Goal: Task Accomplishment & Management: Use online tool/utility

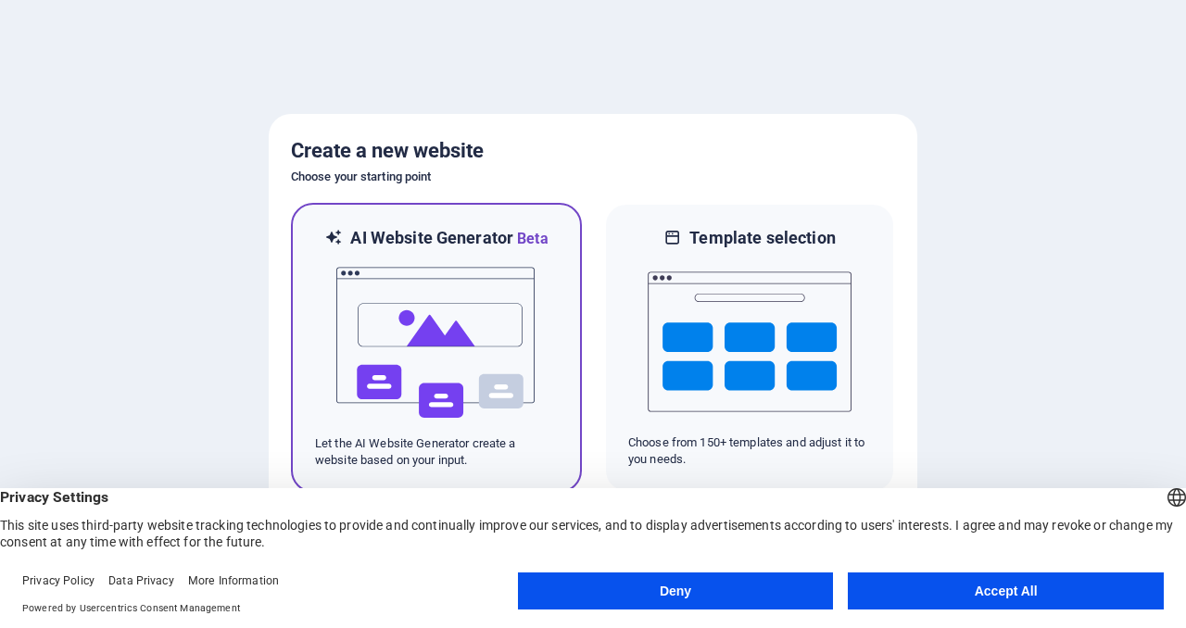
click at [535, 443] on p "Let the AI Website Generator create a website based on your input." at bounding box center [436, 451] width 243 height 33
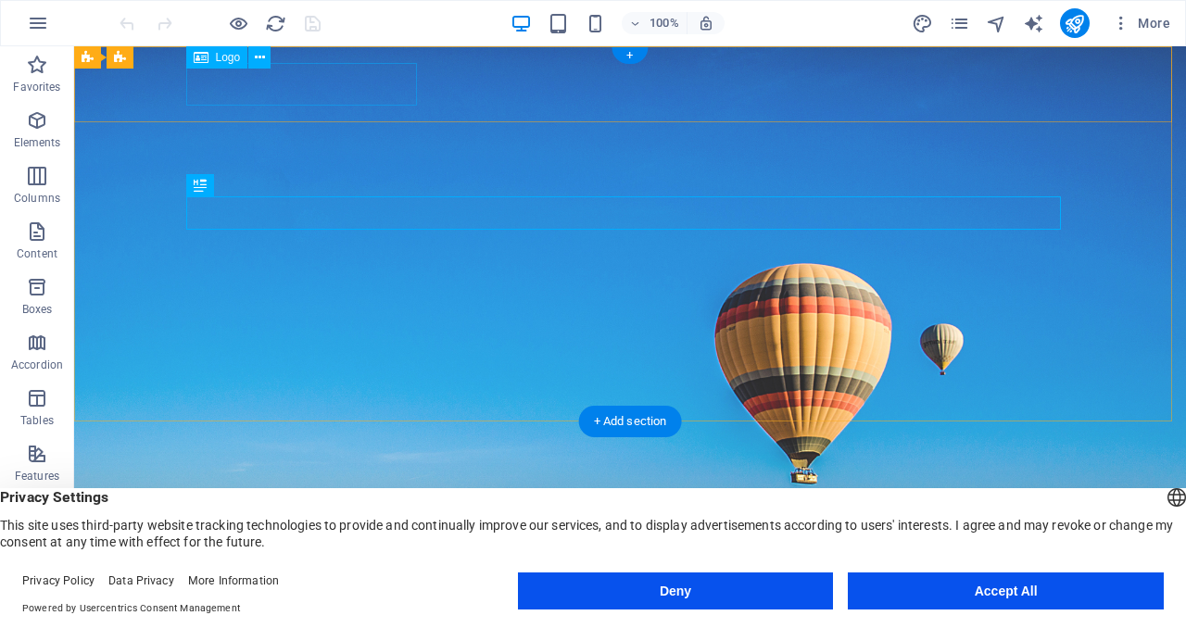
click at [295, 570] on div "[DOMAIN_NAME]" at bounding box center [630, 591] width 874 height 43
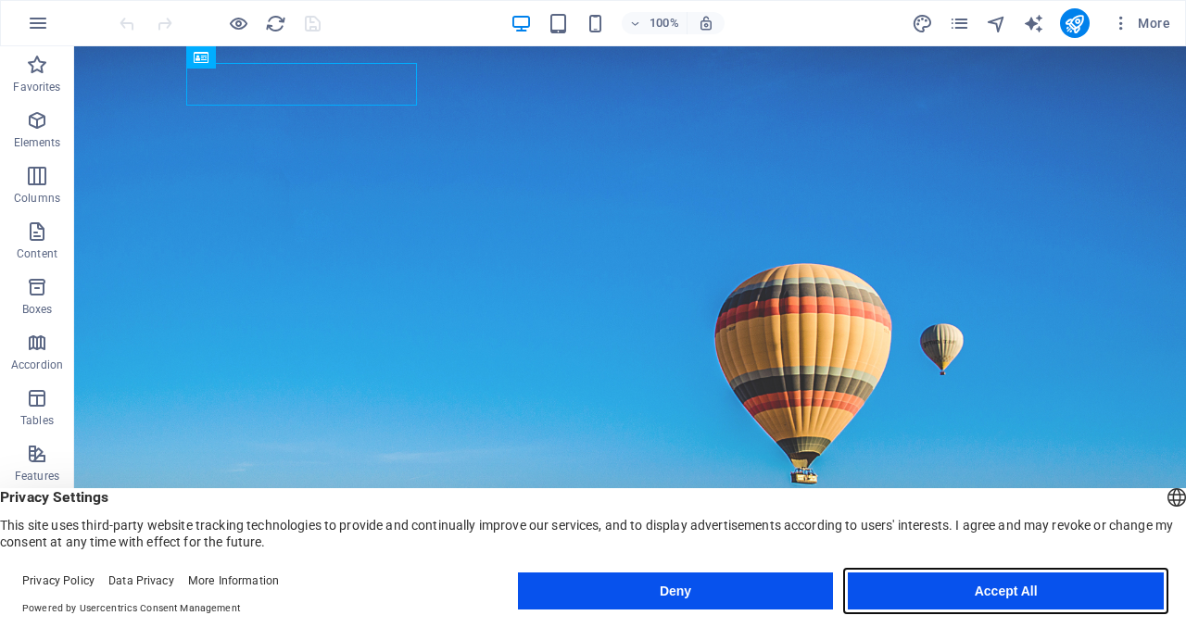
click at [1047, 595] on button "Accept All" at bounding box center [1005, 590] width 316 height 37
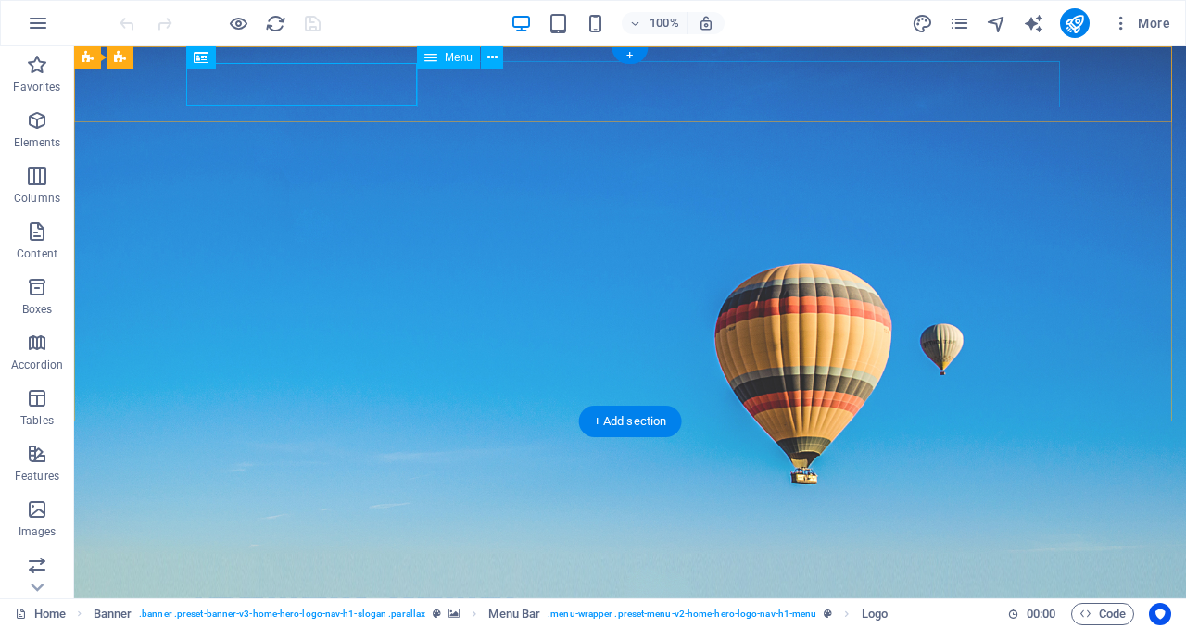
click at [599, 612] on nav "Home About Services Get Started Contact" at bounding box center [630, 635] width 874 height 46
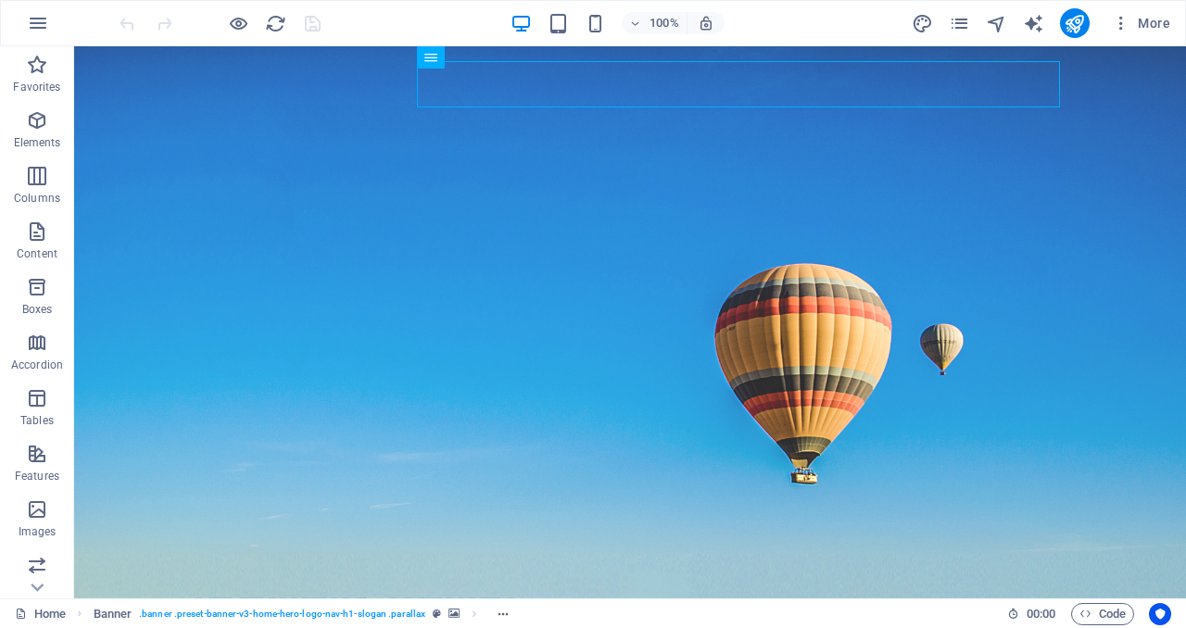
drag, startPoint x: 1185, startPoint y: 129, endPoint x: 1173, endPoint y: 271, distance: 143.1
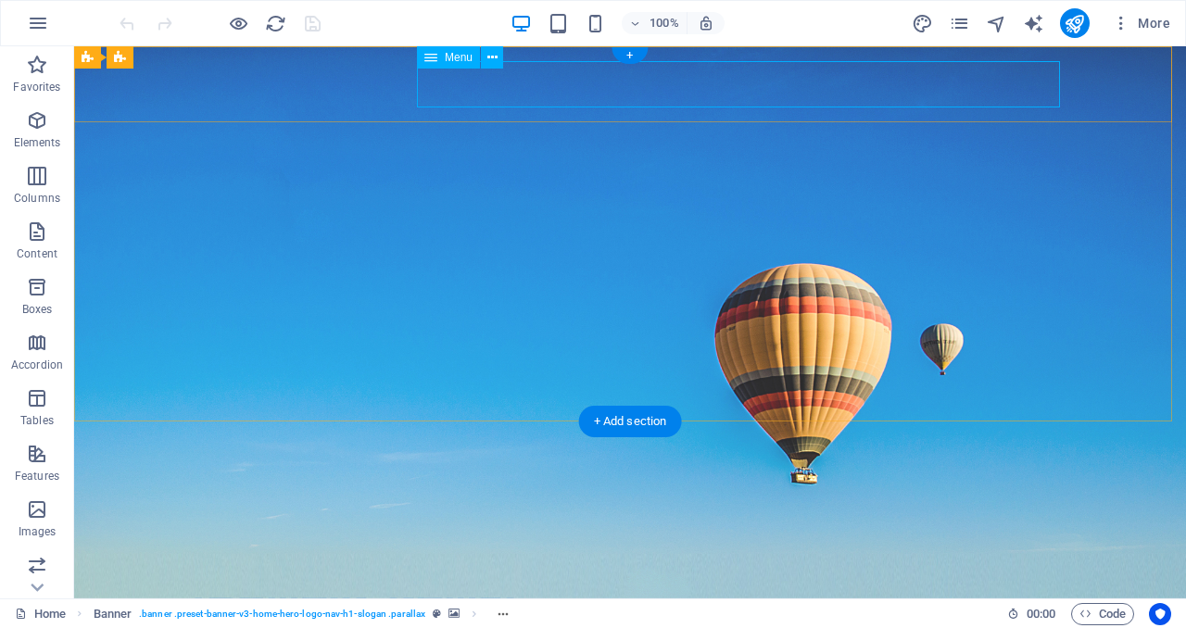
click at [808, 612] on nav "Home About Services Get Started Contact" at bounding box center [630, 635] width 874 height 46
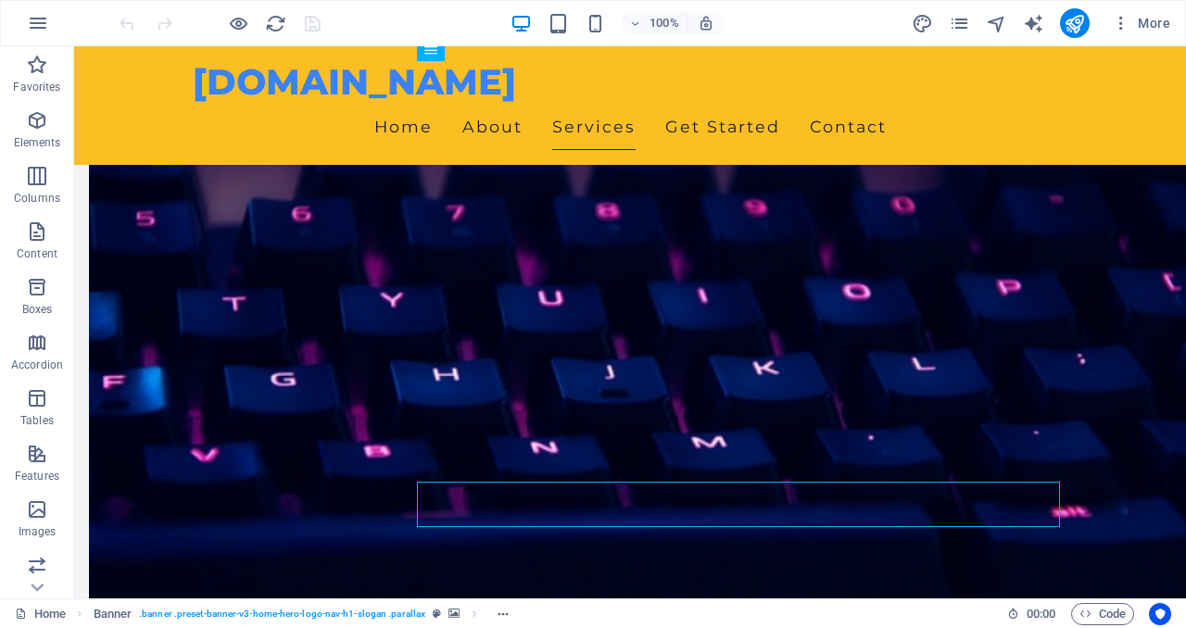
scroll to position [910, 0]
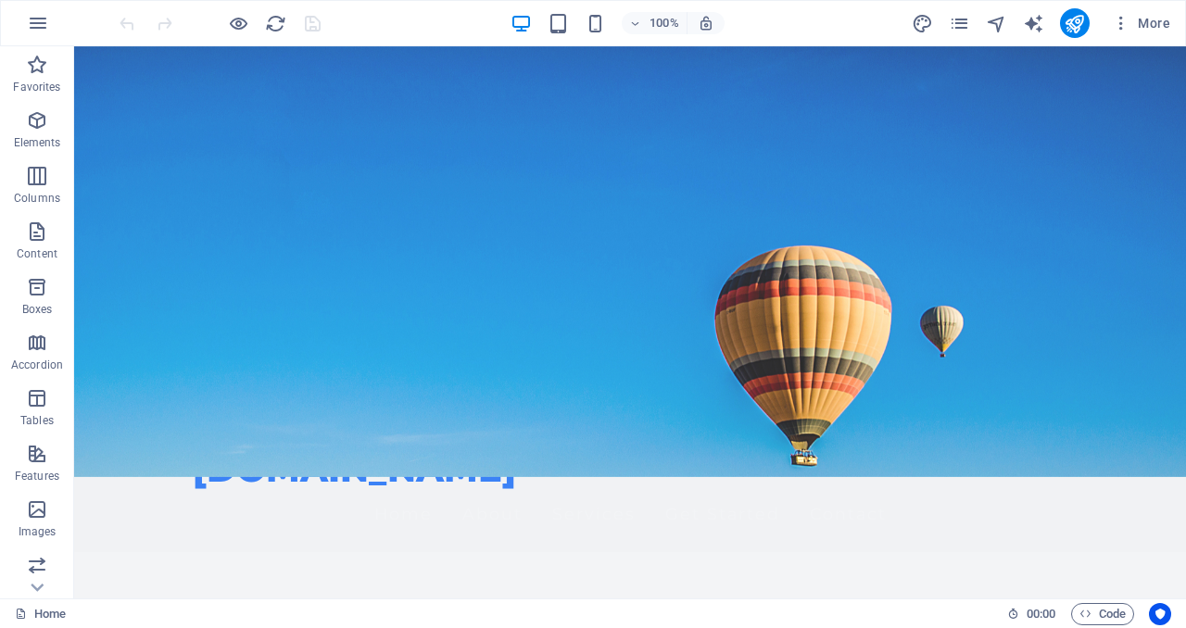
scroll to position [0, 0]
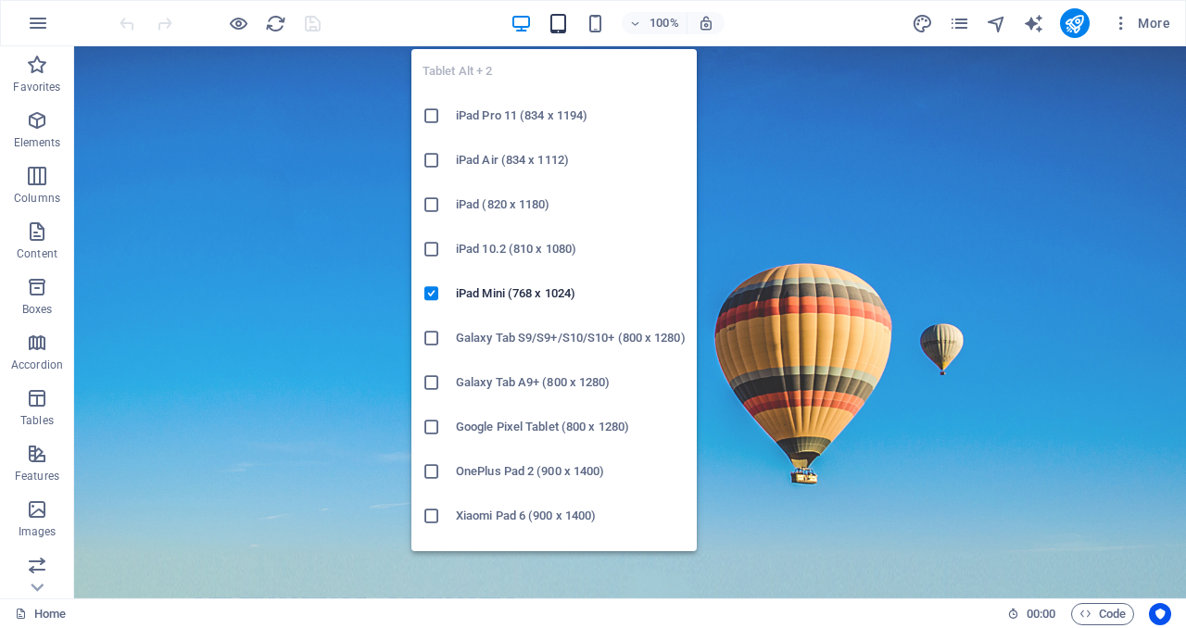
click at [561, 13] on icon "button" at bounding box center [557, 23] width 21 height 21
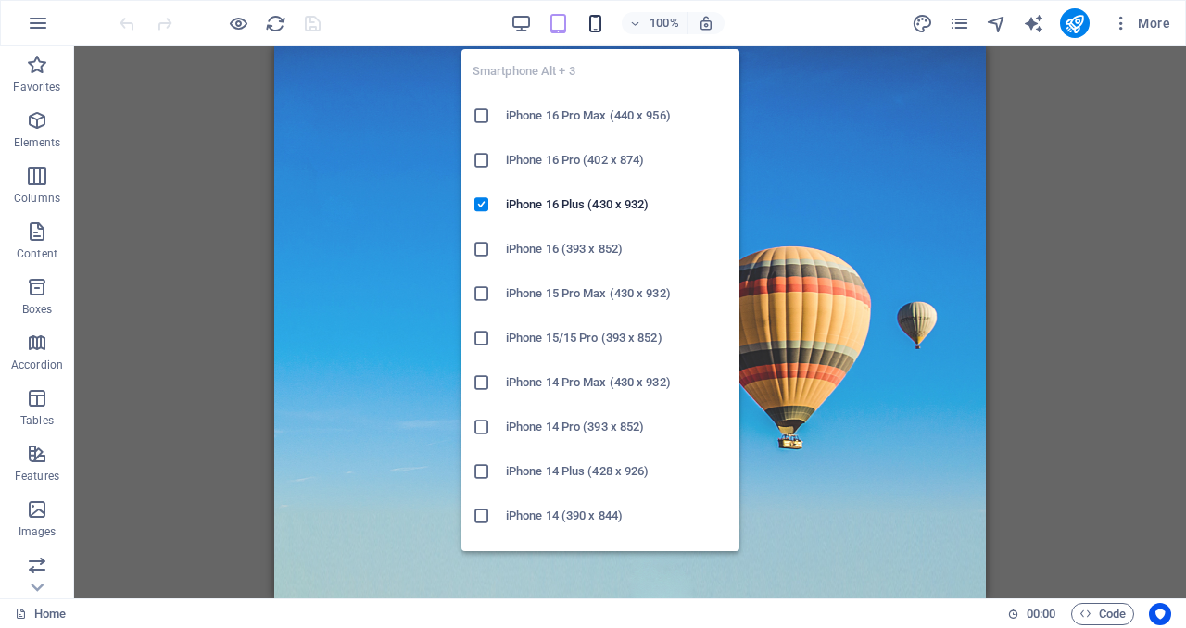
click at [588, 23] on icon "button" at bounding box center [594, 23] width 21 height 21
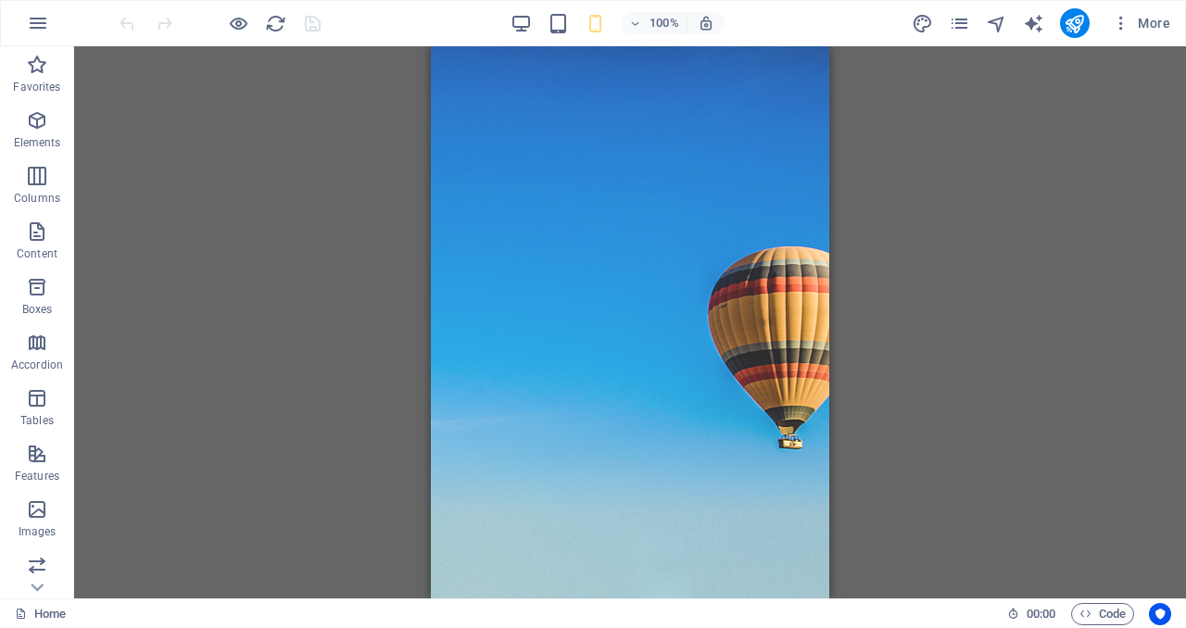
click at [1104, 219] on div "Drag here to replace the existing content. Press “Ctrl” if you want to create a…" at bounding box center [629, 322] width 1111 height 552
click at [540, 76] on span "Logo" at bounding box center [552, 73] width 25 height 11
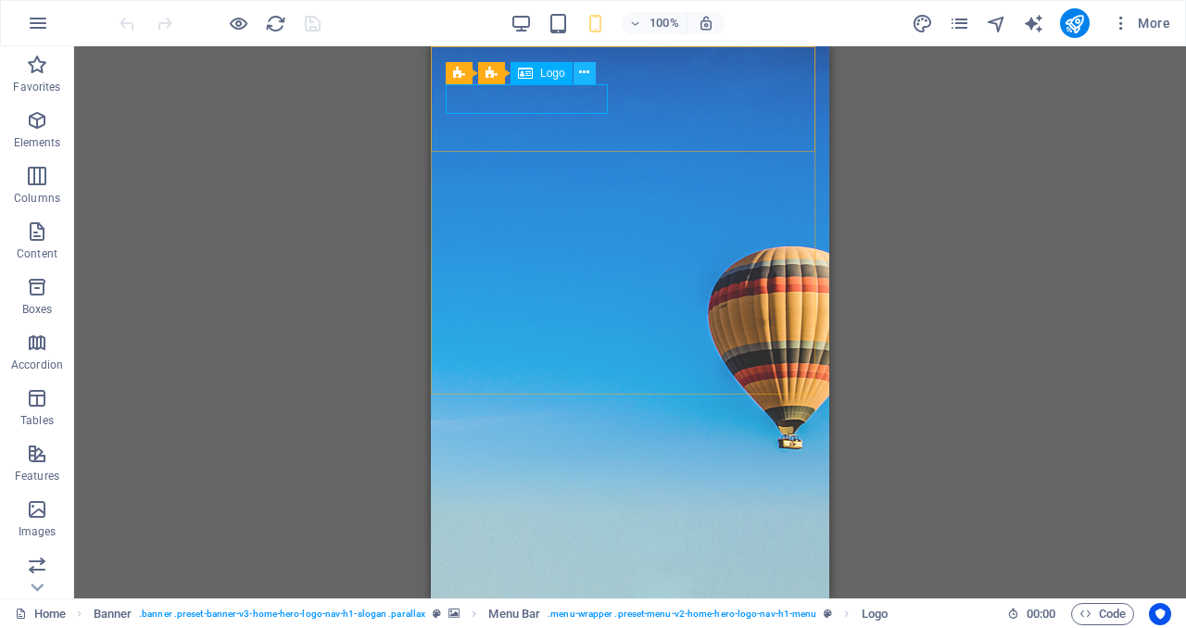
click at [584, 73] on icon at bounding box center [584, 72] width 10 height 19
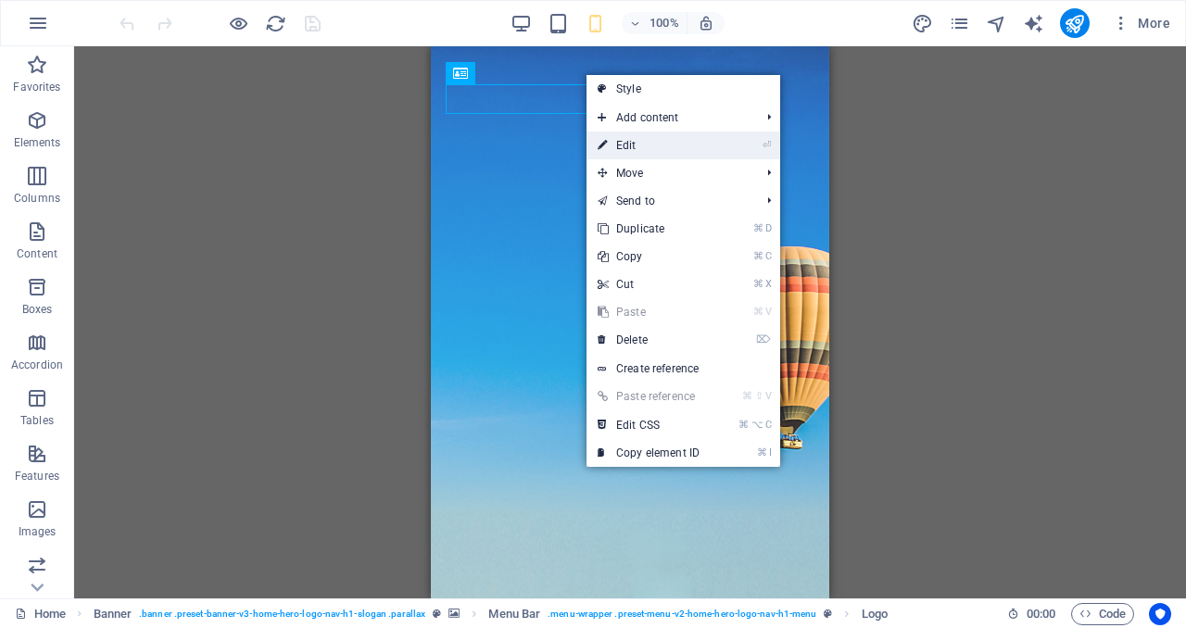
click at [617, 147] on link "⏎ Edit" at bounding box center [648, 146] width 124 height 28
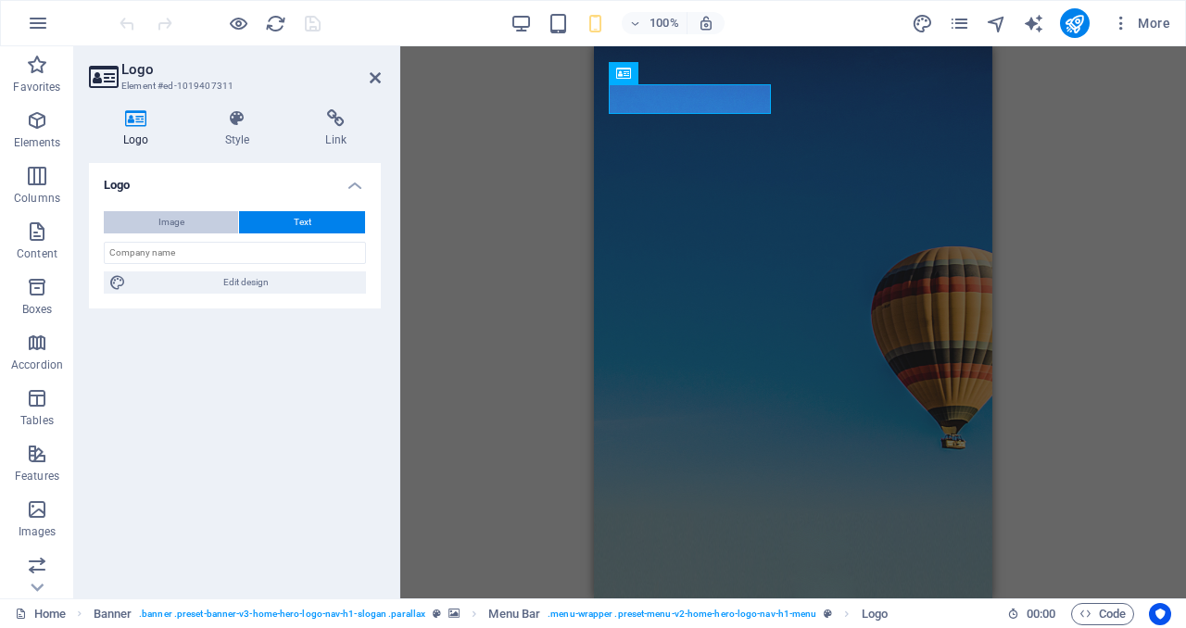
click at [195, 224] on button "Image" at bounding box center [171, 222] width 134 height 22
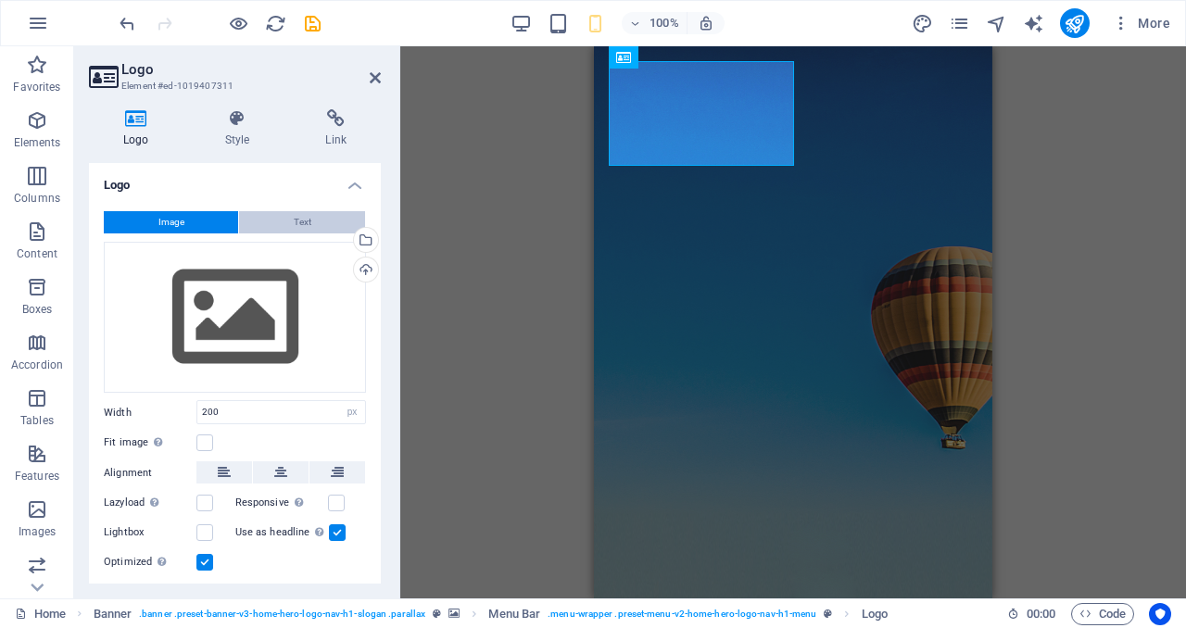
click at [283, 220] on button "Text" at bounding box center [302, 222] width 126 height 22
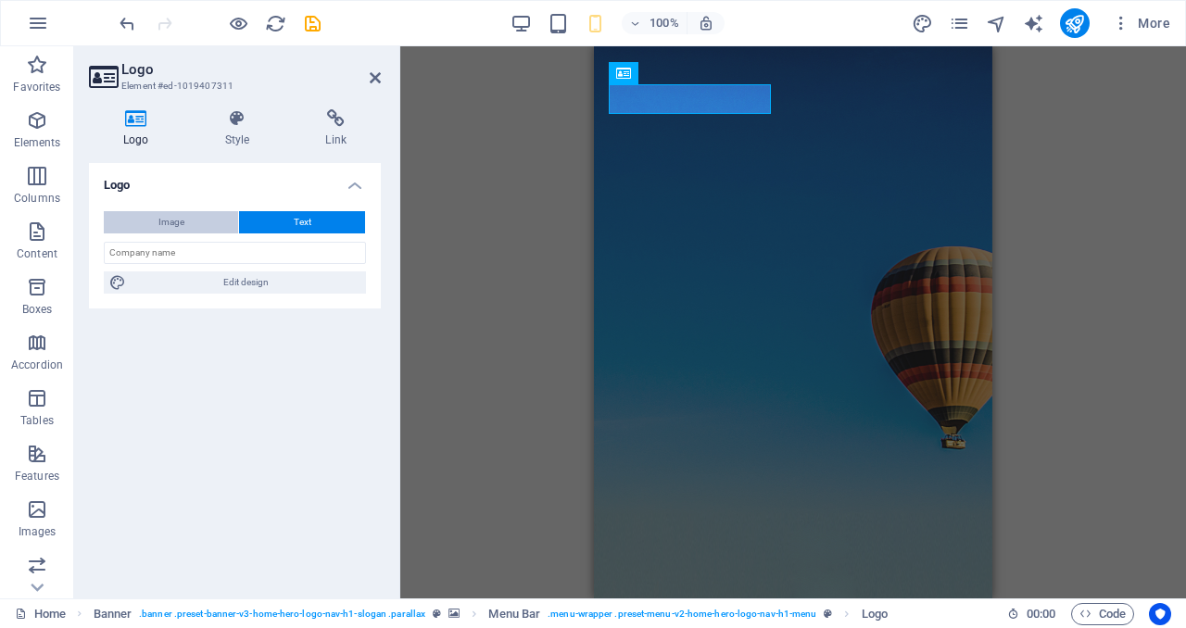
click at [168, 216] on span "Image" at bounding box center [171, 222] width 26 height 22
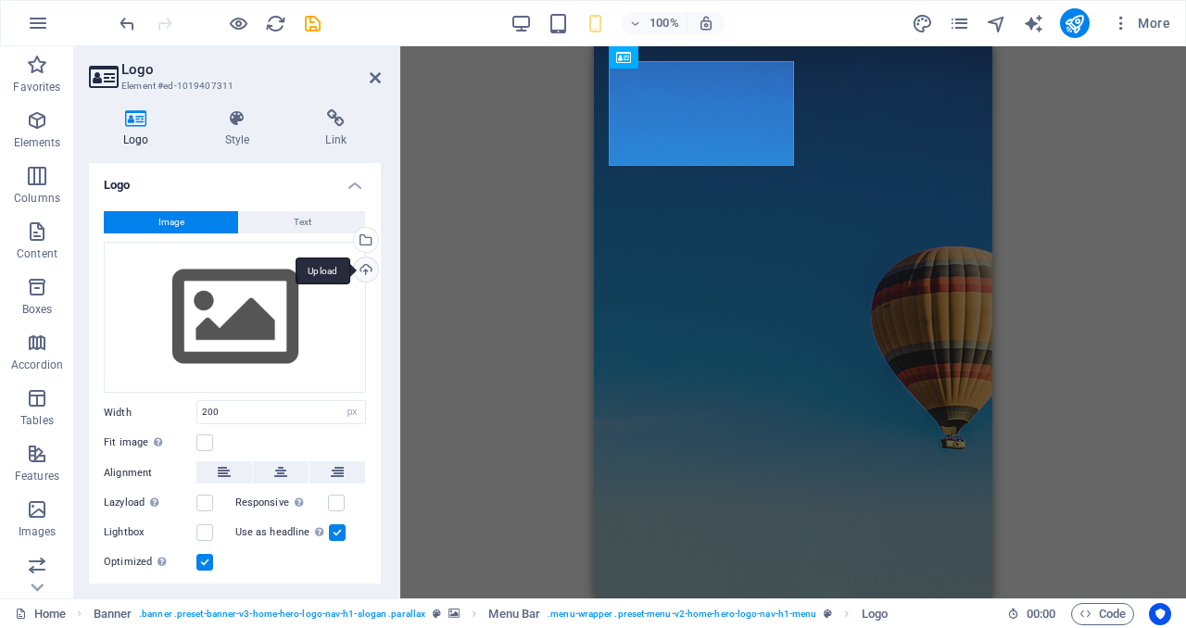
click at [370, 270] on div "Upload" at bounding box center [364, 271] width 28 height 28
click at [1117, 420] on div "H2 Banner Container Banner Menu Bar Menu Bar Banner Logo Container Image with t…" at bounding box center [792, 322] width 785 height 552
click at [372, 73] on icon at bounding box center [375, 77] width 11 height 15
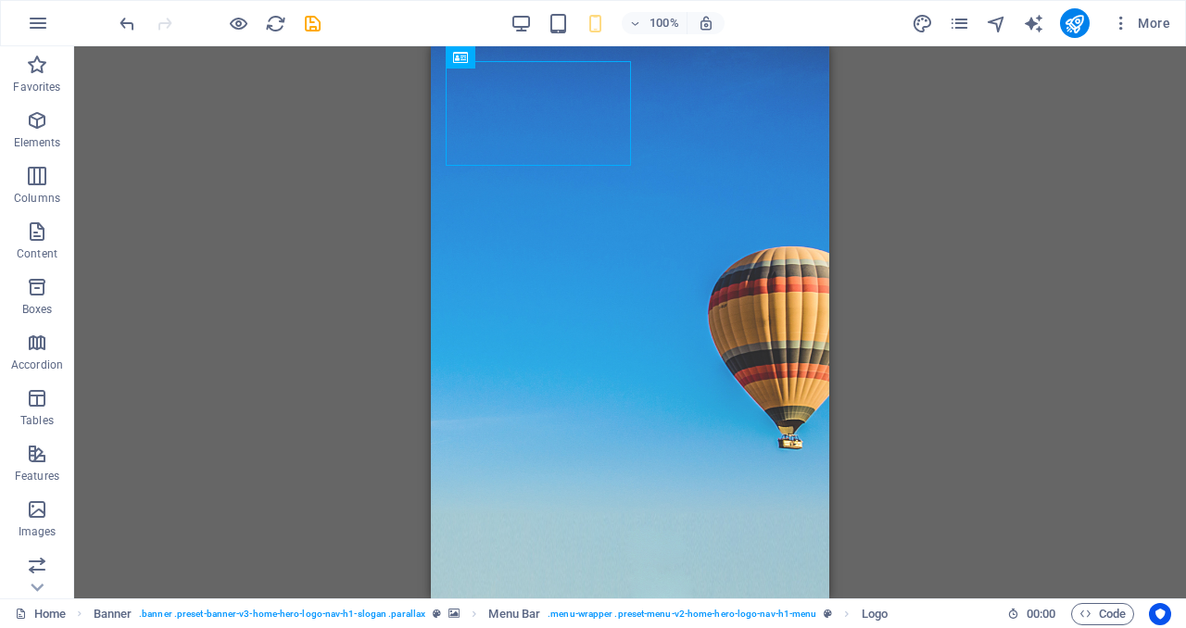
click at [1036, 312] on div "H2 Banner Container Banner Menu Bar Banner Logo Container Image with text Menu …" at bounding box center [629, 322] width 1111 height 552
drag, startPoint x: 818, startPoint y: 116, endPoint x: 1074, endPoint y: 89, distance: 258.0
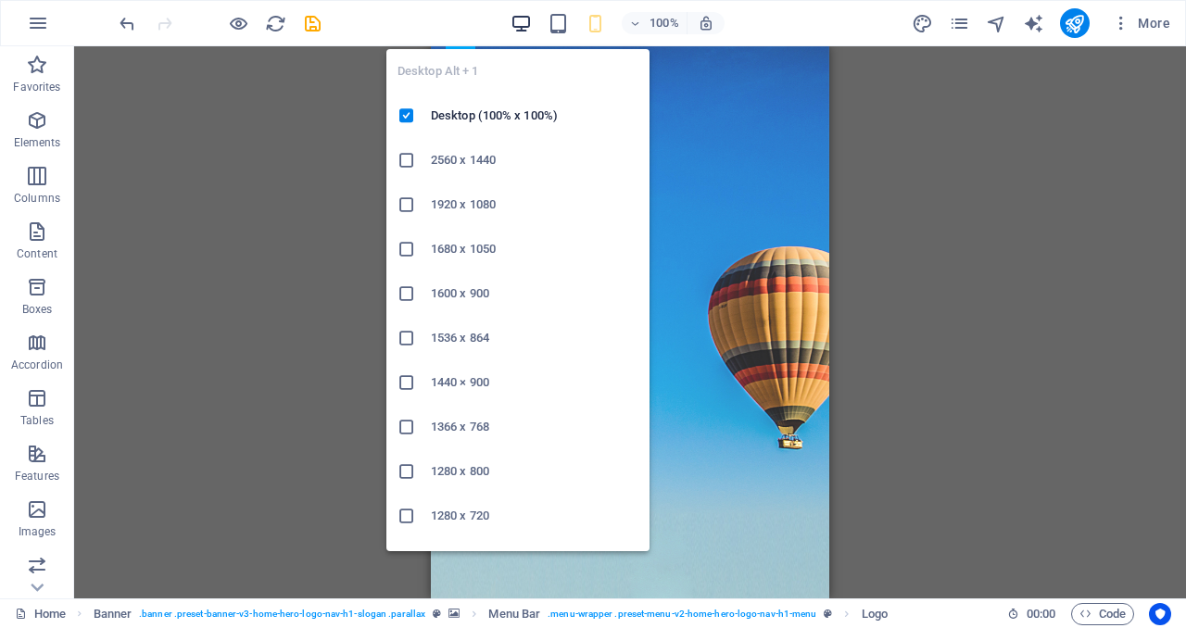
click at [515, 24] on icon "button" at bounding box center [520, 23] width 21 height 21
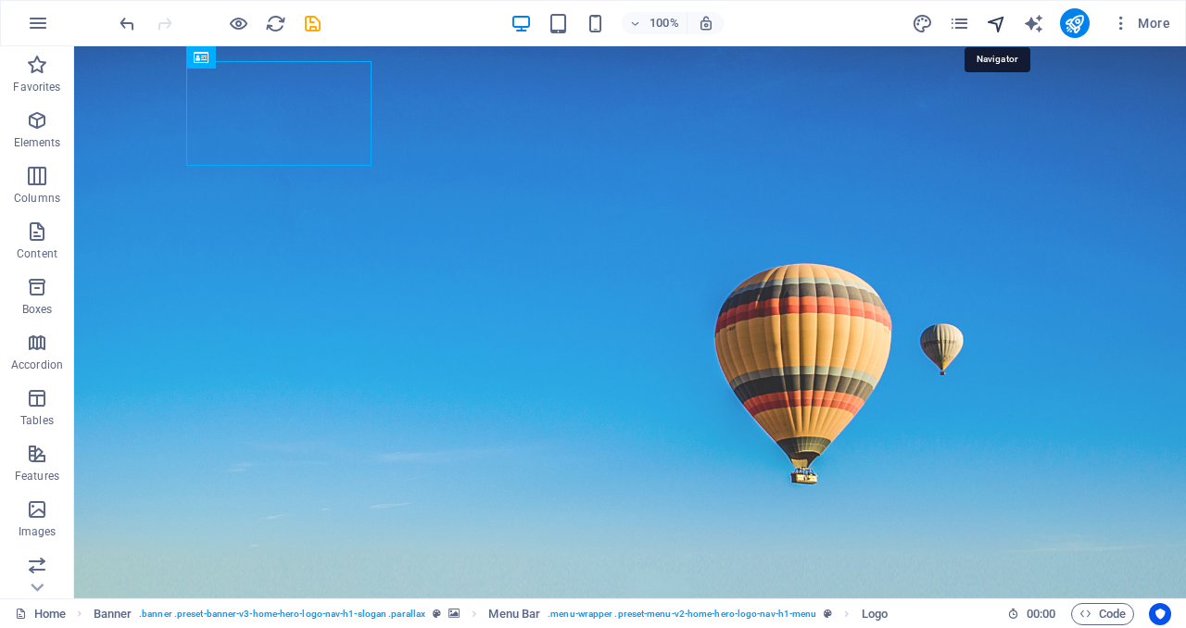
click at [994, 26] on icon "navigator" at bounding box center [995, 23] width 21 height 21
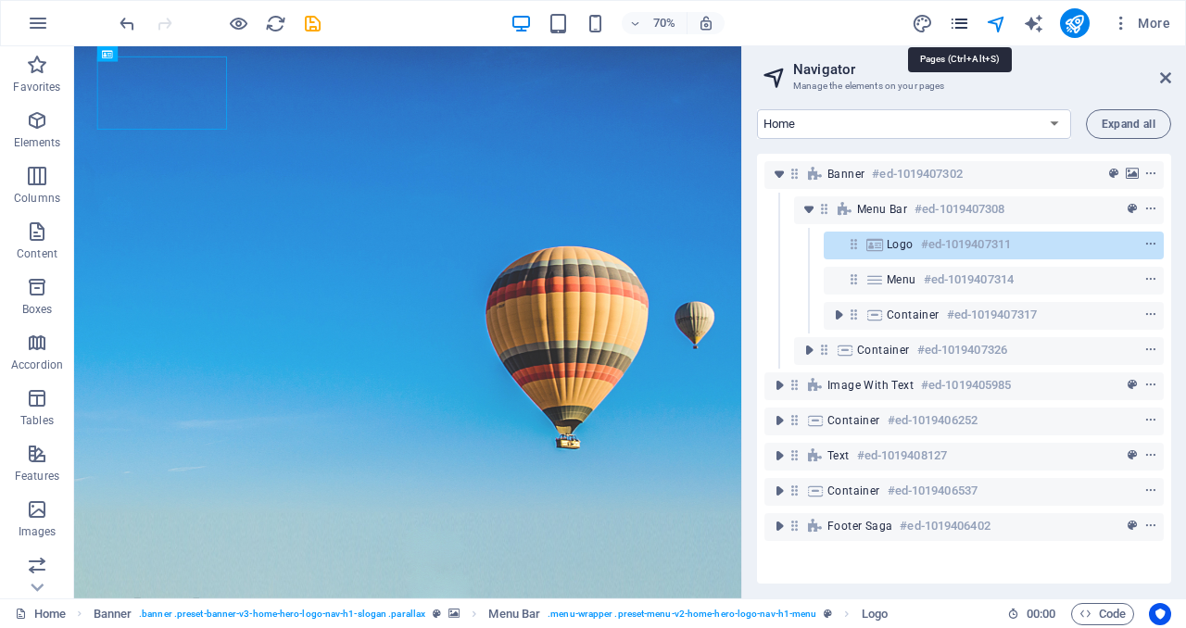
click at [951, 24] on icon "pages" at bounding box center [958, 23] width 21 height 21
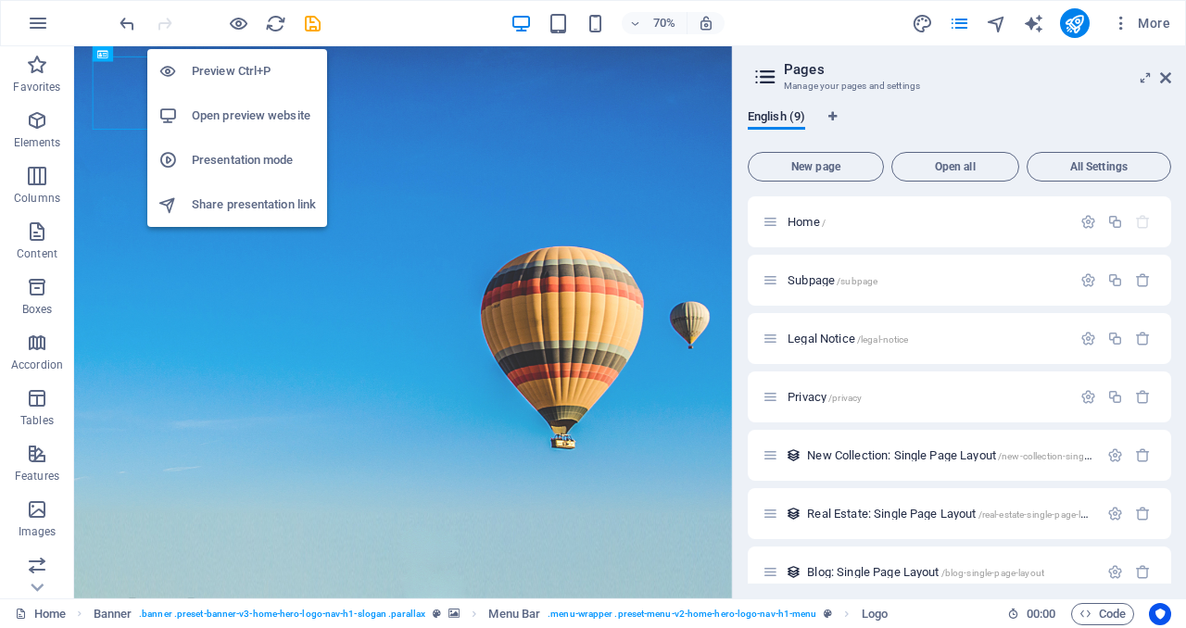
click at [226, 58] on li "Preview Ctrl+P" at bounding box center [237, 71] width 180 height 44
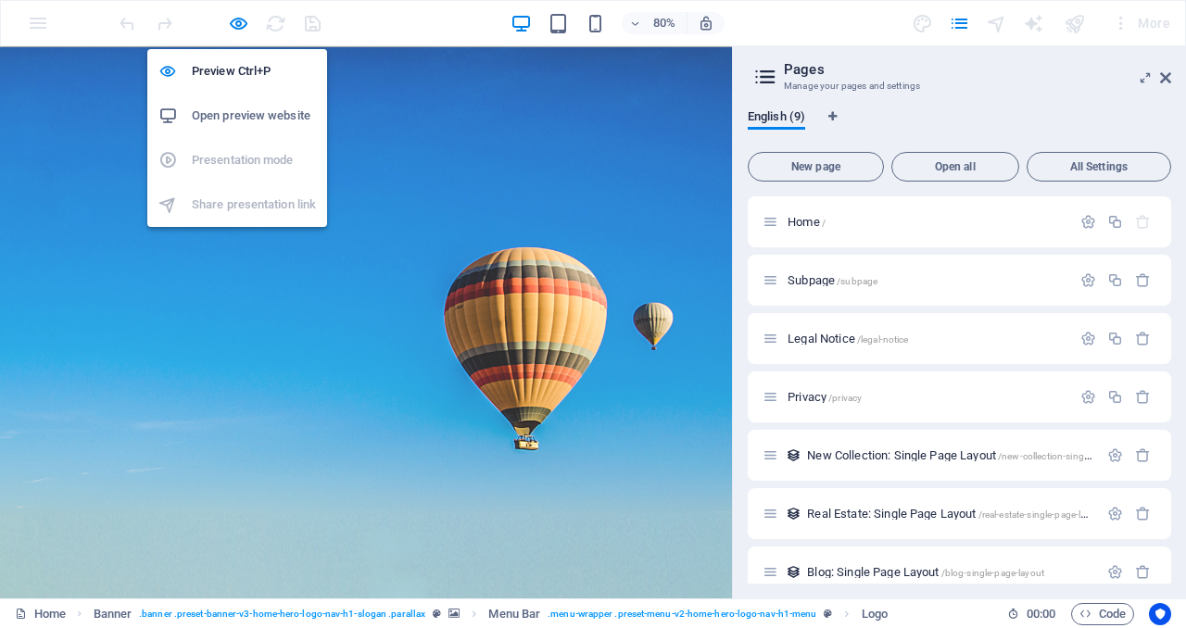
click at [270, 114] on h6 "Open preview website" at bounding box center [254, 116] width 124 height 22
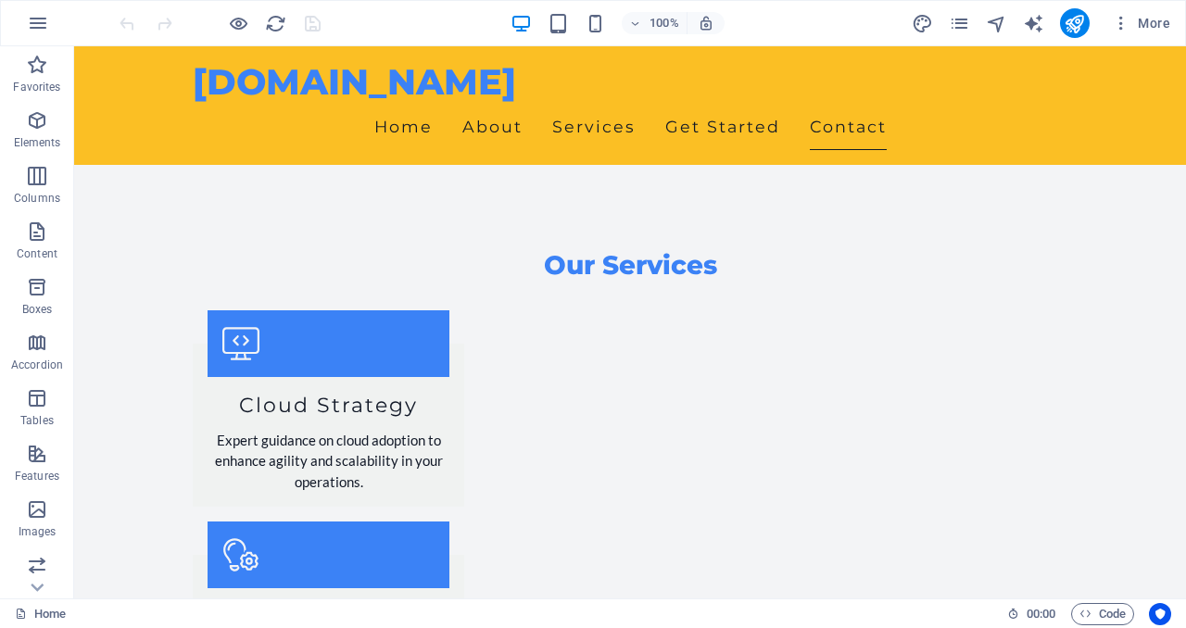
scroll to position [2126, 0]
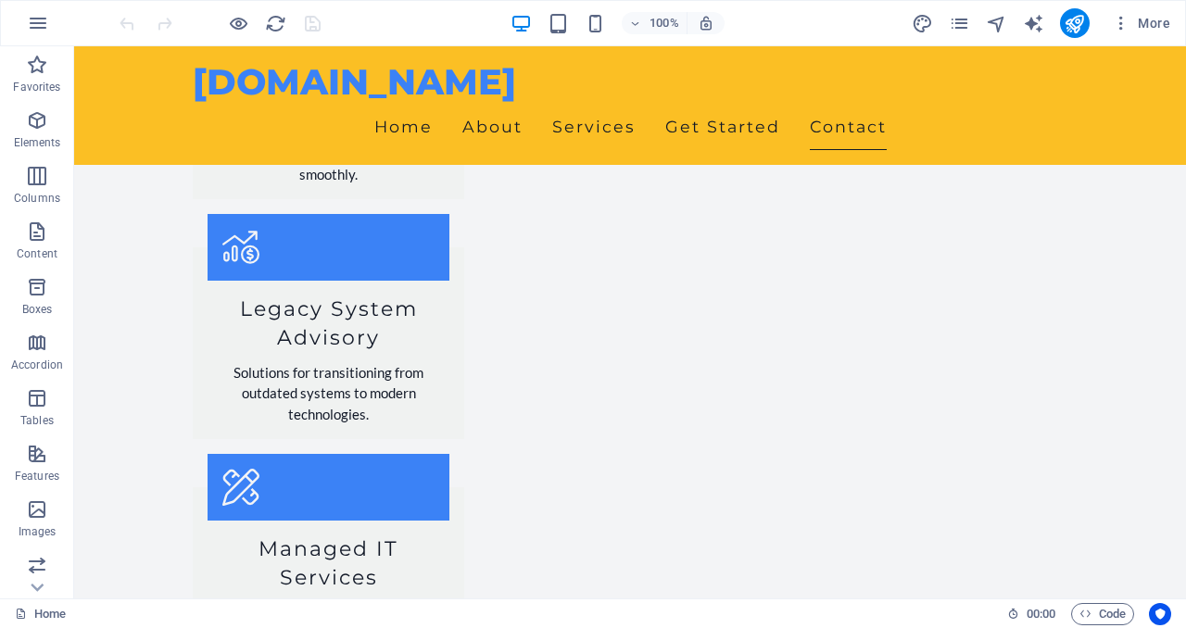
drag, startPoint x: 1185, startPoint y: 185, endPoint x: 400, endPoint y: 671, distance: 922.5
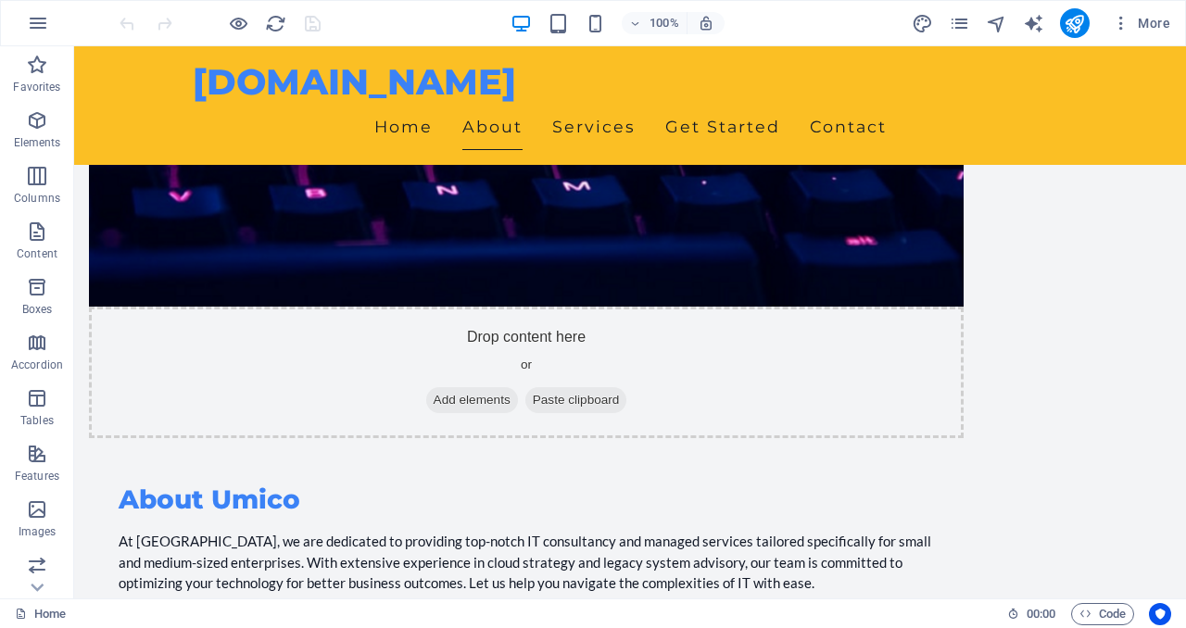
drag, startPoint x: 1185, startPoint y: 509, endPoint x: 1185, endPoint y: 106, distance: 403.8
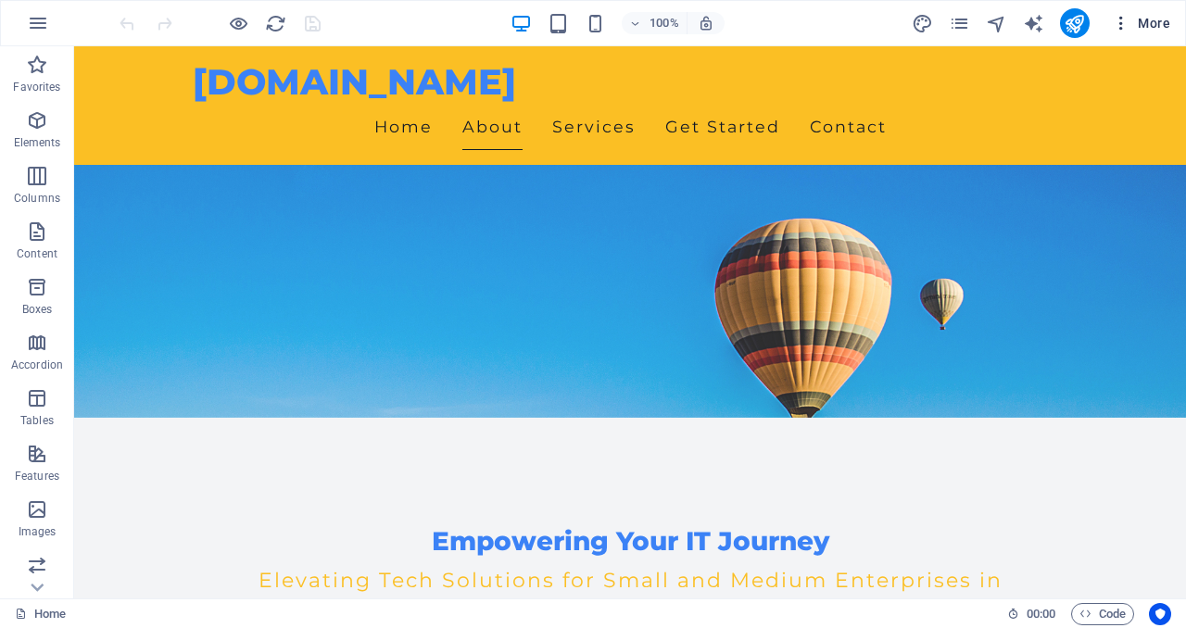
click at [1156, 25] on span "More" at bounding box center [1140, 23] width 58 height 19
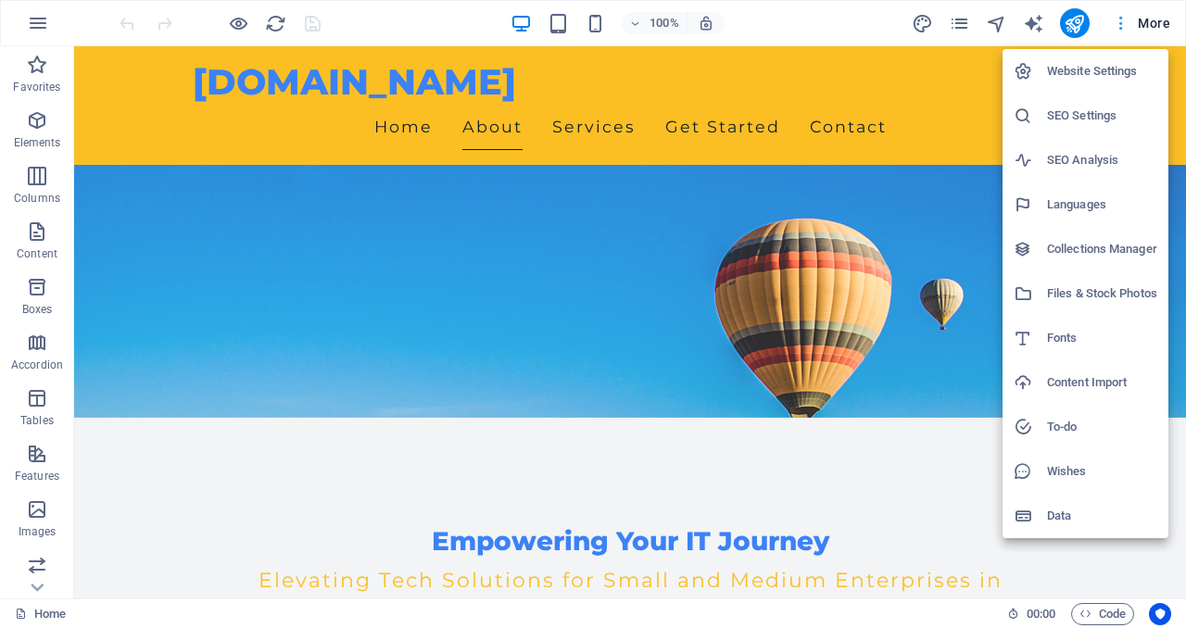
click at [1156, 25] on div at bounding box center [593, 314] width 1186 height 628
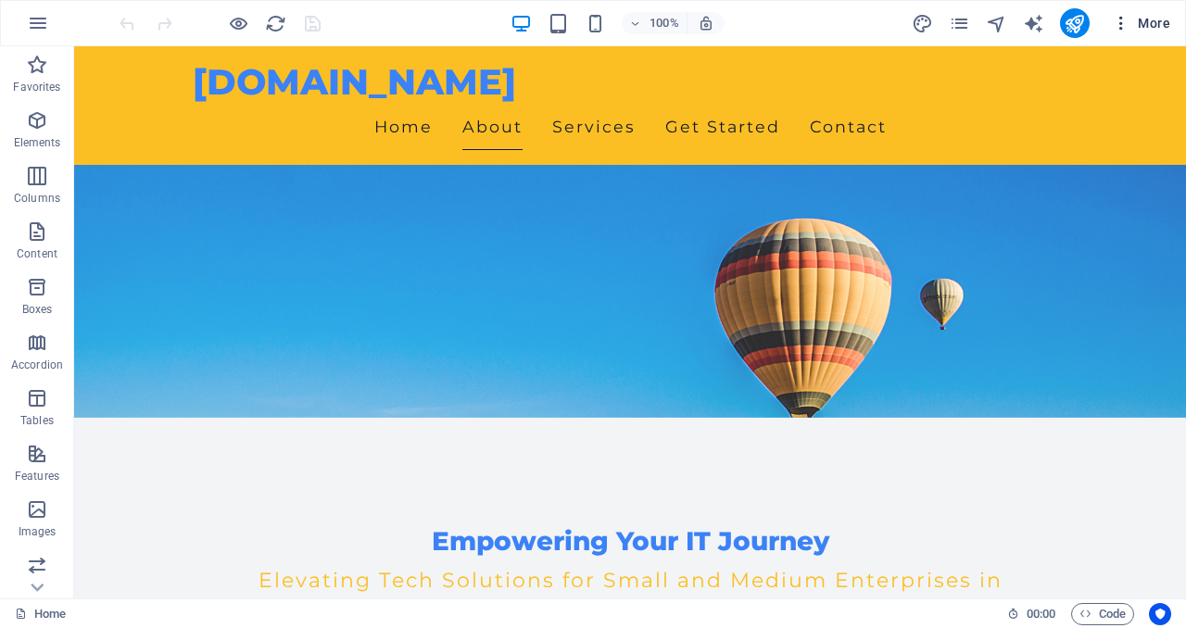
click at [1156, 25] on span "More" at bounding box center [1140, 23] width 58 height 19
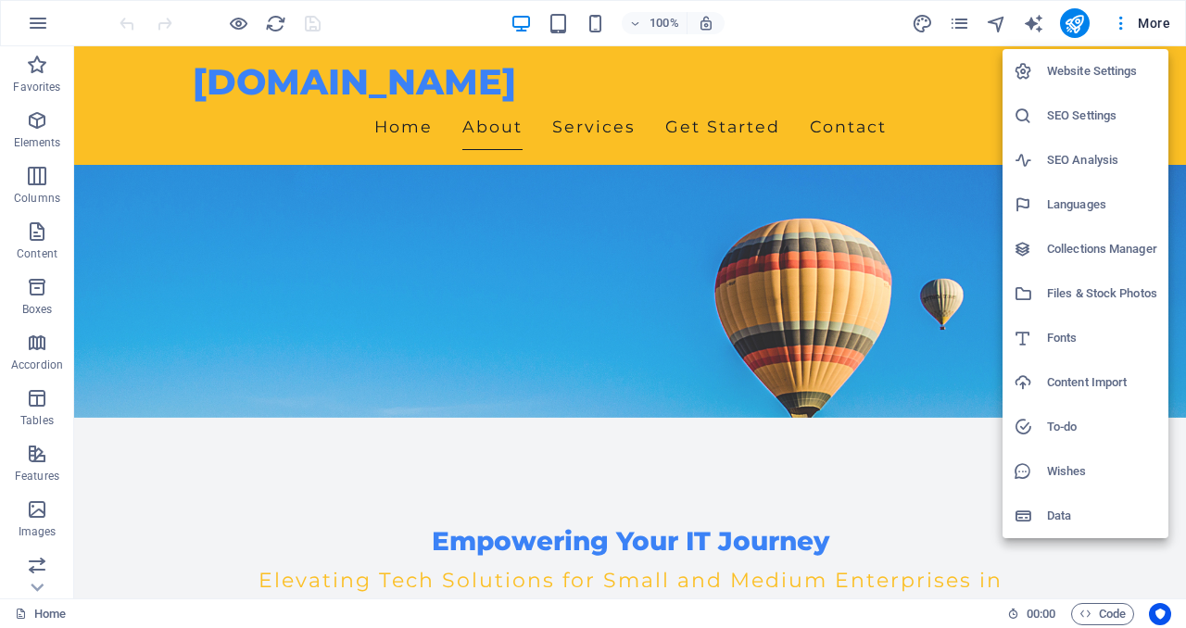
click at [702, 309] on div at bounding box center [593, 314] width 1186 height 628
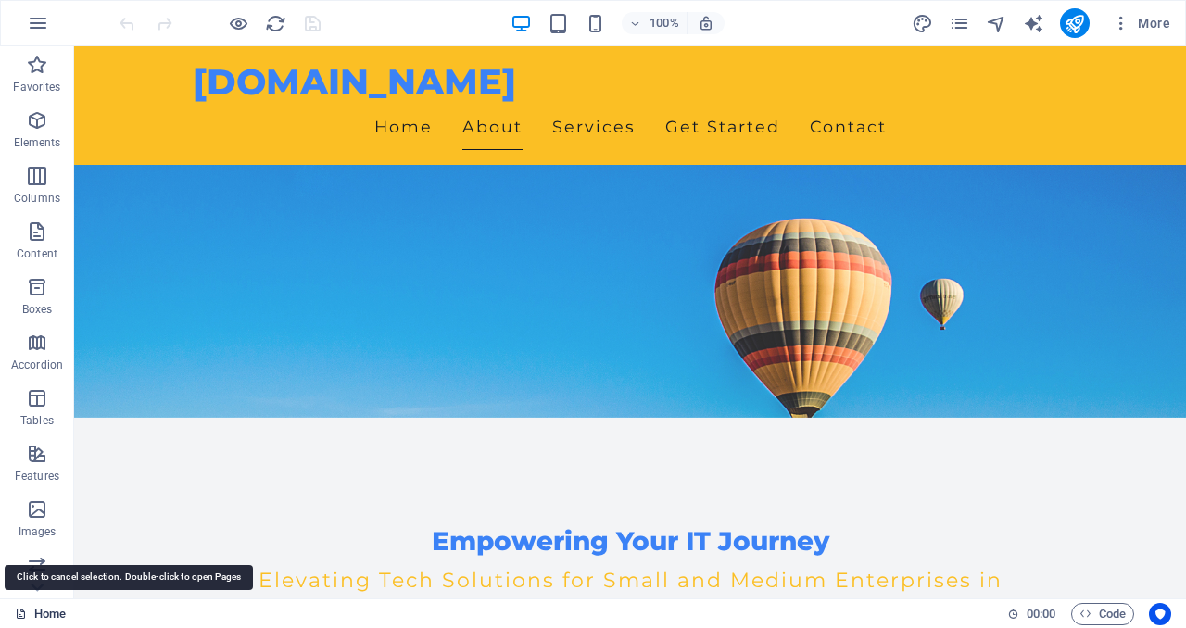
click at [35, 610] on link "Home" at bounding box center [40, 614] width 51 height 22
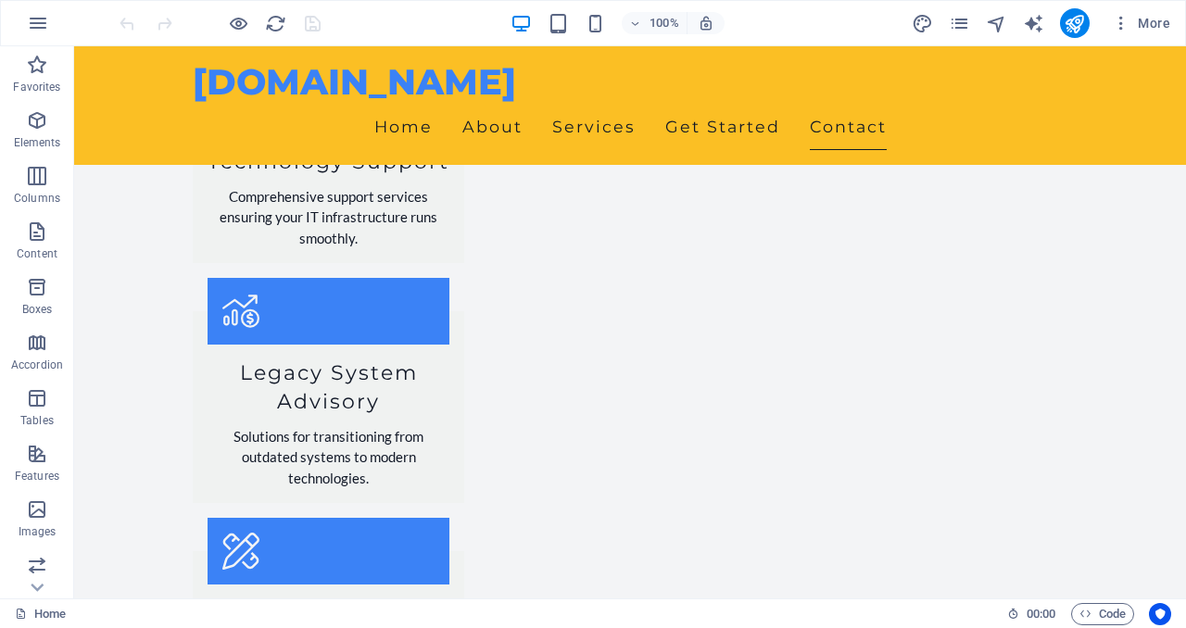
scroll to position [2126, 0]
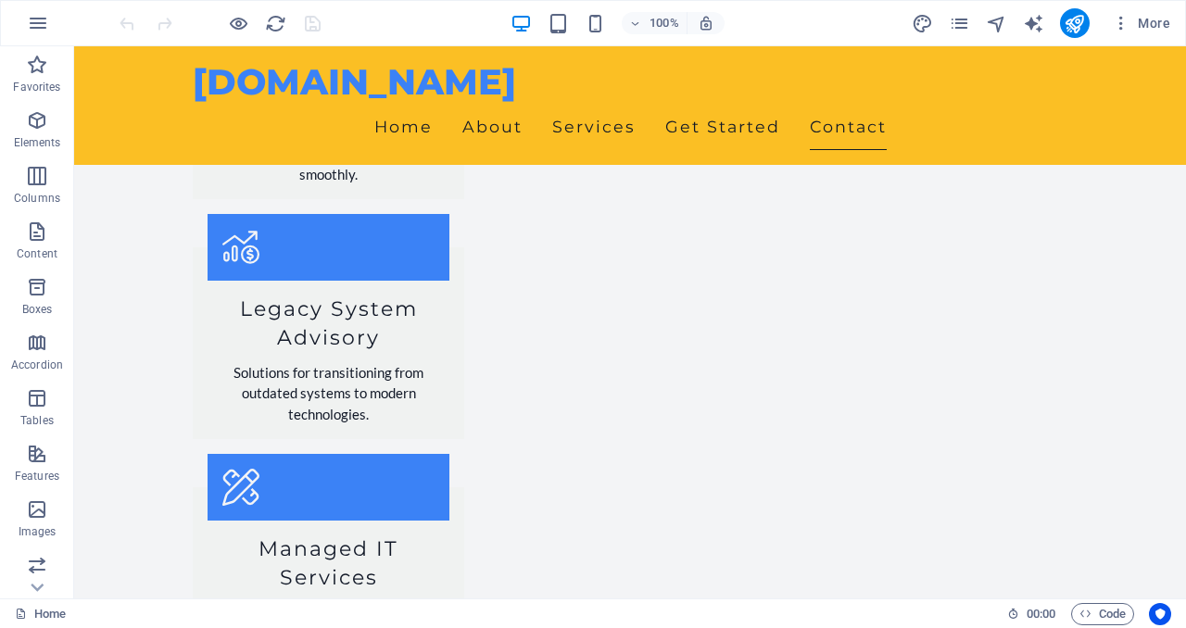
drag, startPoint x: 1177, startPoint y: 100, endPoint x: 1194, endPoint y: 644, distance: 543.9
click at [1124, 23] on icon "button" at bounding box center [1120, 23] width 19 height 19
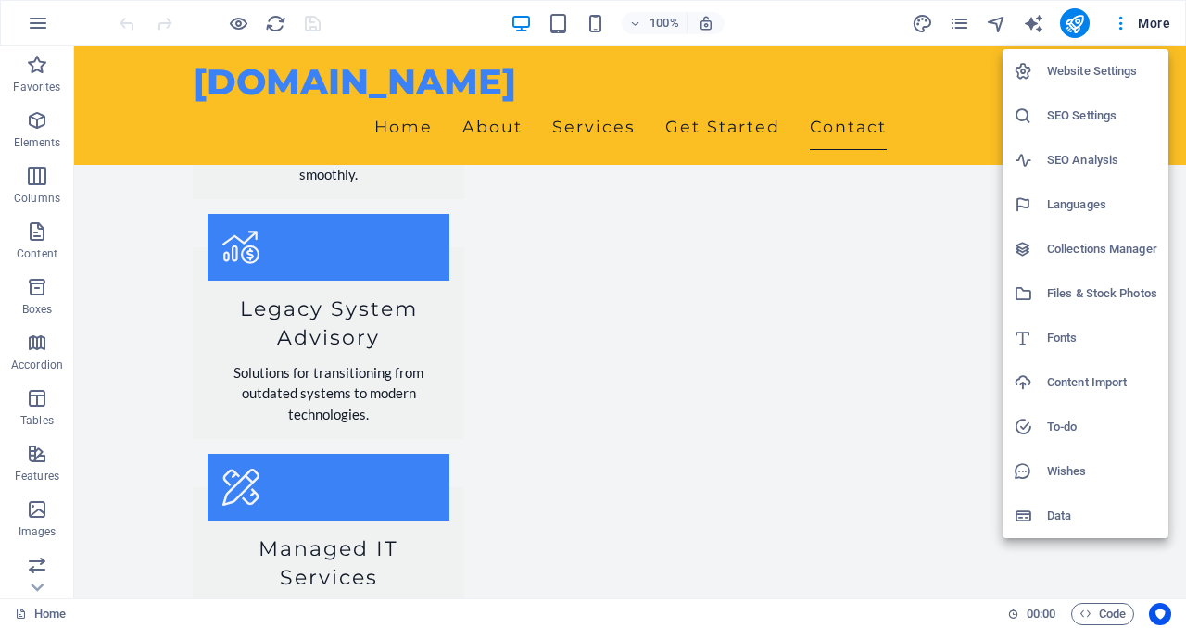
drag, startPoint x: 1185, startPoint y: 605, endPoint x: 1185, endPoint y: 549, distance: 55.6
click at [1185, 548] on div at bounding box center [593, 314] width 1186 height 628
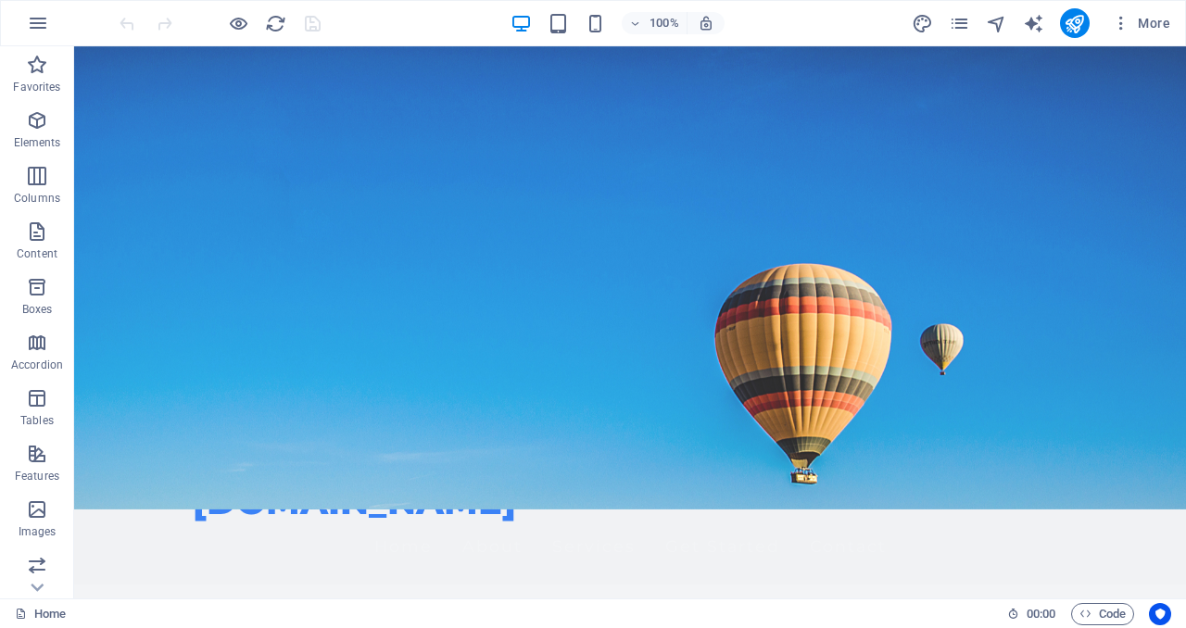
scroll to position [0, 0]
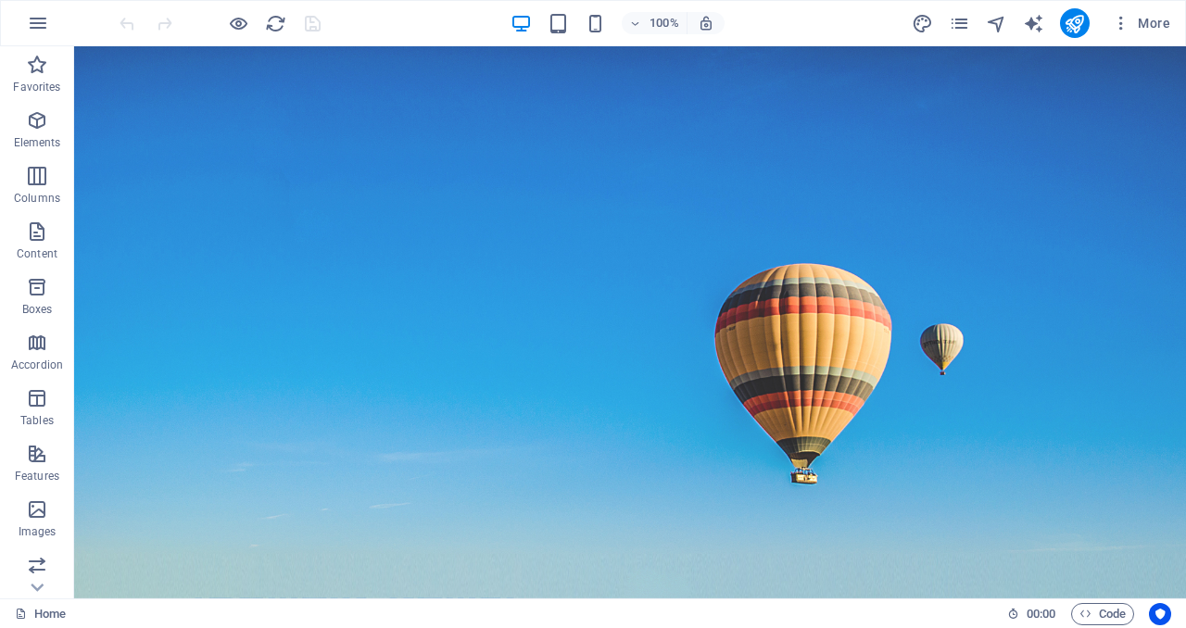
drag, startPoint x: 1181, startPoint y: 569, endPoint x: 1259, endPoint y: 60, distance: 514.4
click at [44, 24] on icon "button" at bounding box center [38, 23] width 22 height 22
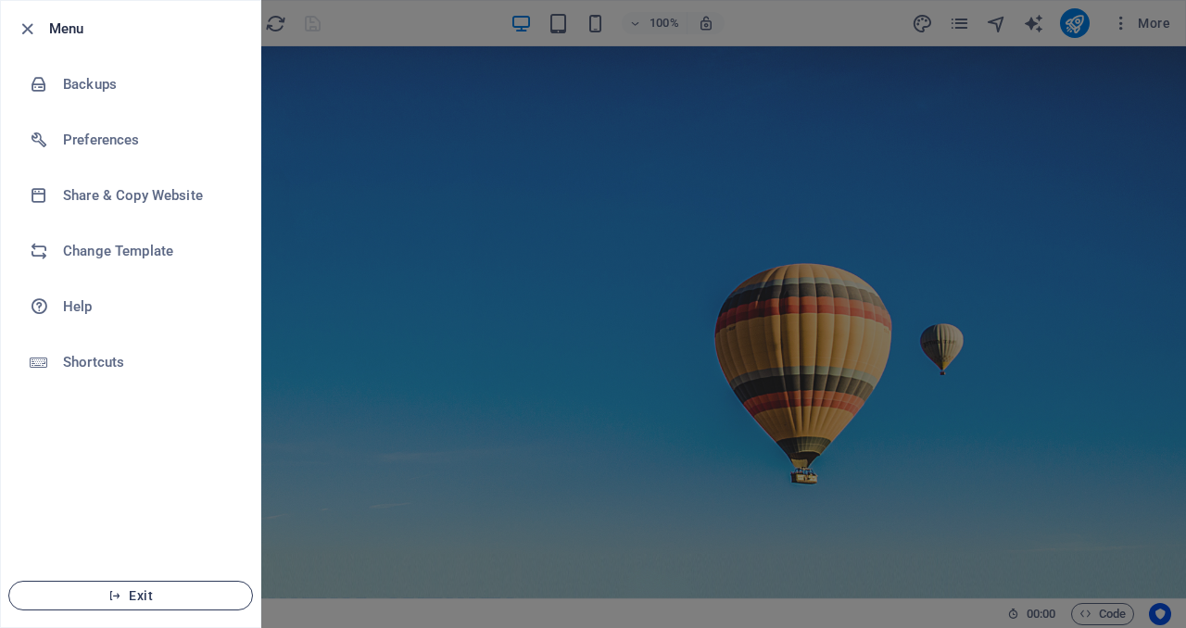
click at [131, 588] on span "Exit" at bounding box center [130, 595] width 213 height 15
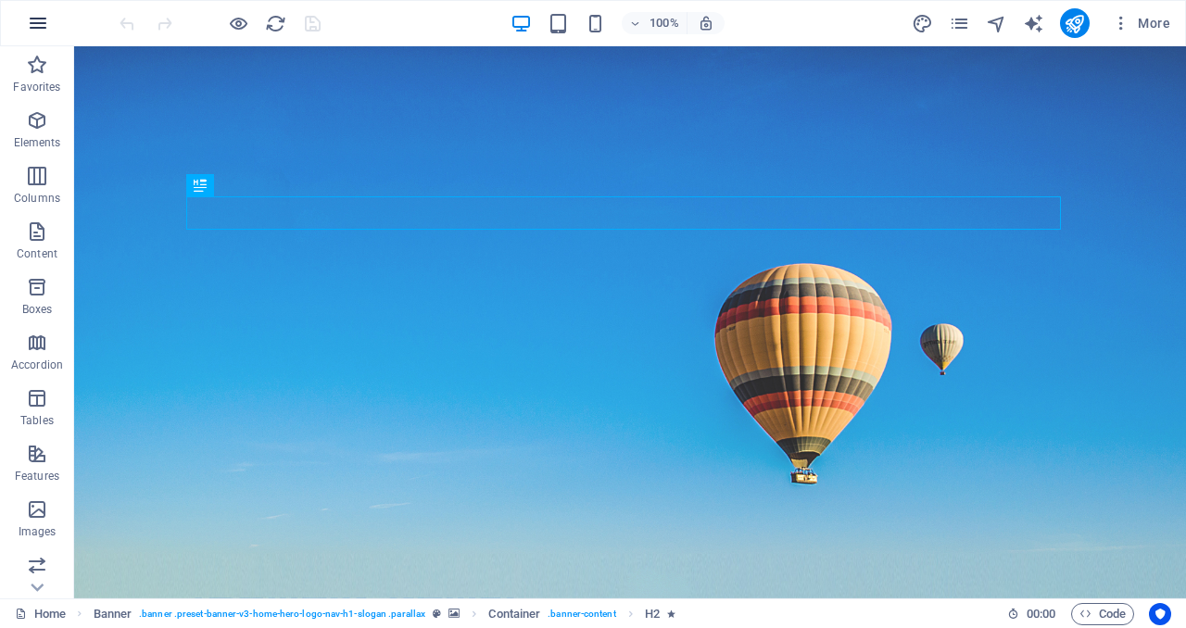
click at [39, 30] on icon "button" at bounding box center [38, 23] width 22 height 22
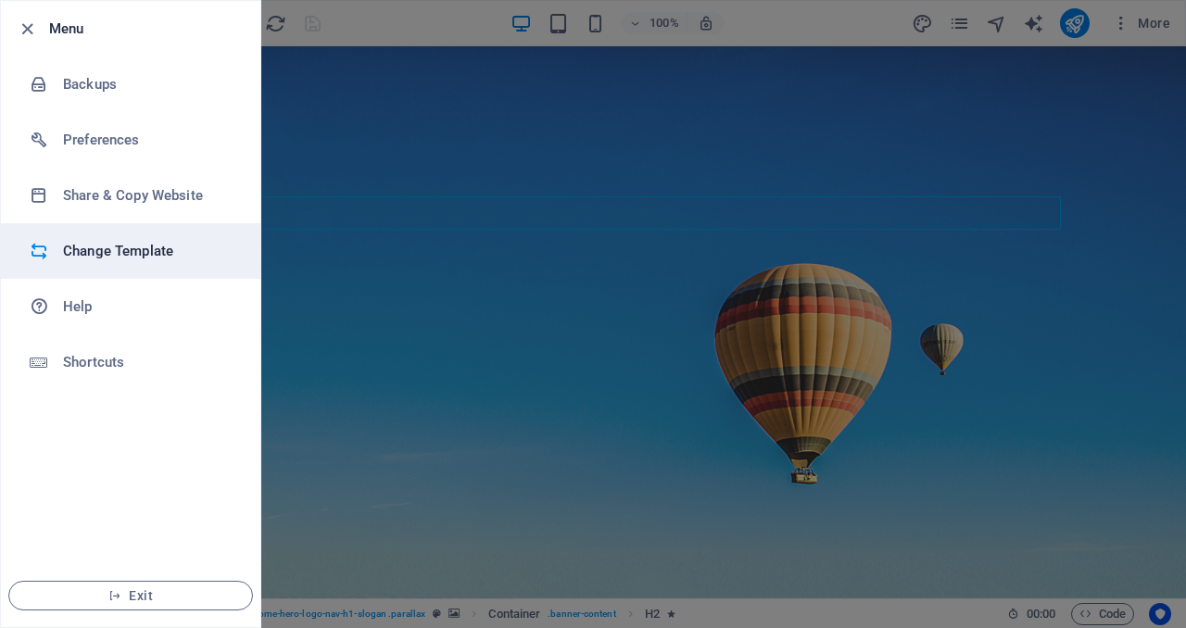
click at [85, 272] on li "Change Template" at bounding box center [130, 251] width 259 height 56
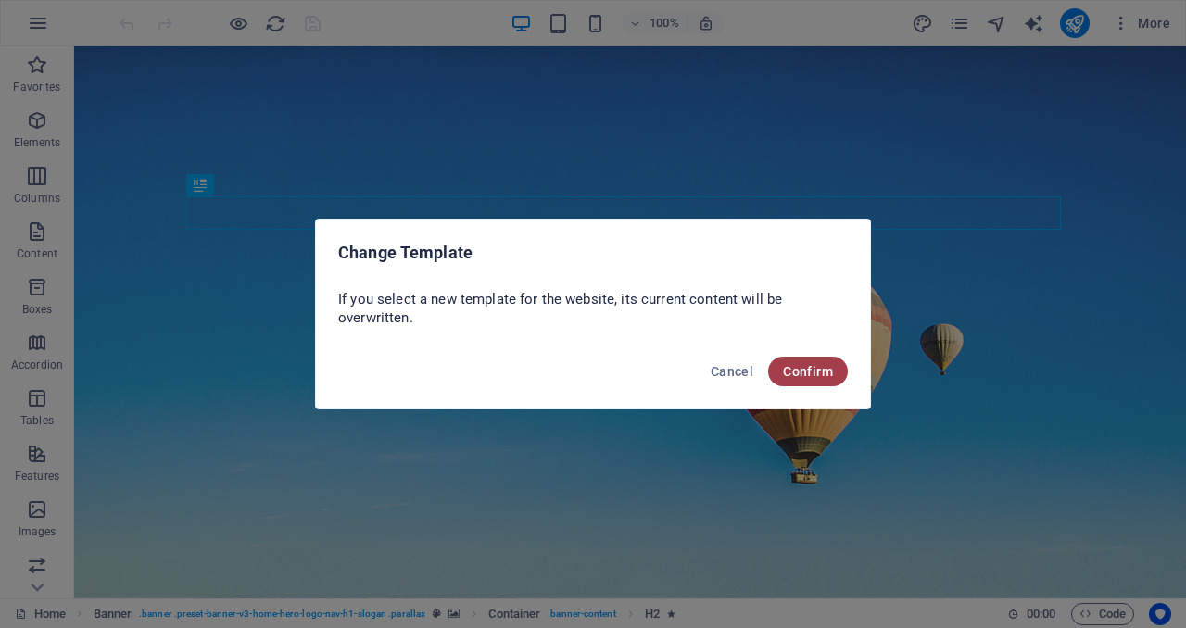
click at [807, 370] on span "Confirm" at bounding box center [808, 371] width 50 height 15
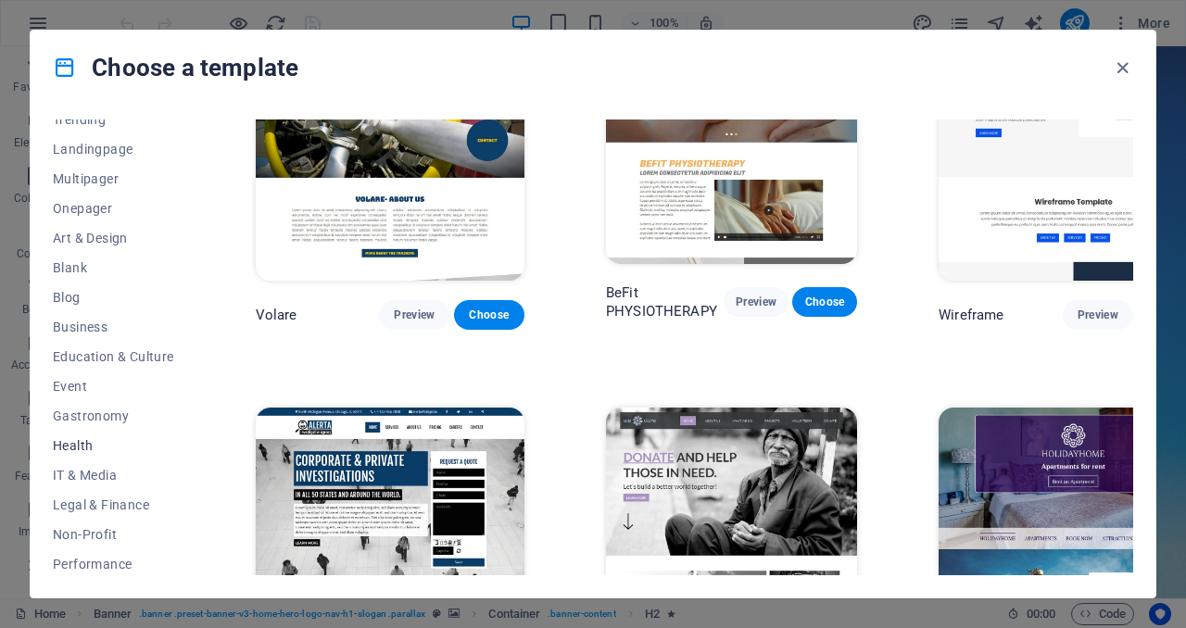
scroll to position [108, 0]
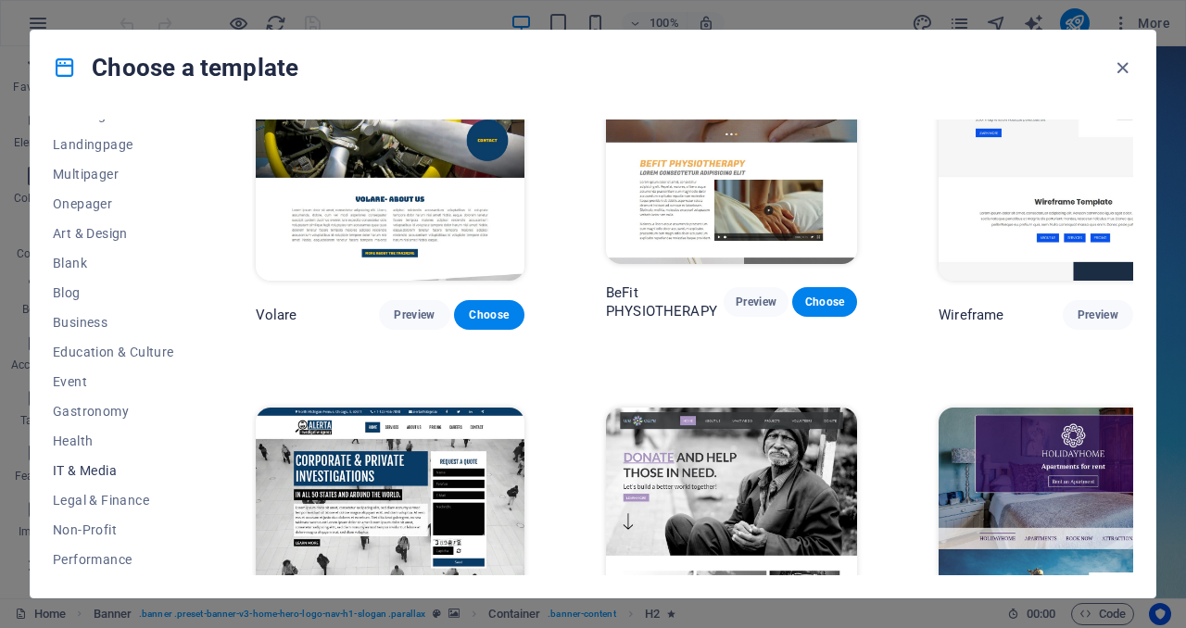
click at [100, 458] on button "IT & Media" at bounding box center [113, 471] width 121 height 30
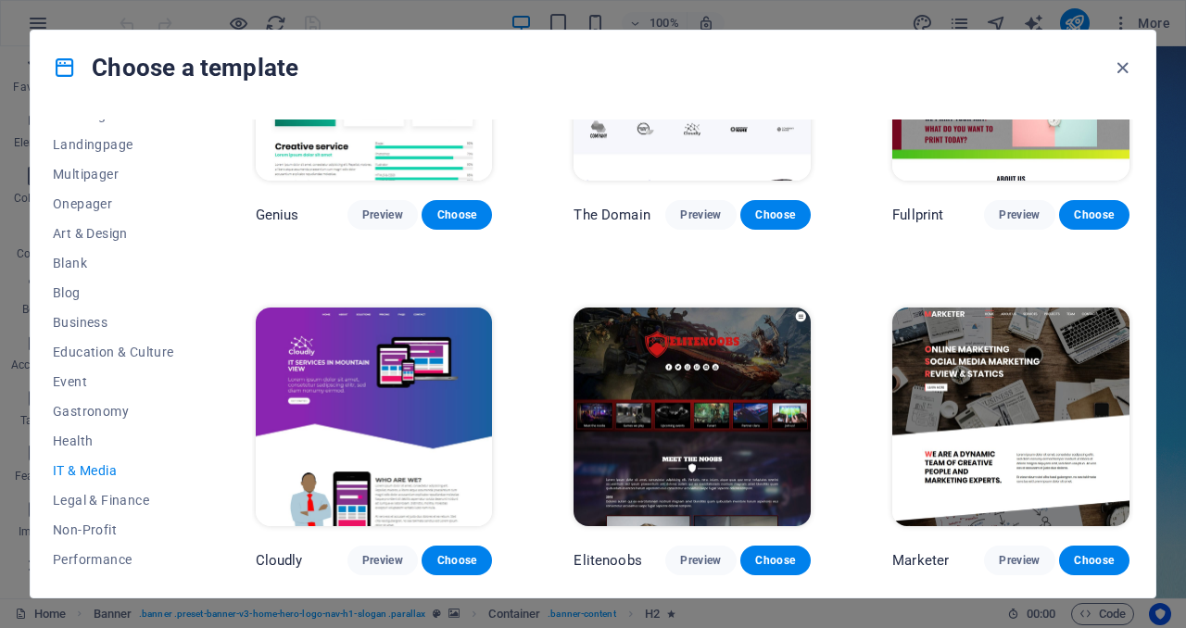
scroll to position [286, 0]
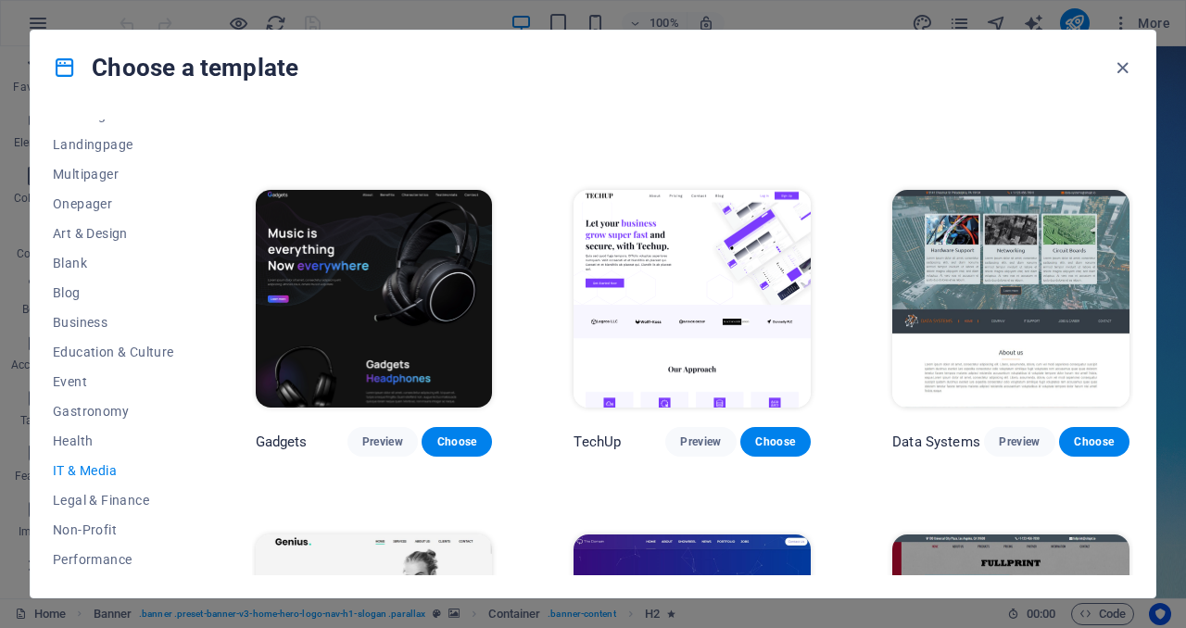
drag, startPoint x: 1128, startPoint y: 242, endPoint x: 1128, endPoint y: 261, distance: 19.5
click at [1126, 265] on div "Data Systems Preview Choose" at bounding box center [1010, 321] width 245 height 271
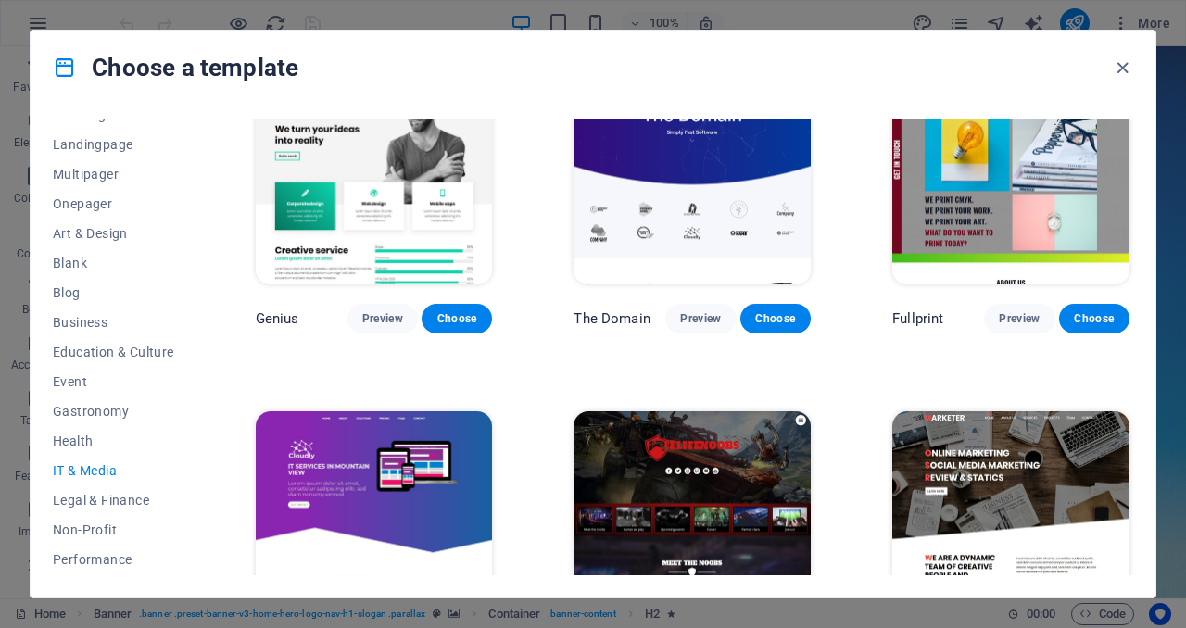
scroll to position [847, 0]
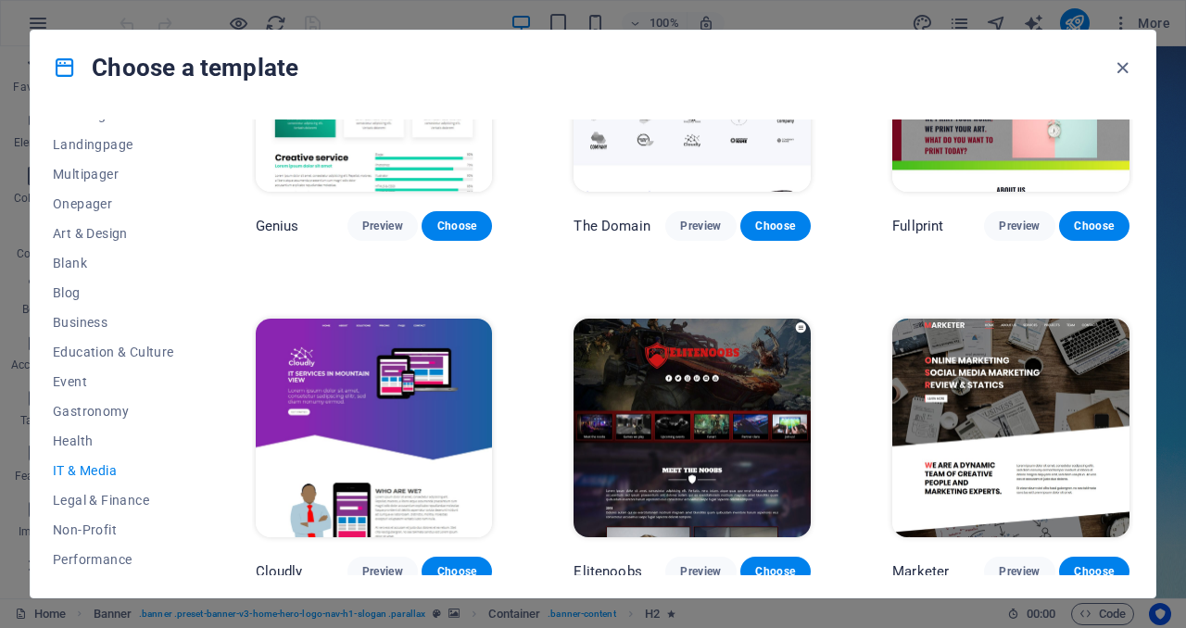
drag, startPoint x: 1174, startPoint y: 123, endPoint x: 1175, endPoint y: 133, distance: 10.2
click at [1175, 133] on div "Choose a template All Templates My Templates New Trending Landingpage Multipage…" at bounding box center [593, 314] width 1186 height 628
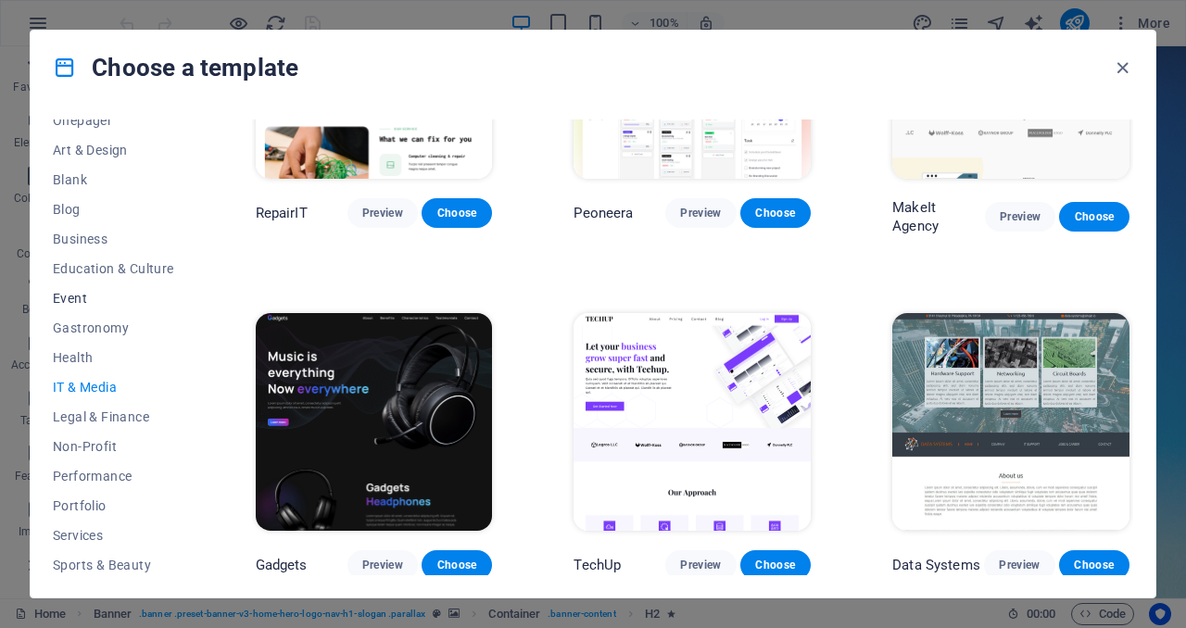
scroll to position [187, 0]
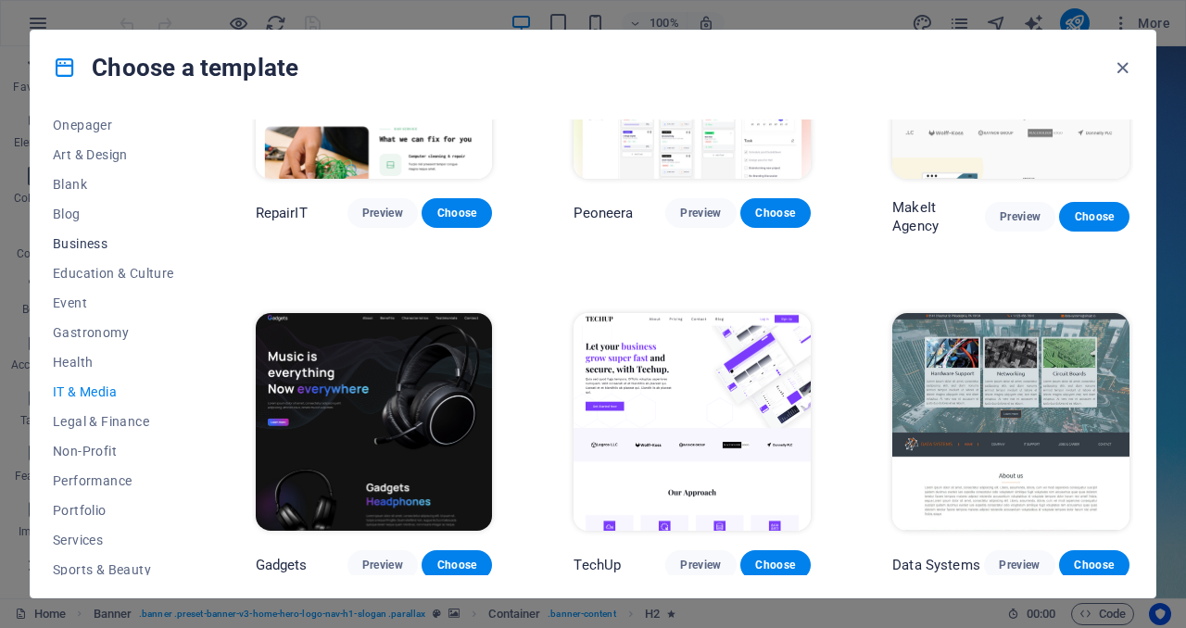
click at [71, 241] on span "Business" at bounding box center [113, 243] width 121 height 15
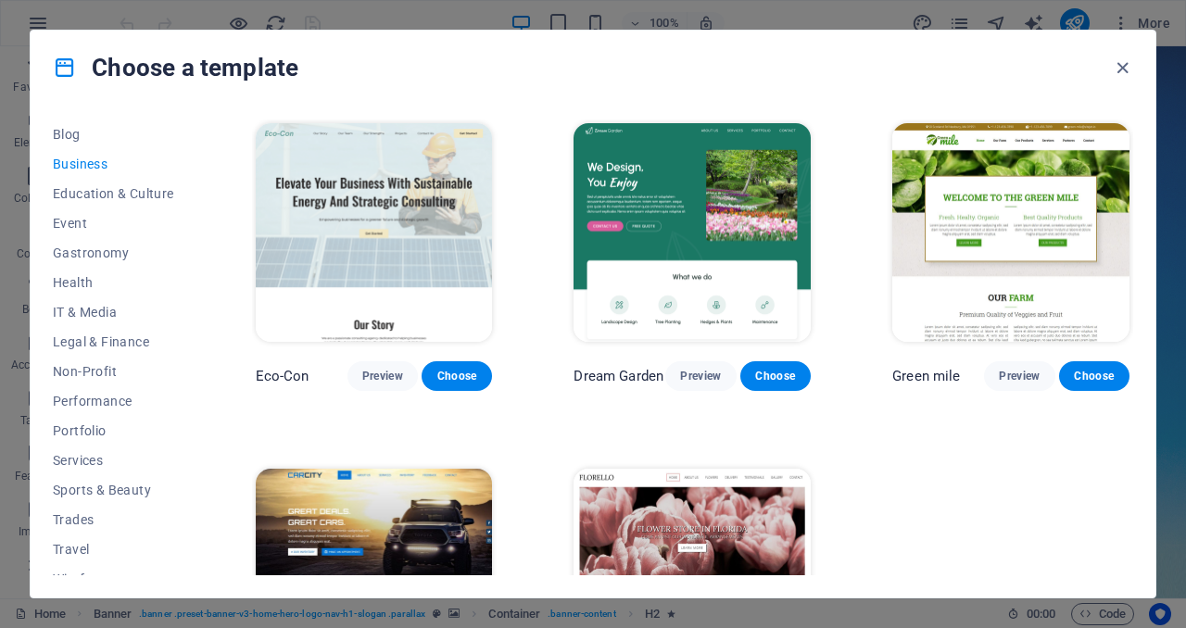
scroll to position [285, 0]
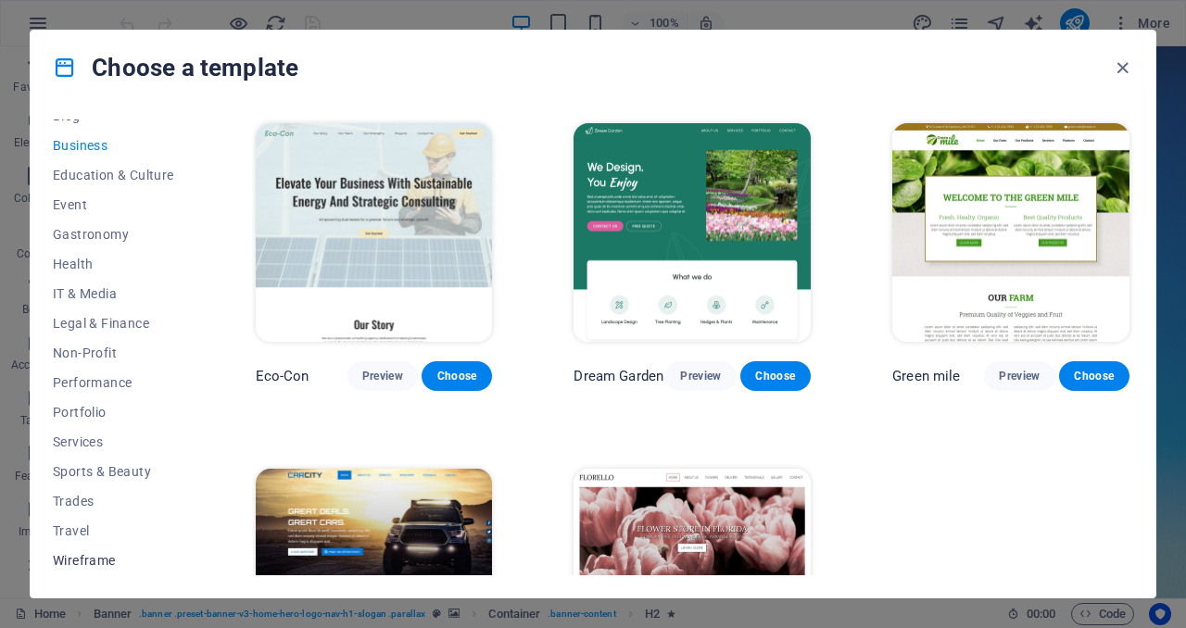
click at [131, 558] on span "Wireframe" at bounding box center [113, 560] width 121 height 15
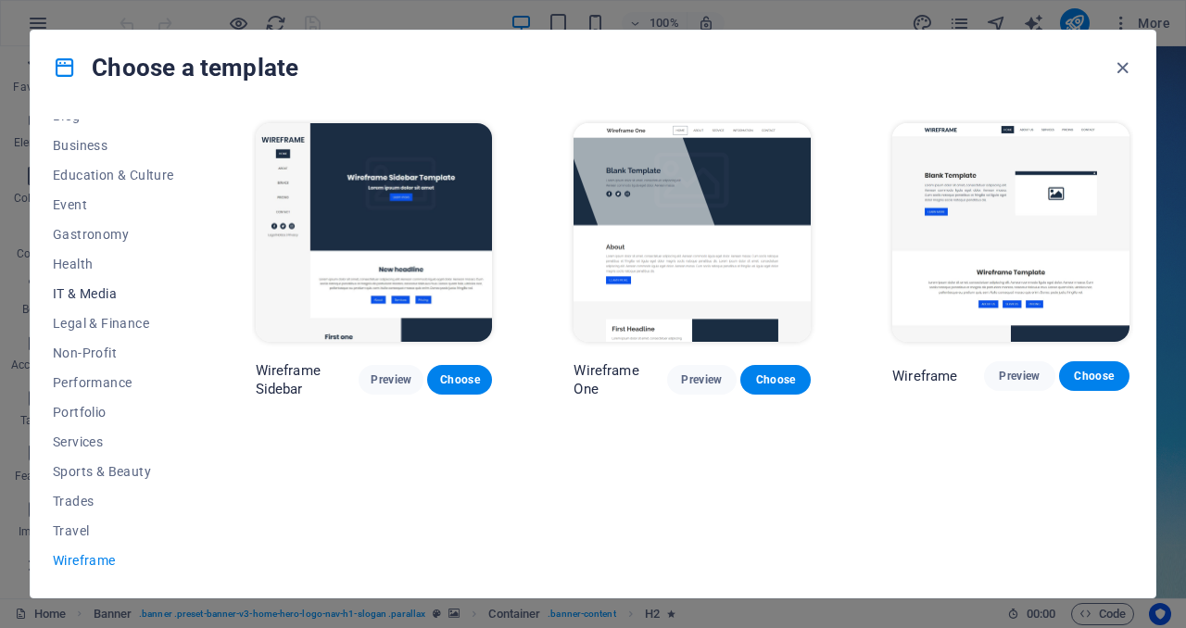
click at [103, 290] on span "IT & Media" at bounding box center [113, 293] width 121 height 15
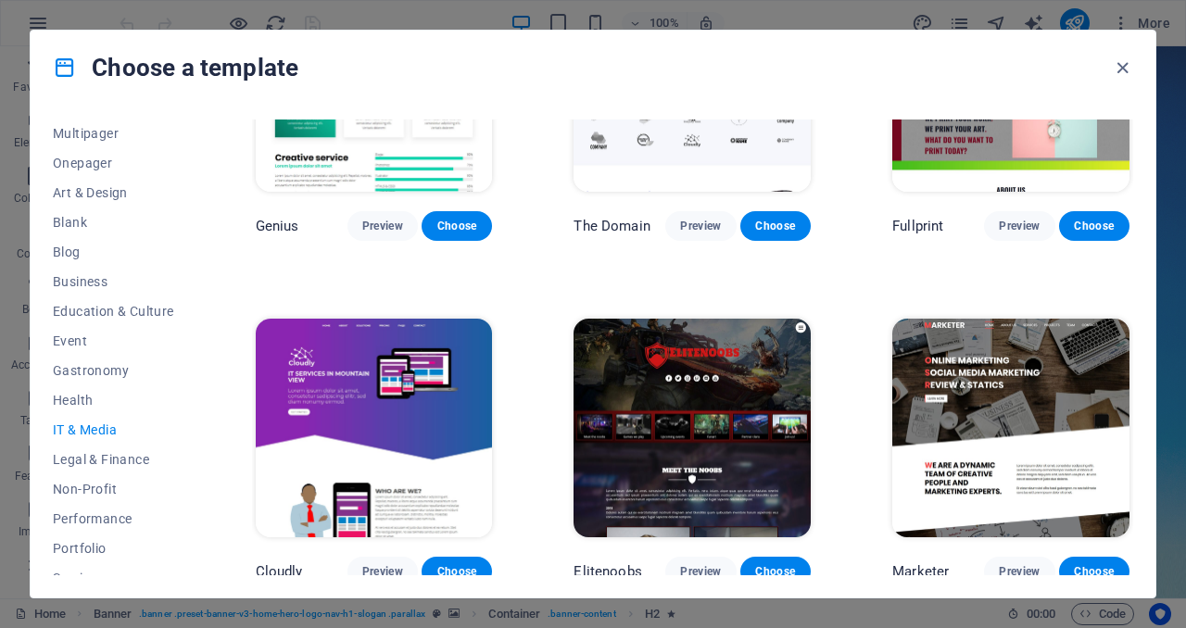
scroll to position [0, 0]
click at [138, 139] on span "All Templates" at bounding box center [113, 134] width 121 height 15
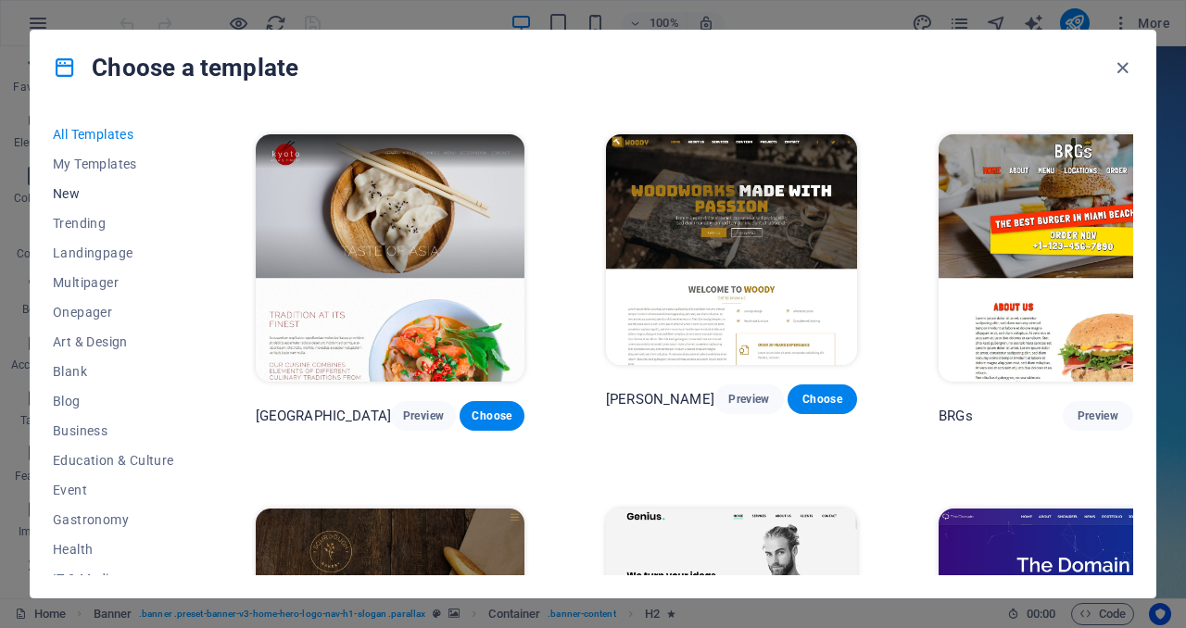
click at [82, 199] on span "New" at bounding box center [113, 193] width 121 height 15
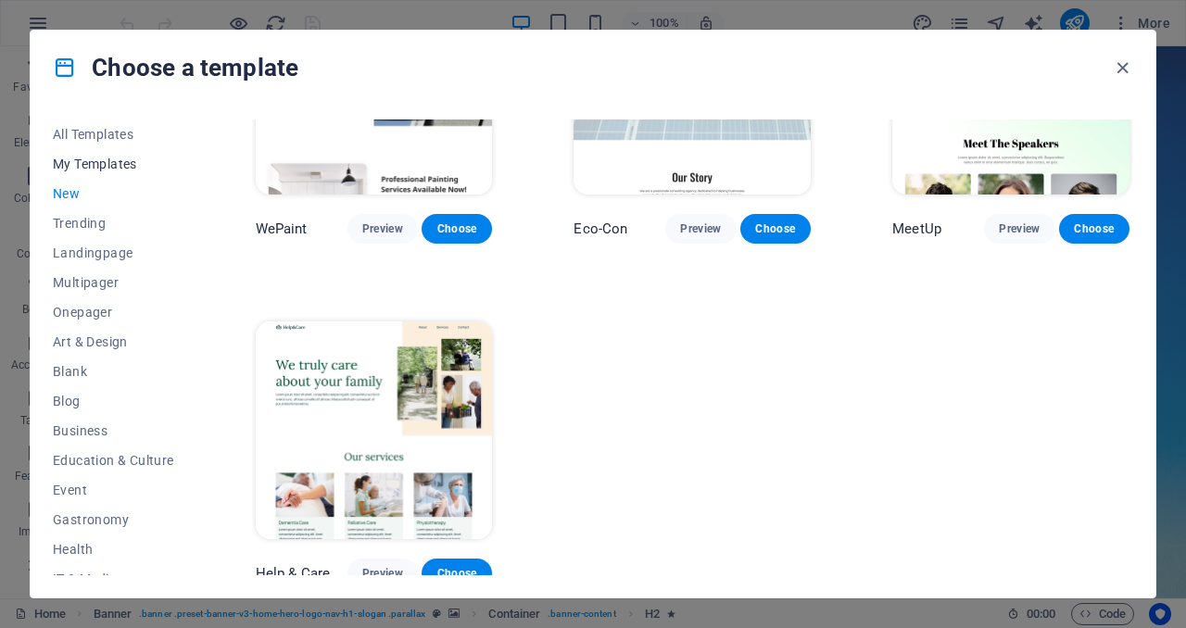
click at [100, 157] on span "My Templates" at bounding box center [113, 164] width 121 height 15
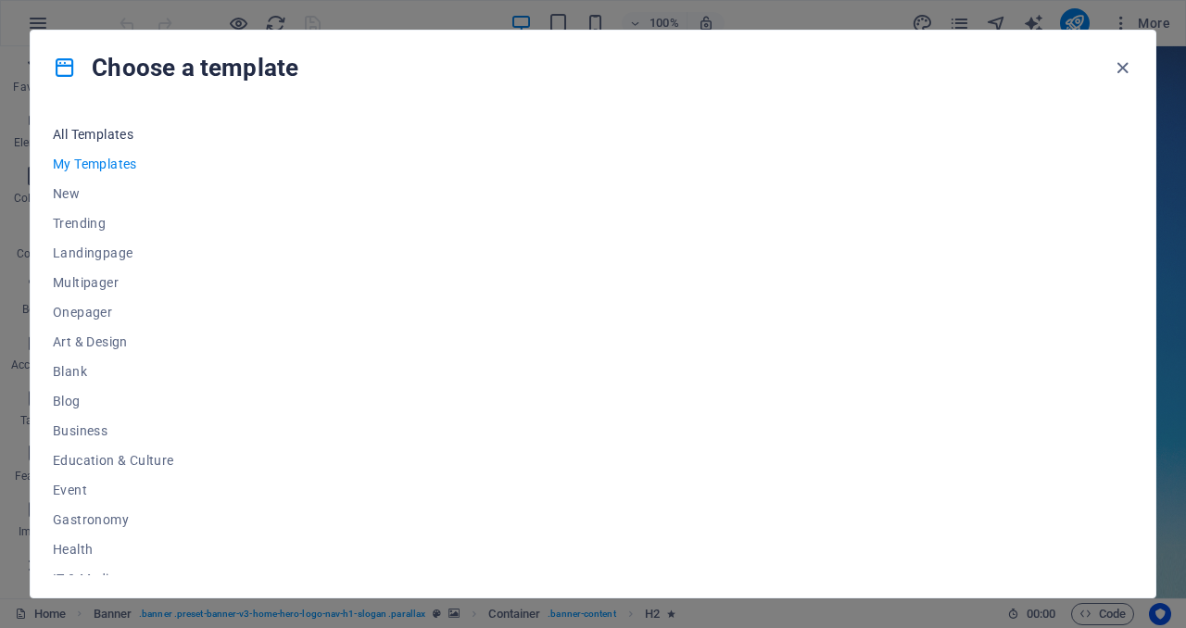
click at [98, 134] on span "All Templates" at bounding box center [113, 134] width 121 height 15
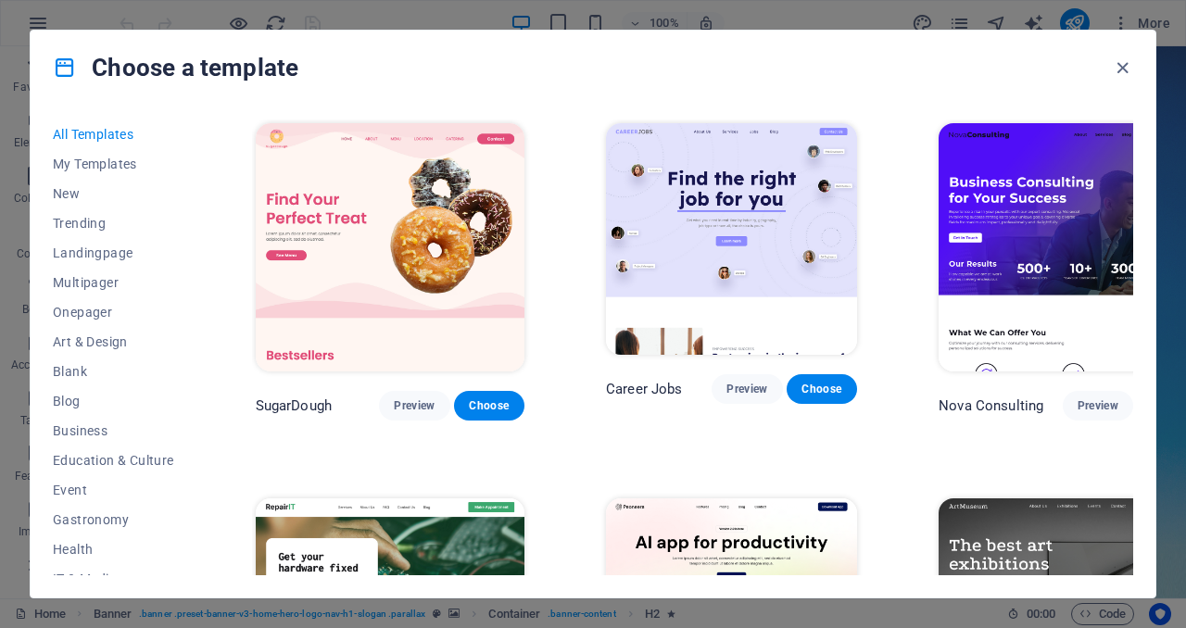
click at [1131, 135] on div "All Templates My Templates New Trending Landingpage Multipager Onepager Art & D…" at bounding box center [593, 351] width 1124 height 493
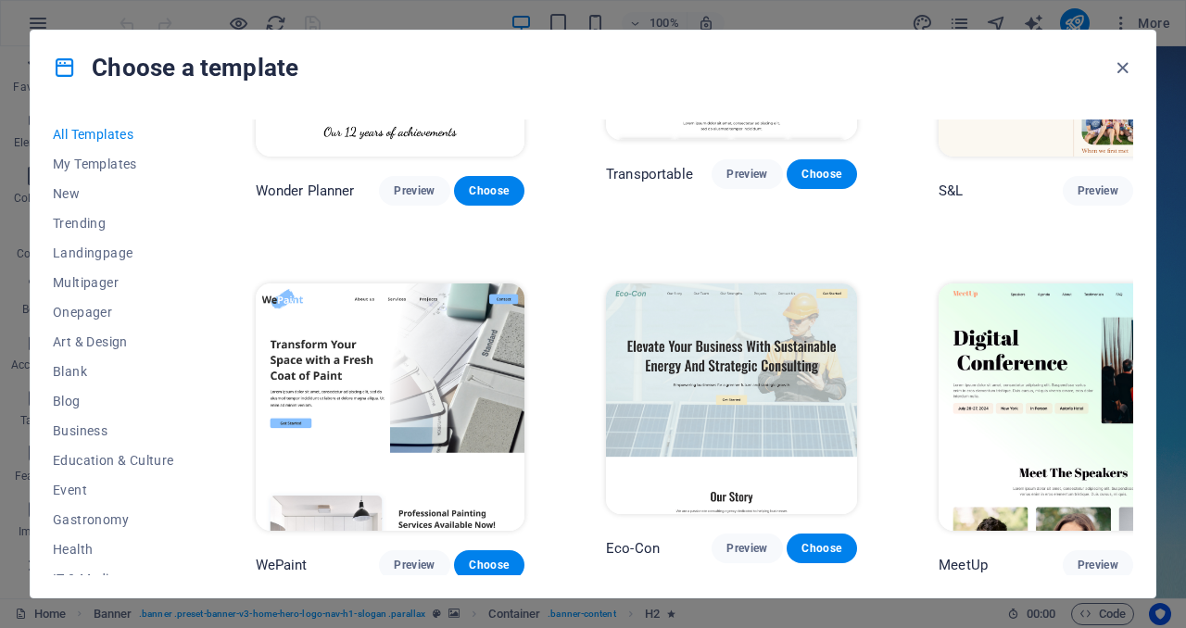
scroll to position [2552, 0]
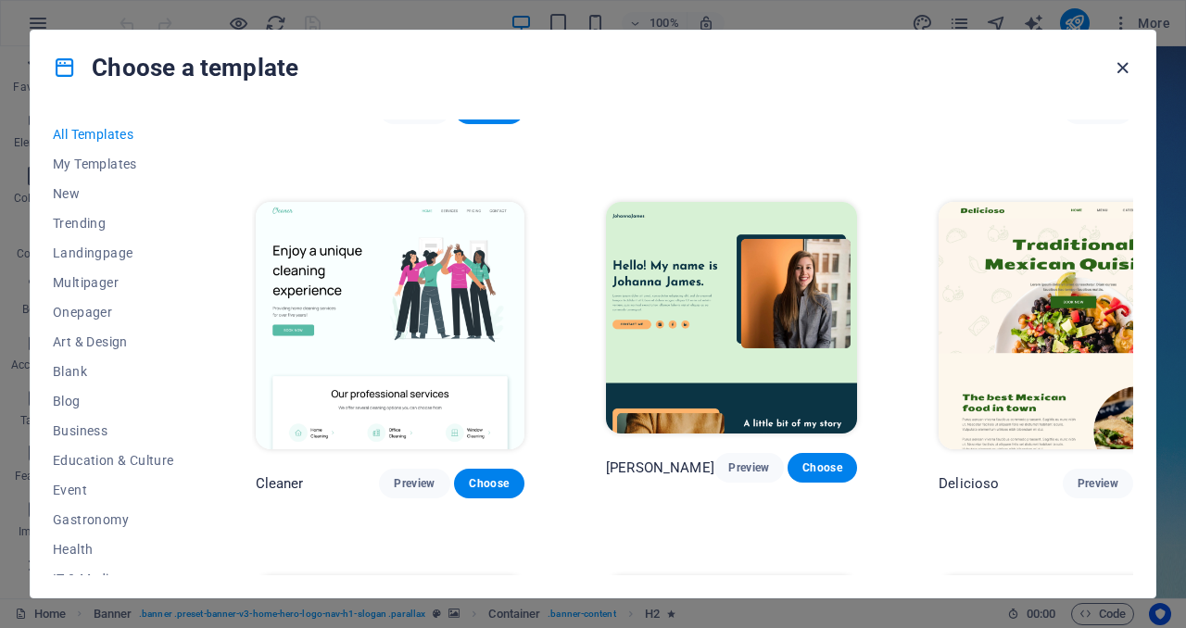
click at [1123, 64] on icon "button" at bounding box center [1121, 67] width 21 height 21
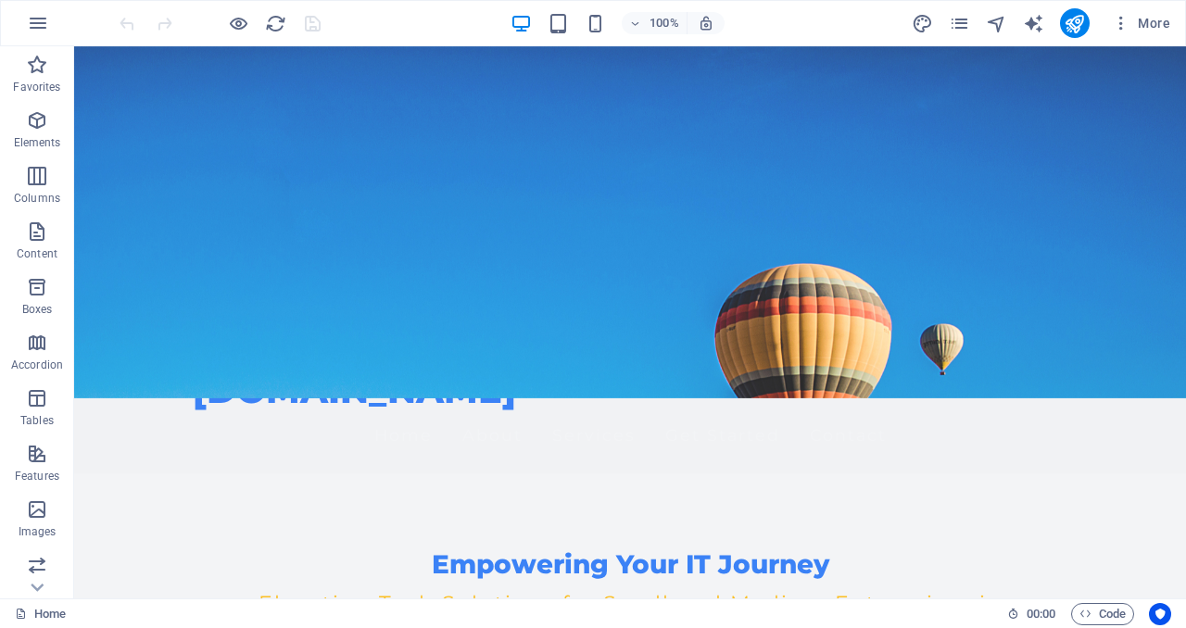
scroll to position [0, 0]
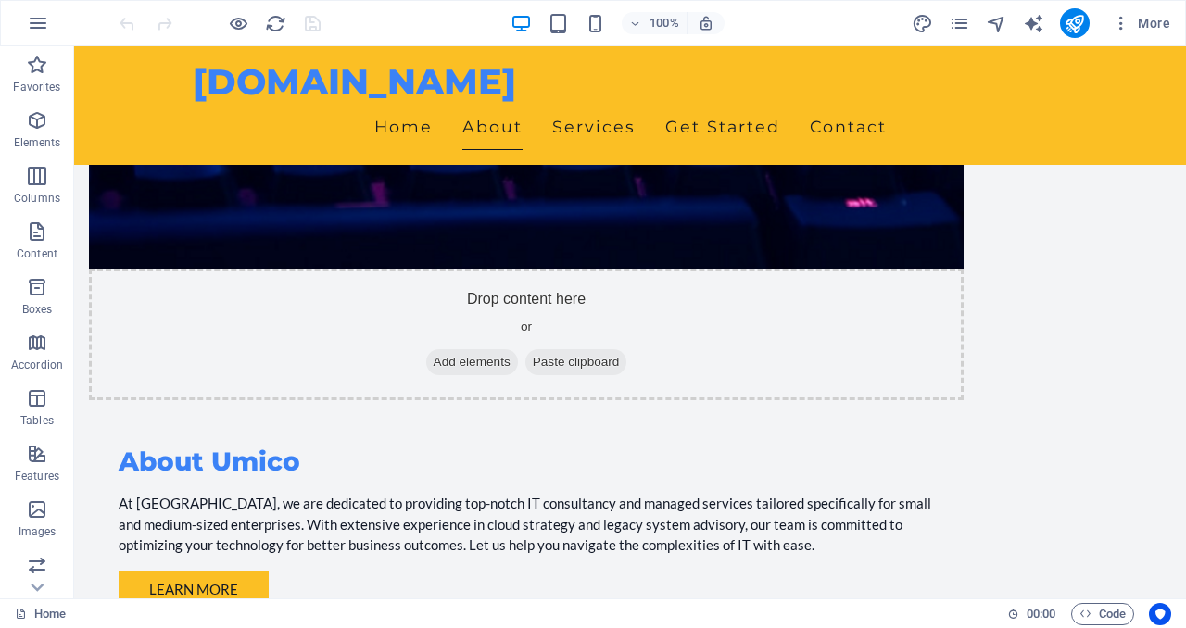
scroll to position [487, 0]
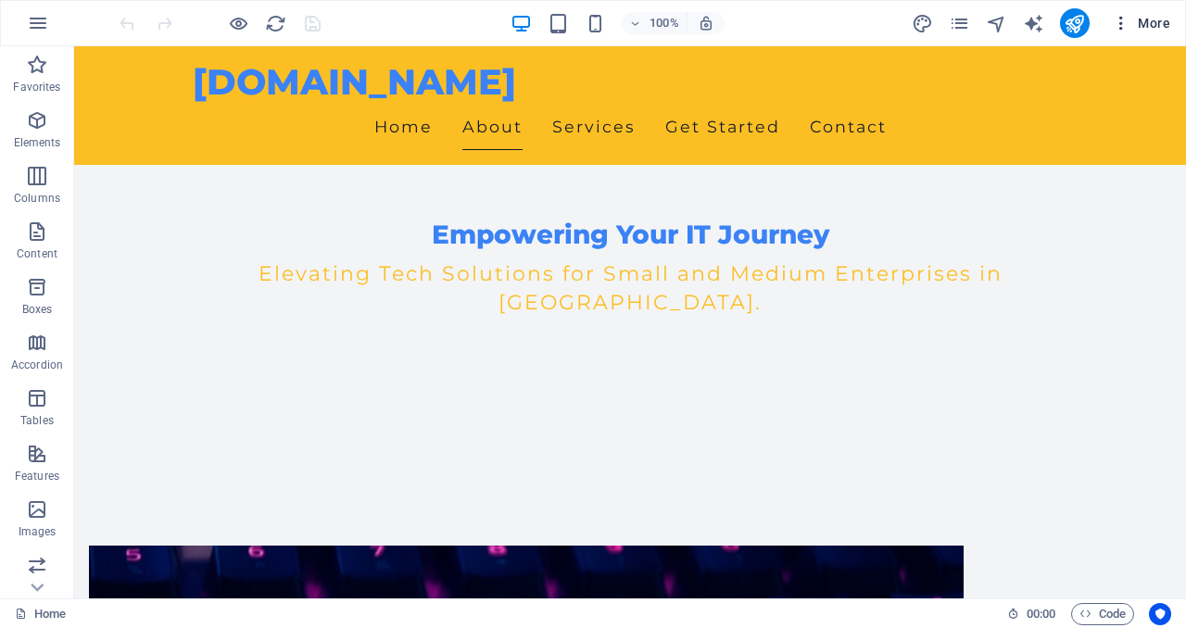
click at [1166, 28] on span "More" at bounding box center [1140, 23] width 58 height 19
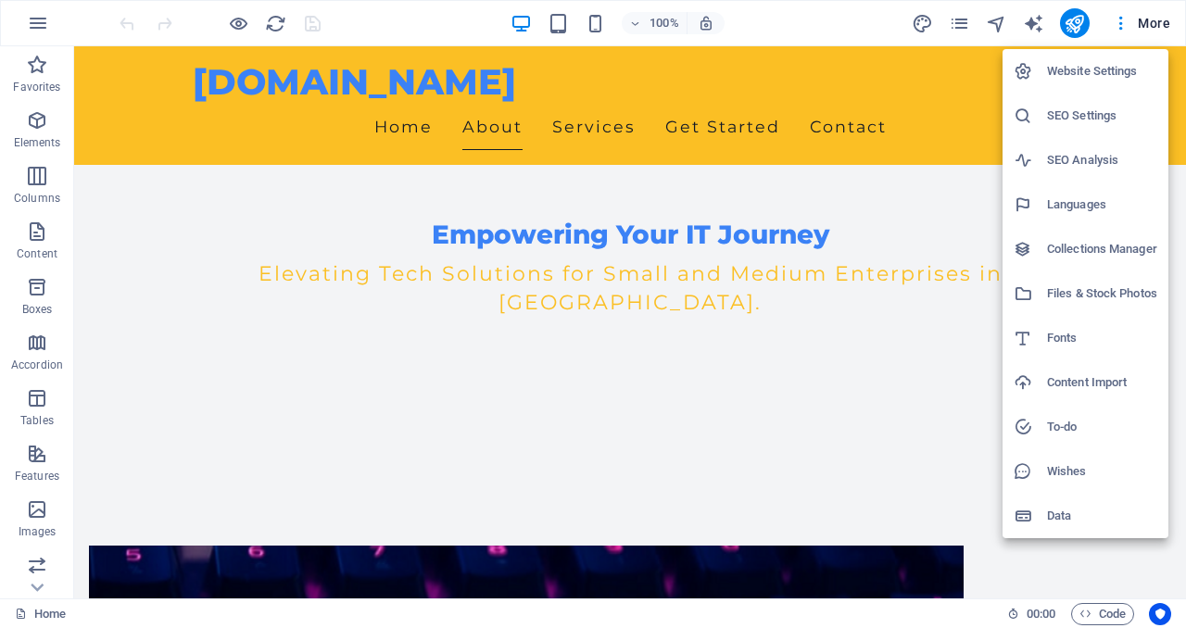
click at [49, 23] on div at bounding box center [593, 314] width 1186 height 628
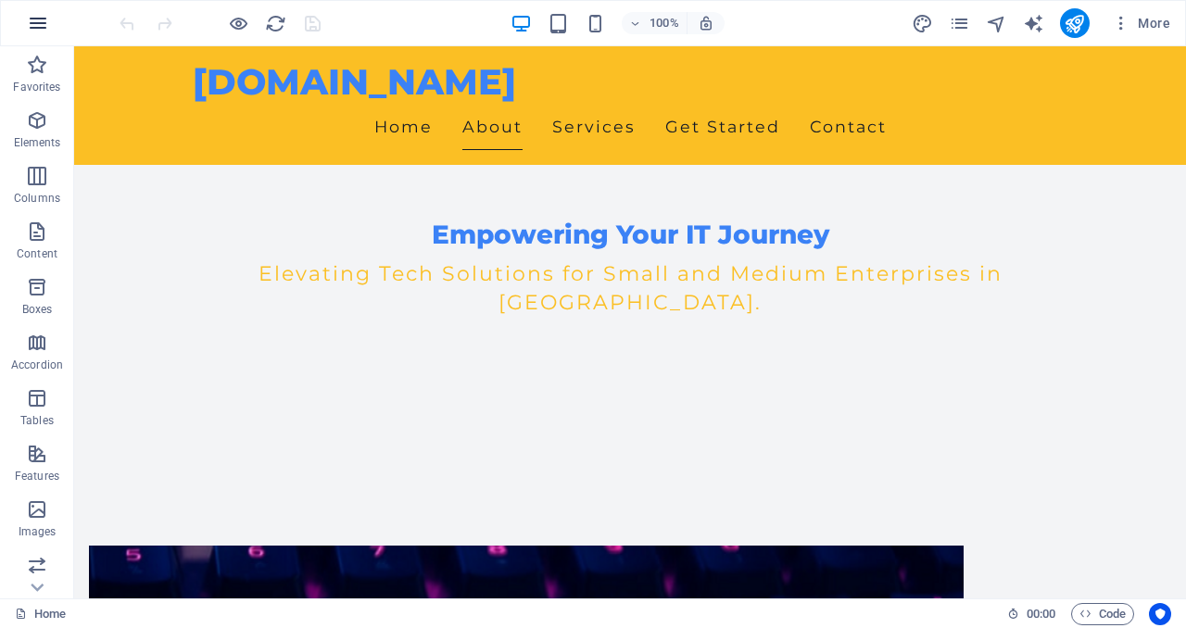
click at [43, 24] on icon "button" at bounding box center [38, 23] width 22 height 22
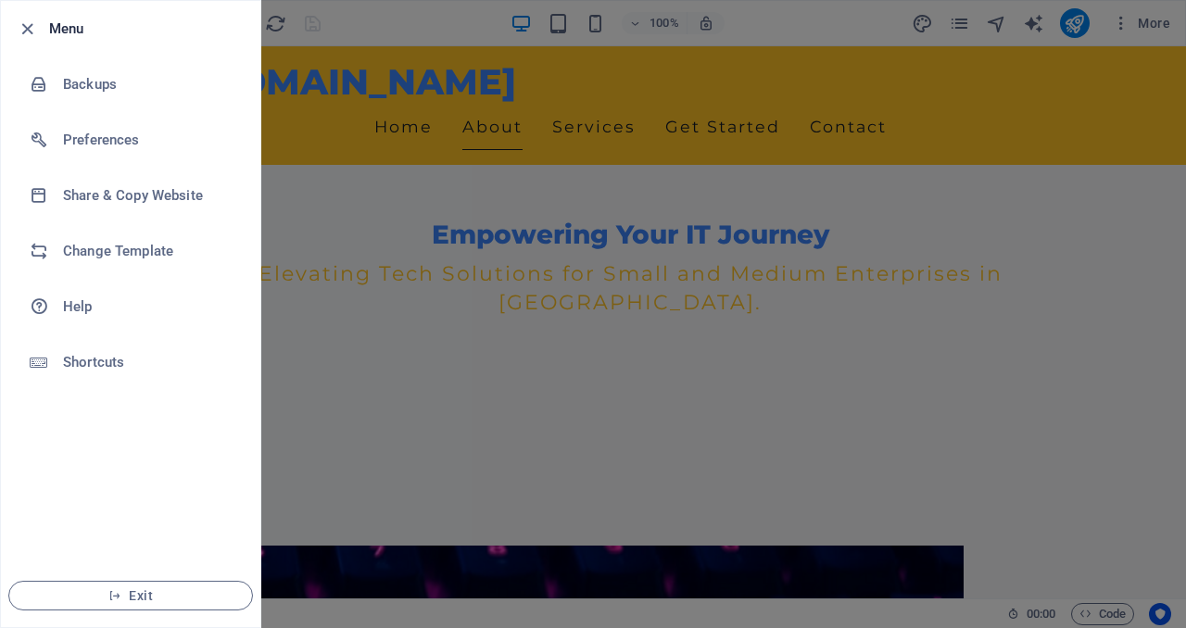
click at [329, 387] on div at bounding box center [593, 314] width 1186 height 628
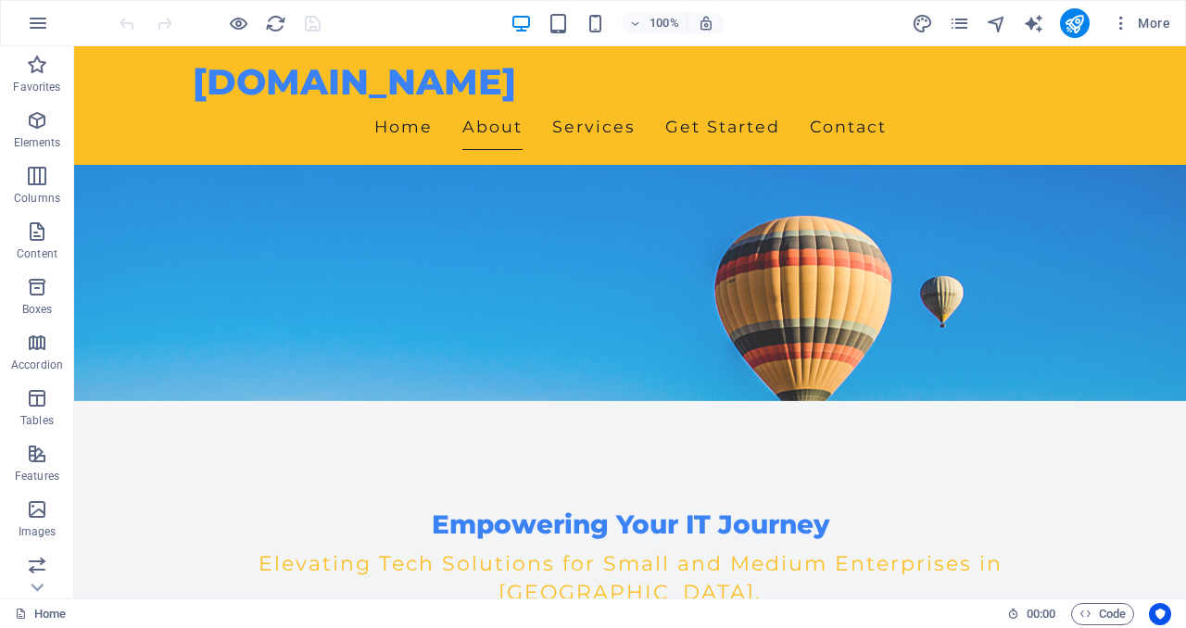
scroll to position [191, 0]
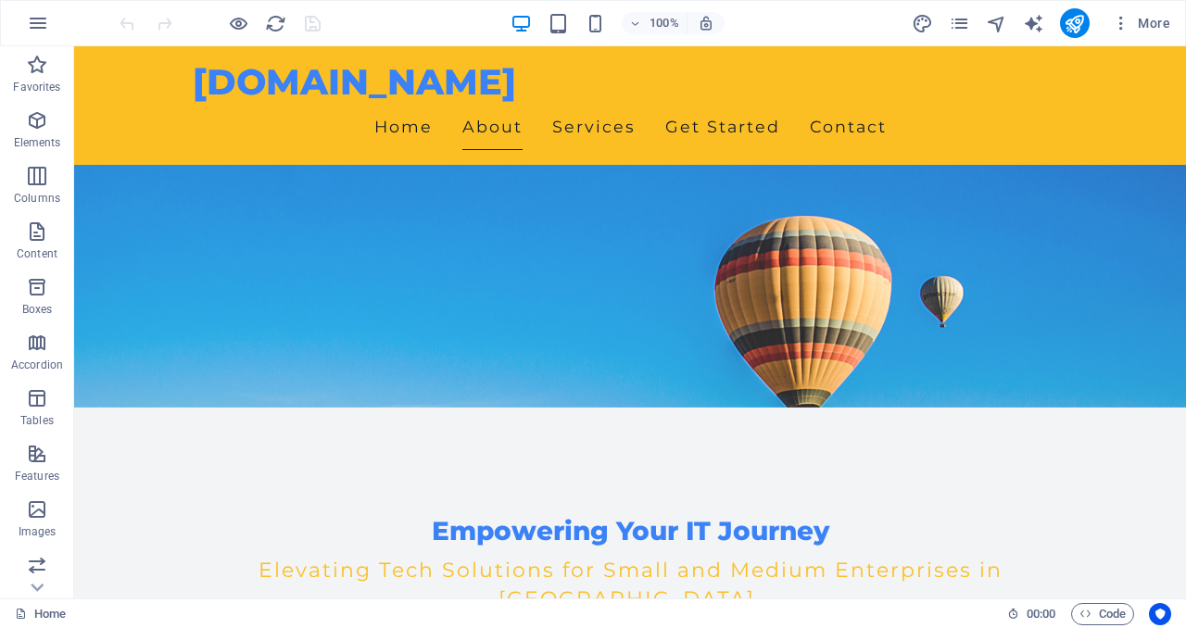
drag, startPoint x: 1185, startPoint y: 225, endPoint x: 1185, endPoint y: 164, distance: 61.1
click at [1118, 25] on icon "button" at bounding box center [1120, 23] width 19 height 19
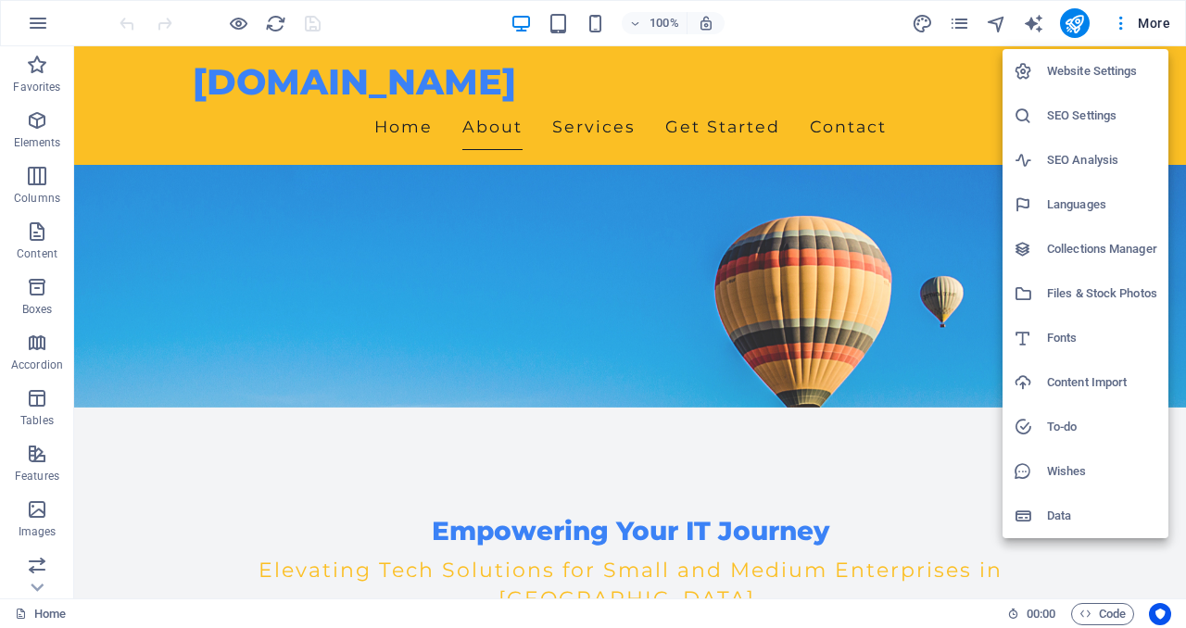
click at [1105, 69] on h6 "Website Settings" at bounding box center [1102, 71] width 110 height 22
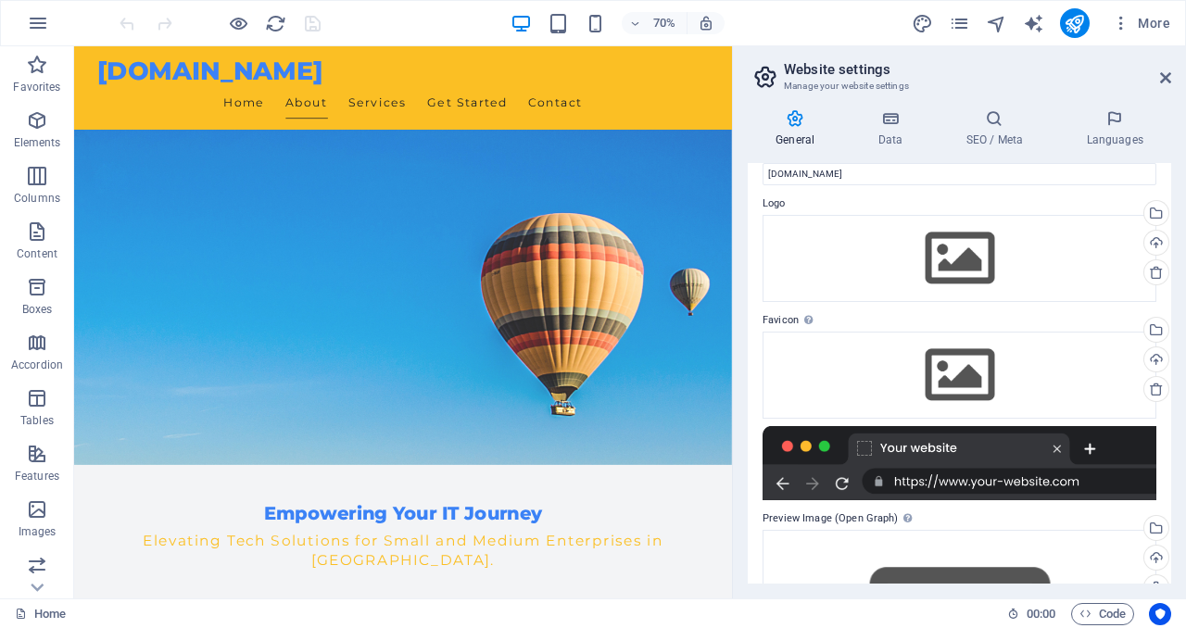
scroll to position [0, 0]
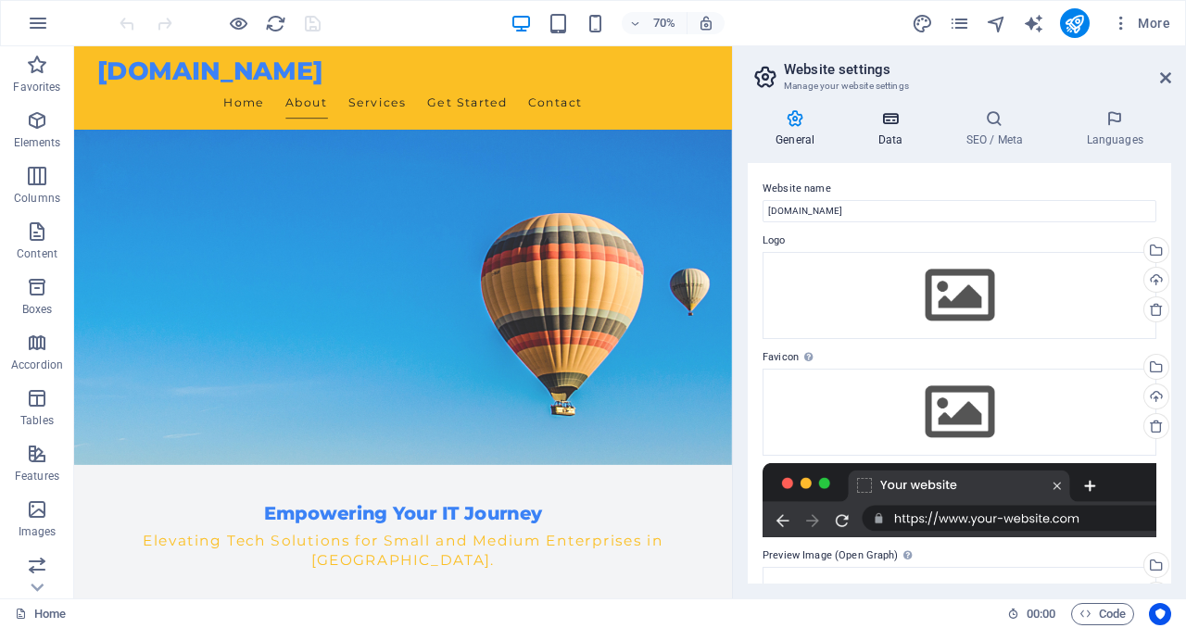
click at [892, 139] on h4 "Data" at bounding box center [893, 128] width 88 height 39
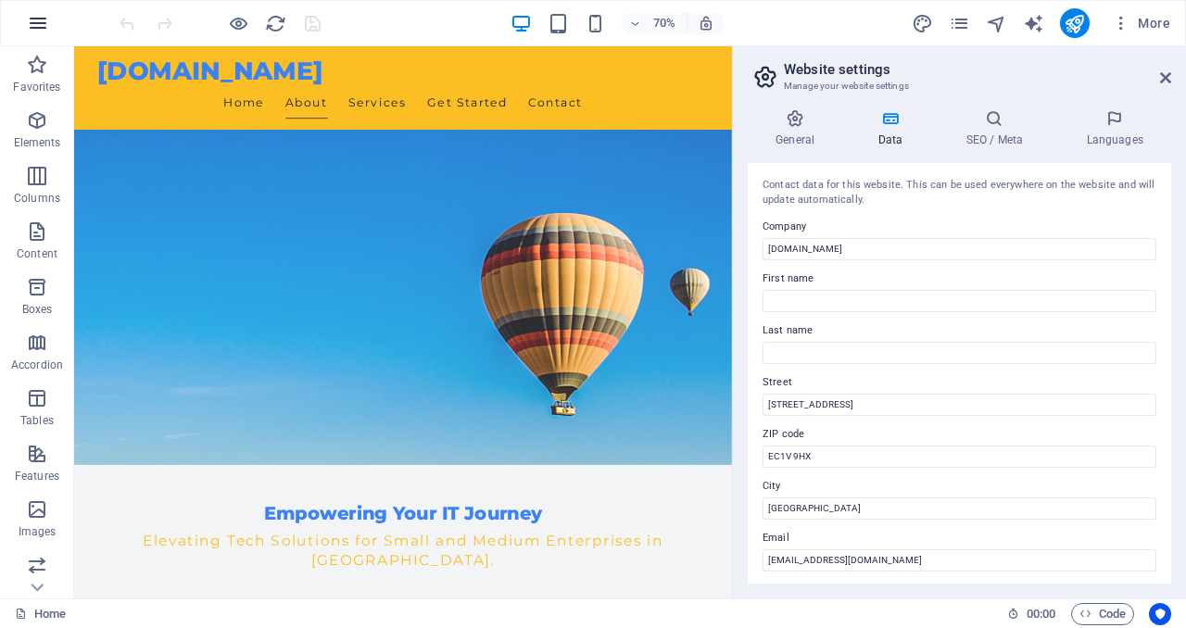
click at [38, 23] on icon "button" at bounding box center [38, 23] width 22 height 22
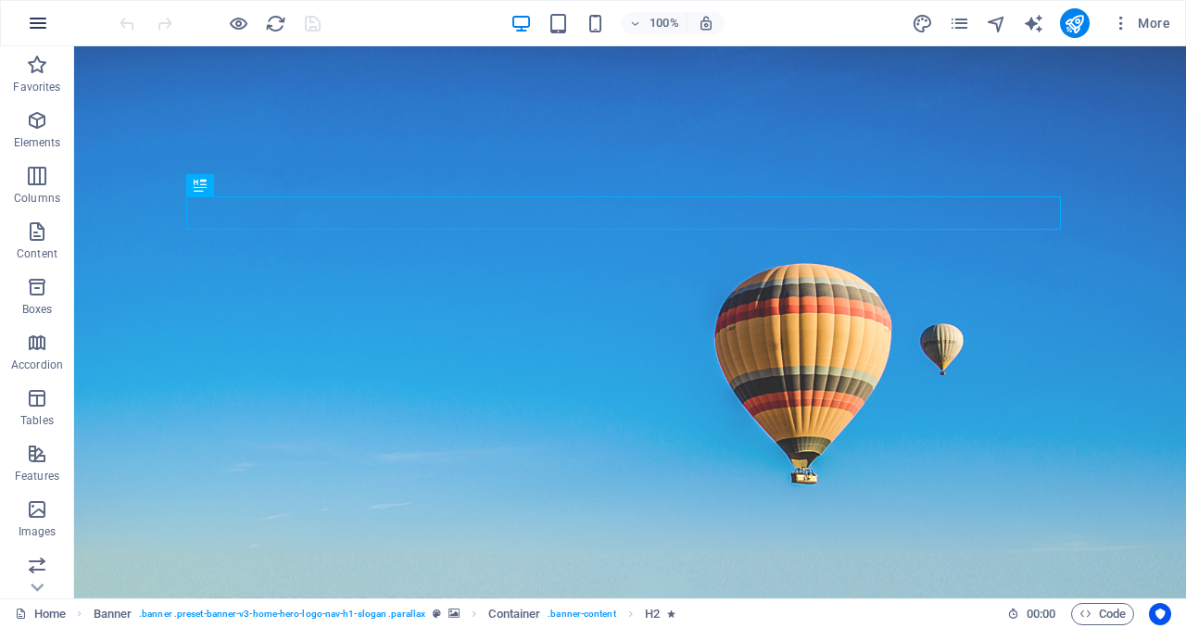
click at [34, 24] on icon "button" at bounding box center [38, 23] width 22 height 22
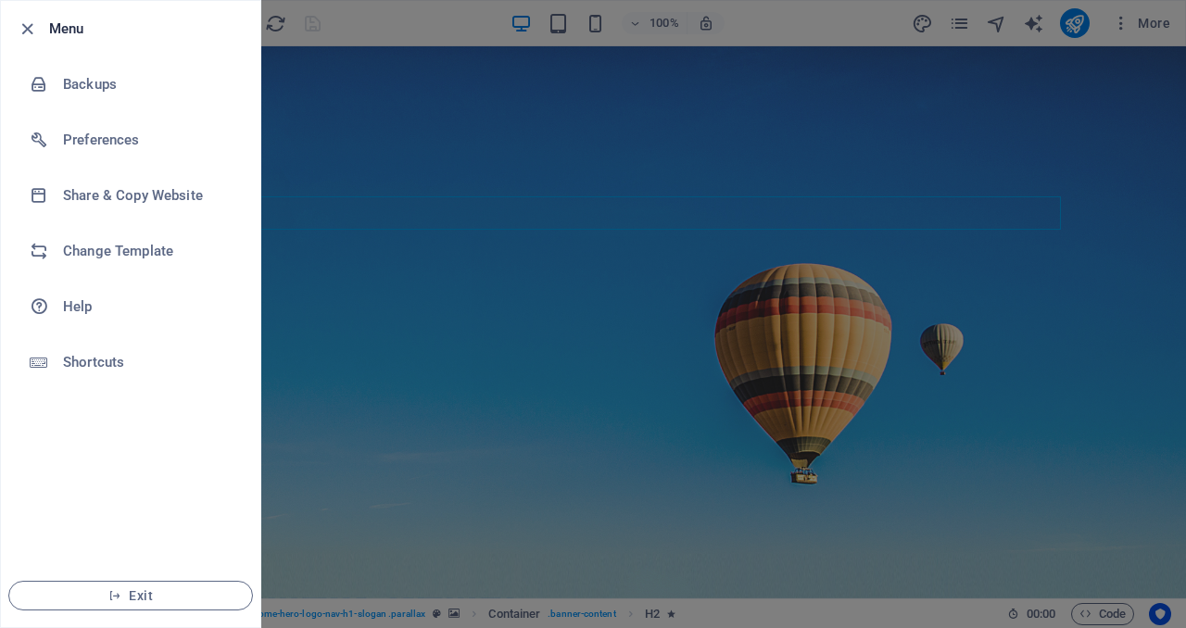
click at [392, 26] on div at bounding box center [593, 314] width 1186 height 628
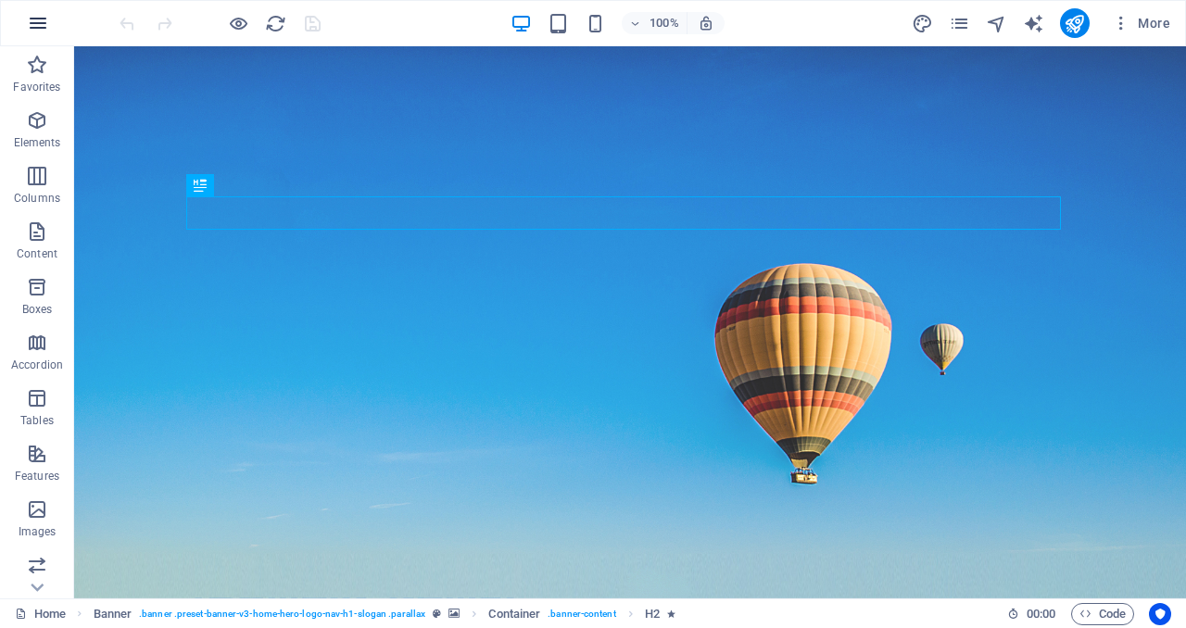
click at [33, 24] on icon "button" at bounding box center [38, 23] width 22 height 22
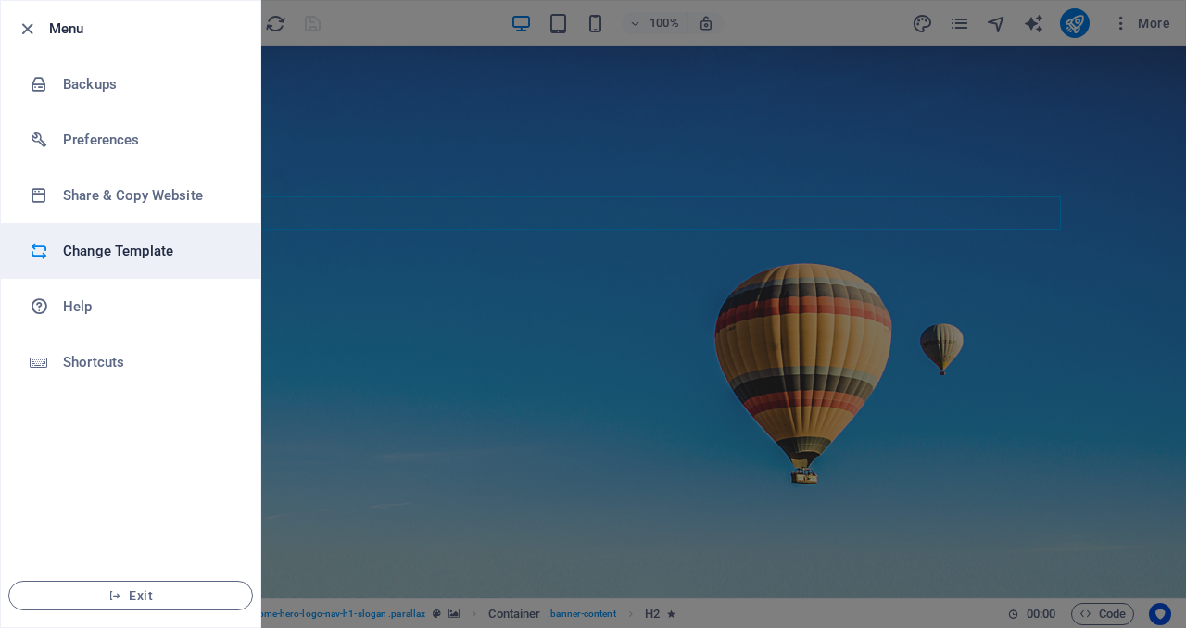
click at [109, 257] on h6 "Change Template" at bounding box center [148, 251] width 171 height 22
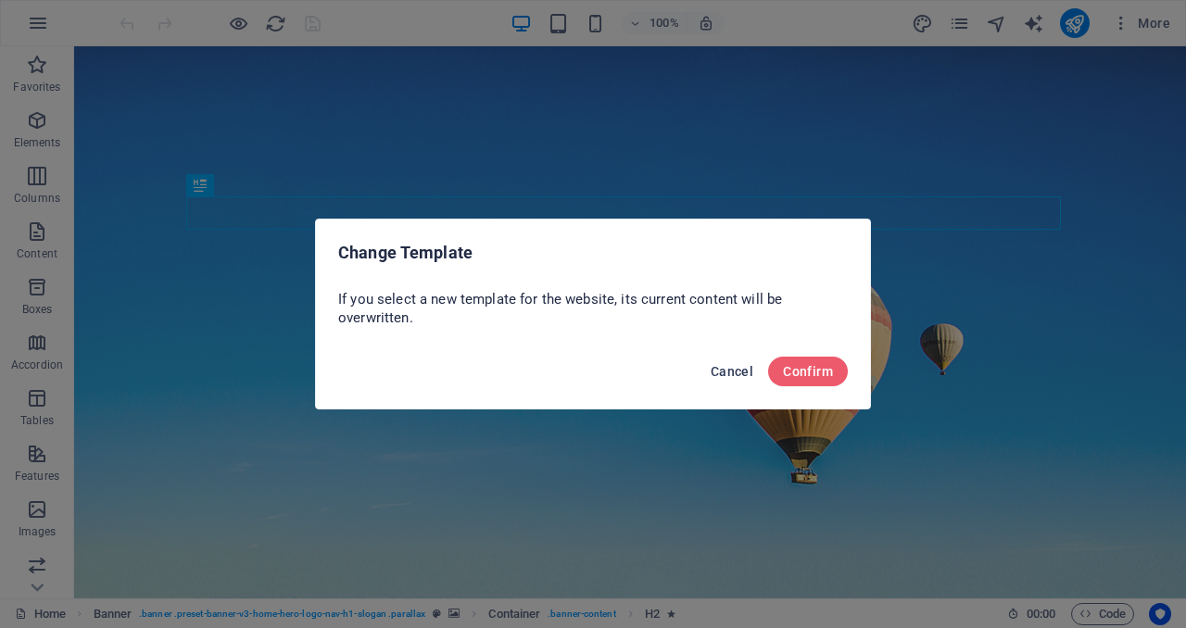
click at [743, 376] on span "Cancel" at bounding box center [731, 371] width 43 height 15
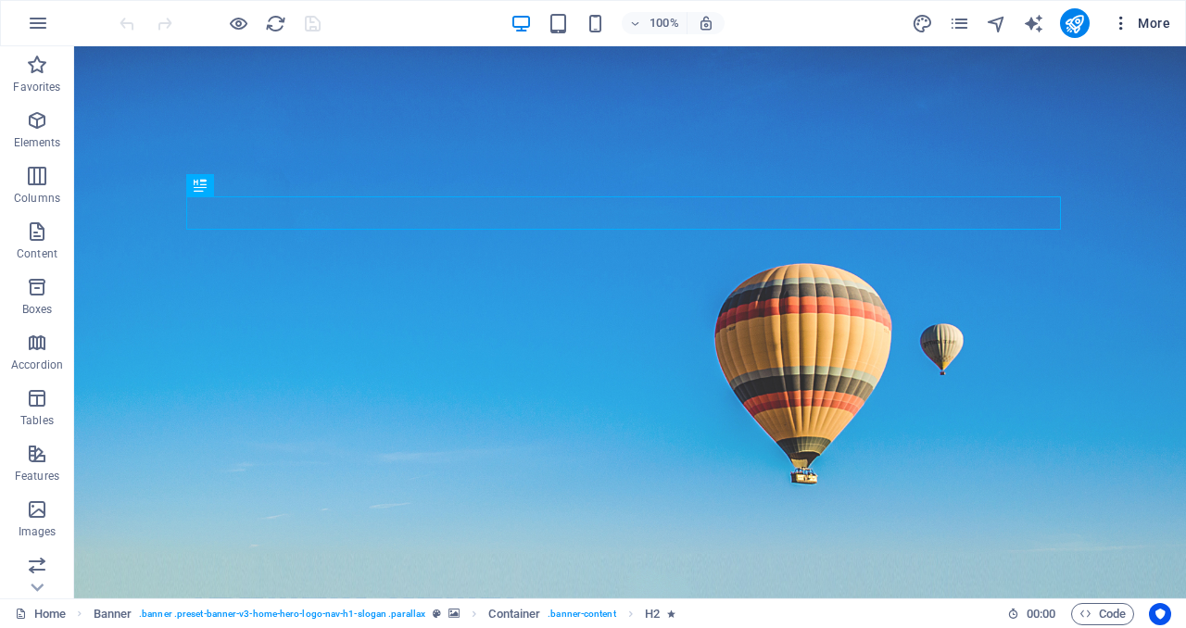
click at [1147, 31] on span "More" at bounding box center [1140, 23] width 58 height 19
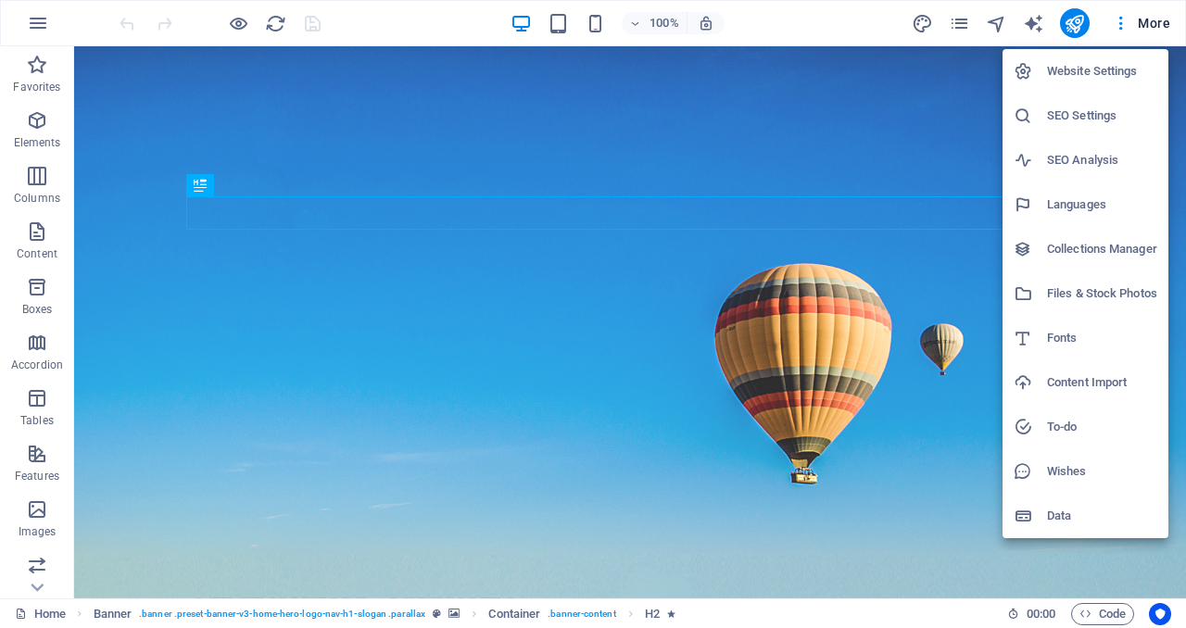
click at [38, 44] on div at bounding box center [593, 314] width 1186 height 628
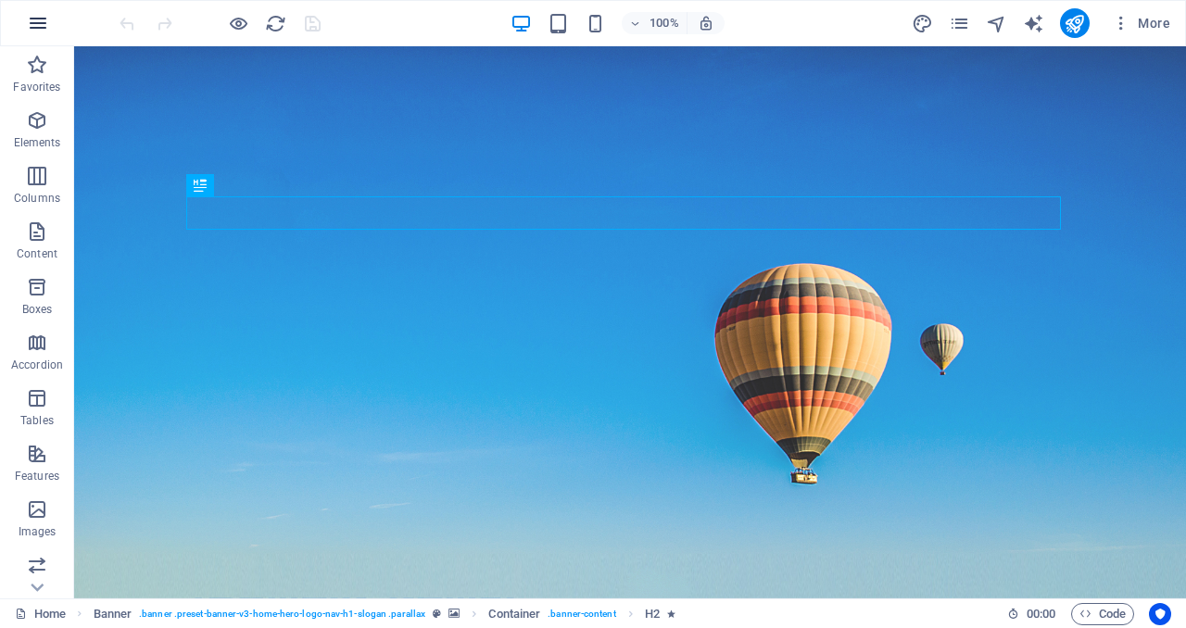
click at [39, 19] on icon "button" at bounding box center [38, 23] width 22 height 22
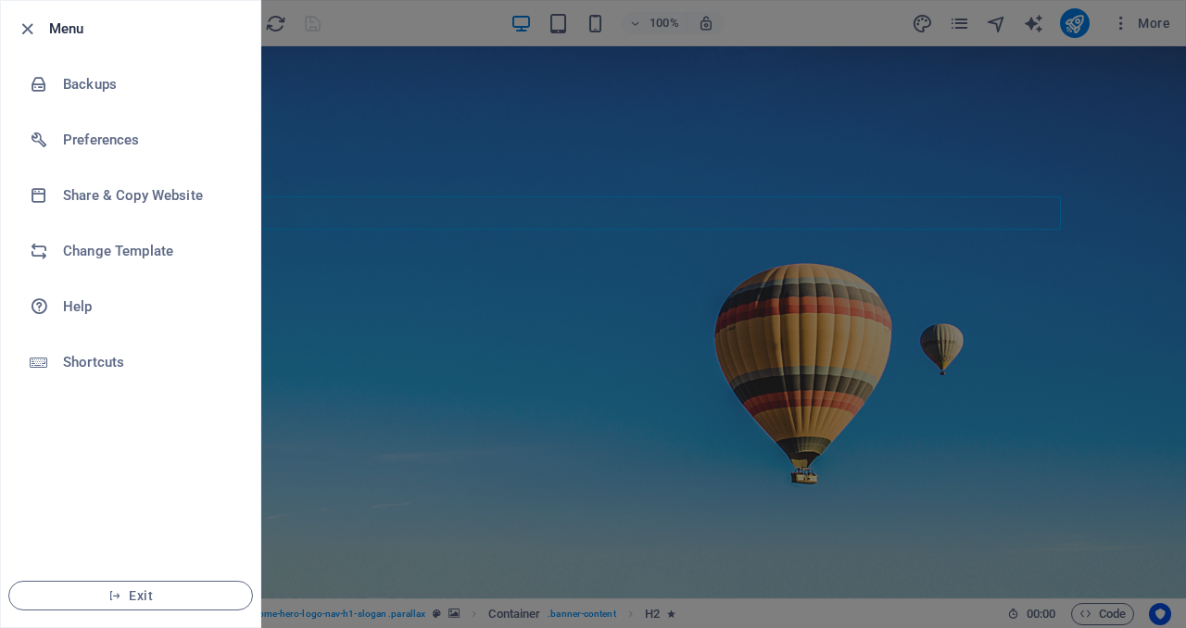
click at [871, 473] on div at bounding box center [593, 314] width 1186 height 628
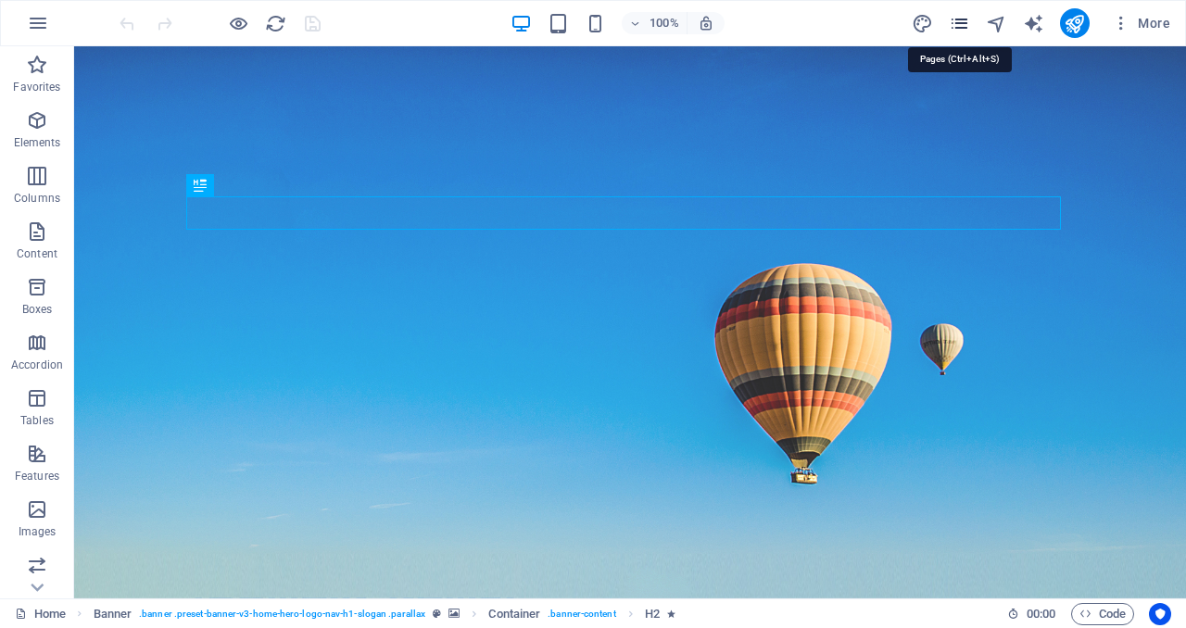
click at [966, 13] on icon "pages" at bounding box center [958, 23] width 21 height 21
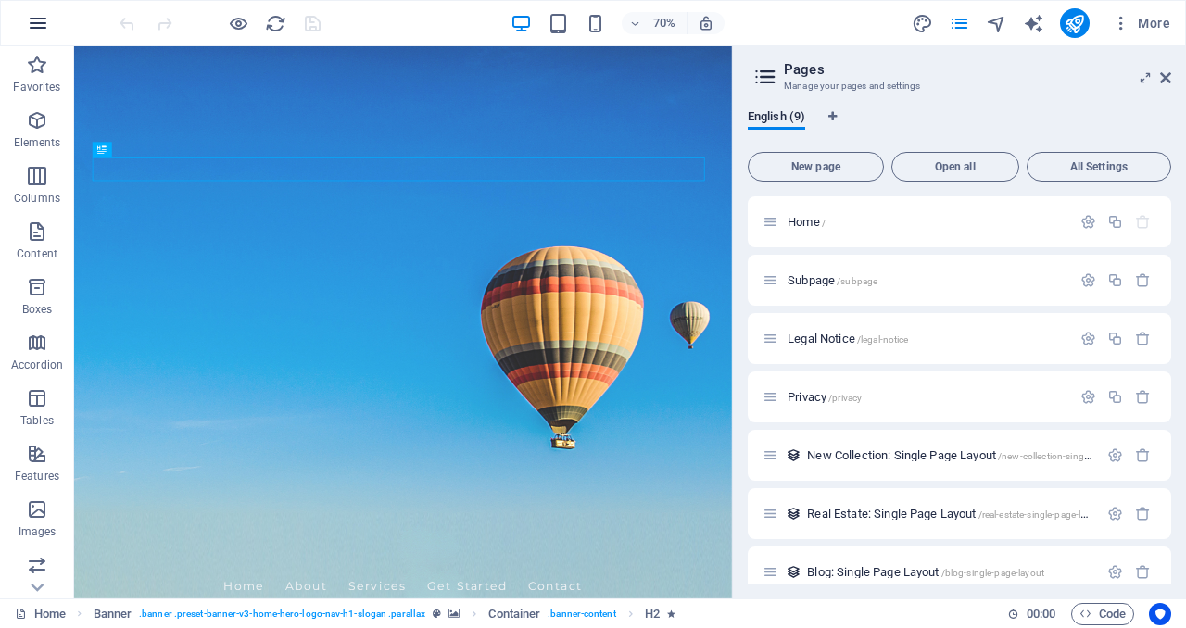
click at [41, 20] on icon "button" at bounding box center [38, 23] width 22 height 22
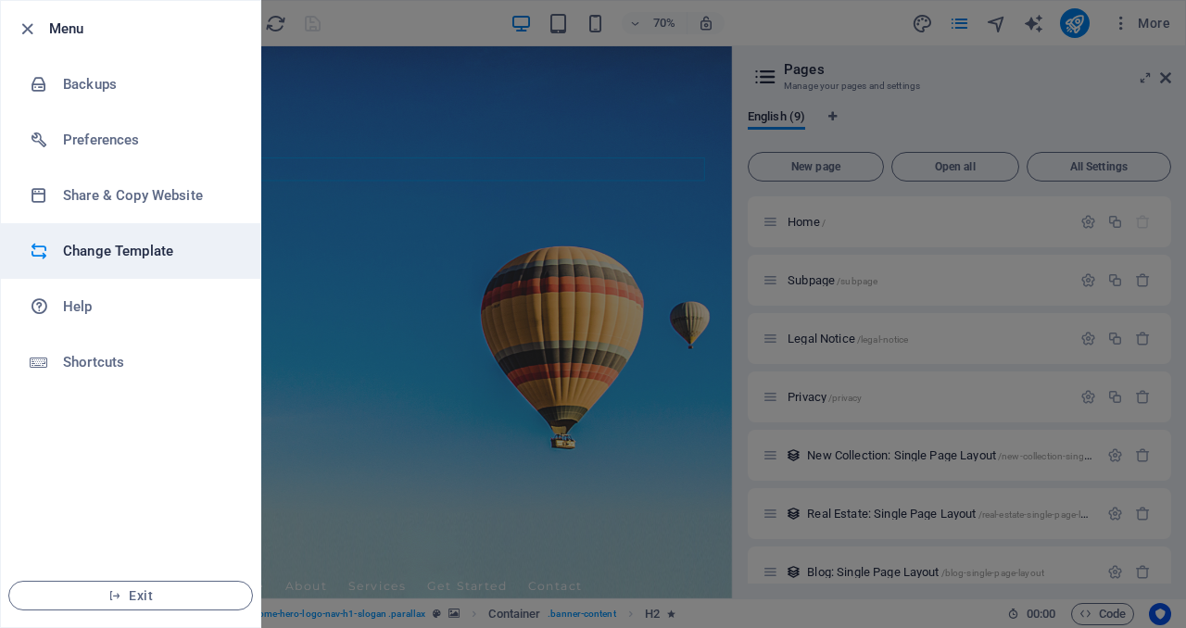
click at [133, 265] on li "Change Template" at bounding box center [130, 251] width 259 height 56
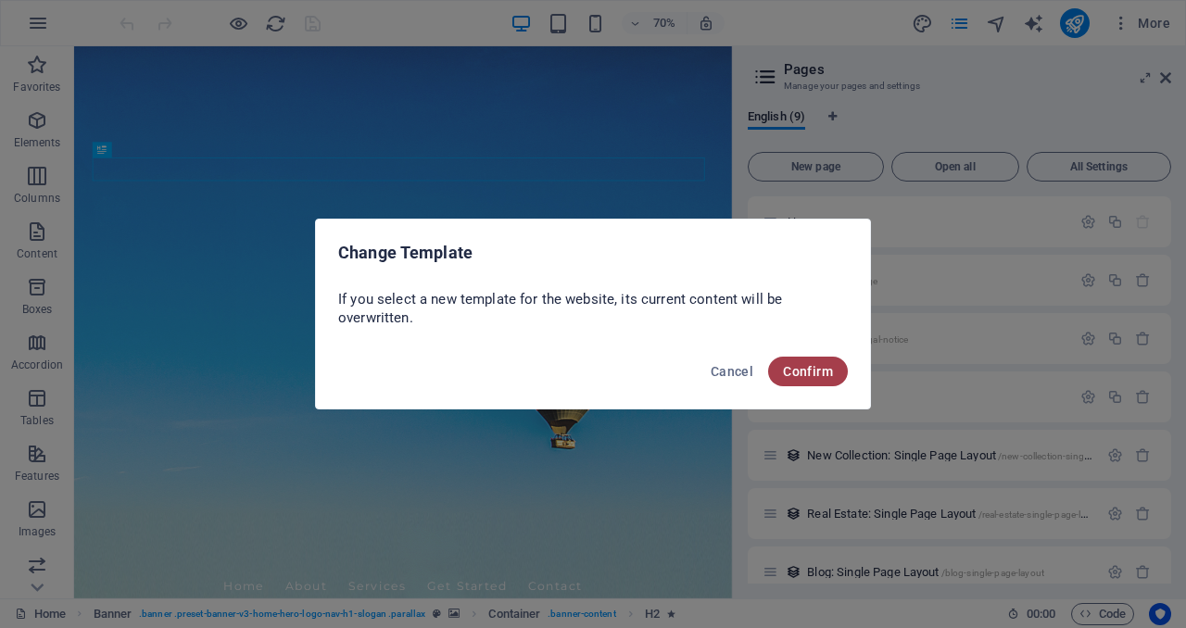
click at [819, 364] on span "Confirm" at bounding box center [808, 371] width 50 height 15
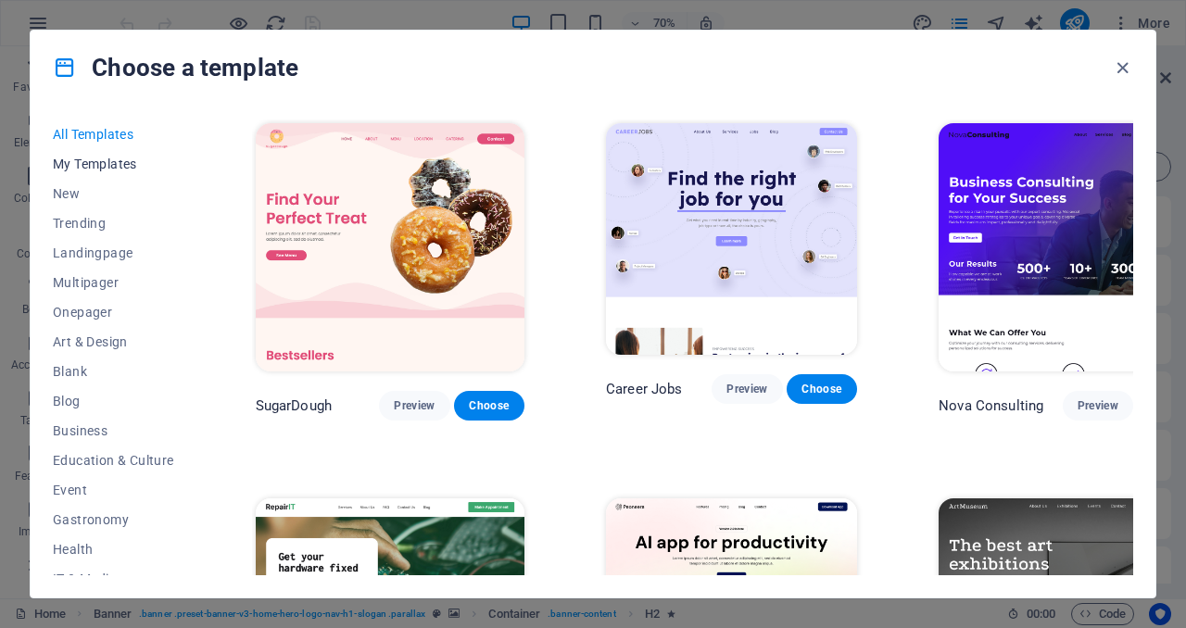
click at [134, 166] on span "My Templates" at bounding box center [113, 164] width 121 height 15
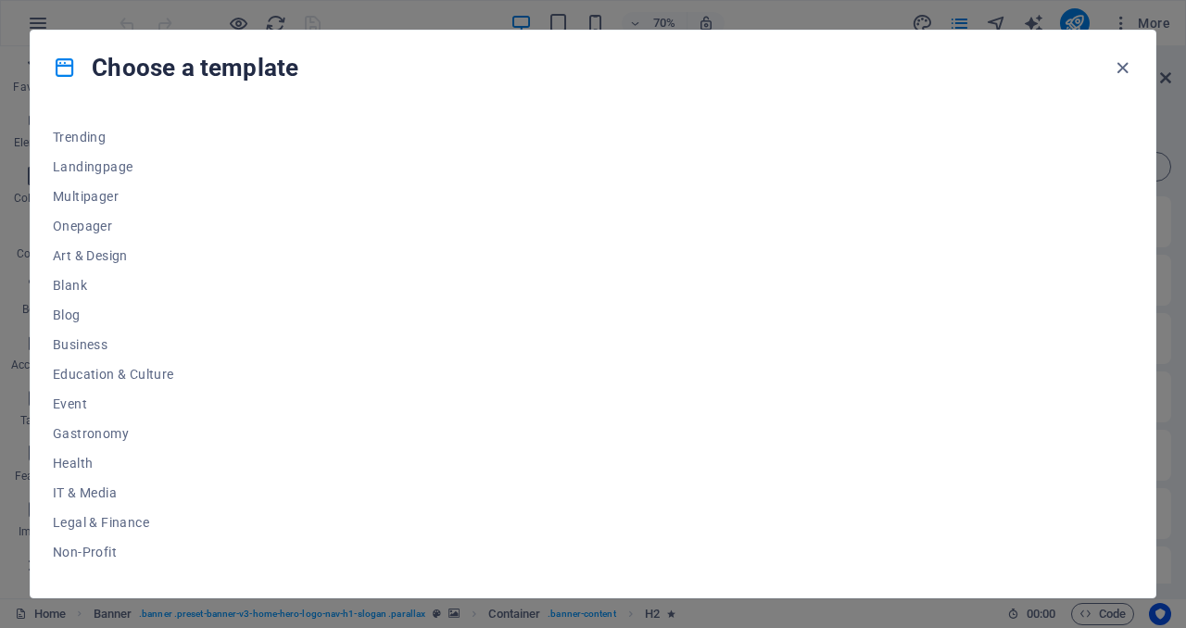
scroll to position [285, 0]
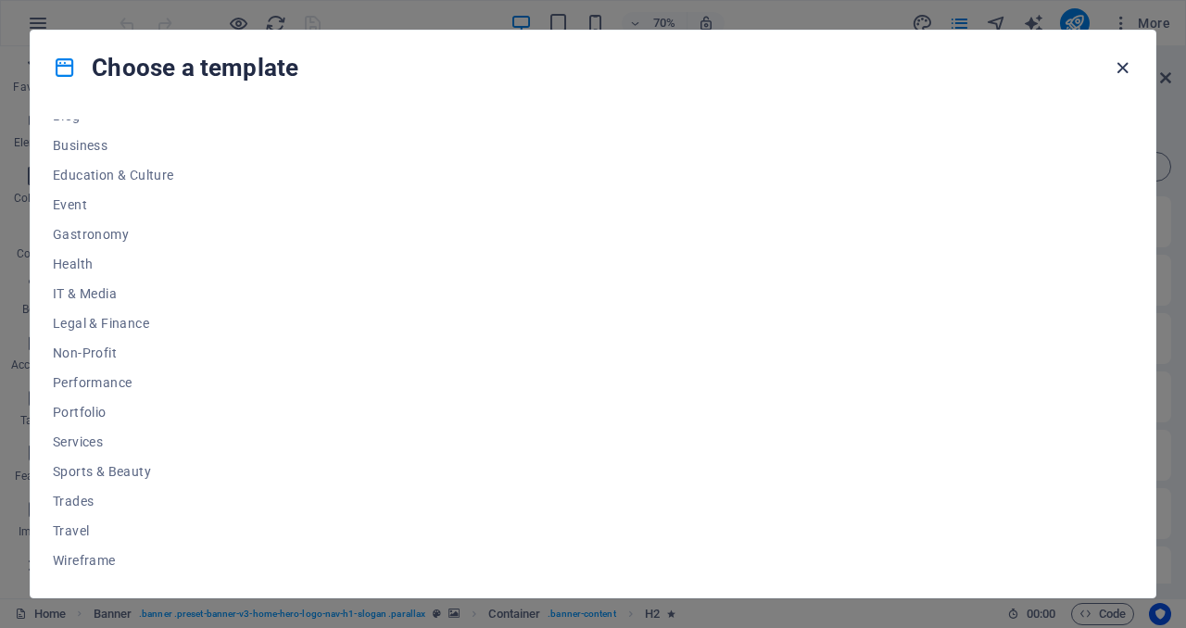
click at [1122, 68] on icon "button" at bounding box center [1121, 67] width 21 height 21
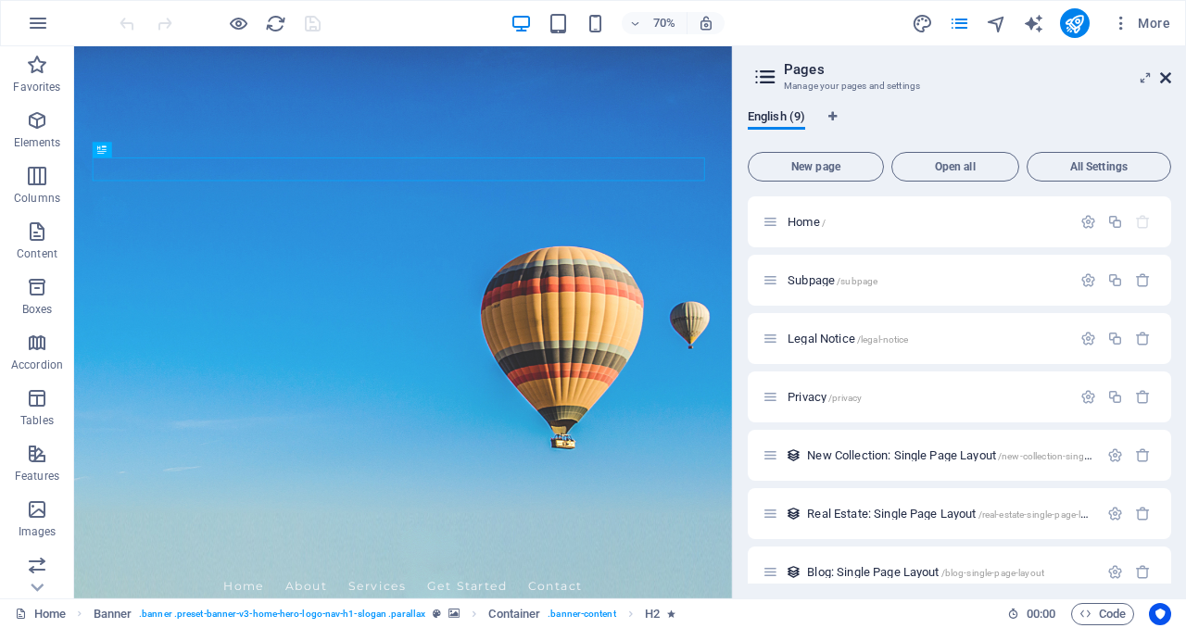
click at [1168, 80] on icon at bounding box center [1165, 77] width 11 height 15
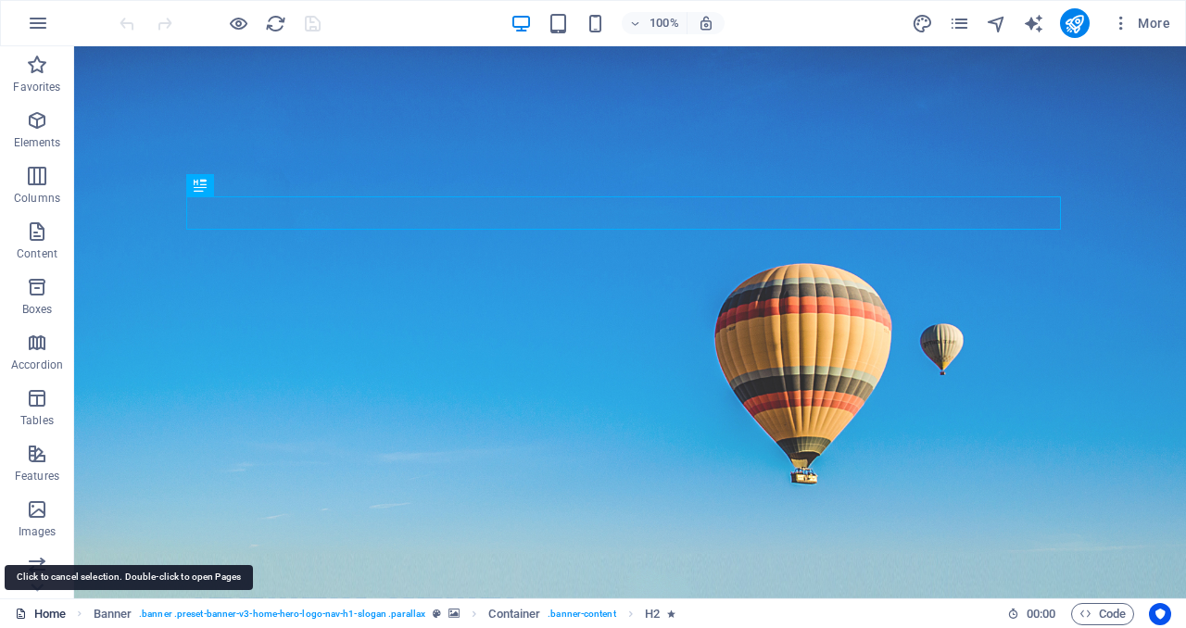
click at [56, 613] on link "Home" at bounding box center [40, 614] width 51 height 22
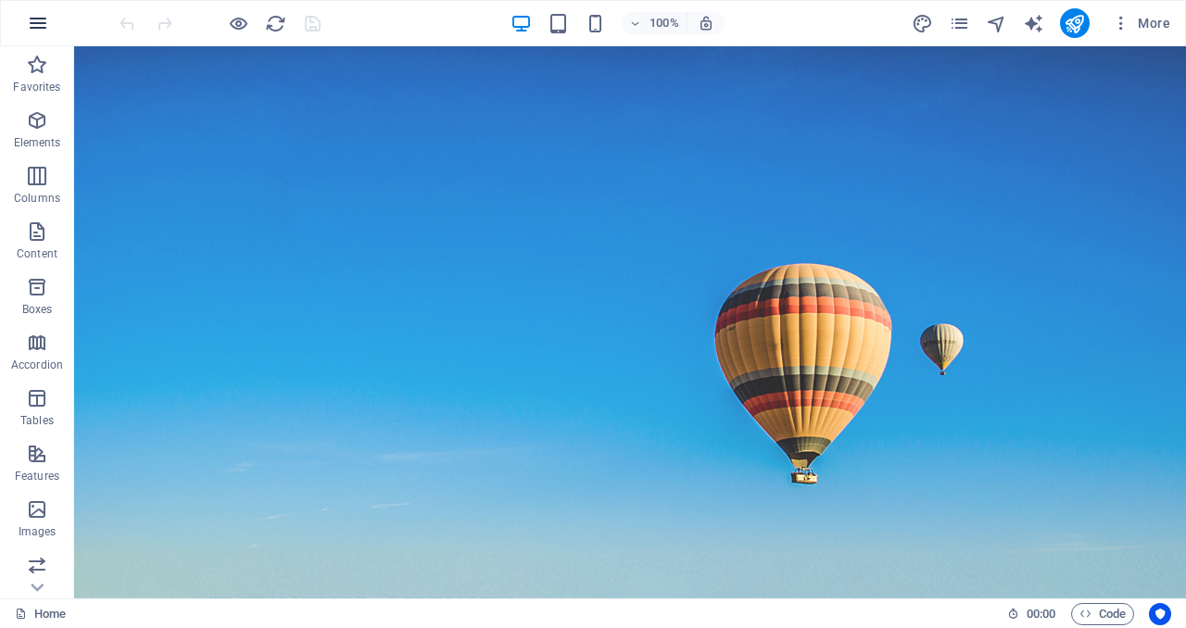
click at [42, 28] on icon "button" at bounding box center [38, 23] width 22 height 22
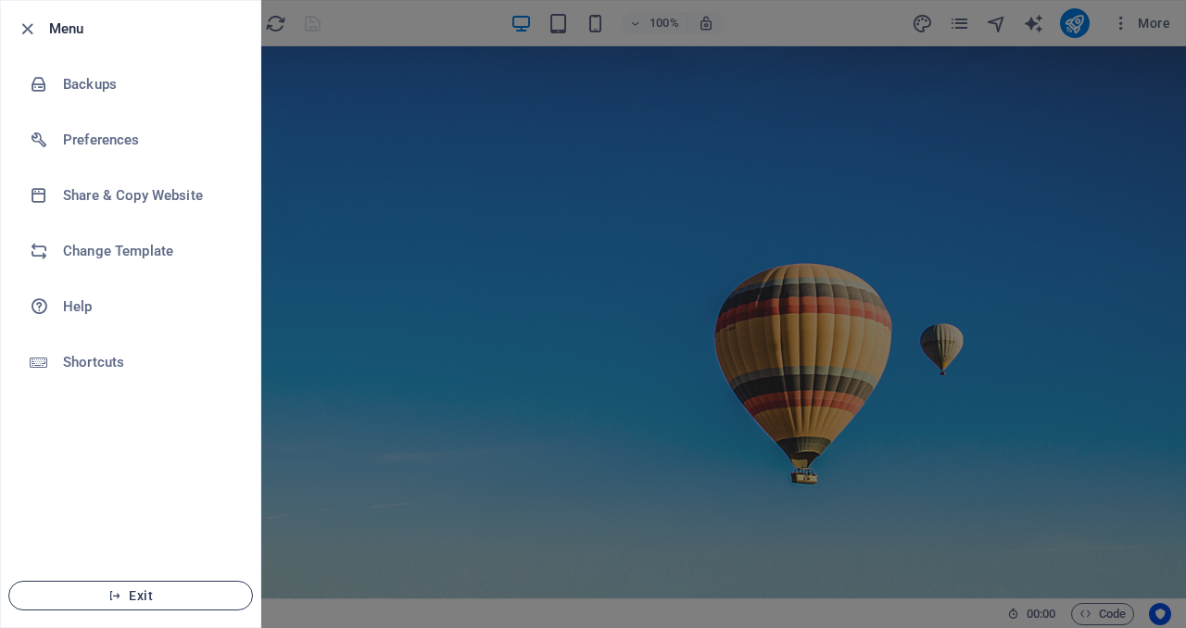
click at [149, 600] on span "Exit" at bounding box center [130, 595] width 213 height 15
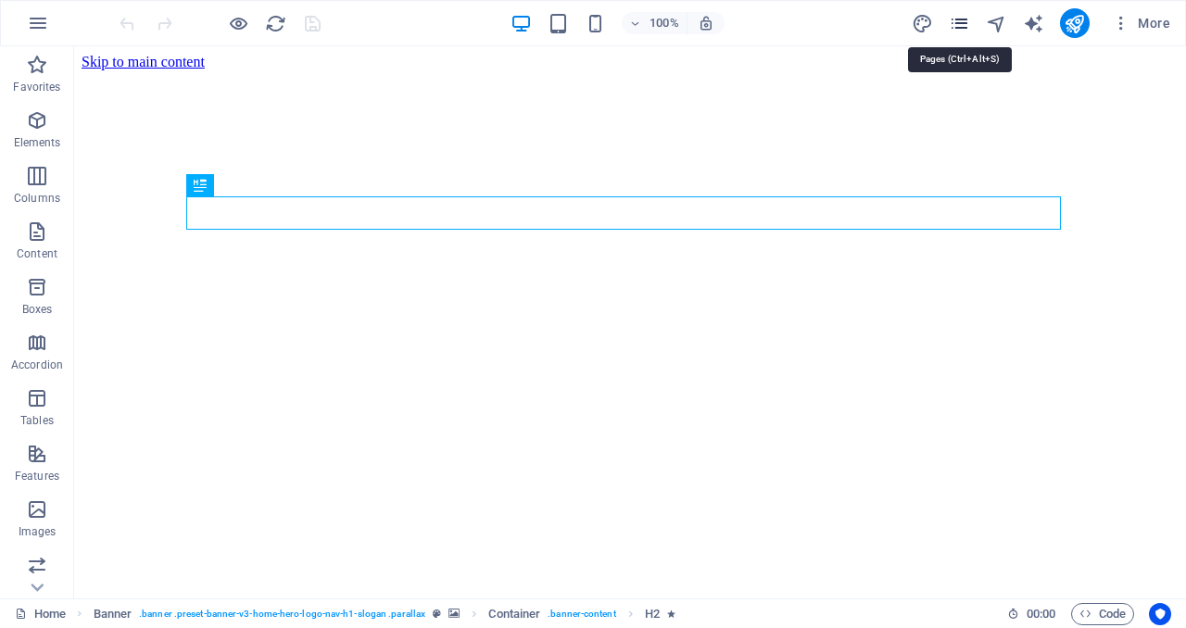
click at [966, 28] on icon "pages" at bounding box center [958, 23] width 21 height 21
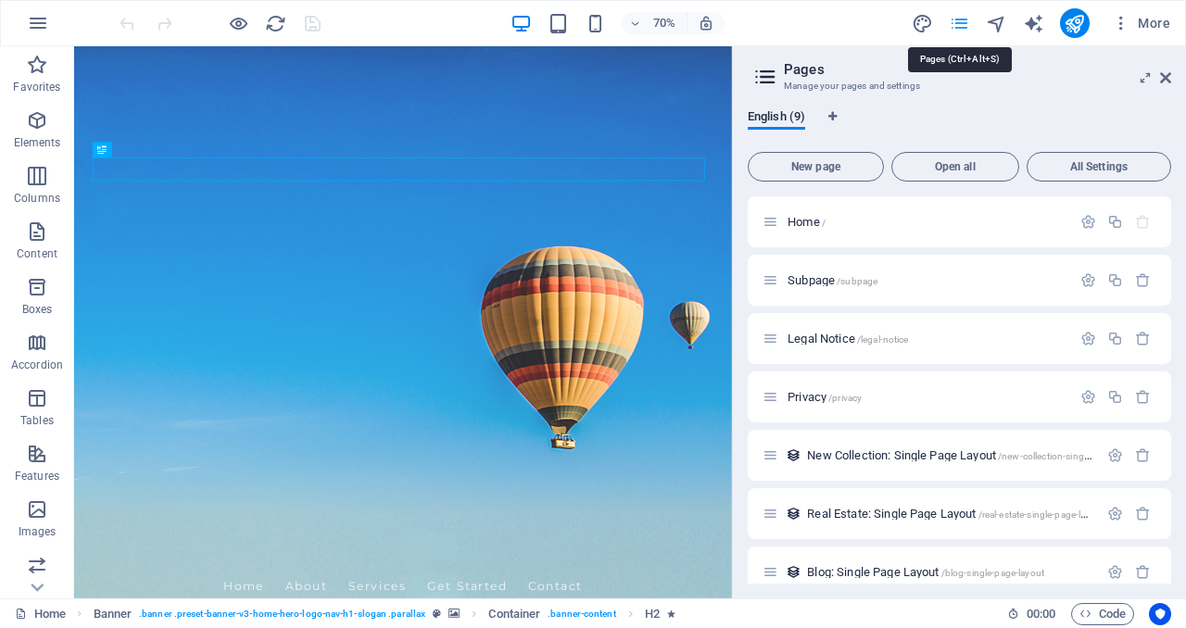
click at [965, 28] on icon "pages" at bounding box center [958, 23] width 21 height 21
click at [1120, 29] on icon "button" at bounding box center [1120, 23] width 19 height 19
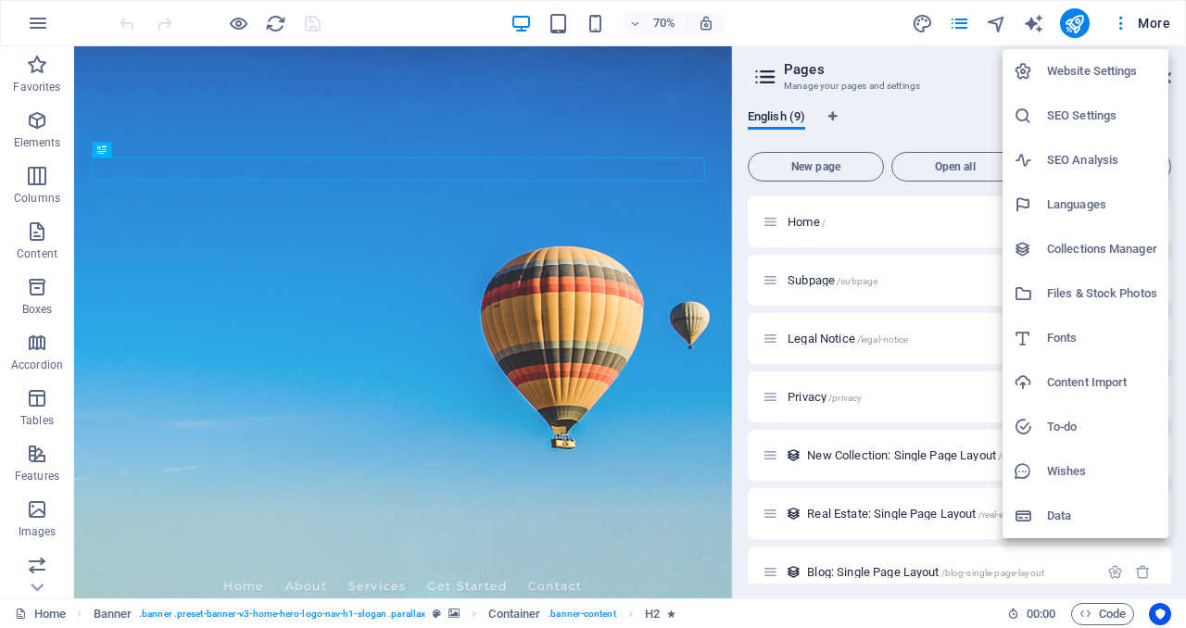
click at [1156, 24] on div at bounding box center [593, 314] width 1186 height 628
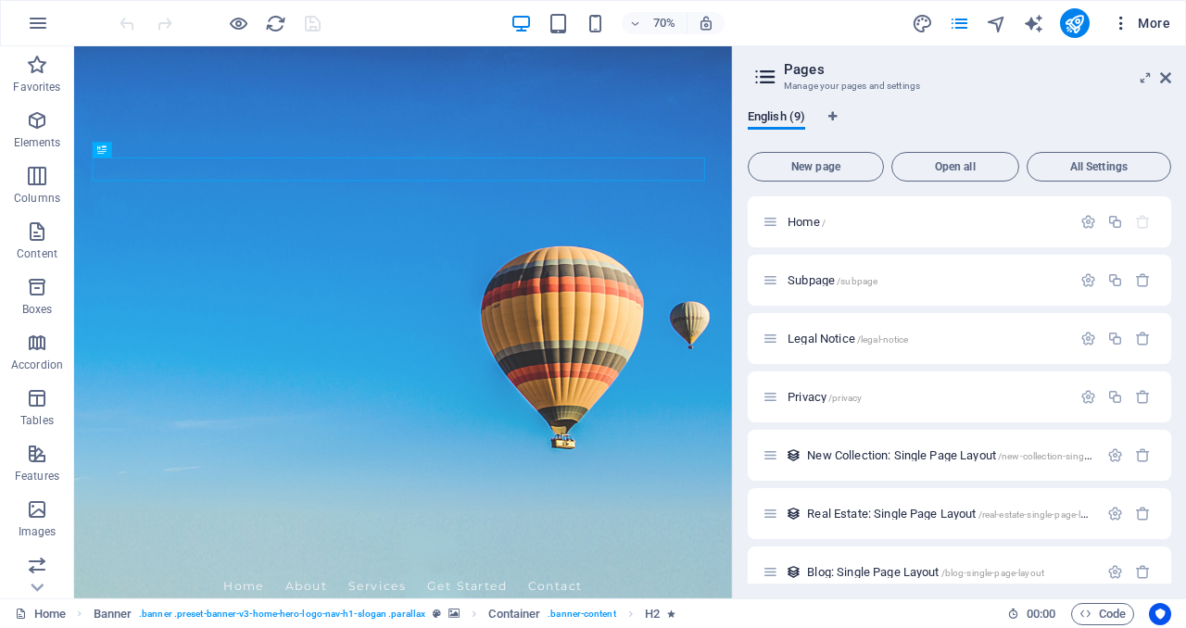
click at [1156, 24] on span "More" at bounding box center [1140, 23] width 58 height 19
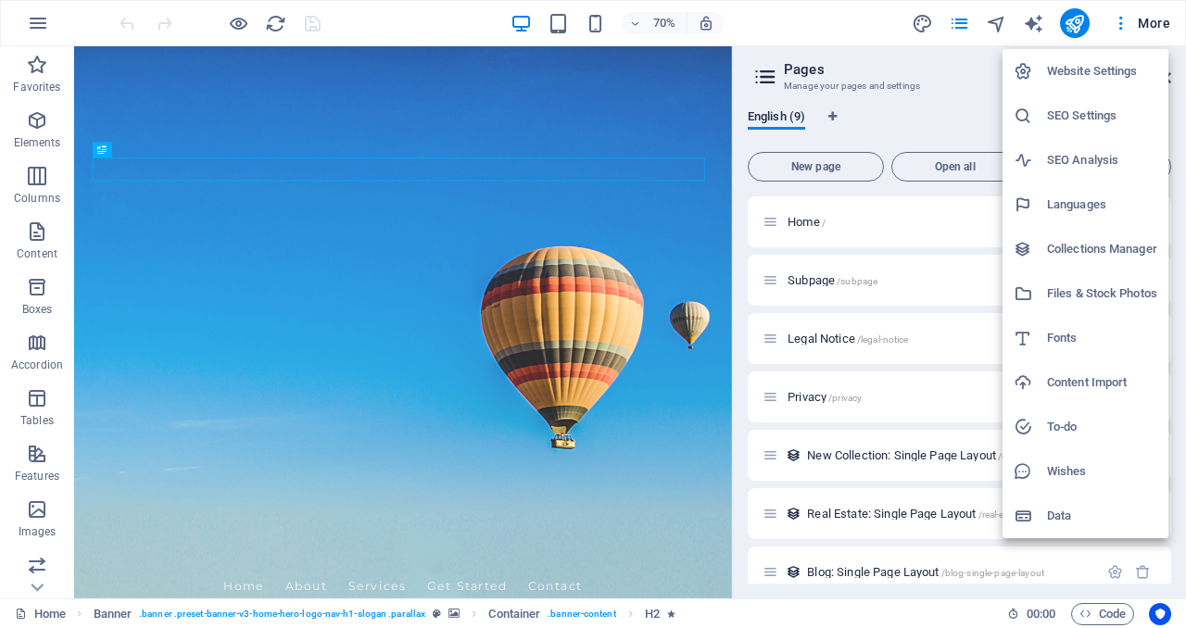
click at [1092, 384] on h6 "Content Import" at bounding box center [1102, 382] width 110 height 22
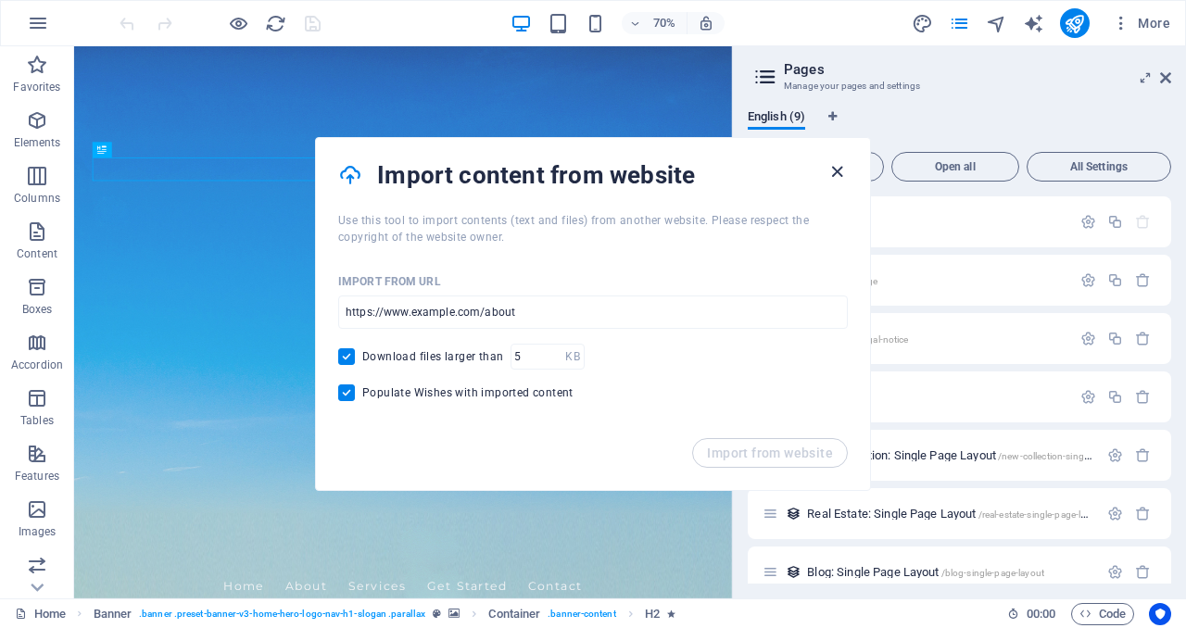
click at [844, 169] on icon "button" at bounding box center [836, 171] width 21 height 21
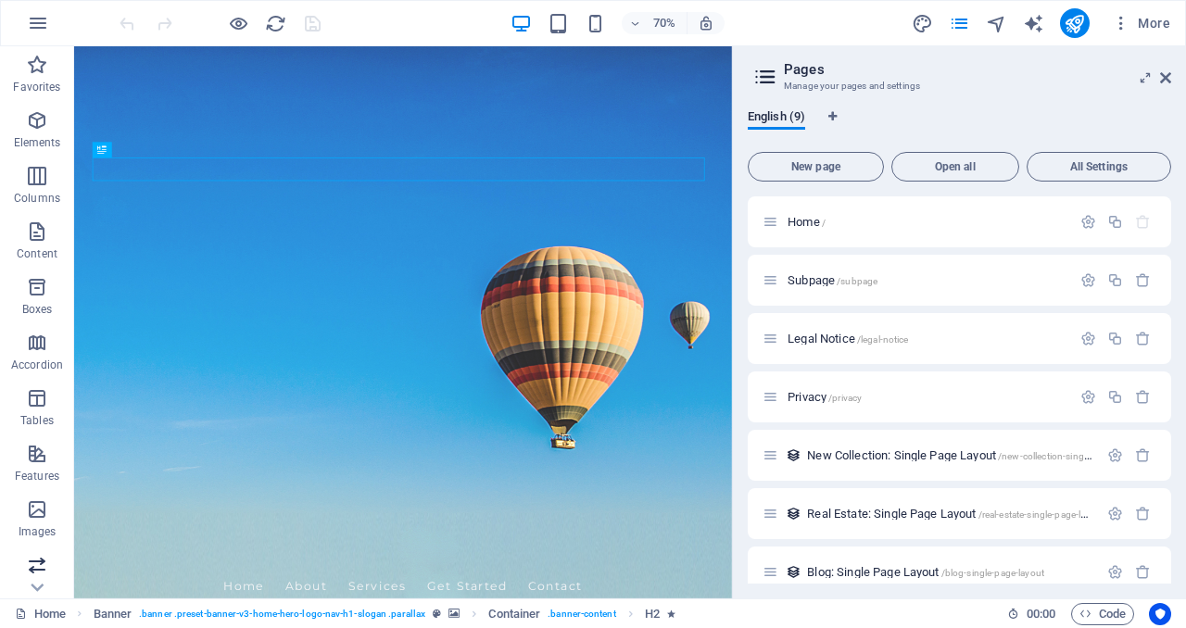
click at [38, 566] on icon "button" at bounding box center [37, 565] width 22 height 22
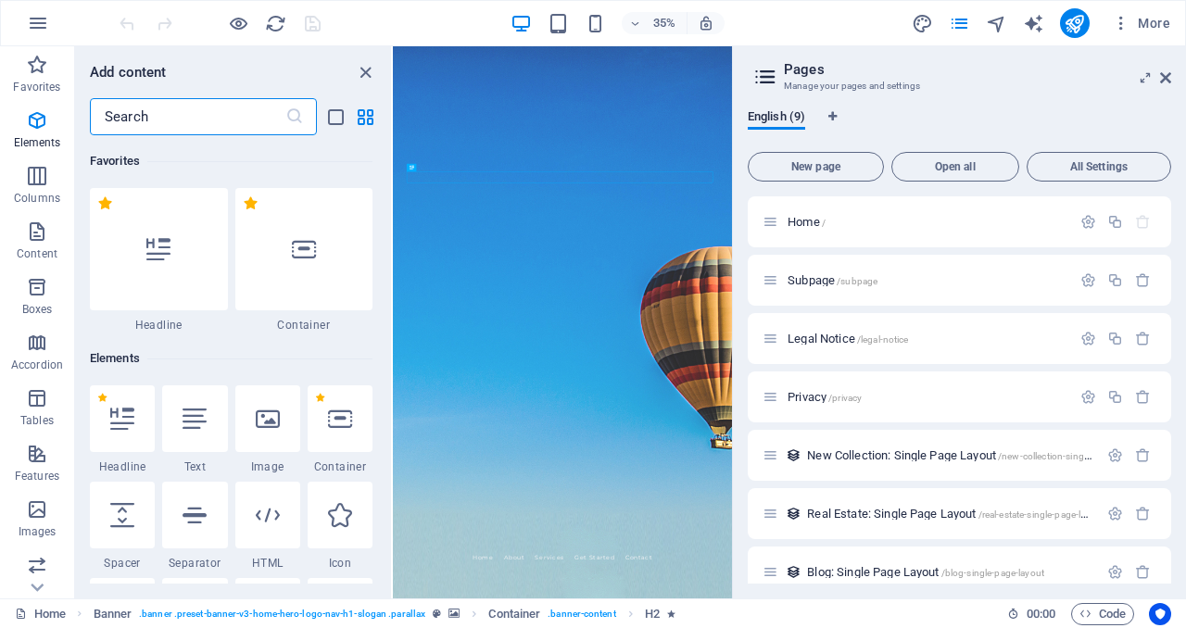
scroll to position [10500, 0]
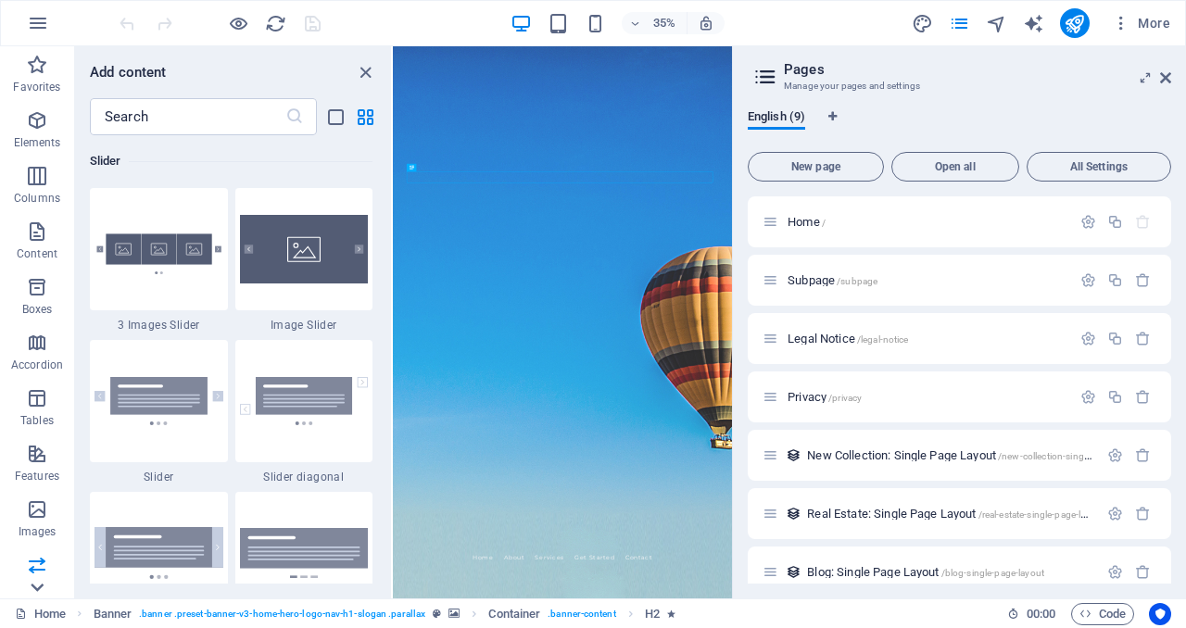
click at [34, 588] on icon at bounding box center [37, 587] width 26 height 26
click at [1172, 76] on aside "Pages Manage your pages and settings English (9) New page Open all All Settings…" at bounding box center [959, 322] width 454 height 552
click at [1165, 78] on icon at bounding box center [1165, 77] width 11 height 15
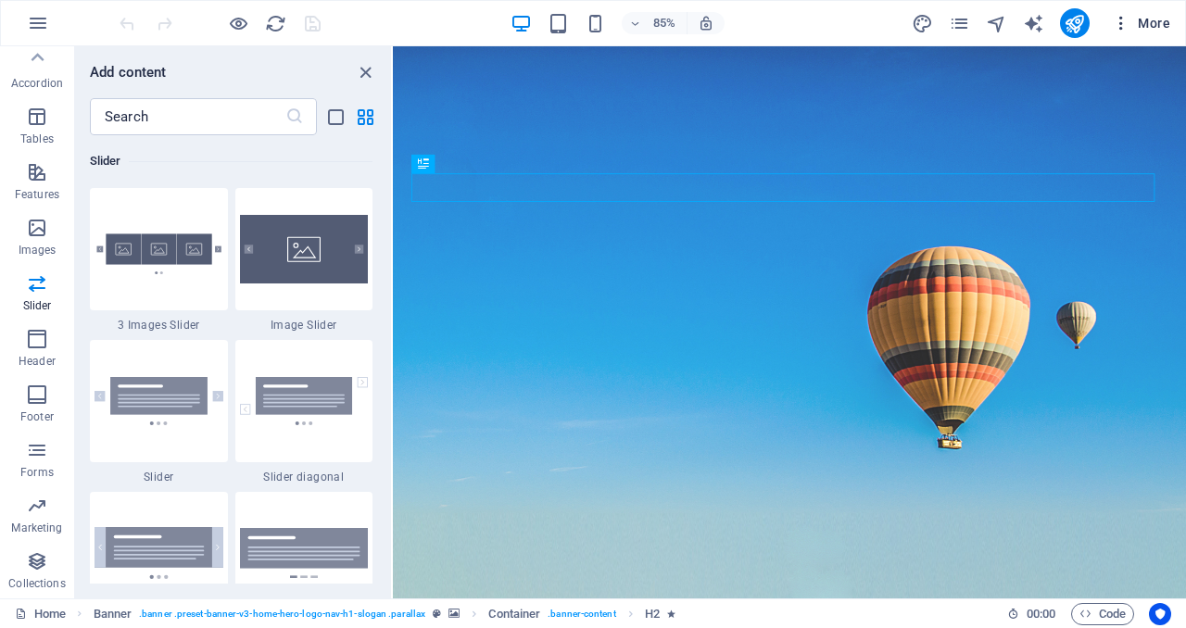
click at [1161, 29] on span "More" at bounding box center [1140, 23] width 58 height 19
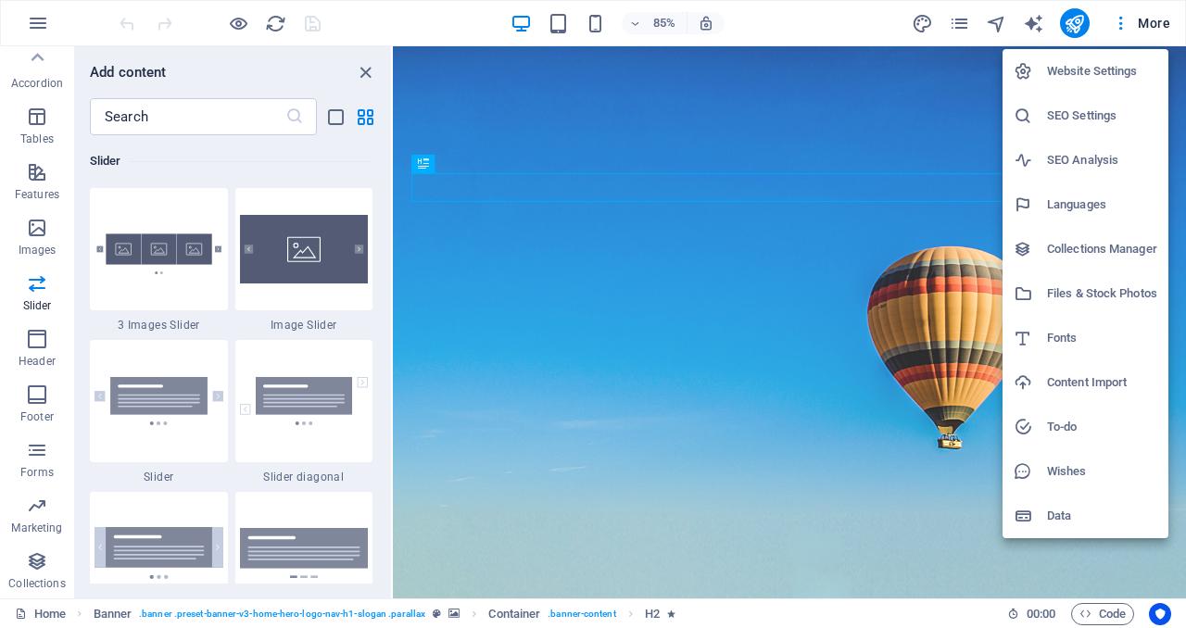
click at [1093, 69] on h6 "Website Settings" at bounding box center [1102, 71] width 110 height 22
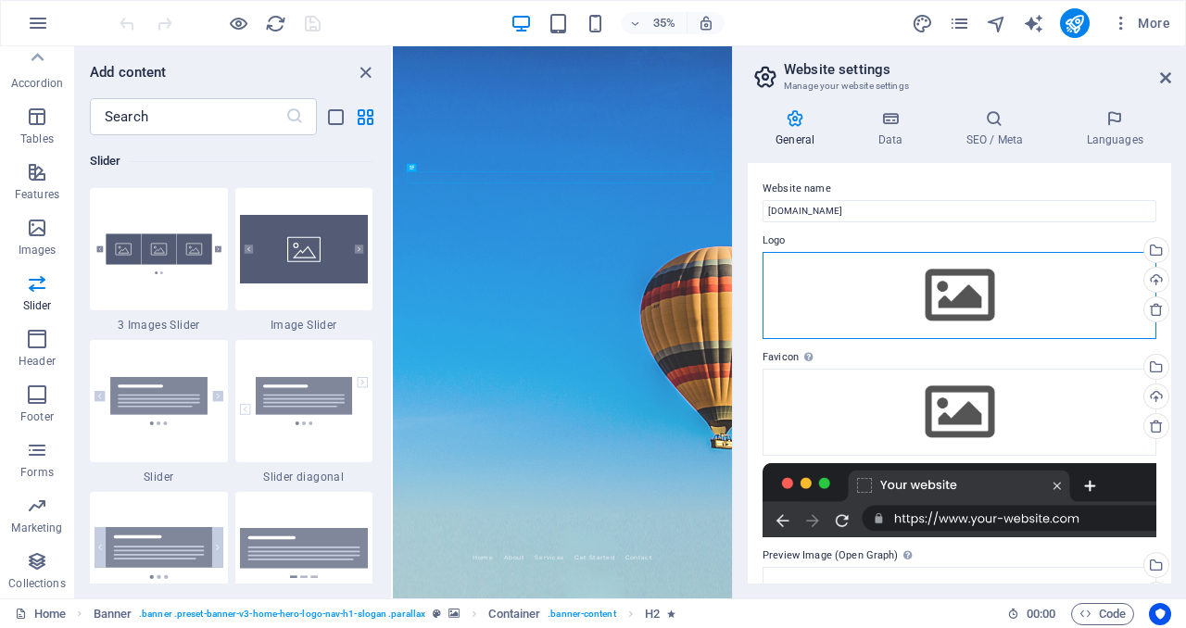
click at [961, 303] on div "Drag files here, click to choose files or select files from Files or our free s…" at bounding box center [959, 295] width 394 height 87
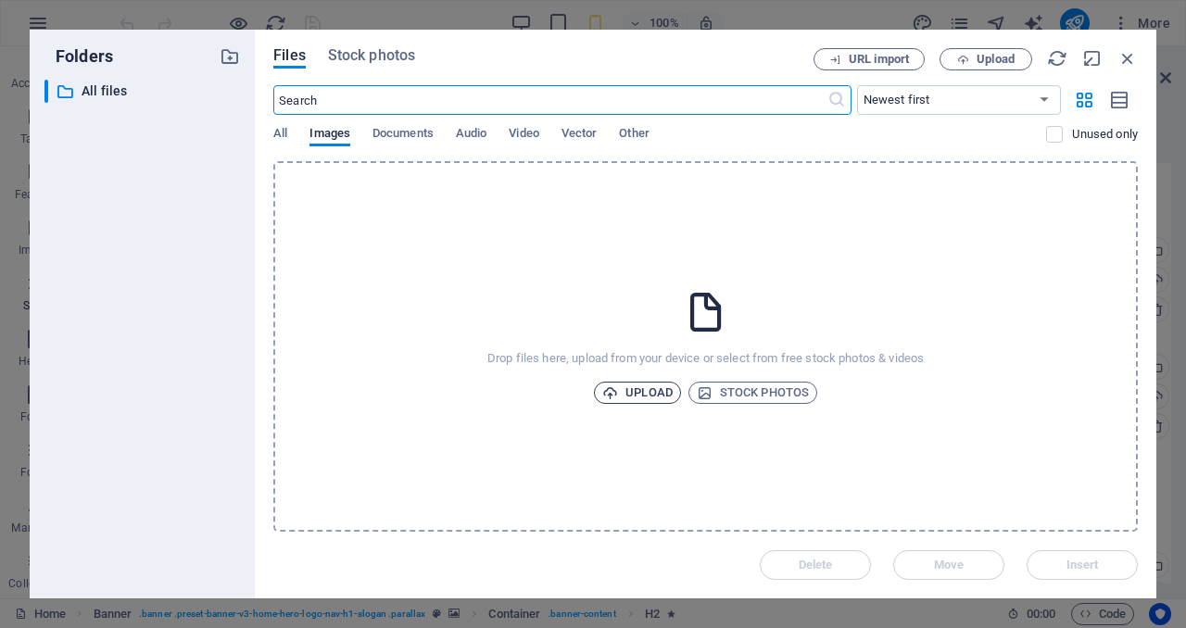
click at [644, 397] on span "Upload" at bounding box center [637, 393] width 70 height 22
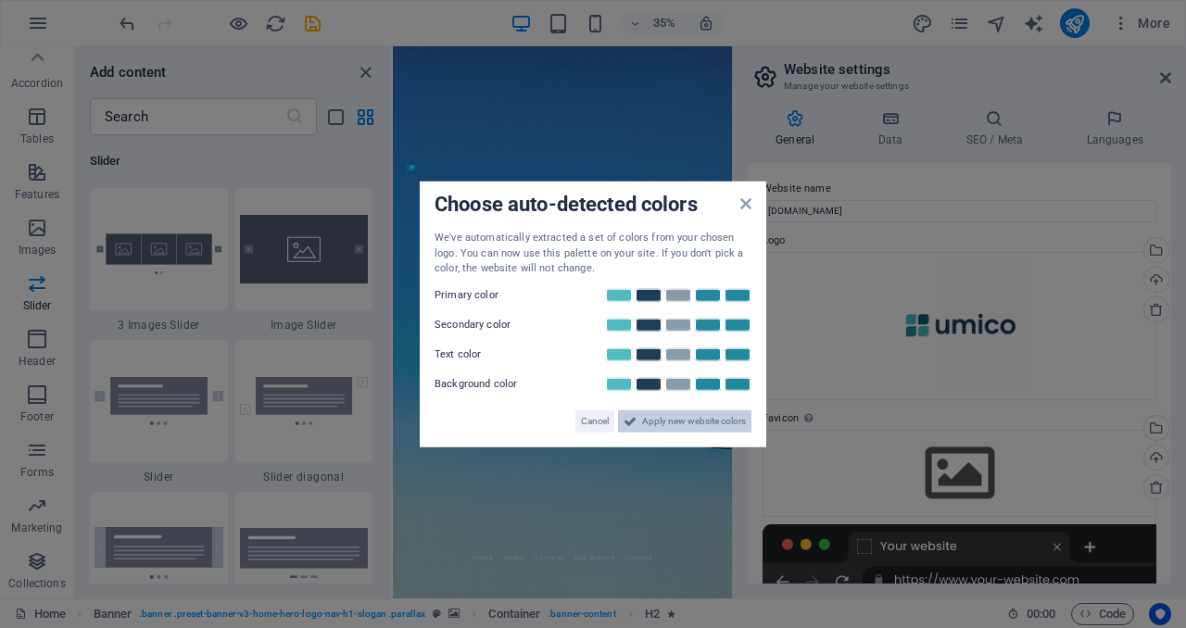
click at [685, 420] on span "Apply new website colors" at bounding box center [694, 420] width 104 height 22
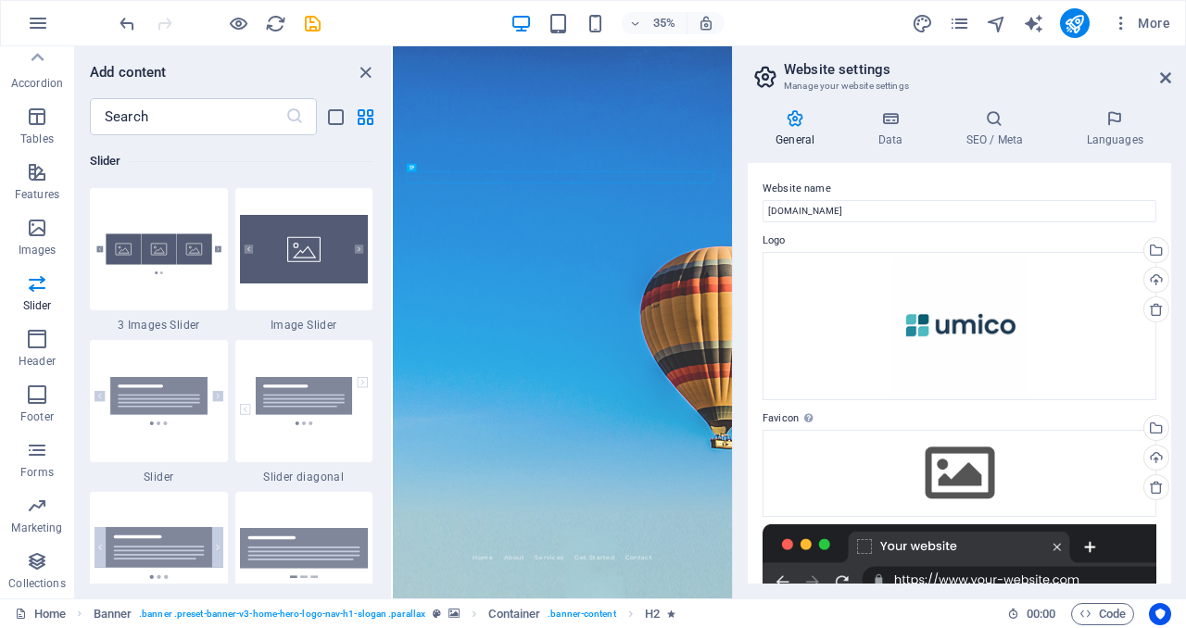
scroll to position [271, 0]
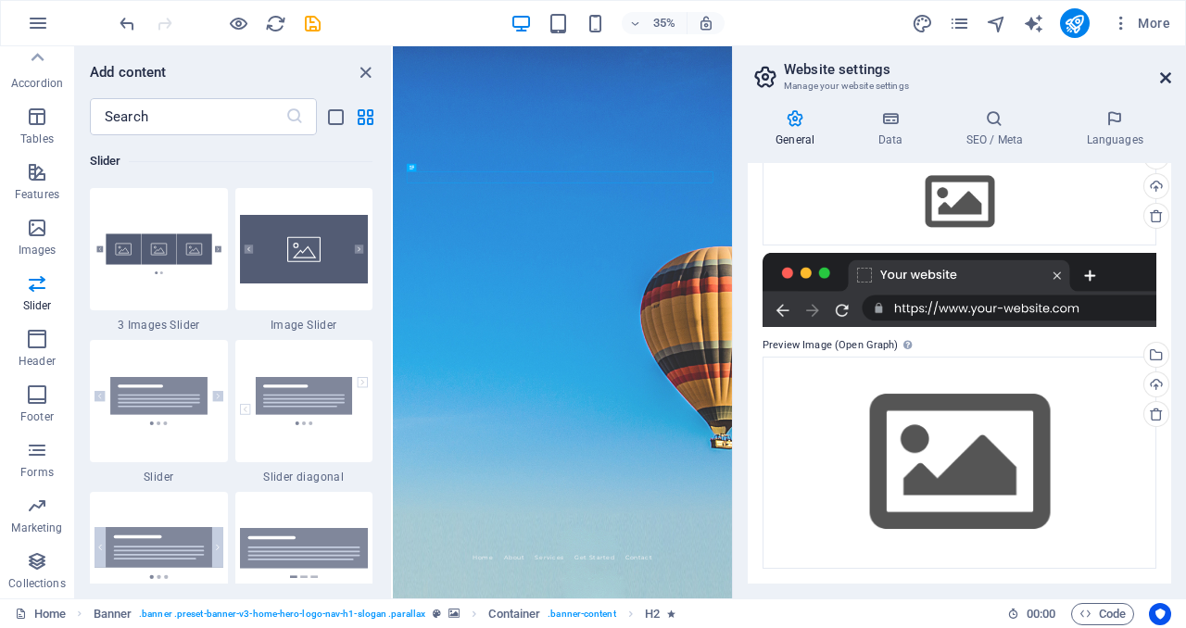
click at [1163, 75] on icon at bounding box center [1165, 77] width 11 height 15
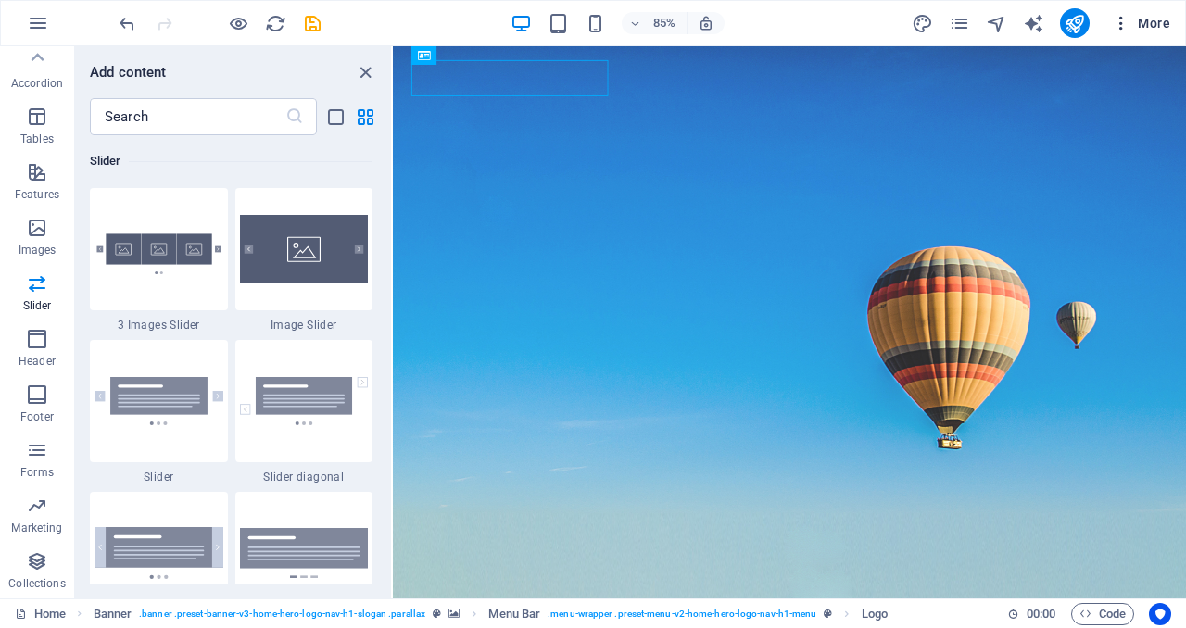
click at [1132, 27] on span "More" at bounding box center [1140, 23] width 58 height 19
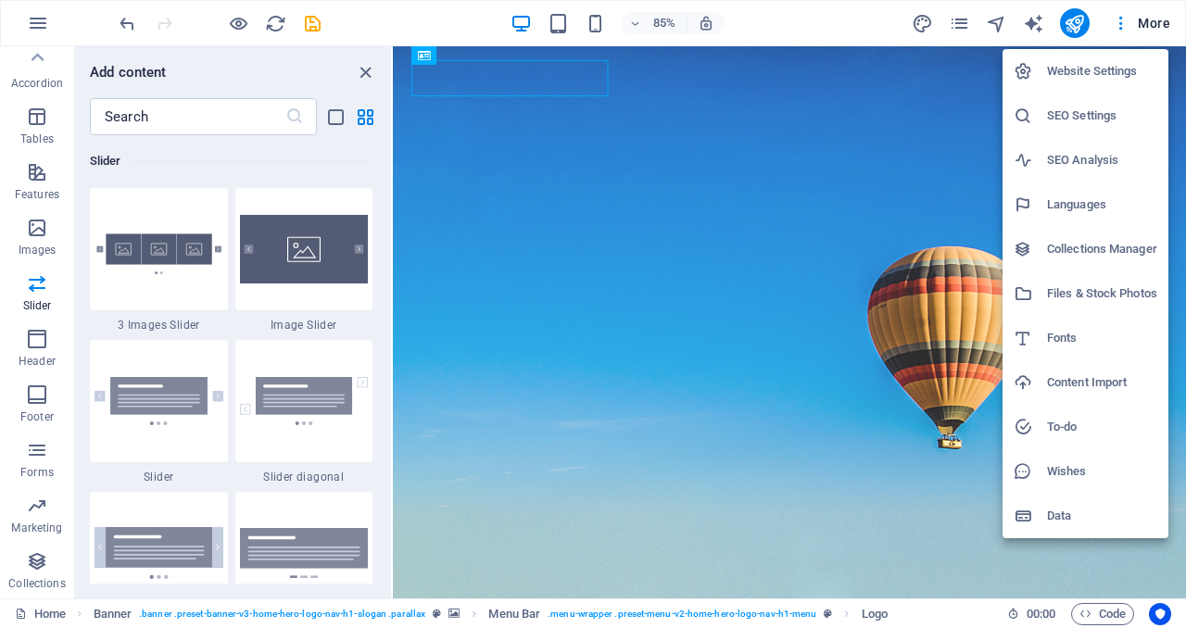
click at [1085, 83] on li "Website Settings" at bounding box center [1085, 71] width 166 height 44
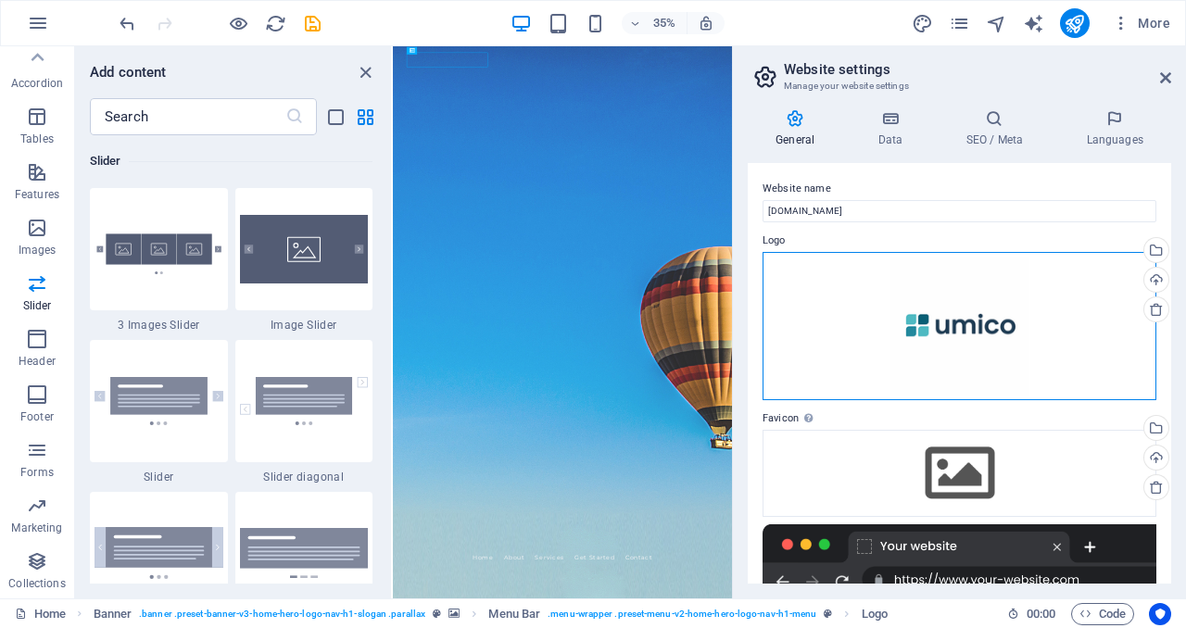
click at [995, 351] on div "Drag files here, click to choose files or select files from Files or our free s…" at bounding box center [959, 326] width 394 height 148
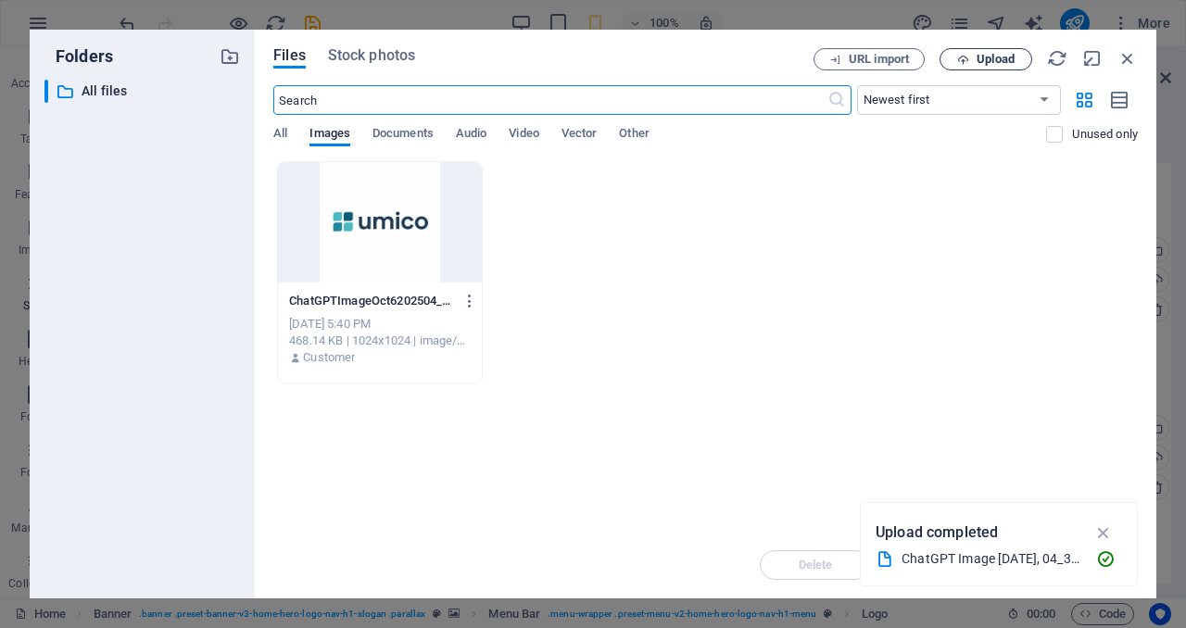
click at [998, 60] on span "Upload" at bounding box center [995, 59] width 38 height 11
click at [1130, 58] on icon "button" at bounding box center [1127, 58] width 20 height 20
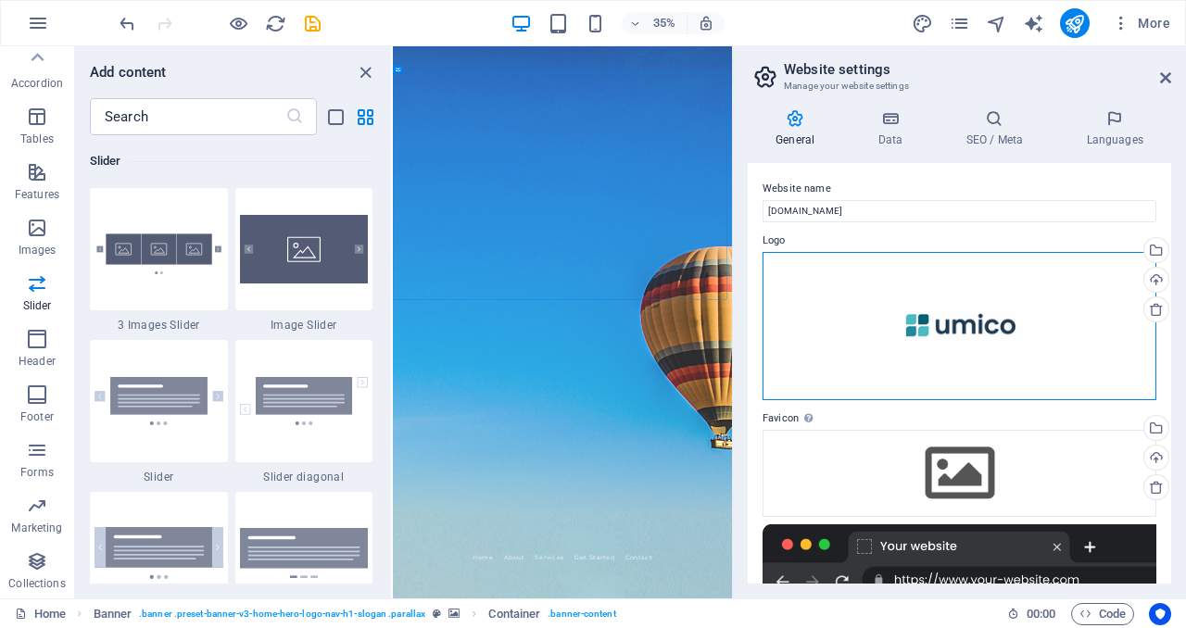
click at [1005, 328] on div "Drag files here, click to choose files or select files from Files or our free s…" at bounding box center [959, 326] width 394 height 148
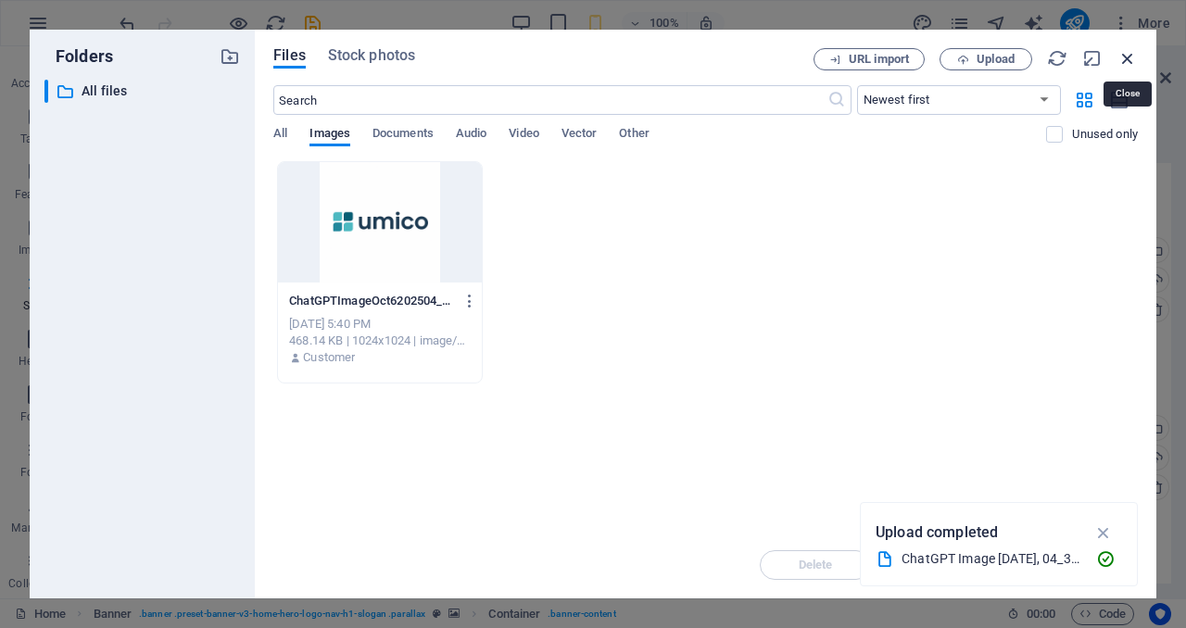
click at [1127, 62] on icon "button" at bounding box center [1127, 58] width 20 height 20
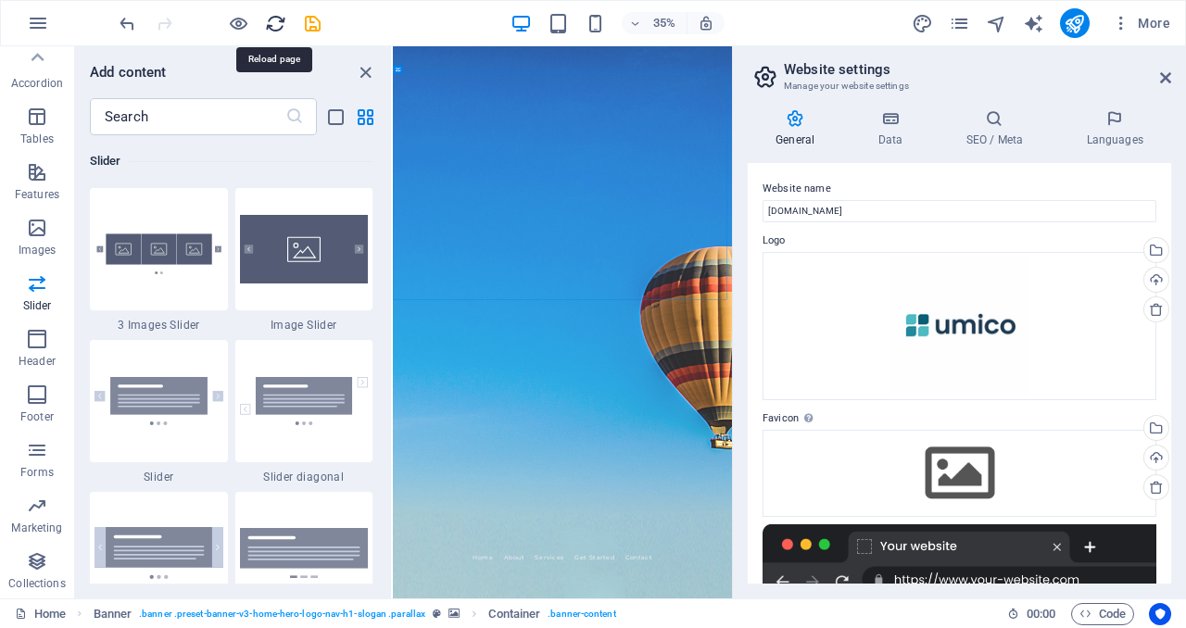
click at [275, 27] on icon "reload" at bounding box center [275, 23] width 21 height 21
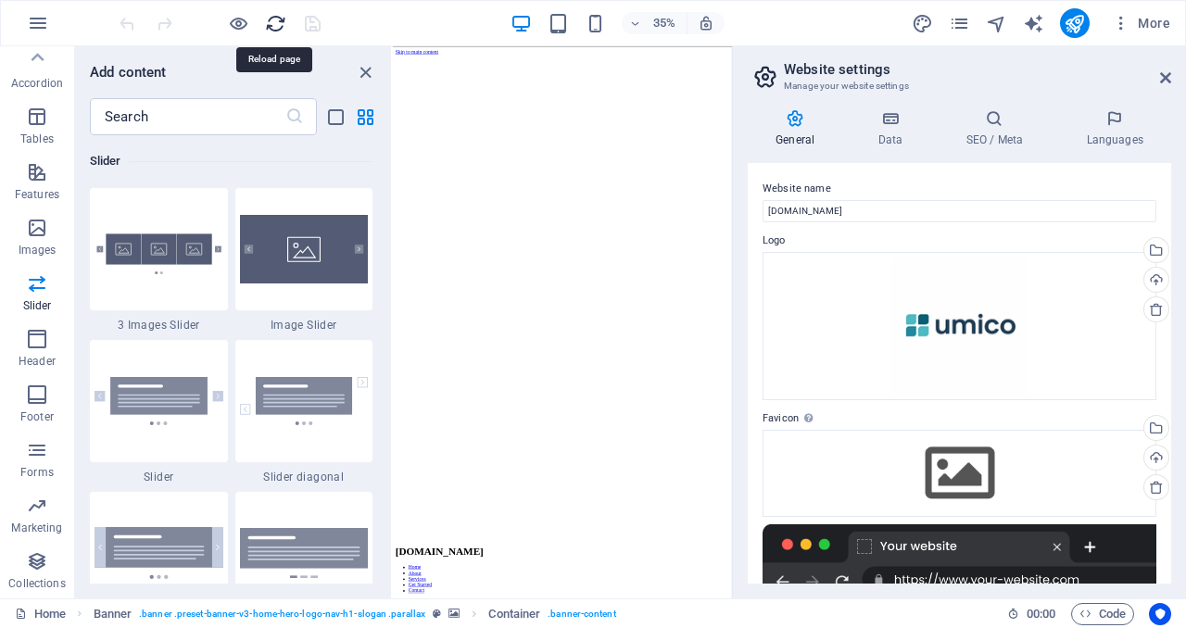
scroll to position [0, 0]
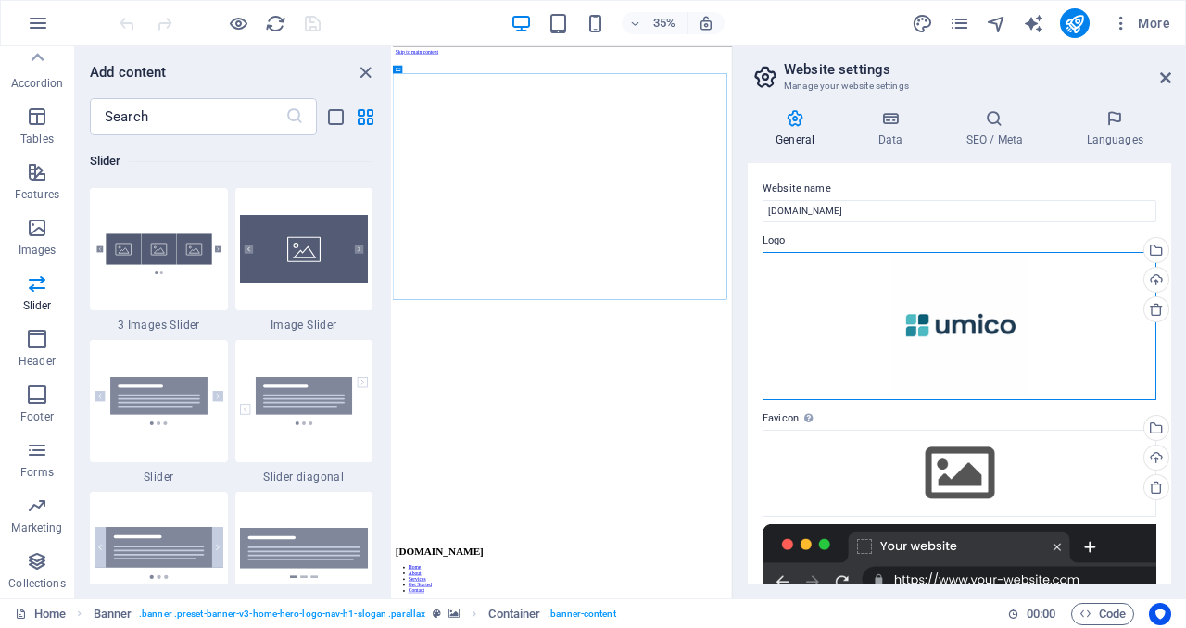
click at [859, 302] on div "Drag files here, click to choose files or select files from Files or our free s…" at bounding box center [959, 326] width 394 height 148
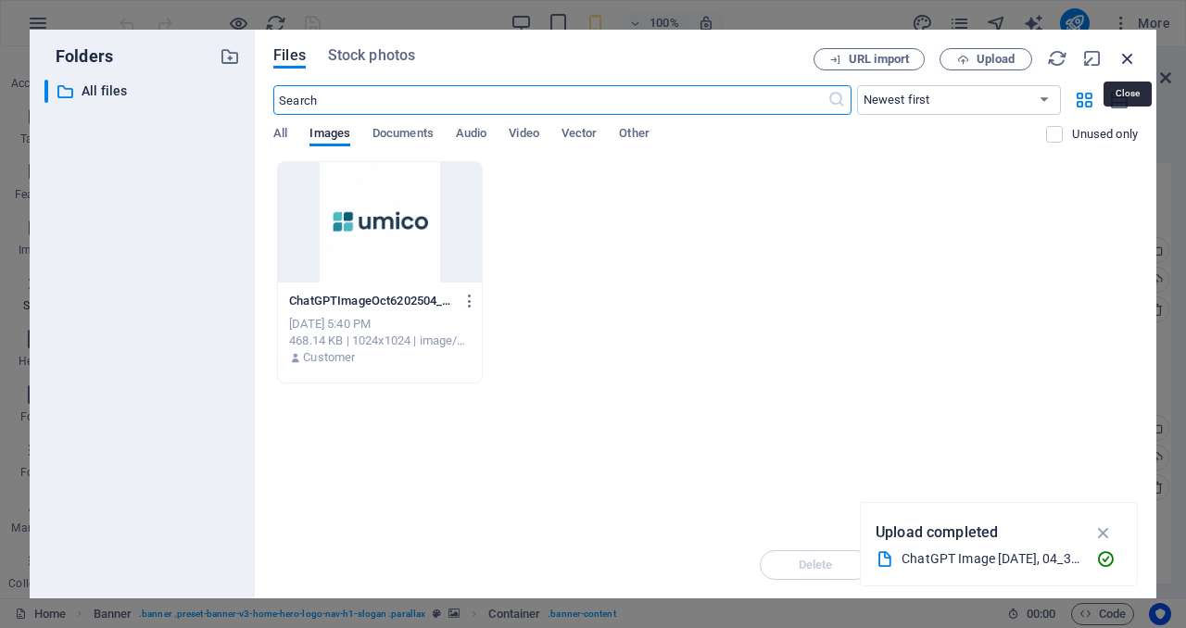
click at [1126, 59] on icon "button" at bounding box center [1127, 58] width 20 height 20
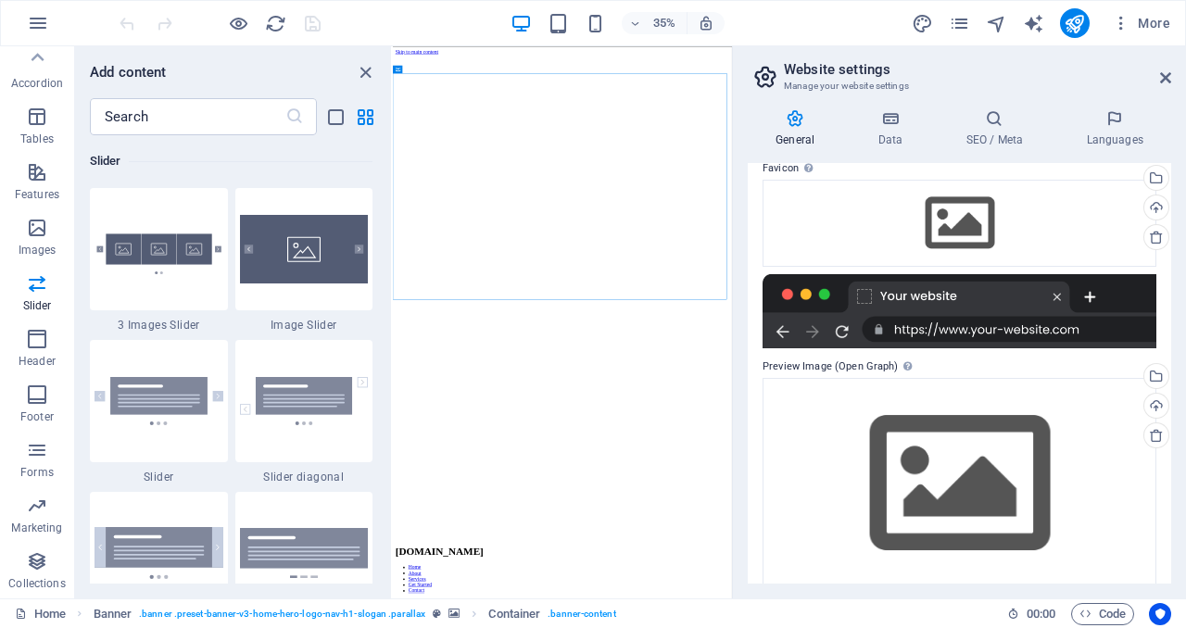
scroll to position [271, 0]
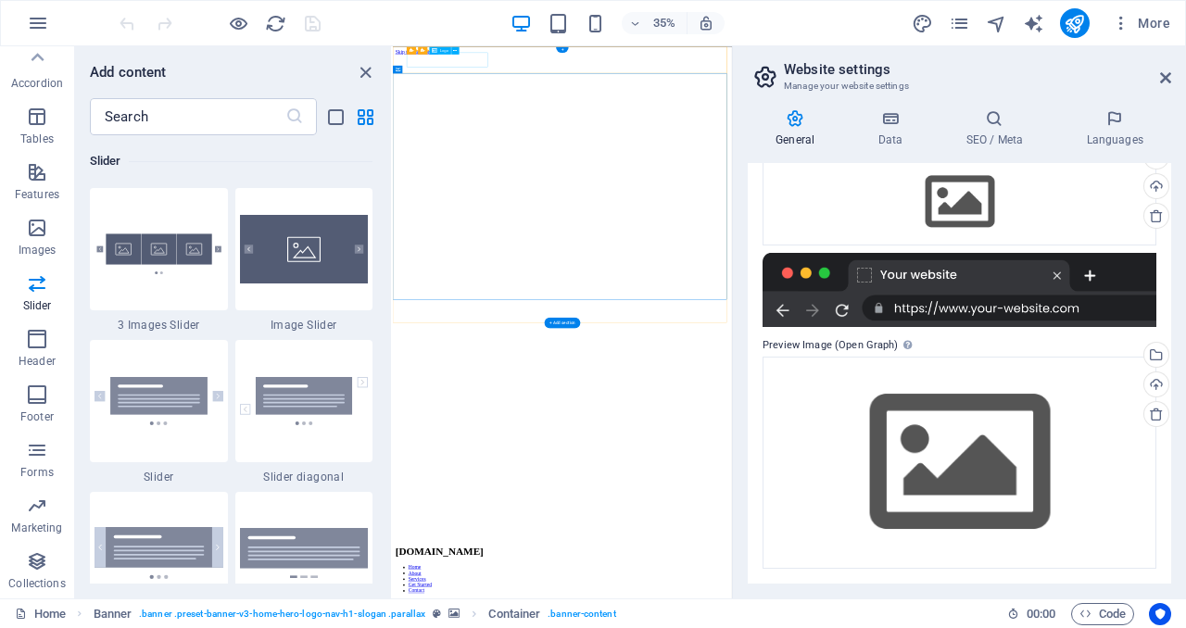
select select "px"
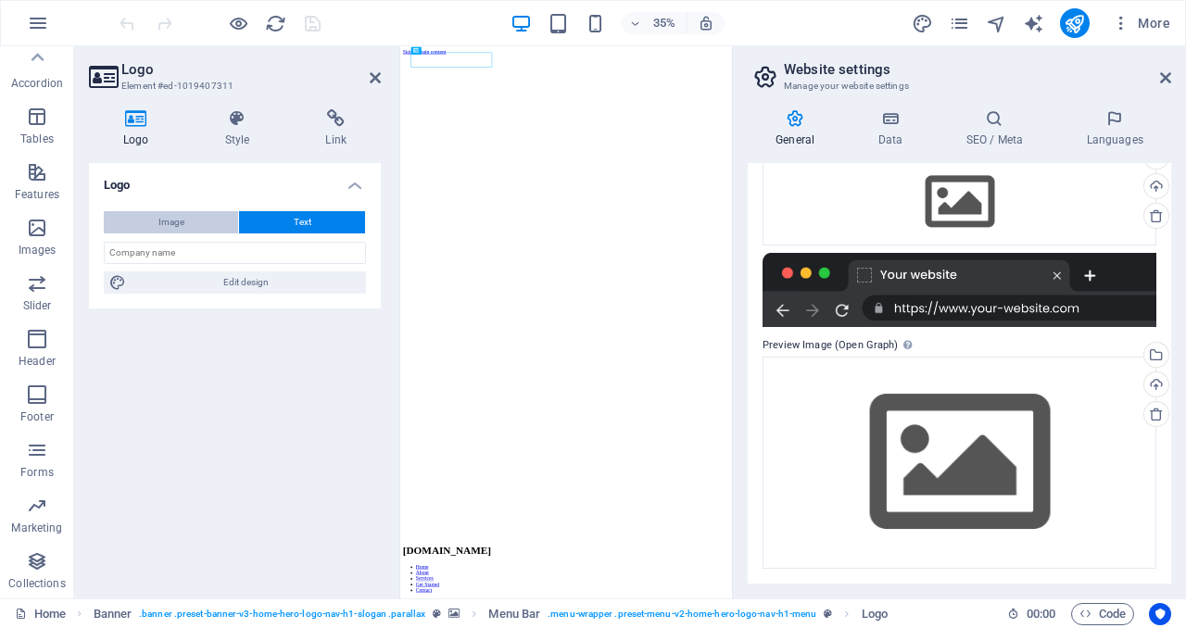
click at [175, 230] on span "Image" at bounding box center [171, 222] width 26 height 22
select select "DISABLED_OPTION_VALUE"
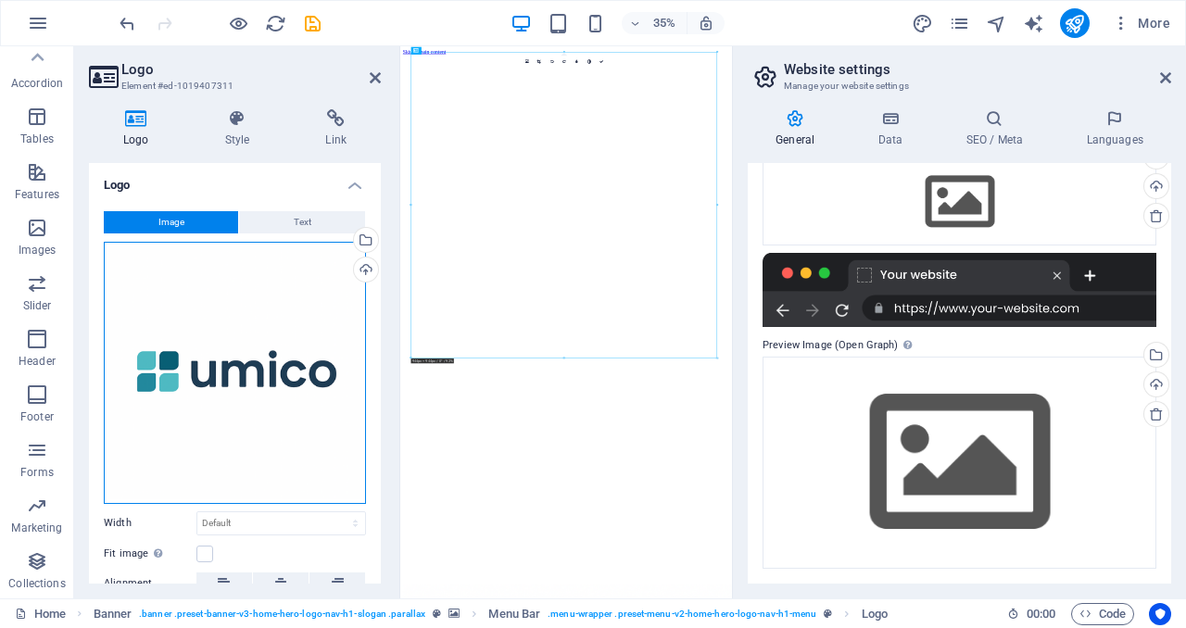
click at [214, 369] on div "Drag files here, click to choose files or select files from Files or our free s…" at bounding box center [235, 373] width 262 height 262
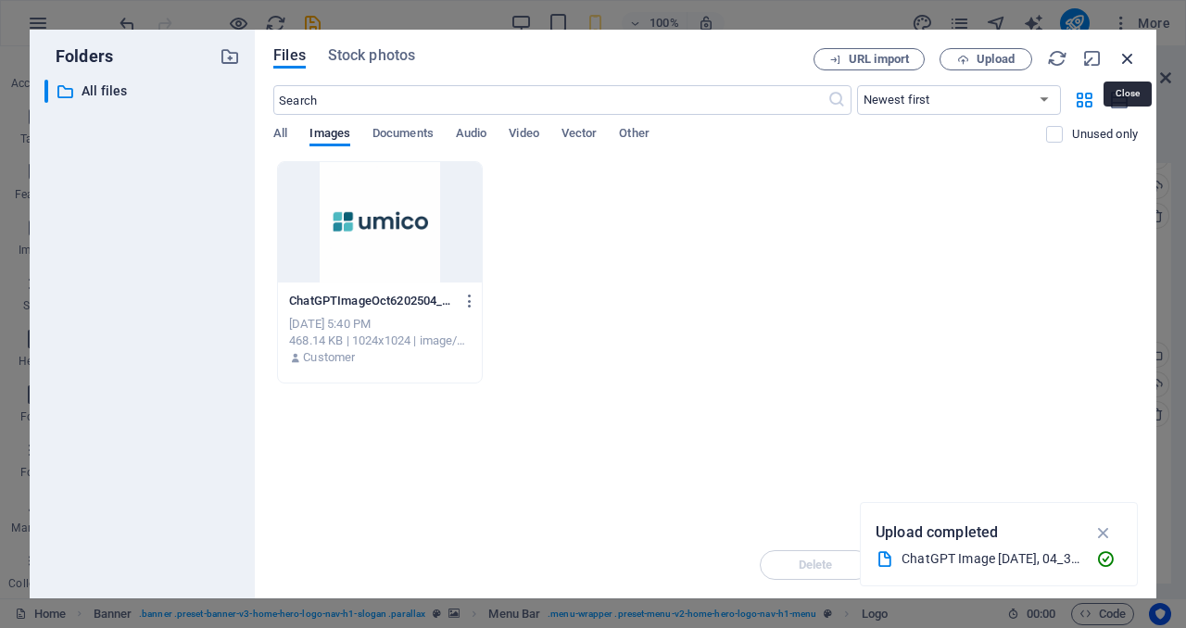
click at [1123, 62] on icon "button" at bounding box center [1127, 58] width 20 height 20
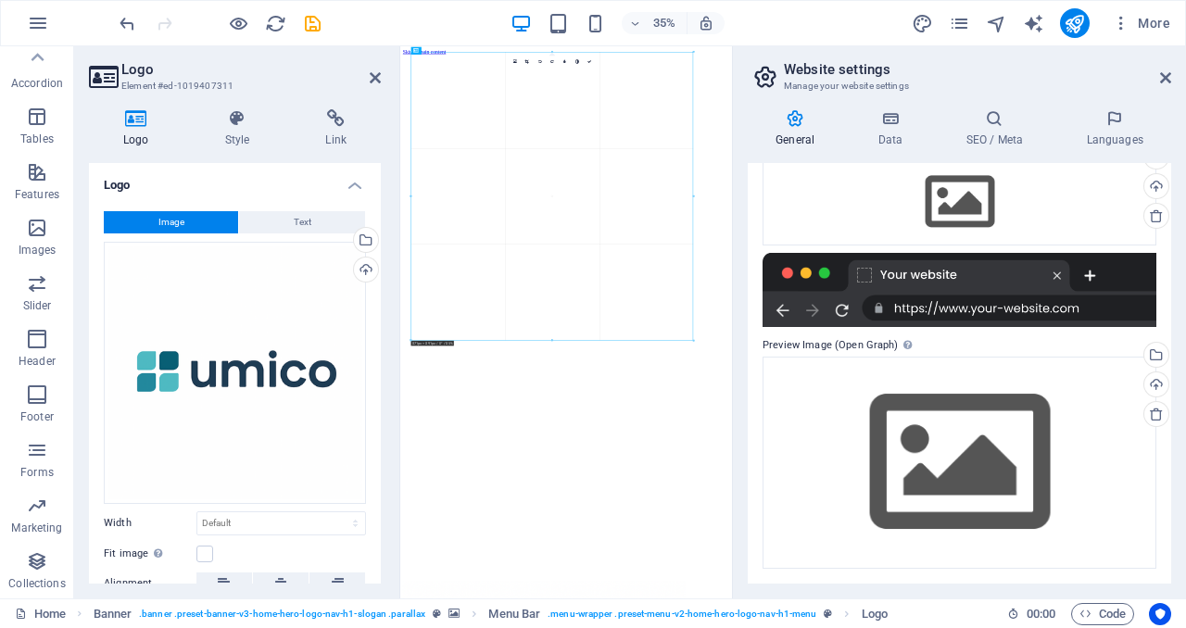
drag, startPoint x: 716, startPoint y: 357, endPoint x: 646, endPoint y: 207, distance: 165.3
type input "869"
select select "px"
drag, startPoint x: 1234, startPoint y: 872, endPoint x: 773, endPoint y: 248, distance: 775.6
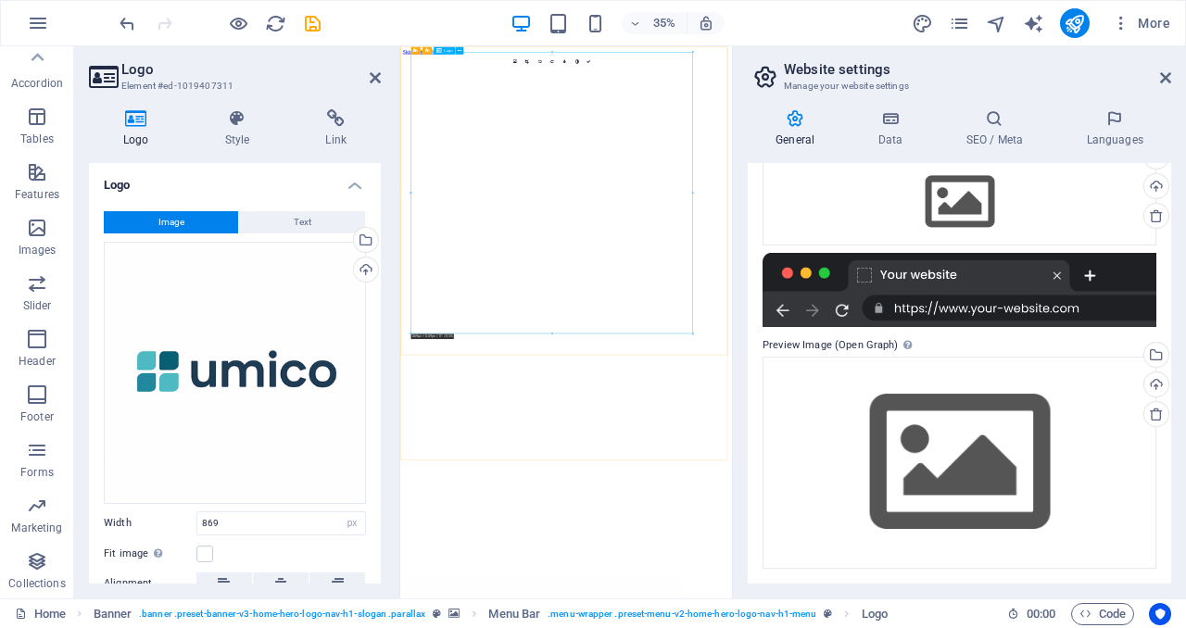
drag, startPoint x: 242, startPoint y: 519, endPoint x: 134, endPoint y: 491, distance: 111.0
click at [134, 491] on div "Image Text Drag files here, click to choose files or select files from Files or…" at bounding box center [235, 447] width 292 height 503
click at [249, 513] on input "100" at bounding box center [281, 523] width 168 height 22
click at [387, 499] on div "Logo Style Link Logo Image Text Drag files here, click to choose files or selec…" at bounding box center [234, 346] width 321 height 504
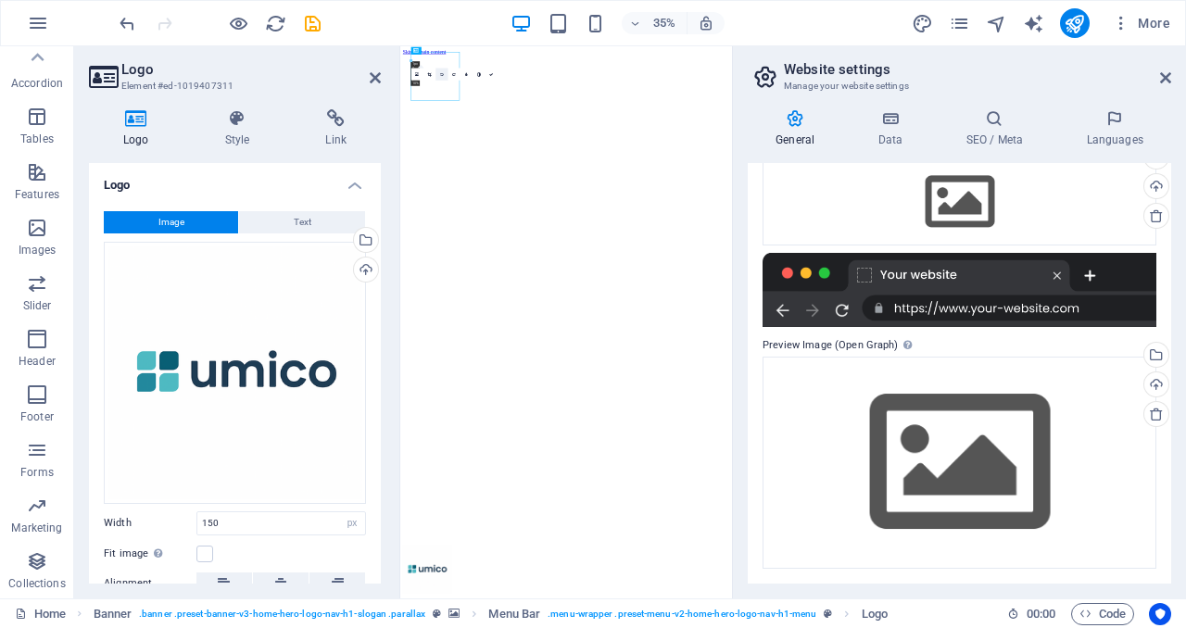
click at [441, 74] on icon at bounding box center [442, 74] width 4 height 4
click at [1174, 75] on aside "Website settings Manage your website settings General Data SEO / Meta Languages…" at bounding box center [959, 322] width 454 height 552
click at [1167, 78] on icon at bounding box center [1165, 77] width 11 height 15
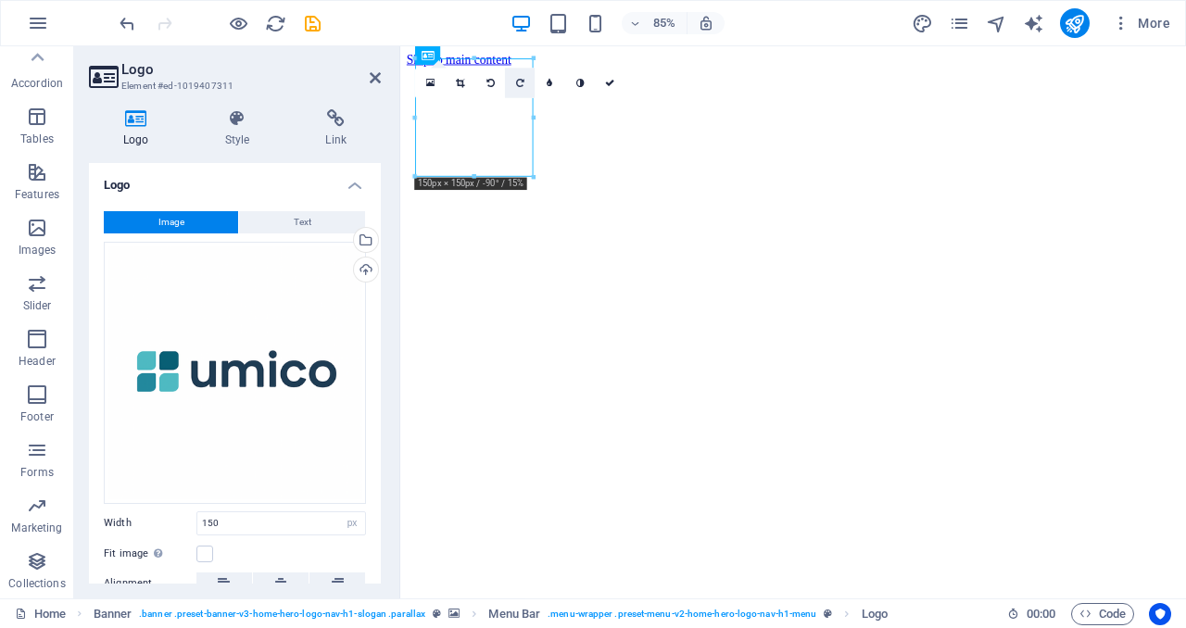
click at [521, 87] on icon at bounding box center [520, 83] width 8 height 9
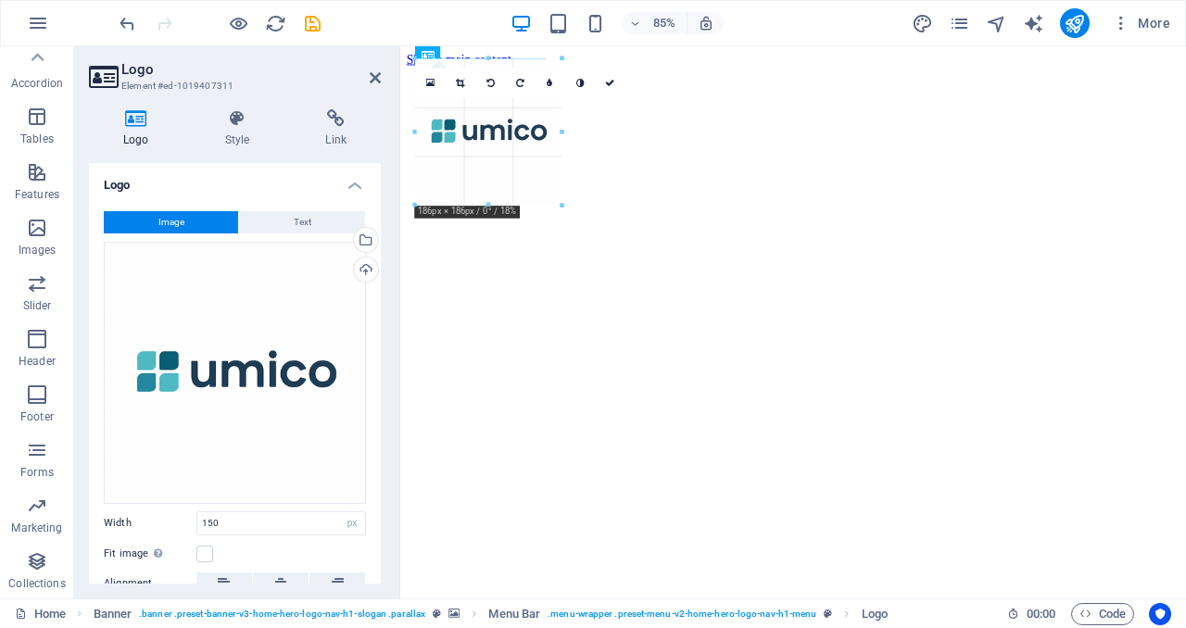
drag, startPoint x: 533, startPoint y: 178, endPoint x: 566, endPoint y: 173, distance: 32.7
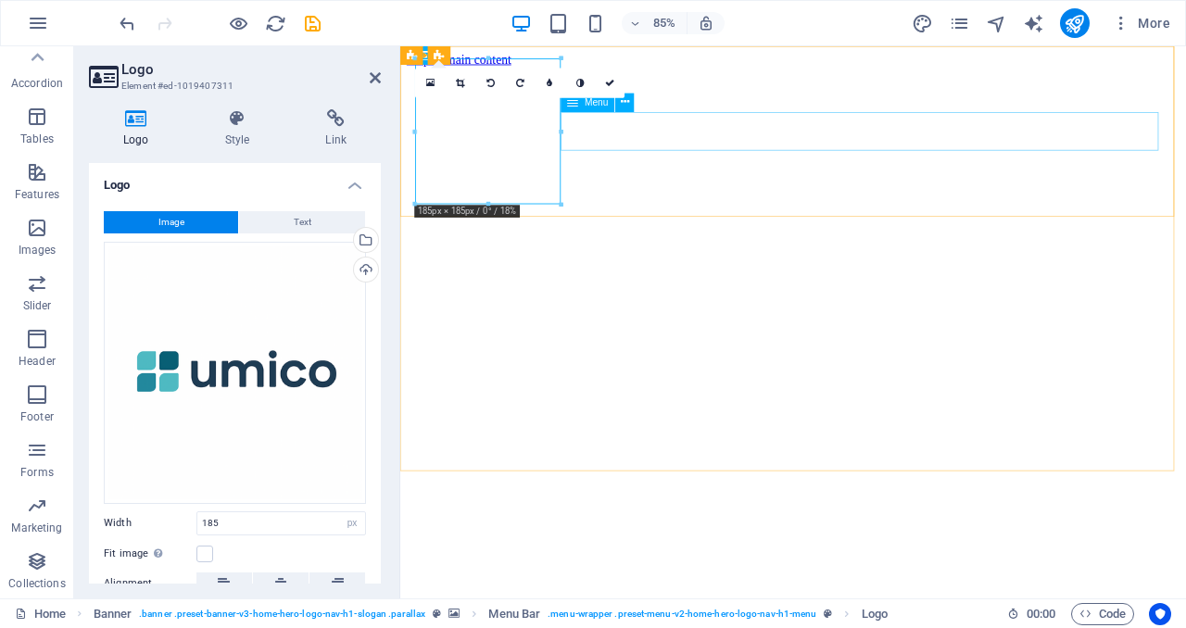
drag, startPoint x: 962, startPoint y: 180, endPoint x: 668, endPoint y: 163, distance: 295.0
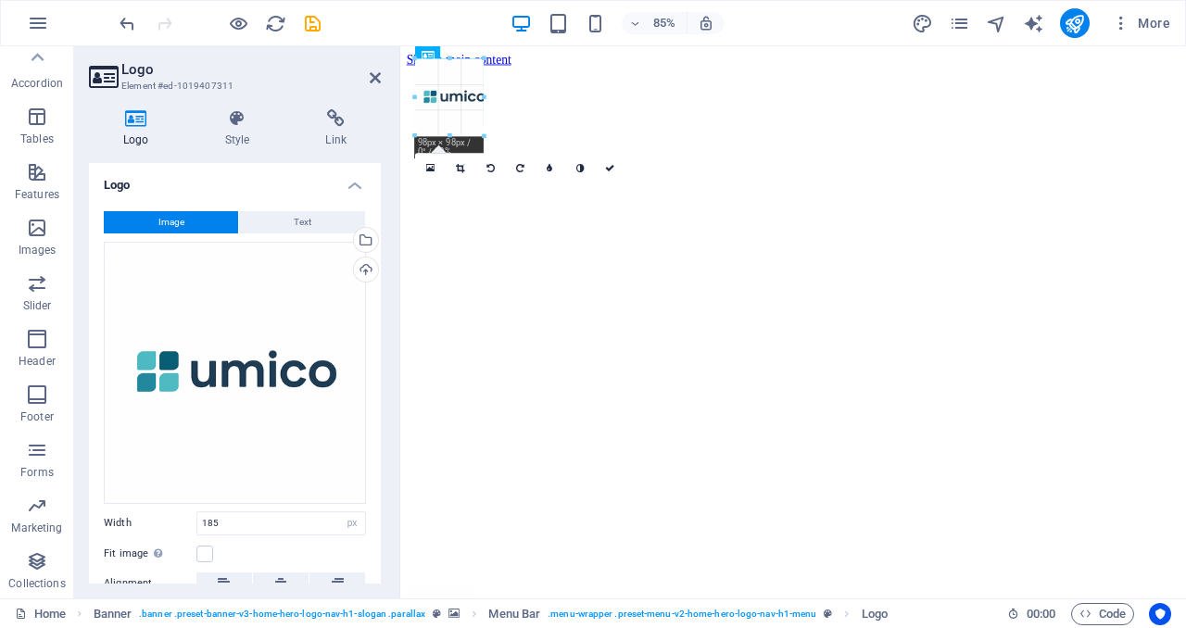
drag, startPoint x: 486, startPoint y: 204, endPoint x: 493, endPoint y: 113, distance: 91.0
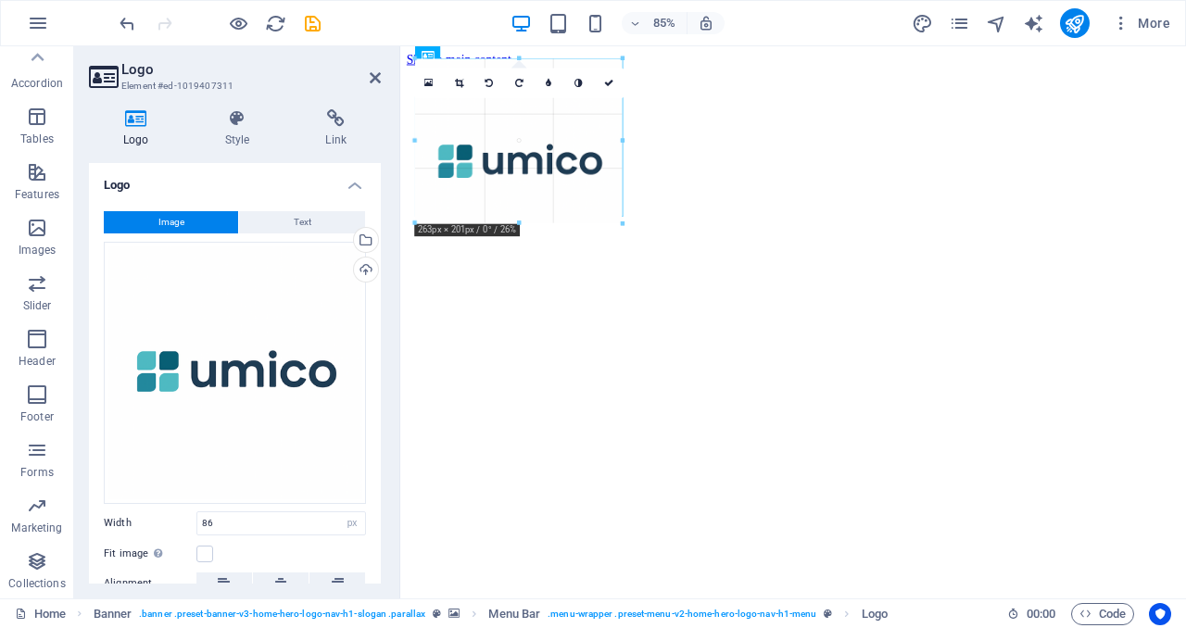
drag, startPoint x: 483, startPoint y: 128, endPoint x: 656, endPoint y: 185, distance: 182.5
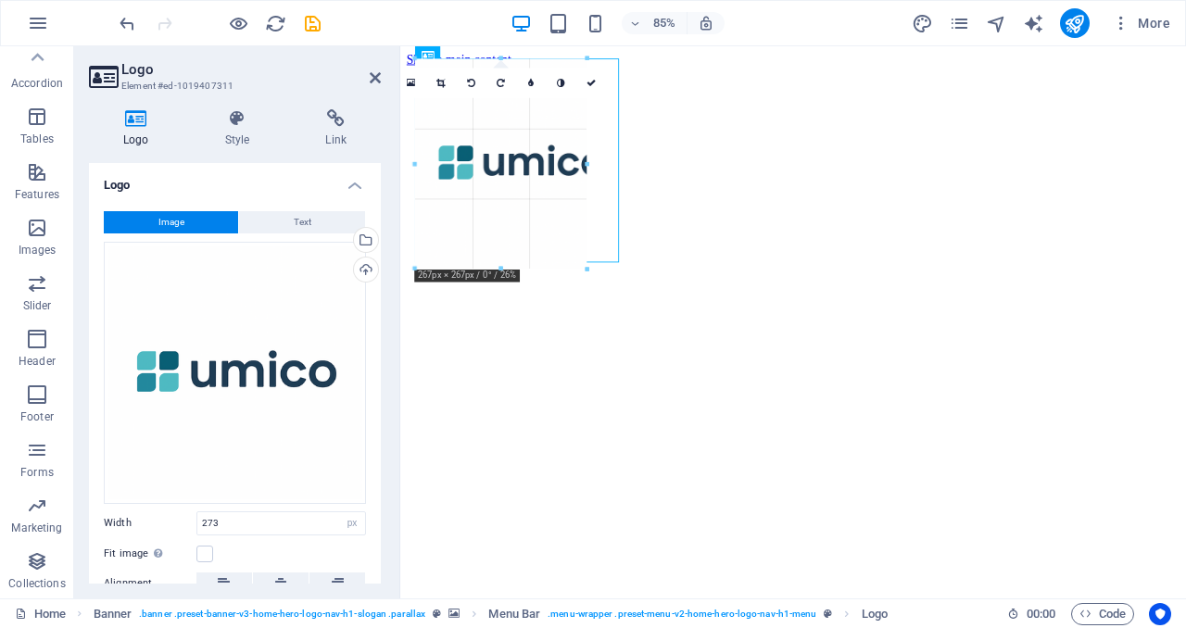
drag, startPoint x: 416, startPoint y: 274, endPoint x: 471, endPoint y: 225, distance: 73.5
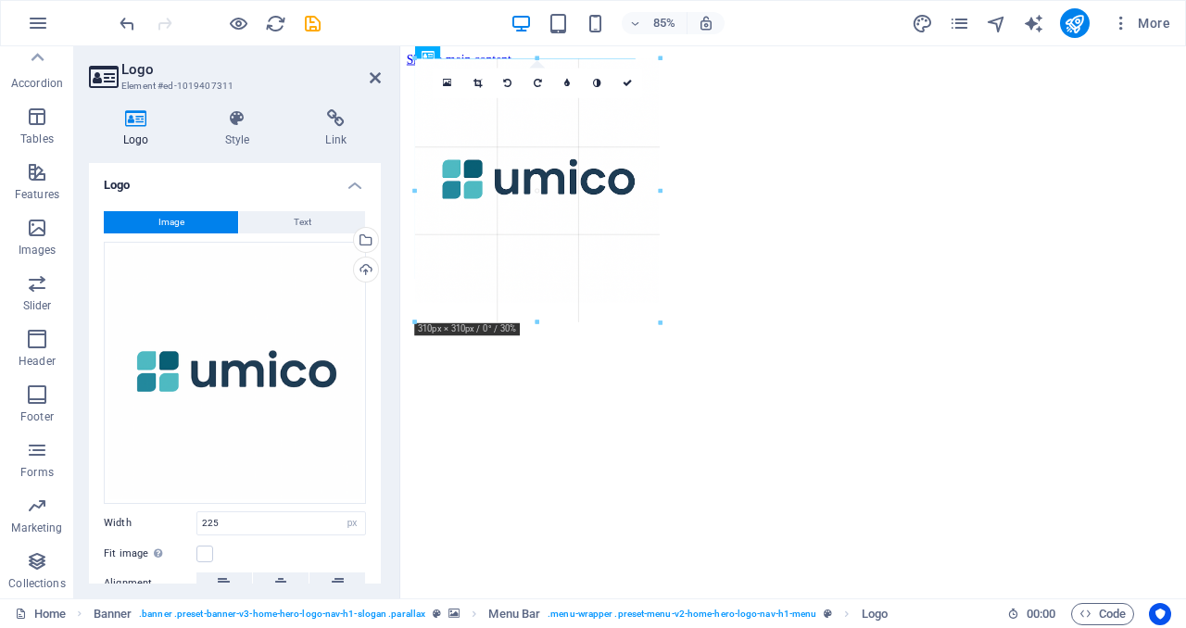
drag, startPoint x: 593, startPoint y: 148, endPoint x: 345, endPoint y: 151, distance: 247.3
type input "327"
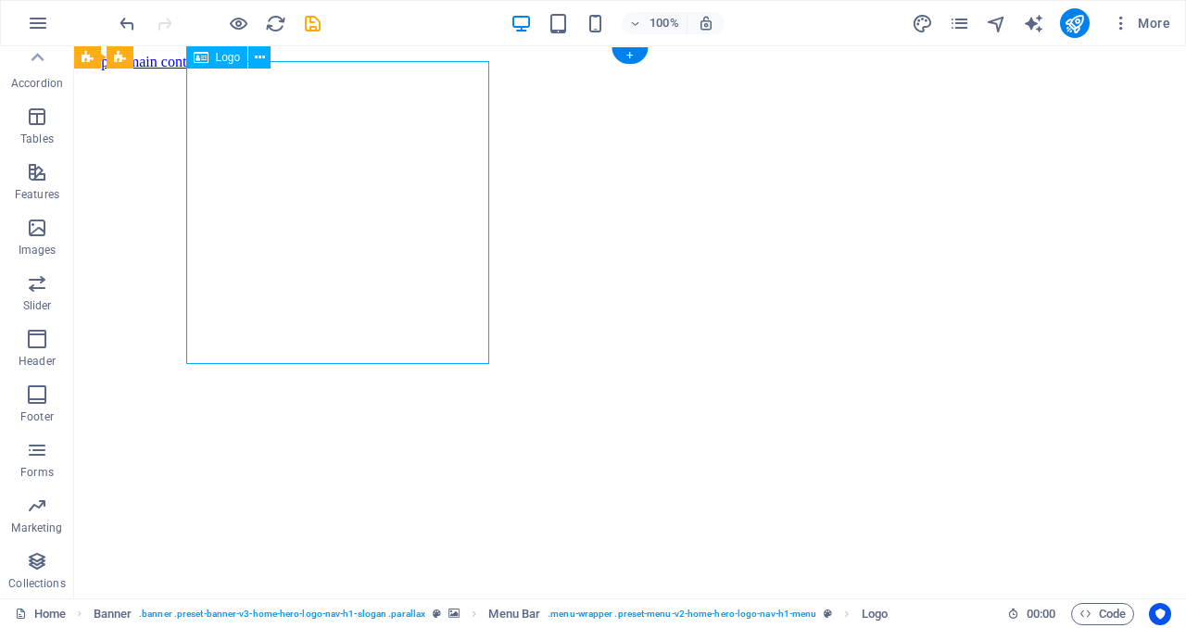
click at [48, 235] on span "Images" at bounding box center [37, 239] width 74 height 44
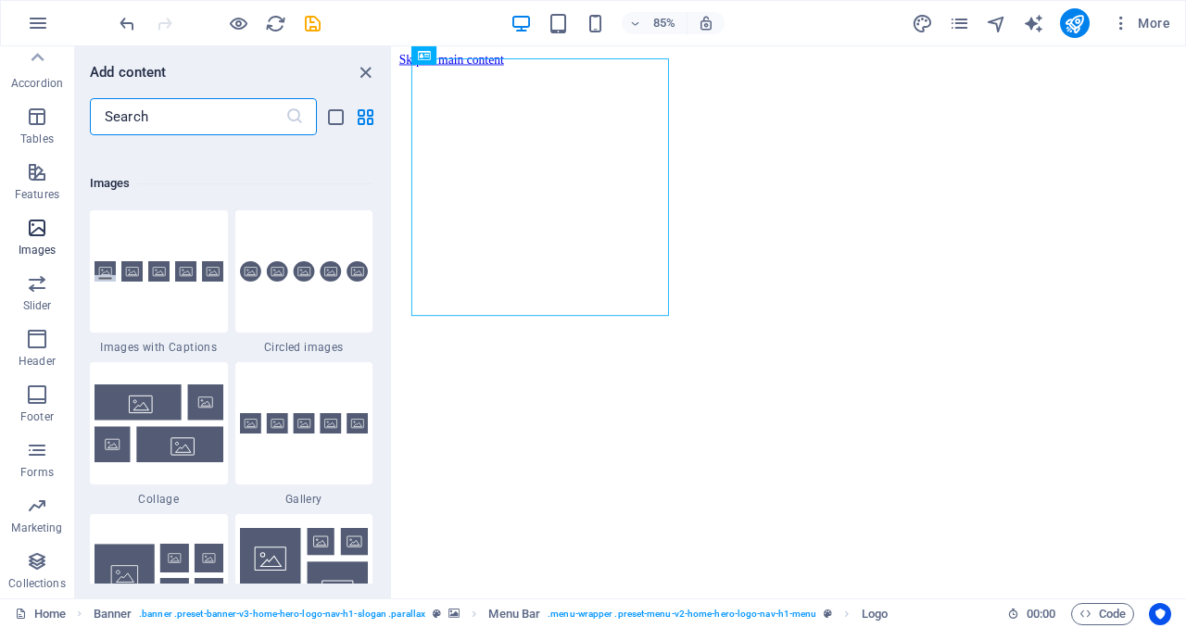
scroll to position [9392, 0]
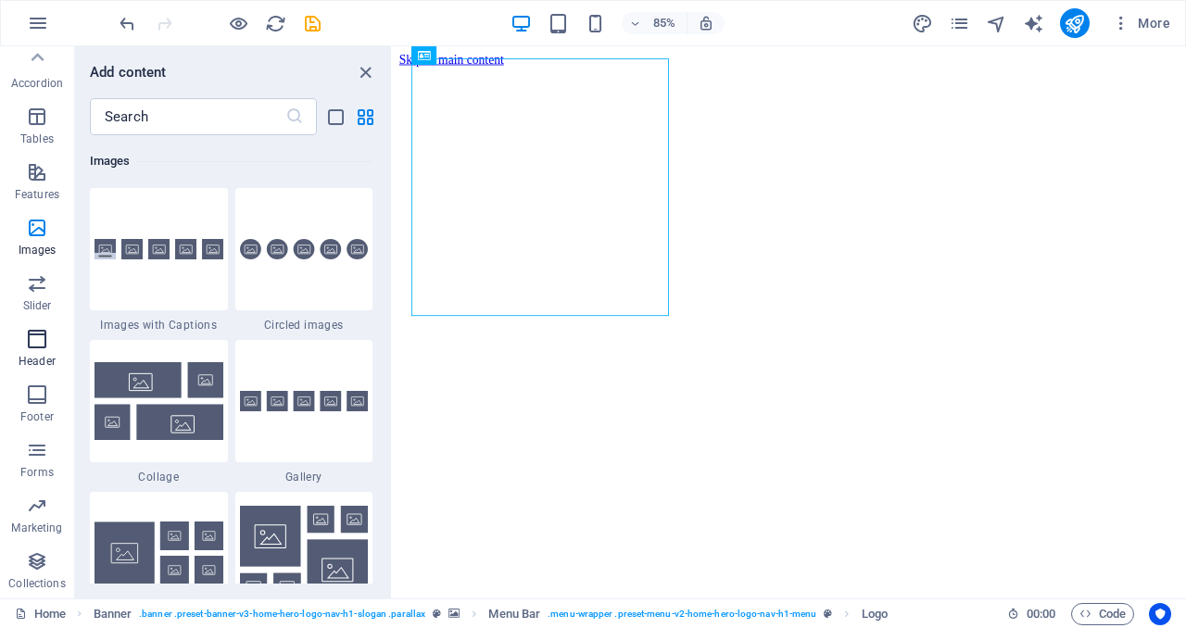
click at [37, 355] on p "Header" at bounding box center [37, 361] width 37 height 15
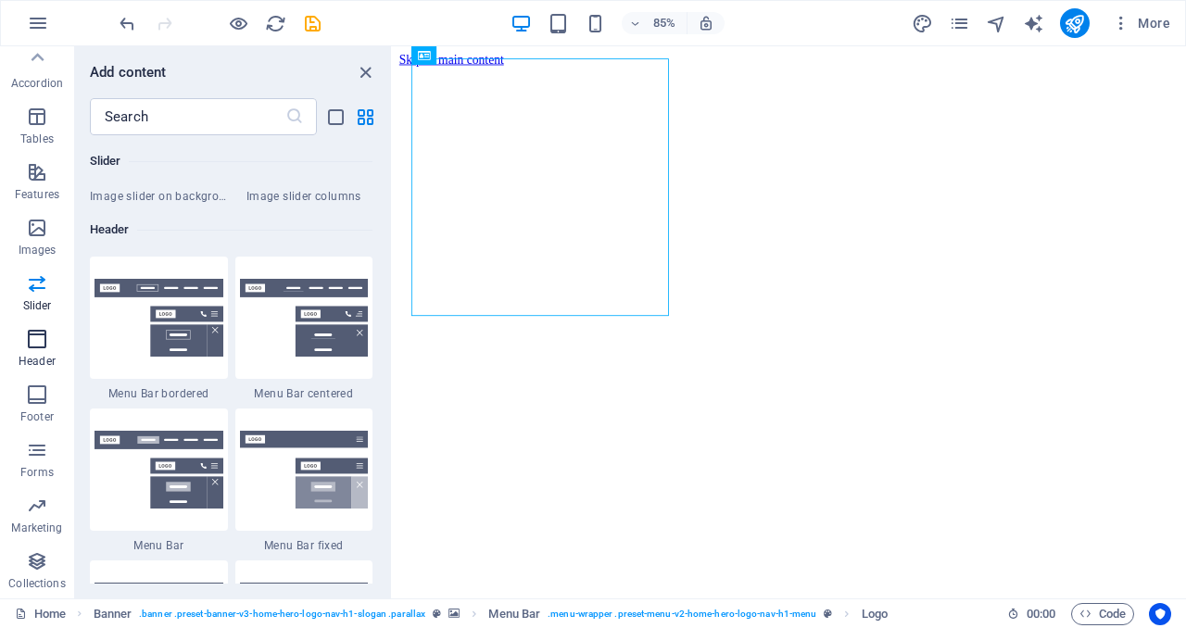
scroll to position [11153, 0]
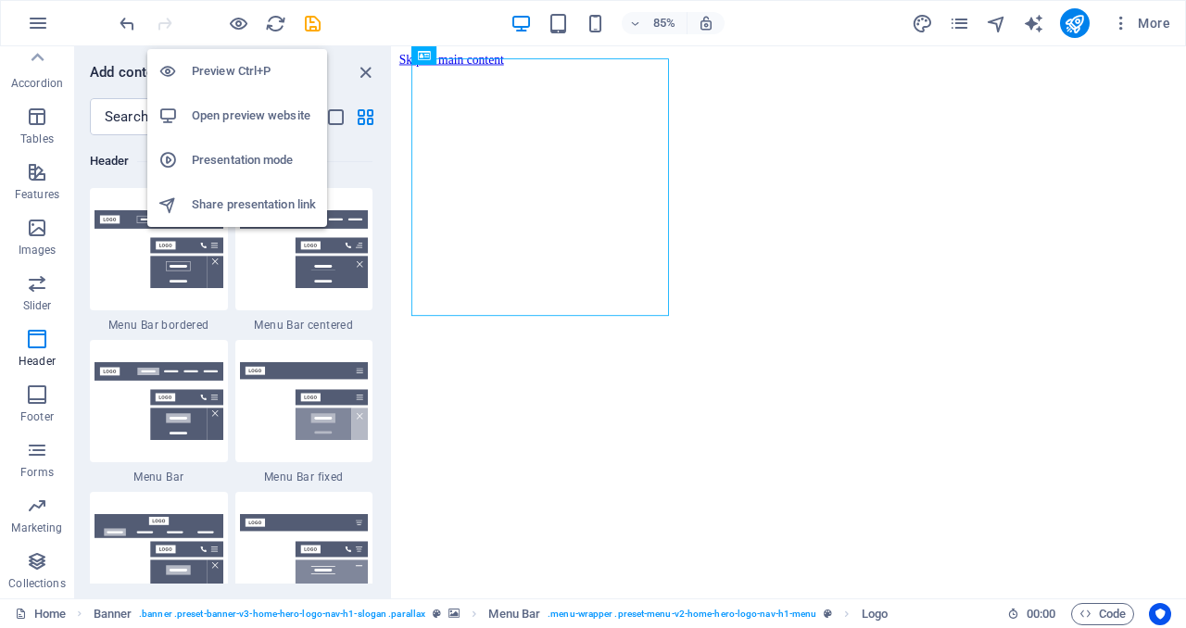
click at [239, 83] on li "Preview Ctrl+P" at bounding box center [237, 71] width 180 height 44
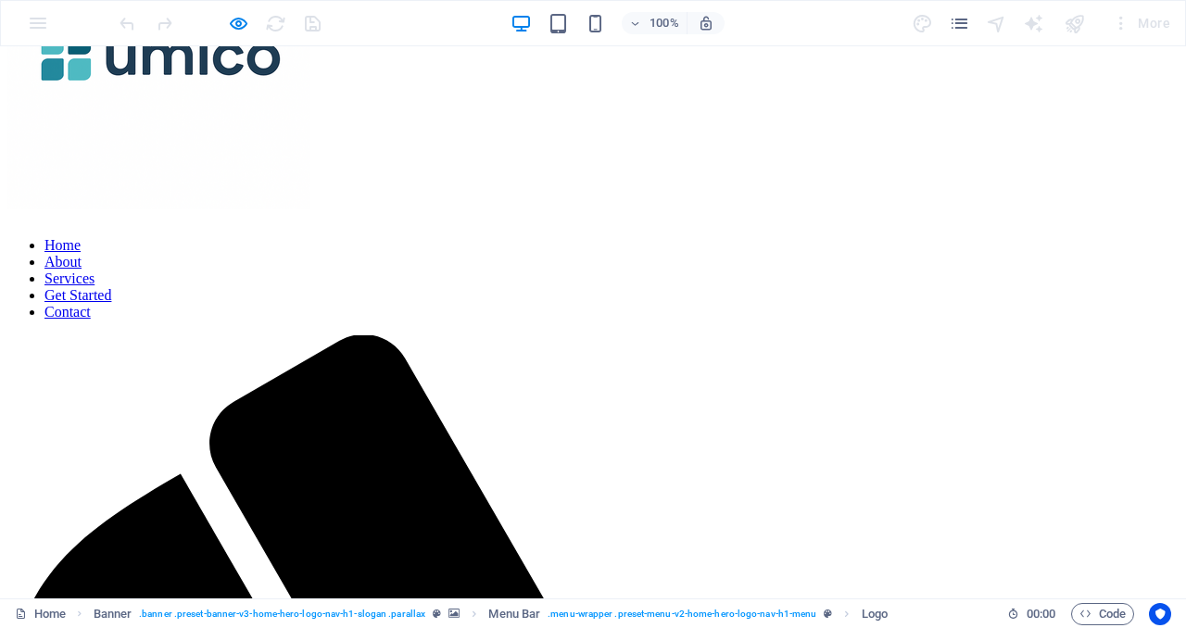
scroll to position [760, 0]
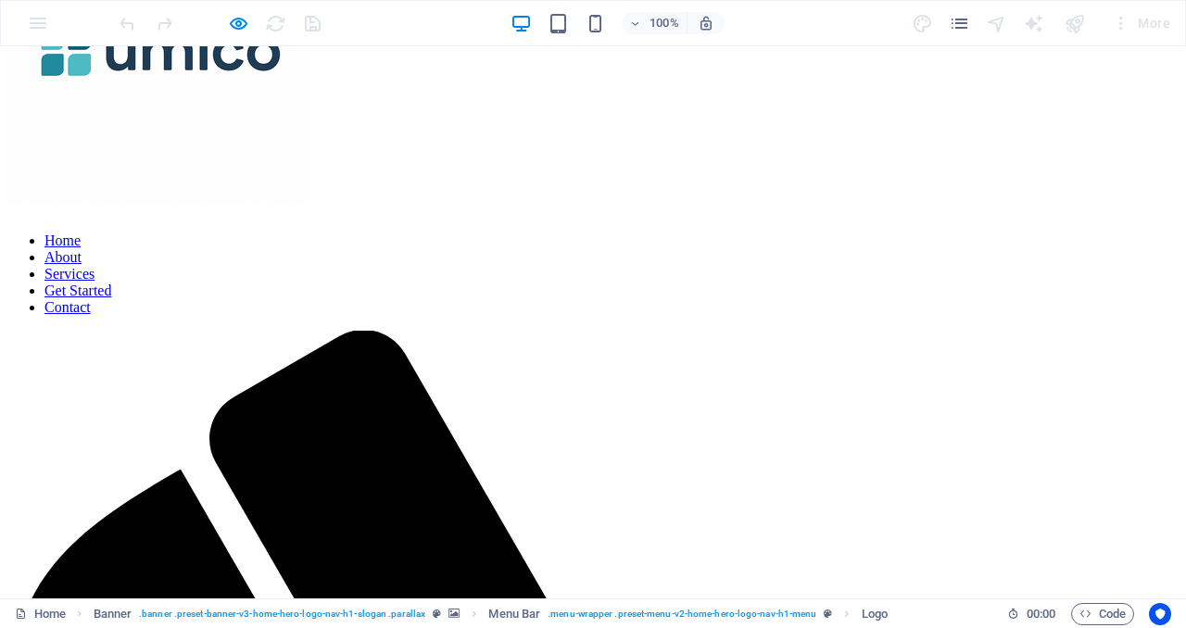
click at [268, 82] on img at bounding box center [158, 53] width 303 height 303
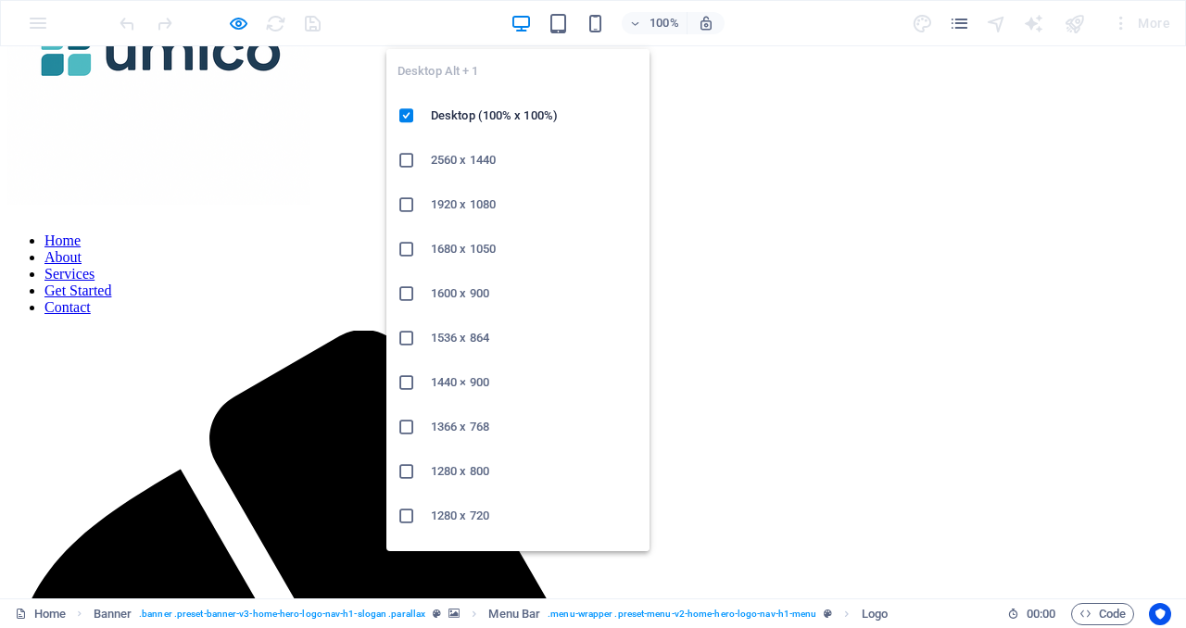
click at [525, 24] on icon "button" at bounding box center [520, 23] width 21 height 21
click at [486, 115] on h6 "Desktop (100% x 100%)" at bounding box center [534, 116] width 207 height 22
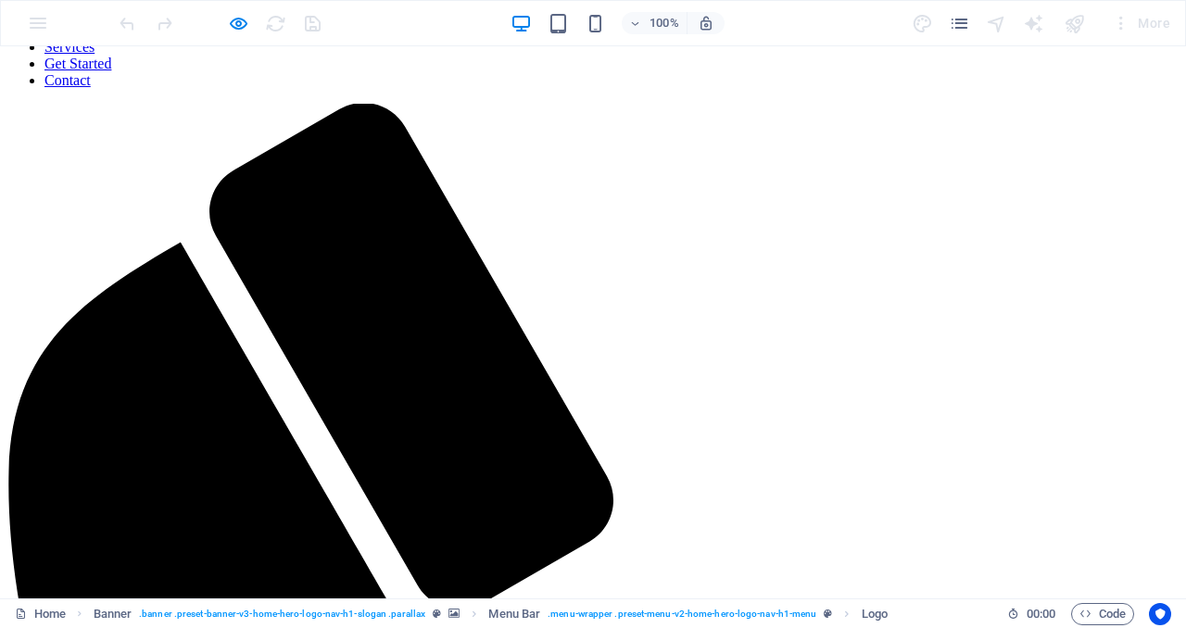
scroll to position [1069, 0]
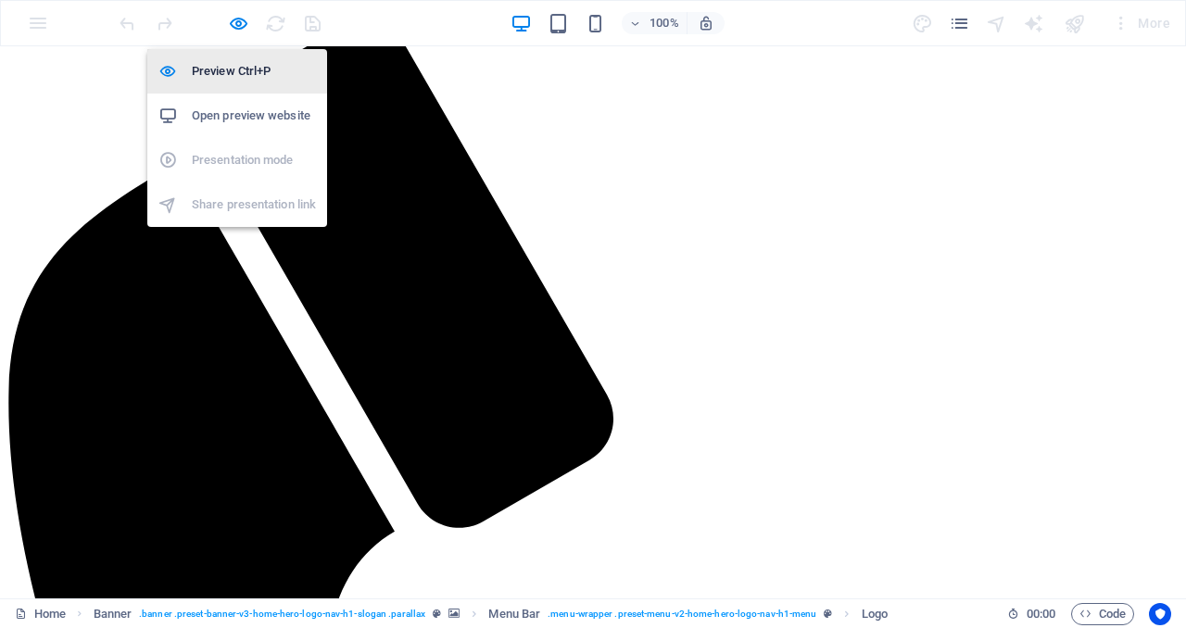
click at [237, 74] on h6 "Preview Ctrl+P" at bounding box center [254, 71] width 124 height 22
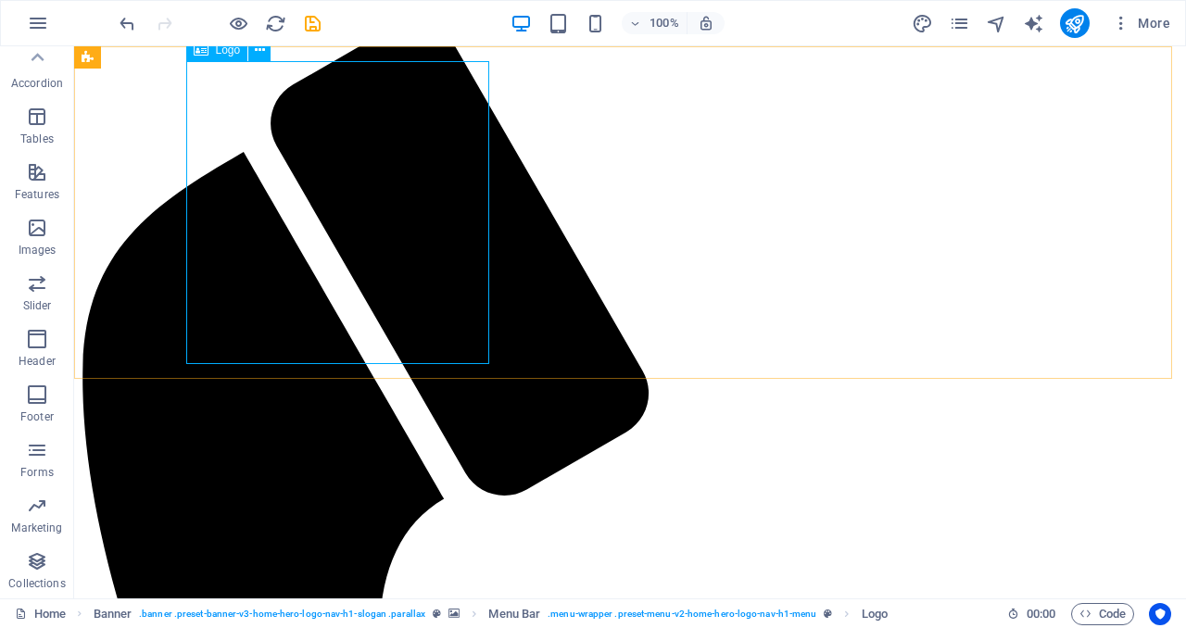
click at [262, 56] on icon at bounding box center [260, 50] width 10 height 19
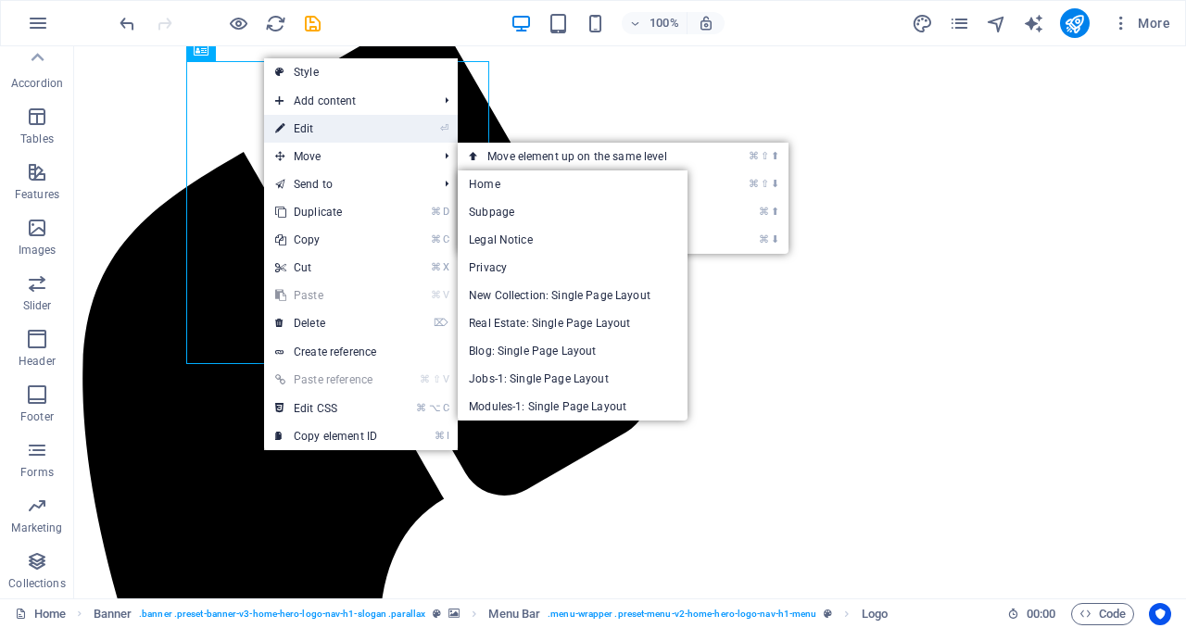
click at [345, 137] on link "⏎ Edit" at bounding box center [326, 129] width 124 height 28
select select "px"
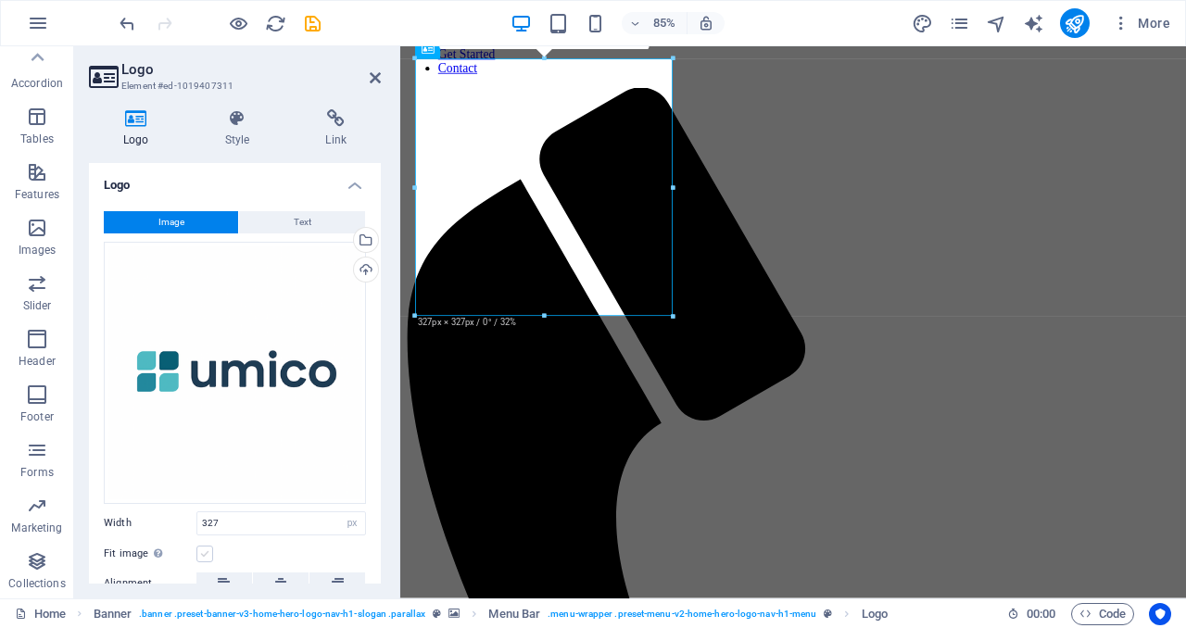
click at [205, 546] on label at bounding box center [204, 554] width 17 height 17
click at [0, 0] on input "Fit image Automatically fit image to a fixed width and height" at bounding box center [0, 0] width 0 height 0
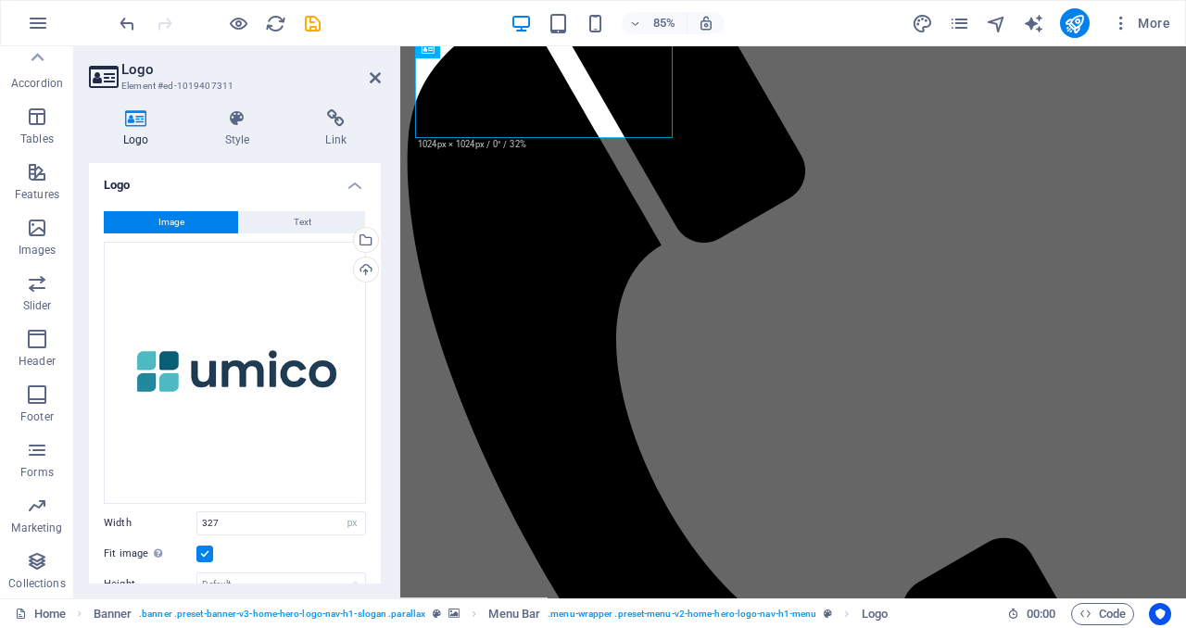
scroll to position [1280, 0]
drag, startPoint x: 383, startPoint y: 398, endPoint x: 385, endPoint y: 466, distance: 67.7
click at [385, 466] on div "Logo Style Link Logo Image Text Drag files here, click to choose files or selec…" at bounding box center [234, 346] width 321 height 504
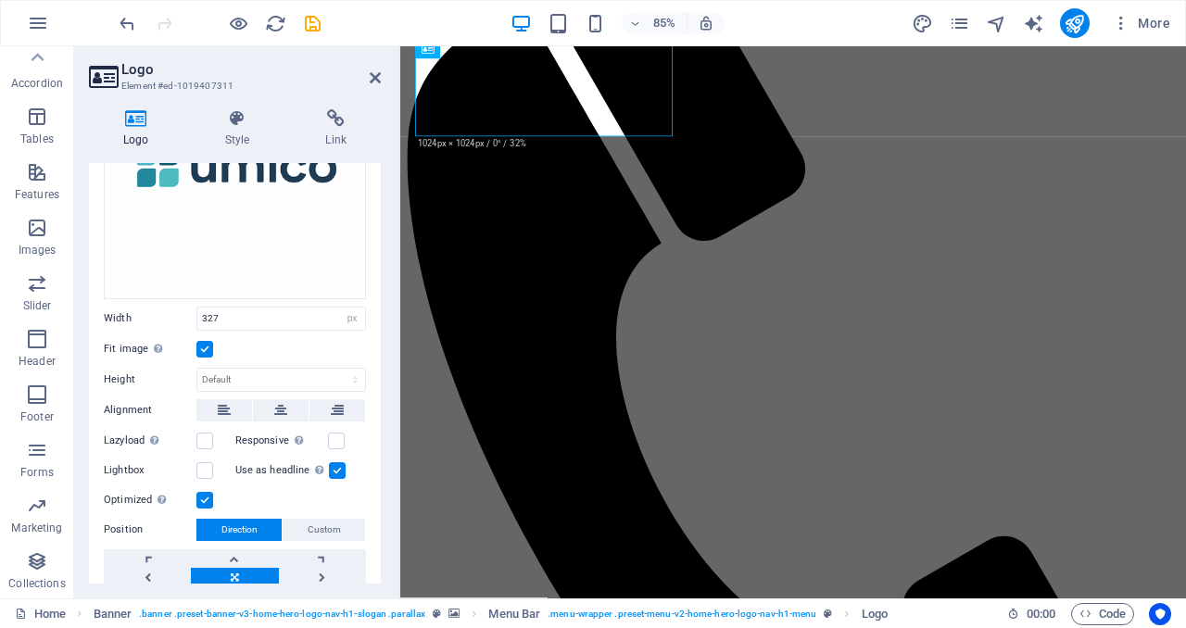
scroll to position [206, 0]
drag, startPoint x: 377, startPoint y: 394, endPoint x: 357, endPoint y: 410, distance: 26.3
click at [358, 412] on div "Image Text Drag files here, click to choose files or select files from Files or…" at bounding box center [235, 305] width 292 height 628
drag, startPoint x: 239, startPoint y: 315, endPoint x: 144, endPoint y: 306, distance: 94.9
click at [144, 306] on div "Width 327 Default auto px rem % em vh vw" at bounding box center [235, 318] width 262 height 24
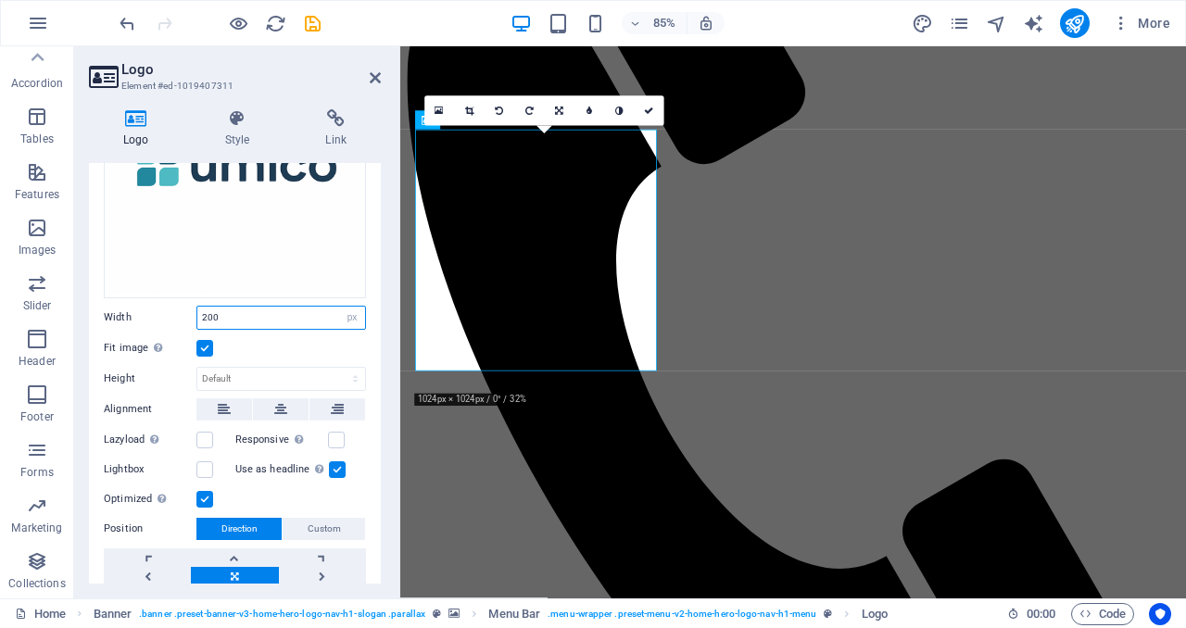
scroll to position [1162, 0]
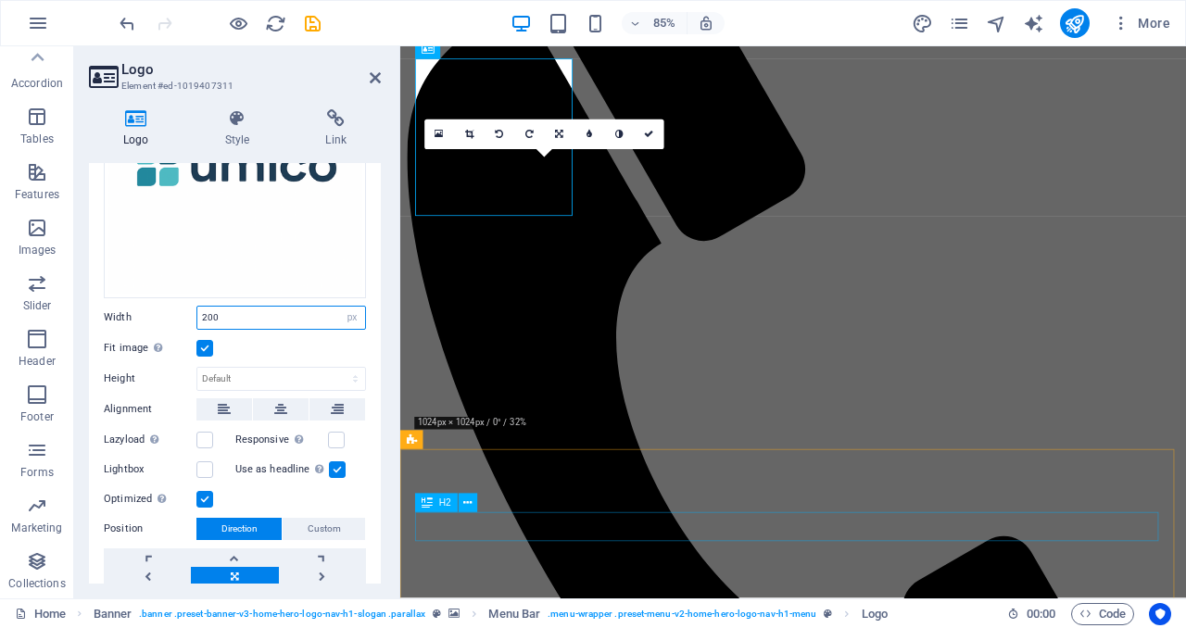
type input "200"
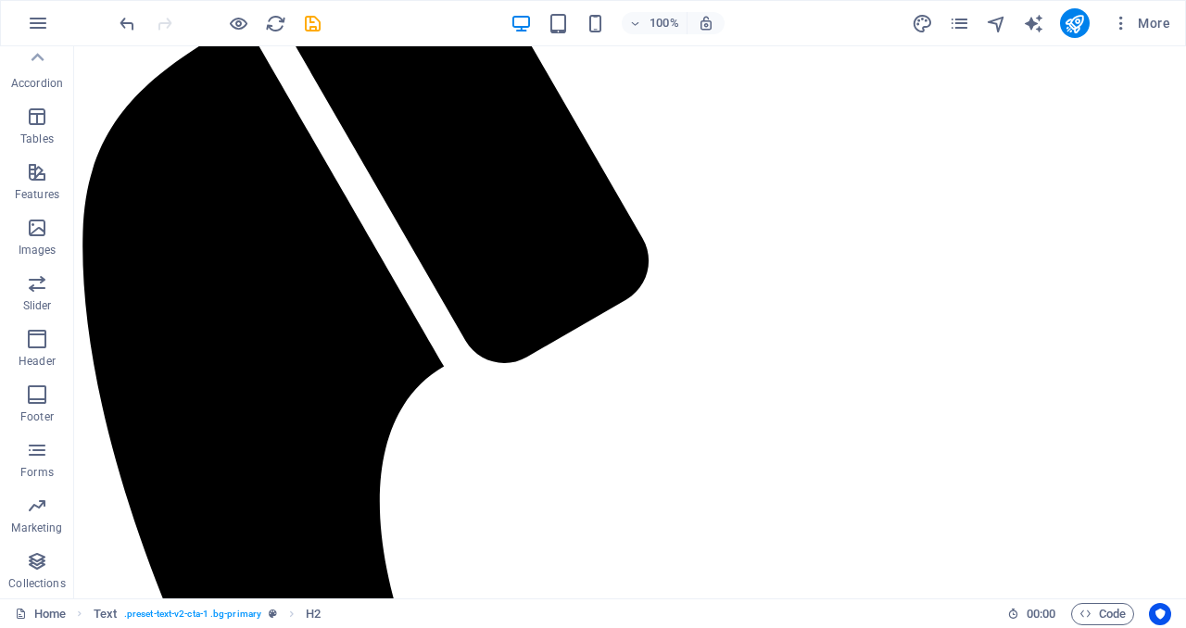
scroll to position [1054, 0]
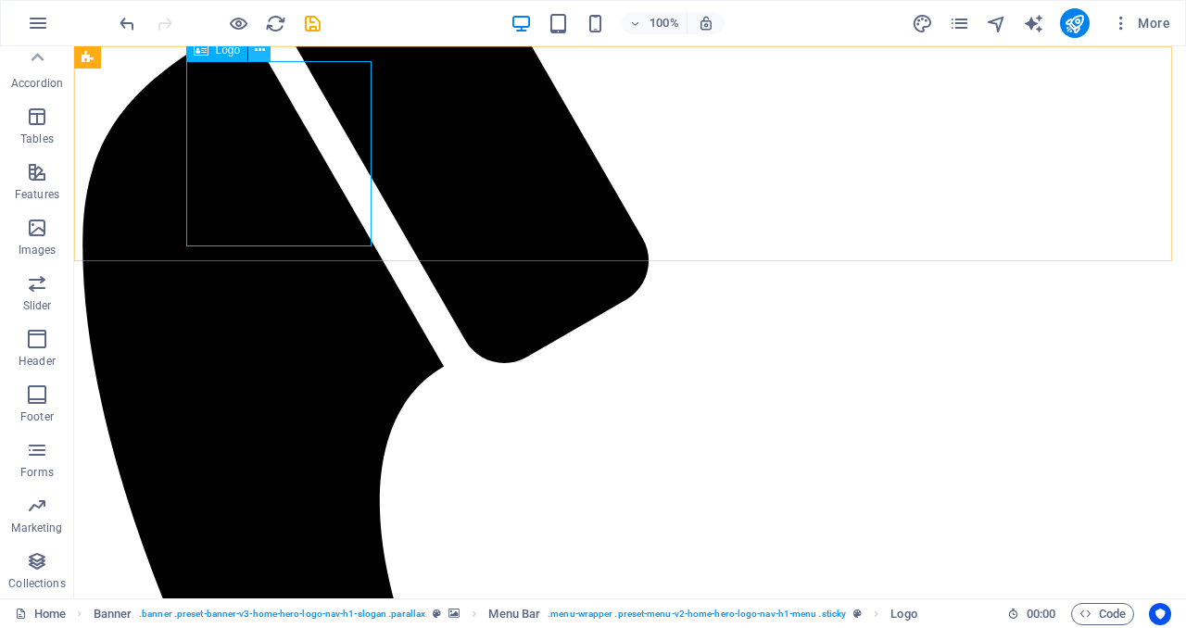
click at [255, 47] on icon at bounding box center [260, 50] width 10 height 19
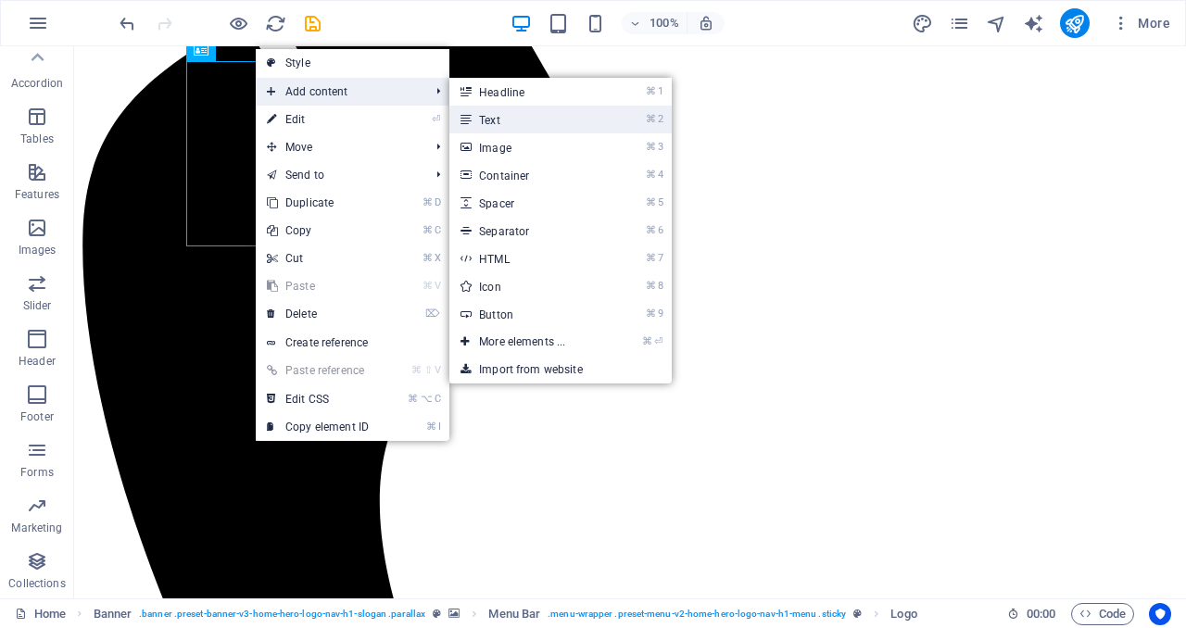
click at [524, 119] on link "⌘ 2 Text" at bounding box center [525, 120] width 153 height 28
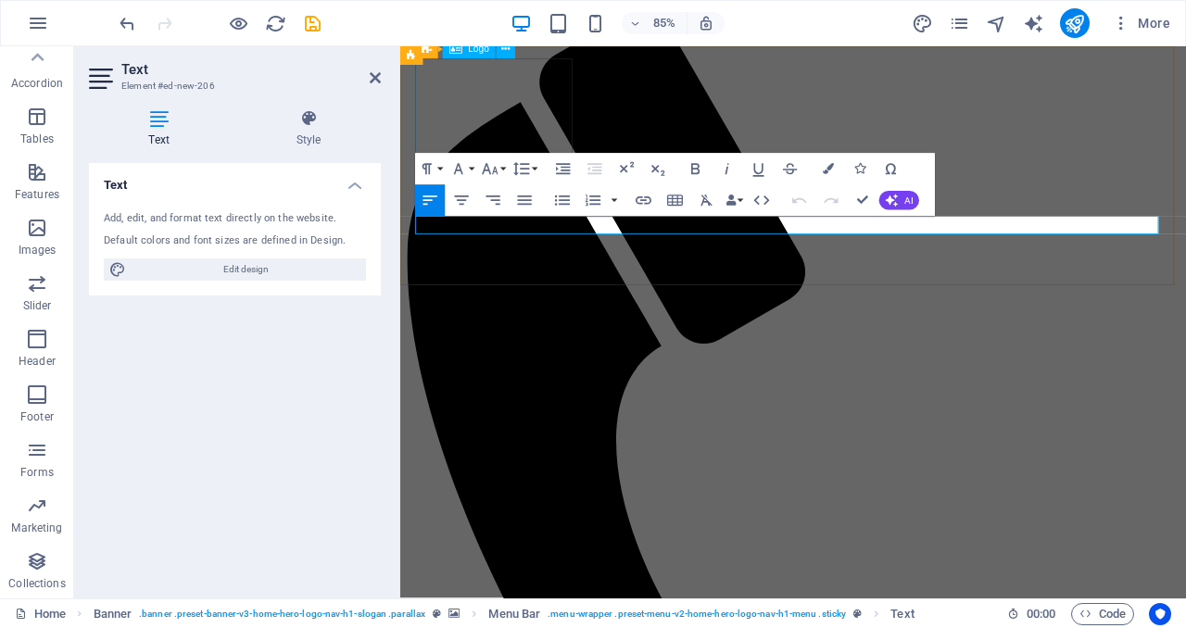
scroll to position [1121, 0]
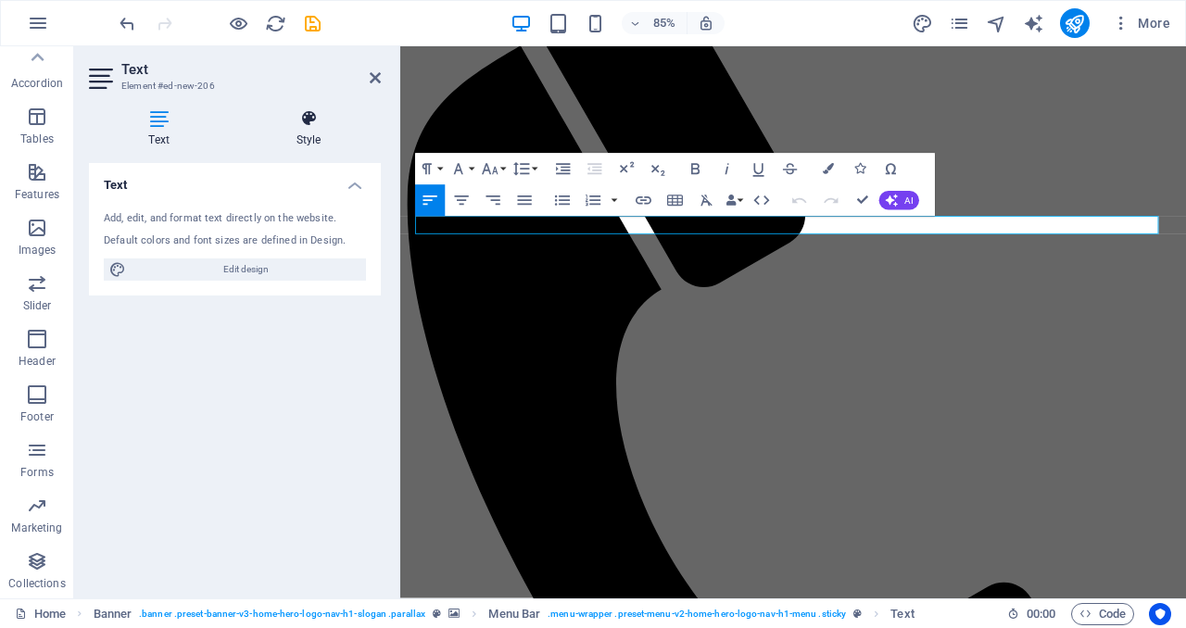
click at [307, 118] on icon at bounding box center [308, 118] width 144 height 19
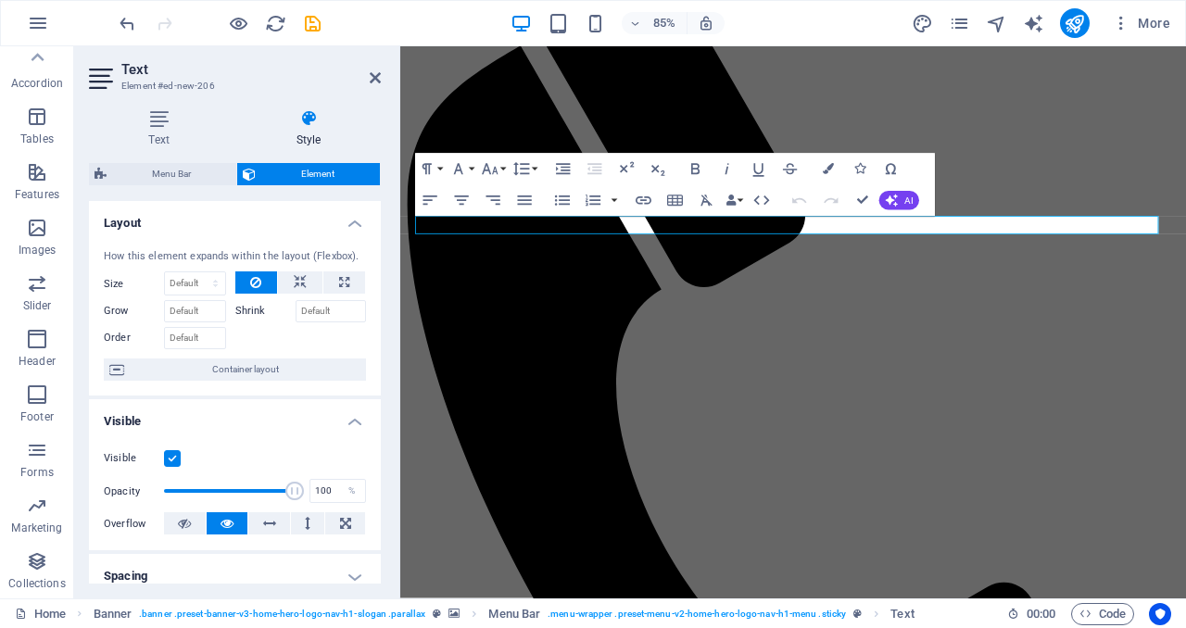
type input "52"
click at [229, 488] on span at bounding box center [229, 491] width 131 height 28
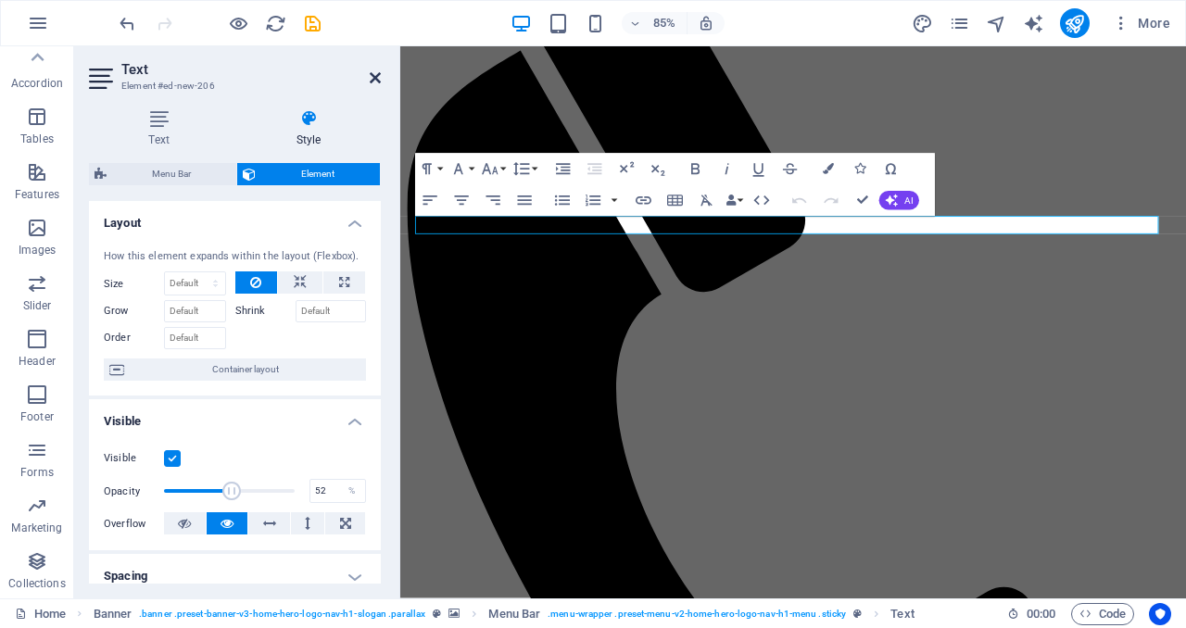
click at [374, 79] on icon at bounding box center [375, 77] width 11 height 15
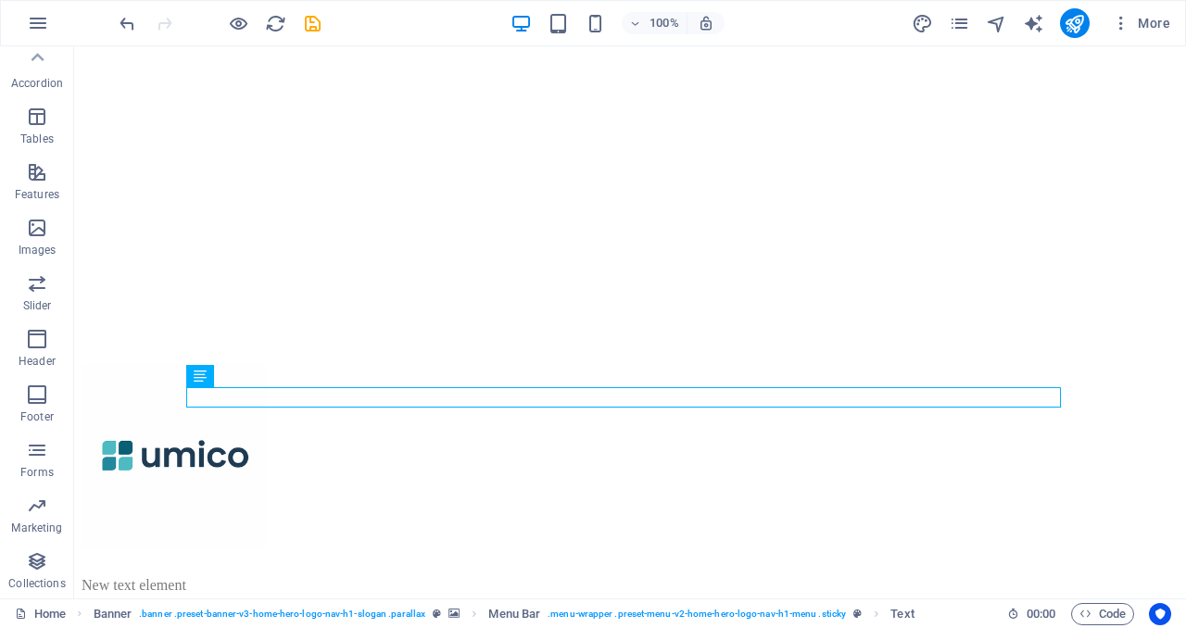
scroll to position [0, 0]
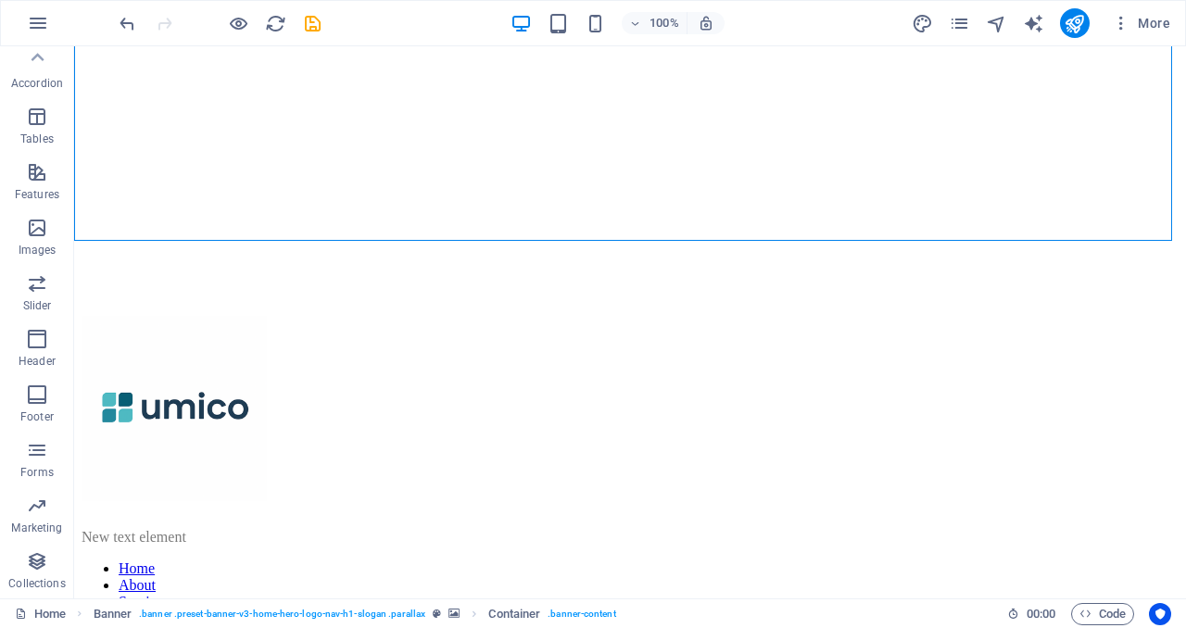
scroll to position [321, 0]
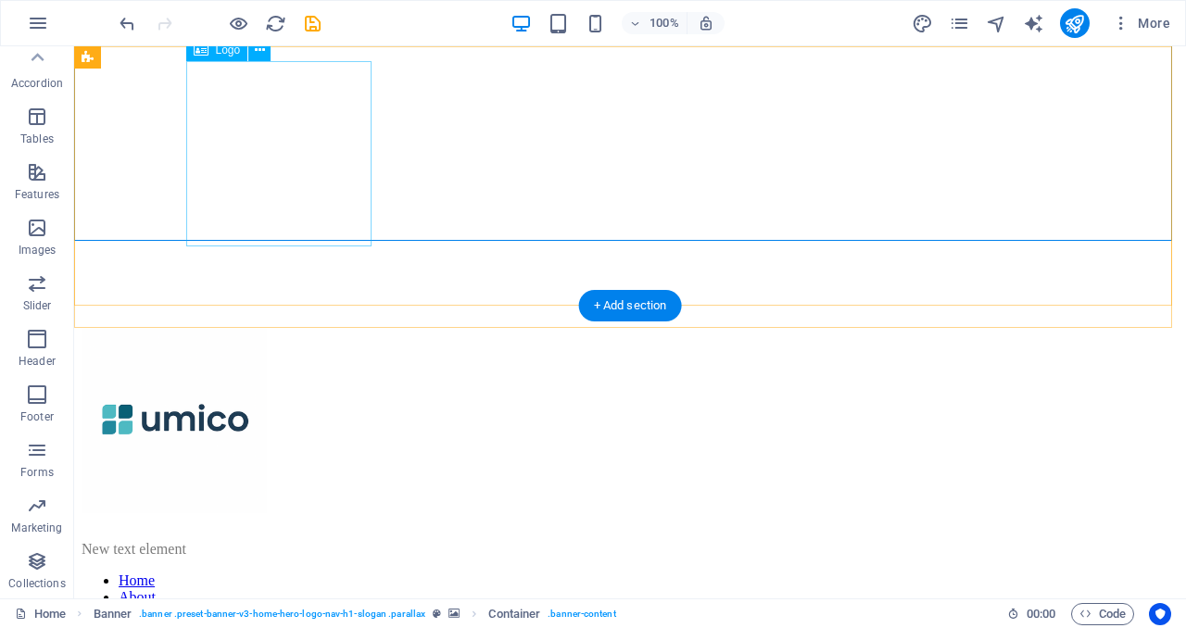
click at [223, 328] on div at bounding box center [630, 424] width 1097 height 193
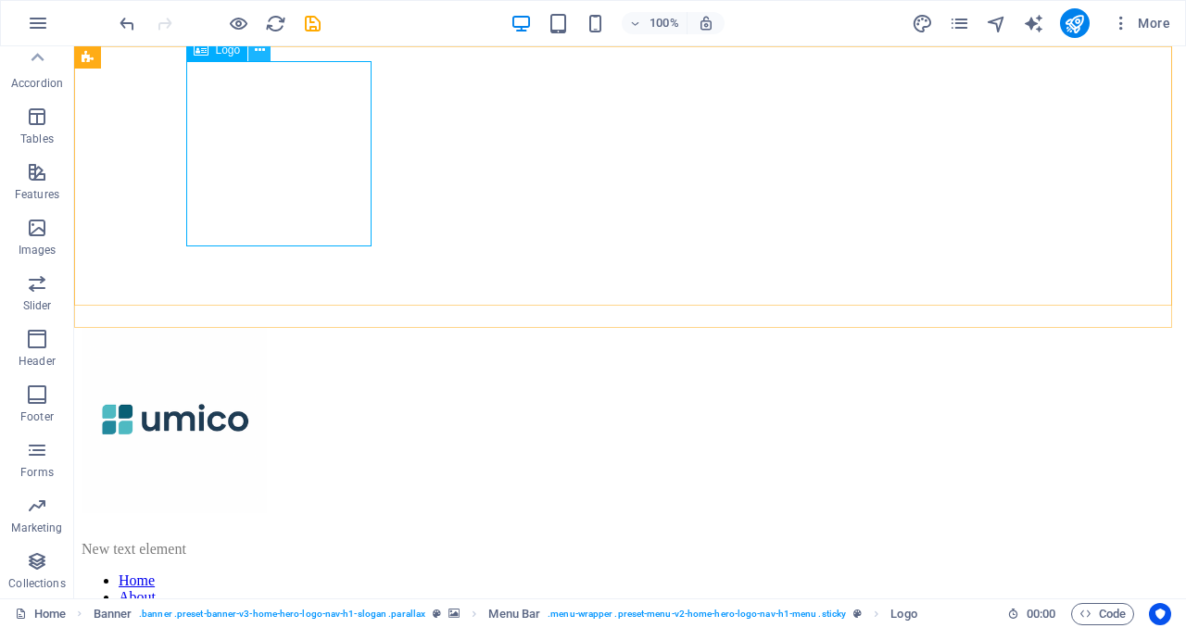
click at [255, 54] on icon at bounding box center [260, 50] width 10 height 19
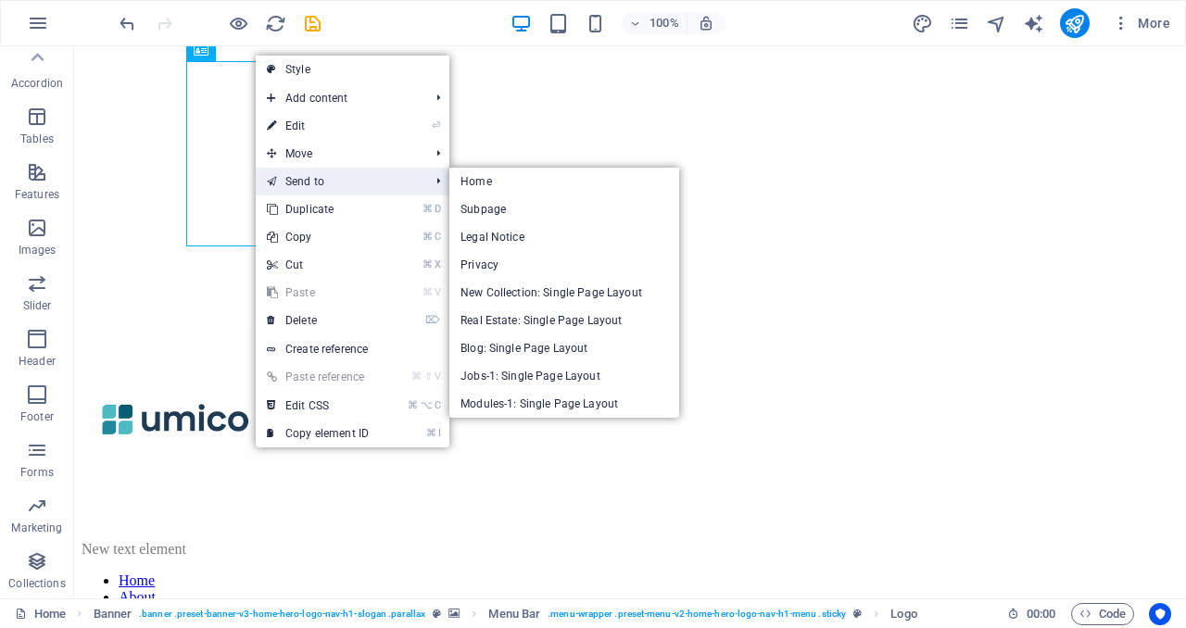
click at [307, 173] on link "Send to" at bounding box center [339, 182] width 166 height 28
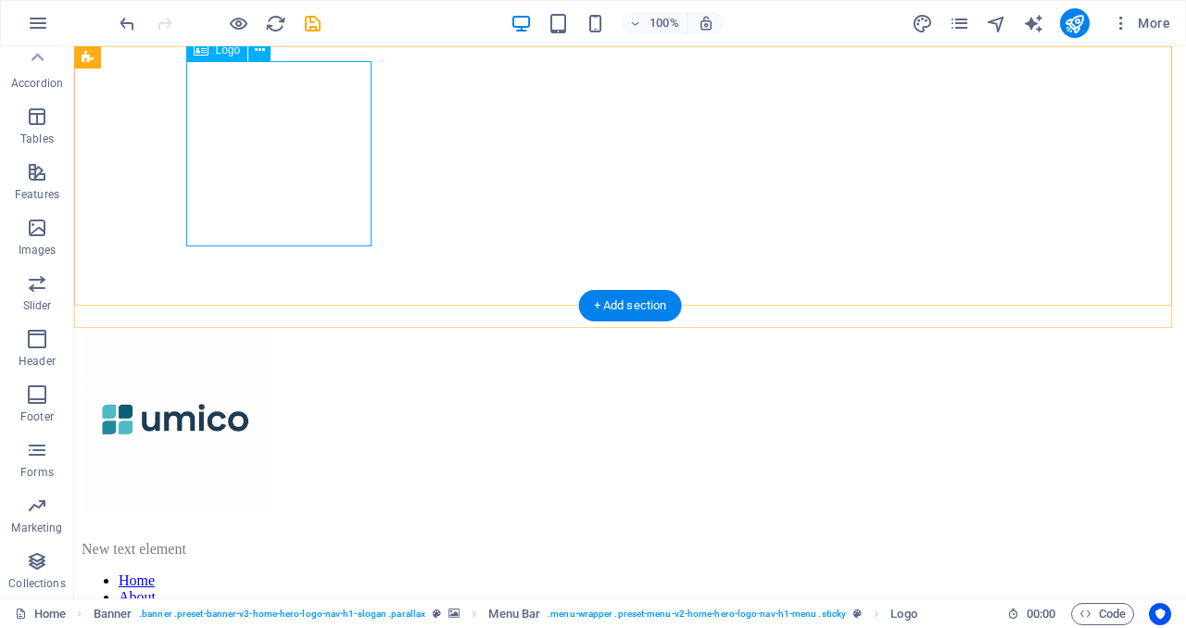
click at [363, 328] on div at bounding box center [630, 424] width 1097 height 193
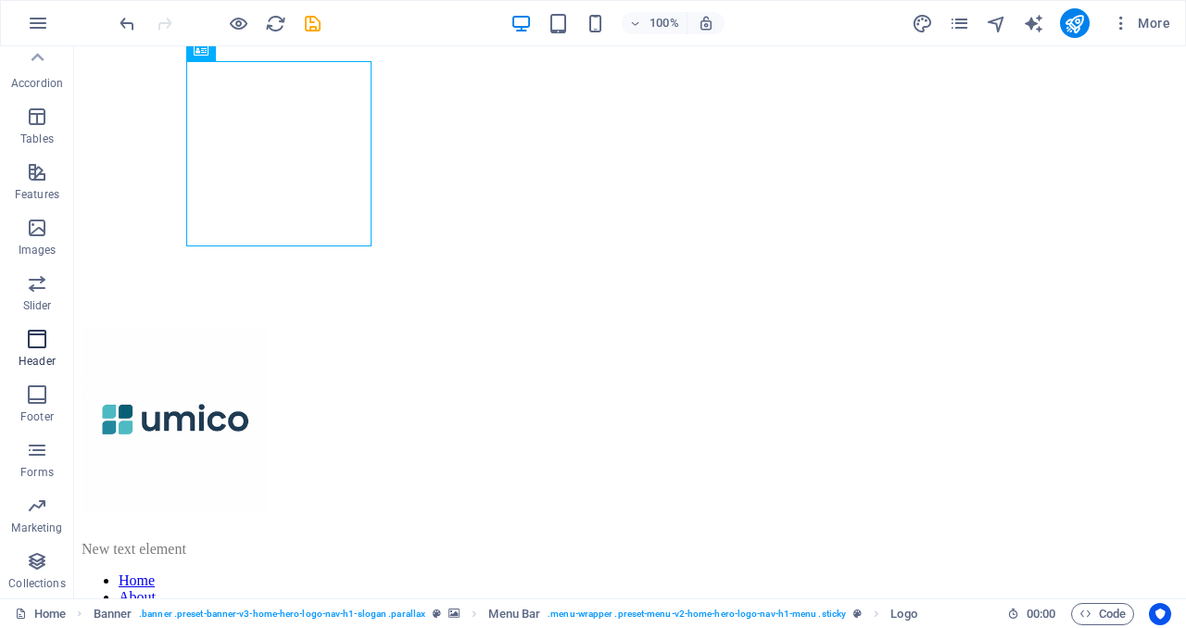
click at [34, 356] on p "Header" at bounding box center [37, 361] width 37 height 15
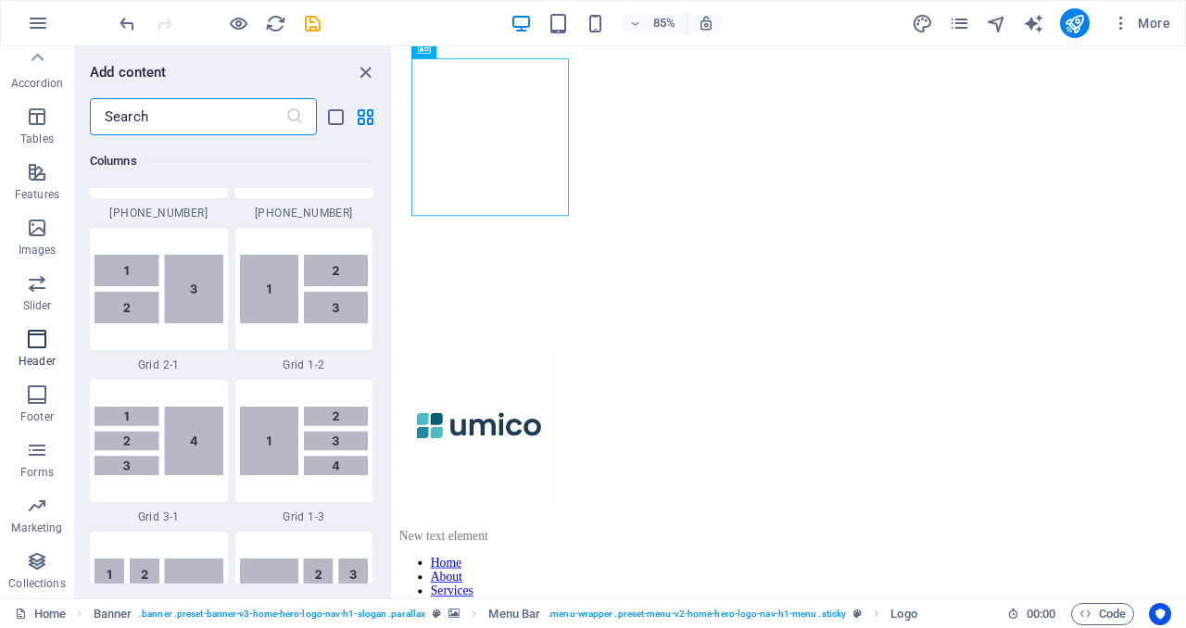
scroll to position [11153, 0]
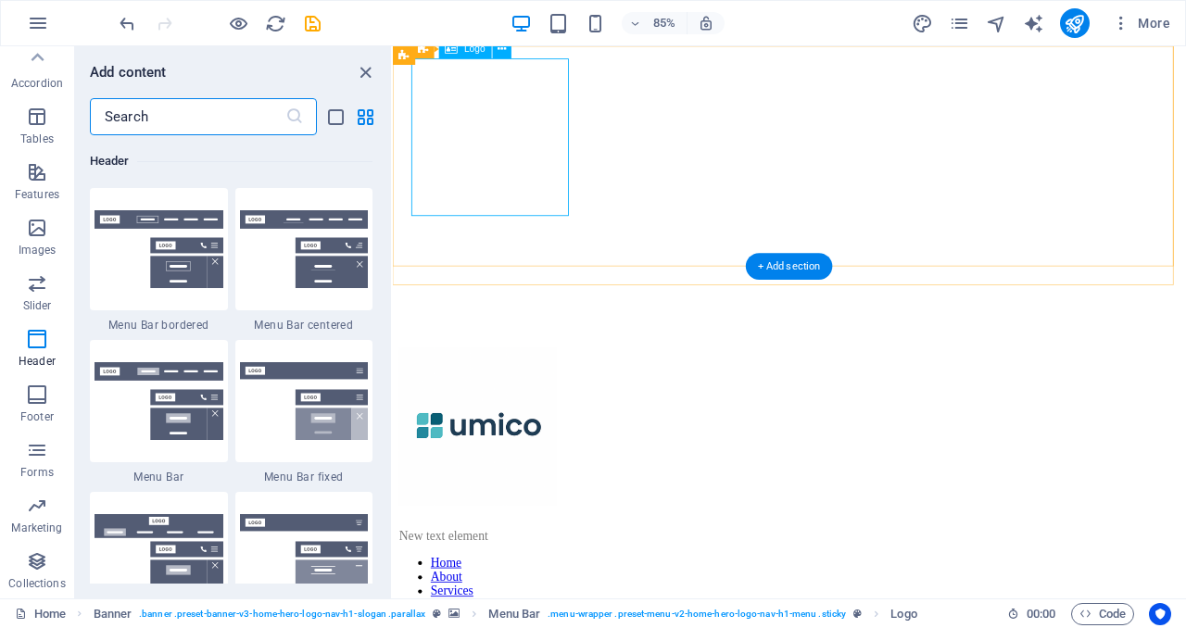
click at [580, 401] on div at bounding box center [859, 497] width 918 height 193
click at [459, 51] on div "Logo" at bounding box center [465, 49] width 53 height 19
drag, startPoint x: 519, startPoint y: 136, endPoint x: 452, endPoint y: 146, distance: 67.5
click at [452, 402] on div at bounding box center [859, 498] width 918 height 193
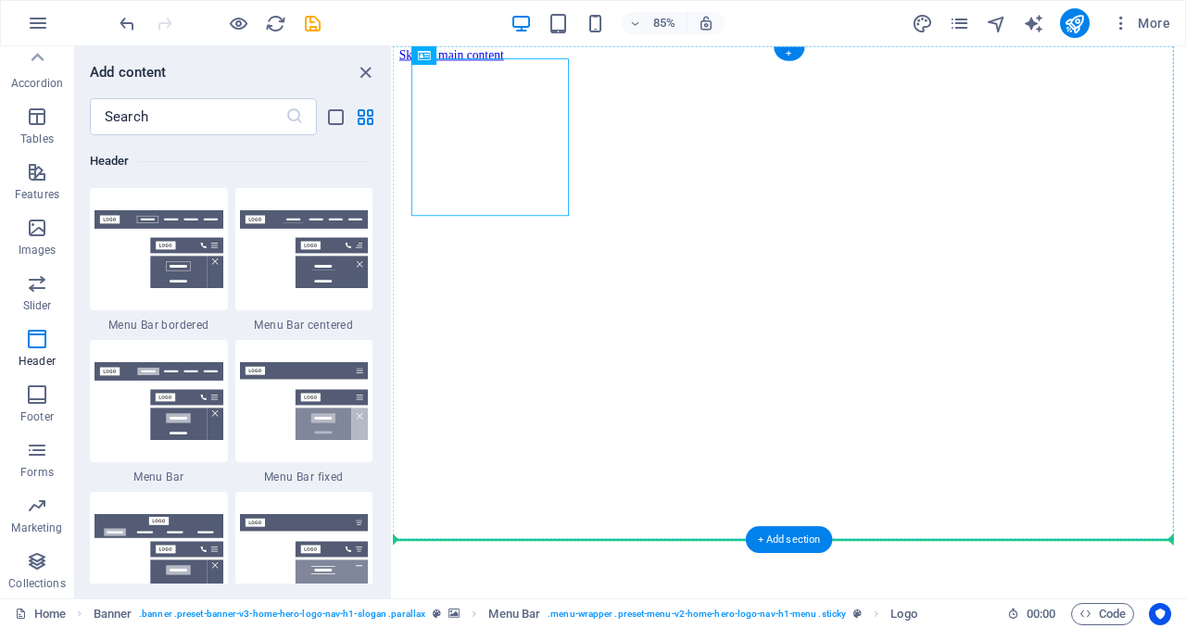
scroll to position [0, 0]
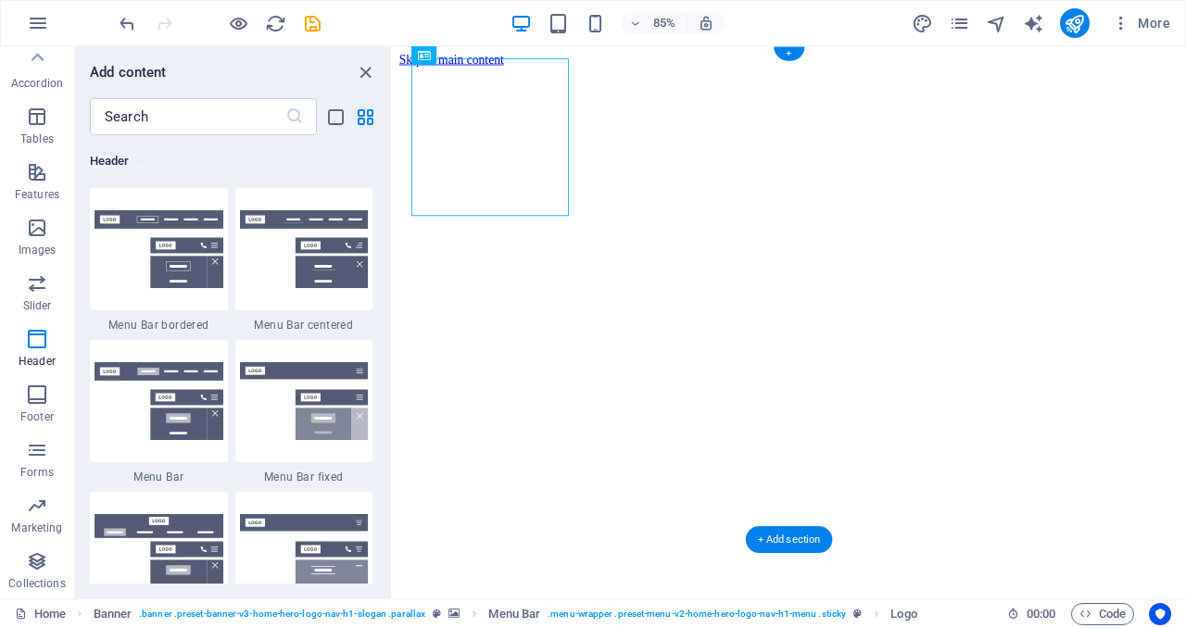
drag, startPoint x: 852, startPoint y: 101, endPoint x: 500, endPoint y: 175, distance: 359.7
drag, startPoint x: 92, startPoint y: 18, endPoint x: 103, endPoint y: 20, distance: 11.5
click at [92, 18] on div "85% More" at bounding box center [593, 23] width 1184 height 44
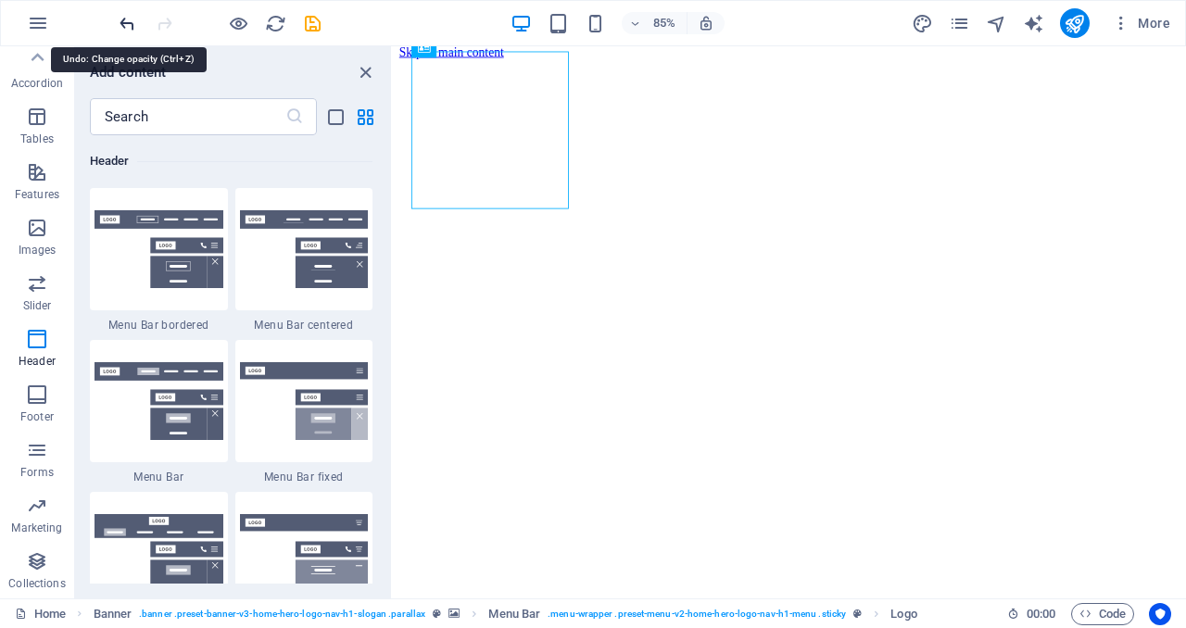
click at [119, 24] on icon "undo" at bounding box center [127, 23] width 21 height 21
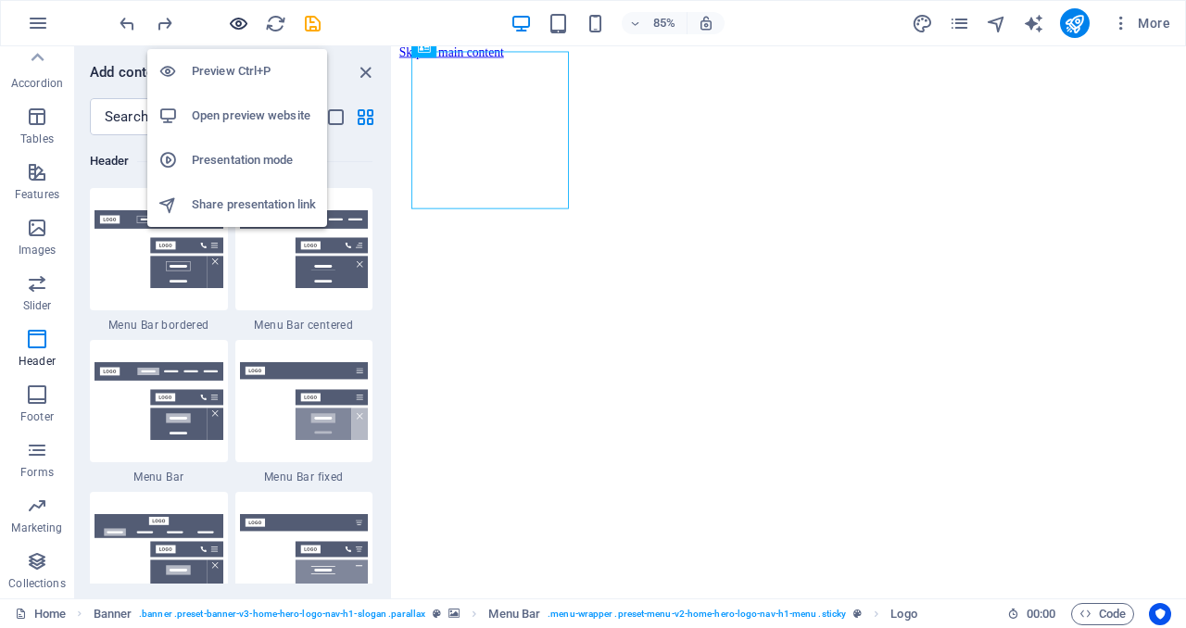
click at [233, 17] on icon "button" at bounding box center [238, 23] width 21 height 21
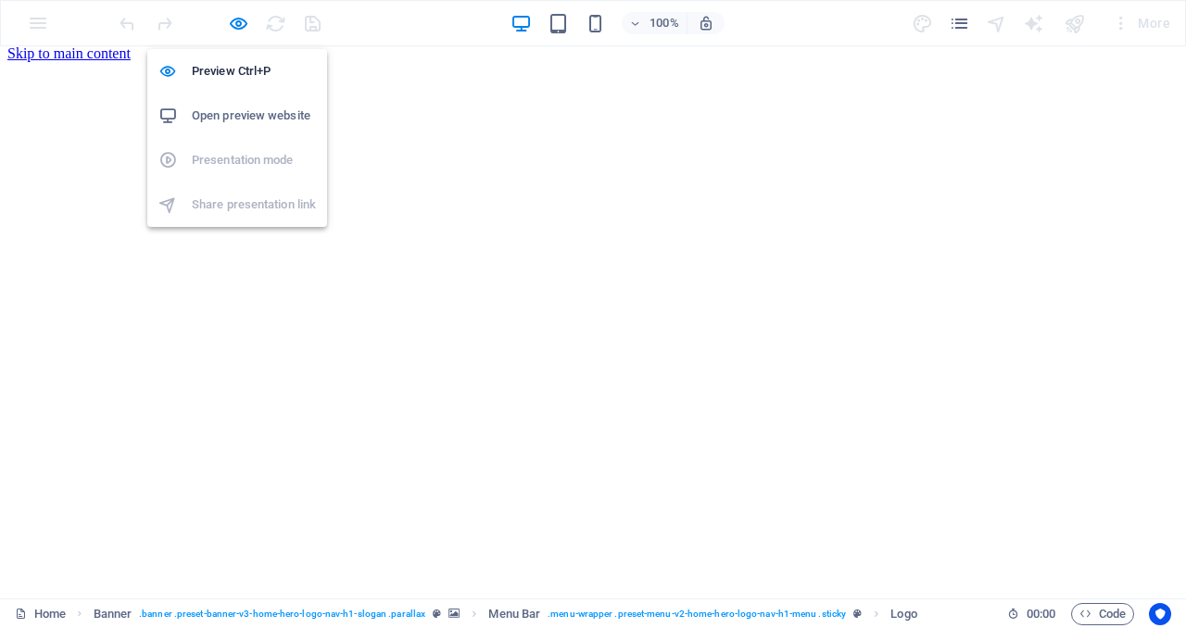
click at [244, 117] on h6 "Open preview website" at bounding box center [254, 116] width 124 height 22
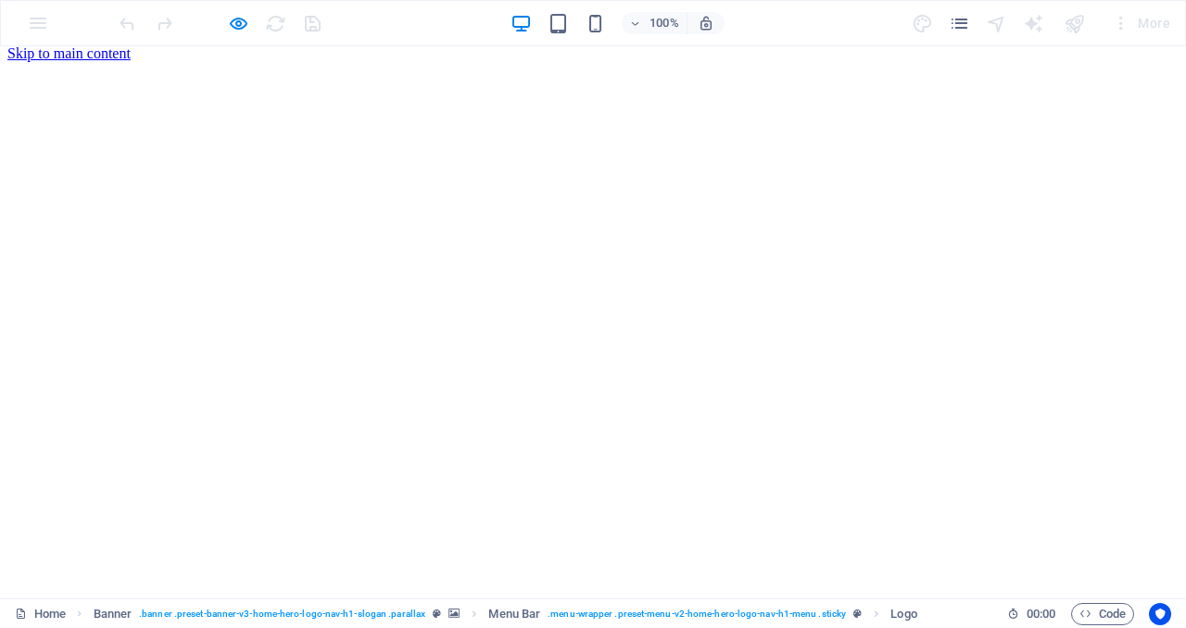
click at [964, 28] on icon "pages" at bounding box center [958, 23] width 21 height 21
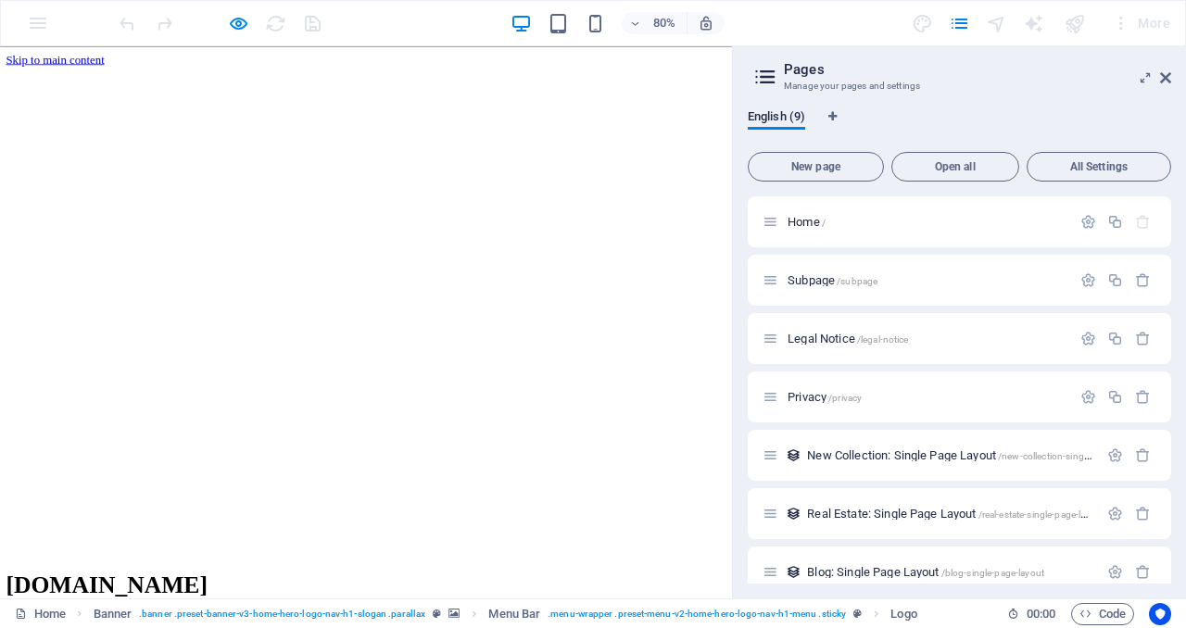
click at [26, 35] on div "80% More" at bounding box center [593, 23] width 1184 height 44
click at [33, 20] on div "80% More" at bounding box center [593, 23] width 1184 height 44
click at [32, 21] on div "80% More" at bounding box center [593, 23] width 1184 height 44
click at [1168, 81] on icon at bounding box center [1165, 77] width 11 height 15
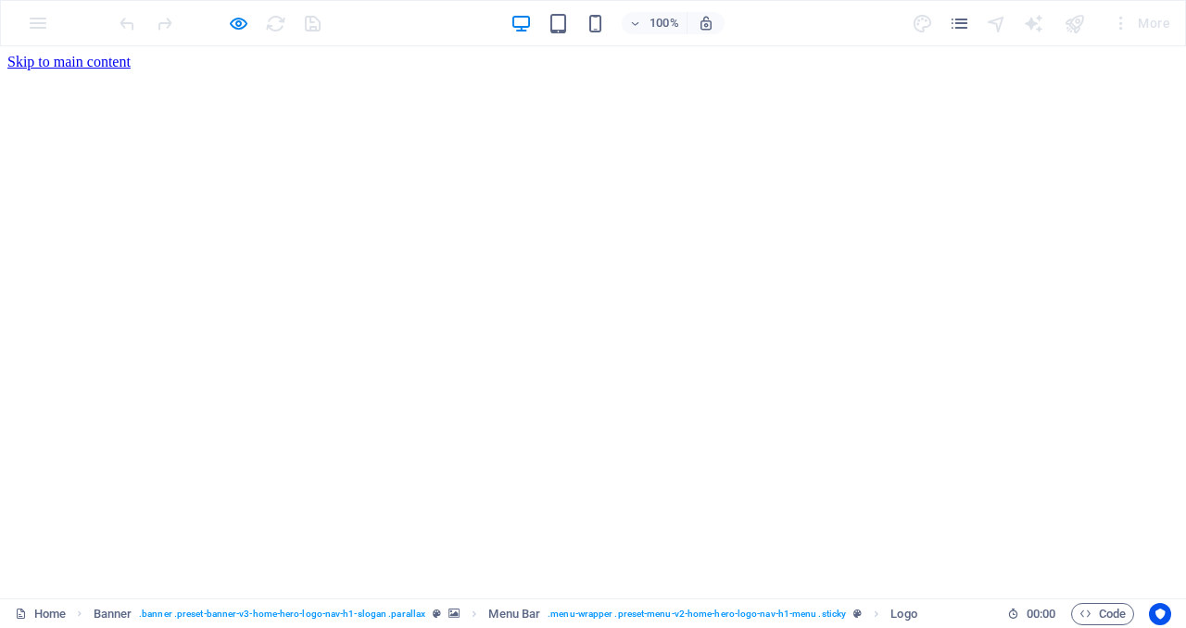
click at [49, 23] on div "100% More" at bounding box center [593, 23] width 1184 height 44
click at [253, 26] on div at bounding box center [219, 23] width 207 height 30
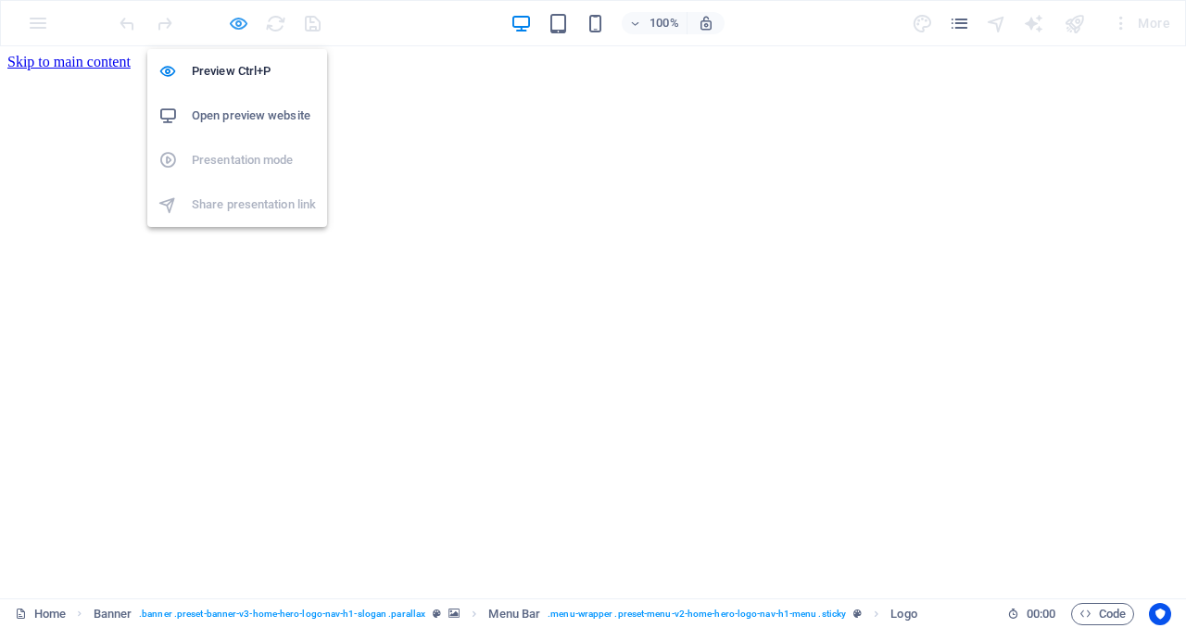
click at [239, 27] on icon "button" at bounding box center [238, 23] width 21 height 21
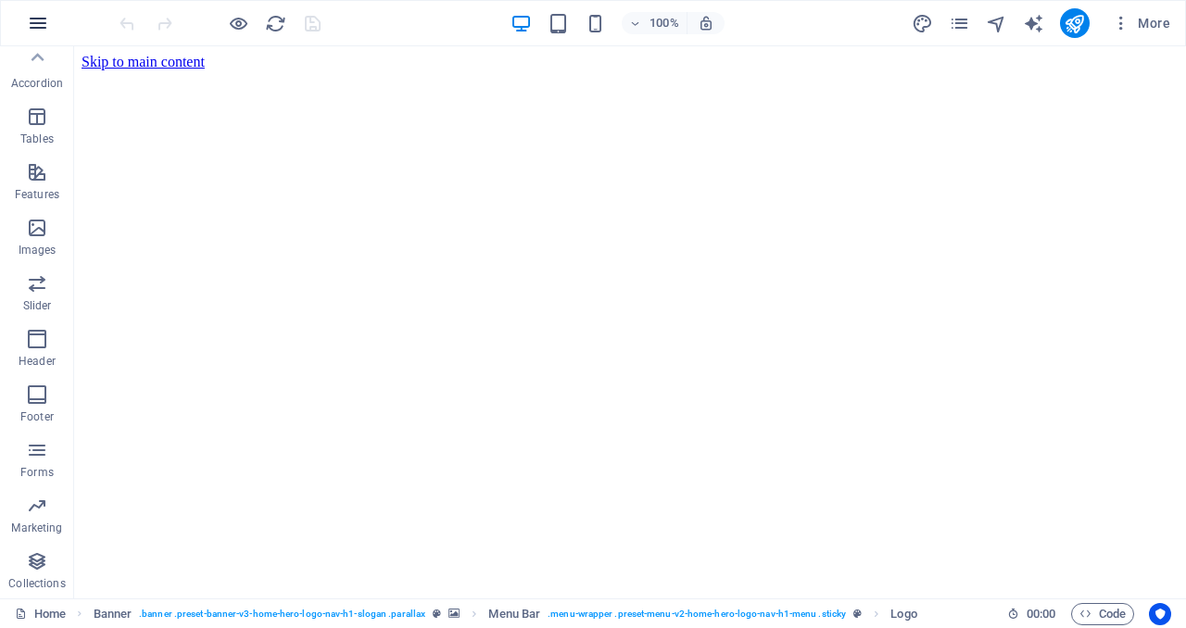
click at [35, 18] on icon "button" at bounding box center [38, 23] width 22 height 22
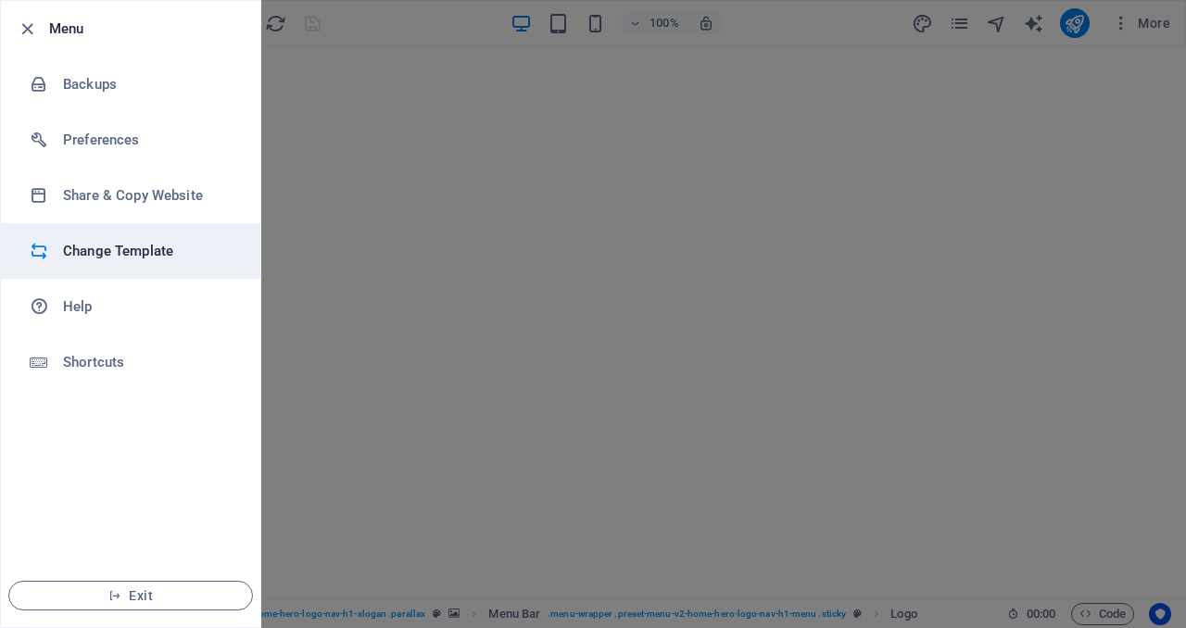
click at [111, 248] on h6 "Change Template" at bounding box center [148, 251] width 171 height 22
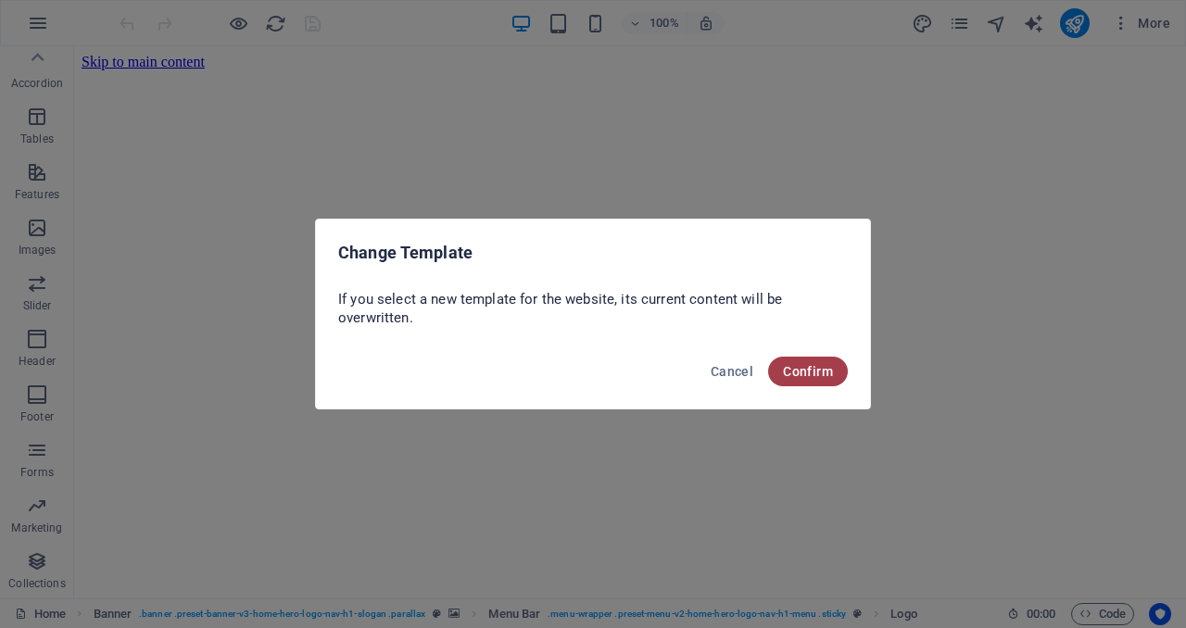
click at [835, 376] on button "Confirm" at bounding box center [808, 372] width 80 height 30
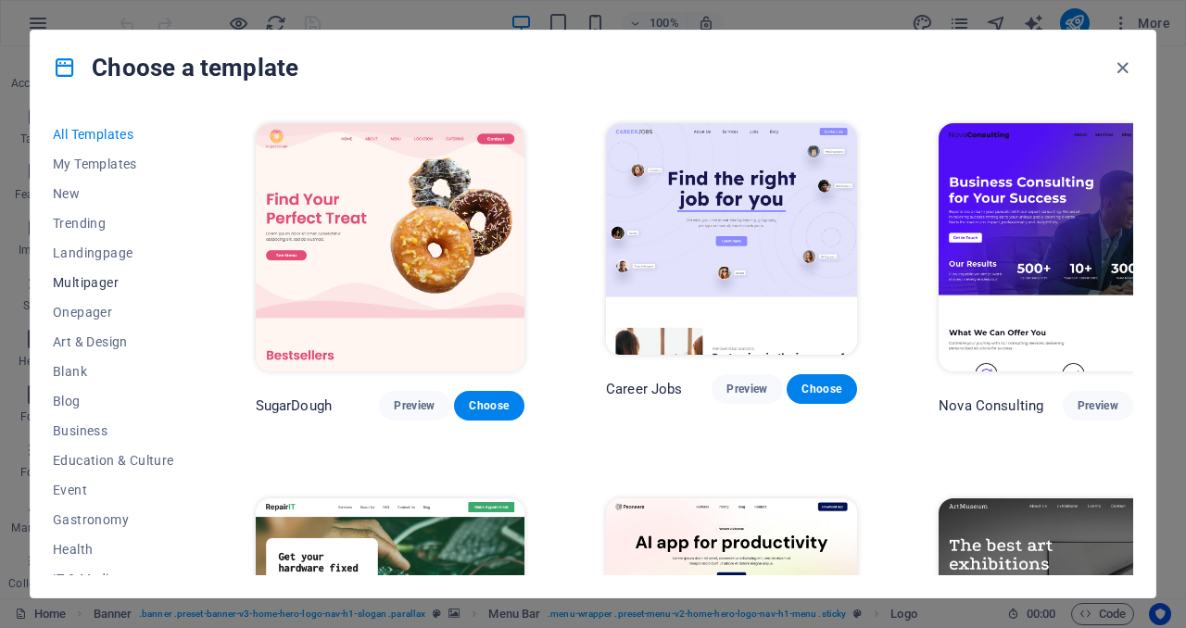
click at [98, 288] on span "Multipager" at bounding box center [113, 282] width 121 height 15
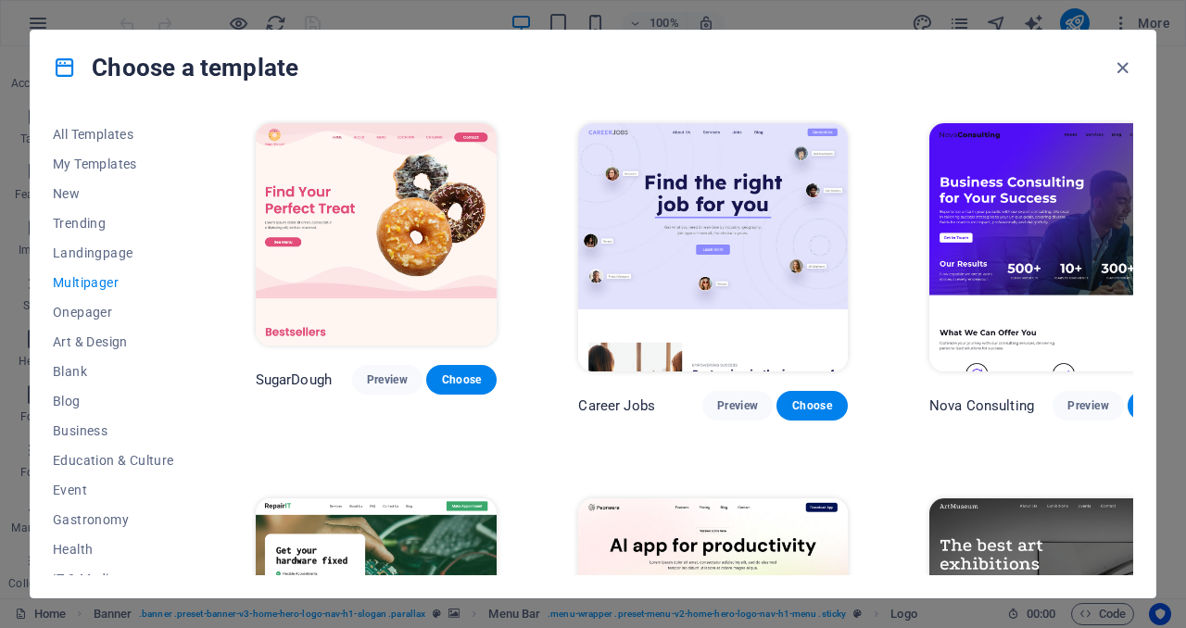
drag, startPoint x: 1132, startPoint y: 148, endPoint x: 1124, endPoint y: 181, distance: 33.3
click at [1124, 181] on div "All Templates My Templates New Trending Landingpage Multipager Onepager Art & D…" at bounding box center [593, 351] width 1124 height 493
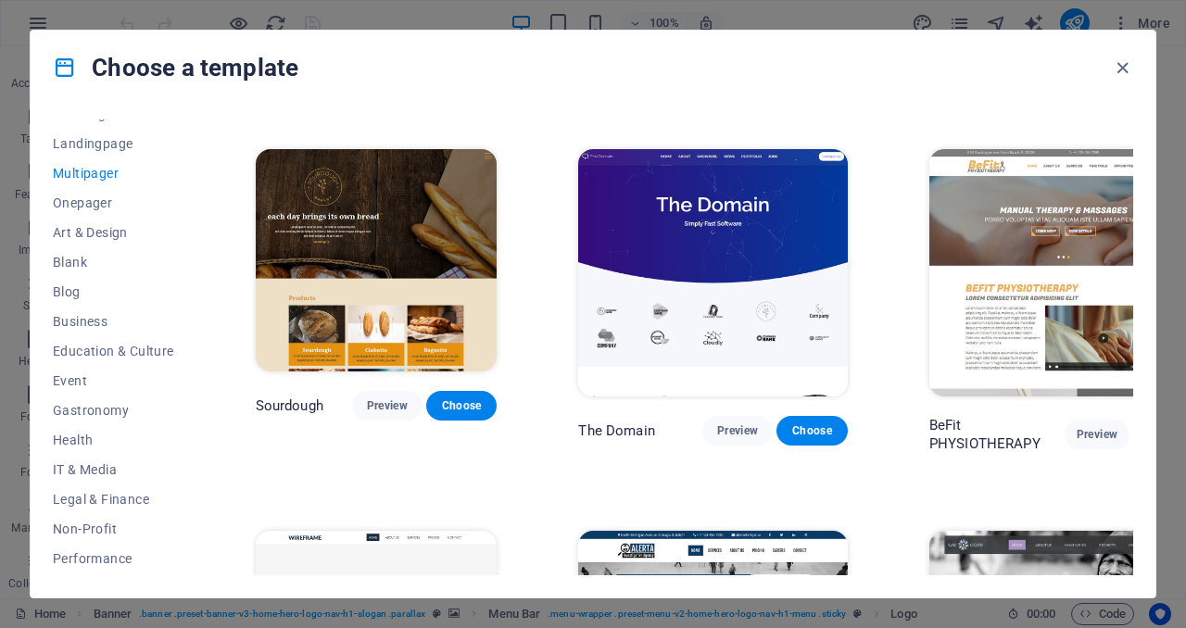
scroll to position [110, 0]
click at [82, 461] on span "IT & Media" at bounding box center [113, 468] width 121 height 15
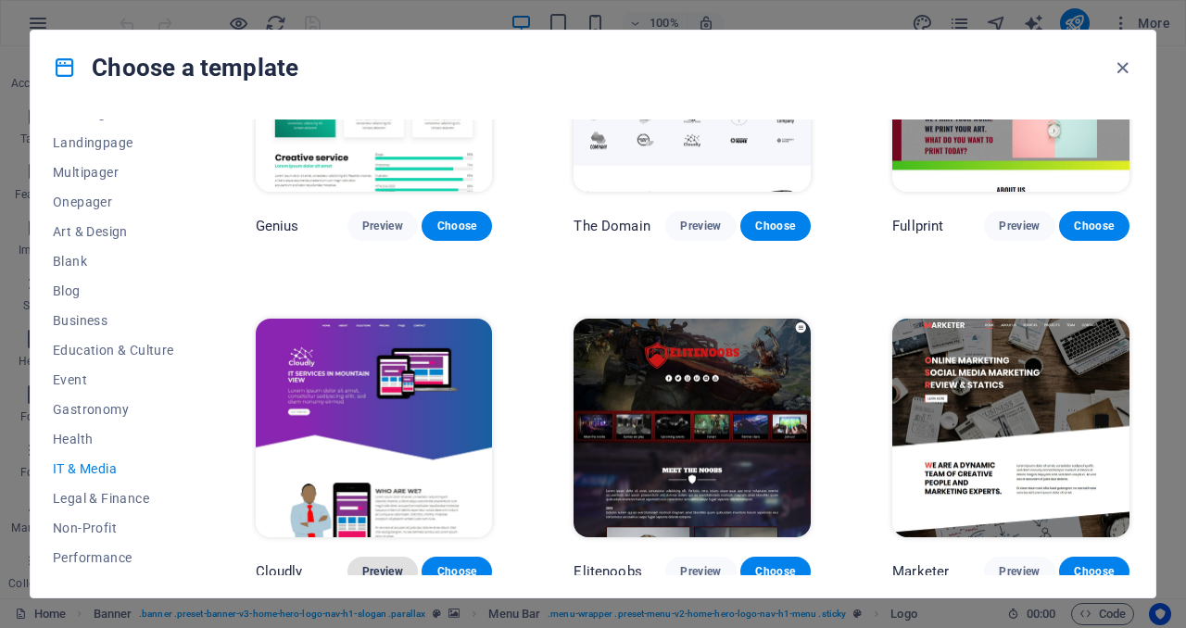
click at [395, 564] on span "Preview" at bounding box center [382, 571] width 41 height 15
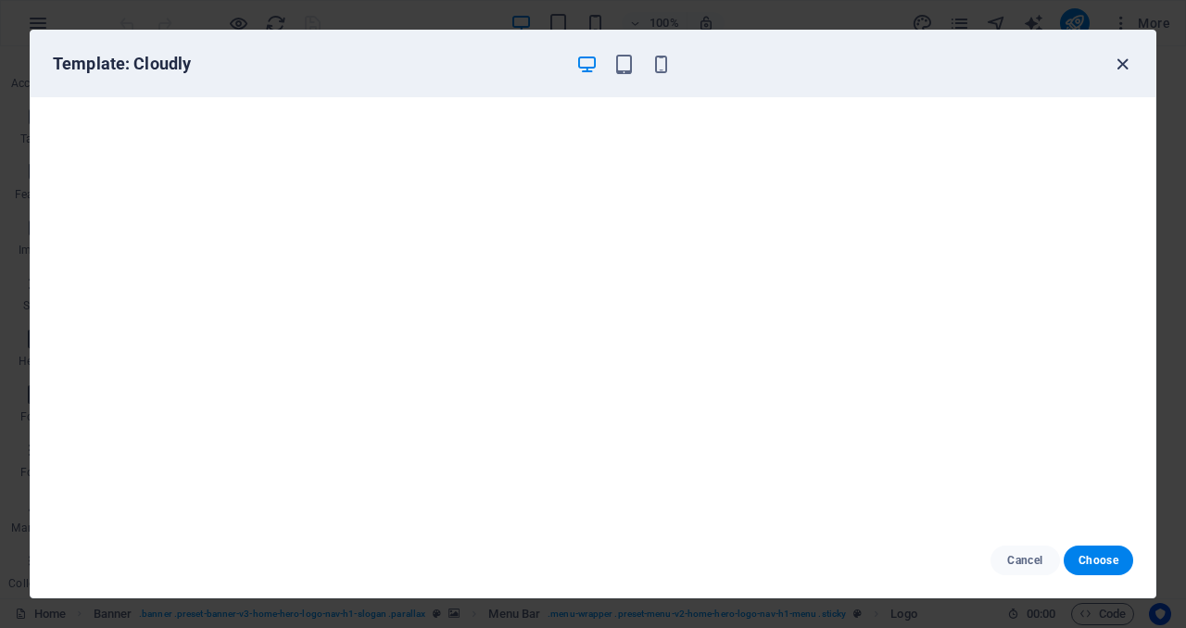
click at [1122, 66] on icon "button" at bounding box center [1121, 64] width 21 height 21
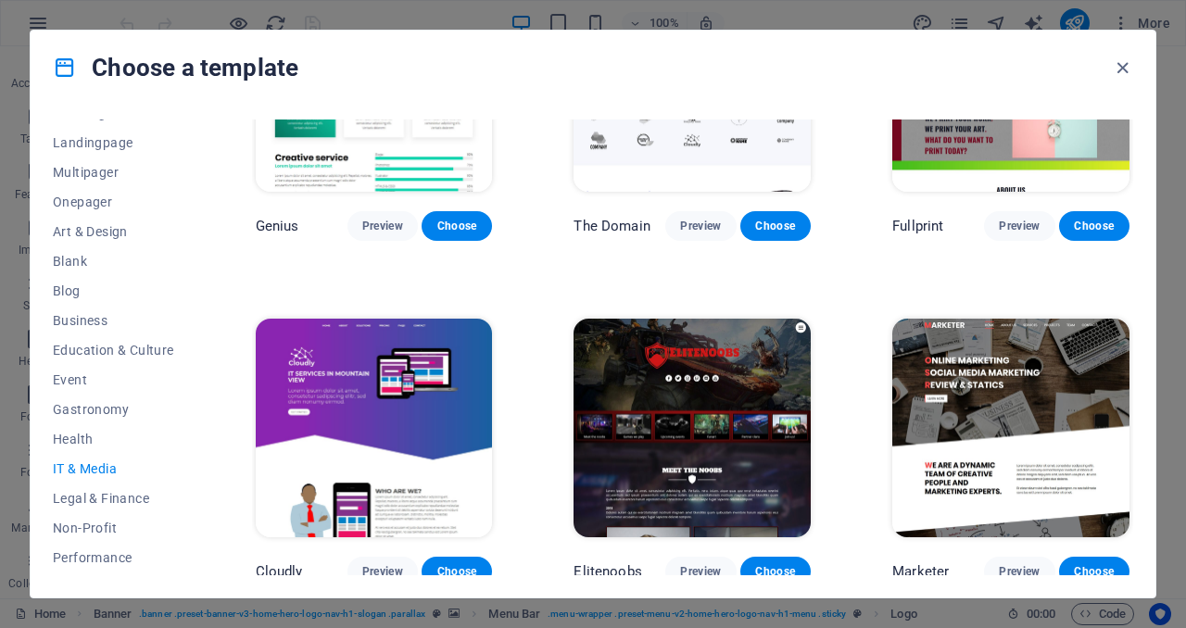
drag, startPoint x: 1126, startPoint y: 474, endPoint x: 1129, endPoint y: 452, distance: 22.4
click at [1130, 448] on div "RepairIT Preview Choose Peoneera Preview Choose MakeIt Agency Preview Choose Ga…" at bounding box center [692, 347] width 881 height 456
drag, startPoint x: 1128, startPoint y: 457, endPoint x: 1132, endPoint y: 425, distance: 31.7
click at [1132, 425] on div "RepairIT Preview Choose Peoneera Preview Choose MakeIt Agency Preview Choose Ga…" at bounding box center [692, 347] width 881 height 456
drag, startPoint x: 1179, startPoint y: 119, endPoint x: 1179, endPoint y: 133, distance: 14.8
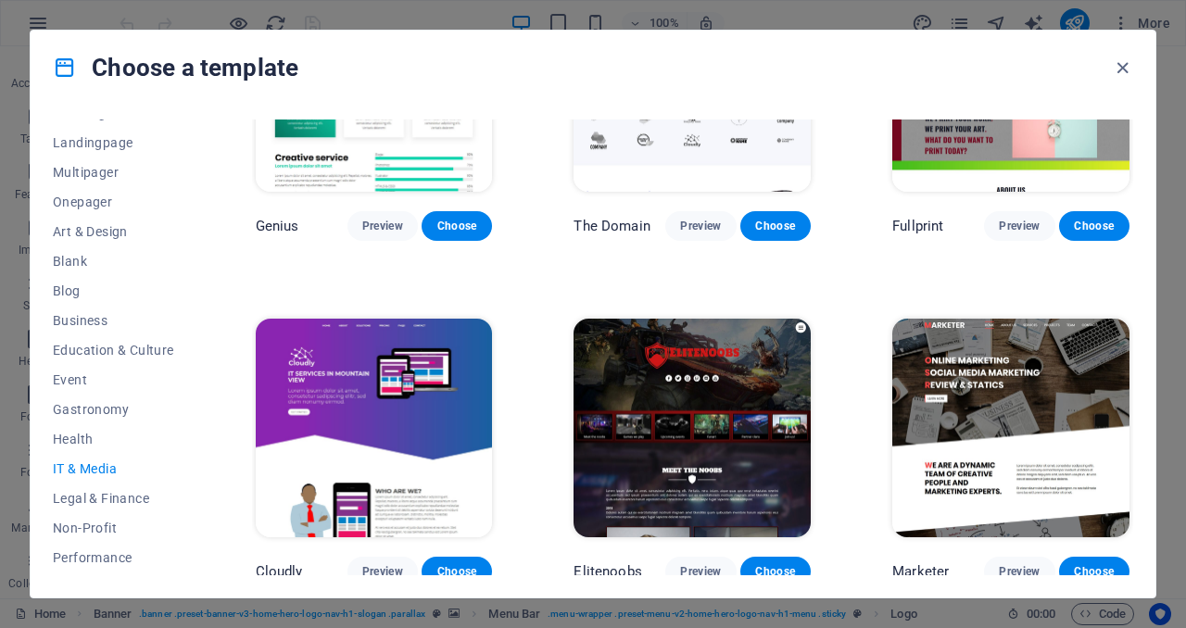
click at [1179, 133] on div "Choose a template All Templates My Templates New Trending Landingpage Multipage…" at bounding box center [593, 314] width 1186 height 628
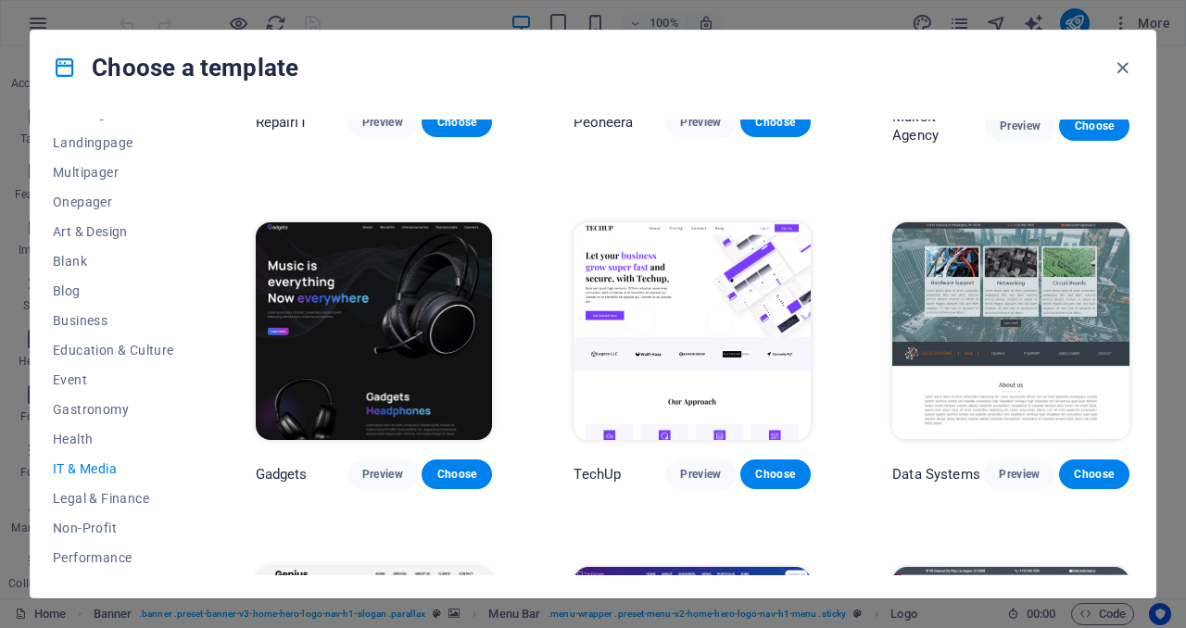
scroll to position [256, 0]
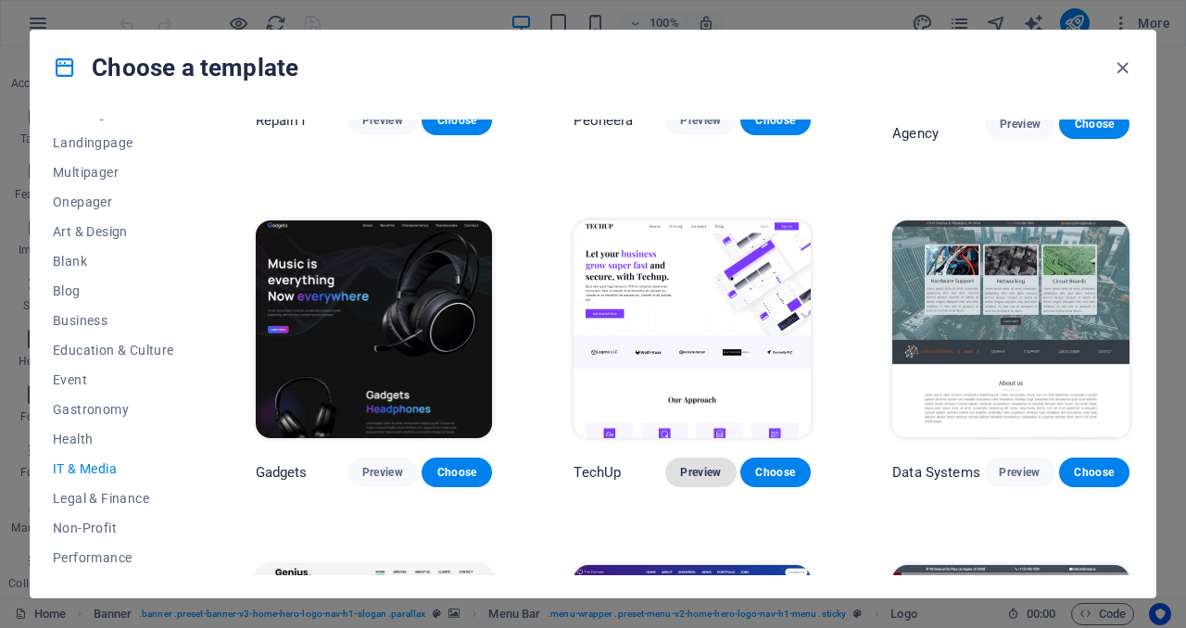
click at [698, 480] on button "Preview" at bounding box center [700, 473] width 70 height 30
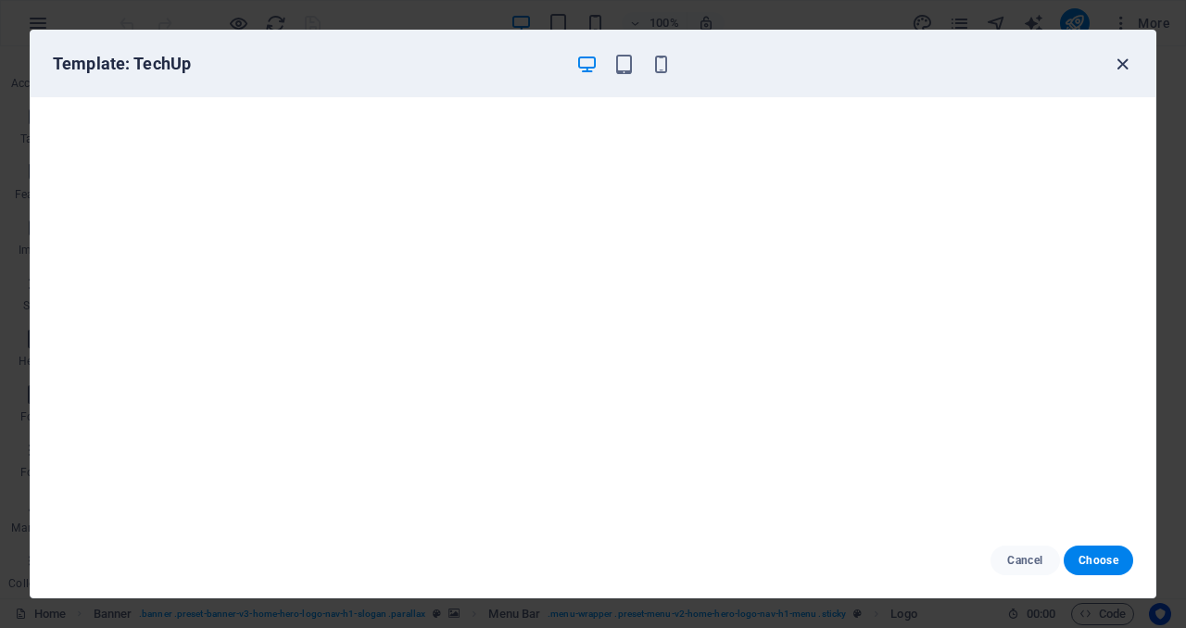
click at [1121, 65] on icon "button" at bounding box center [1121, 64] width 21 height 21
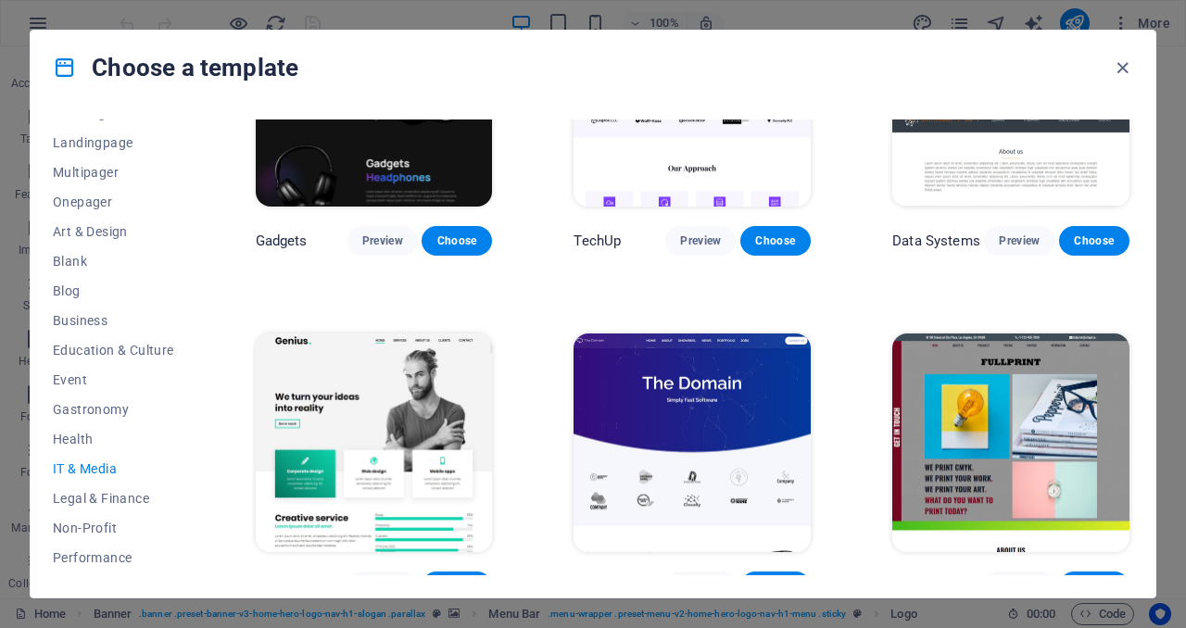
scroll to position [847, 0]
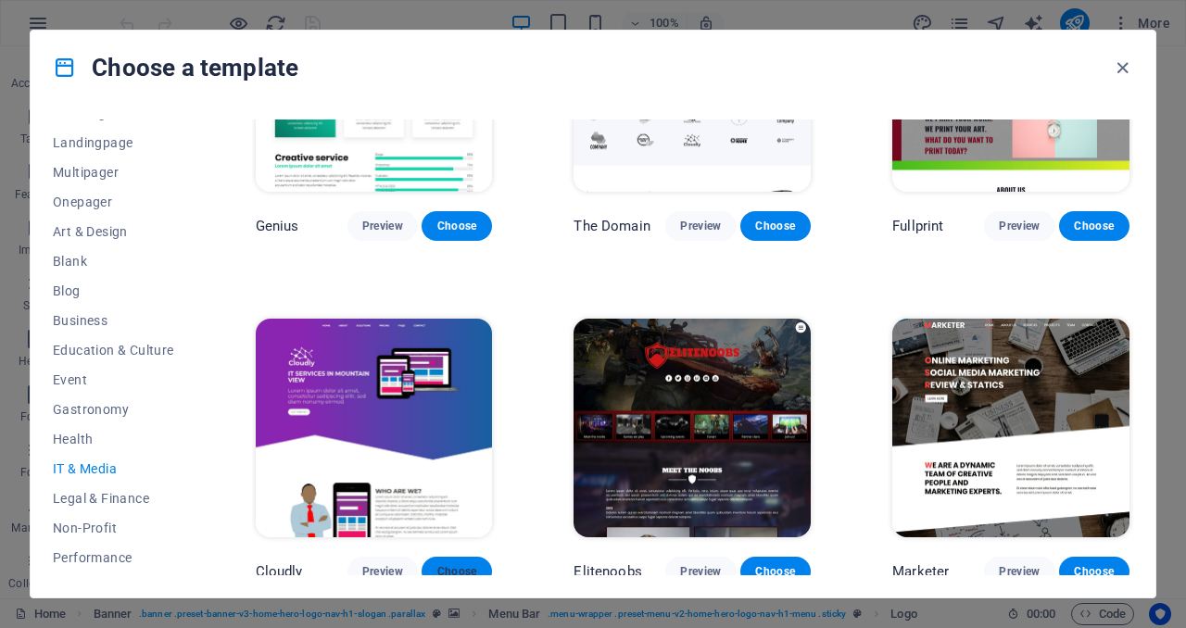
click at [450, 570] on button "Choose" at bounding box center [456, 572] width 70 height 30
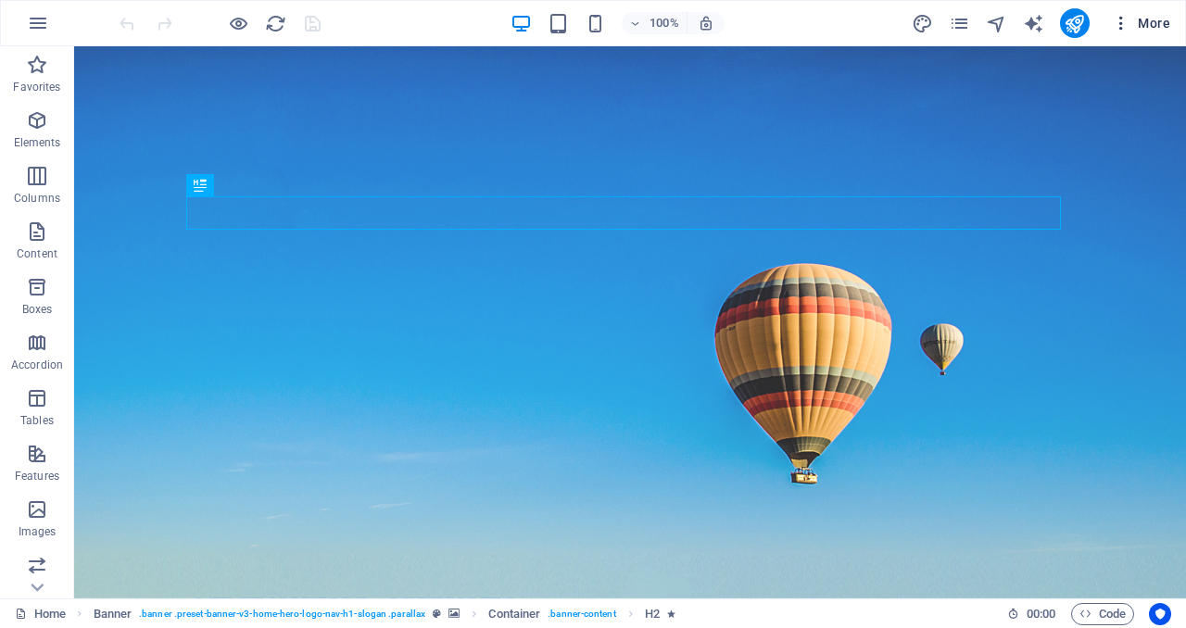
click at [1138, 22] on span "More" at bounding box center [1140, 23] width 58 height 19
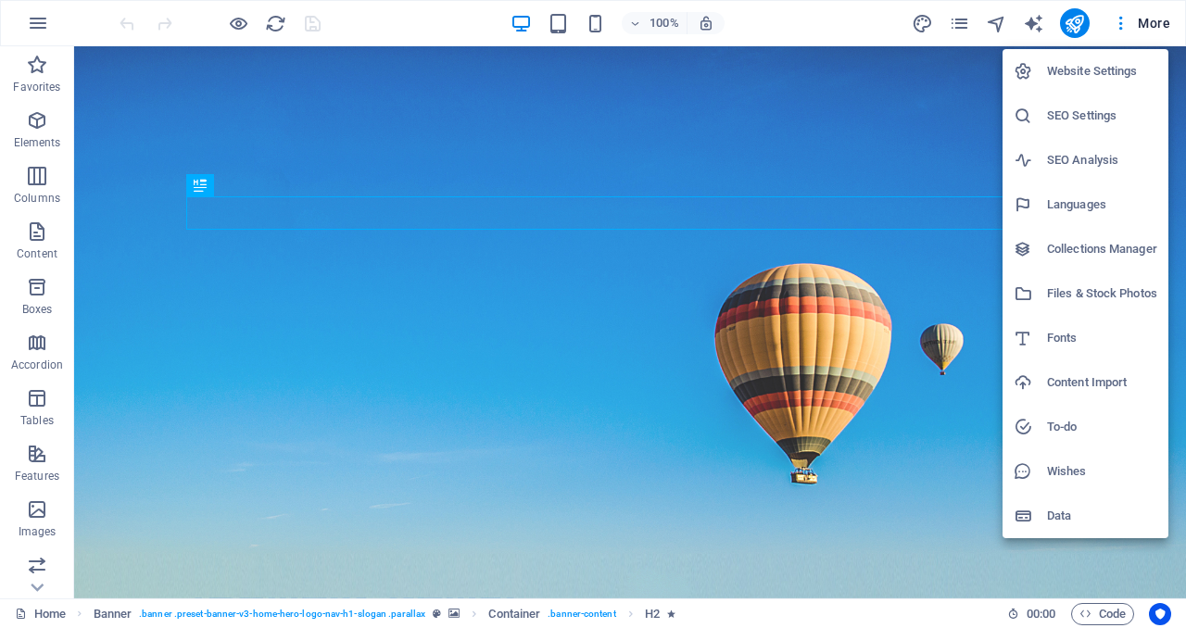
click at [1108, 69] on h6 "Website Settings" at bounding box center [1102, 71] width 110 height 22
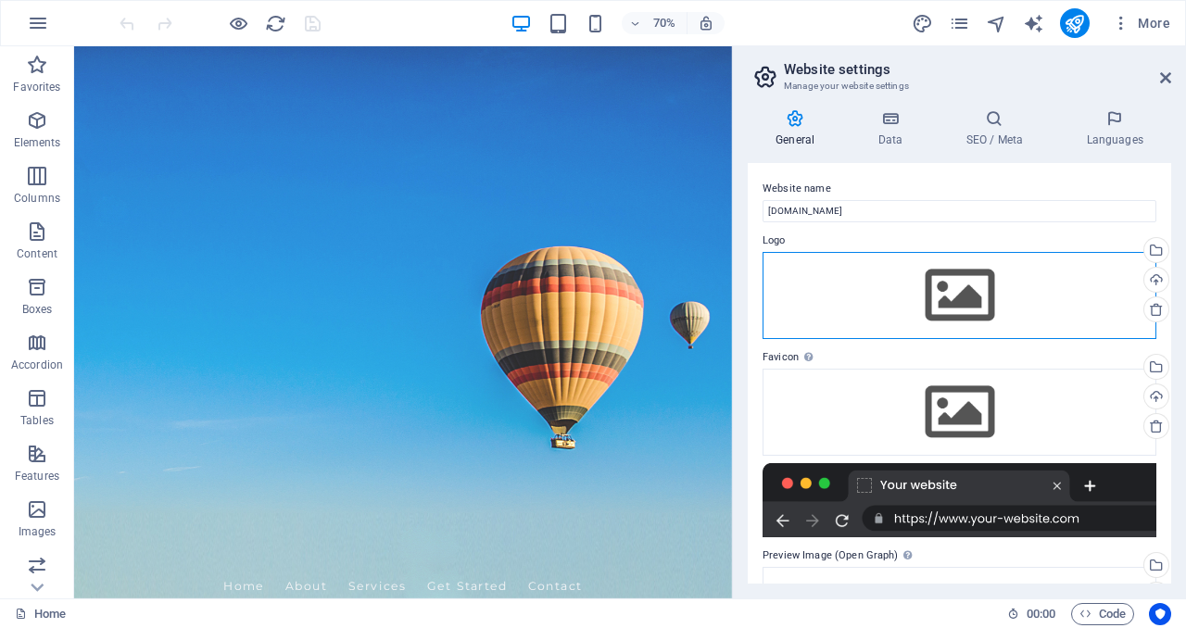
click at [900, 282] on div "Drag files here, click to choose files or select files from Files or our free s…" at bounding box center [959, 295] width 394 height 87
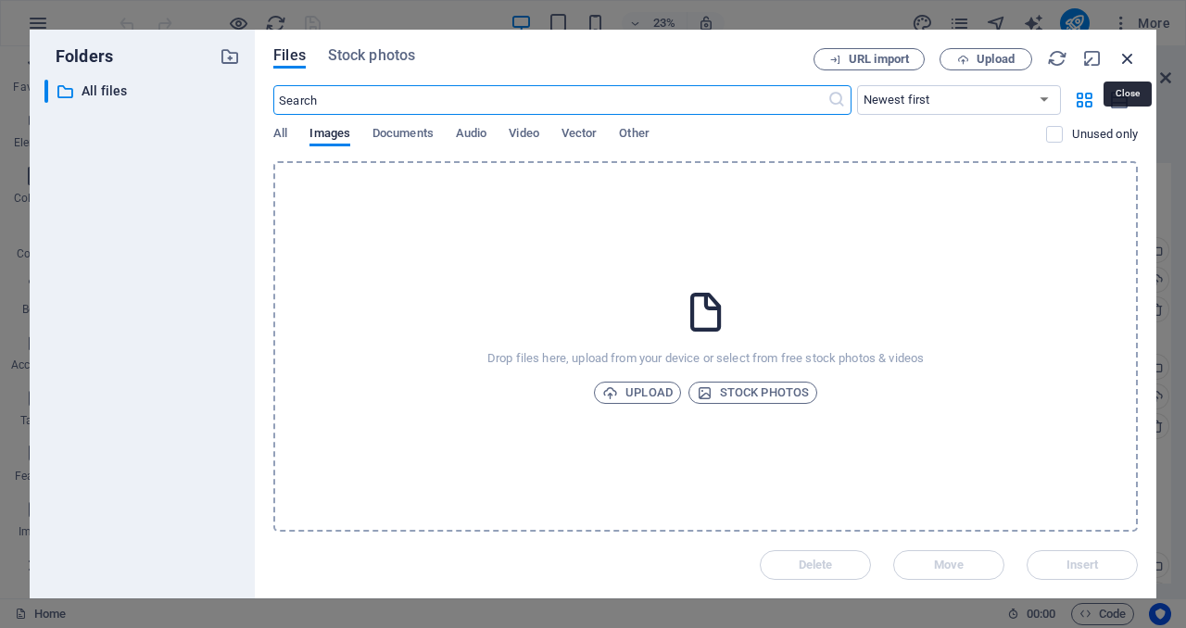
click at [1136, 56] on icon "button" at bounding box center [1127, 58] width 20 height 20
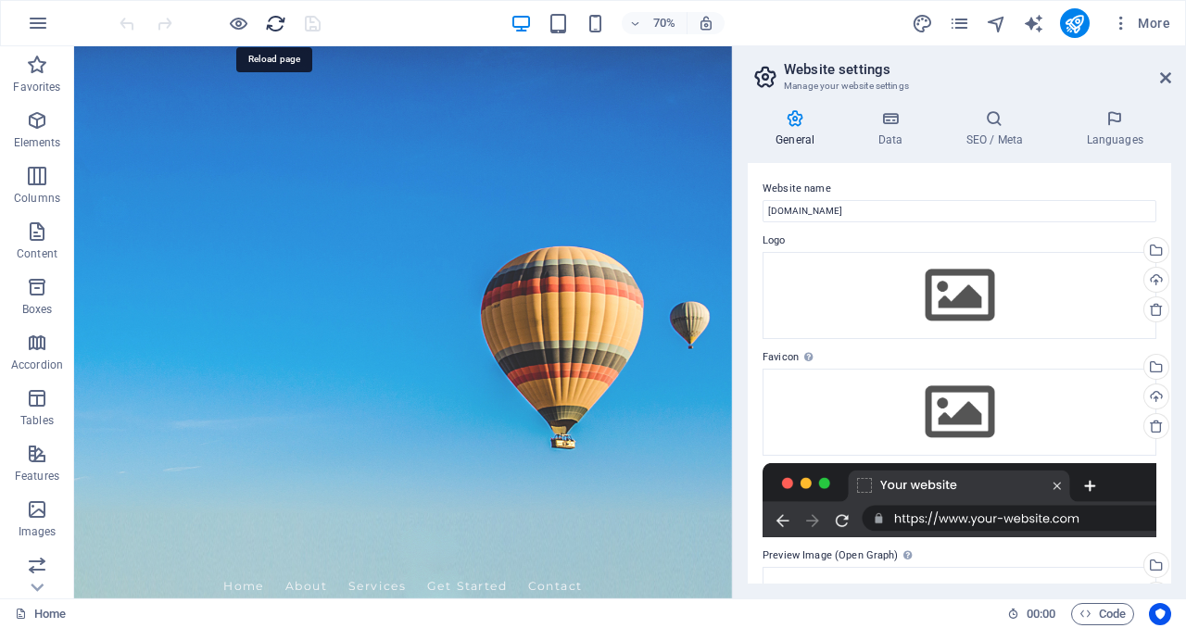
click at [270, 22] on icon "reload" at bounding box center [275, 23] width 21 height 21
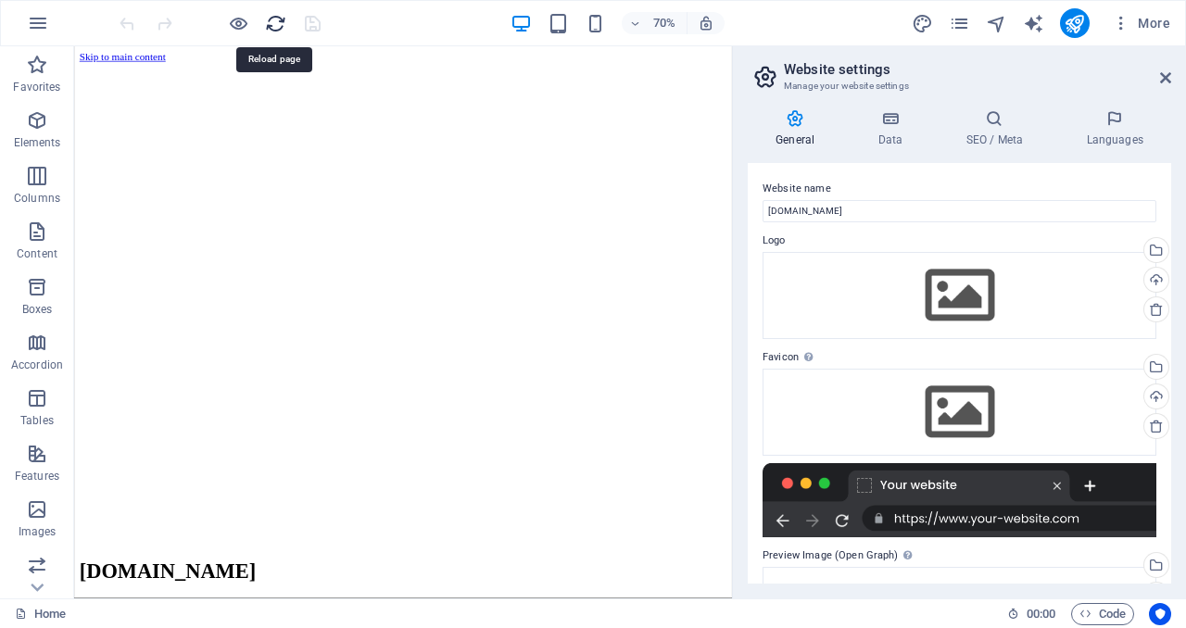
click at [269, 22] on icon "reload" at bounding box center [275, 23] width 21 height 21
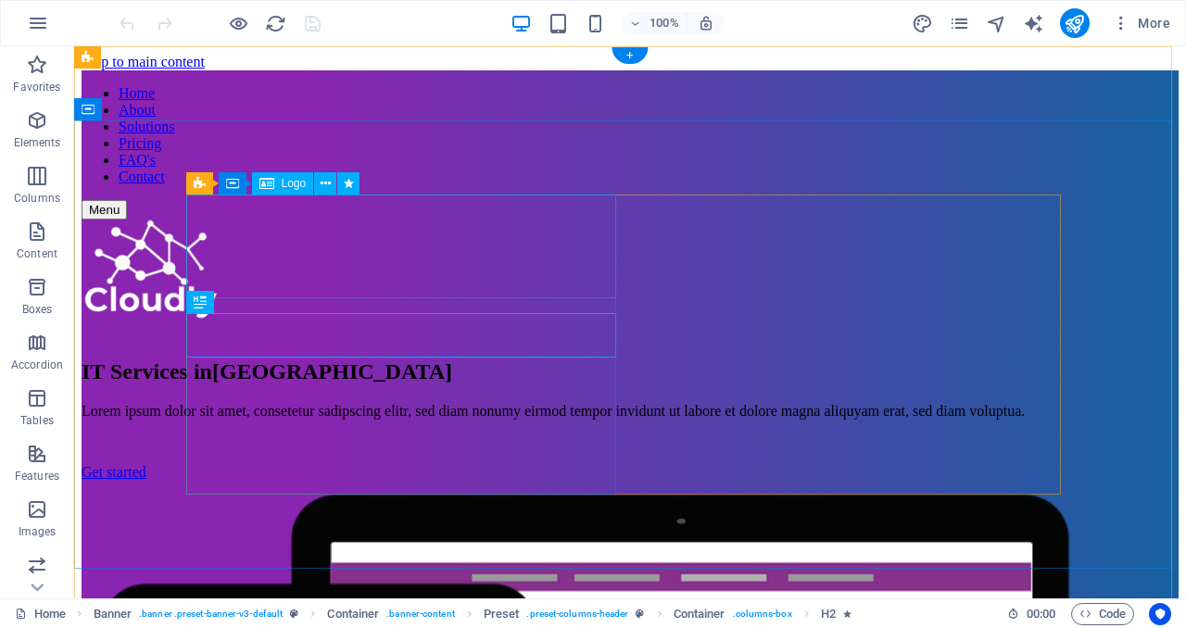
click at [251, 242] on div at bounding box center [630, 273] width 1097 height 107
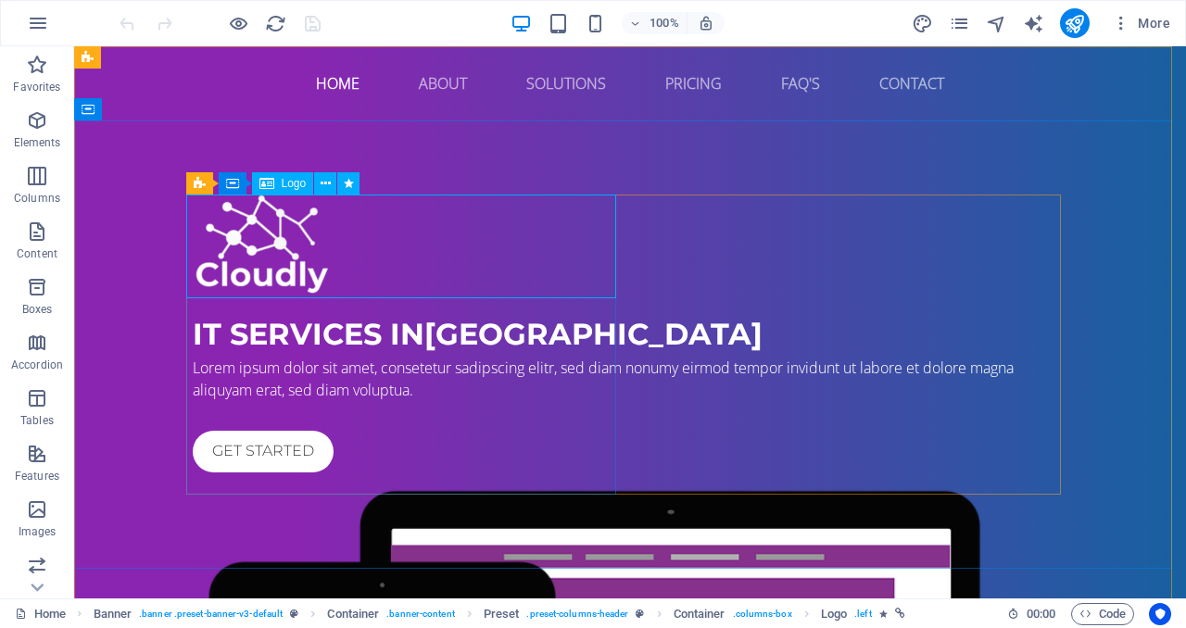
click at [294, 182] on span "Logo" at bounding box center [294, 183] width 25 height 11
click at [322, 186] on icon at bounding box center [325, 183] width 10 height 19
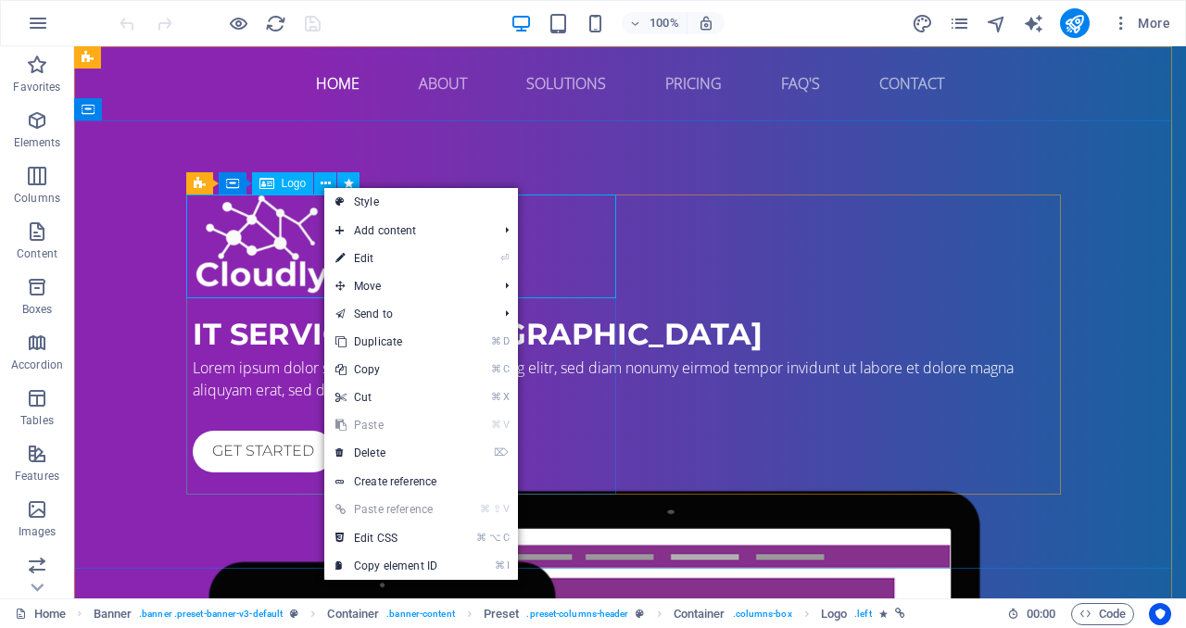
click at [282, 187] on span "Logo" at bounding box center [294, 183] width 25 height 11
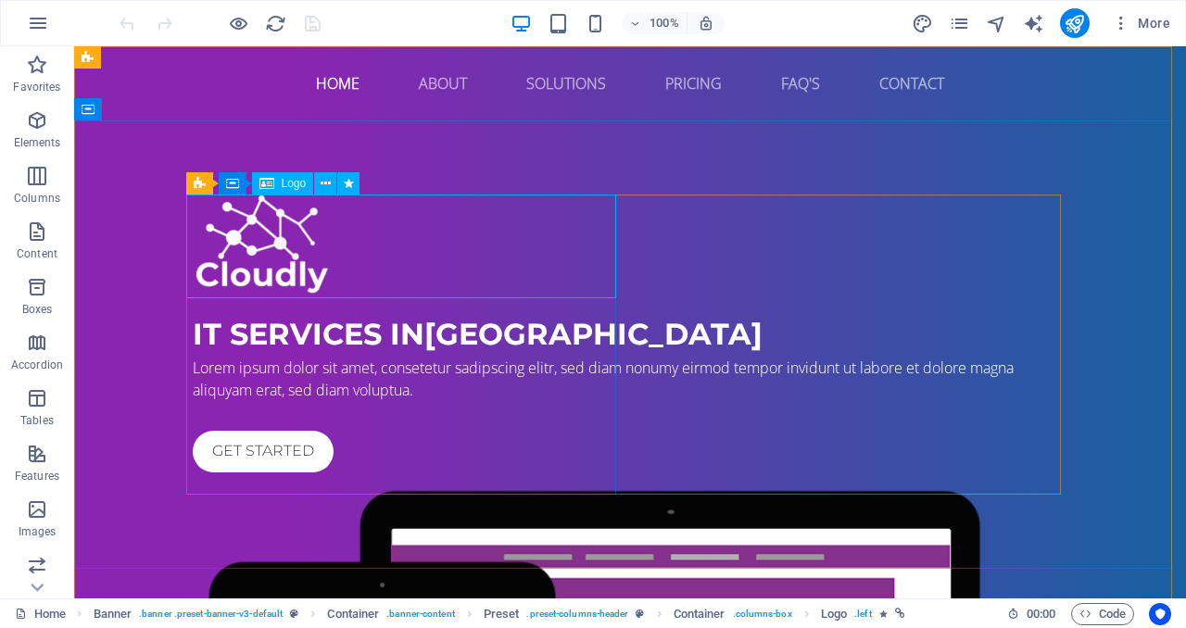
click at [290, 182] on span "Logo" at bounding box center [294, 183] width 25 height 11
click at [284, 244] on div at bounding box center [630, 246] width 874 height 103
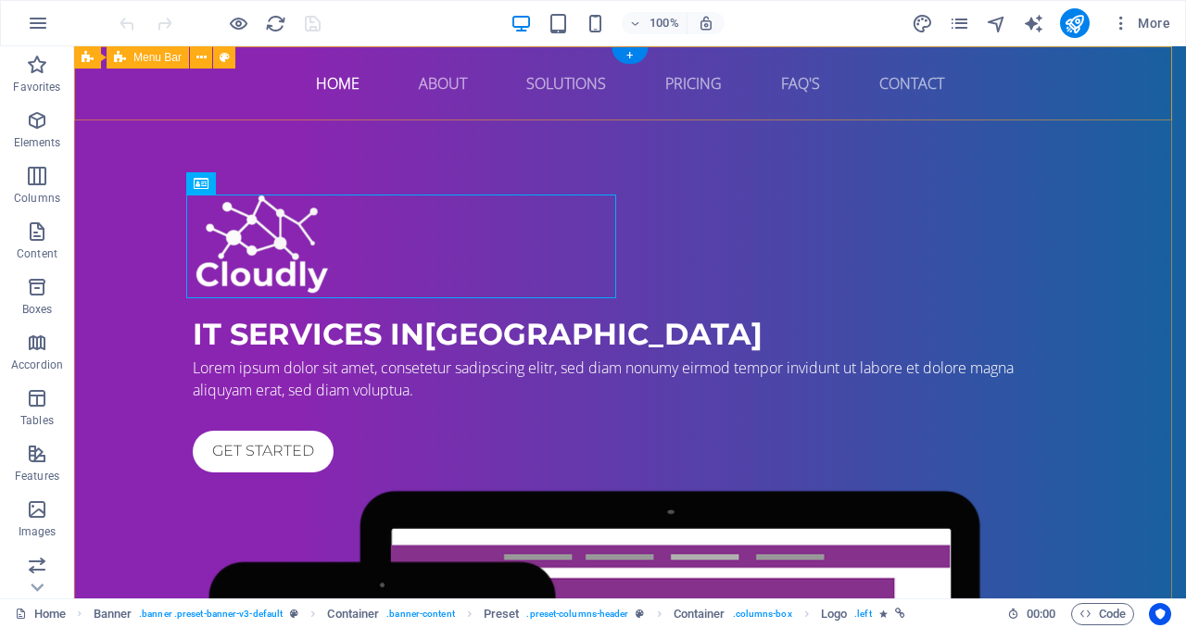
click at [592, 109] on div "Home About Solutions Pricing FAQ's Contact Menu" at bounding box center [629, 83] width 1111 height 74
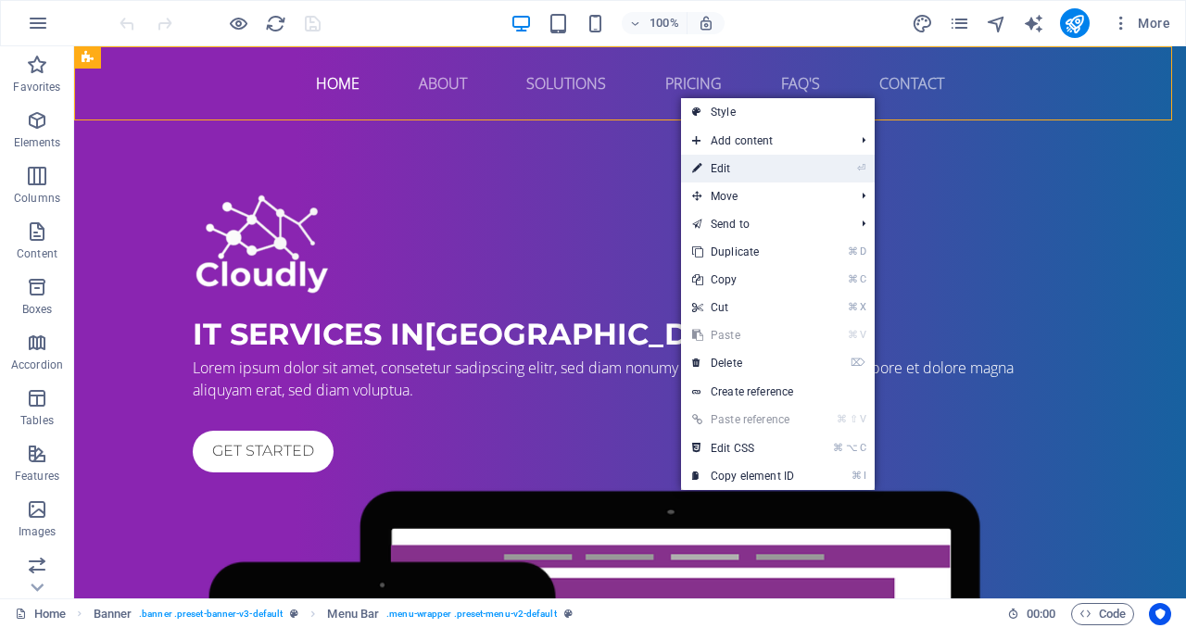
click at [754, 162] on link "⏎ Edit" at bounding box center [743, 169] width 124 height 28
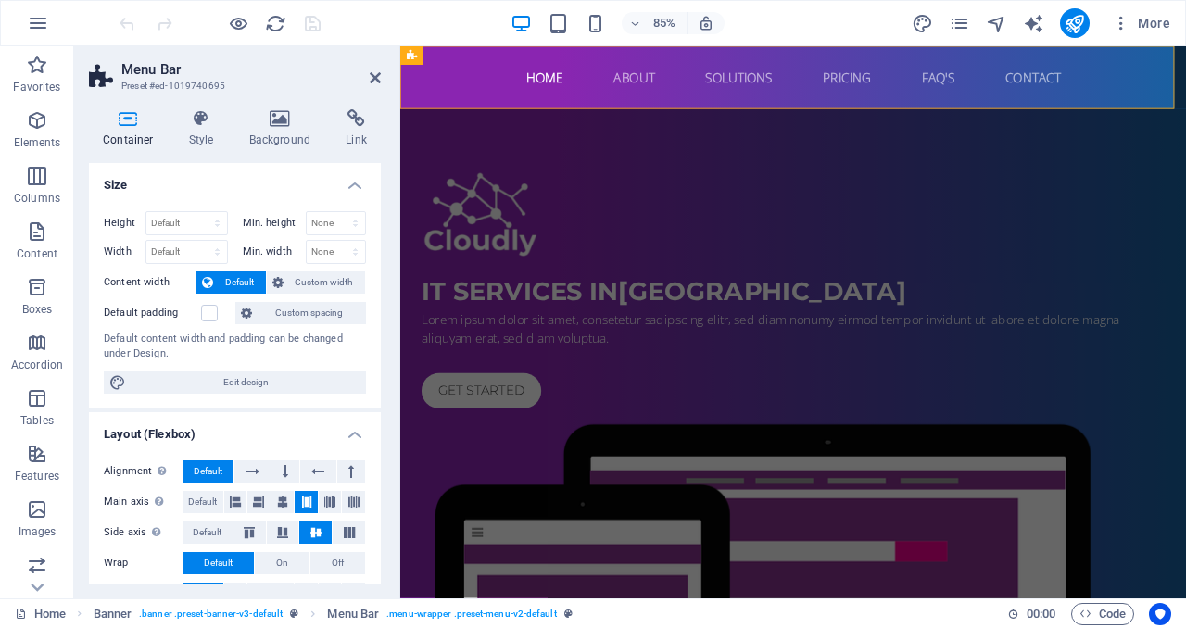
drag, startPoint x: 376, startPoint y: 267, endPoint x: 379, endPoint y: 384, distance: 117.7
click at [379, 384] on div "Size Height Default px rem % vh vw Min. height None px rem % vh vw Width Defaul…" at bounding box center [235, 373] width 292 height 420
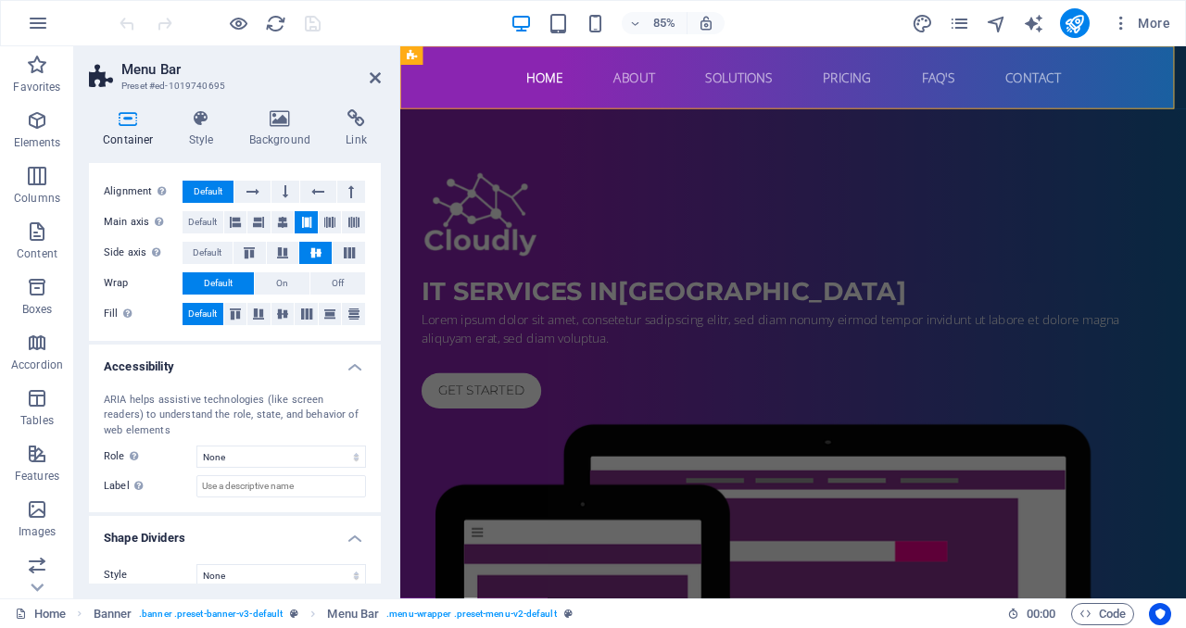
scroll to position [297, 0]
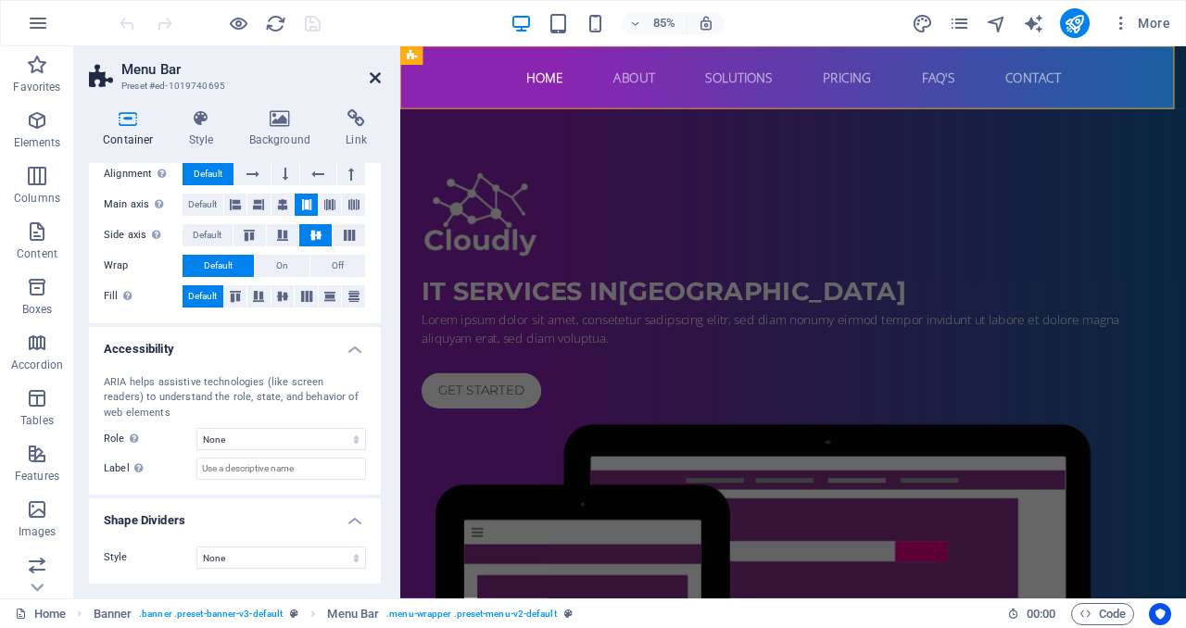
drag, startPoint x: 300, startPoint y: 32, endPoint x: 373, endPoint y: 79, distance: 86.6
click at [373, 79] on icon at bounding box center [375, 77] width 11 height 15
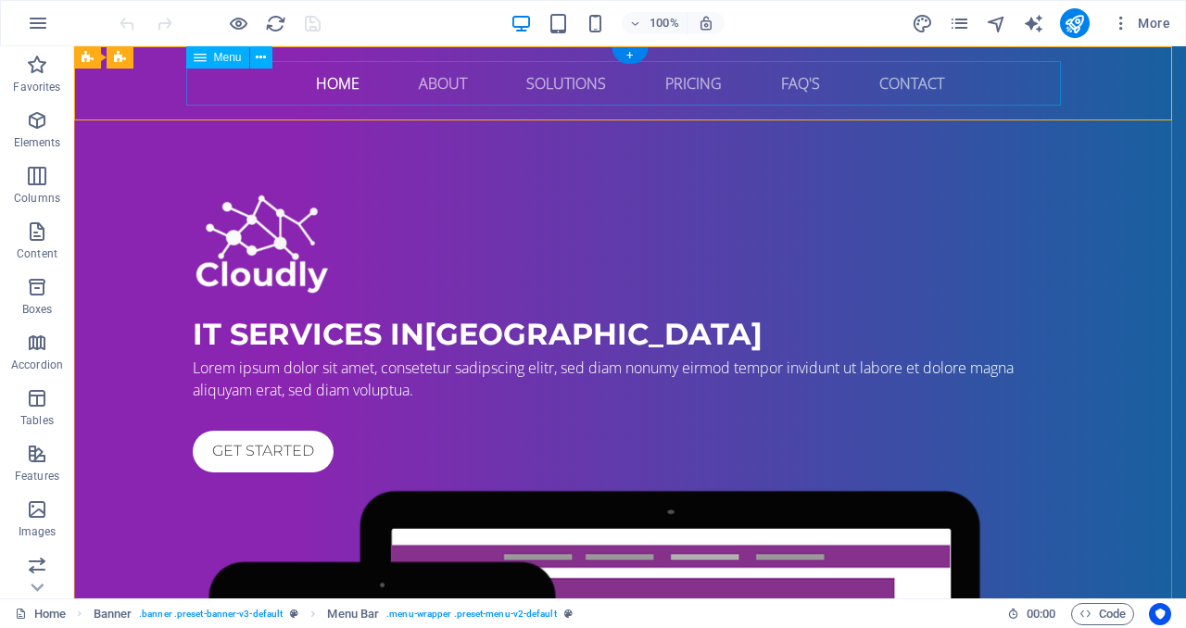
click at [490, 88] on nav "Home About Solutions Pricing FAQ's Contact" at bounding box center [630, 83] width 874 height 44
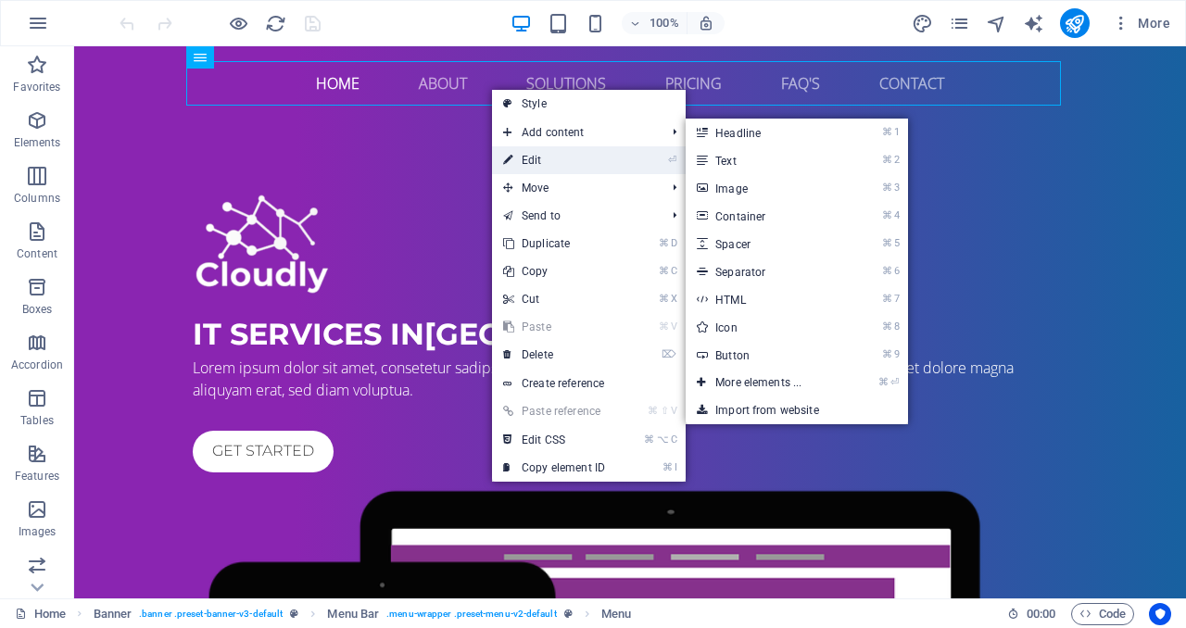
click at [509, 157] on icon at bounding box center [507, 160] width 9 height 28
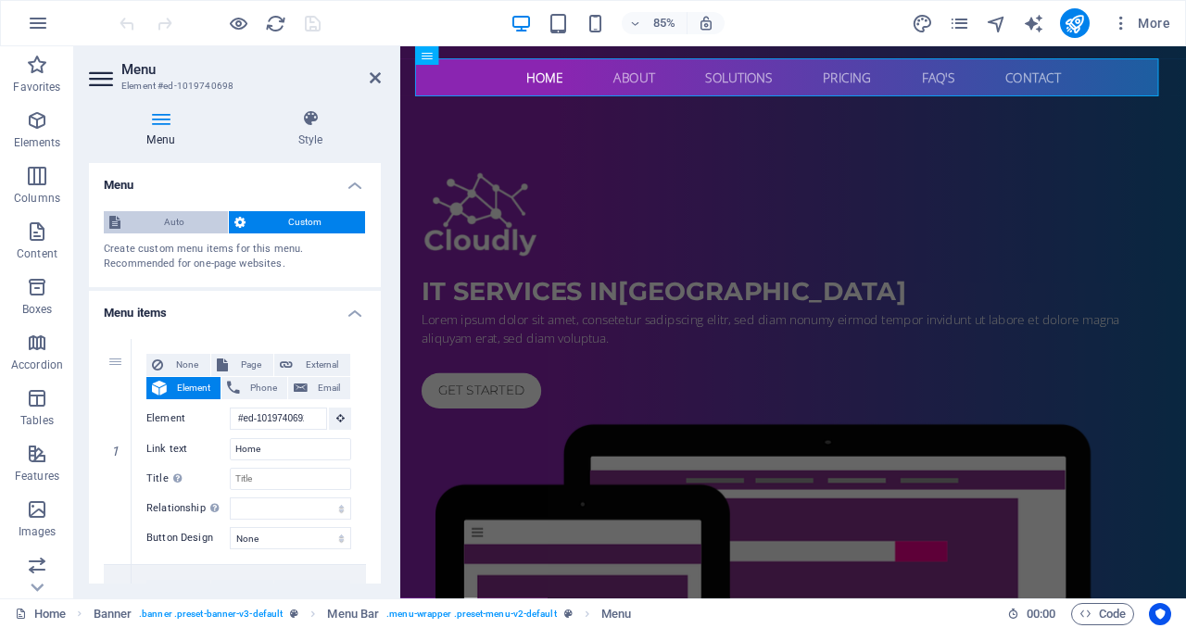
click at [186, 228] on span "Auto" at bounding box center [174, 222] width 96 height 22
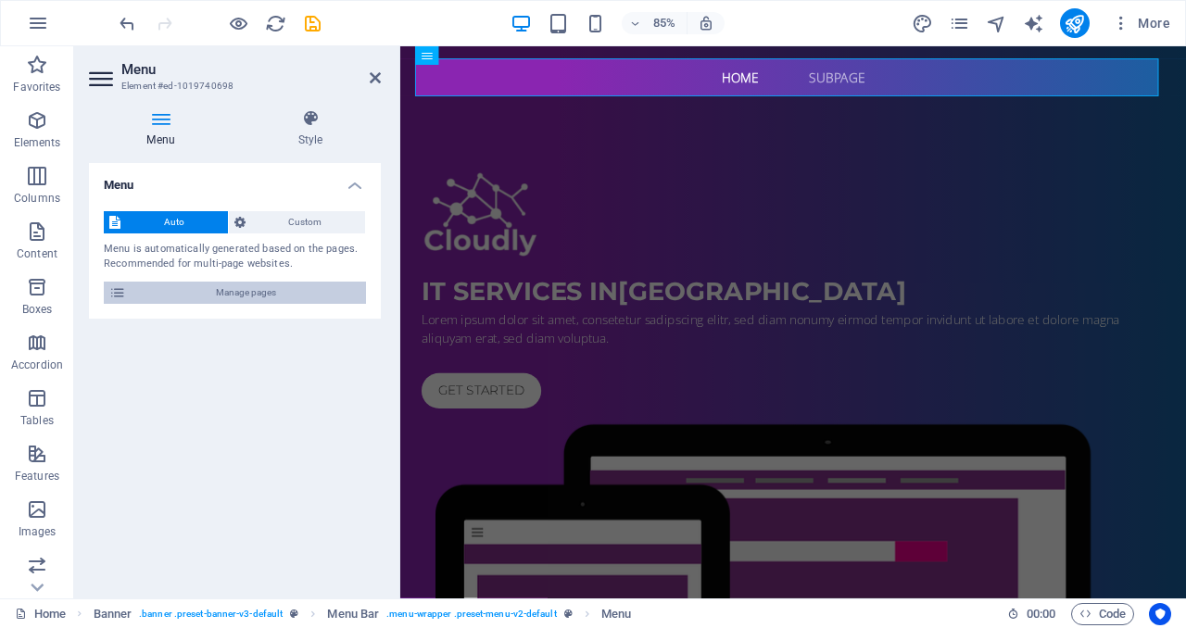
click at [242, 290] on span "Manage pages" at bounding box center [246, 293] width 229 height 22
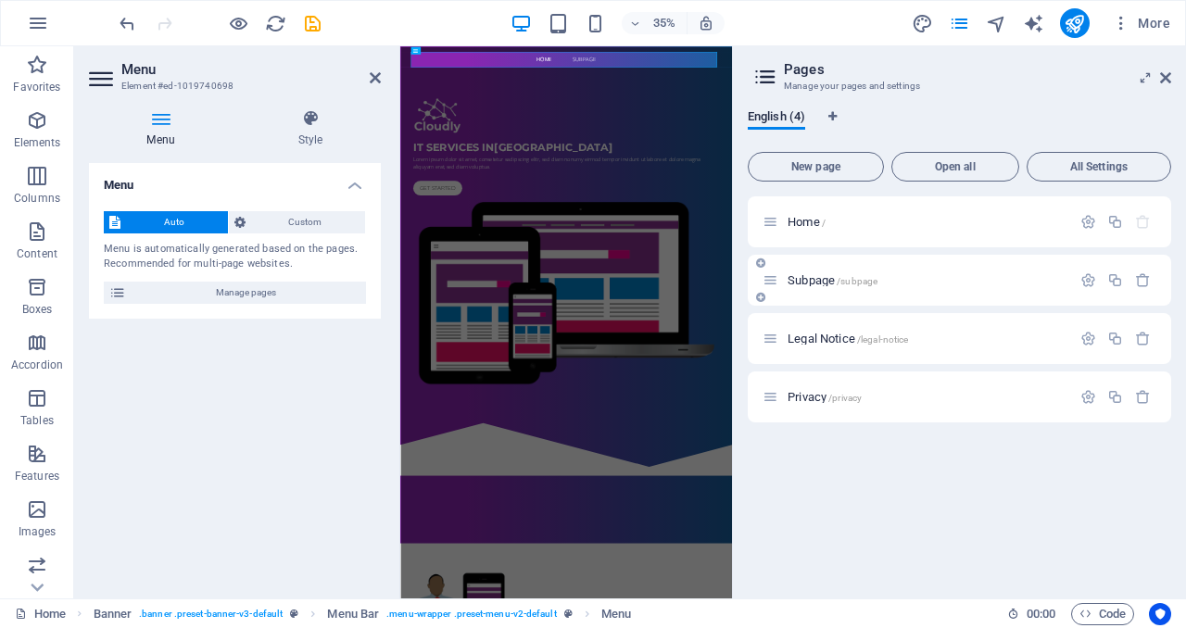
click at [771, 284] on icon at bounding box center [770, 280] width 16 height 16
click at [1169, 77] on icon at bounding box center [1165, 77] width 11 height 15
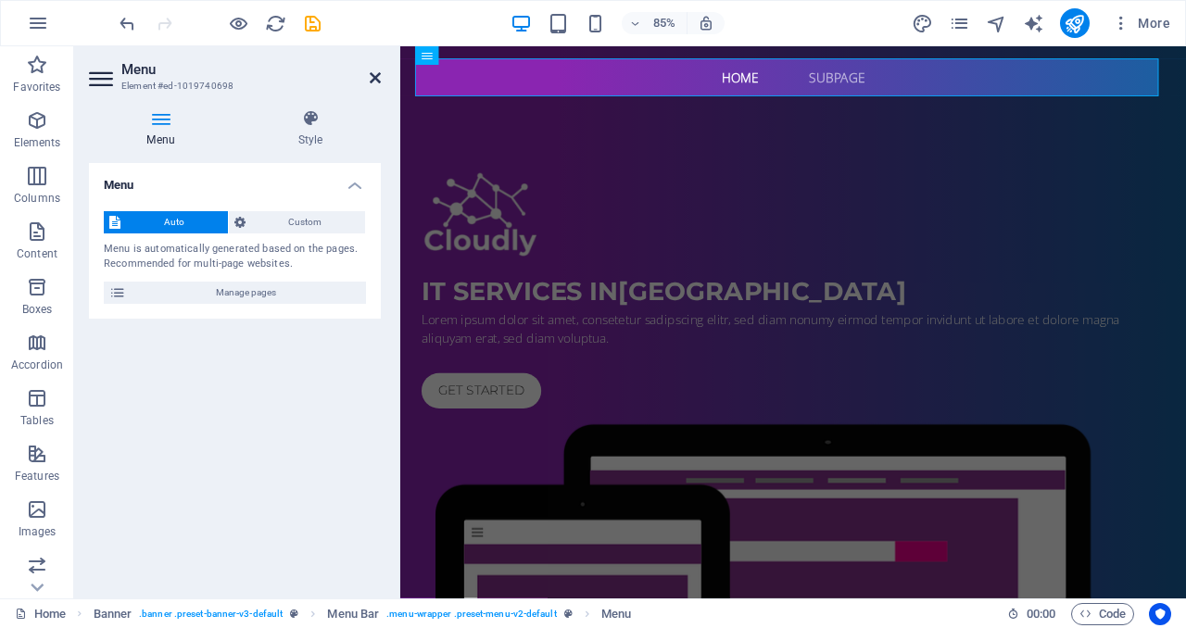
drag, startPoint x: 379, startPoint y: 72, endPoint x: 305, endPoint y: 26, distance: 87.4
click at [379, 72] on icon at bounding box center [375, 77] width 11 height 15
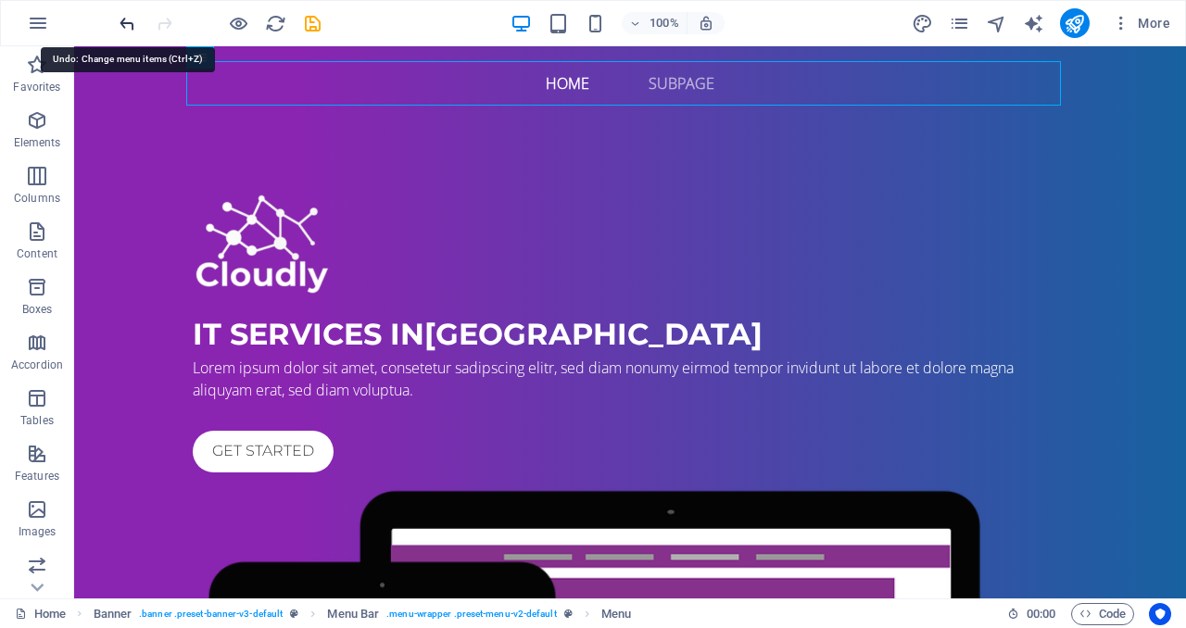
click at [129, 28] on icon "undo" at bounding box center [127, 23] width 21 height 21
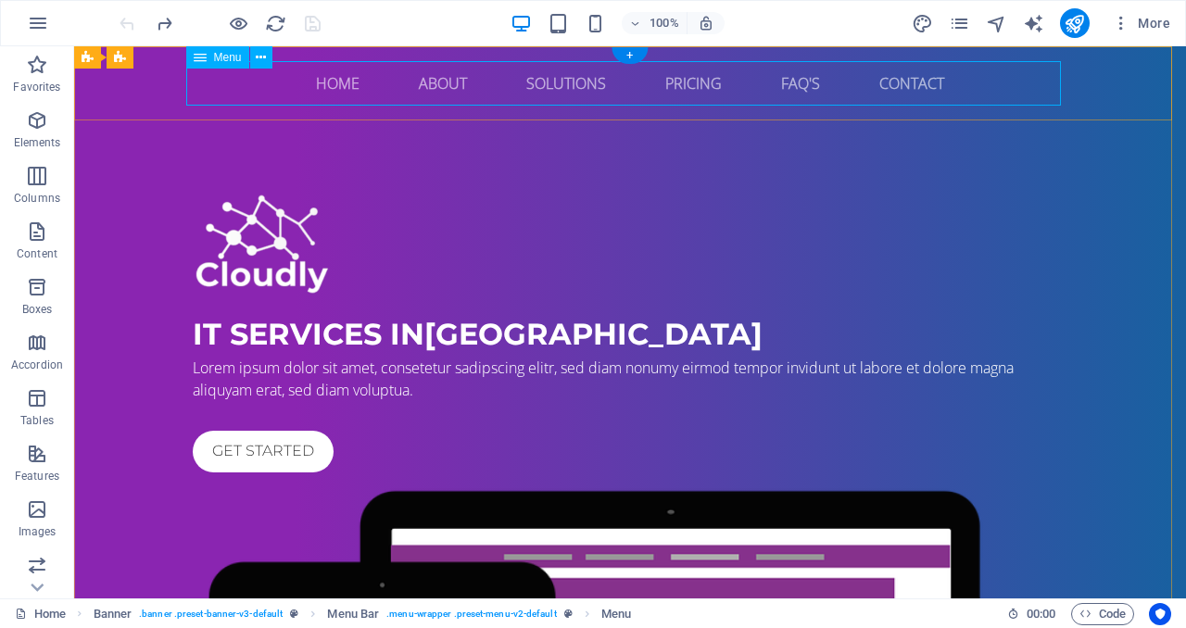
click at [811, 86] on nav "Home About Solutions Pricing FAQ's Contact" at bounding box center [630, 83] width 874 height 44
drag, startPoint x: 633, startPoint y: 60, endPoint x: 91, endPoint y: 80, distance: 542.2
click at [633, 60] on div "+" at bounding box center [629, 55] width 36 height 17
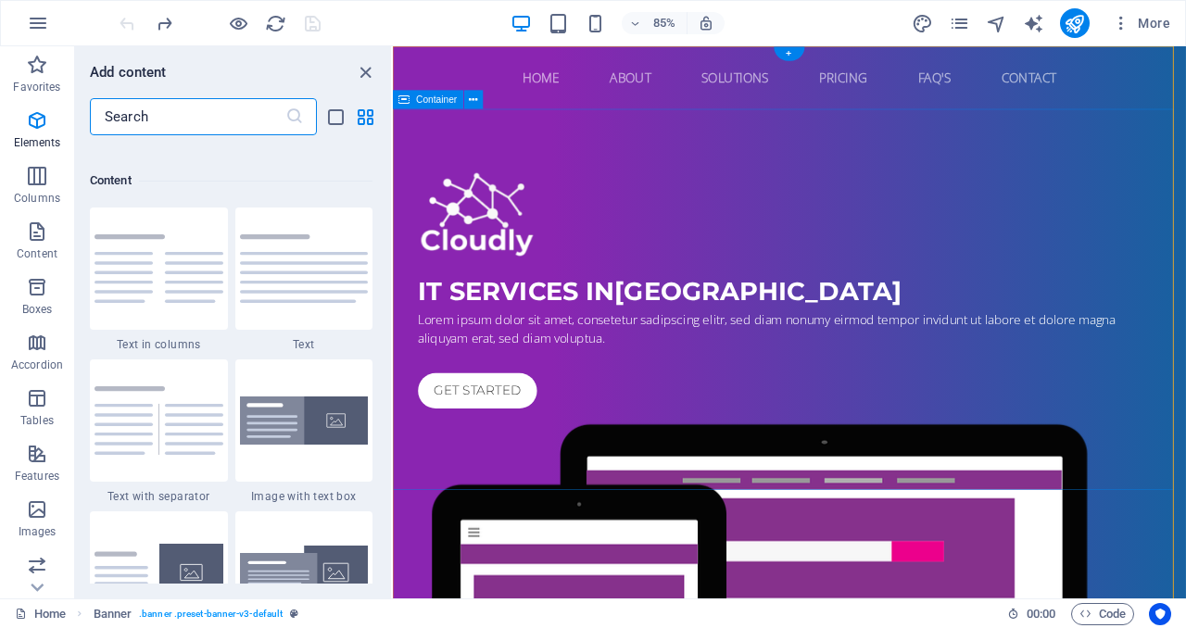
scroll to position [3241, 0]
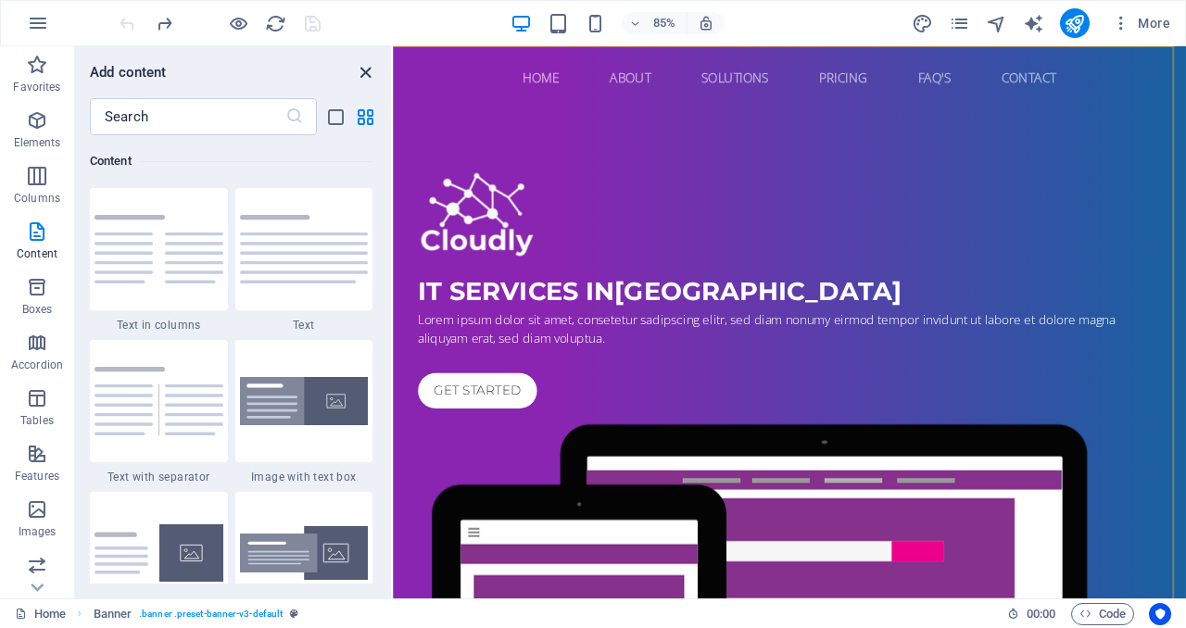
click at [360, 68] on icon "close panel" at bounding box center [365, 72] width 21 height 21
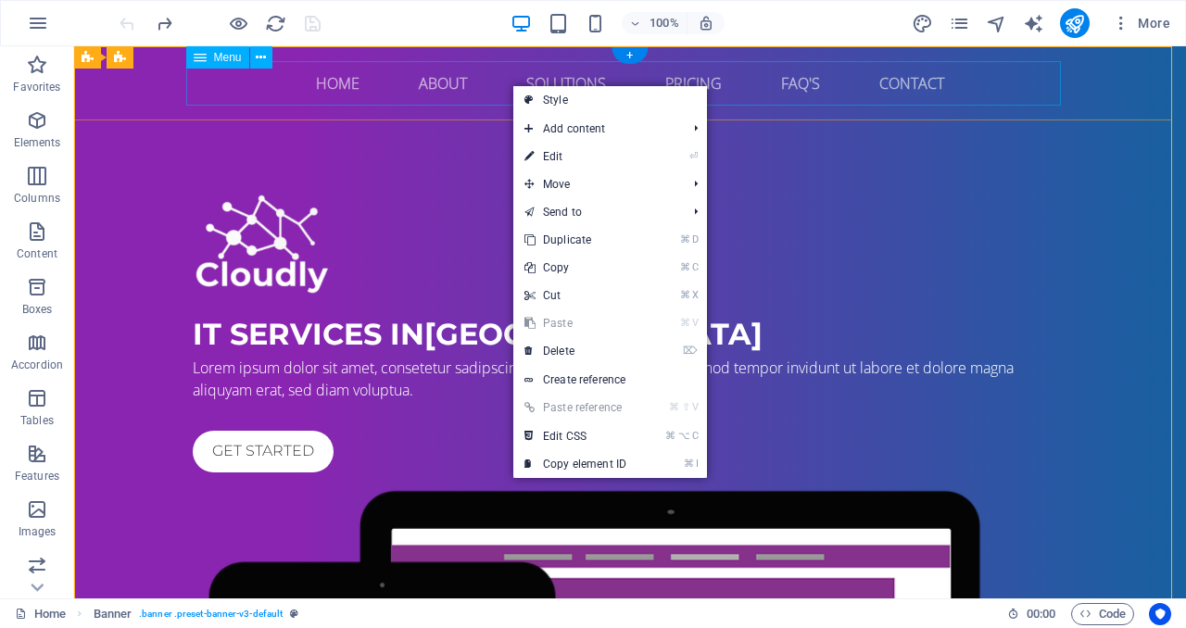
click at [568, 81] on nav "Home About Solutions Pricing FAQ's Contact" at bounding box center [630, 83] width 874 height 44
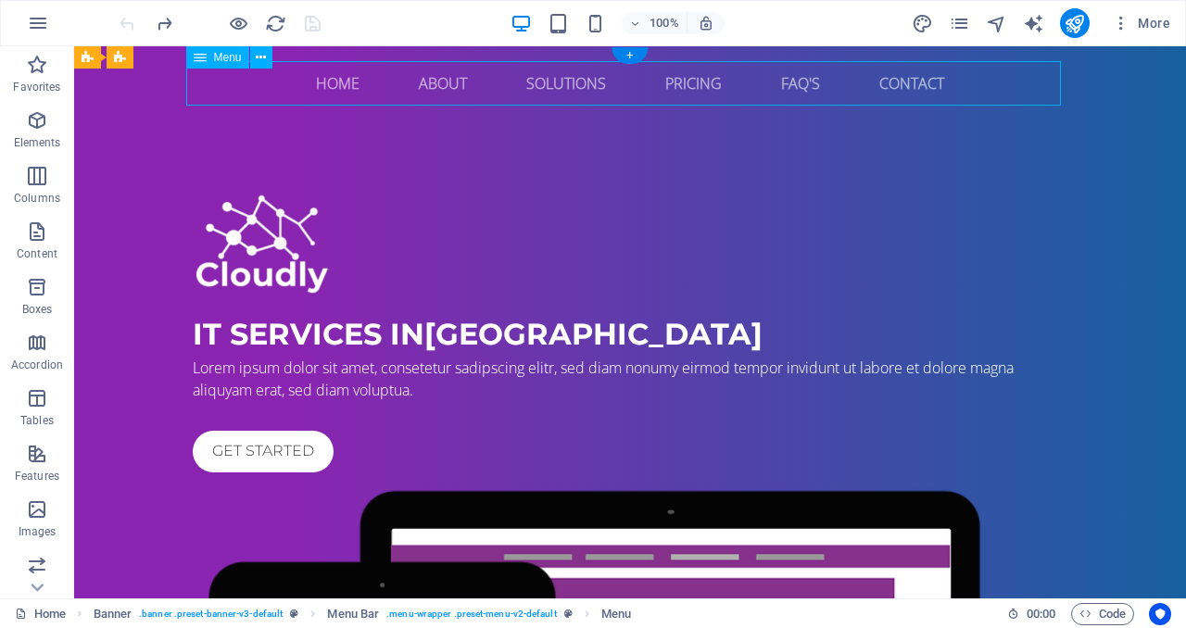
click at [568, 81] on nav "Home About Solutions Pricing FAQ's Contact" at bounding box center [630, 83] width 874 height 44
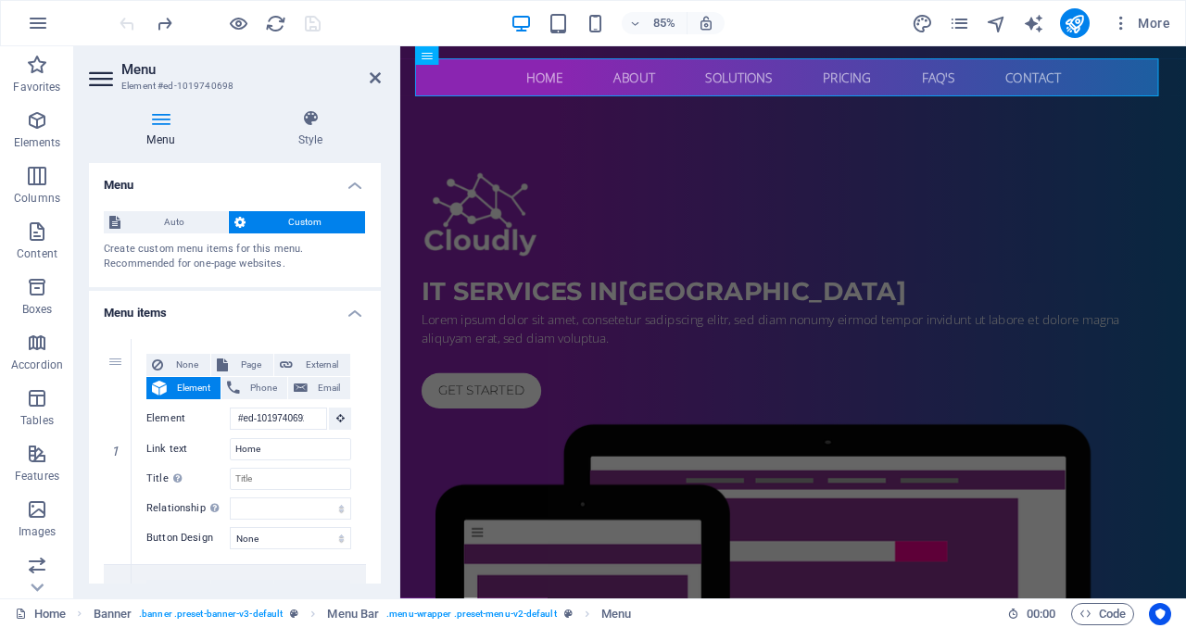
drag, startPoint x: 375, startPoint y: 244, endPoint x: 369, endPoint y: 296, distance: 53.2
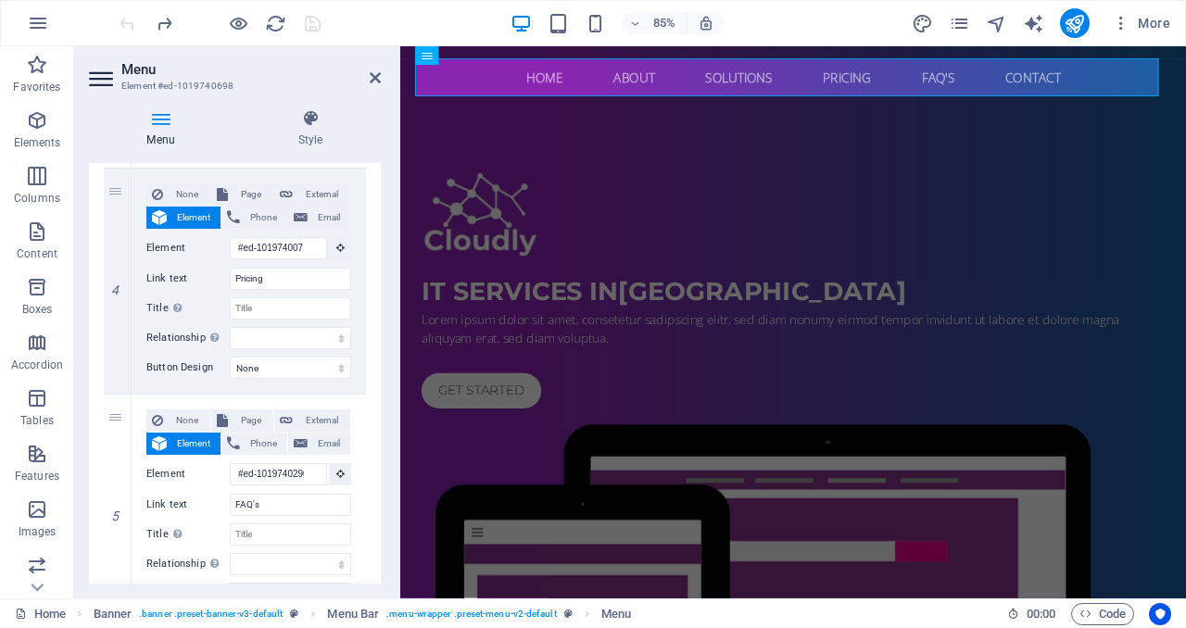
scroll to position [835, 0]
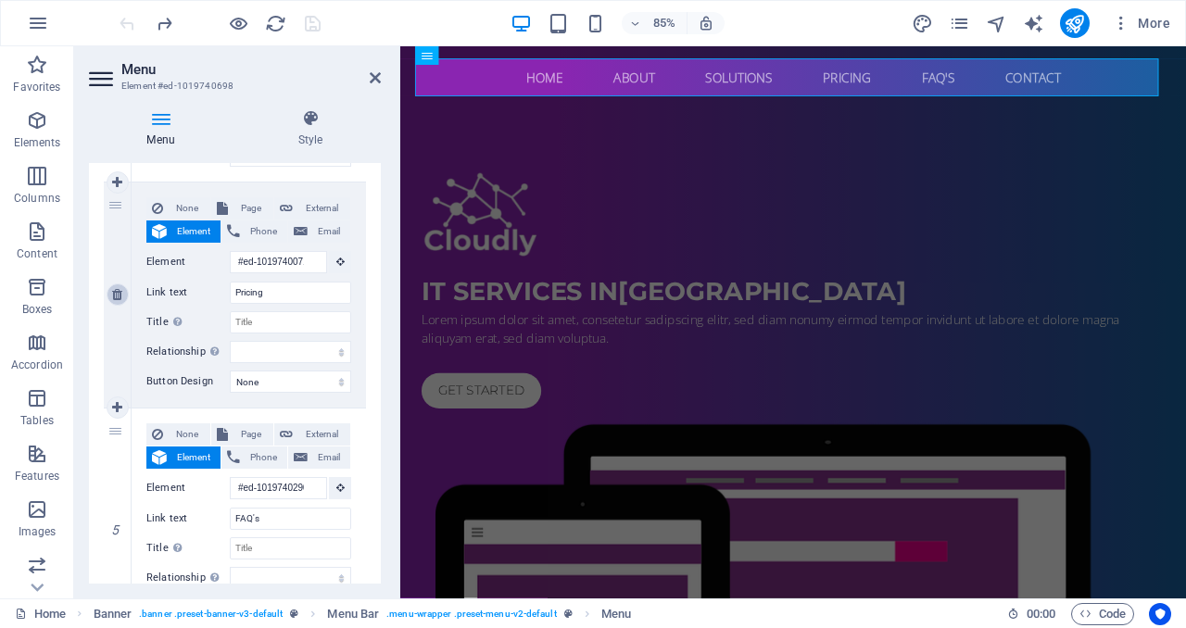
click at [120, 300] on icon at bounding box center [117, 294] width 10 height 13
select select
type input "#ed-1019740290"
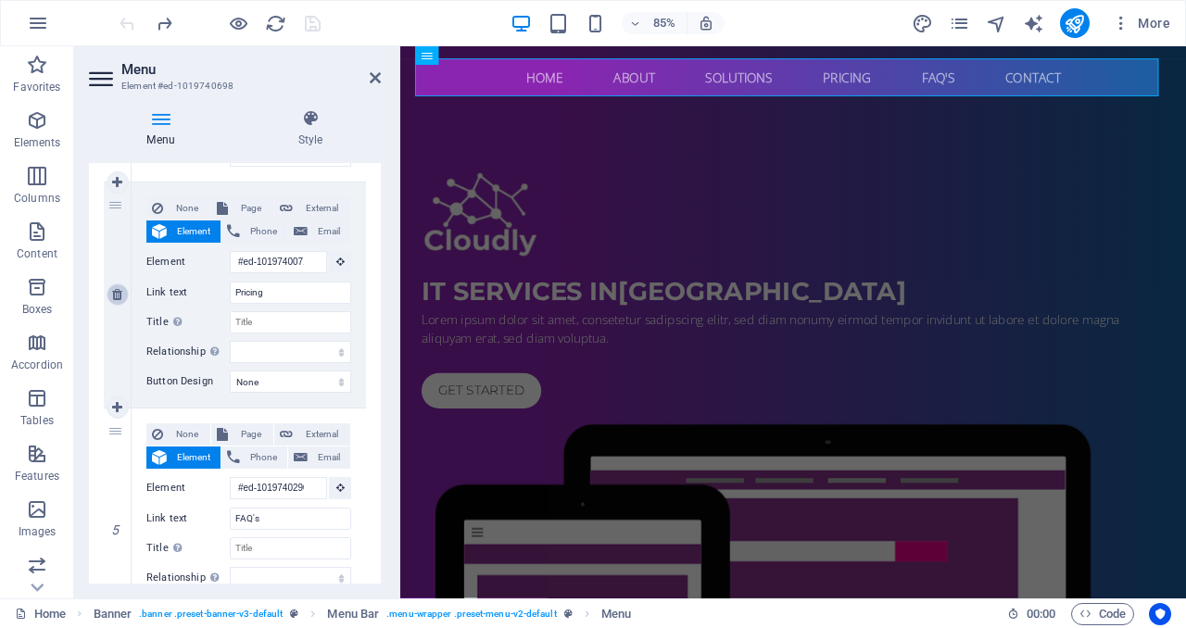
type input "FAQ's"
select select
type input "#ed-1019740557"
type input "Contact"
select select
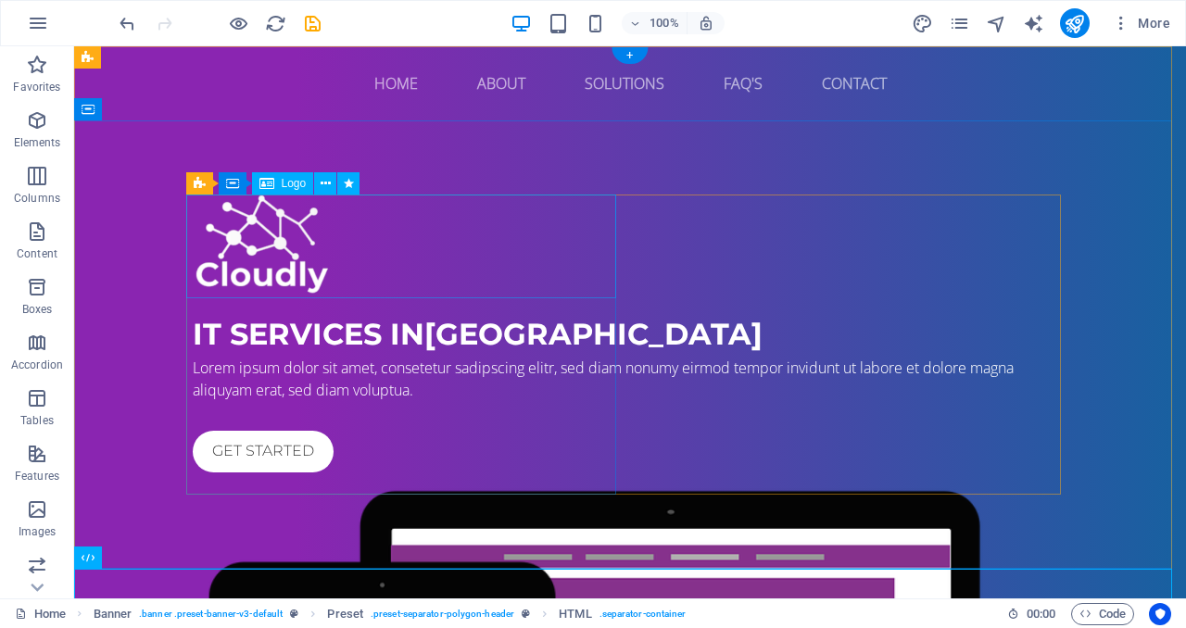
click at [287, 262] on div at bounding box center [630, 246] width 874 height 103
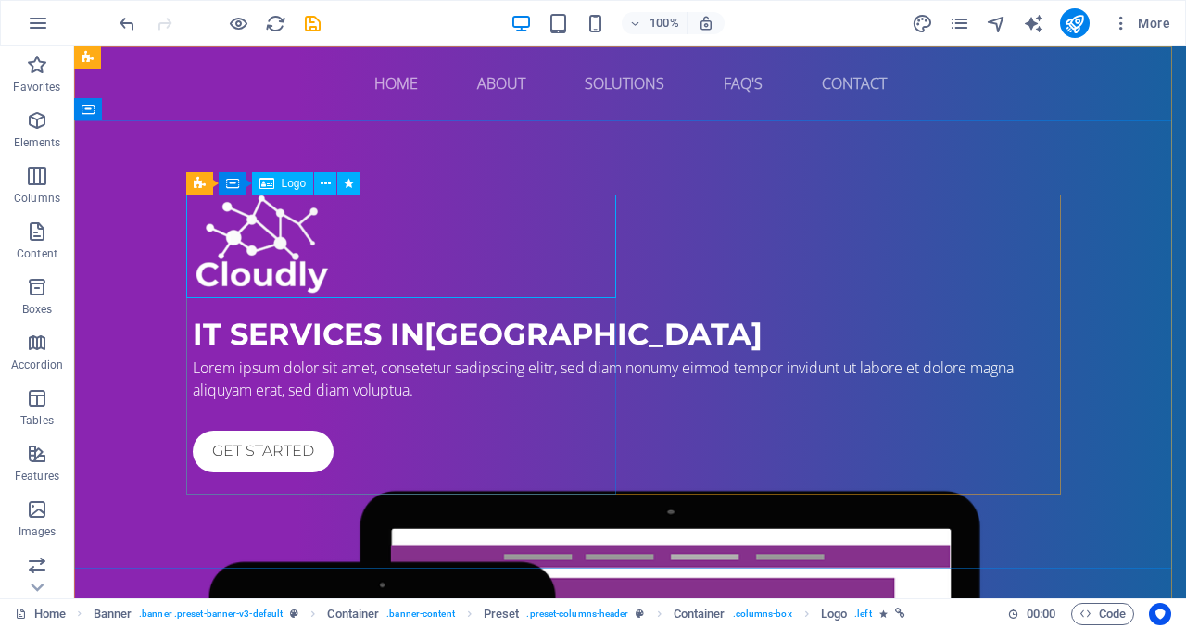
click at [294, 186] on span "Logo" at bounding box center [294, 183] width 25 height 11
click at [332, 189] on button at bounding box center [325, 183] width 22 height 22
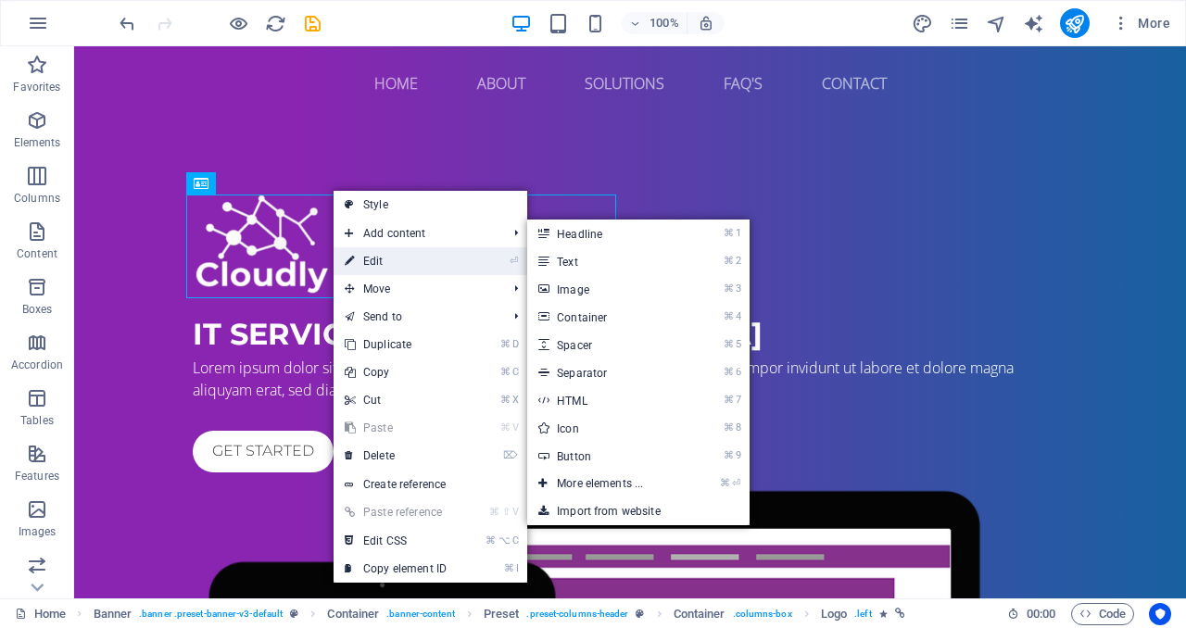
click at [396, 262] on link "⏎ Edit" at bounding box center [395, 261] width 124 height 28
select select "px"
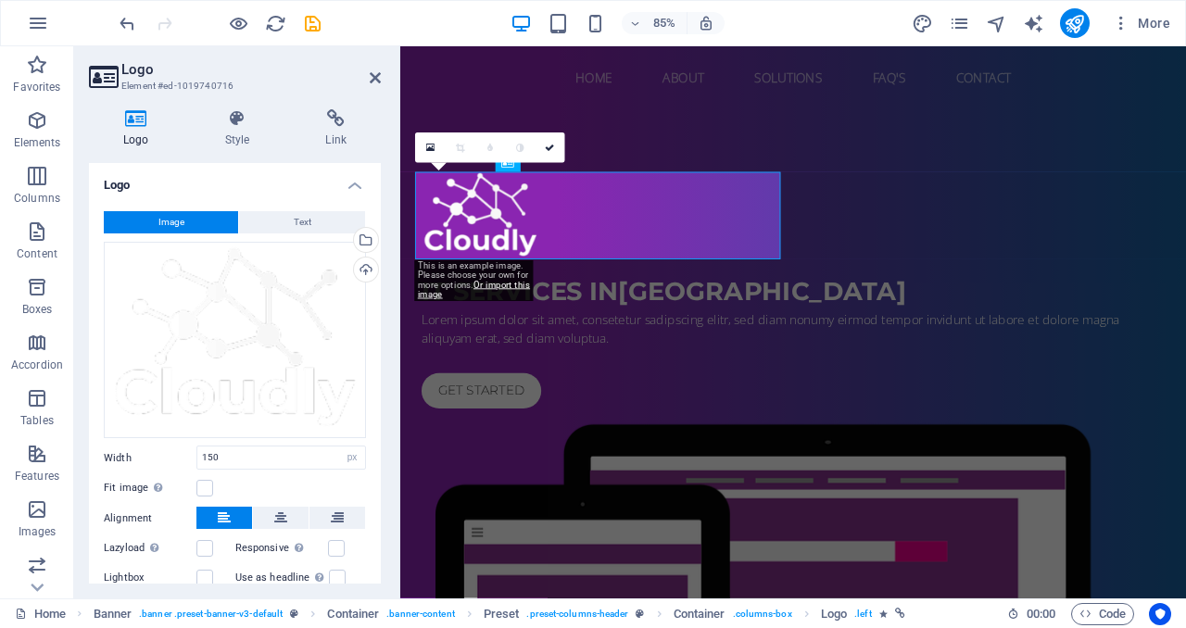
click at [205, 219] on button "Image" at bounding box center [171, 222] width 134 height 22
click at [371, 270] on div "Upload" at bounding box center [364, 271] width 28 height 28
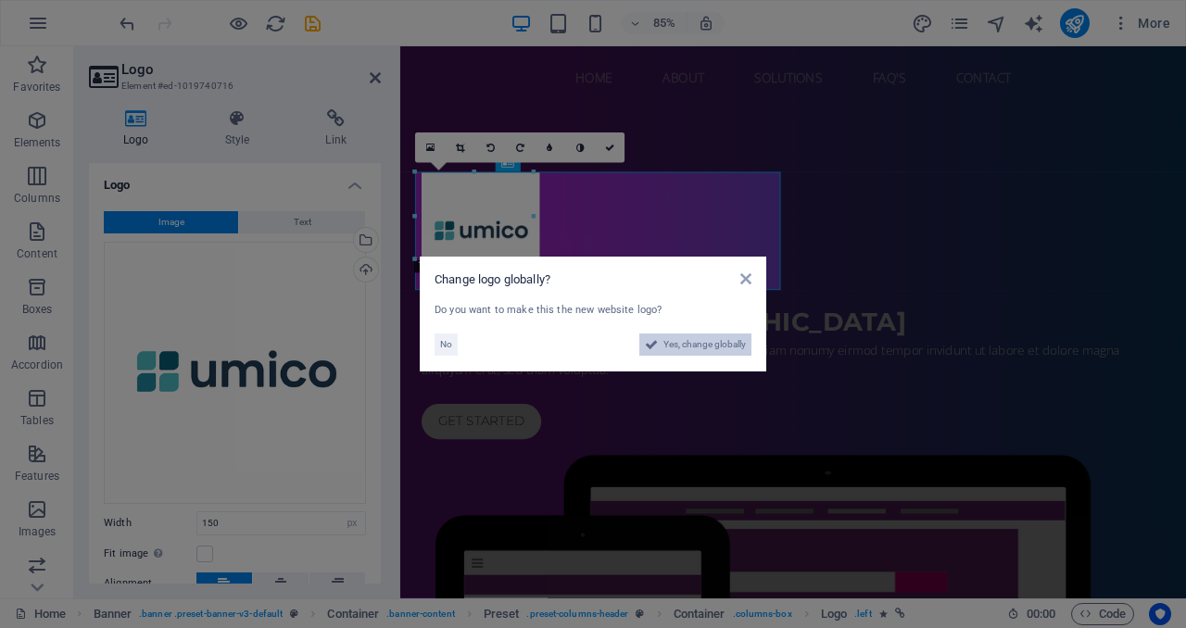
click at [740, 340] on span "Yes, change globally" at bounding box center [704, 344] width 82 height 22
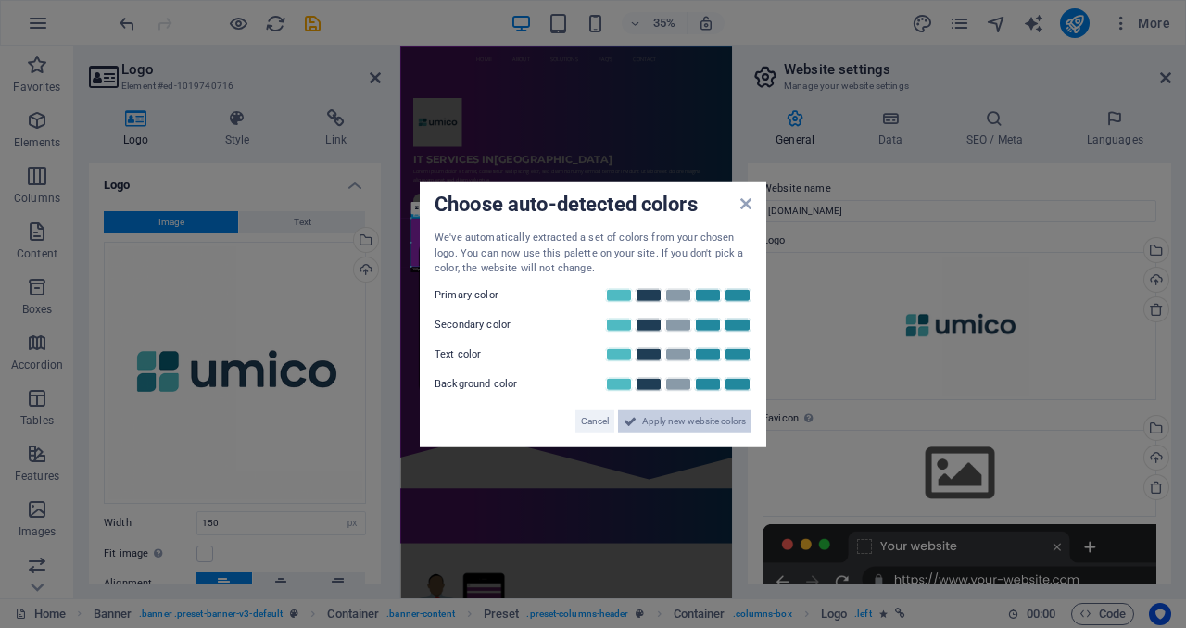
click at [707, 427] on span "Apply new website colors" at bounding box center [694, 420] width 104 height 22
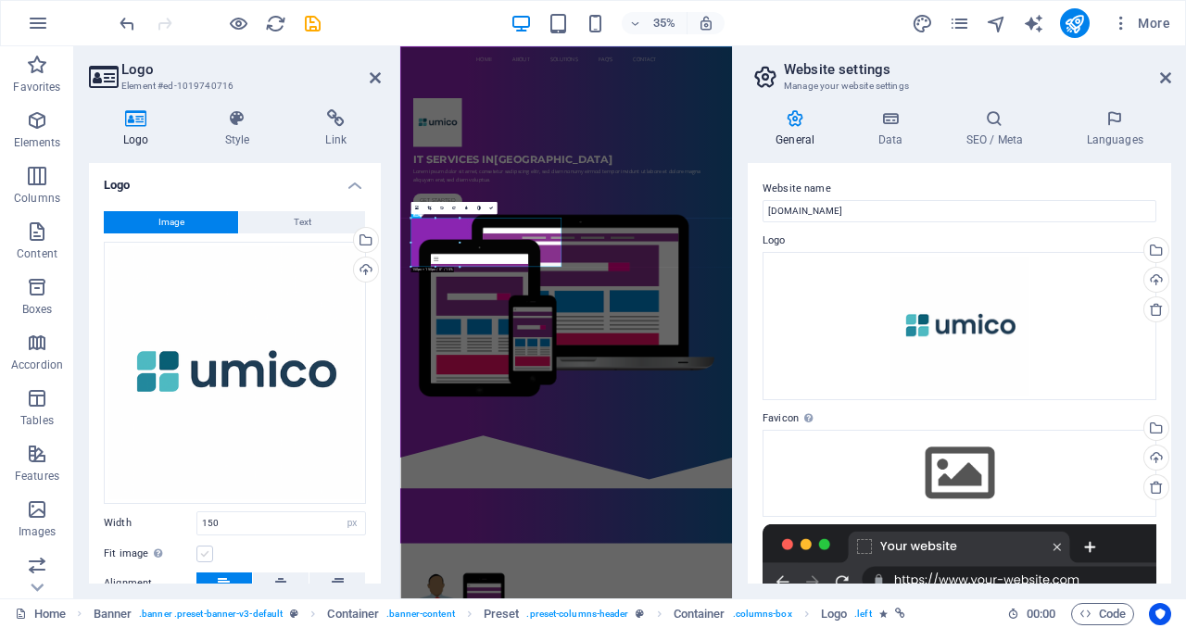
click at [203, 546] on label at bounding box center [204, 554] width 17 height 17
click at [0, 0] on input "Fit image Automatically fit image to a fixed width and height" at bounding box center [0, 0] width 0 height 0
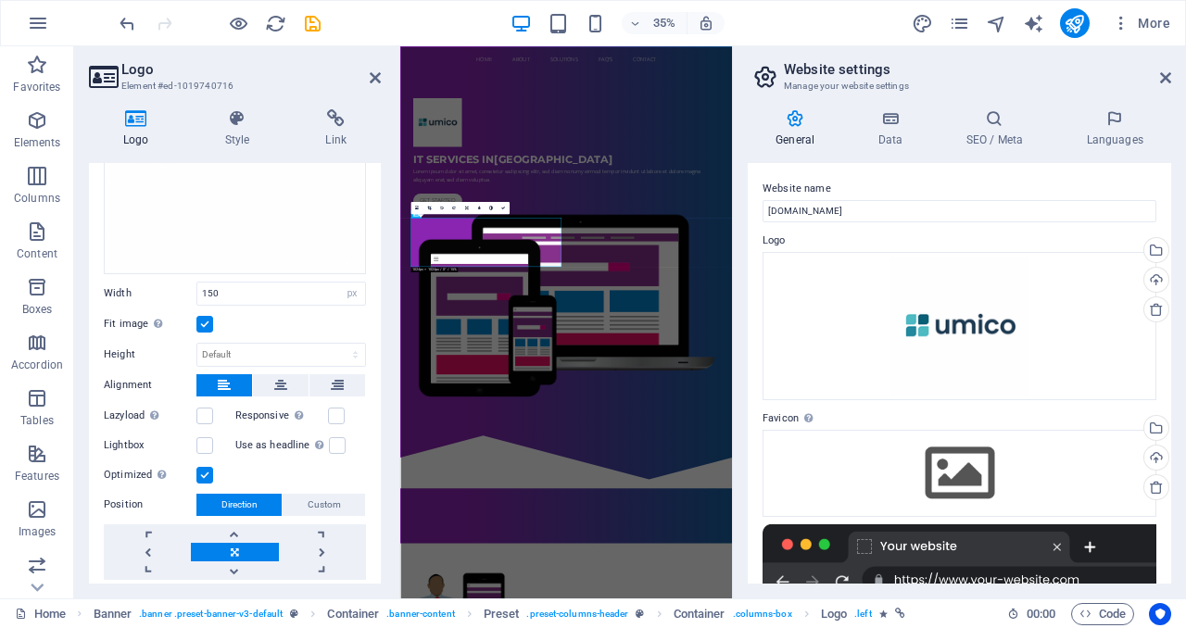
scroll to position [281, 0]
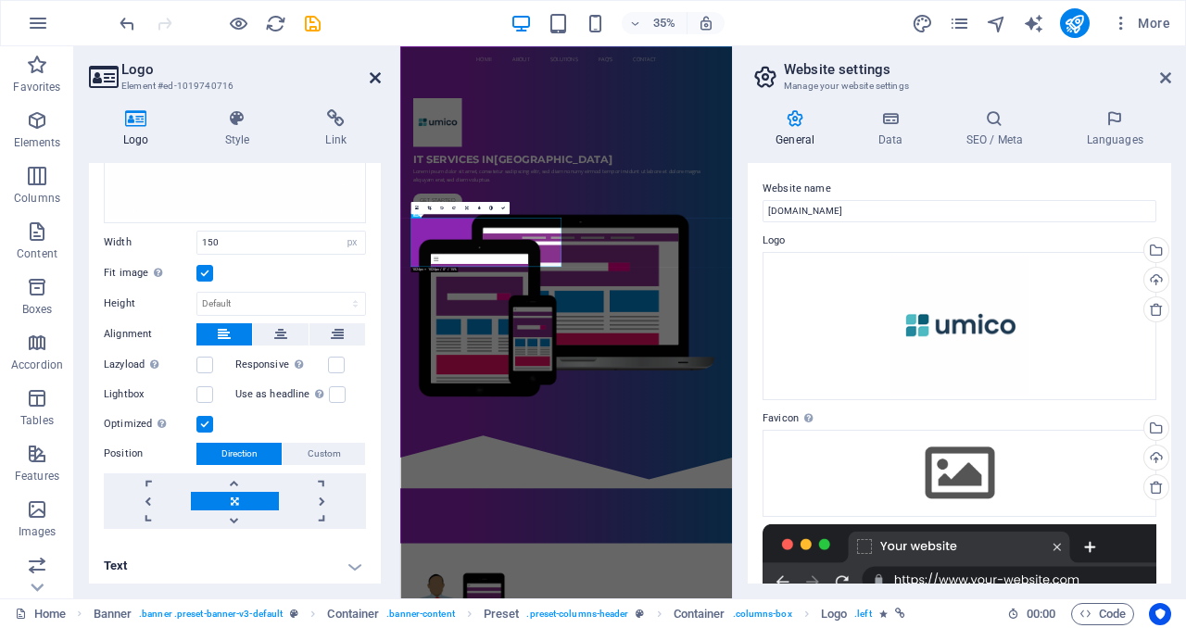
click at [370, 73] on icon at bounding box center [375, 77] width 11 height 15
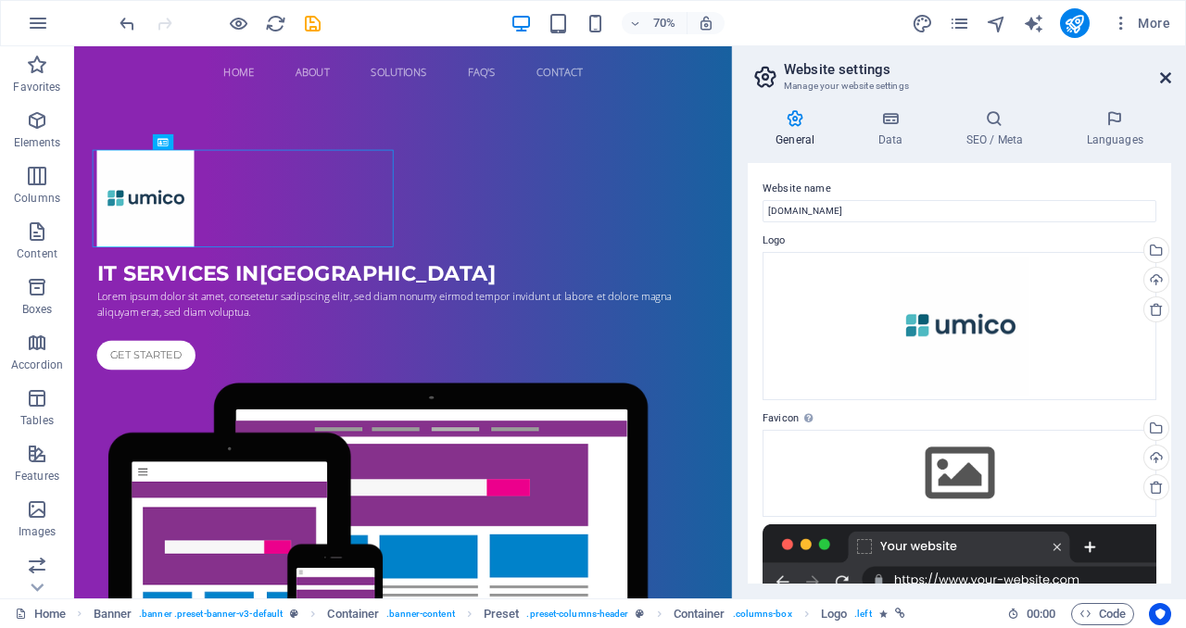
click at [1166, 82] on icon at bounding box center [1165, 77] width 11 height 15
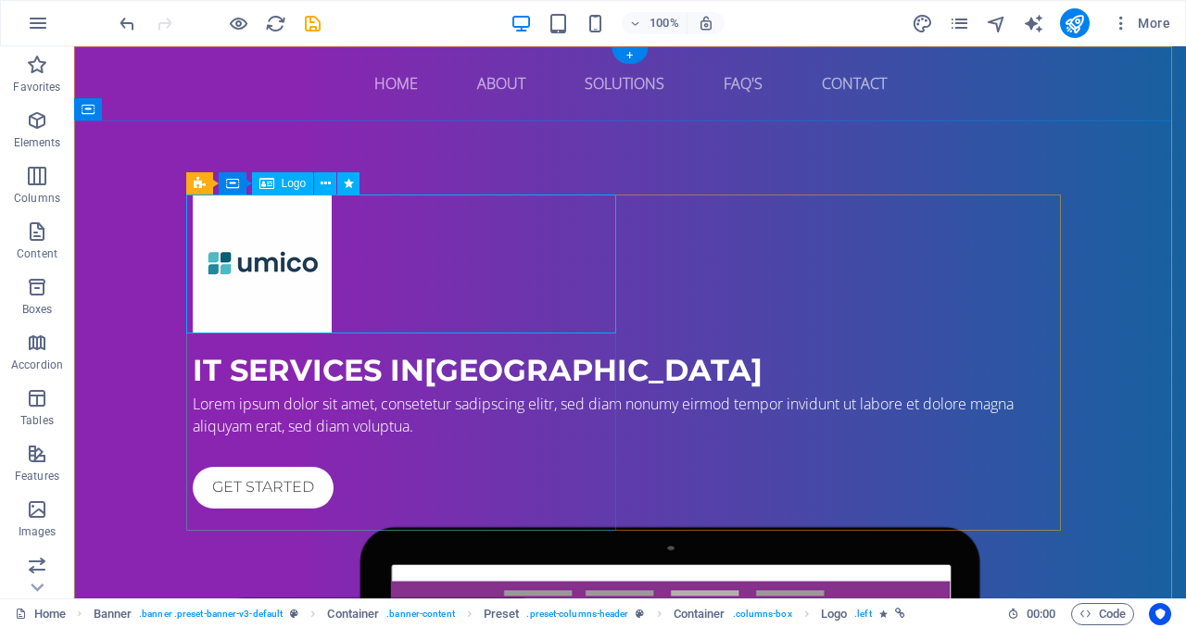
click at [305, 249] on div at bounding box center [630, 264] width 874 height 139
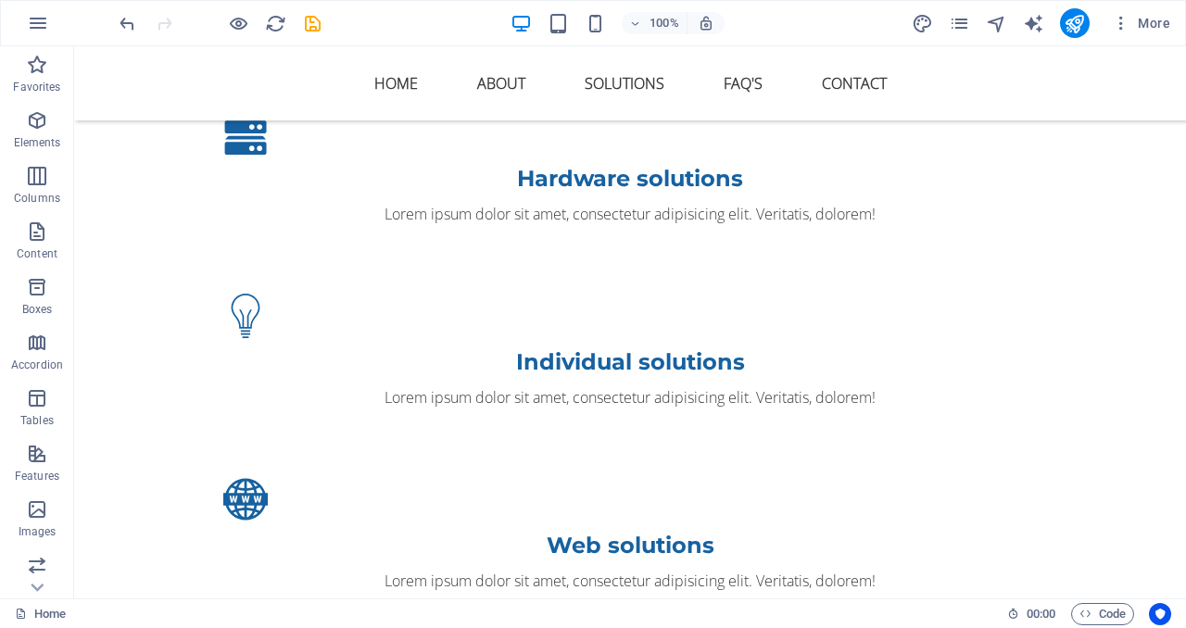
scroll to position [1564, 0]
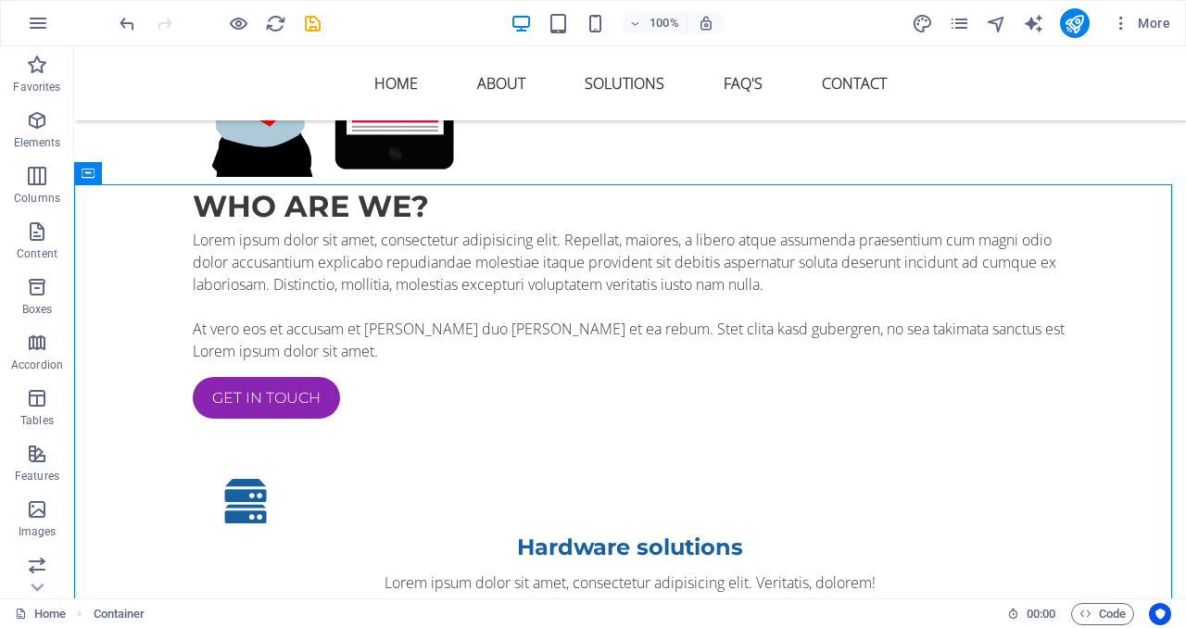
scroll to position [1441, 0]
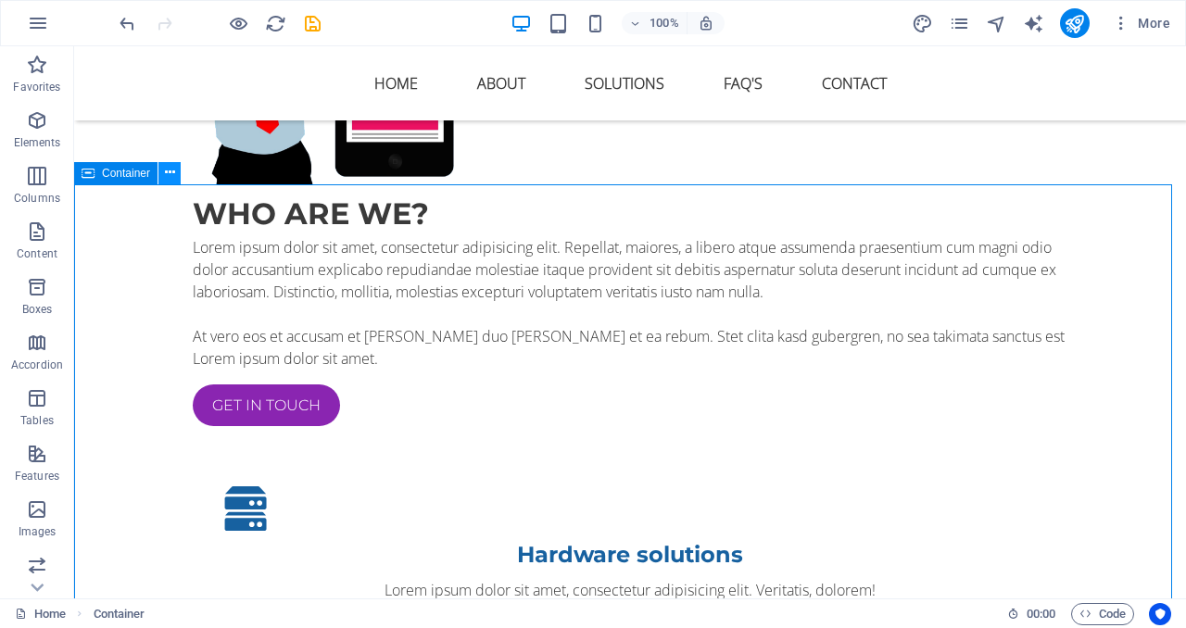
click at [171, 180] on icon at bounding box center [170, 172] width 10 height 19
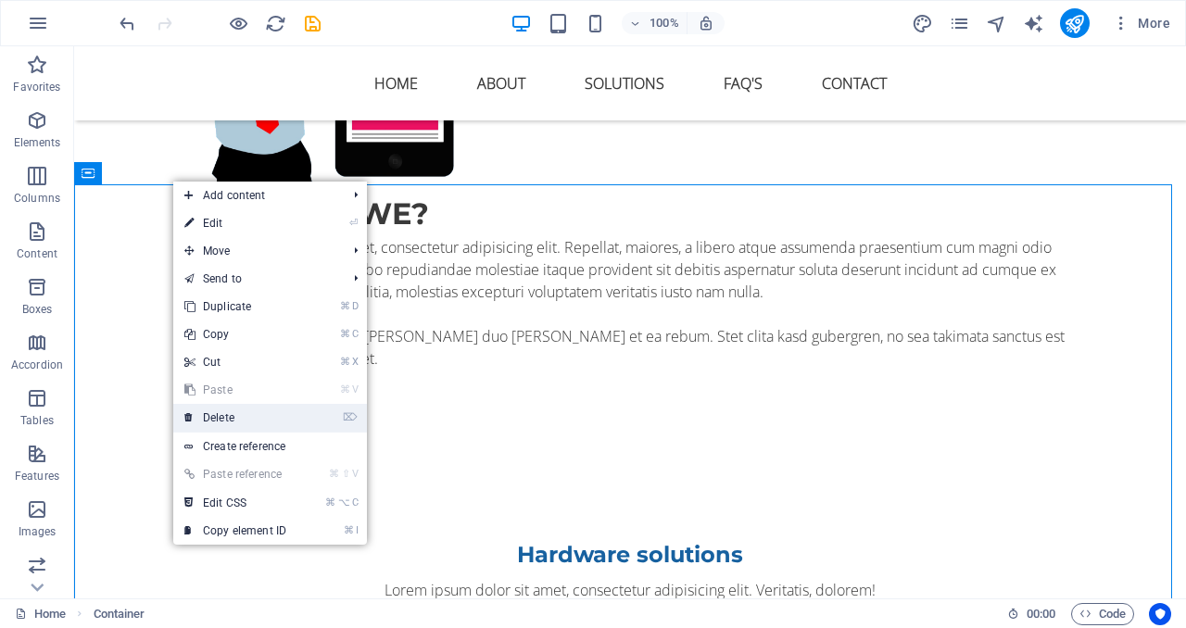
click at [262, 417] on link "⌦ Delete" at bounding box center [235, 418] width 124 height 28
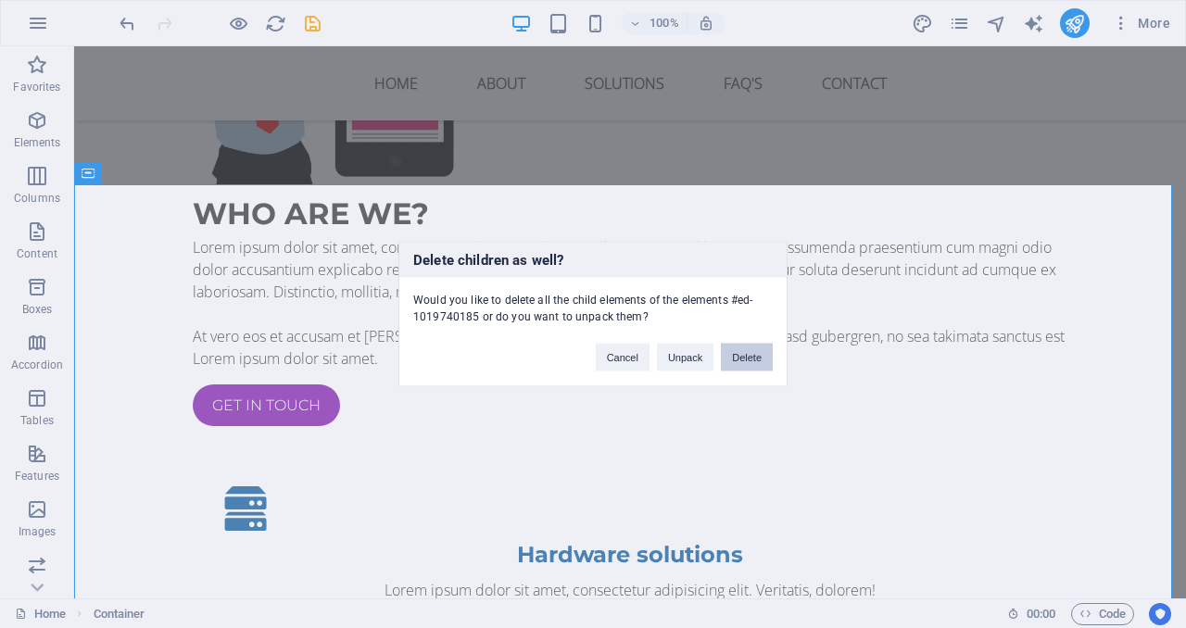
click at [752, 368] on button "Delete" at bounding box center [747, 358] width 52 height 28
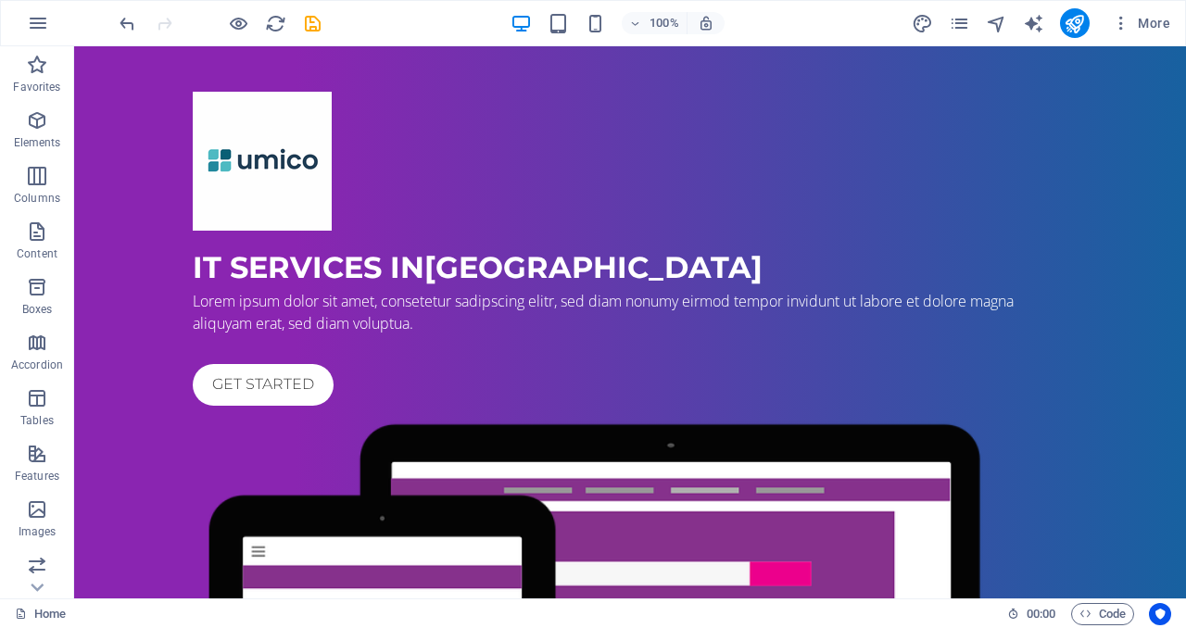
scroll to position [0, 0]
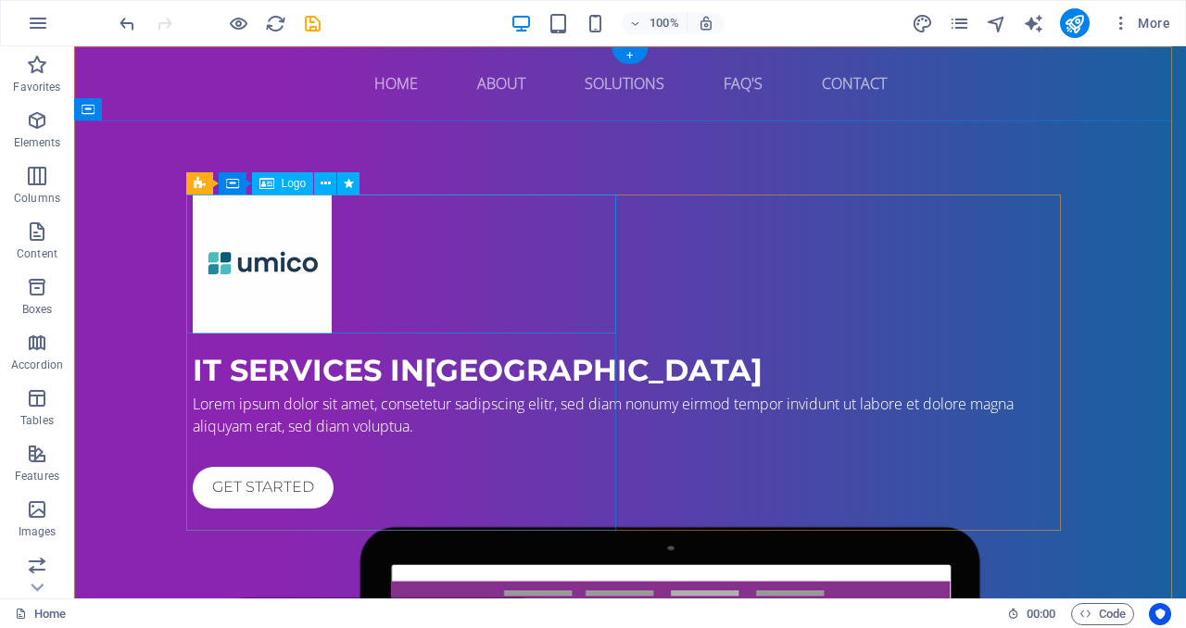
click at [304, 309] on div at bounding box center [630, 264] width 874 height 139
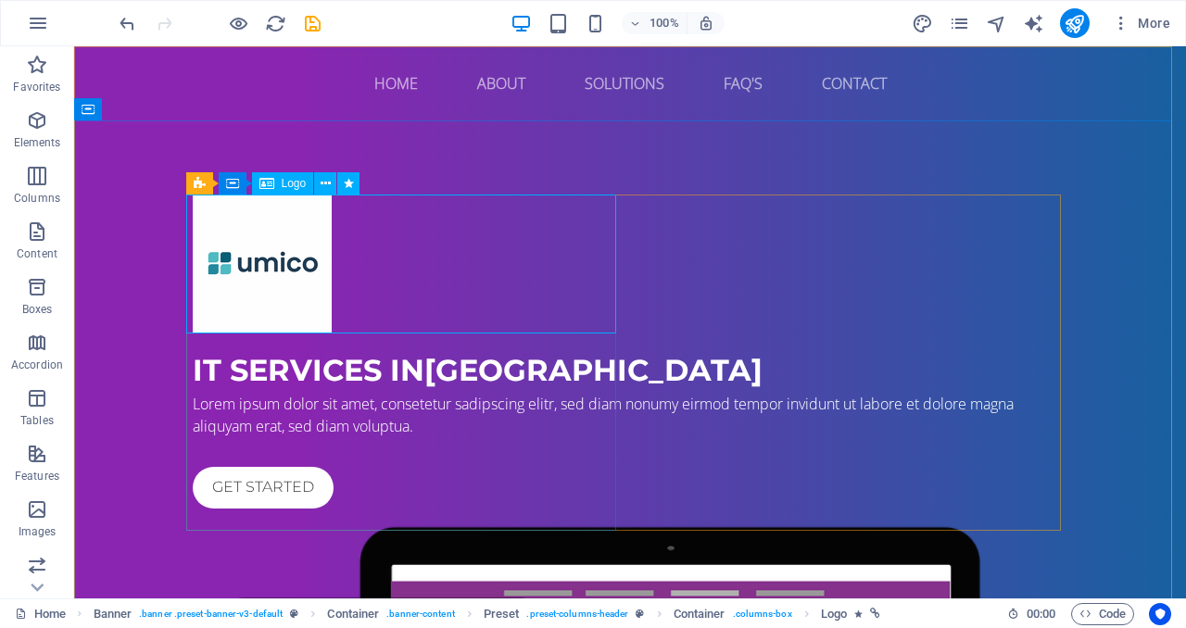
click at [287, 188] on span "Logo" at bounding box center [294, 183] width 25 height 11
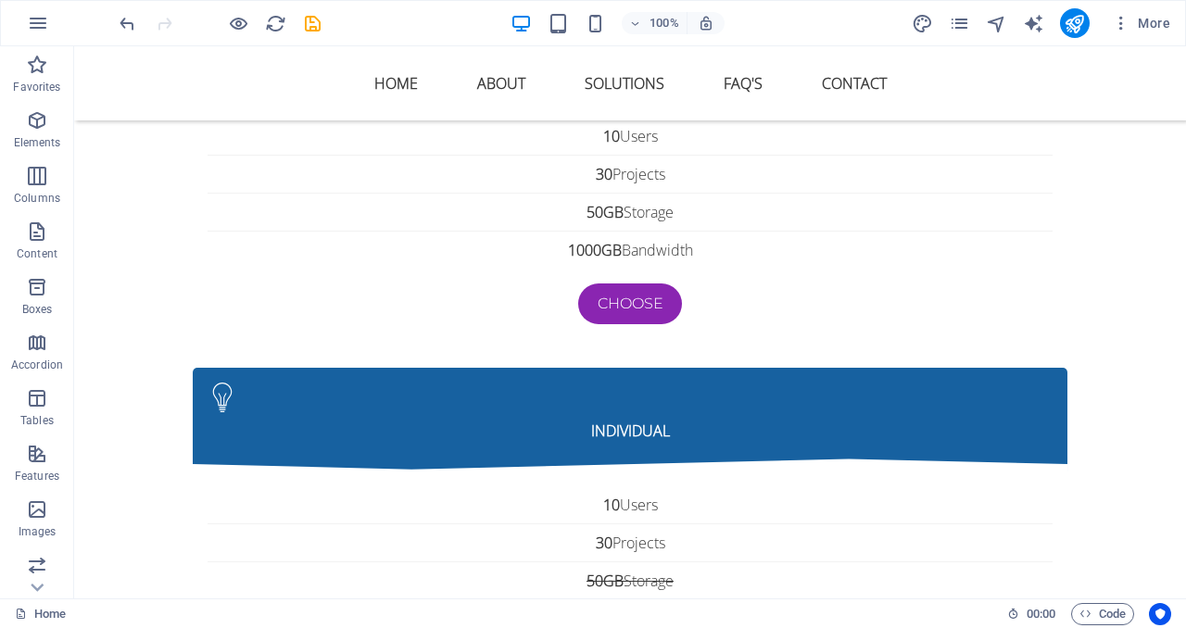
scroll to position [7023, 0]
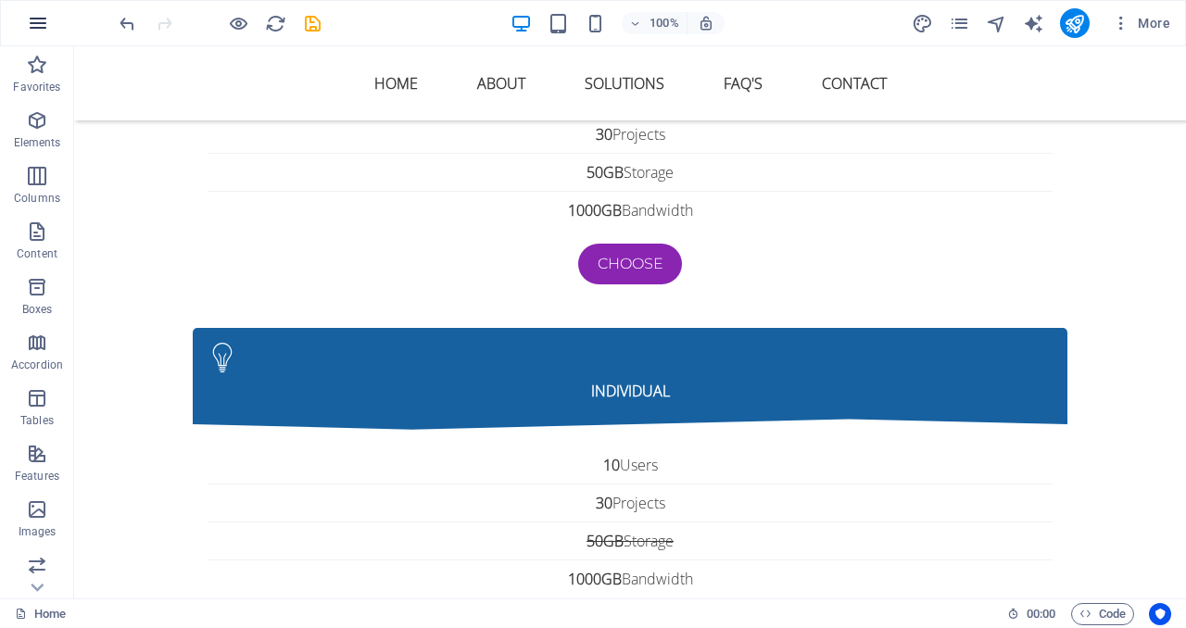
click at [38, 18] on icon "button" at bounding box center [38, 23] width 22 height 22
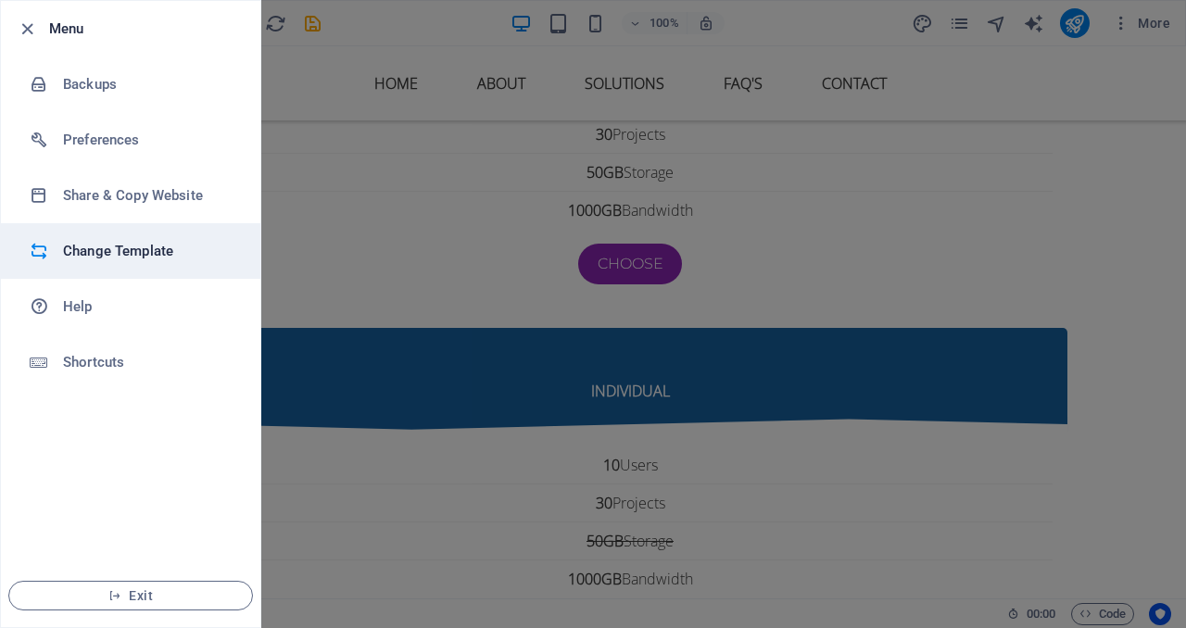
click at [128, 255] on h6 "Change Template" at bounding box center [148, 251] width 171 height 22
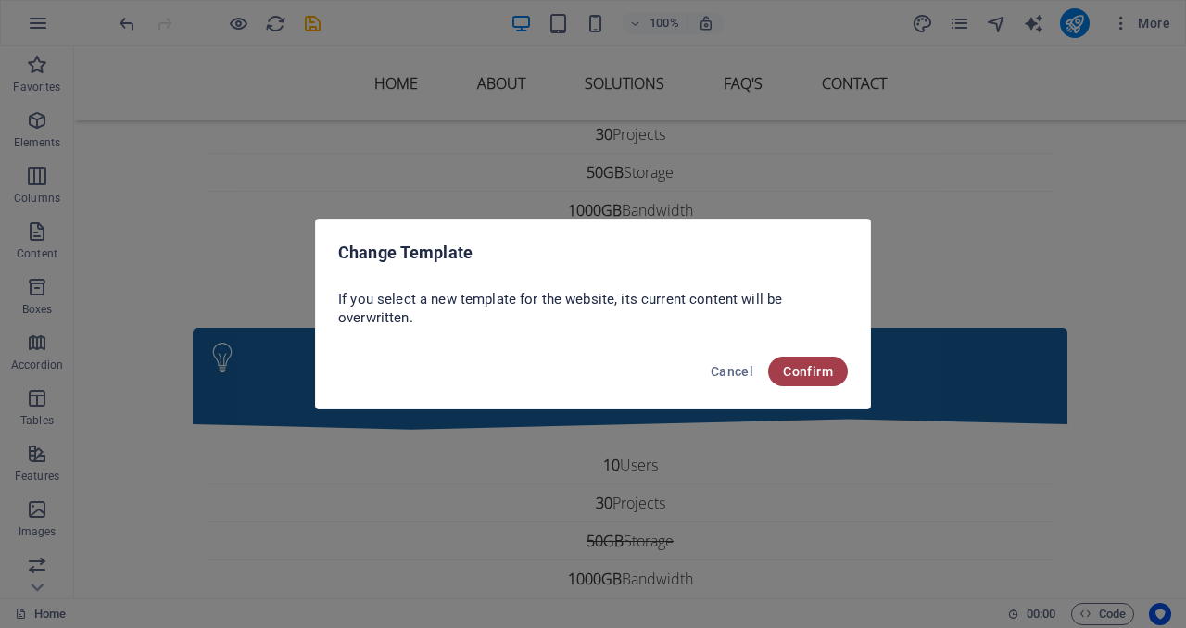
click at [824, 377] on span "Confirm" at bounding box center [808, 371] width 50 height 15
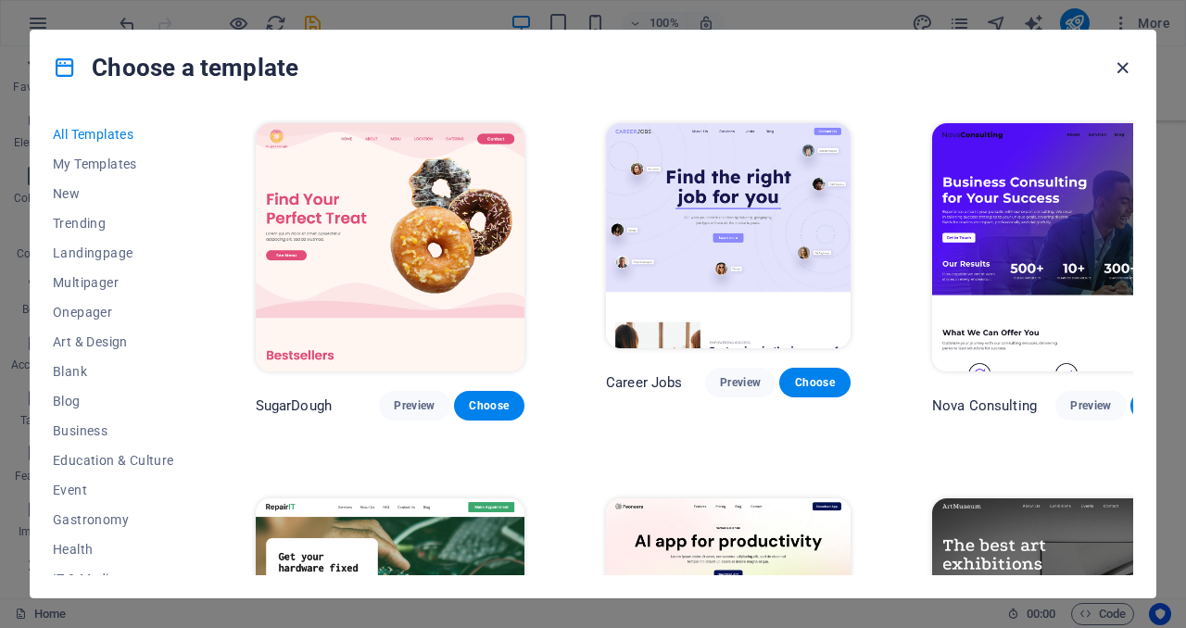
click at [1124, 66] on icon "button" at bounding box center [1121, 67] width 21 height 21
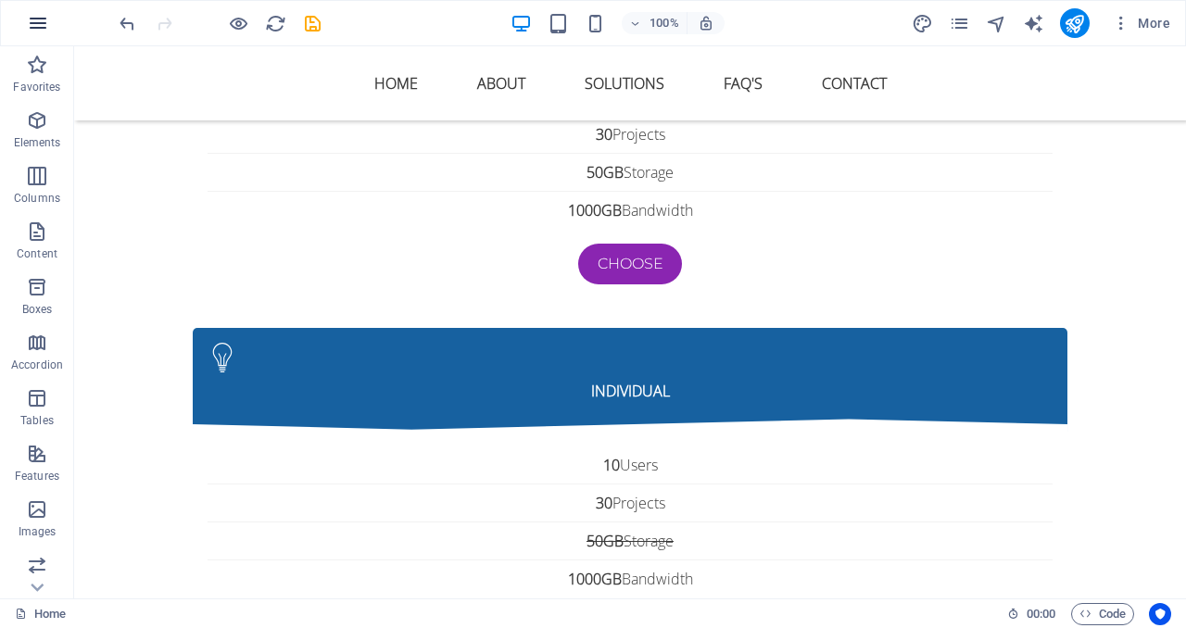
click at [41, 22] on icon "button" at bounding box center [38, 23] width 22 height 22
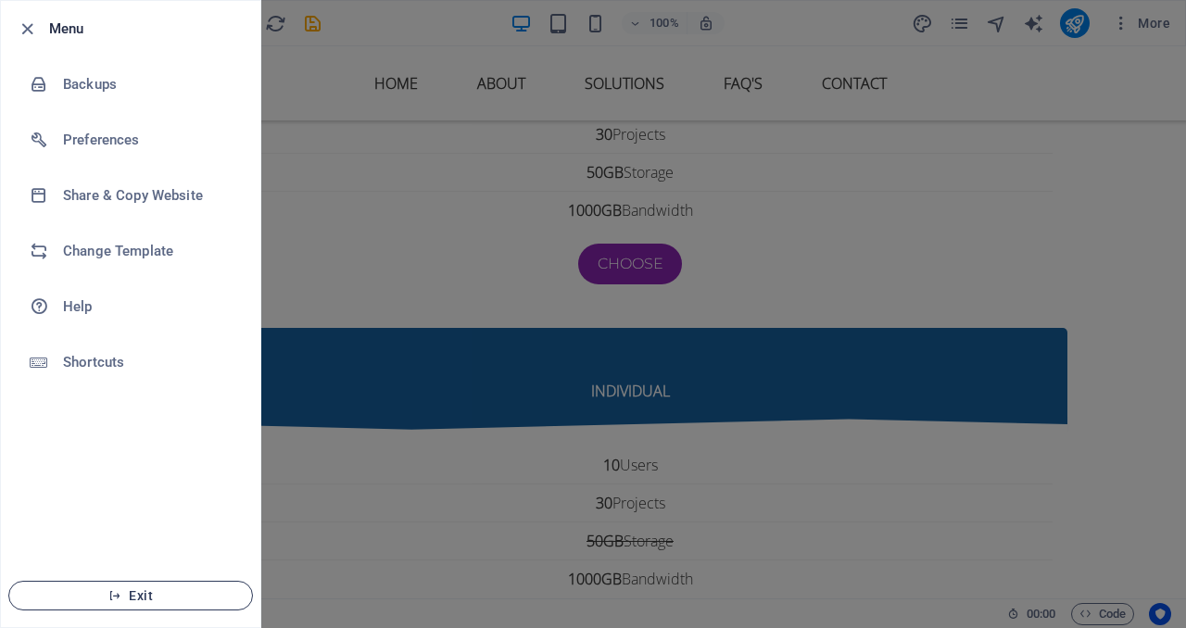
click at [123, 594] on span "Exit" at bounding box center [130, 595] width 213 height 15
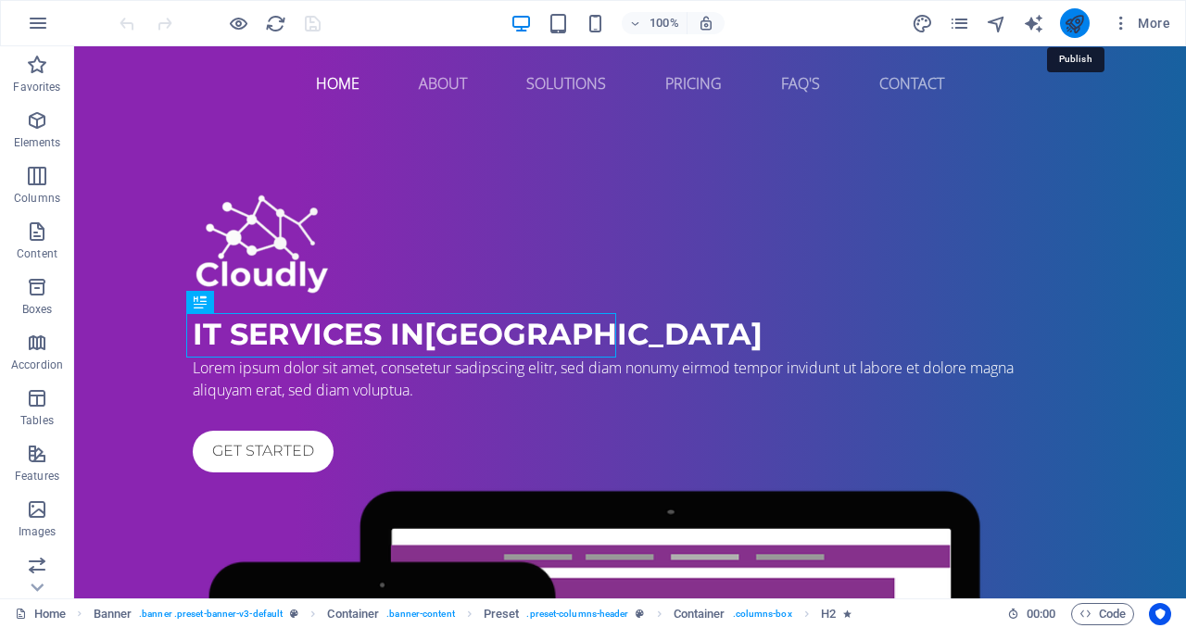
click at [1083, 31] on icon "publish" at bounding box center [1073, 23] width 21 height 21
click at [43, 29] on icon "button" at bounding box center [38, 23] width 22 height 22
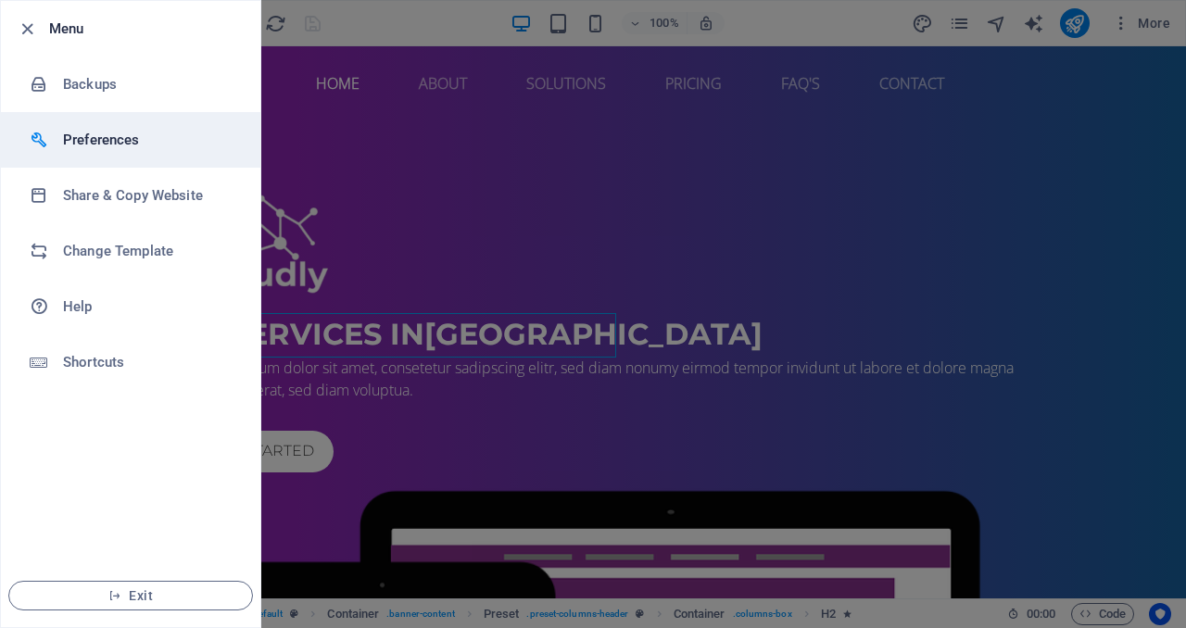
click at [111, 151] on li "Preferences" at bounding box center [130, 140] width 259 height 56
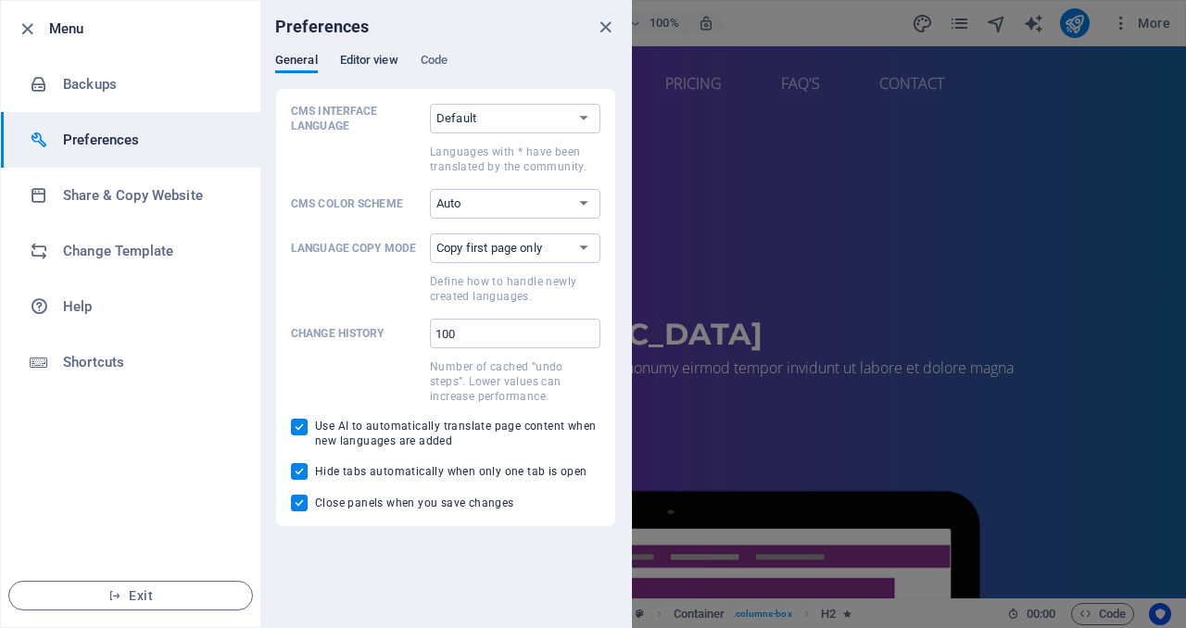
click at [373, 68] on span "Editor view" at bounding box center [369, 62] width 58 height 26
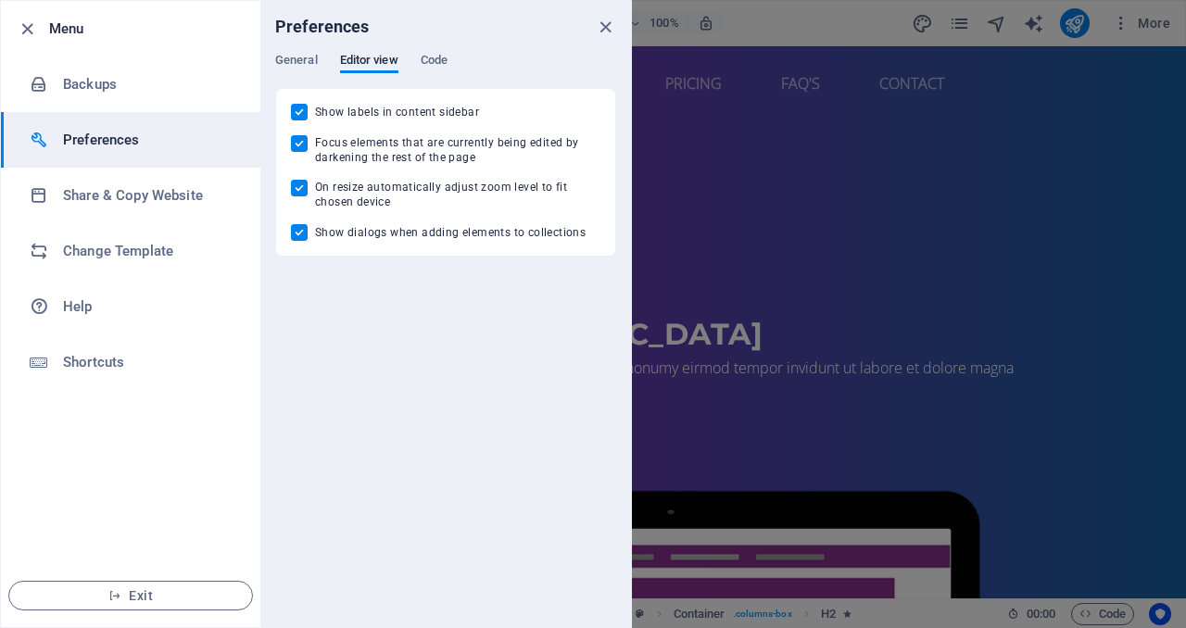
click at [459, 56] on div "General Editor view Code" at bounding box center [445, 70] width 341 height 35
click at [445, 57] on span "Code" at bounding box center [433, 62] width 27 height 26
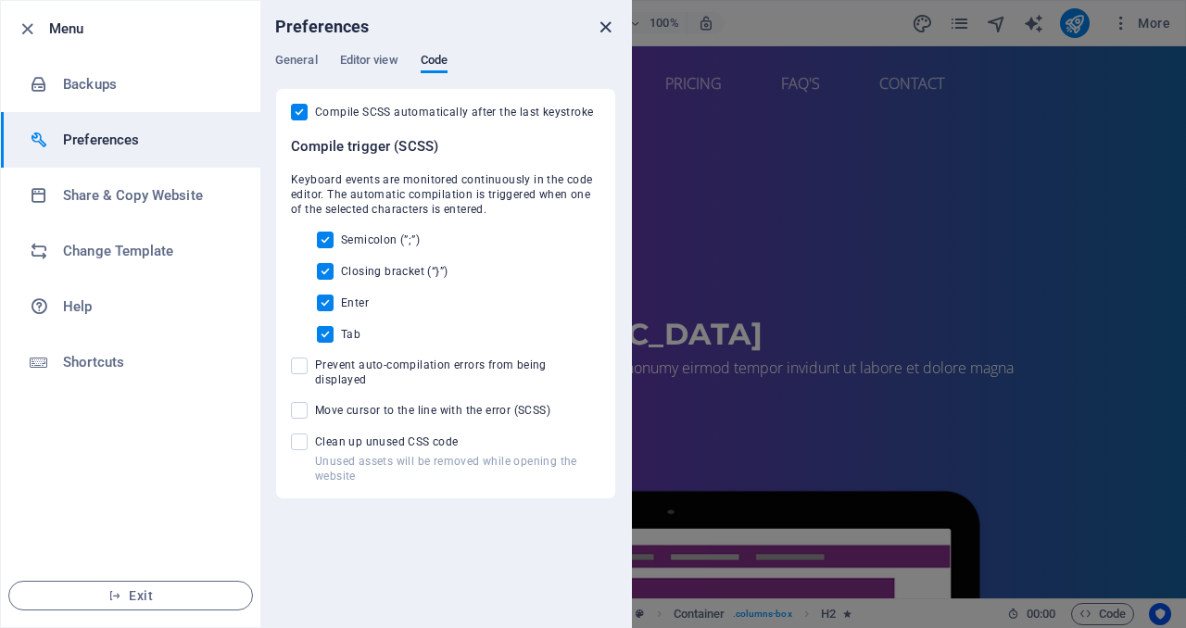
click at [604, 33] on icon "close" at bounding box center [605, 27] width 21 height 21
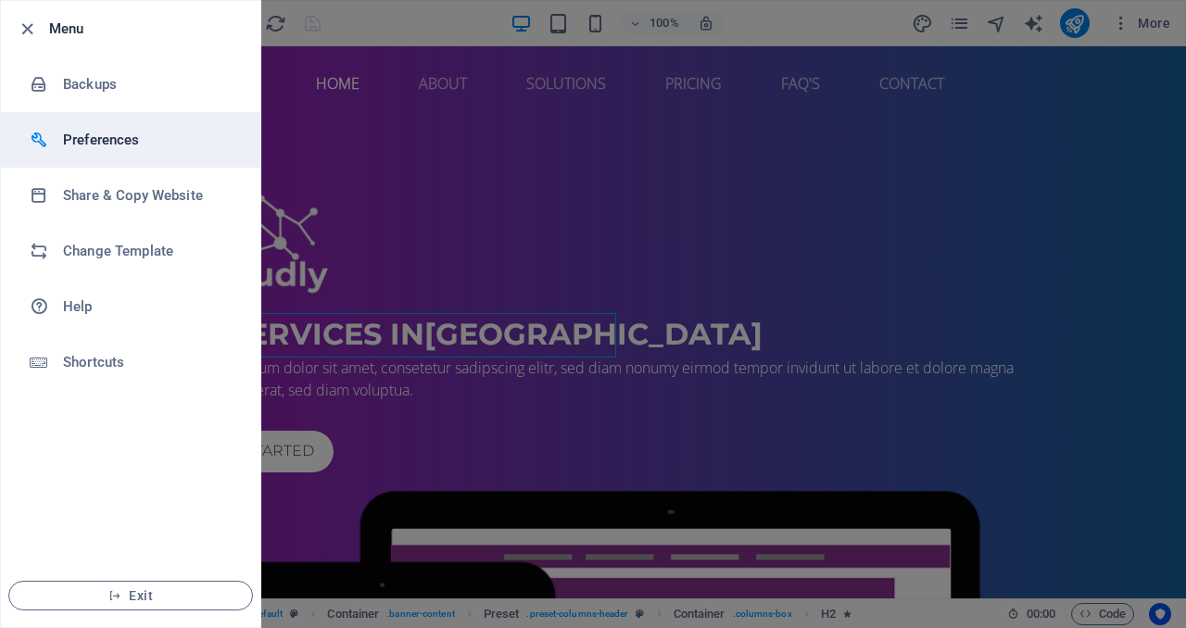
click at [137, 150] on h6 "Preferences" at bounding box center [148, 140] width 171 height 22
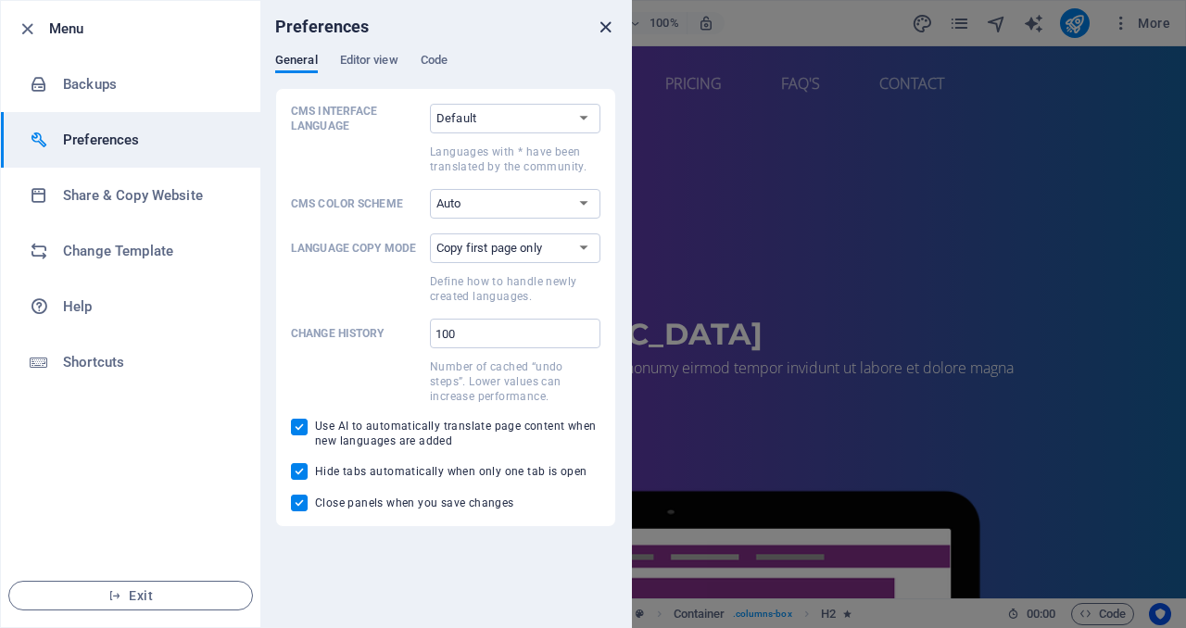
click at [609, 30] on icon "close" at bounding box center [605, 27] width 21 height 21
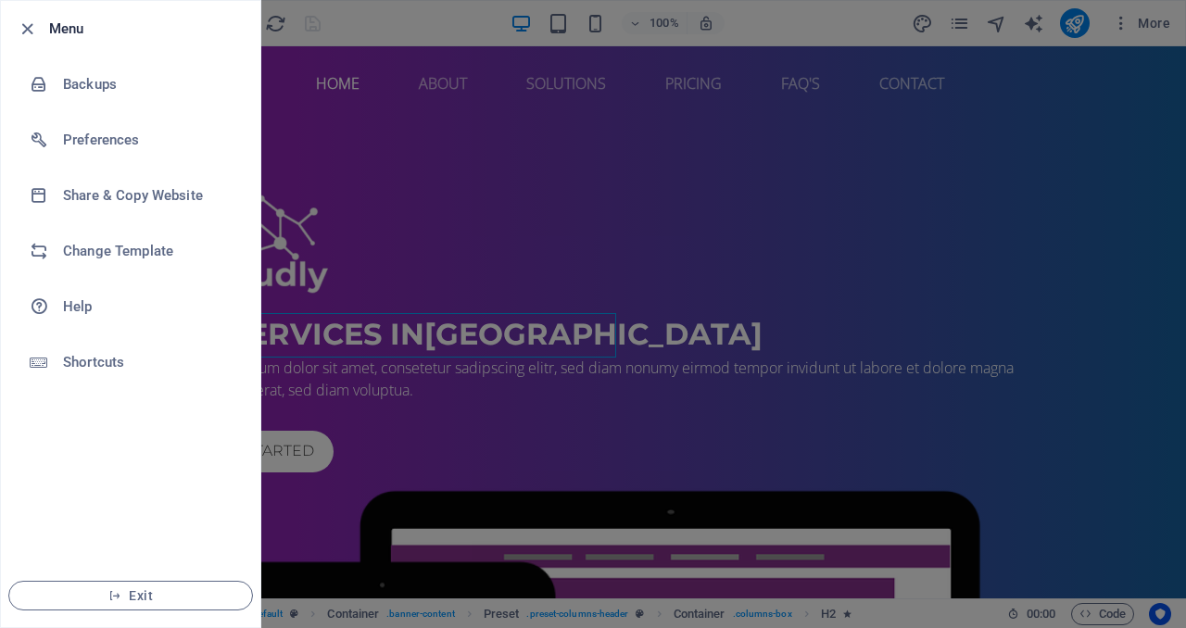
click at [778, 59] on div at bounding box center [593, 314] width 1186 height 628
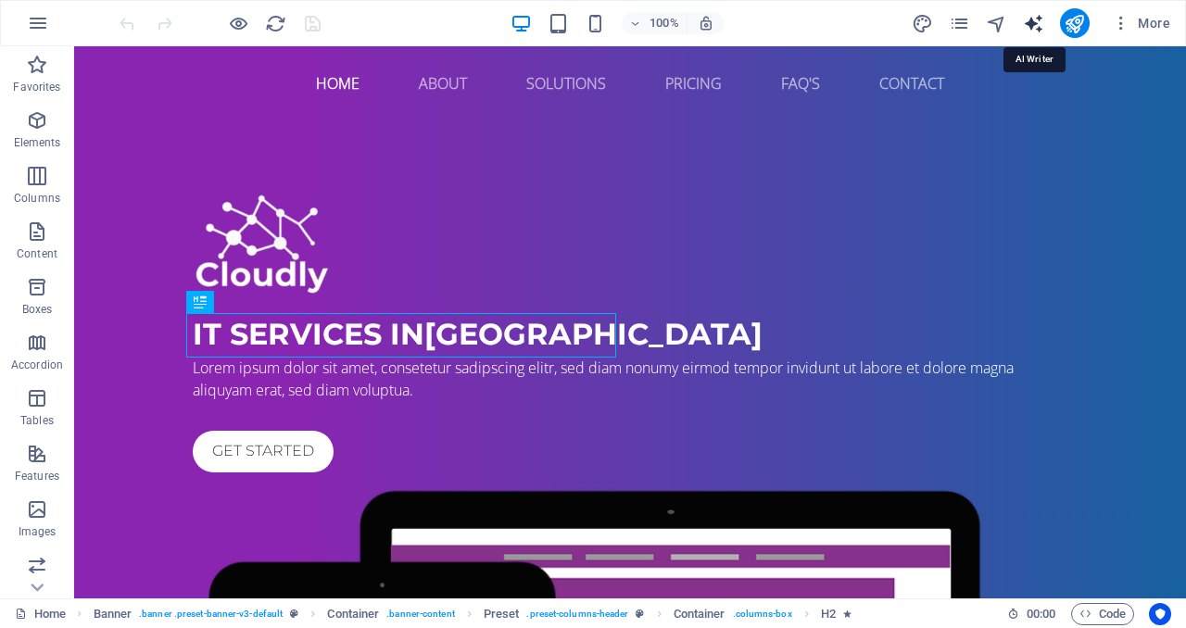
click at [1033, 24] on icon "text_generator" at bounding box center [1033, 23] width 21 height 21
select select "English"
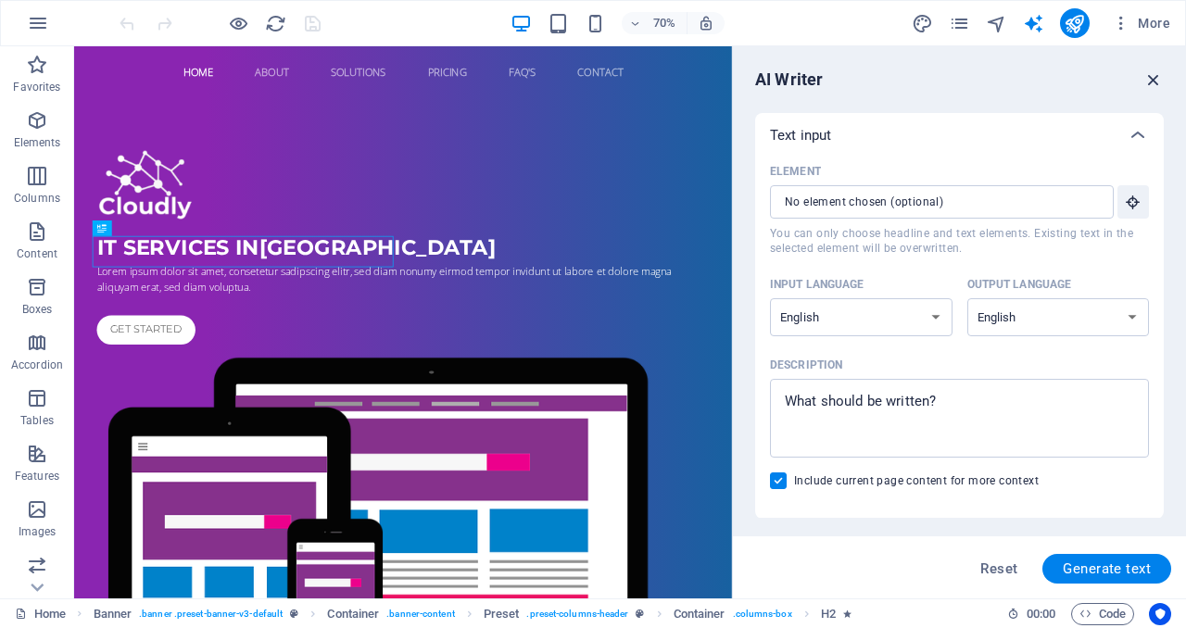
click at [1156, 83] on icon "button" at bounding box center [1153, 79] width 20 height 20
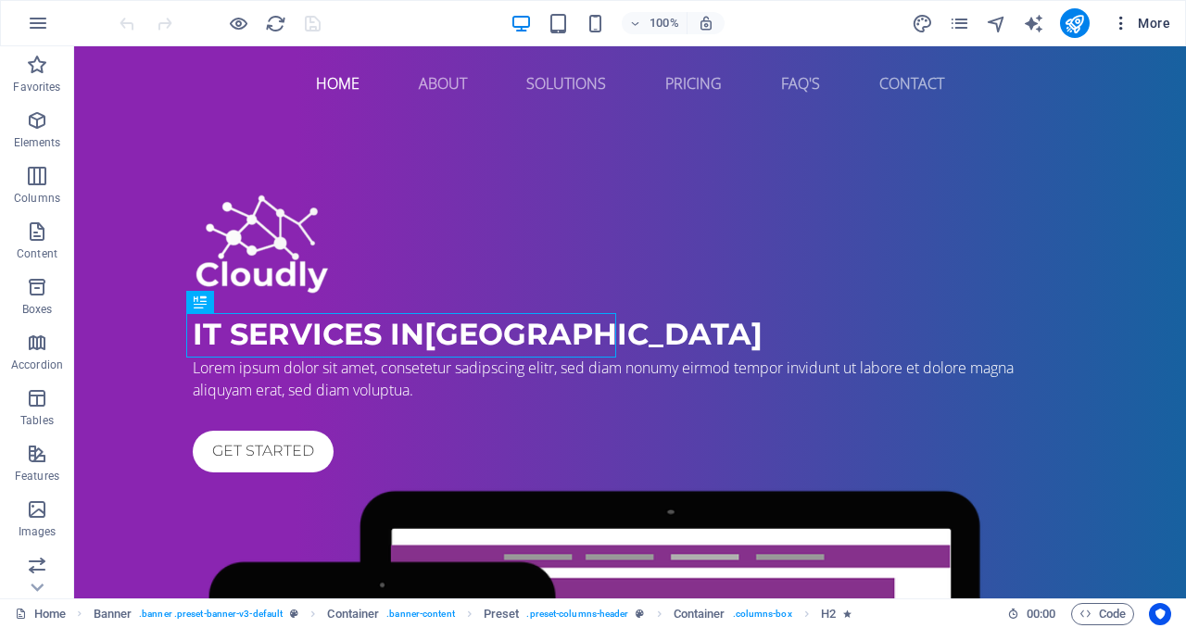
click at [1124, 31] on icon "button" at bounding box center [1120, 23] width 19 height 19
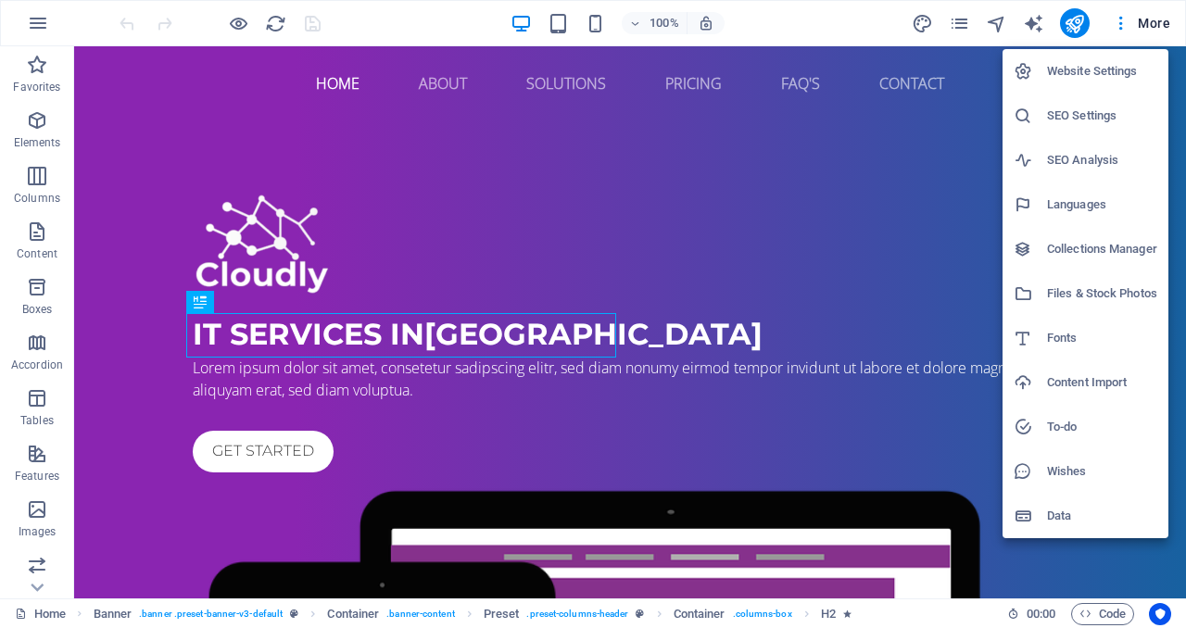
click at [34, 584] on div at bounding box center [593, 314] width 1186 height 628
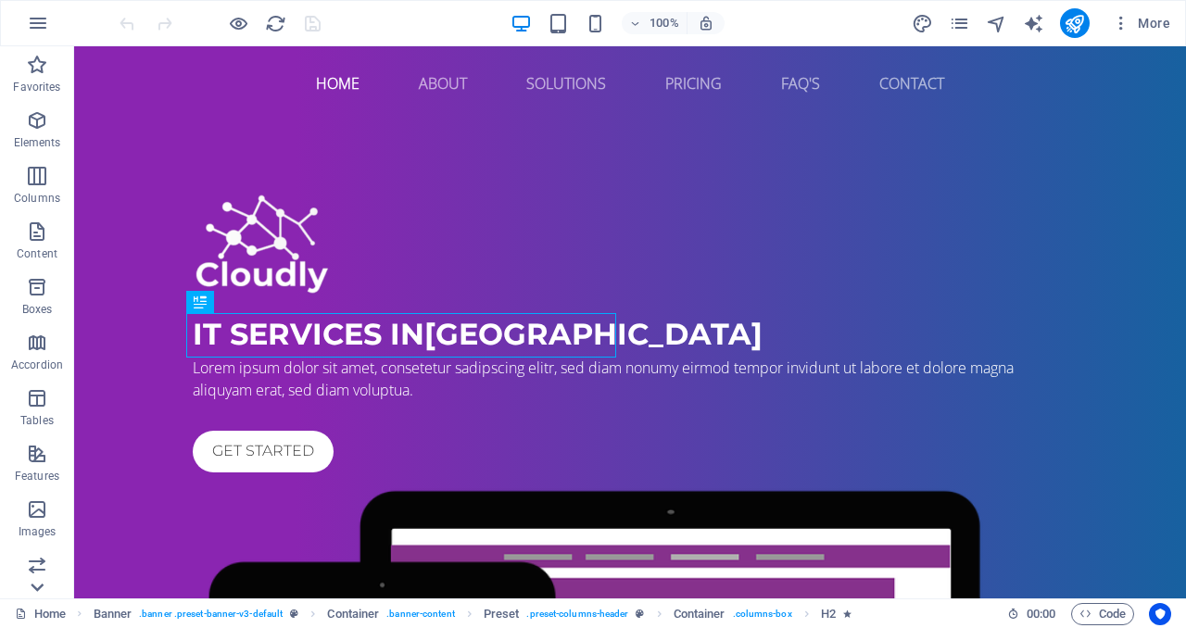
click at [34, 586] on icon at bounding box center [37, 588] width 13 height 8
click at [37, 587] on p "Collections" at bounding box center [36, 583] width 56 height 15
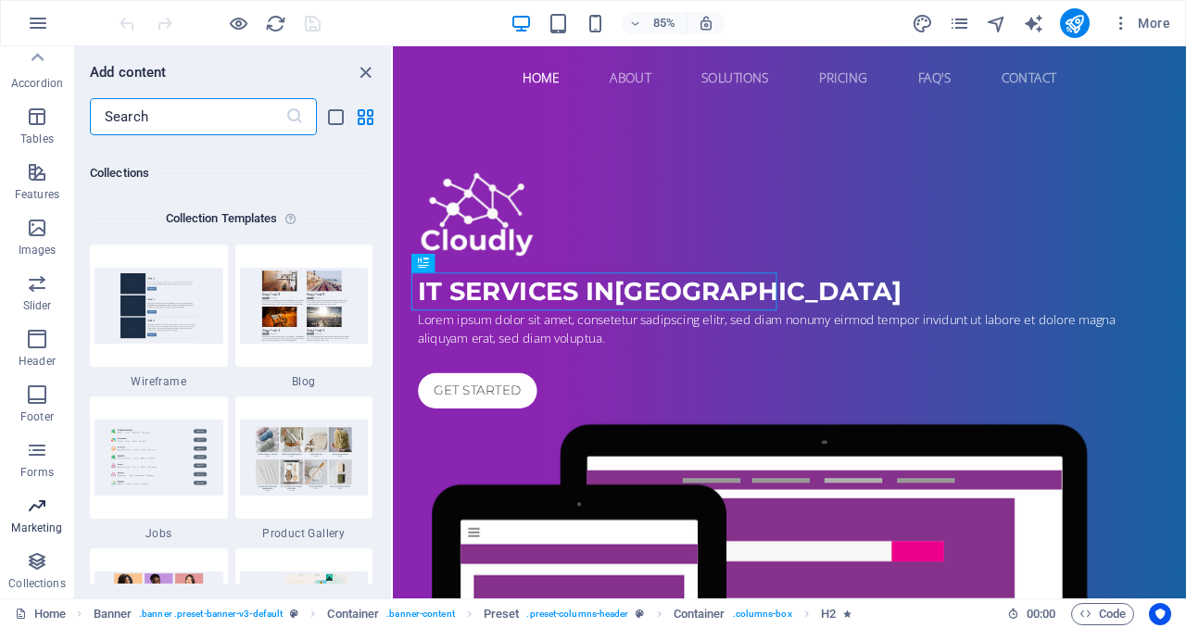
scroll to position [16955, 0]
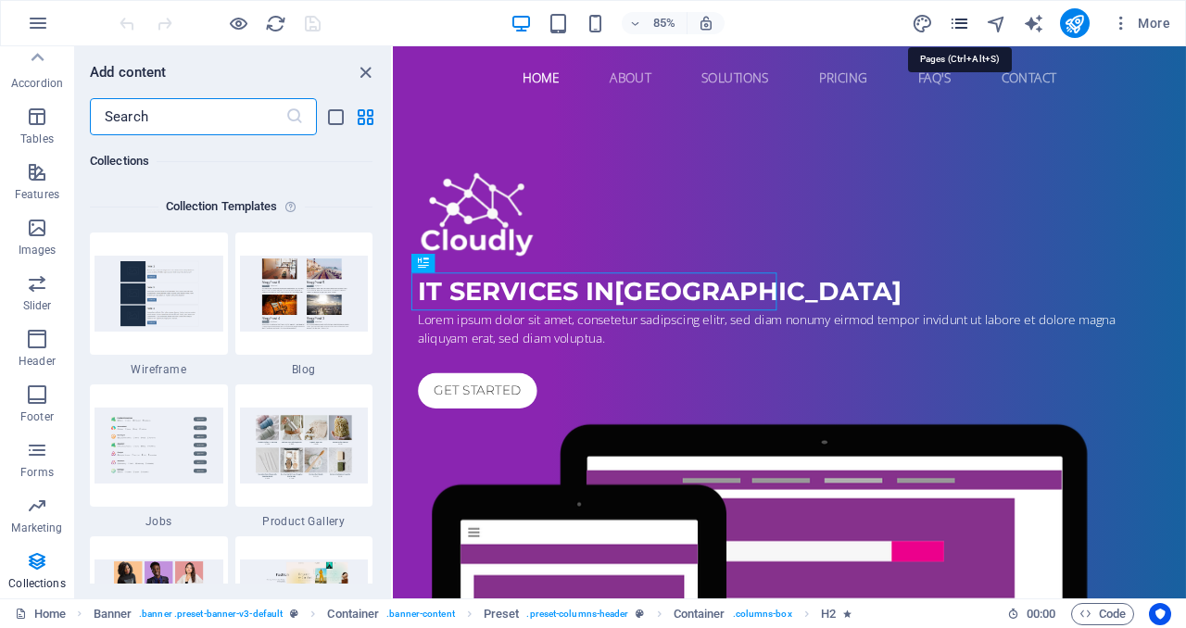
click at [965, 27] on icon "pages" at bounding box center [958, 23] width 21 height 21
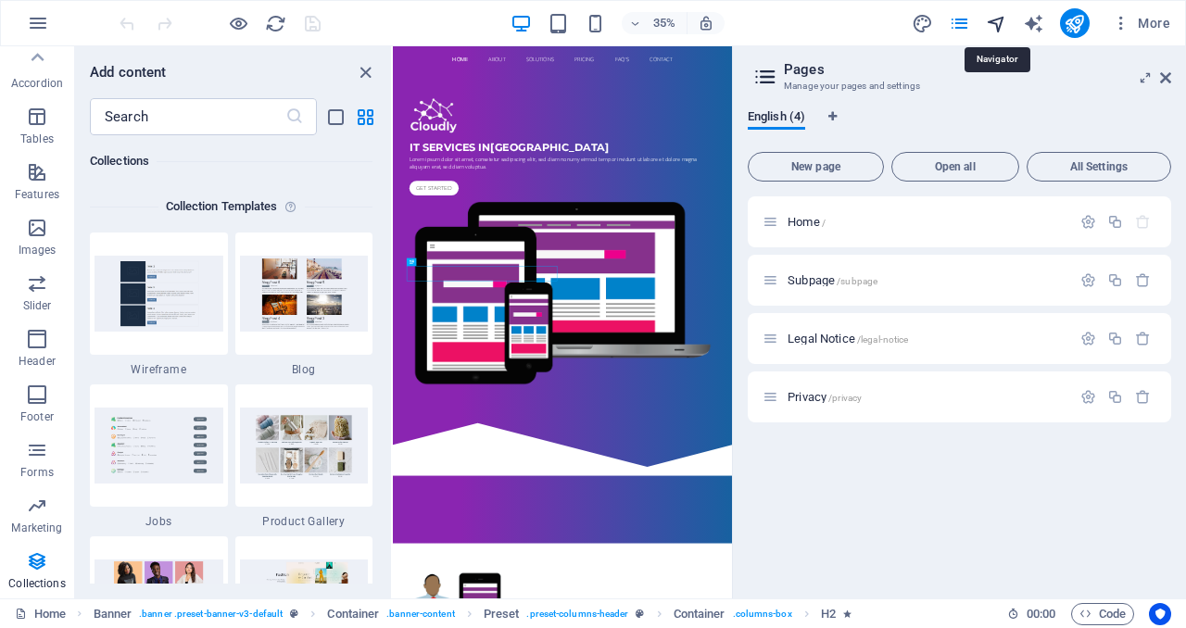
click at [1001, 25] on icon "navigator" at bounding box center [995, 23] width 21 height 21
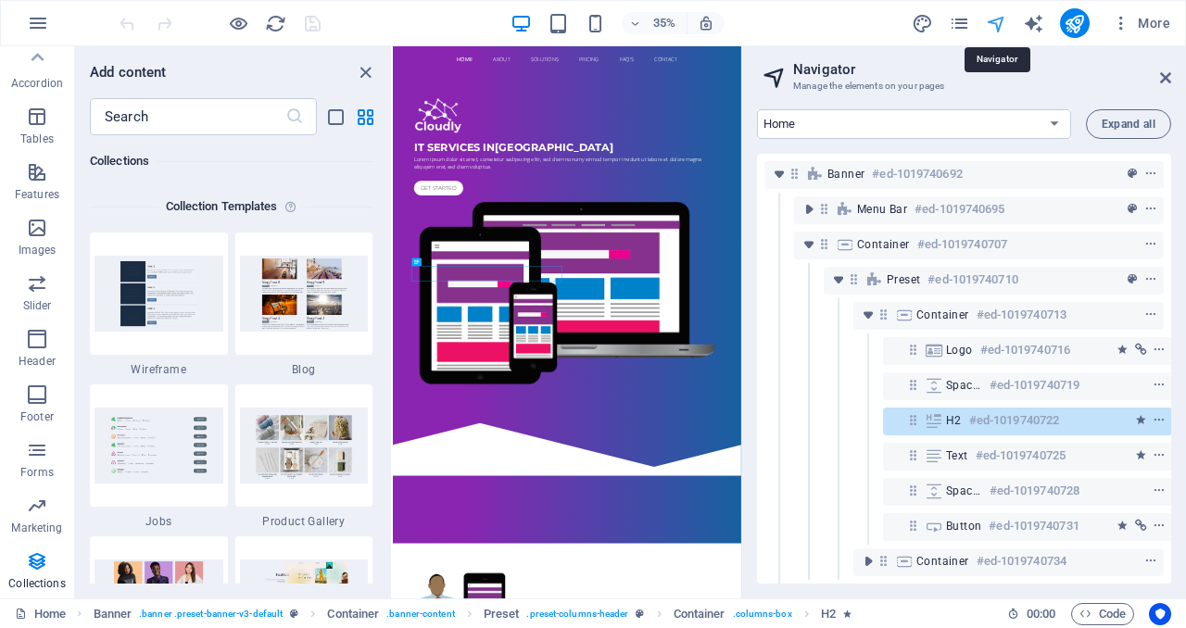
scroll to position [59, 5]
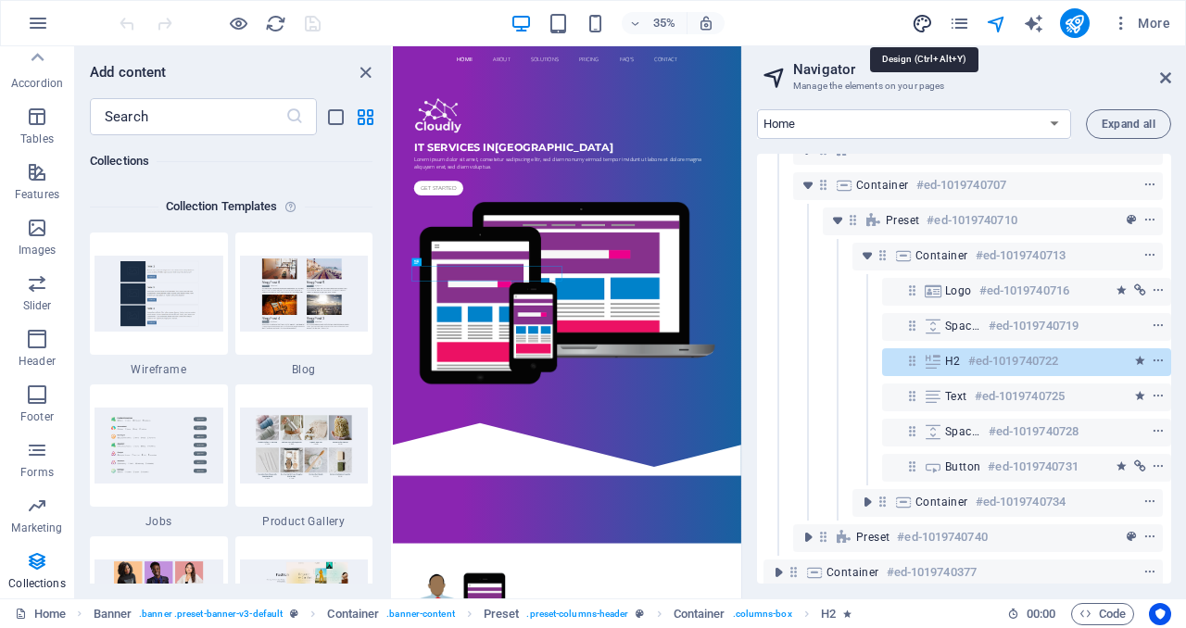
click at [923, 27] on icon "design" at bounding box center [921, 23] width 21 height 21
select select "px"
select select "400"
select select "px"
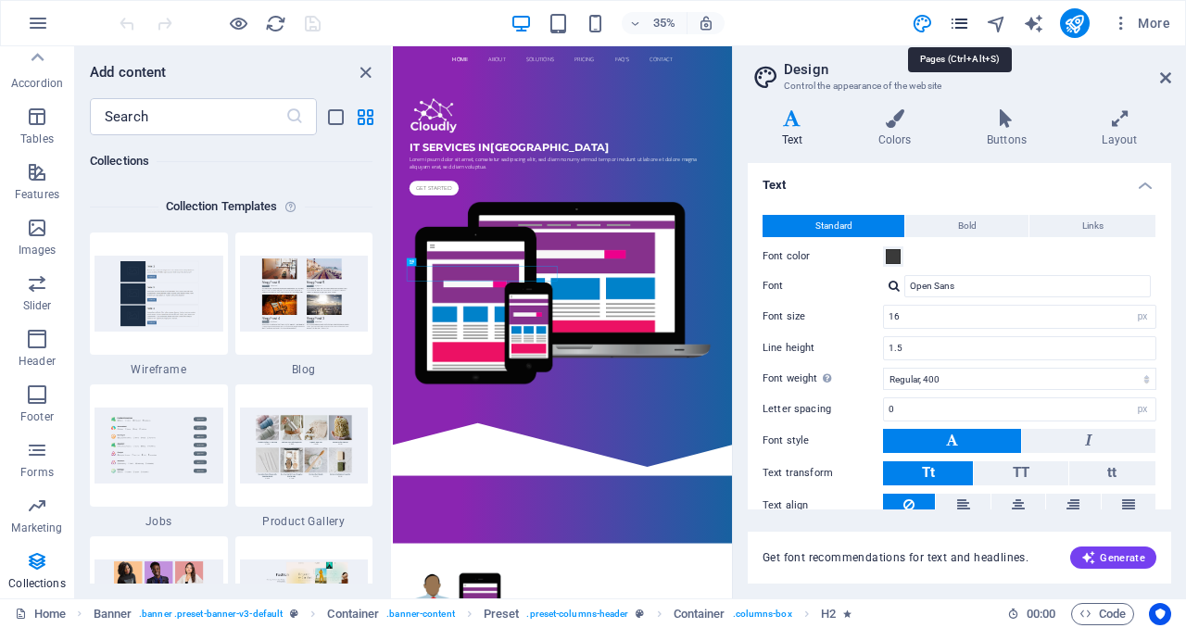
click at [954, 29] on icon "pages" at bounding box center [958, 23] width 21 height 21
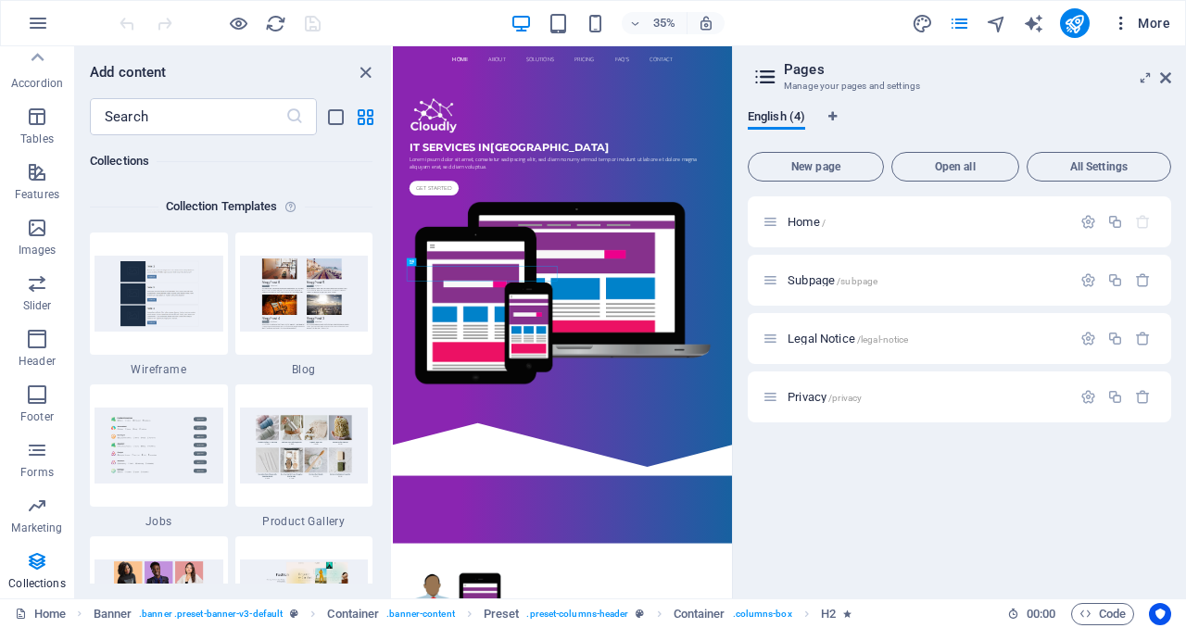
click at [1123, 31] on icon "button" at bounding box center [1120, 23] width 19 height 19
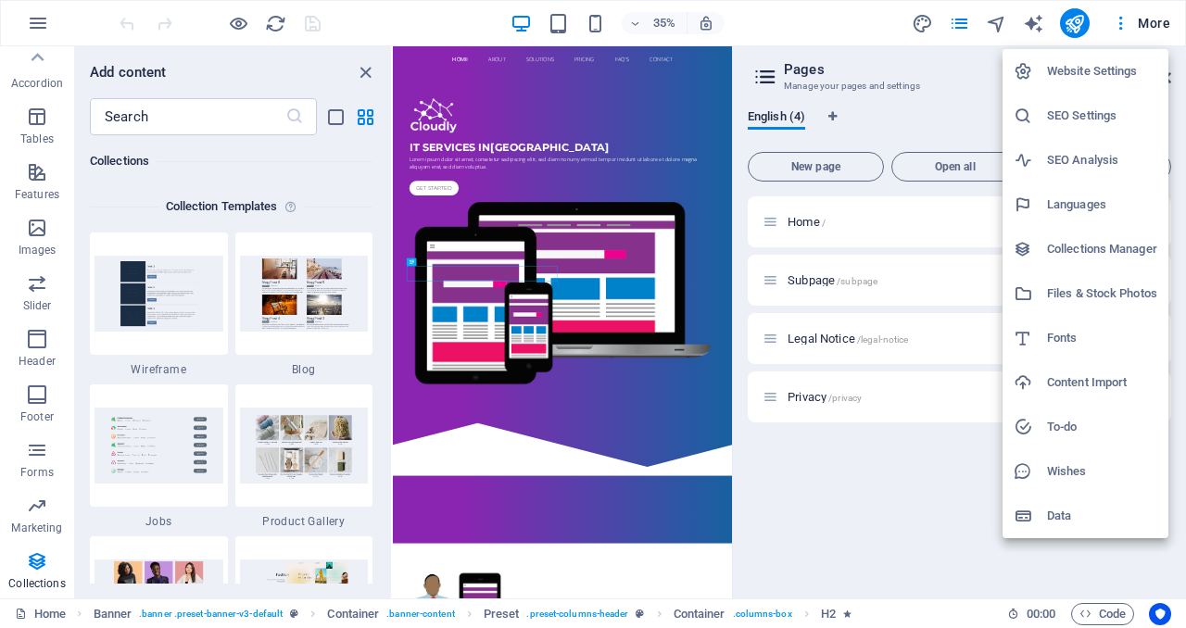
click at [45, 25] on div at bounding box center [593, 314] width 1186 height 628
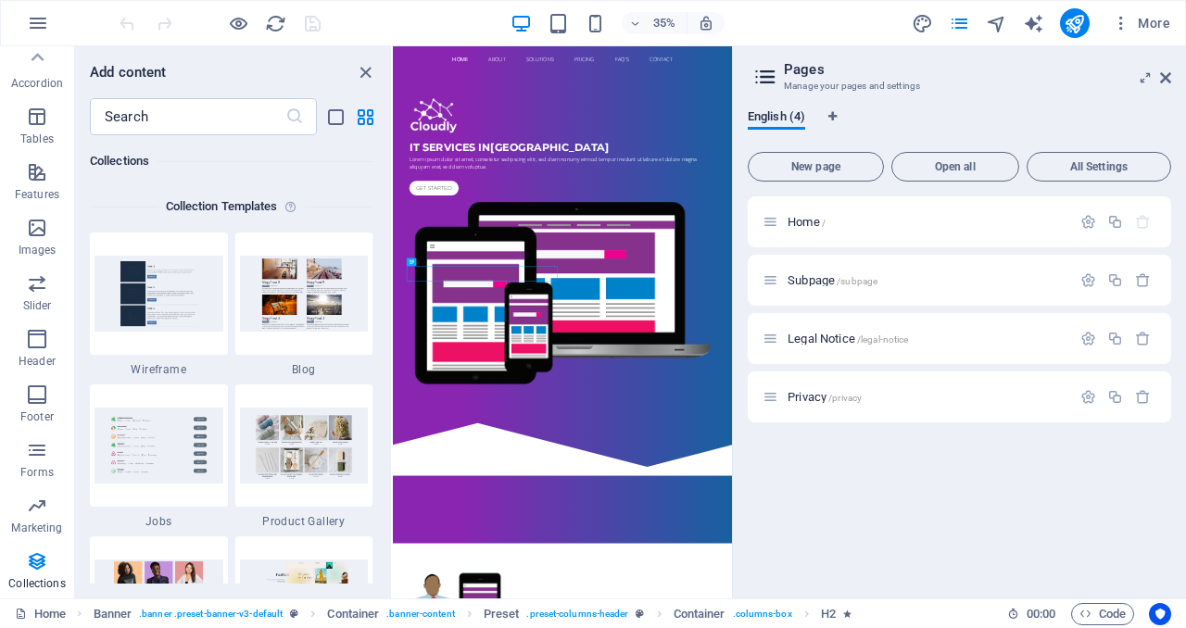
click at [30, 25] on icon "button" at bounding box center [38, 23] width 22 height 22
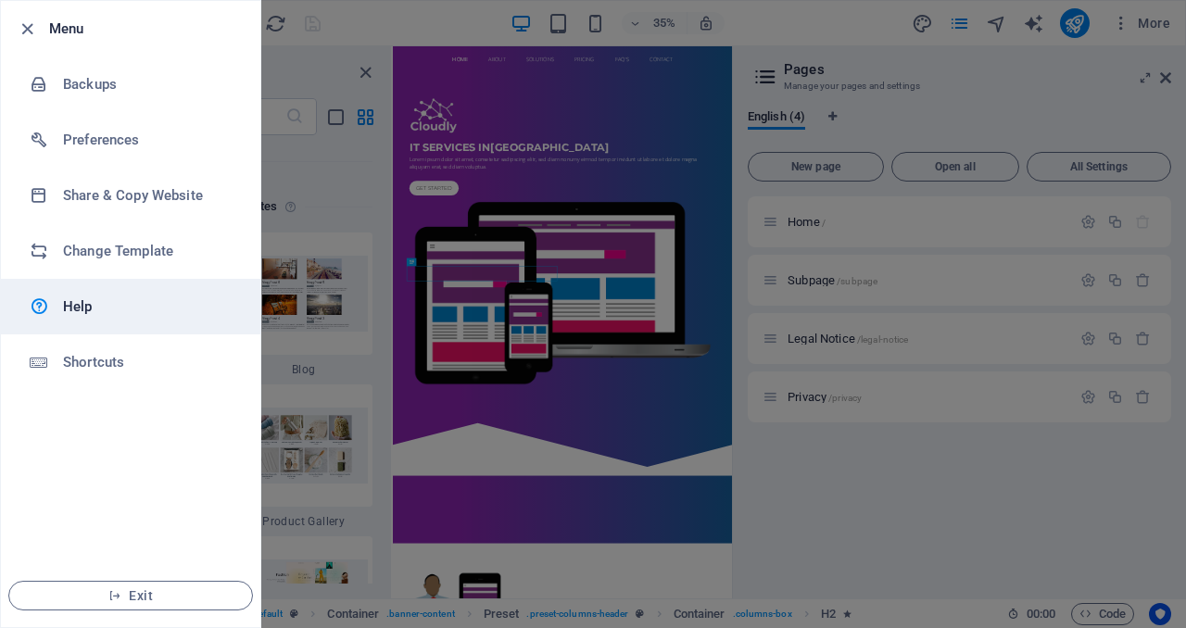
click at [61, 293] on link "Help" at bounding box center [130, 307] width 259 height 56
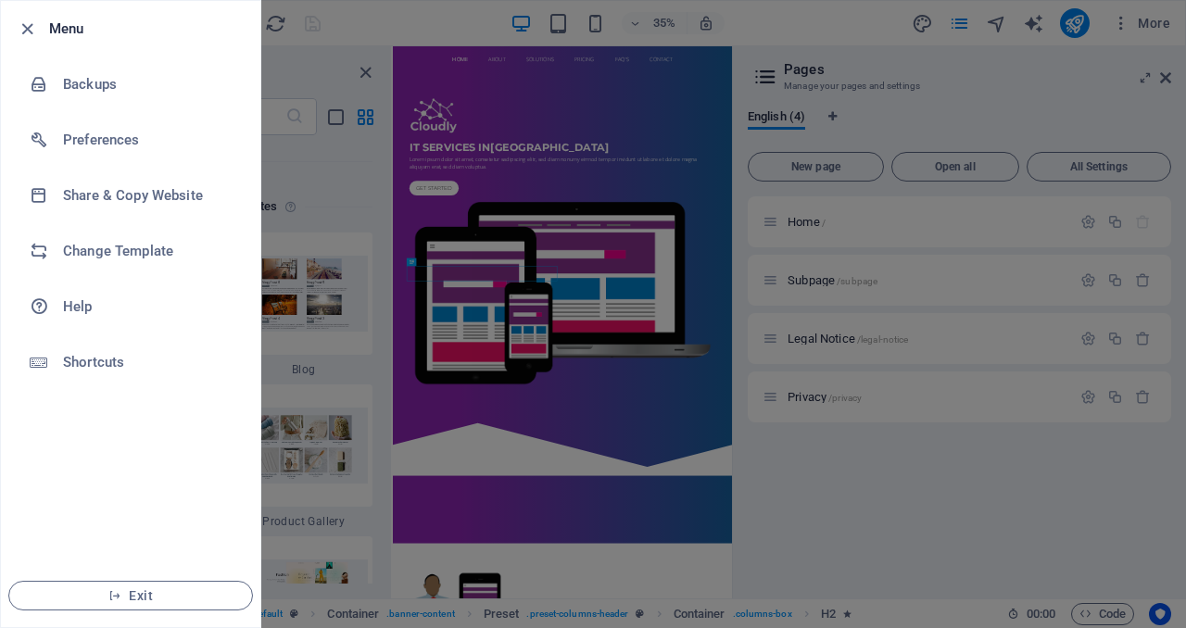
click at [988, 79] on div at bounding box center [593, 314] width 1186 height 628
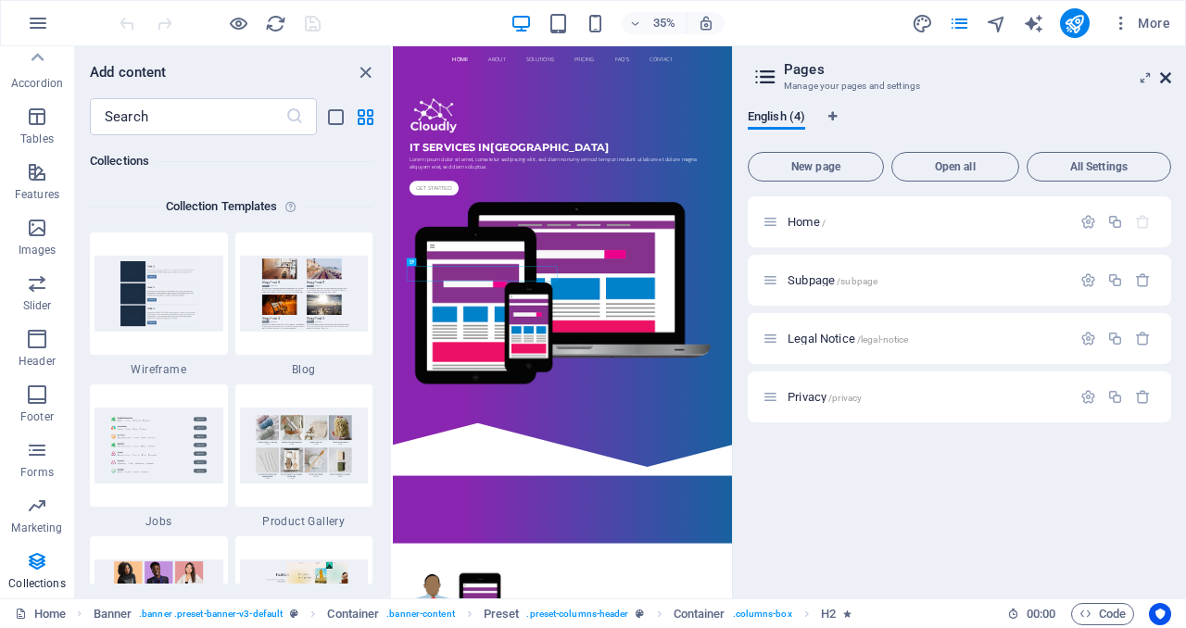
click at [1164, 71] on icon at bounding box center [1165, 77] width 11 height 15
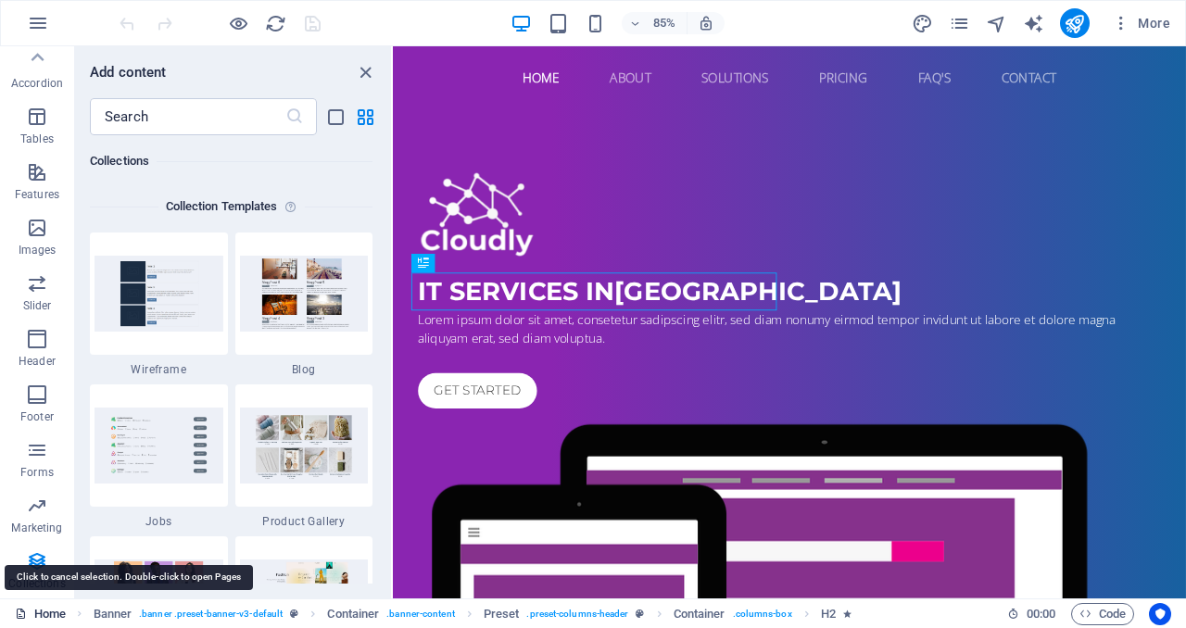
click at [51, 609] on link "Home" at bounding box center [40, 614] width 51 height 22
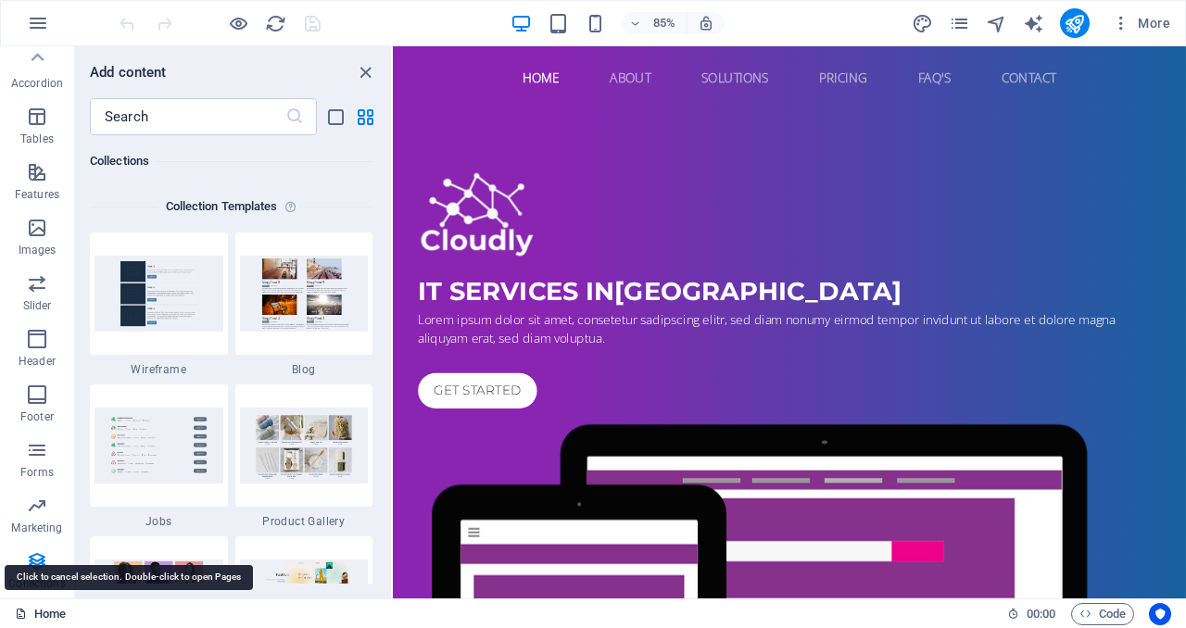
click at [53, 611] on link "Home" at bounding box center [40, 614] width 51 height 22
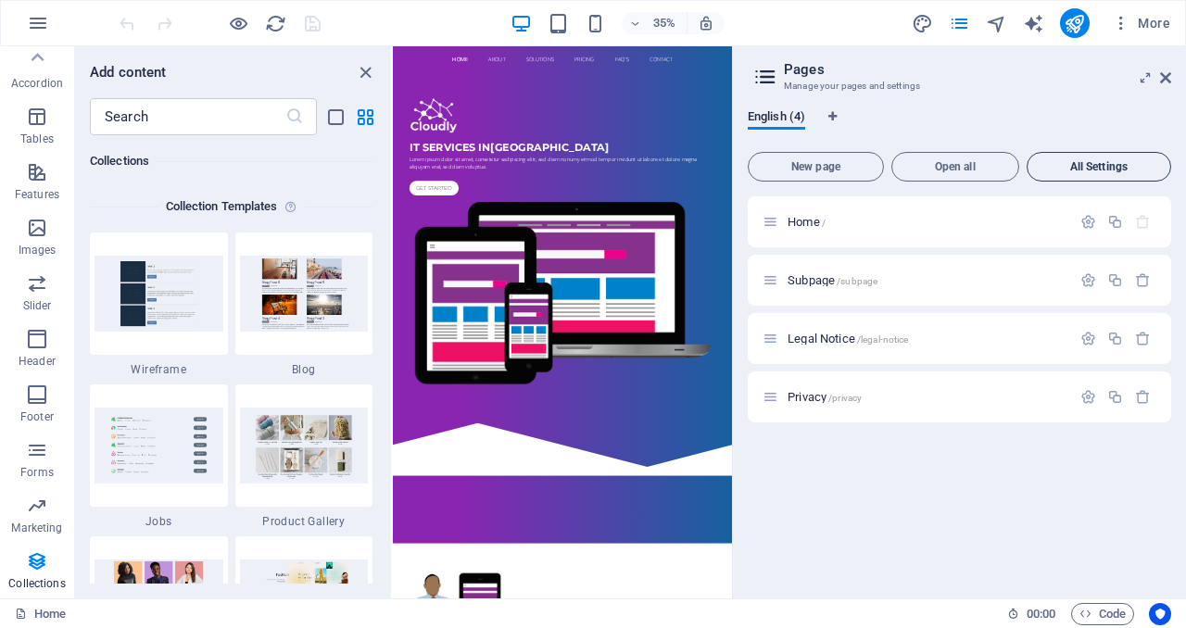
click at [1080, 168] on span "All Settings" at bounding box center [1099, 166] width 128 height 11
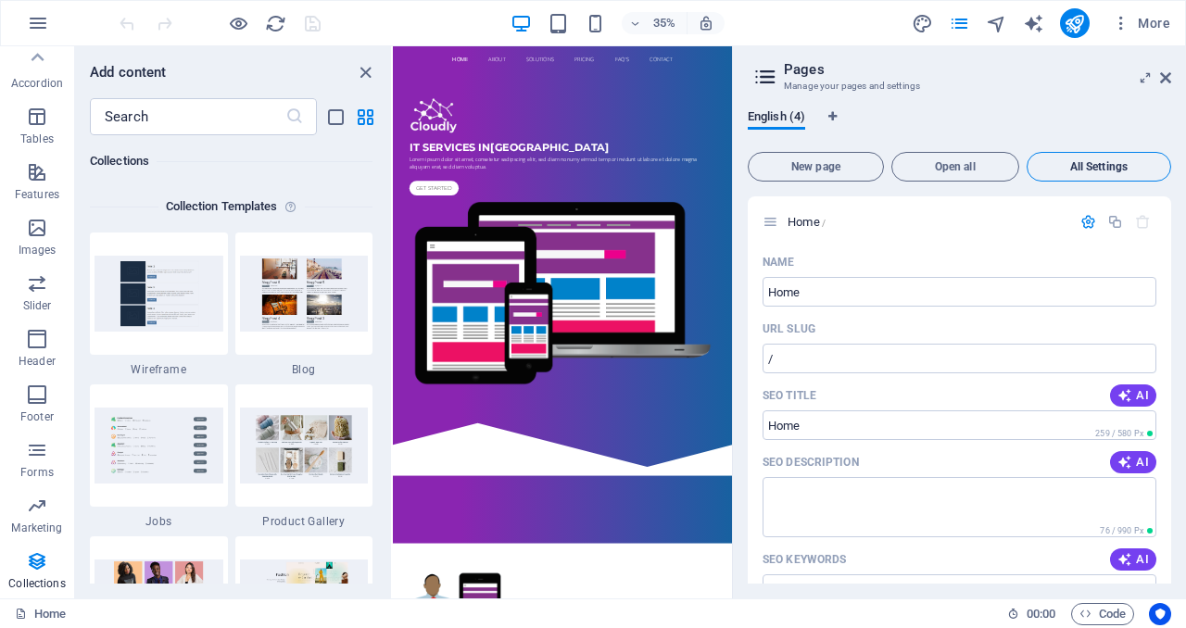
scroll to position [2148, 0]
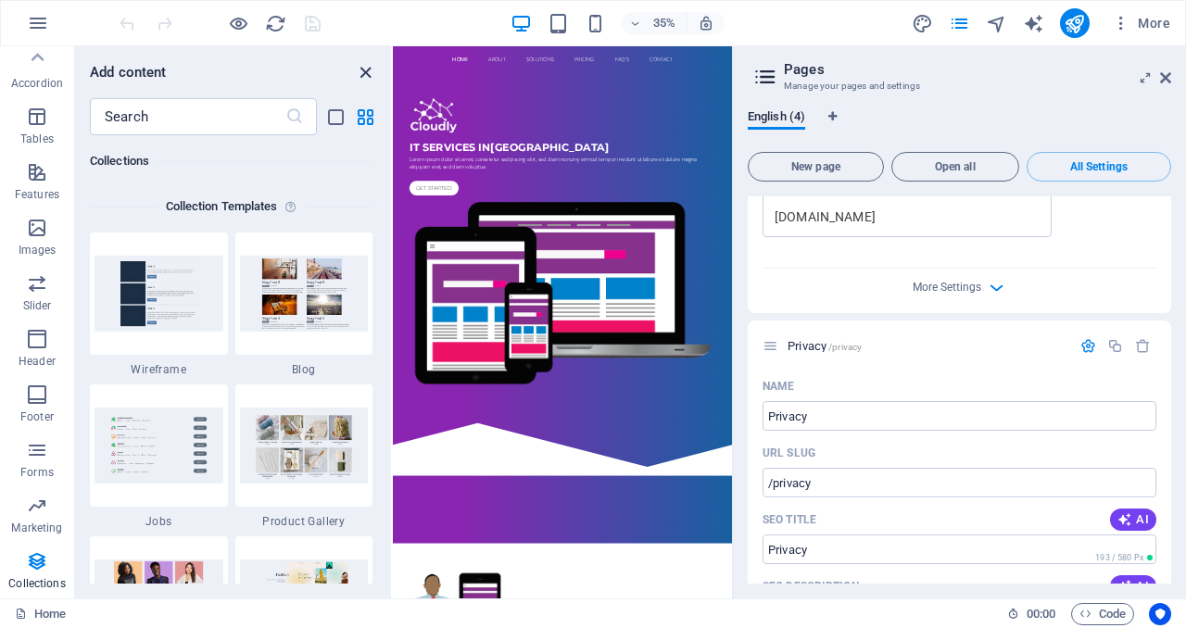
click at [366, 70] on icon "close panel" at bounding box center [365, 72] width 21 height 21
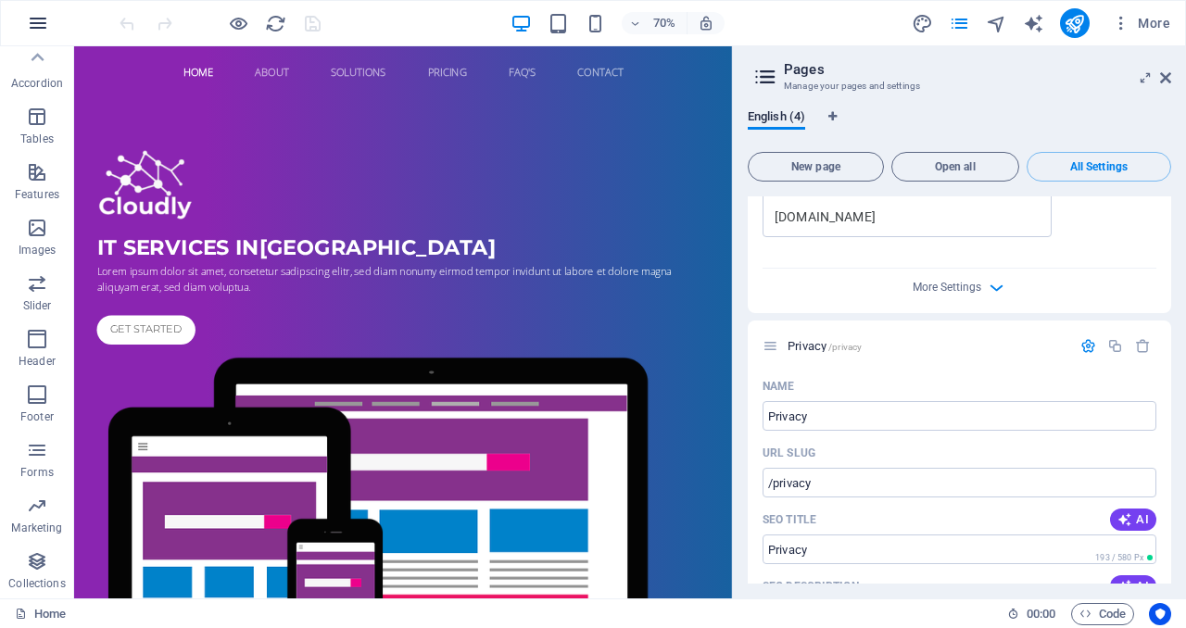
click at [44, 29] on icon "button" at bounding box center [38, 23] width 22 height 22
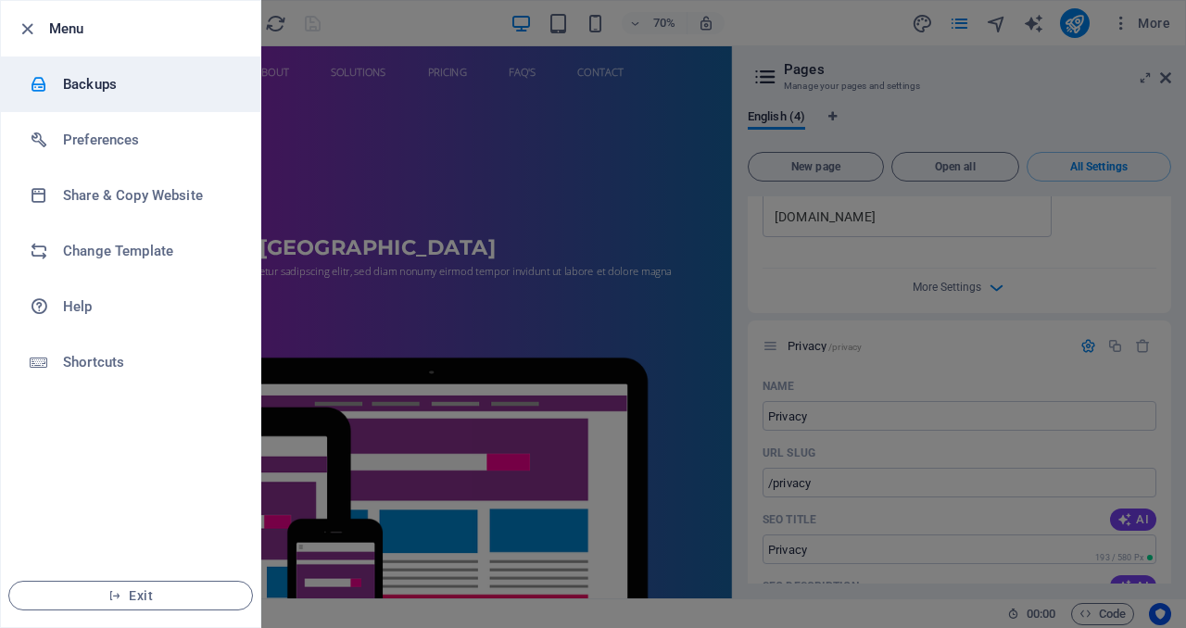
click at [63, 80] on h6 "Backups" at bounding box center [148, 84] width 171 height 22
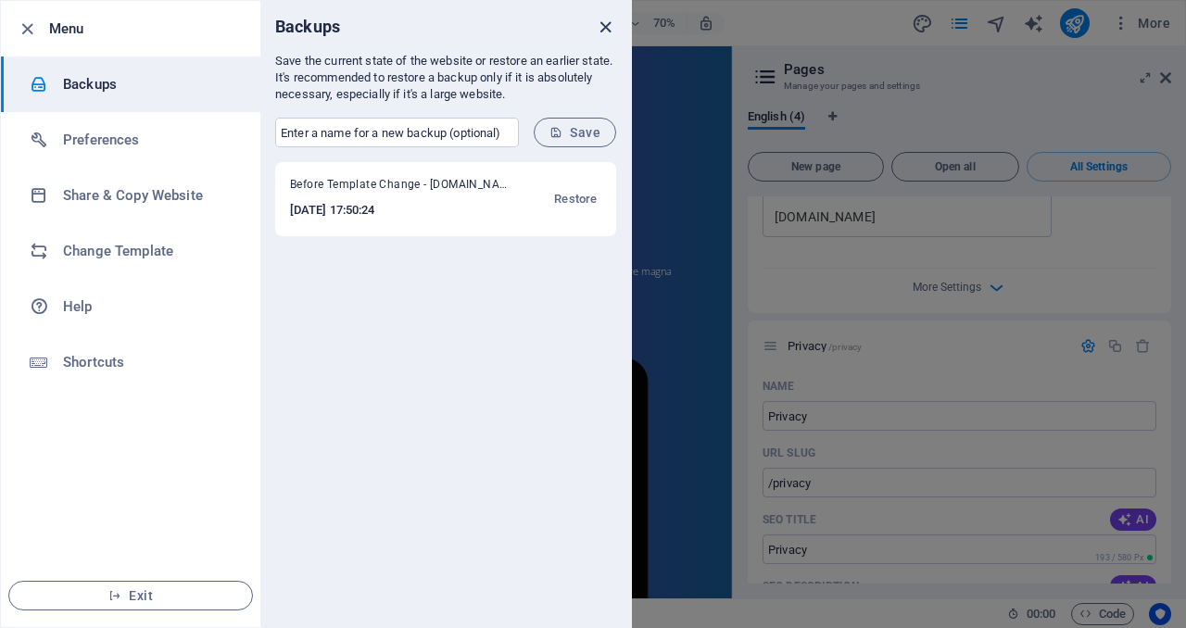
click at [607, 29] on icon "close" at bounding box center [605, 27] width 21 height 21
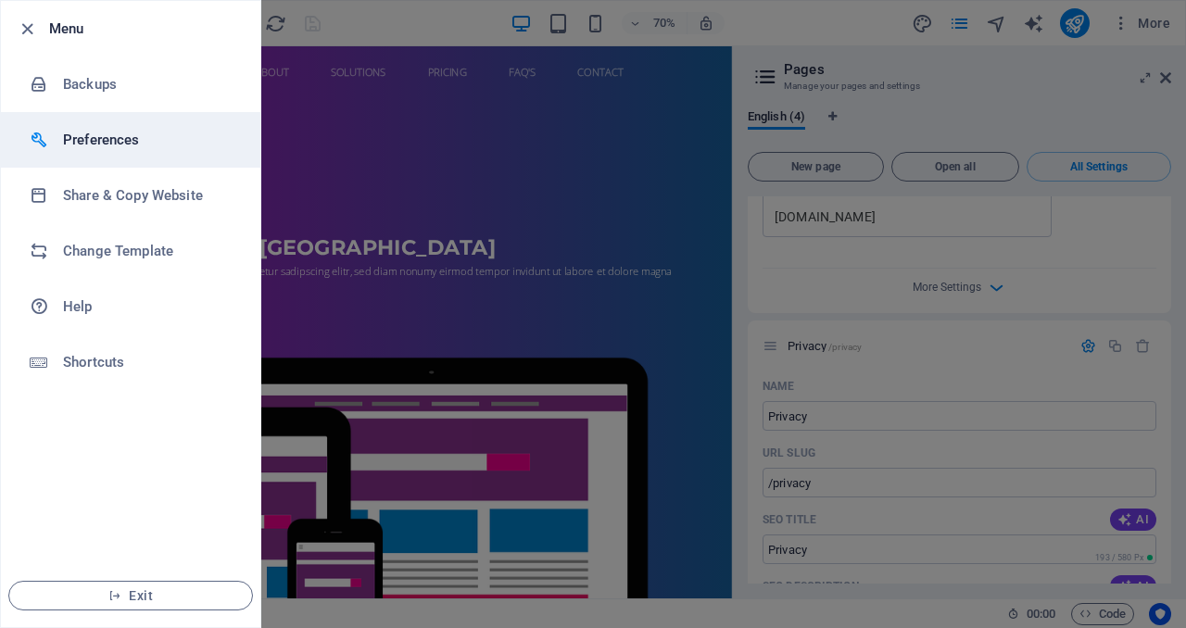
click at [127, 137] on h6 "Preferences" at bounding box center [148, 140] width 171 height 22
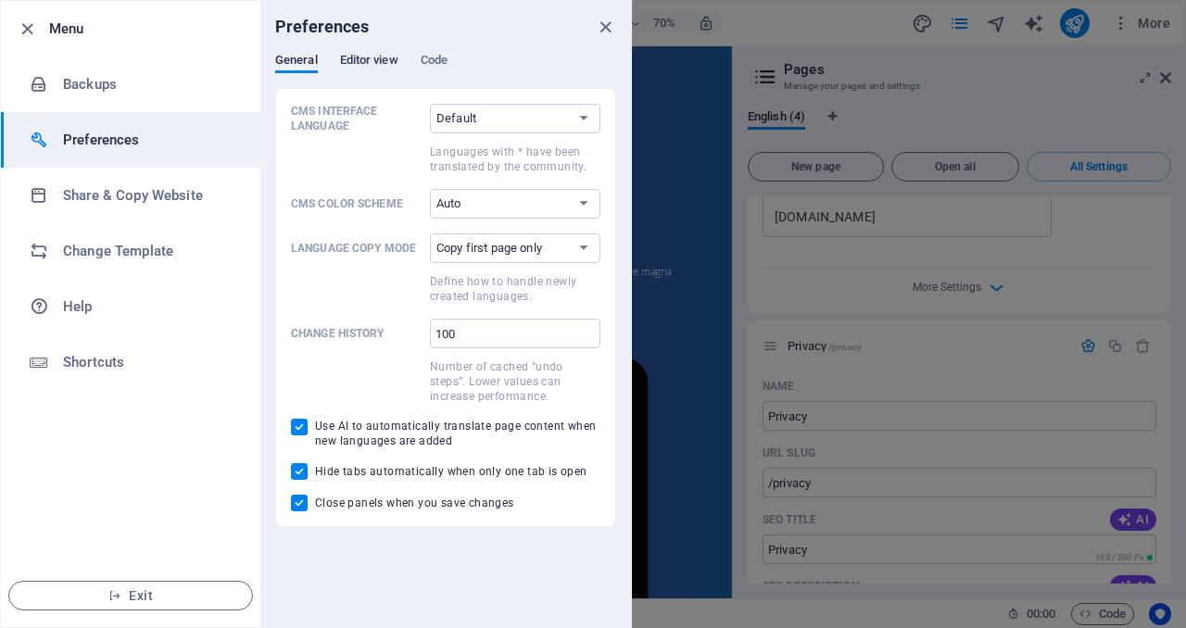
click at [384, 69] on span "Editor view" at bounding box center [369, 62] width 58 height 26
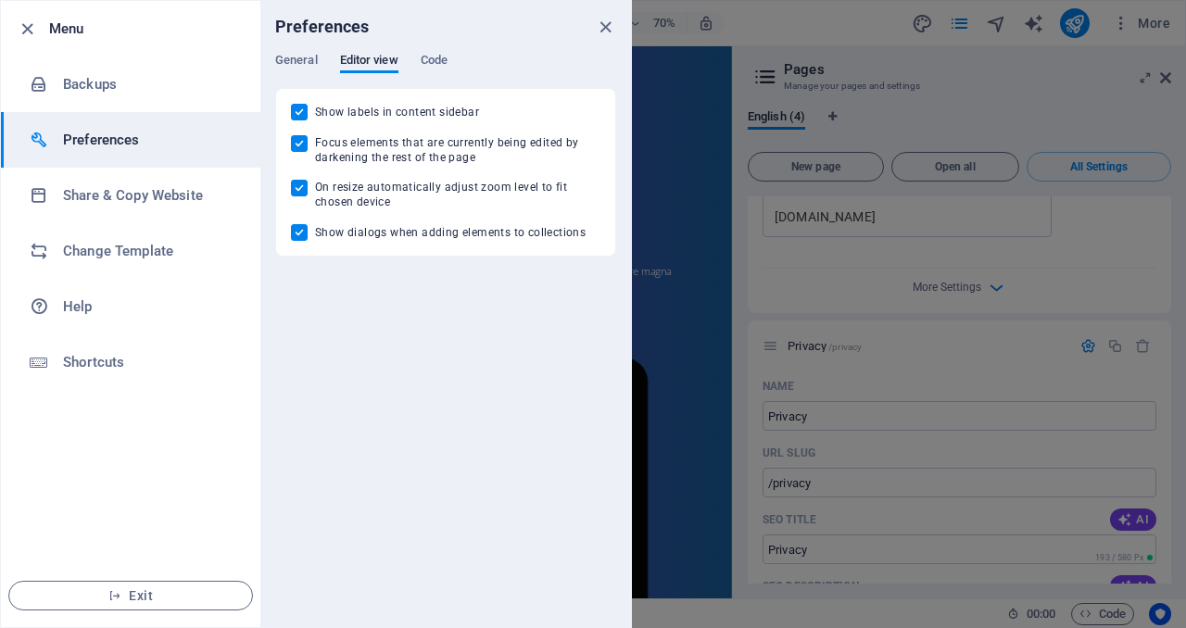
click at [453, 57] on div "General Editor view Code" at bounding box center [445, 70] width 341 height 35
click at [431, 60] on span "Code" at bounding box center [433, 62] width 27 height 26
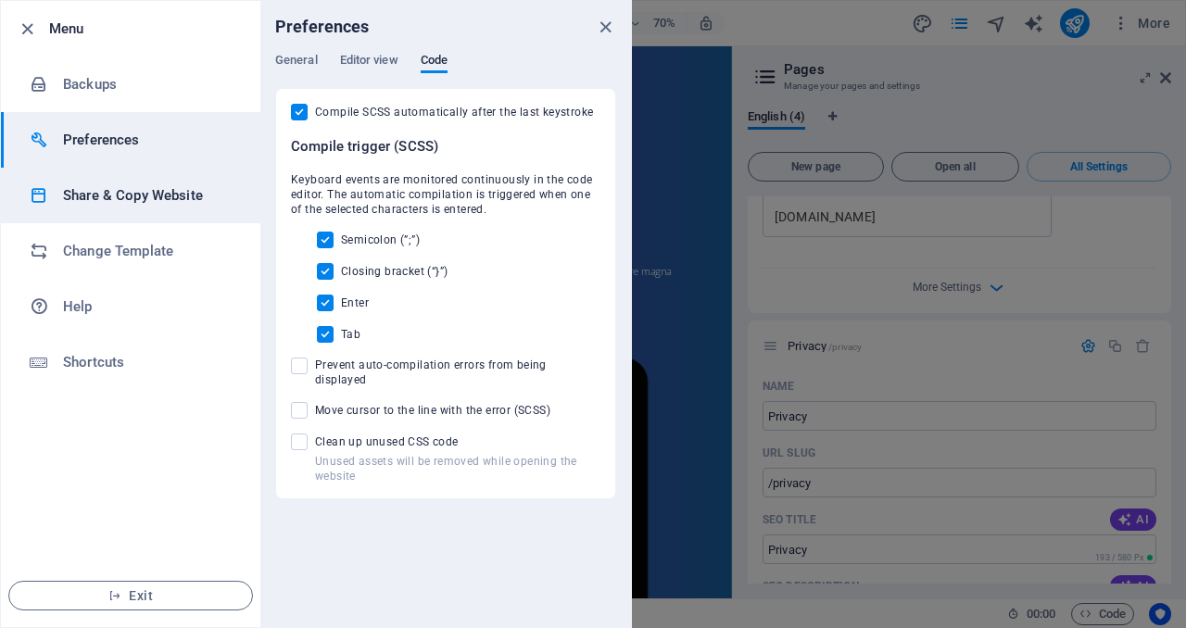
click at [147, 202] on h6 "Share & Copy Website" at bounding box center [148, 195] width 171 height 22
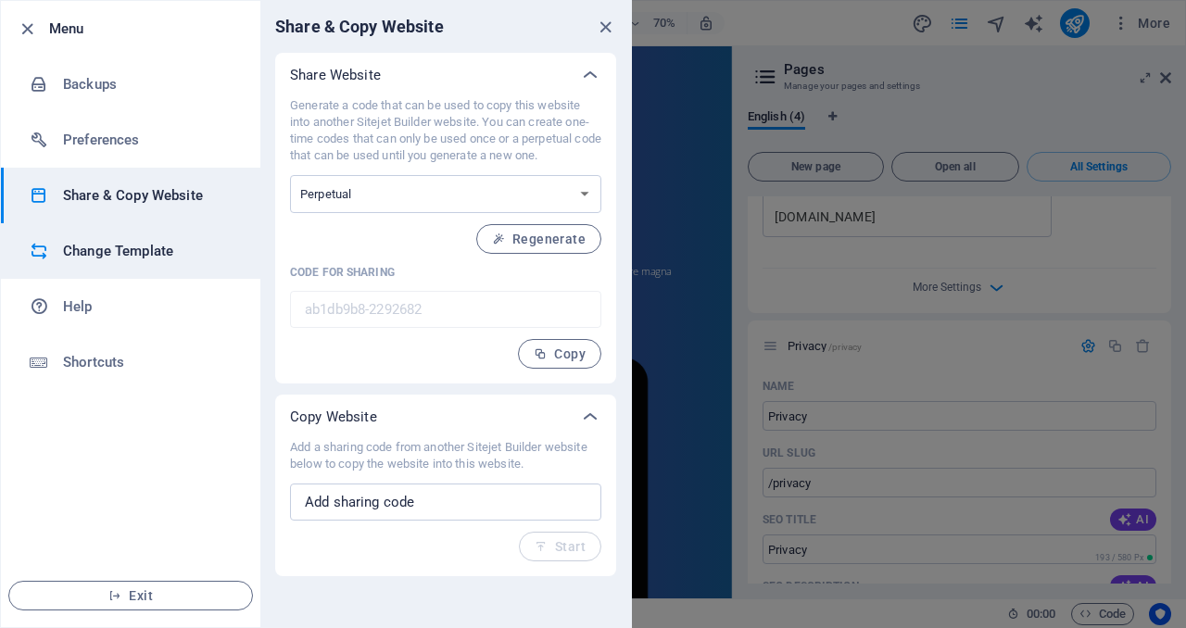
click at [122, 260] on h6 "Change Template" at bounding box center [148, 251] width 171 height 22
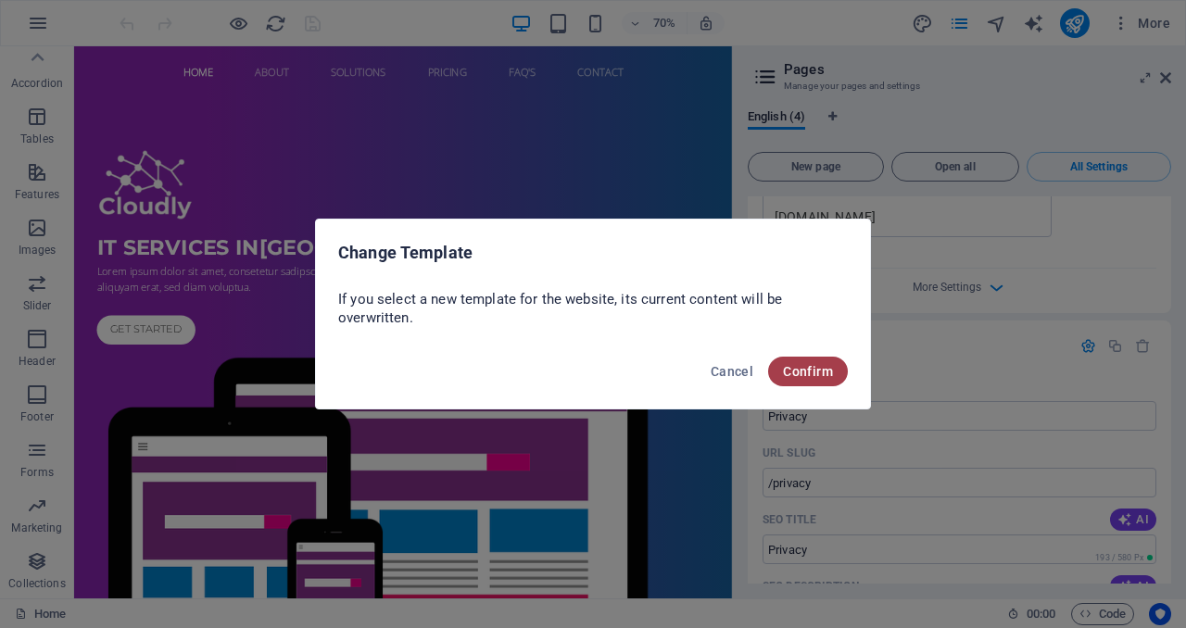
click at [819, 374] on span "Confirm" at bounding box center [808, 371] width 50 height 15
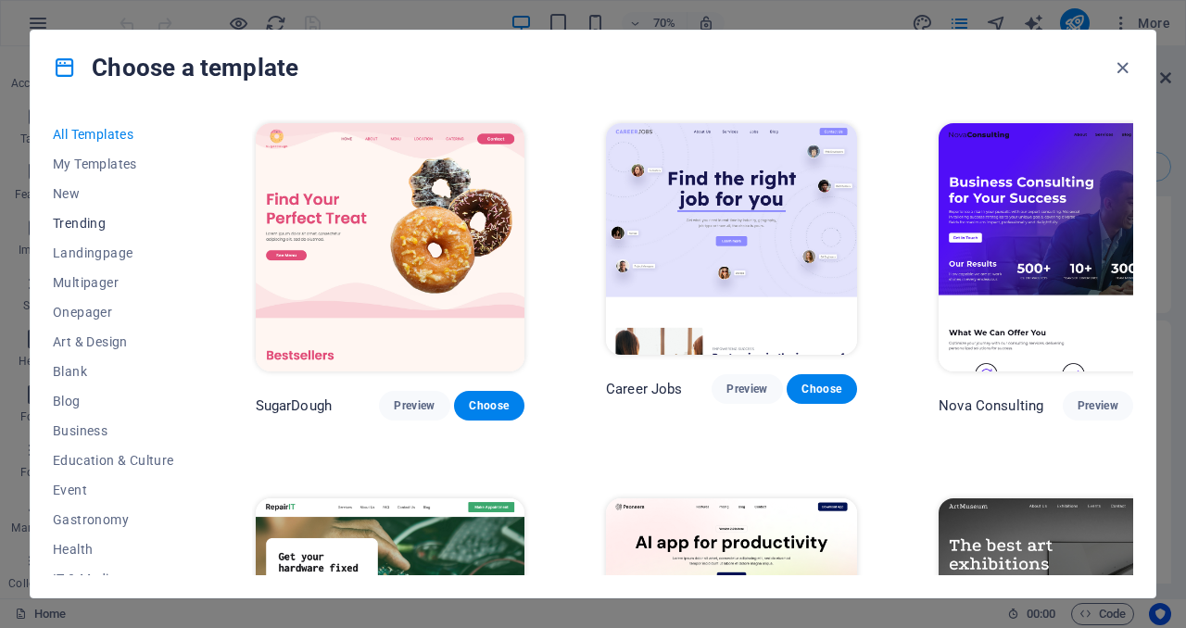
click at [101, 228] on span "Trending" at bounding box center [113, 223] width 121 height 15
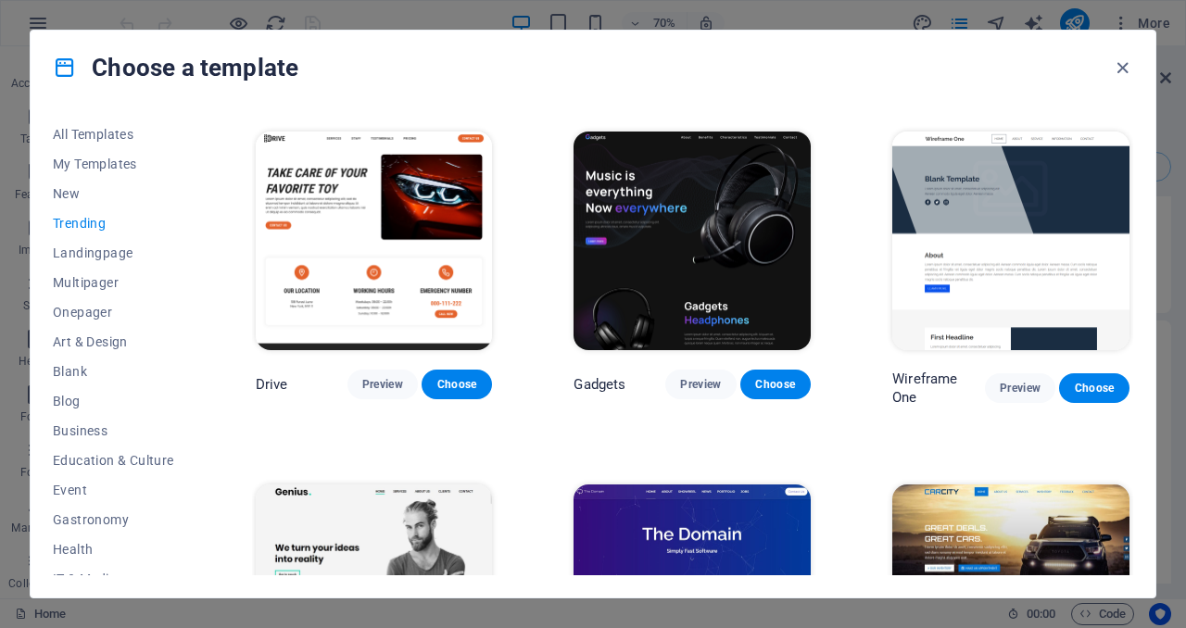
scroll to position [1131, 0]
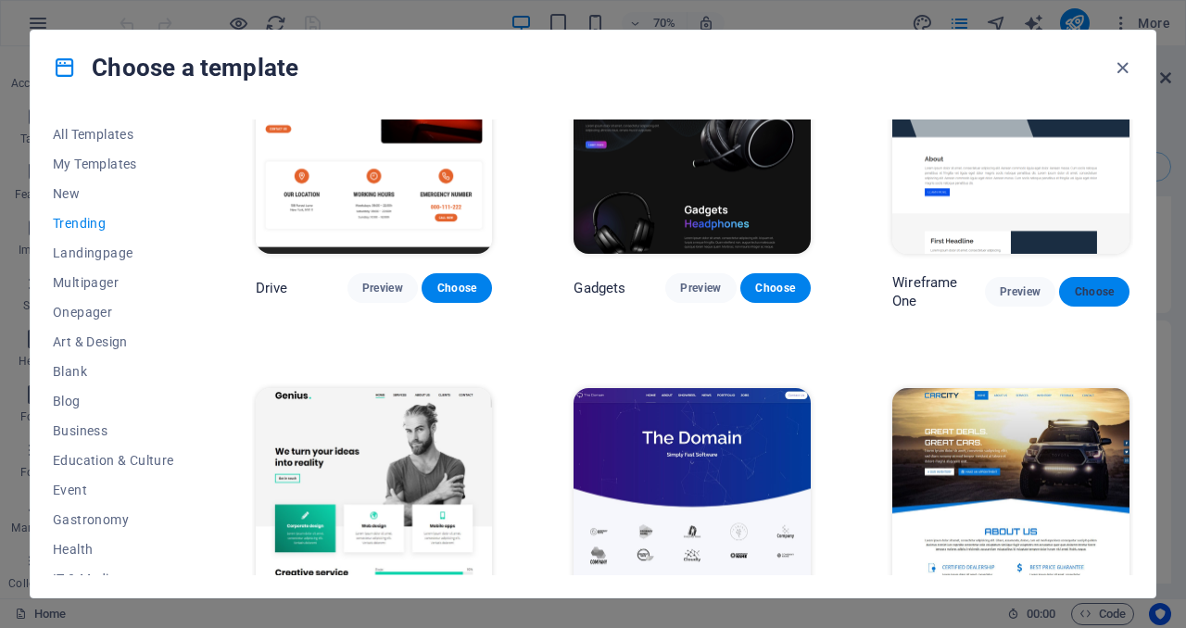
click at [1114, 290] on button "Choose" at bounding box center [1094, 292] width 70 height 30
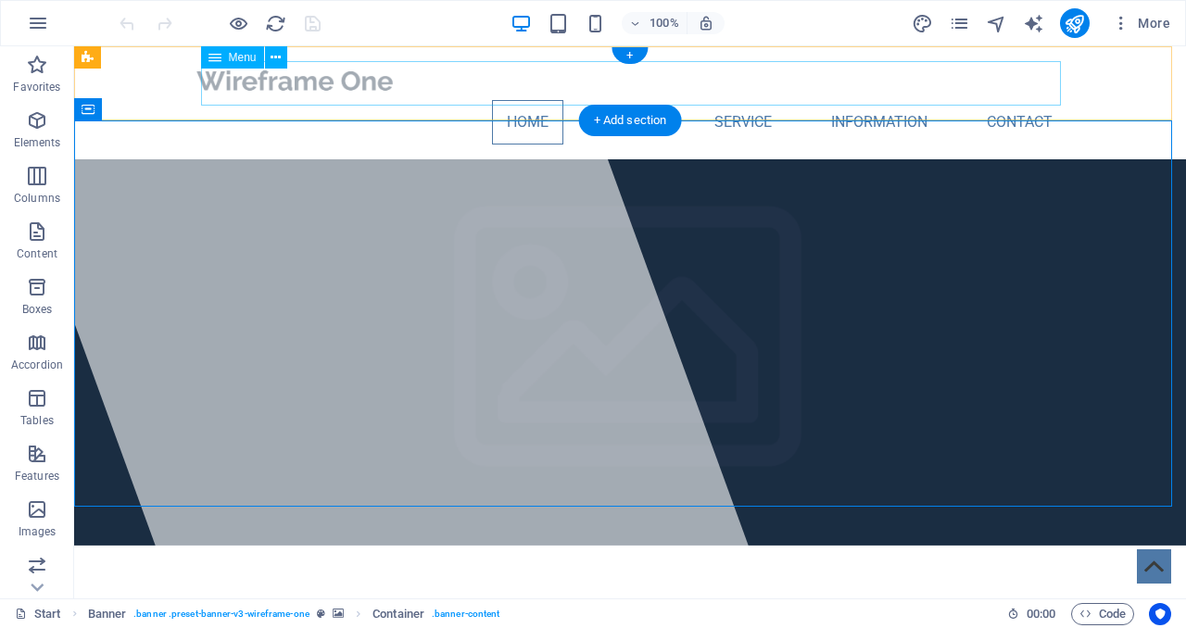
click at [748, 100] on nav "Home About Service Information Contact" at bounding box center [630, 122] width 874 height 44
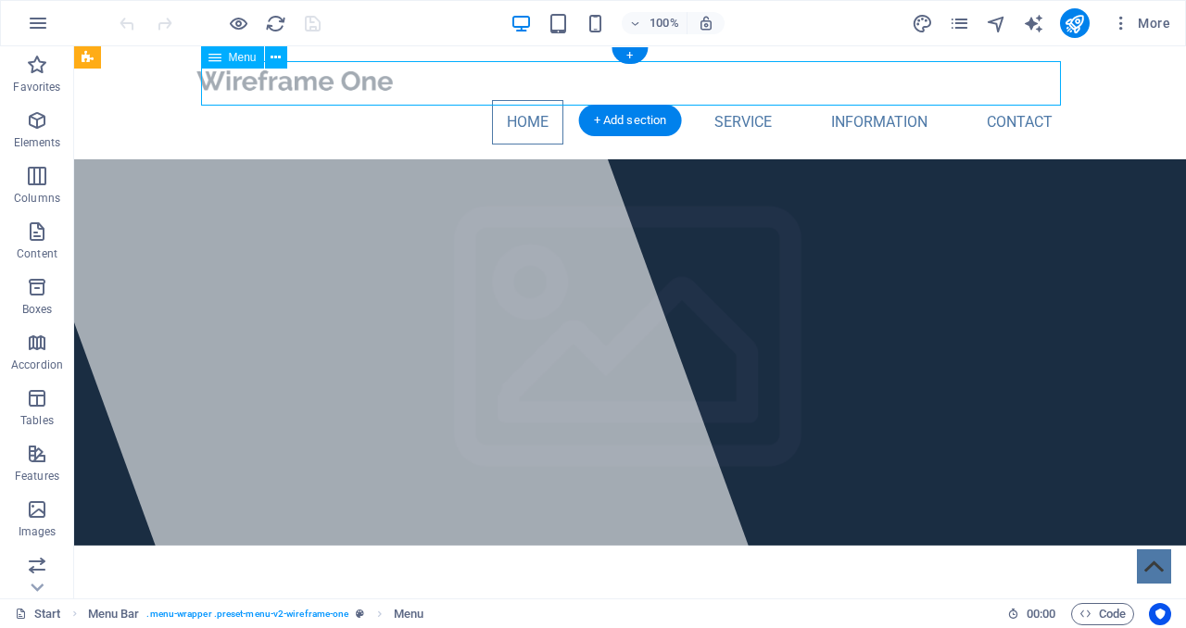
click at [849, 100] on nav "Home About Service Information Contact" at bounding box center [630, 122] width 874 height 44
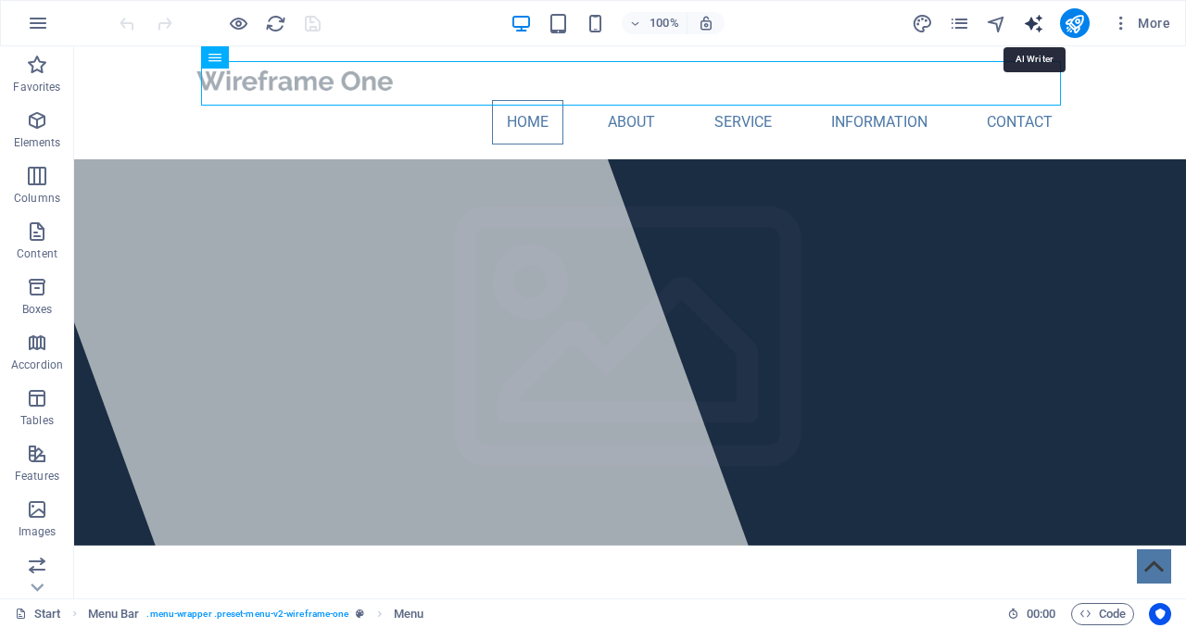
click at [1029, 26] on icon "text_generator" at bounding box center [1033, 23] width 21 height 21
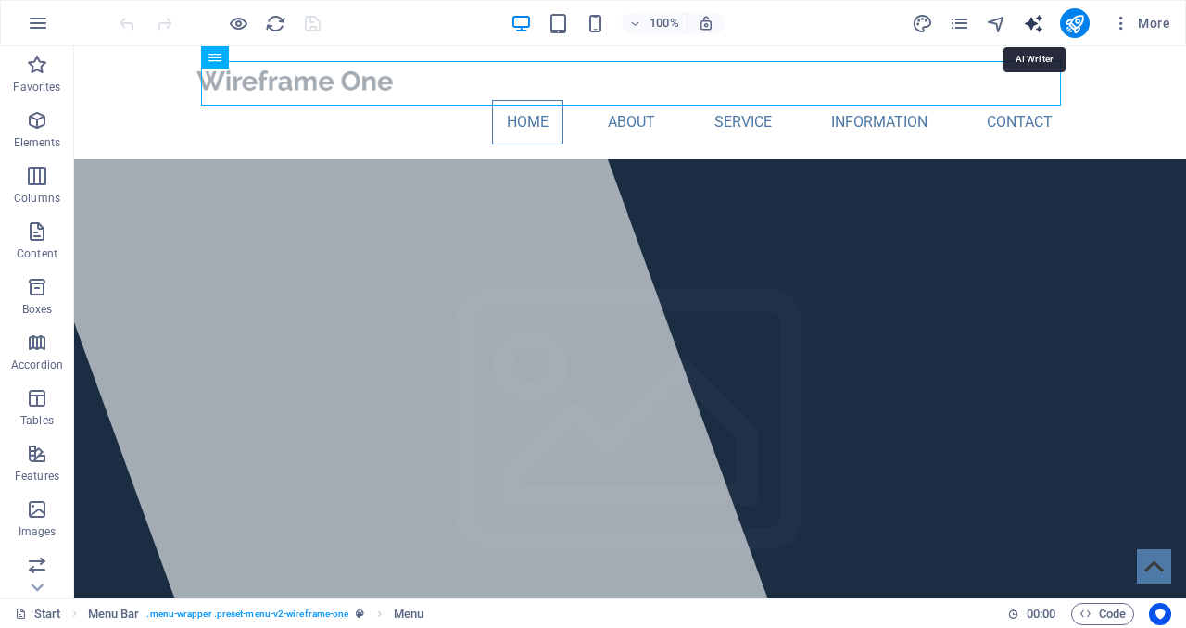
select select "English"
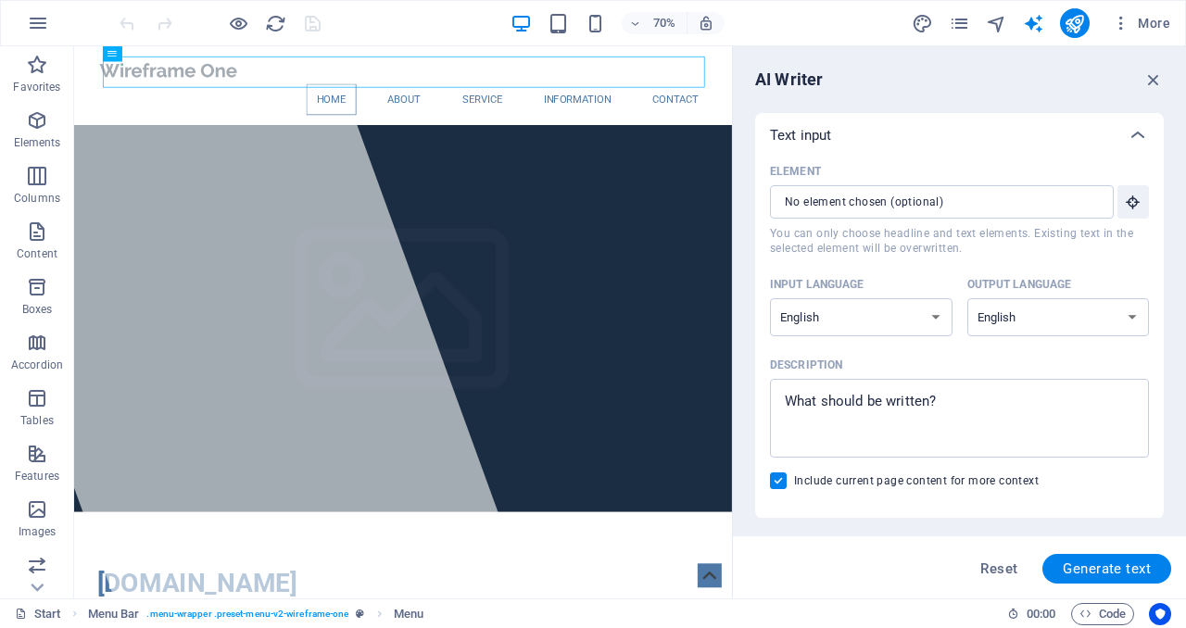
drag, startPoint x: 1162, startPoint y: 190, endPoint x: 1183, endPoint y: 389, distance: 200.2
click at [1183, 389] on div "AI Writer Text input Element ​ You can only choose headline and text elements. …" at bounding box center [959, 322] width 453 height 552
click at [453, 28] on div "70% More" at bounding box center [646, 23] width 1061 height 30
click at [34, 126] on icon "button" at bounding box center [37, 120] width 22 height 22
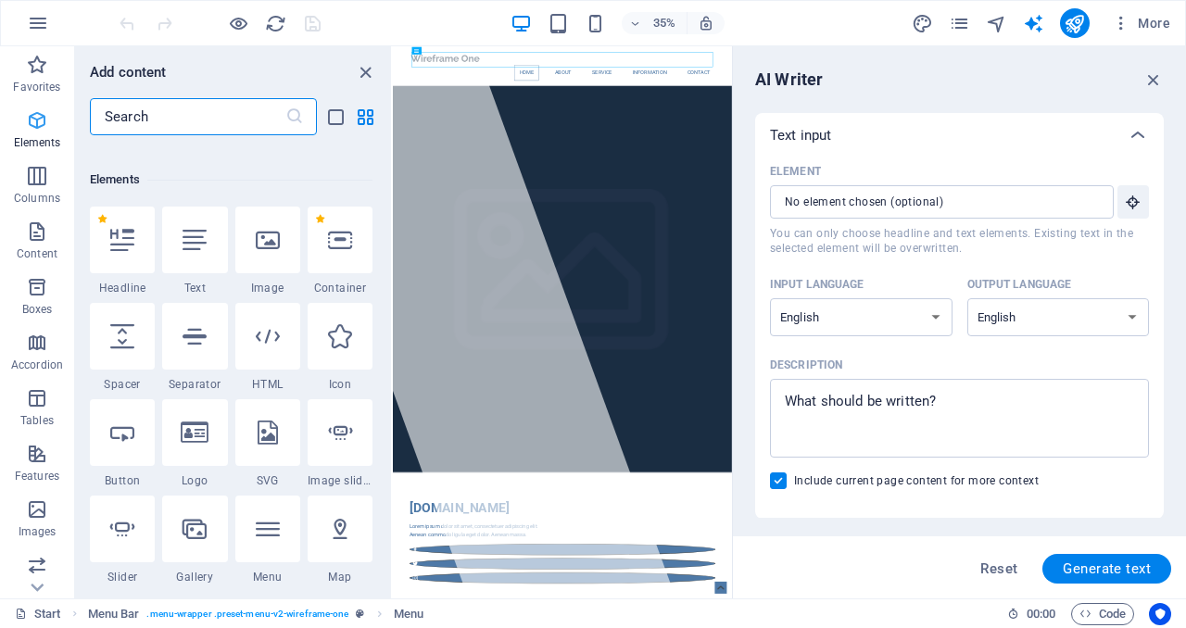
scroll to position [197, 0]
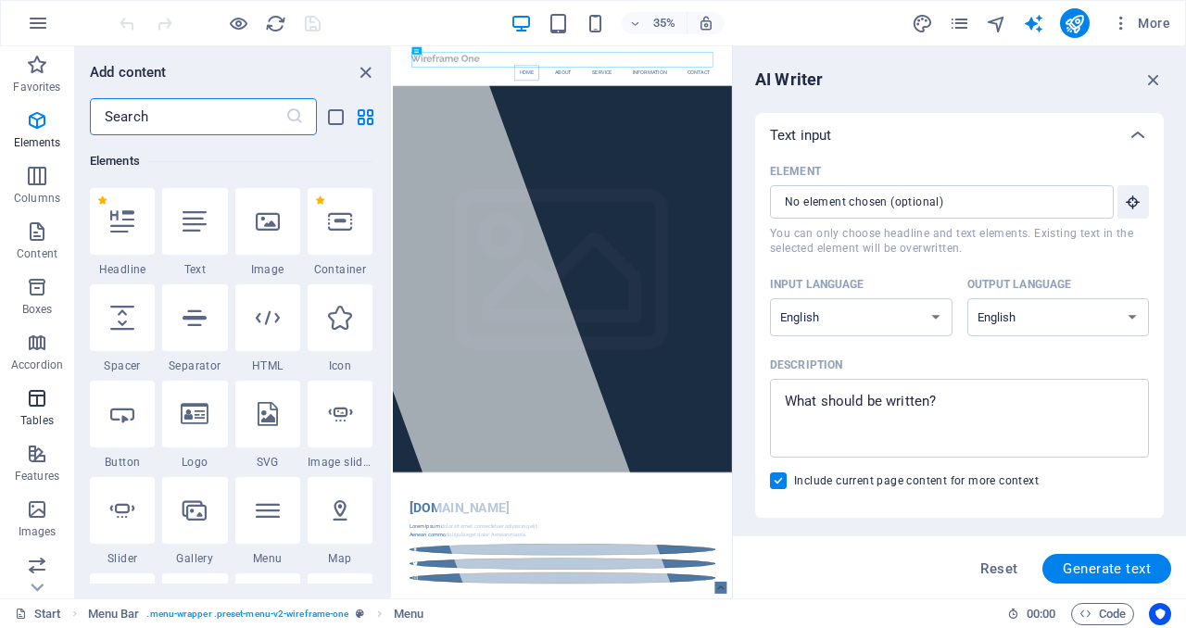
click at [48, 428] on span "Tables" at bounding box center [37, 409] width 74 height 44
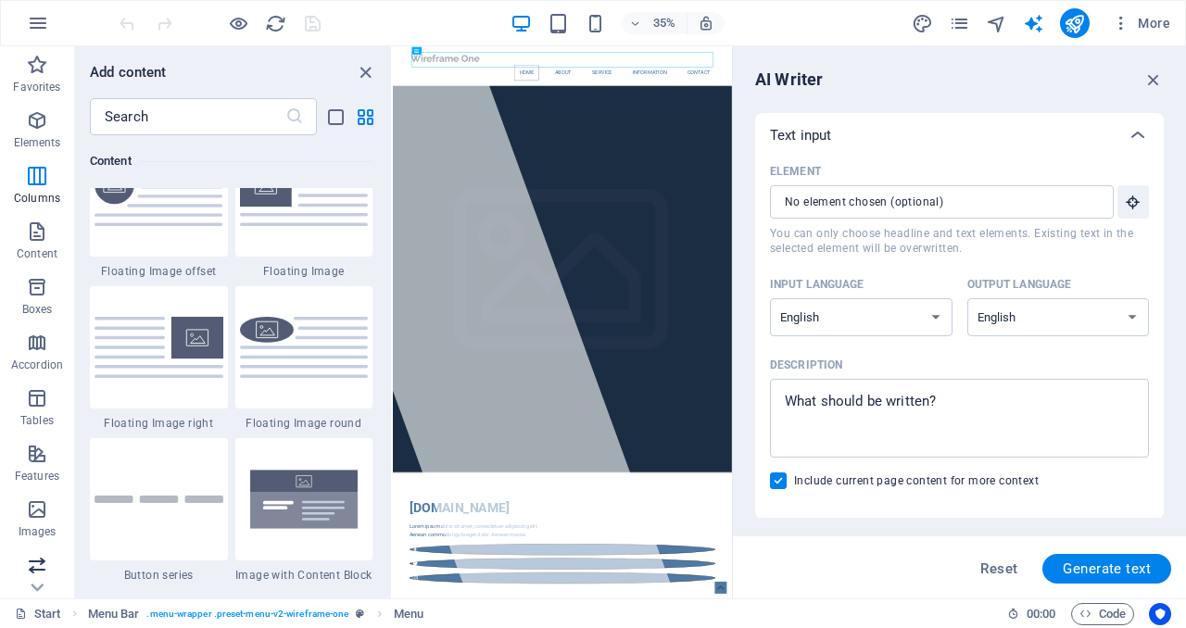
scroll to position [6415, 0]
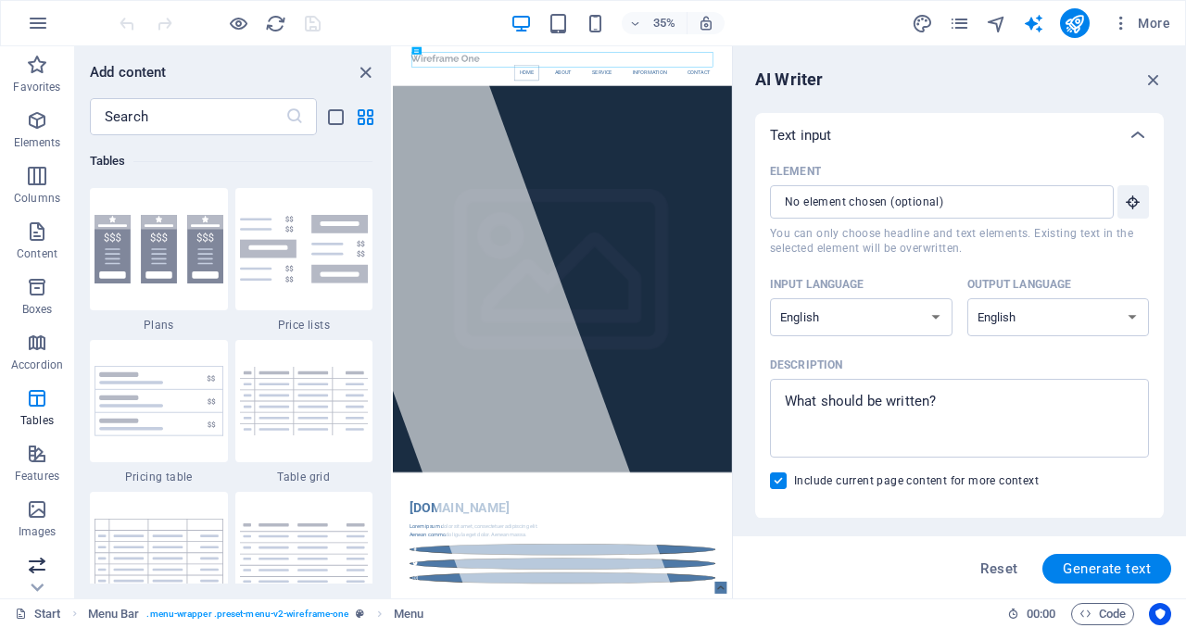
click at [39, 557] on icon "button" at bounding box center [37, 565] width 22 height 22
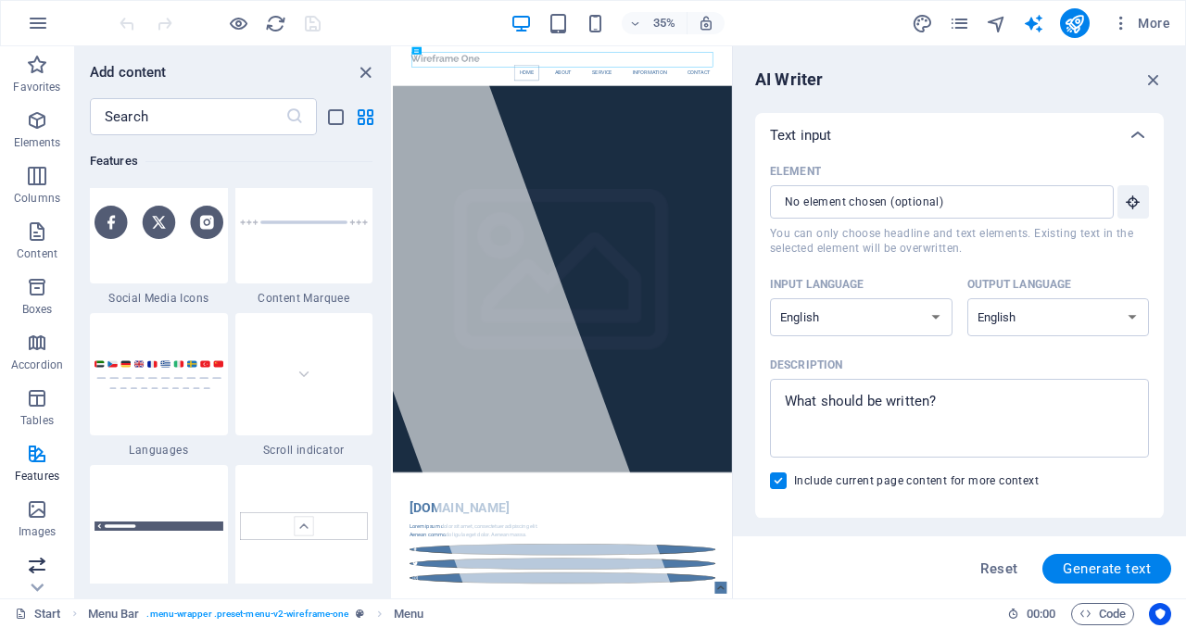
scroll to position [10500, 0]
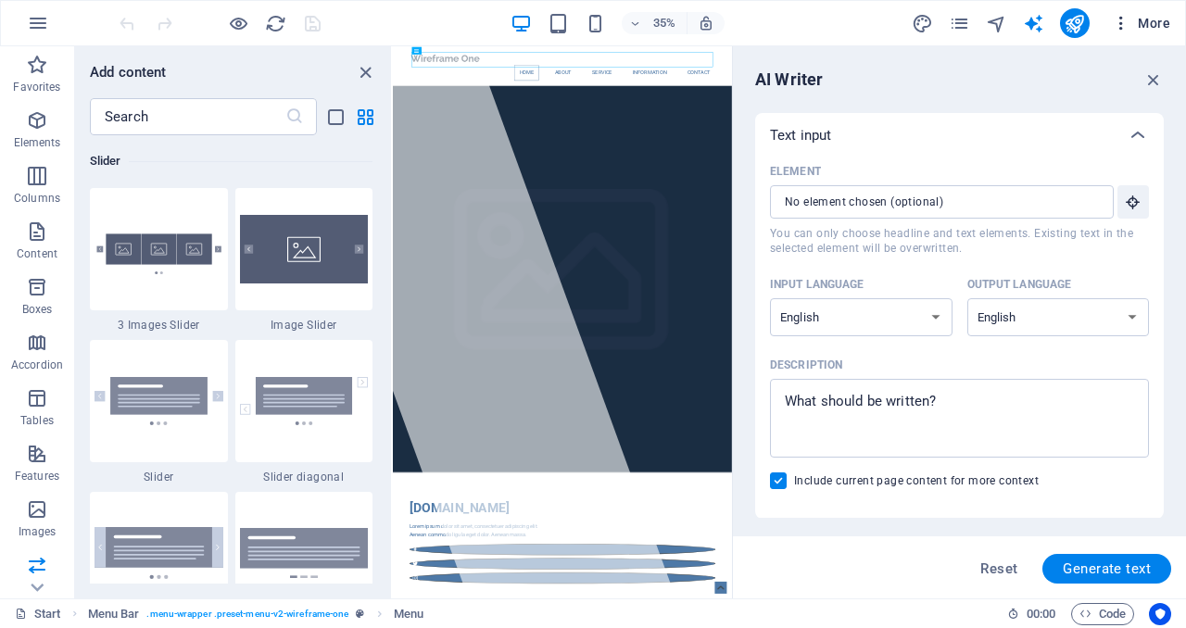
click at [1123, 24] on icon "button" at bounding box center [1120, 23] width 19 height 19
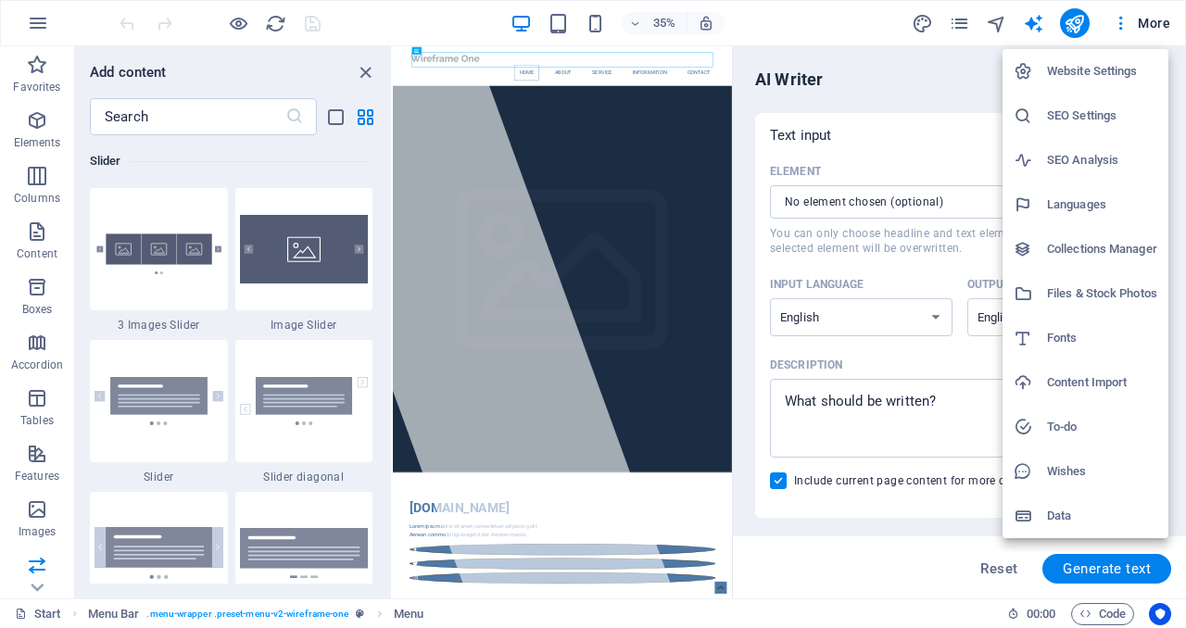
click at [1065, 478] on h6 "Wishes" at bounding box center [1102, 471] width 110 height 22
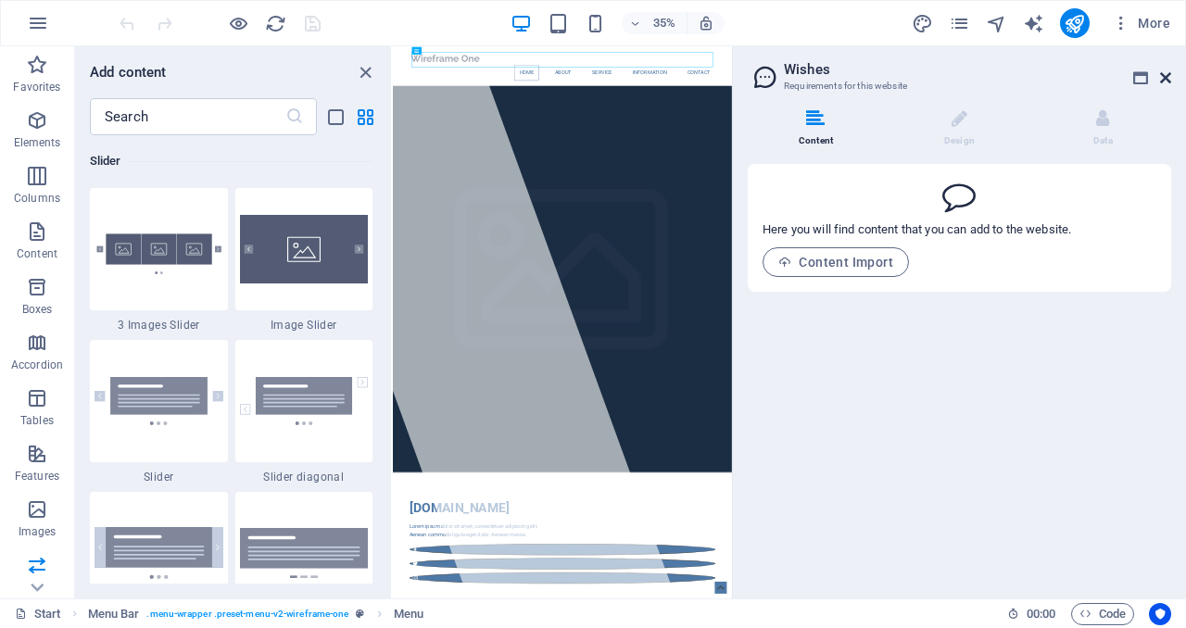
click at [1169, 73] on icon at bounding box center [1165, 77] width 11 height 15
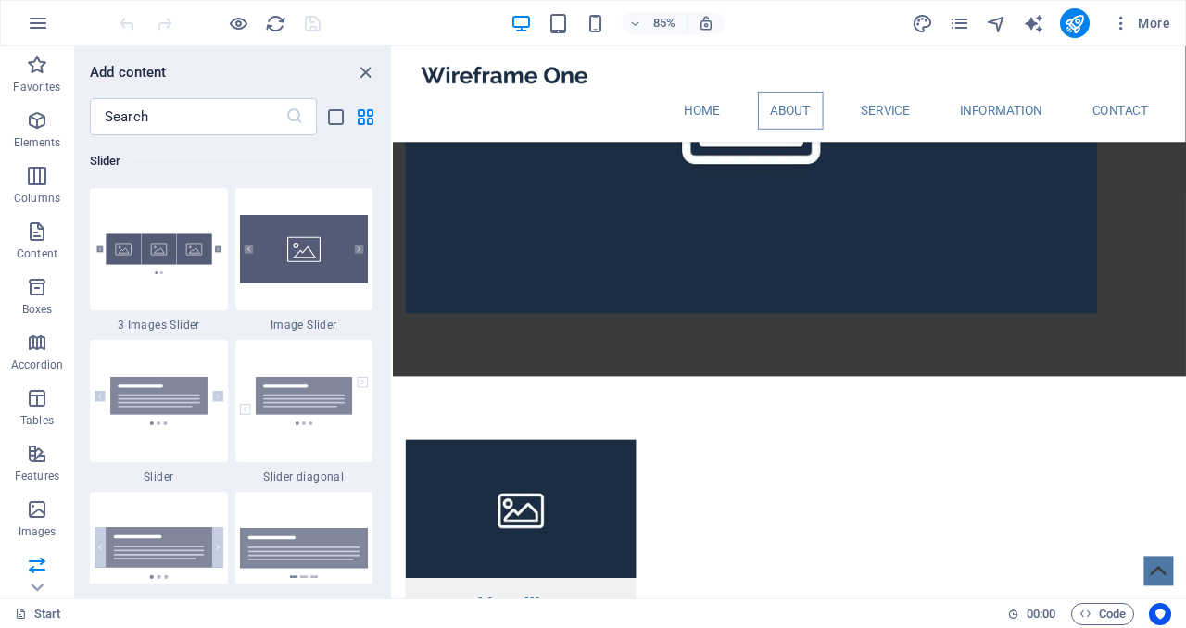
scroll to position [1556, 0]
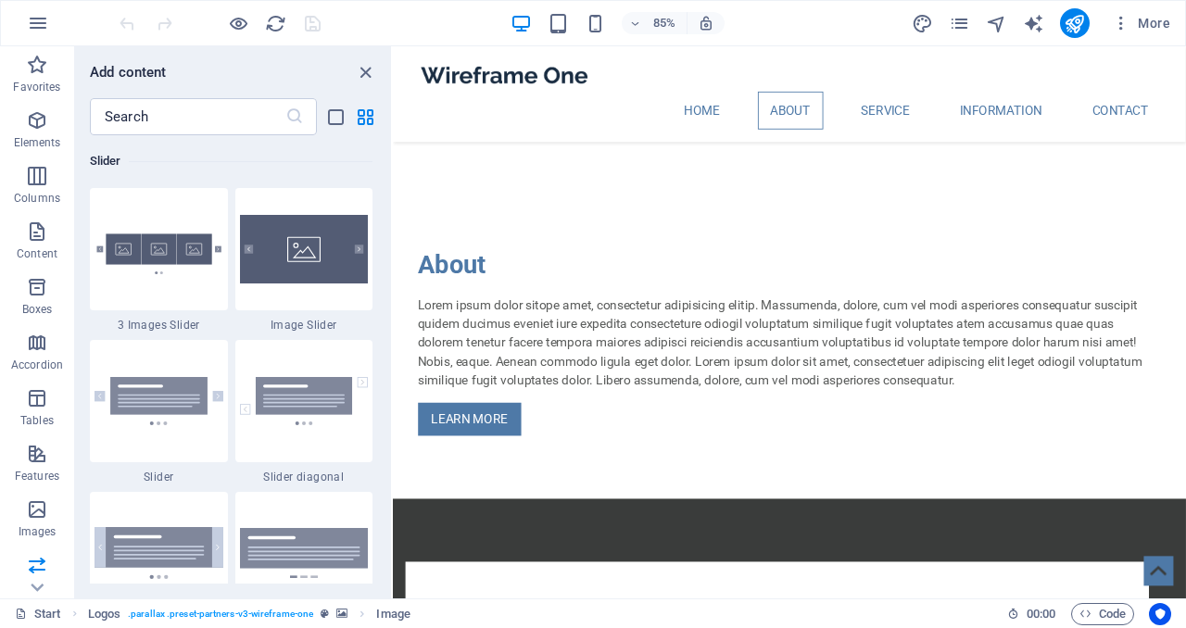
scroll to position [0, 0]
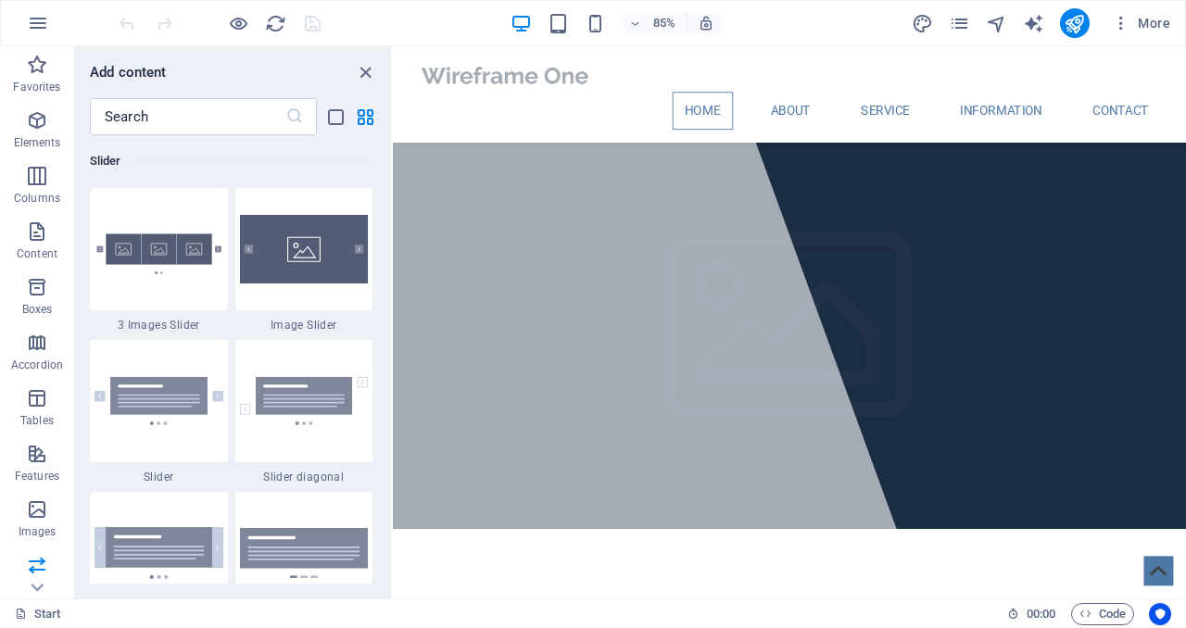
drag, startPoint x: 1324, startPoint y: 87, endPoint x: 1325, endPoint y: 117, distance: 29.7
click at [44, 22] on icon "button" at bounding box center [38, 23] width 22 height 22
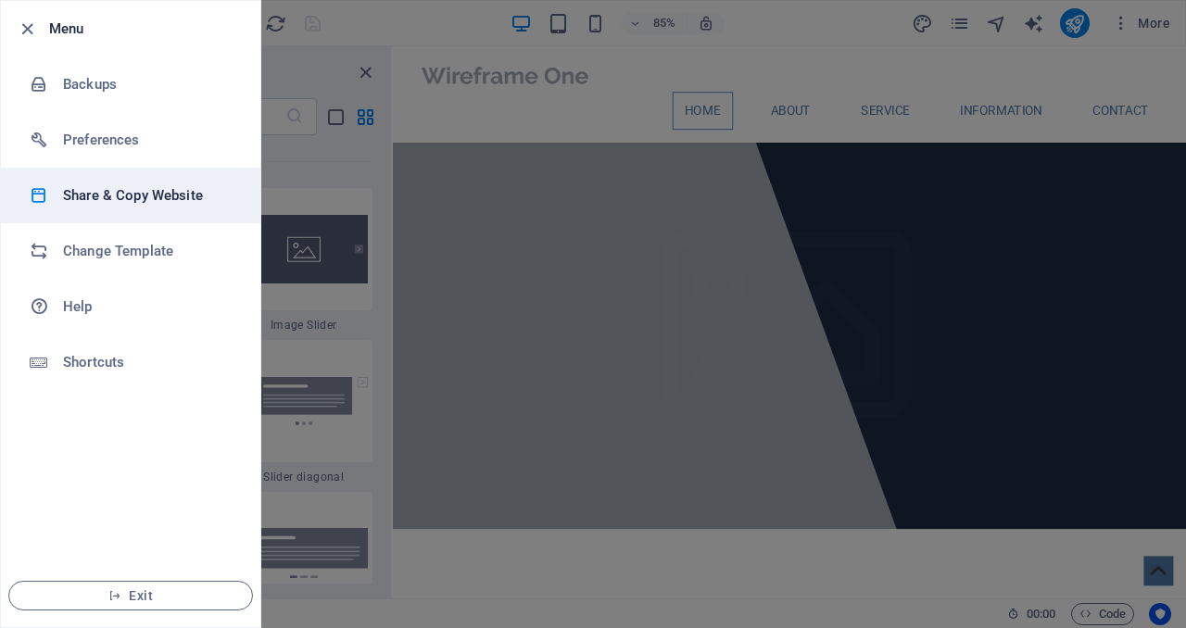
click at [140, 184] on h6 "Share & Copy Website" at bounding box center [148, 195] width 171 height 22
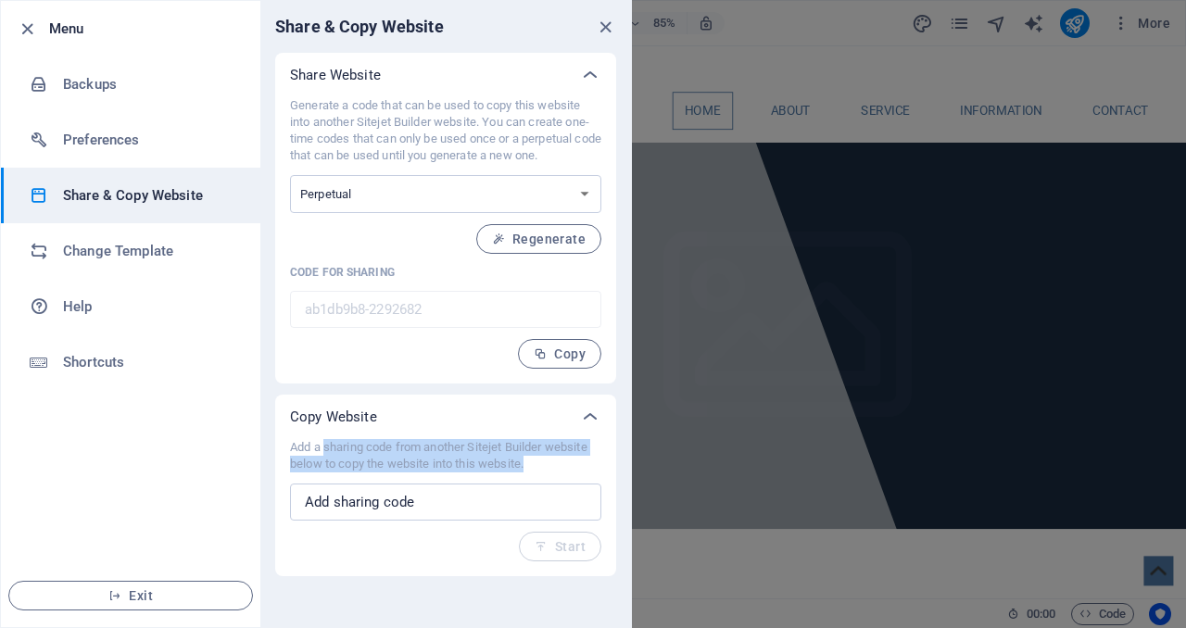
drag, startPoint x: 323, startPoint y: 452, endPoint x: 529, endPoint y: 462, distance: 205.9
click at [529, 462] on p "Add a sharing code from another Sitejet Builder website below to copy the websi…" at bounding box center [445, 455] width 311 height 33
click at [600, 22] on icon "close" at bounding box center [605, 27] width 21 height 21
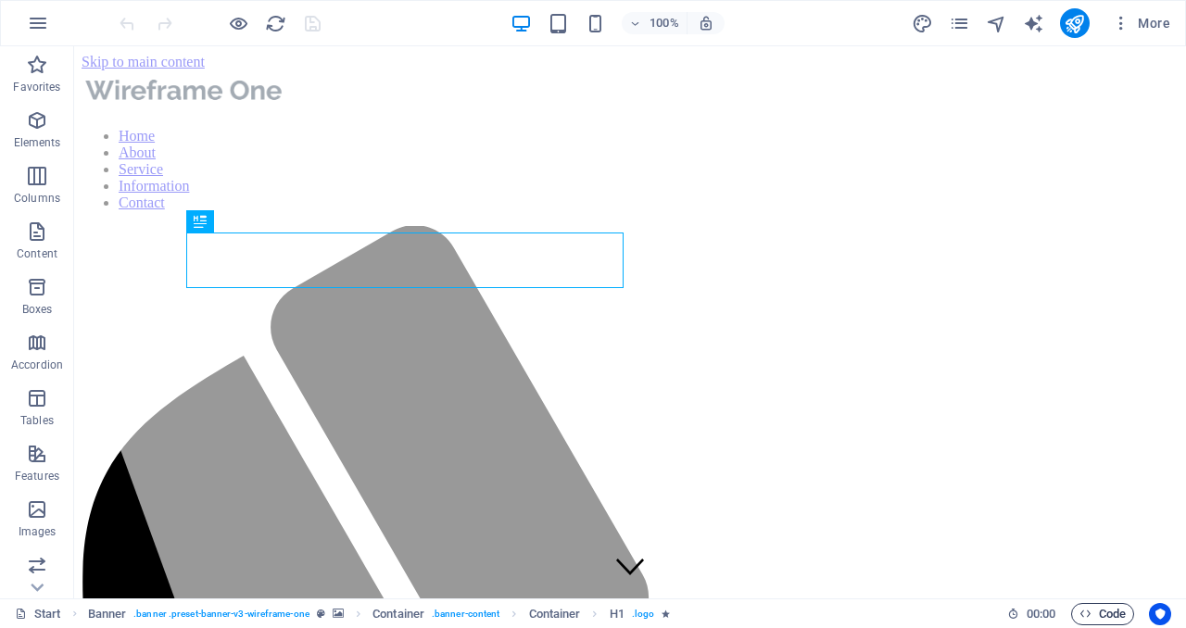
click at [1092, 613] on span "Code" at bounding box center [1102, 614] width 46 height 22
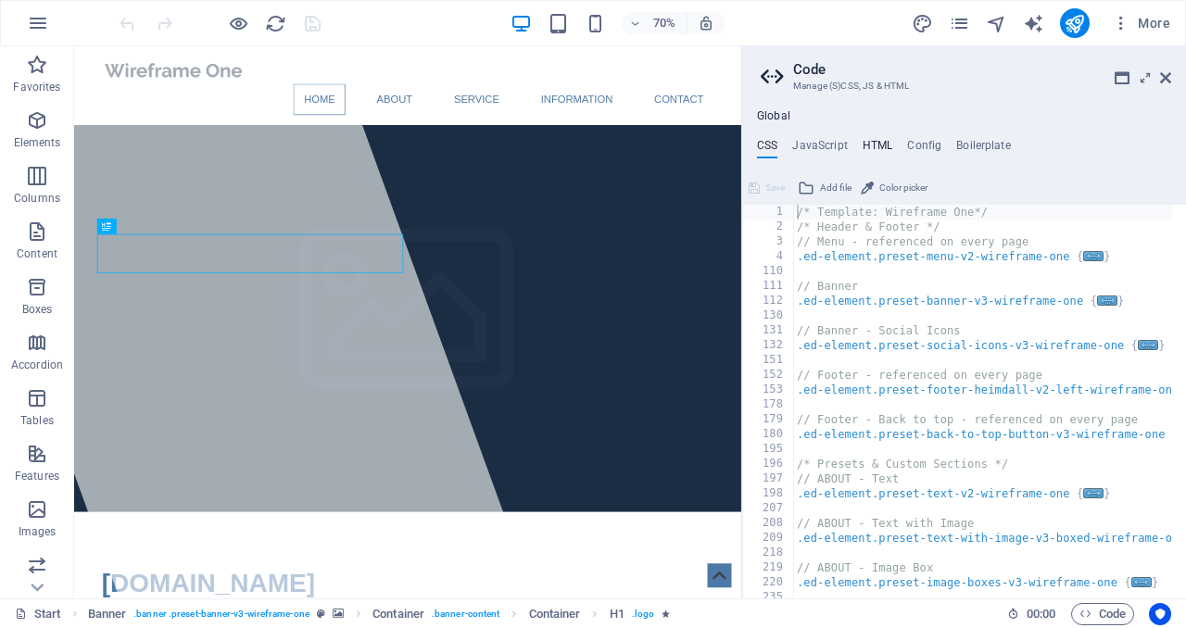
click at [878, 144] on h4 "HTML" at bounding box center [877, 149] width 31 height 20
type textarea "<a href="#main-content" class="wv-link-content button">Skip to main content</a>"
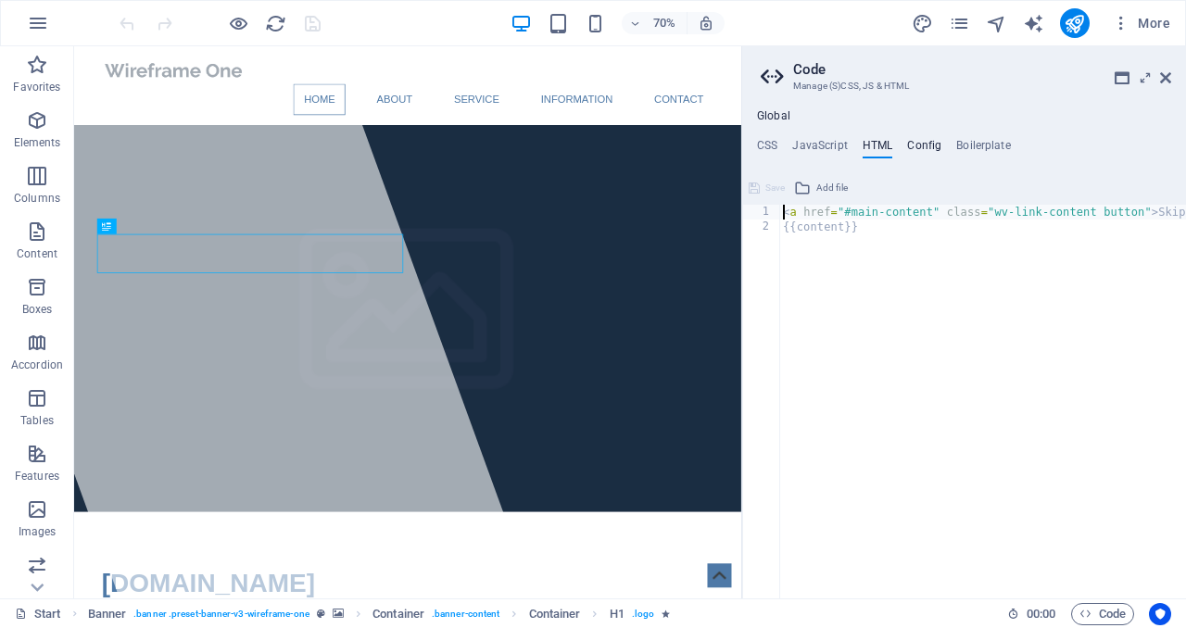
click at [919, 145] on h4 "Config" at bounding box center [924, 149] width 34 height 20
type textarea "/**"
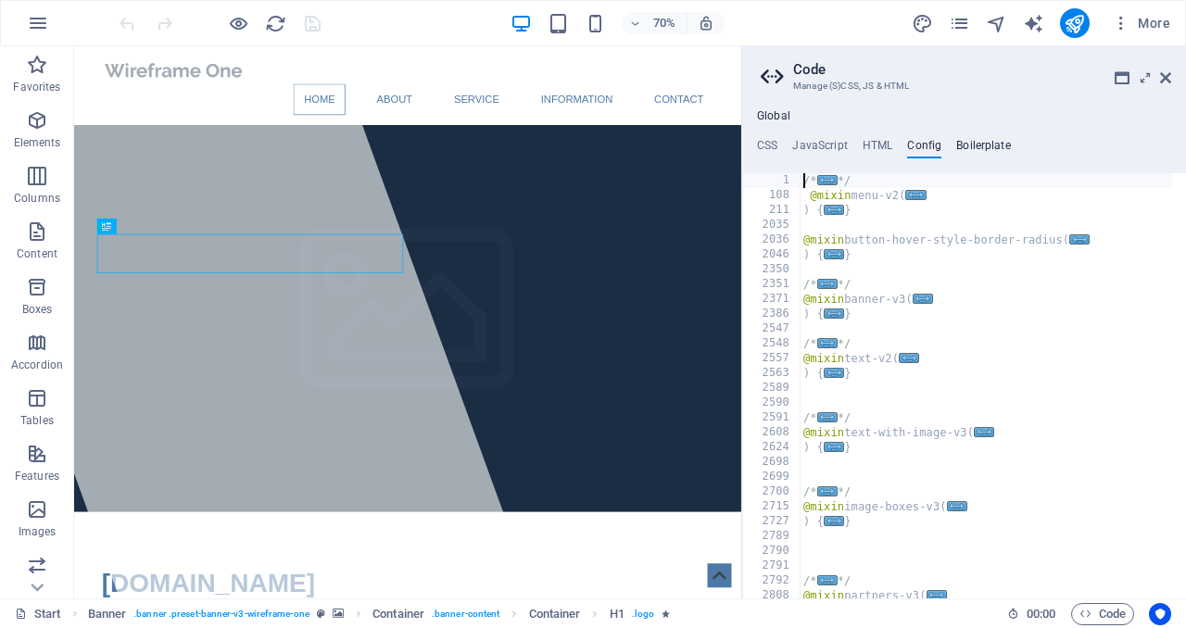
click at [995, 148] on h4 "Boilerplate" at bounding box center [983, 149] width 55 height 20
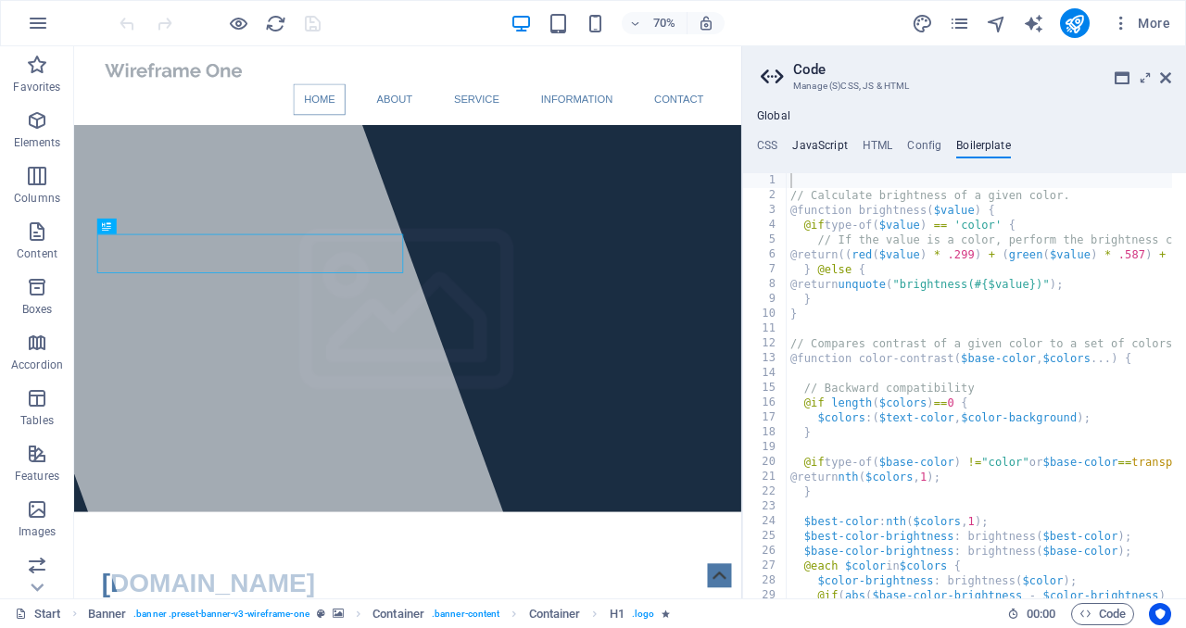
click at [834, 151] on h4 "JavaScript" at bounding box center [819, 149] width 55 height 20
type textarea "/* JS for preset "Menu V2" */"
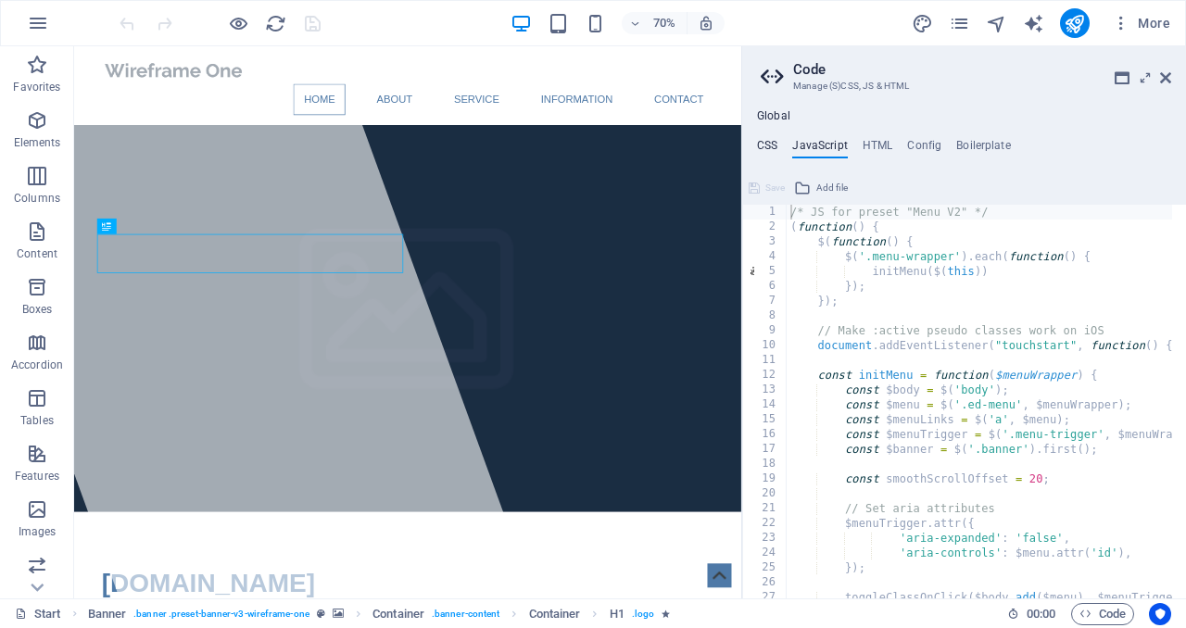
click at [766, 147] on h4 "CSS" at bounding box center [767, 149] width 20 height 20
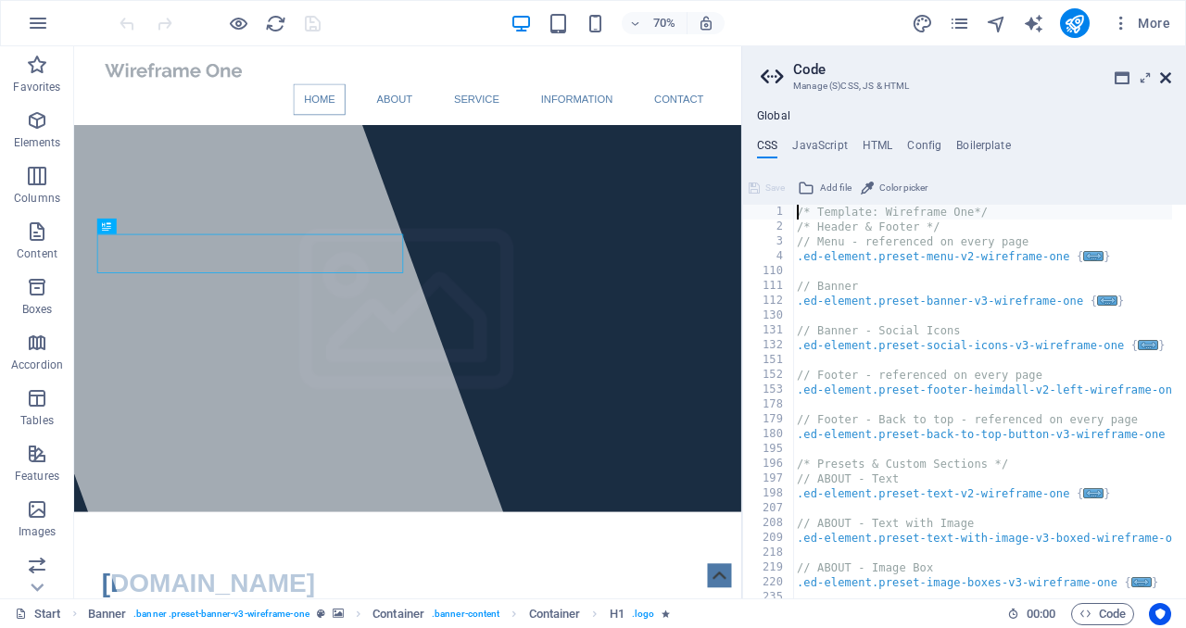
click at [1165, 77] on icon at bounding box center [1165, 77] width 11 height 15
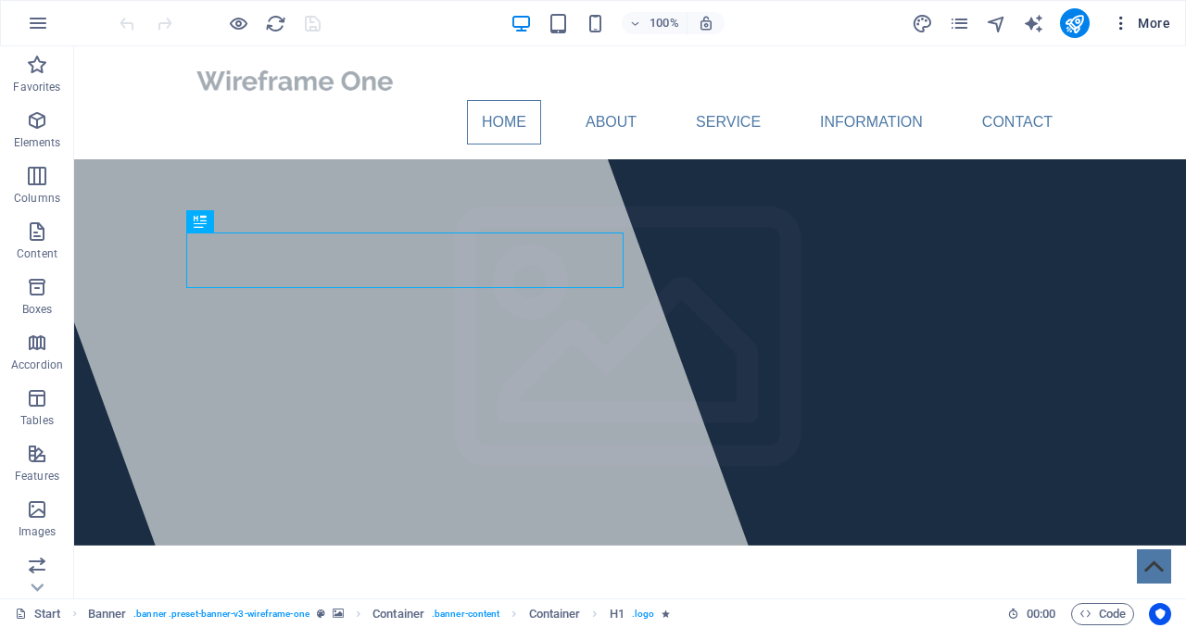
click at [1162, 21] on span "More" at bounding box center [1140, 23] width 58 height 19
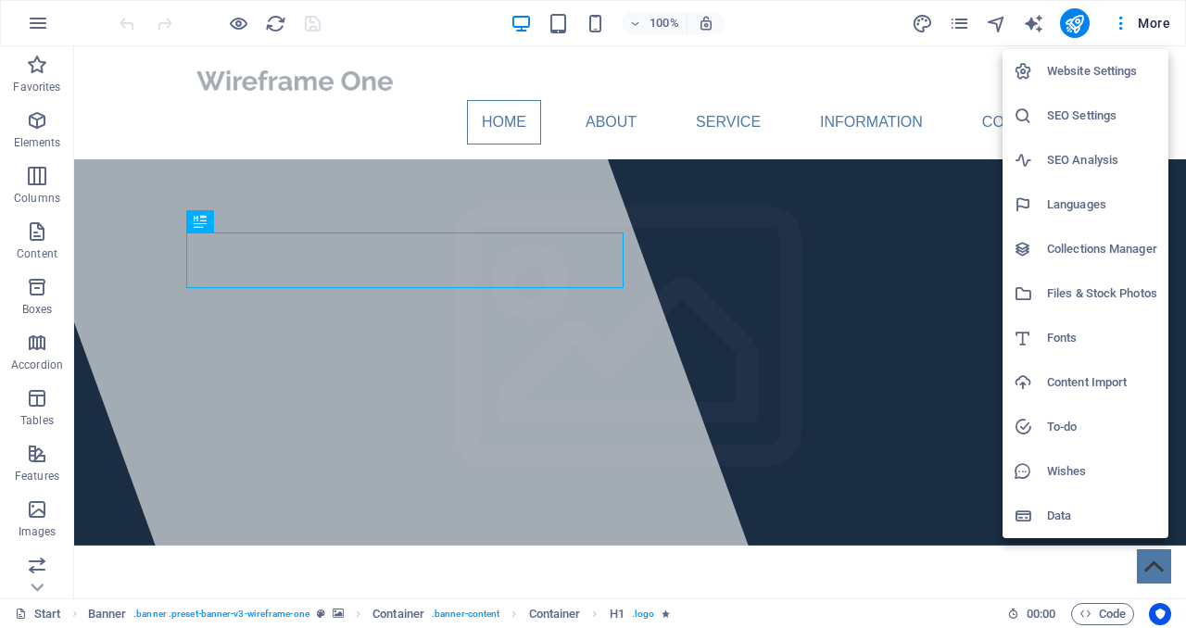
click at [1078, 388] on h6 "Content Import" at bounding box center [1102, 382] width 110 height 22
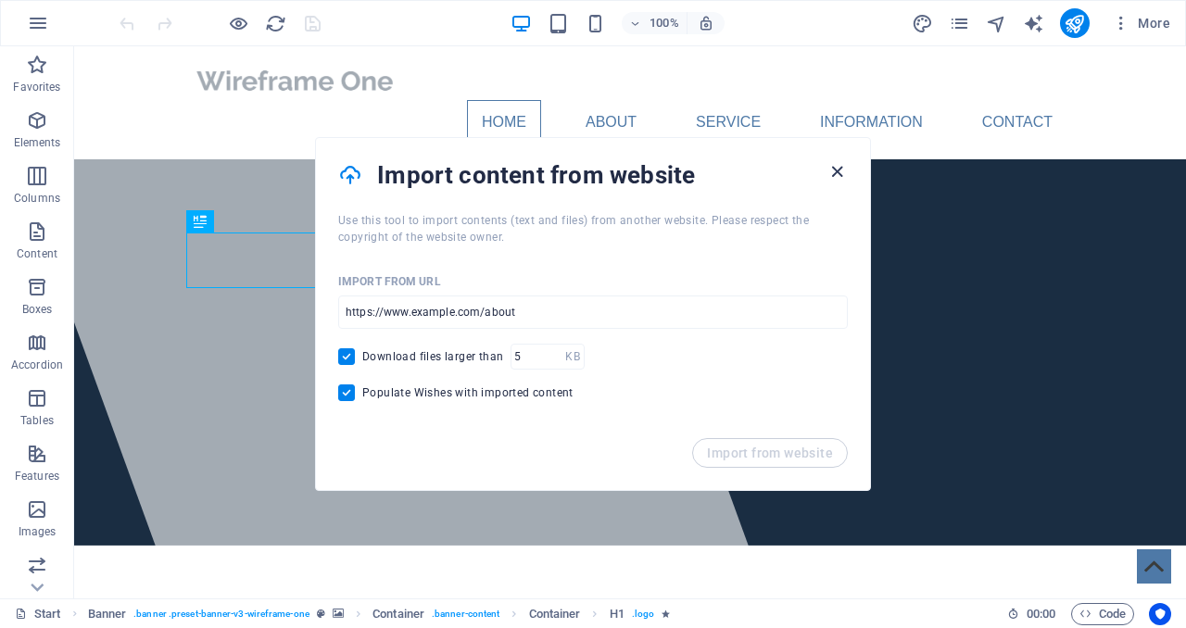
click at [842, 181] on icon "button" at bounding box center [836, 171] width 21 height 21
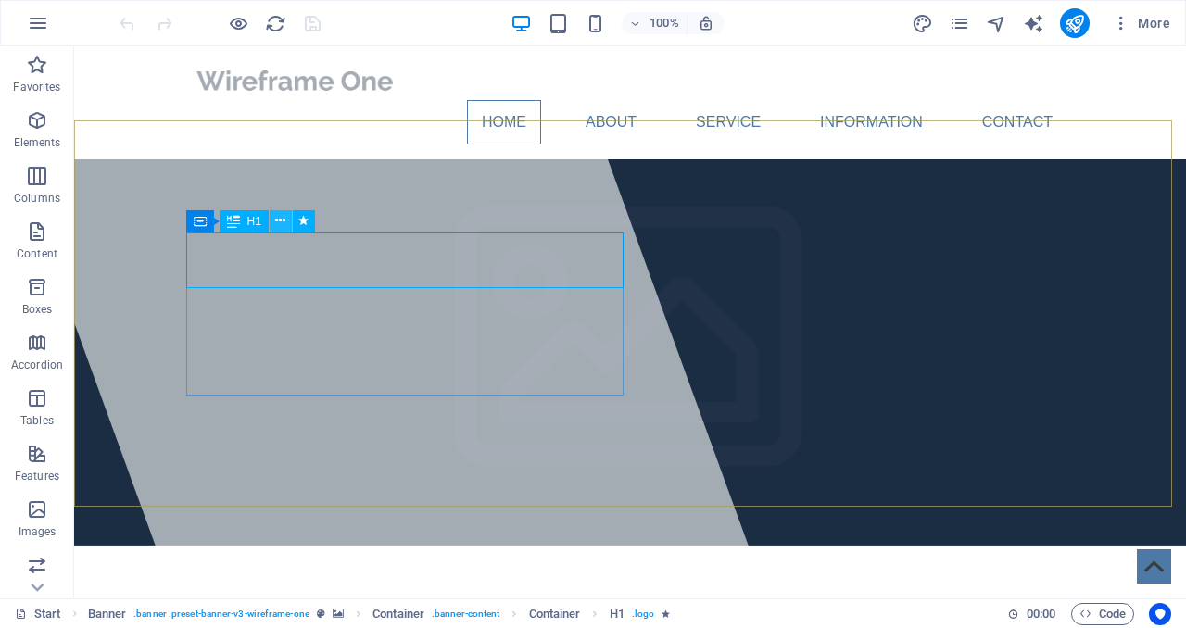
click at [282, 221] on icon at bounding box center [280, 220] width 10 height 19
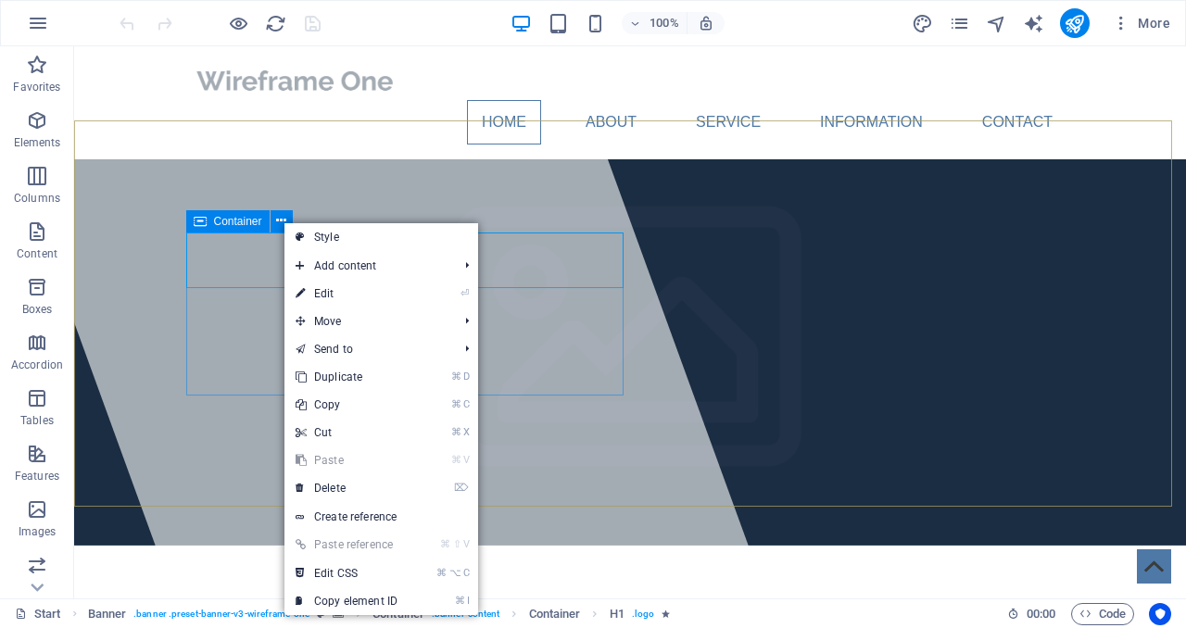
click at [202, 224] on icon at bounding box center [200, 221] width 13 height 22
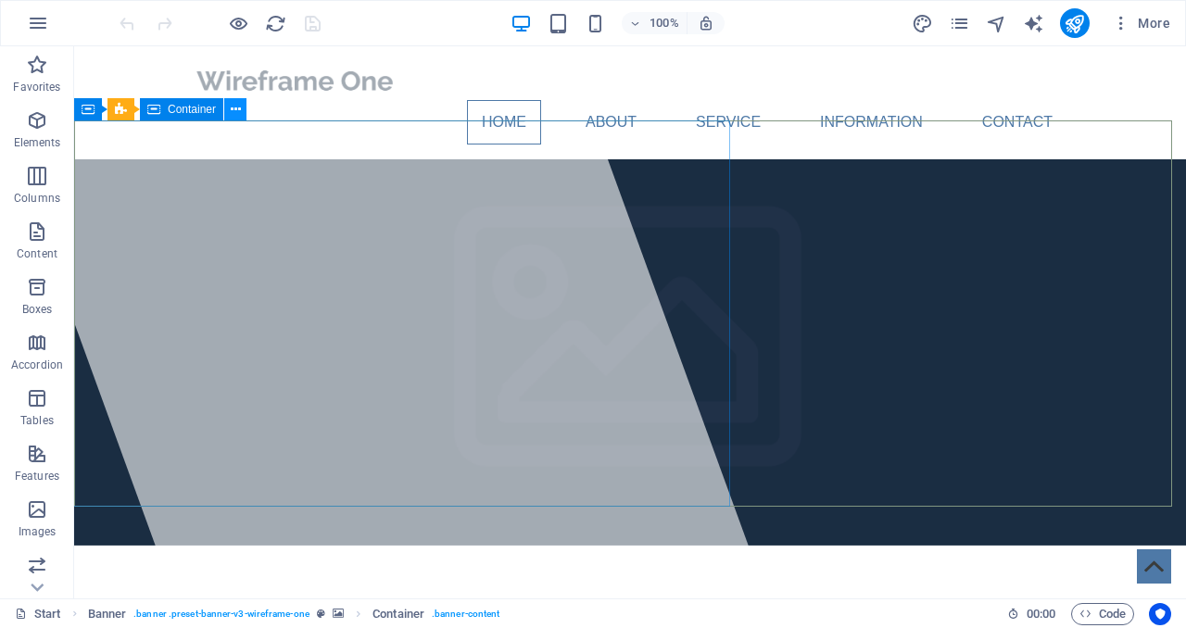
click at [240, 114] on icon at bounding box center [236, 109] width 10 height 19
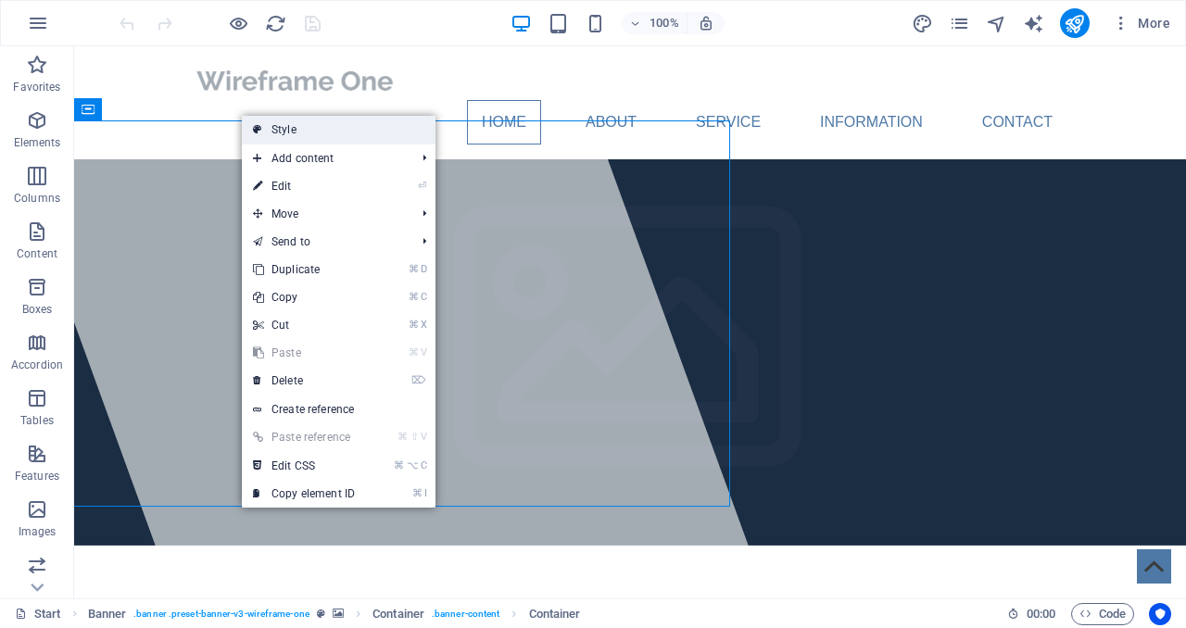
click at [289, 130] on link "Style" at bounding box center [339, 130] width 194 height 28
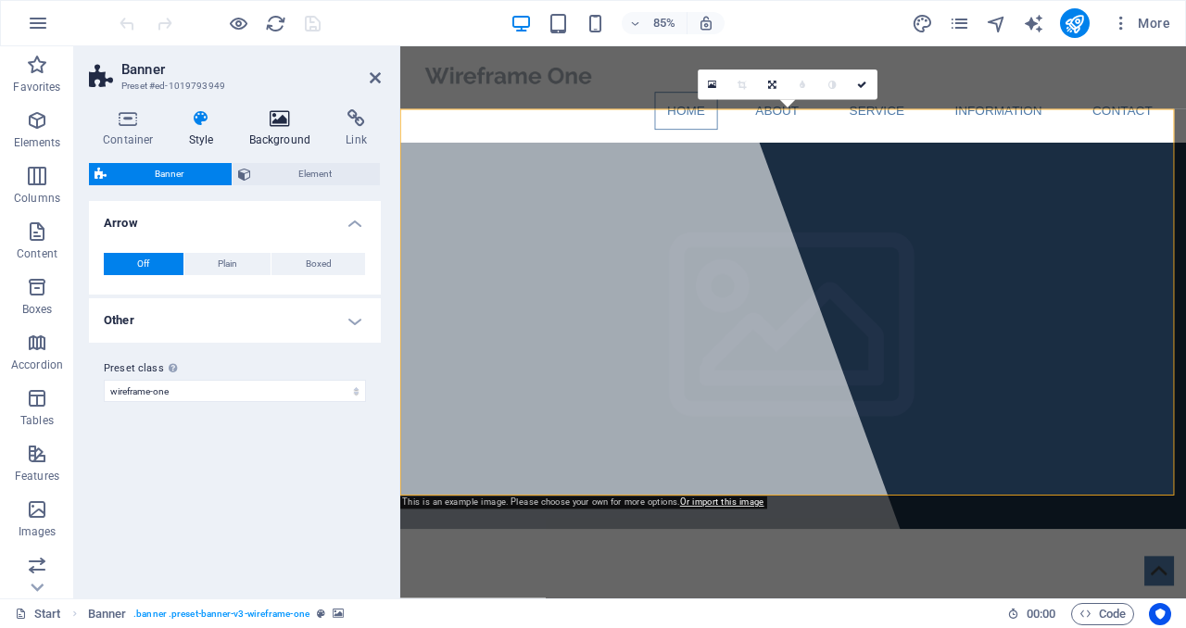
click at [290, 132] on h4 "Background" at bounding box center [283, 128] width 97 height 39
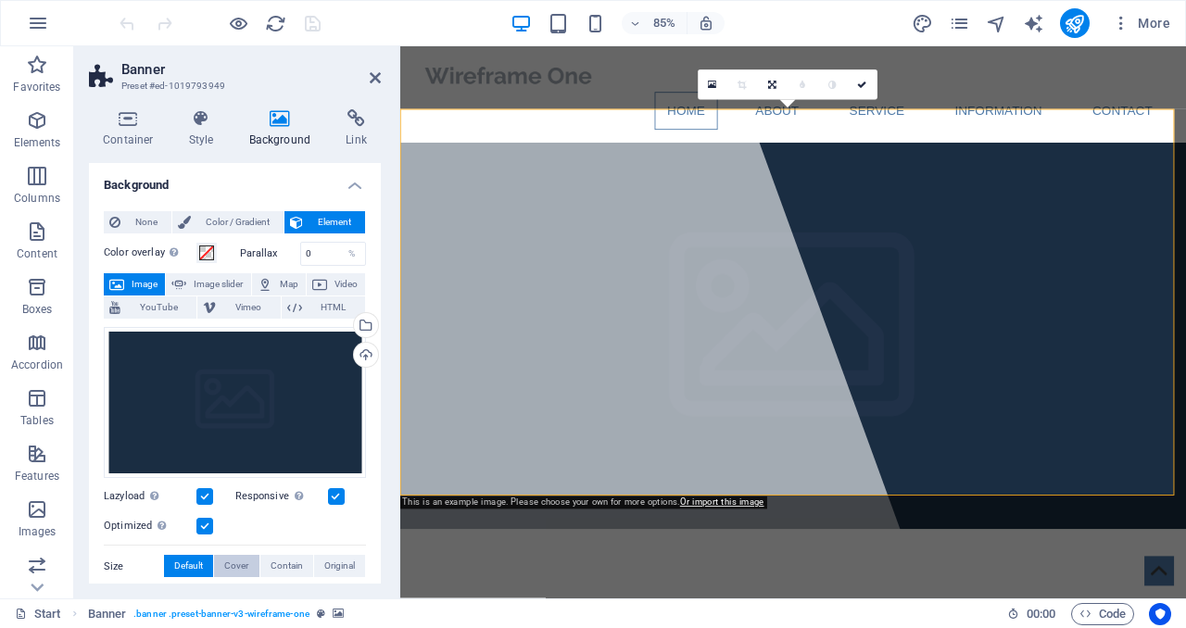
click at [238, 556] on span "Cover" at bounding box center [236, 566] width 24 height 22
click at [295, 564] on span "Contain" at bounding box center [286, 566] width 32 height 22
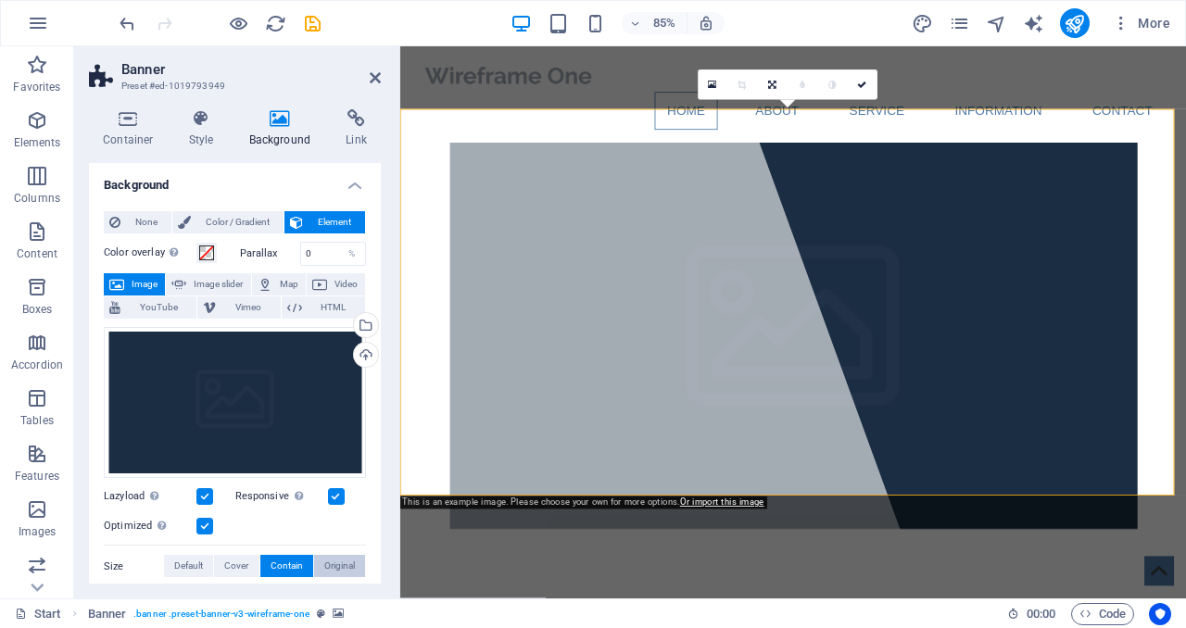
click at [335, 571] on span "Original" at bounding box center [339, 566] width 31 height 22
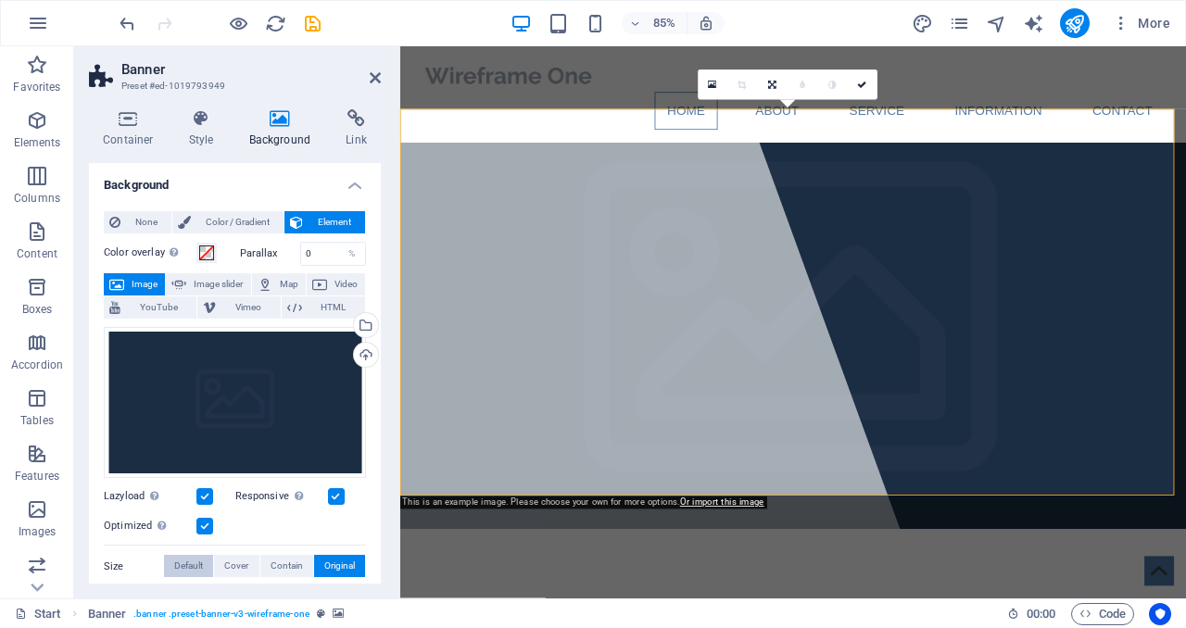
click at [193, 557] on span "Default" at bounding box center [188, 566] width 29 height 22
click at [711, 82] on icon at bounding box center [712, 85] width 8 height 11
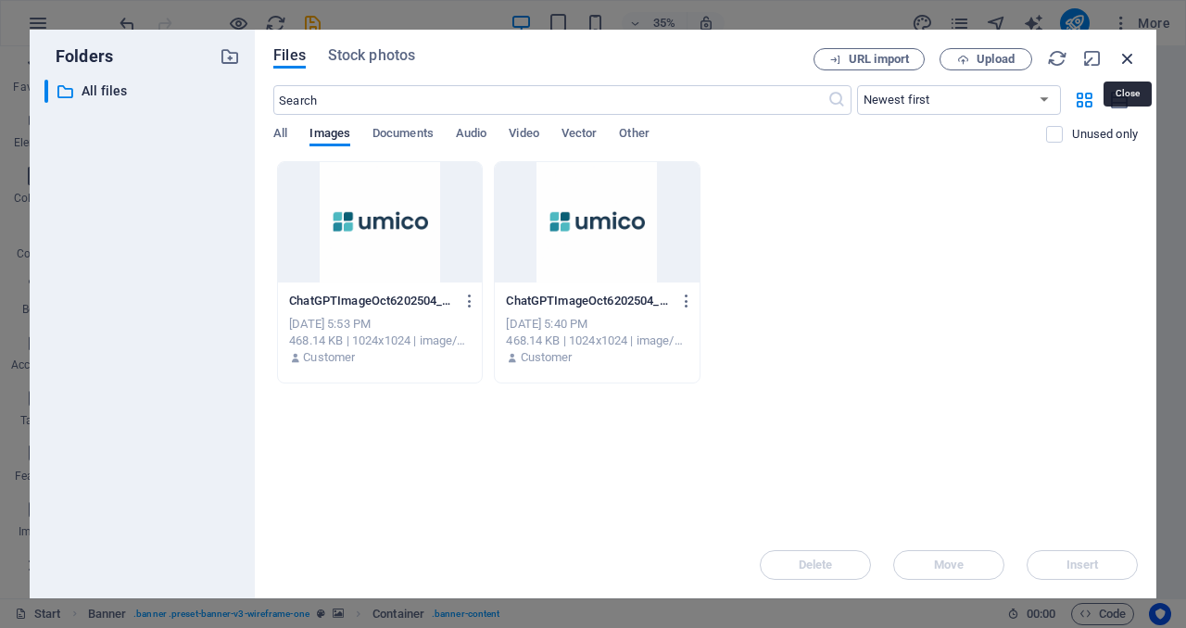
click at [1125, 58] on icon "button" at bounding box center [1127, 58] width 20 height 20
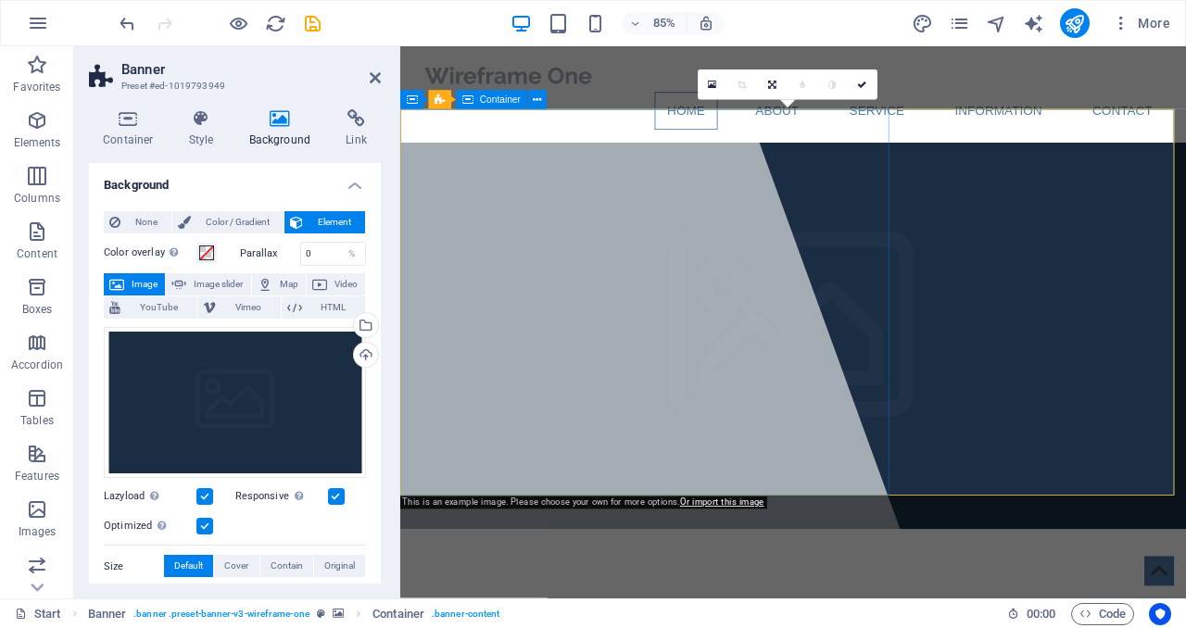
click at [808, 472] on div at bounding box center [602, 370] width 829 height 649
click at [382, 82] on aside "Banner Preset #ed-1019793949 Container Style Background Link Size Height Defaul…" at bounding box center [237, 322] width 326 height 552
click at [379, 80] on icon at bounding box center [375, 77] width 11 height 15
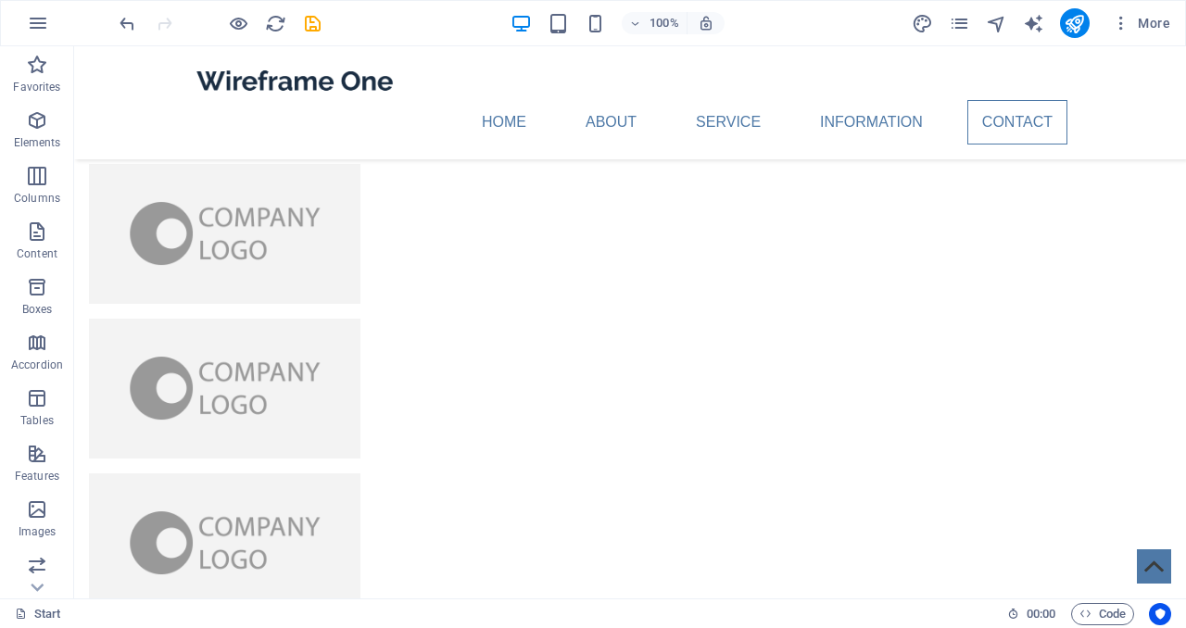
scroll to position [3989, 0]
click at [40, 29] on icon "button" at bounding box center [38, 23] width 22 height 22
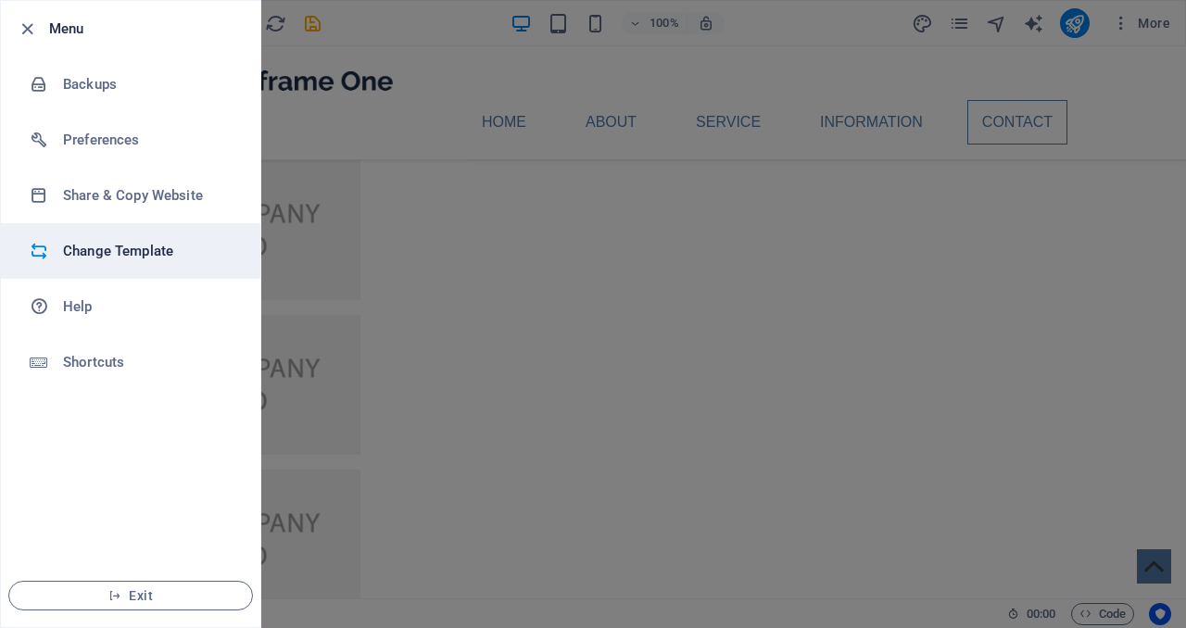
click at [112, 260] on h6 "Change Template" at bounding box center [148, 251] width 171 height 22
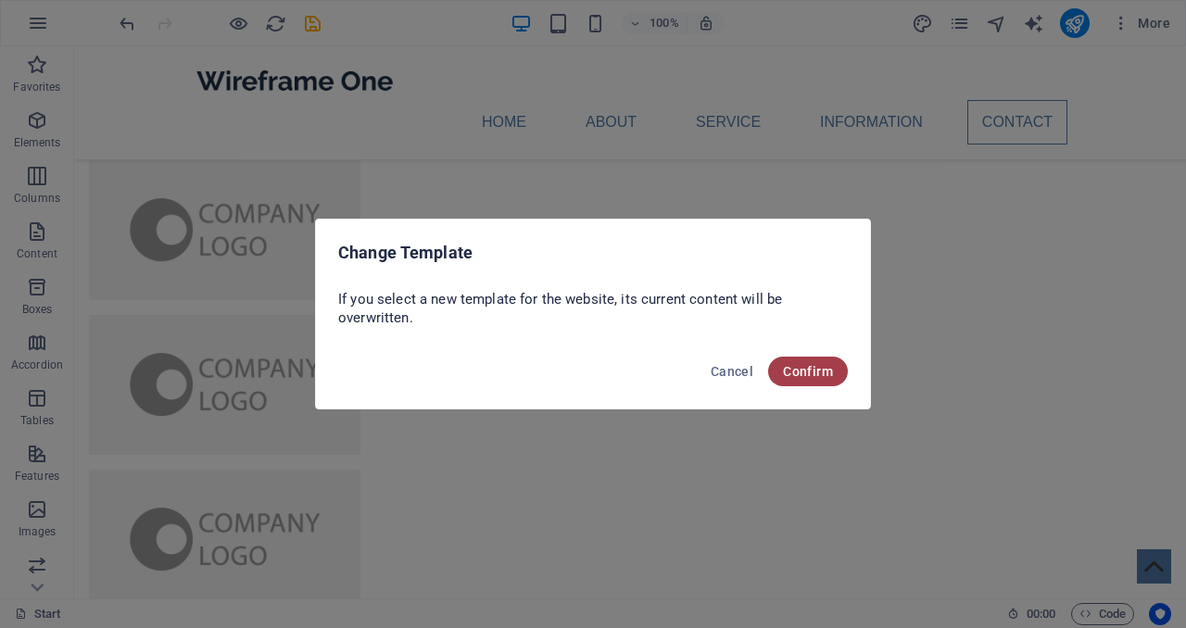
click at [820, 367] on span "Confirm" at bounding box center [808, 371] width 50 height 15
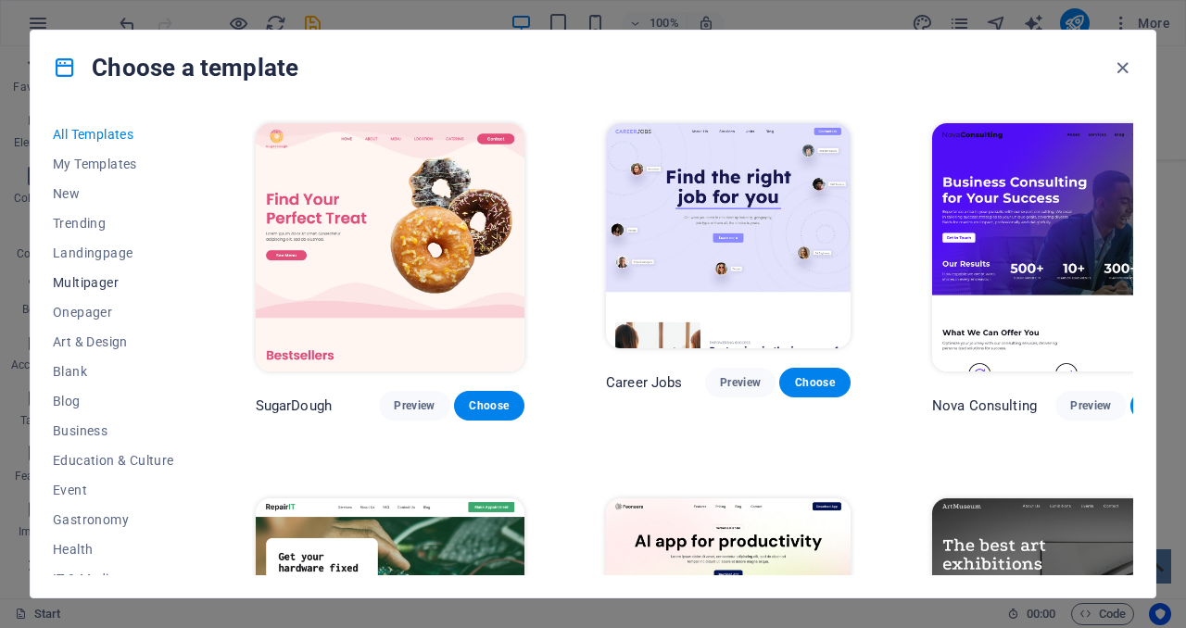
click at [103, 284] on span "Multipager" at bounding box center [113, 282] width 121 height 15
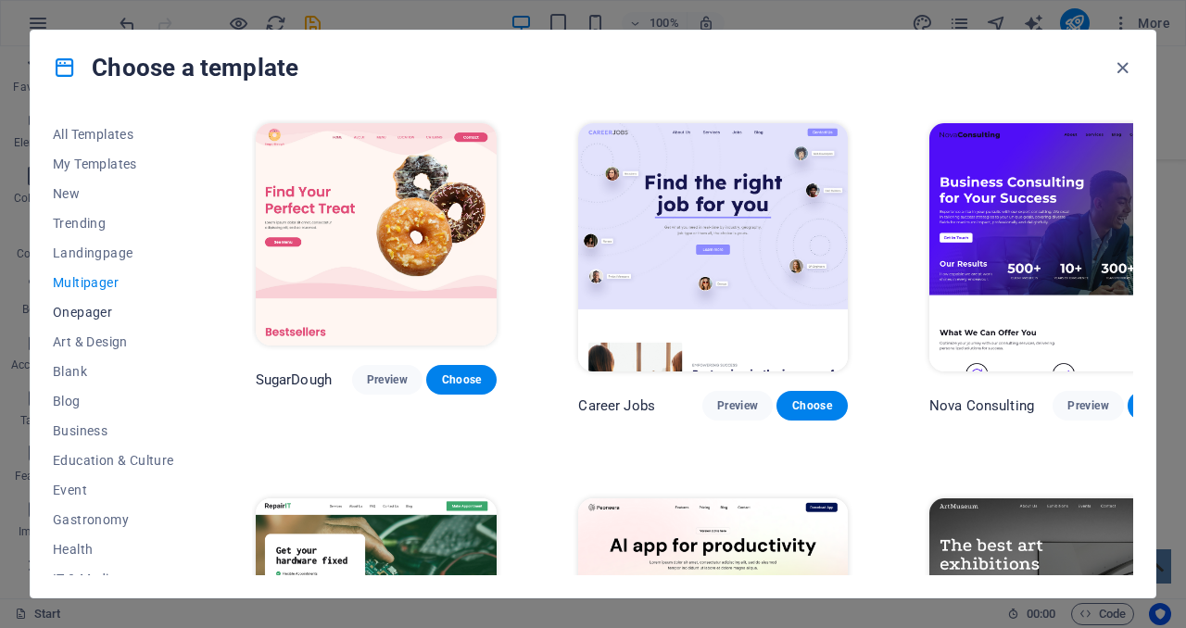
click at [98, 305] on span "Onepager" at bounding box center [113, 312] width 121 height 15
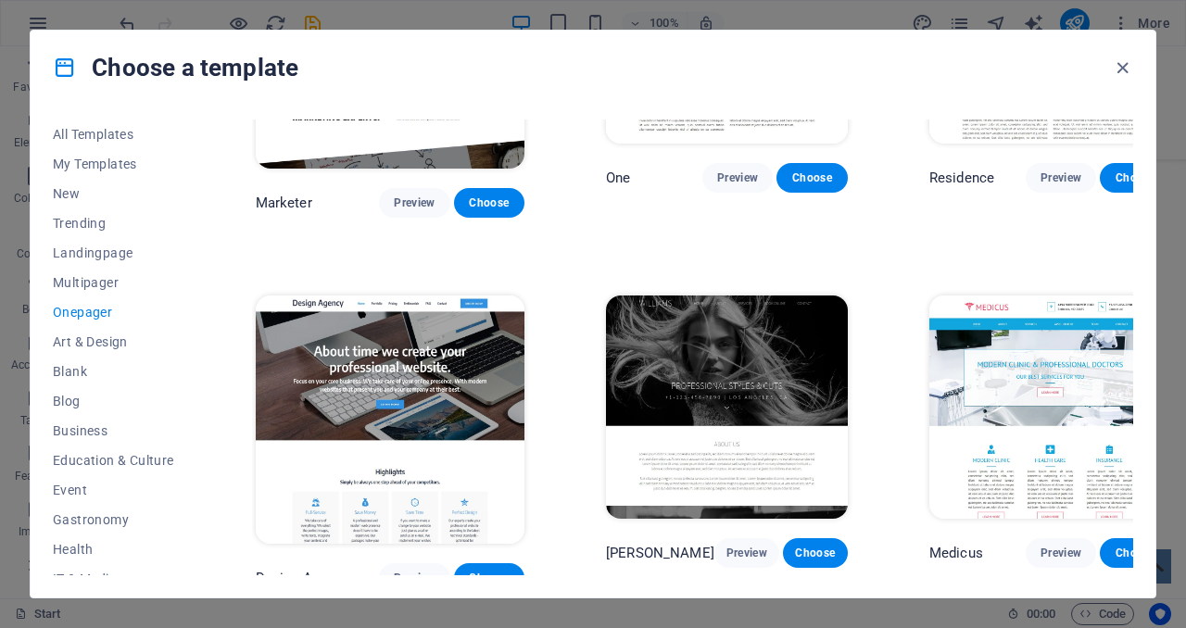
scroll to position [7745, 0]
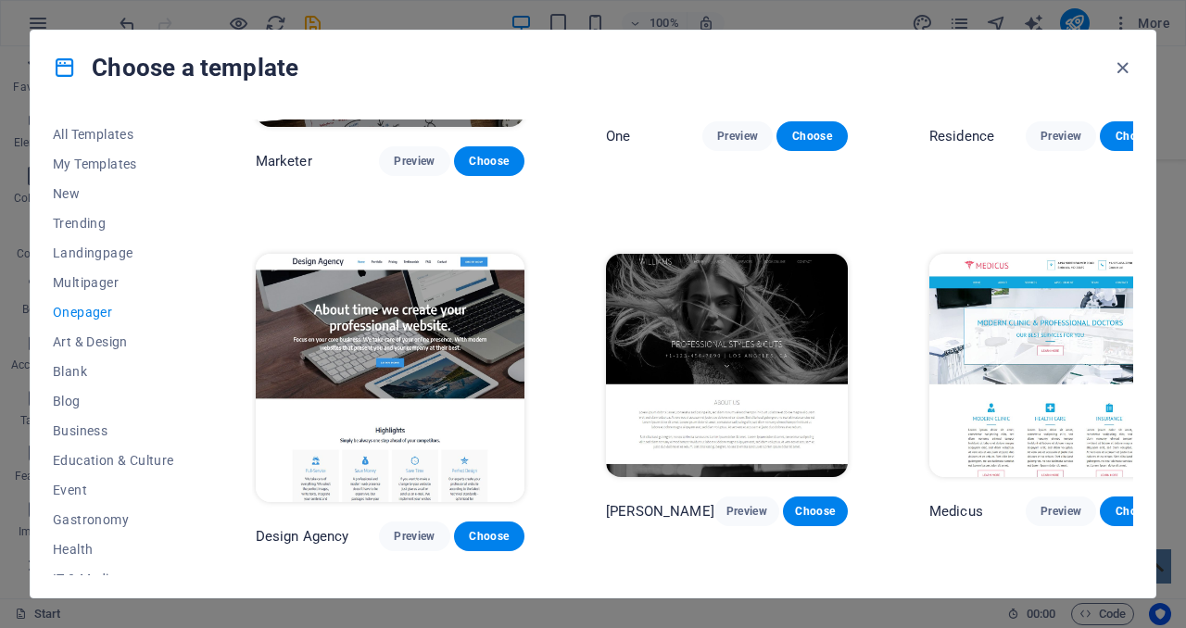
checkbox input "false"
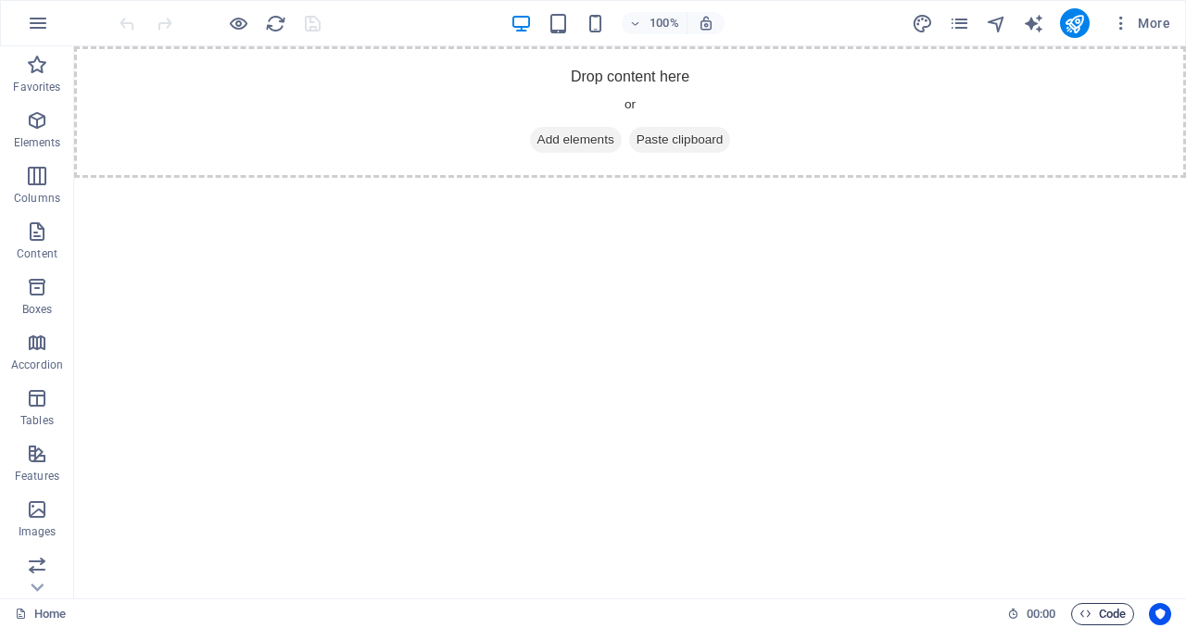
click at [1110, 617] on span "Code" at bounding box center [1102, 614] width 46 height 22
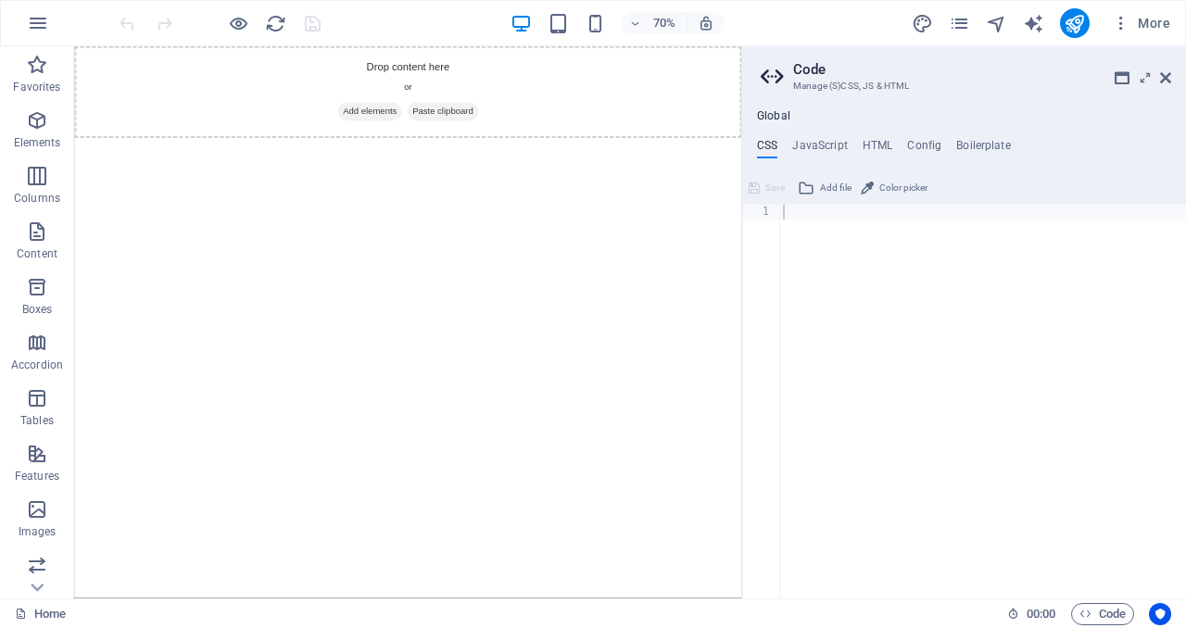
click at [874, 137] on div "Global CSS JavaScript HTML Config Boilerplate 1 ההההההההההההההההההההההההההההההה…" at bounding box center [964, 353] width 444 height 489
click at [872, 144] on h4 "HTML" at bounding box center [877, 149] width 31 height 20
type textarea "<a href="#main-content" class="wv-link-content button">Skip to main content</a>"
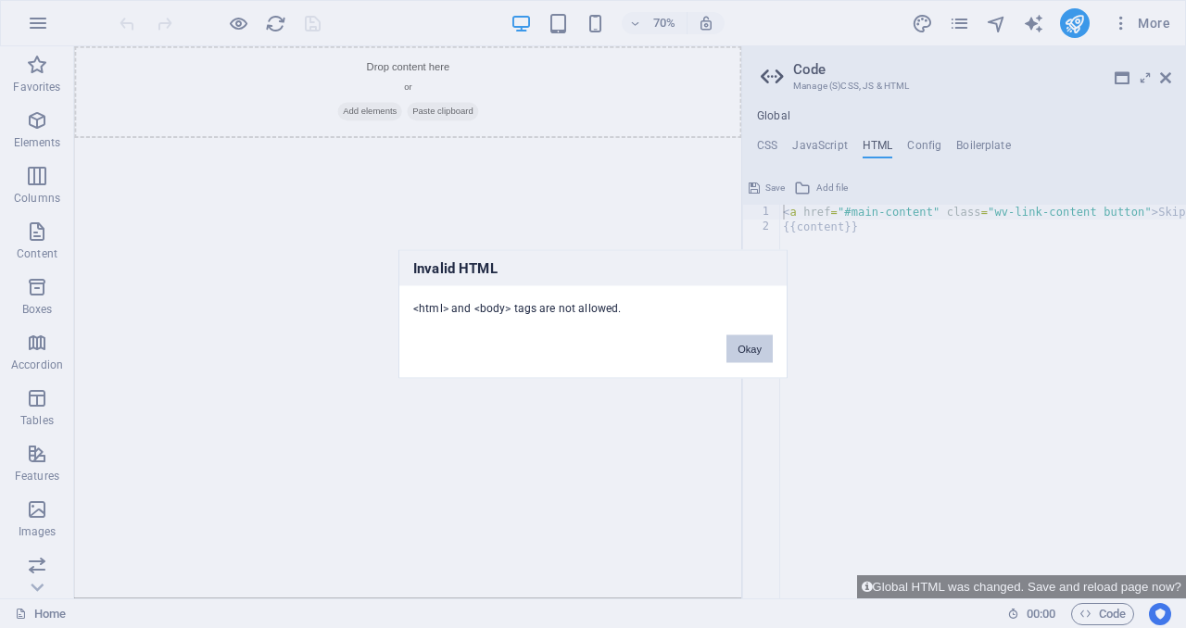
click at [756, 351] on button "Okay" at bounding box center [749, 349] width 46 height 28
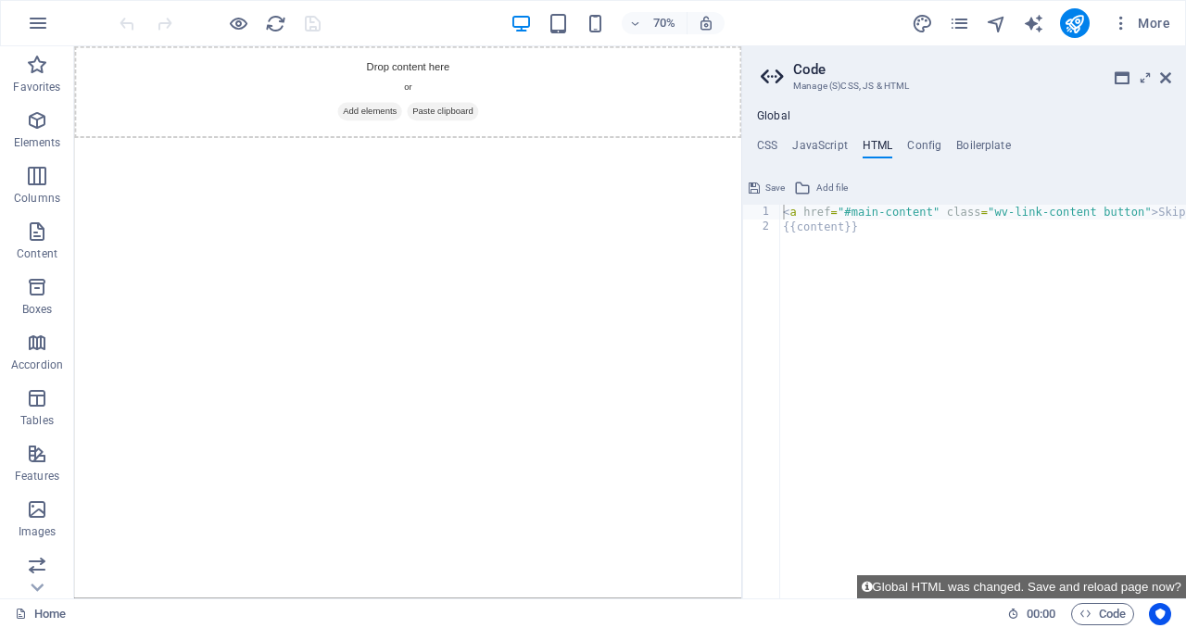
click at [1171, 74] on aside "Code Manage (S)CSS, JS & HTML Global CSS JavaScript HTML Config Boilerplate 1 ה…" at bounding box center [963, 322] width 445 height 552
click at [1166, 78] on icon at bounding box center [1165, 77] width 11 height 15
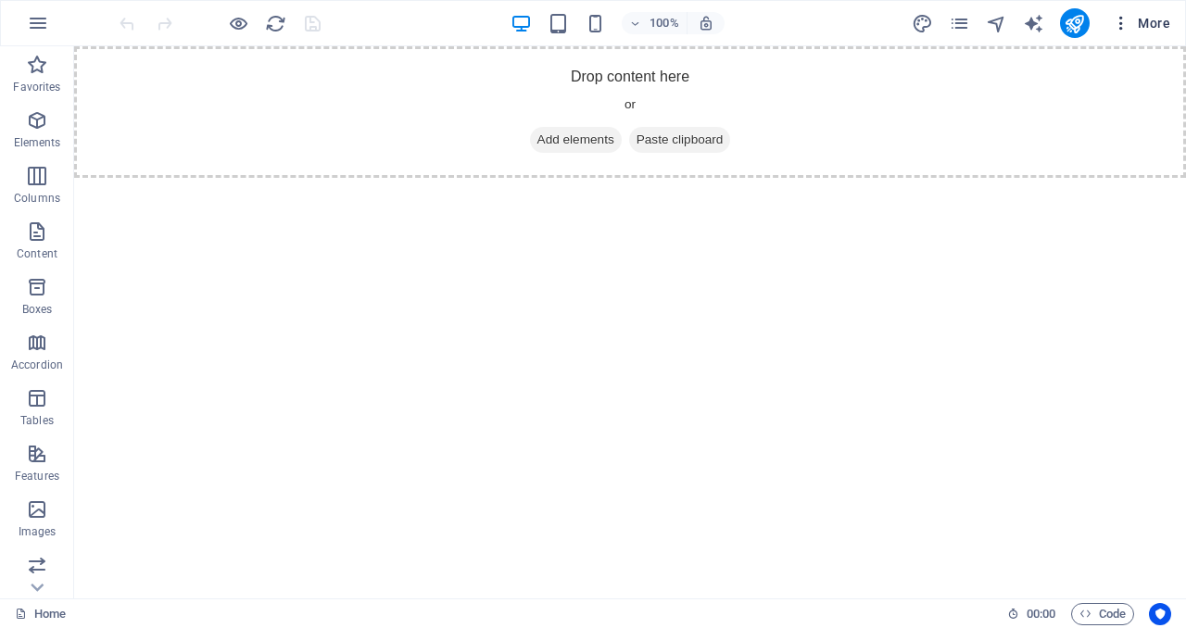
click at [1151, 24] on span "More" at bounding box center [1140, 23] width 58 height 19
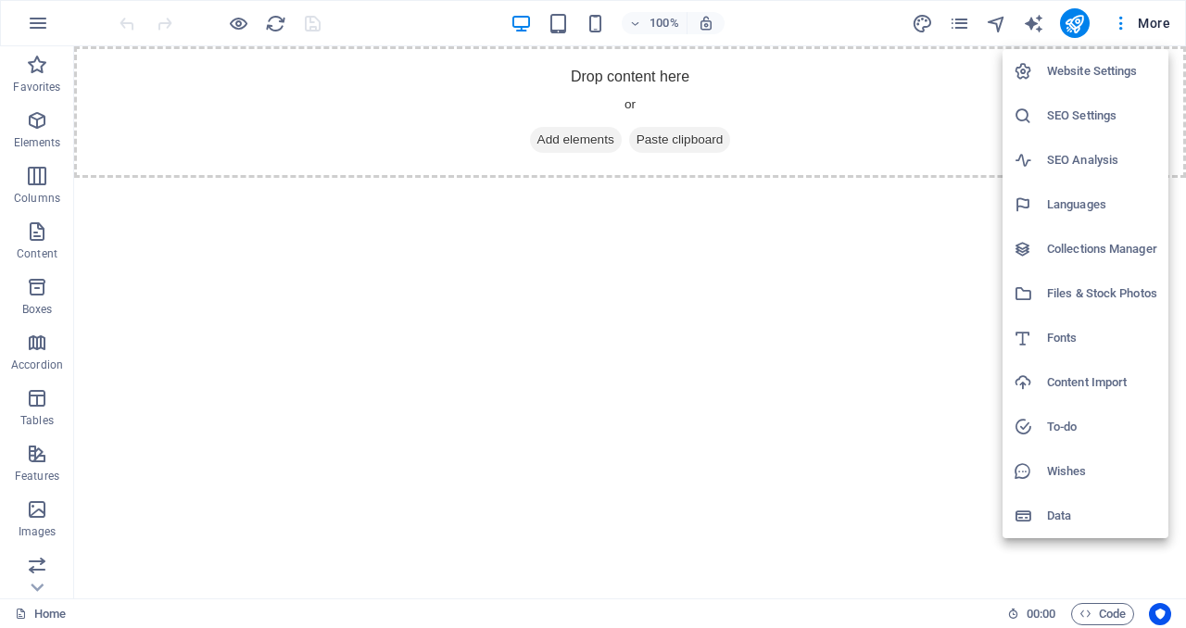
click at [595, 269] on div at bounding box center [593, 314] width 1186 height 628
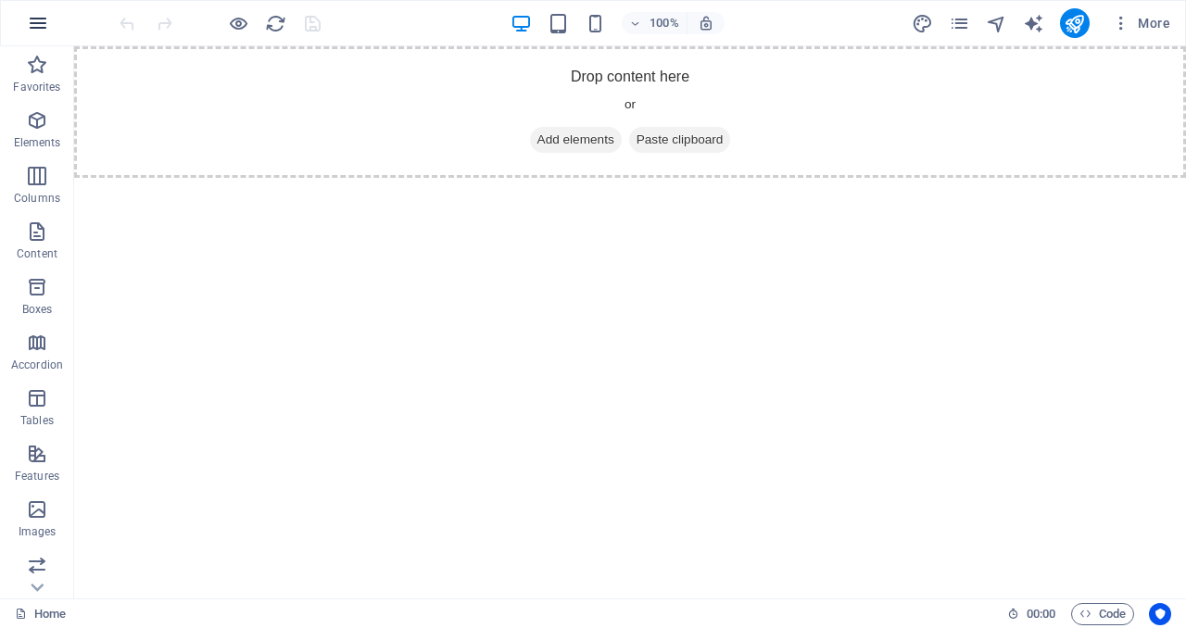
click at [42, 29] on icon "button" at bounding box center [38, 23] width 22 height 22
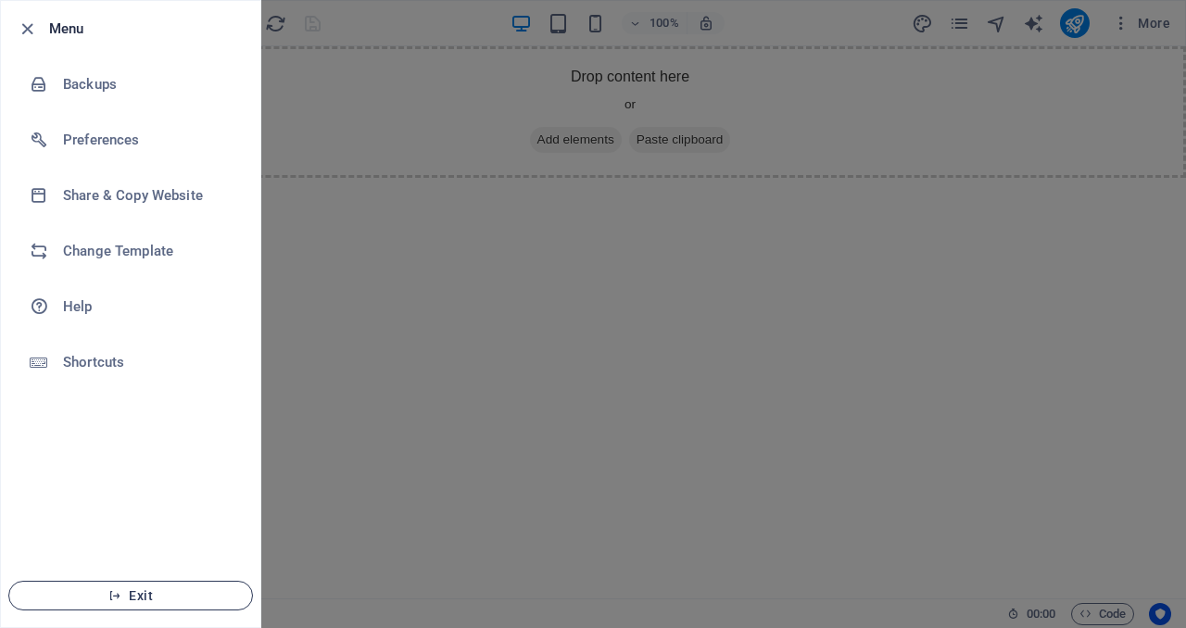
click at [123, 589] on span "Exit" at bounding box center [130, 595] width 213 height 15
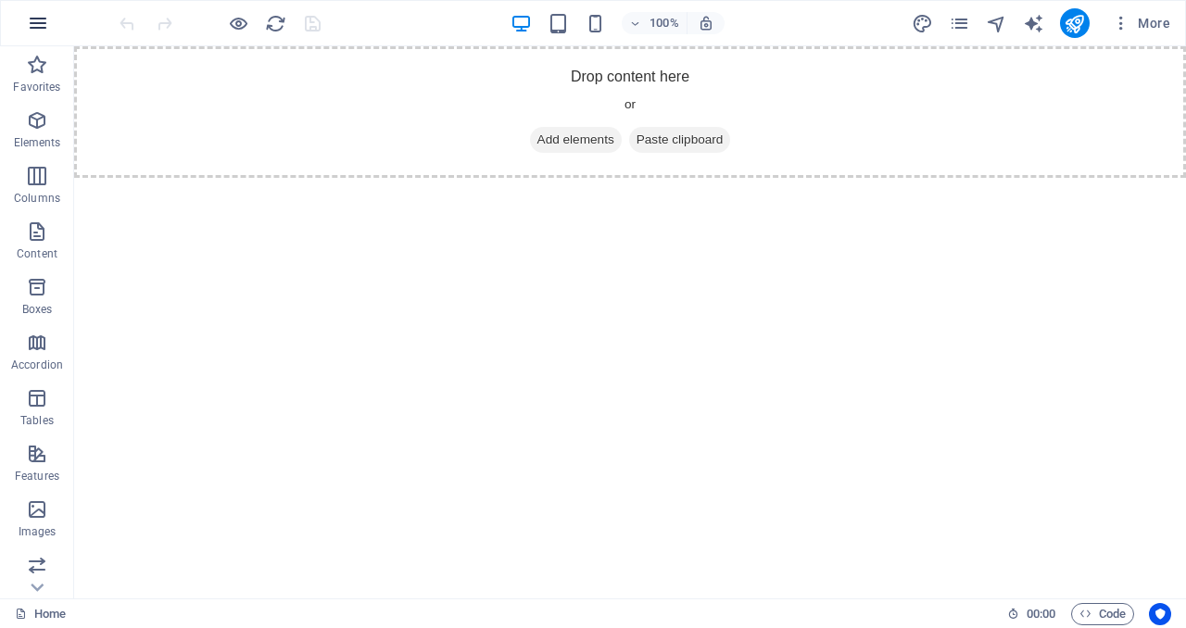
click at [29, 18] on icon "button" at bounding box center [38, 23] width 22 height 22
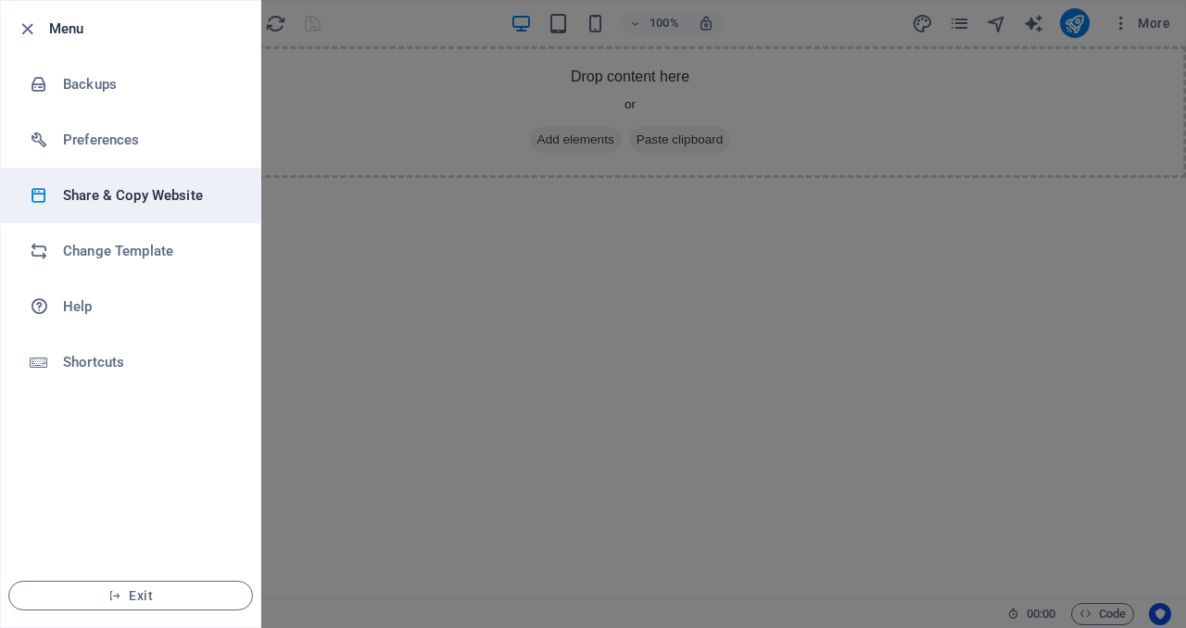
click at [169, 189] on h6 "Share & Copy Website" at bounding box center [148, 195] width 171 height 22
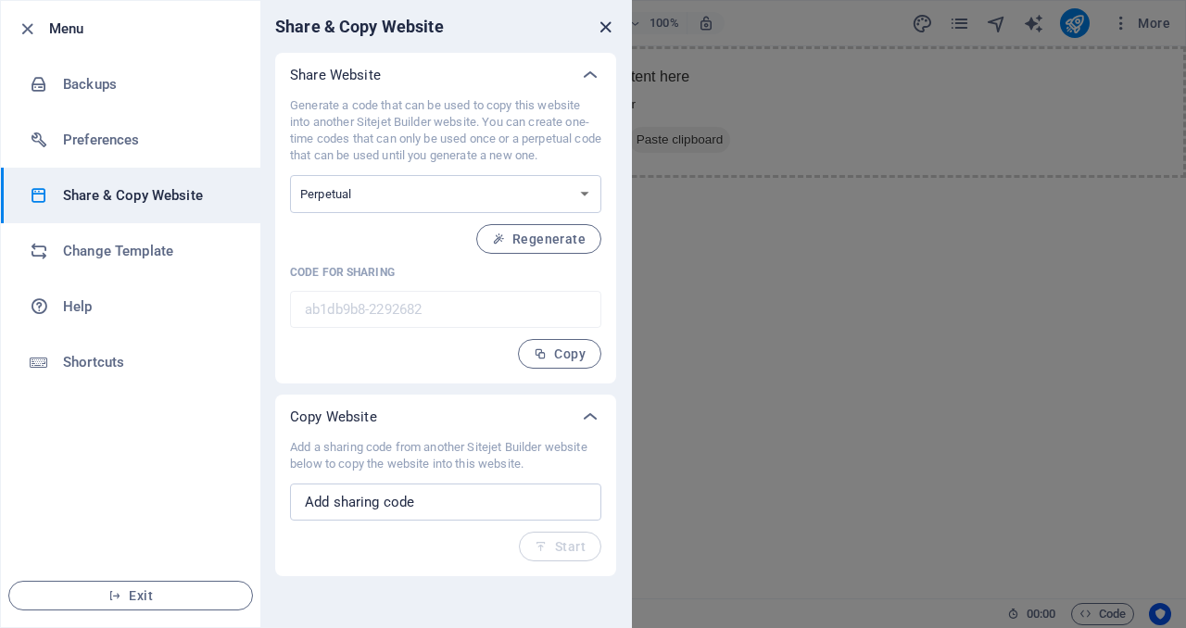
click at [605, 32] on icon "close" at bounding box center [605, 27] width 21 height 21
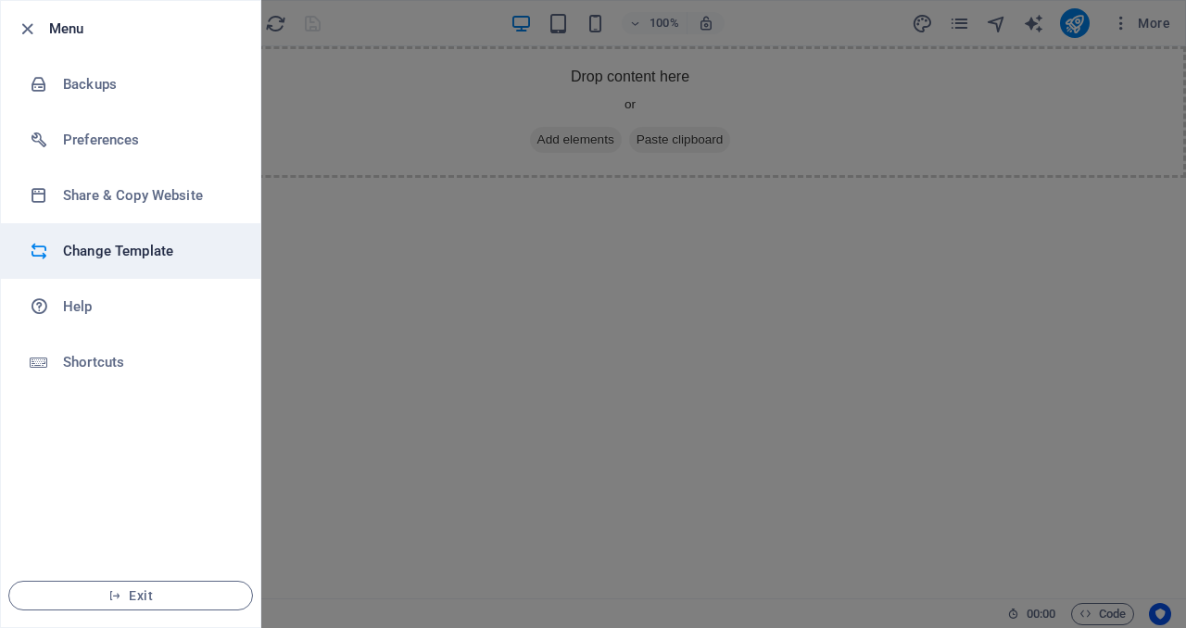
click at [122, 232] on li "Change Template" at bounding box center [130, 251] width 259 height 56
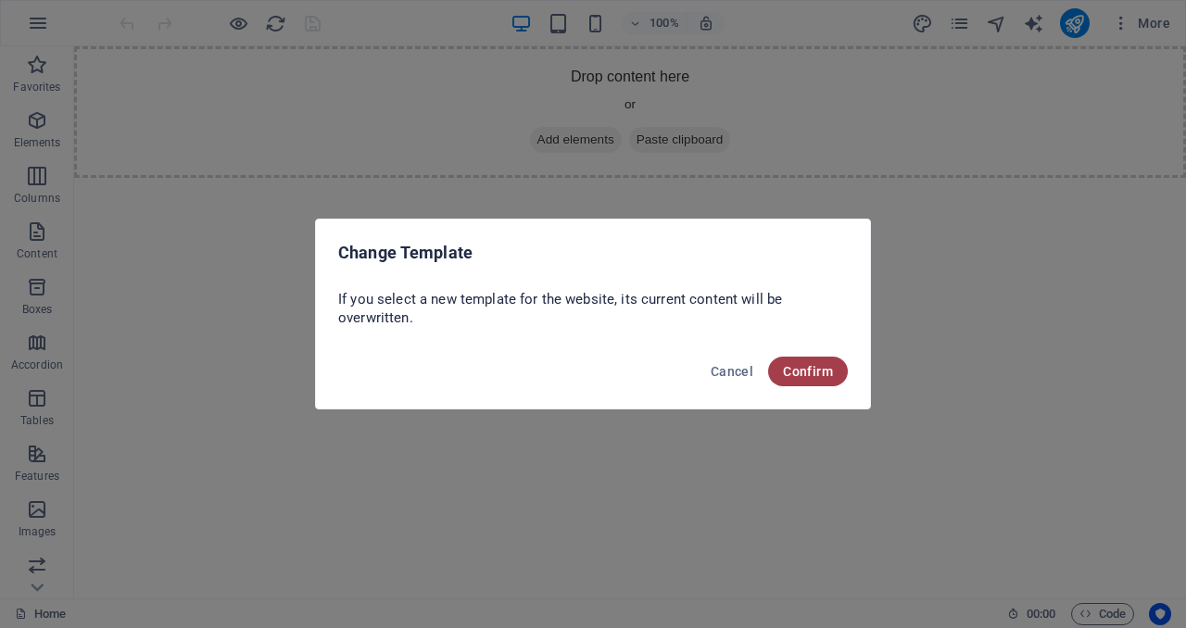
click at [808, 380] on button "Confirm" at bounding box center [808, 372] width 80 height 30
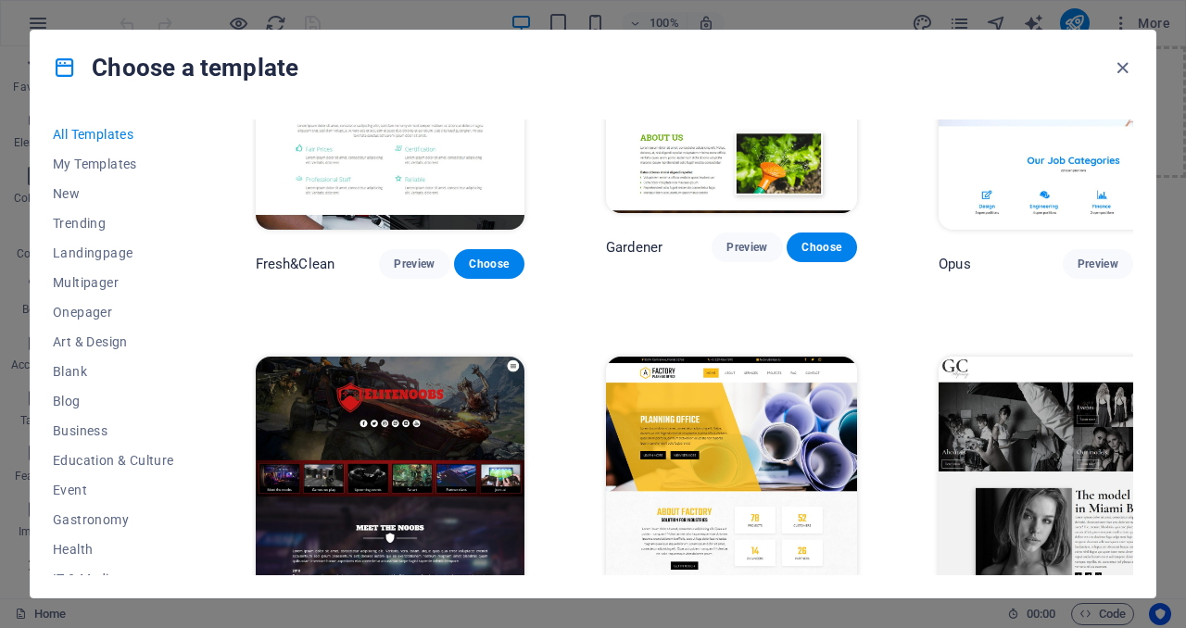
scroll to position [13705, 0]
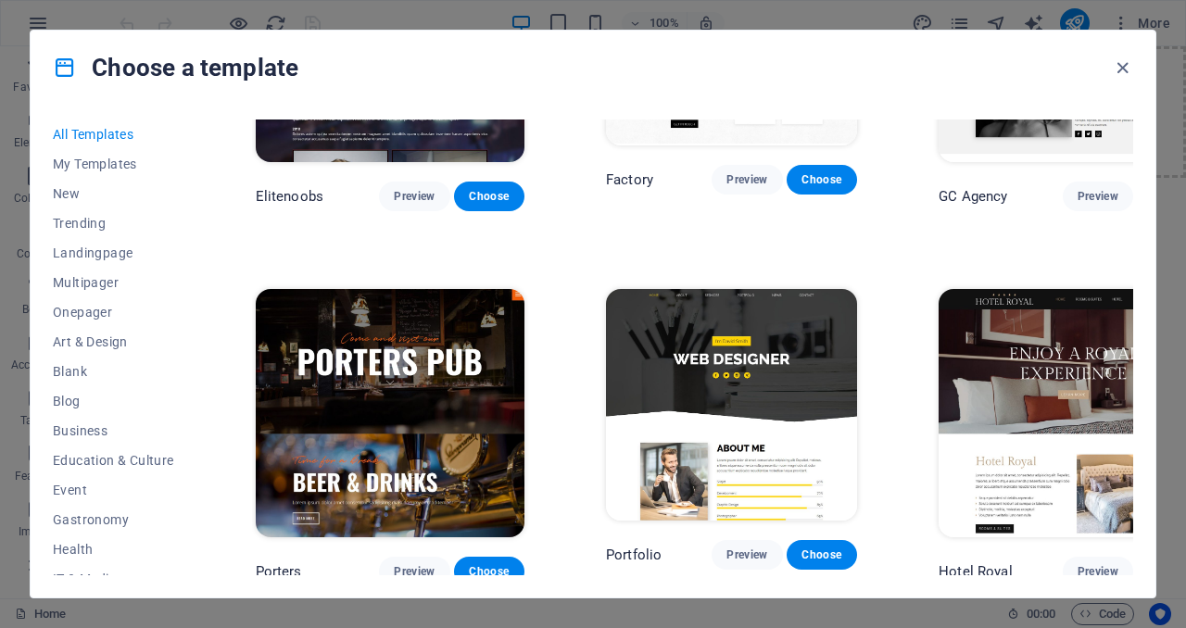
drag, startPoint x: 1132, startPoint y: 126, endPoint x: 1039, endPoint y: 471, distance: 356.8
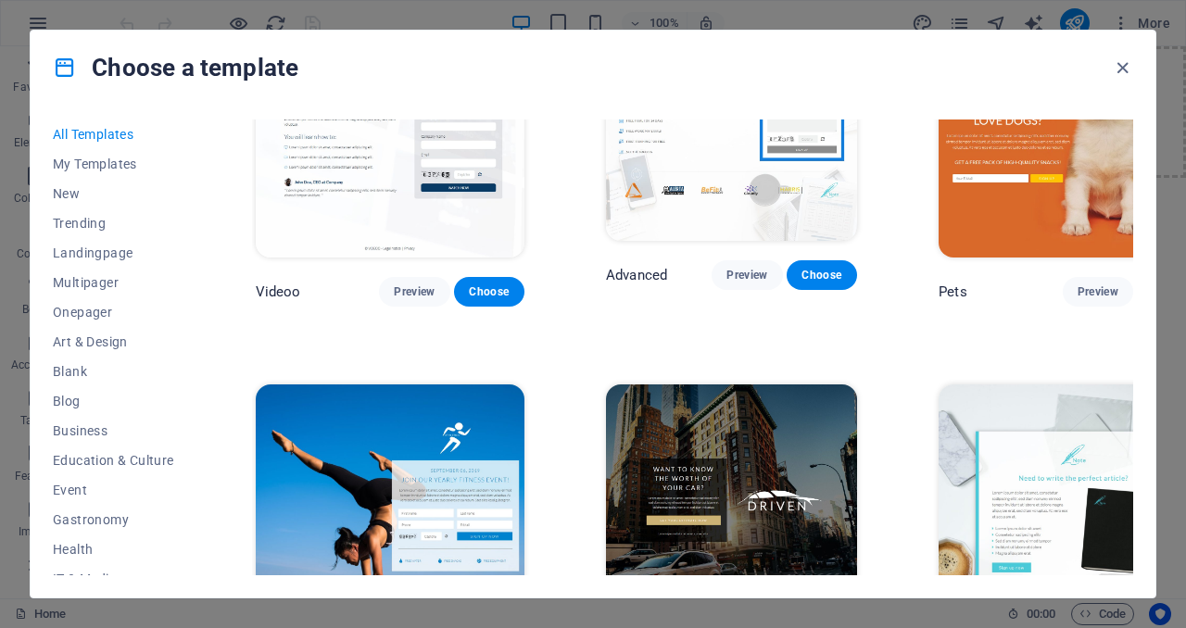
scroll to position [18127, 0]
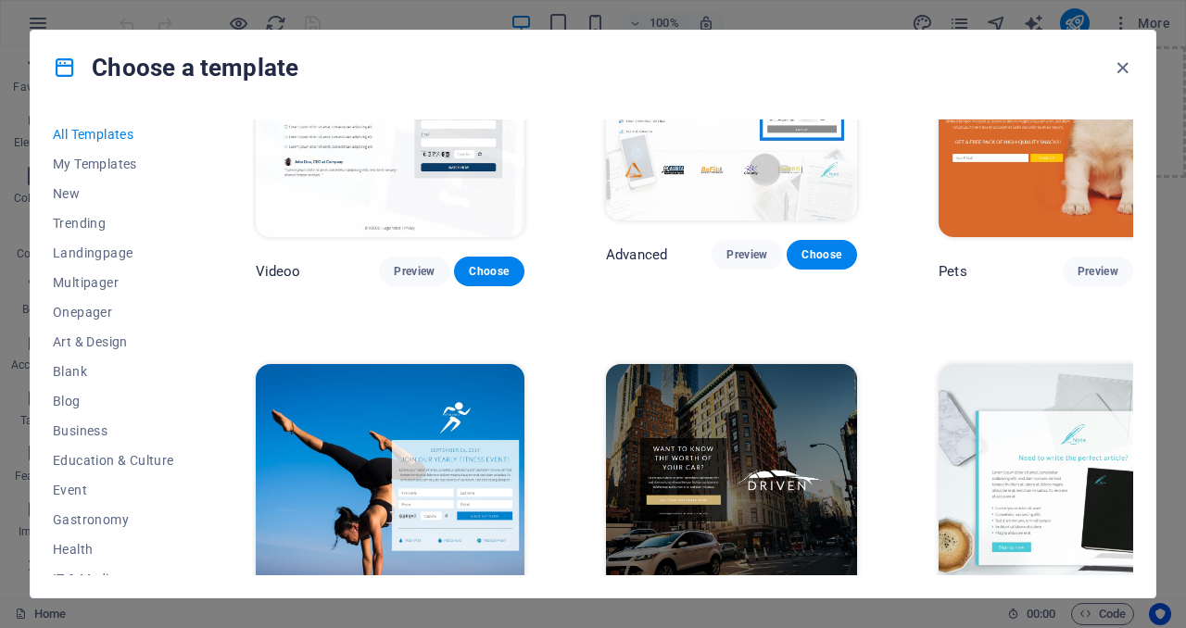
drag, startPoint x: 199, startPoint y: 361, endPoint x: 196, endPoint y: 386, distance: 25.2
click at [196, 386] on div "All Templates My Templates New Trending Landingpage Multipager Onepager Art & D…" at bounding box center [593, 351] width 1124 height 493
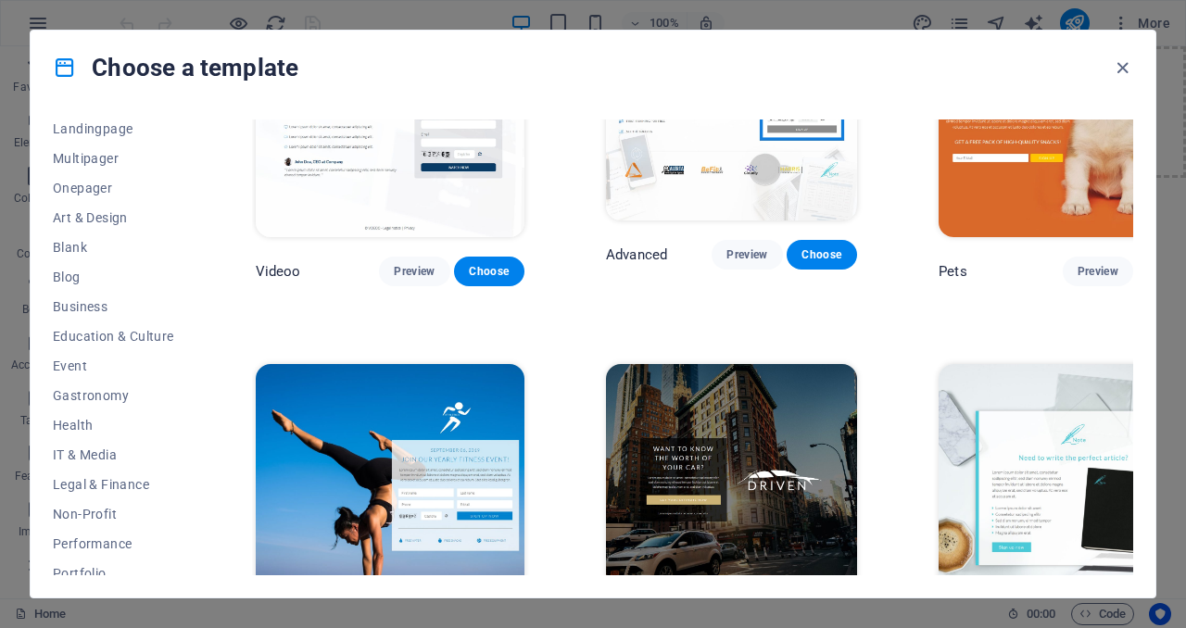
scroll to position [162, 0]
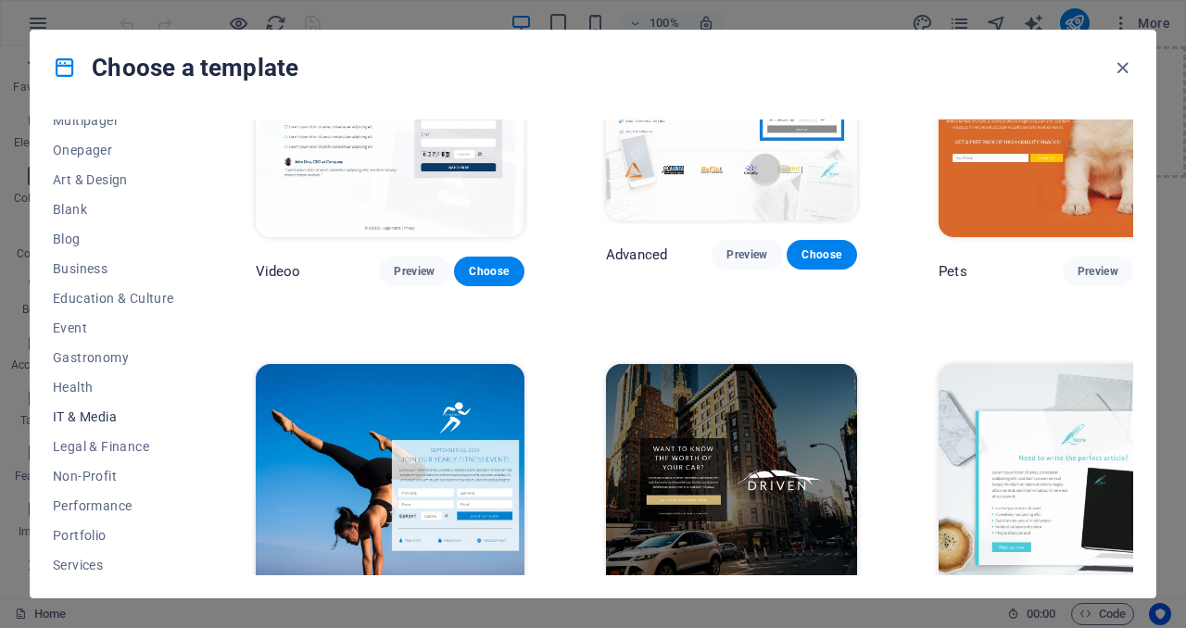
click at [75, 419] on span "IT & Media" at bounding box center [113, 416] width 121 height 15
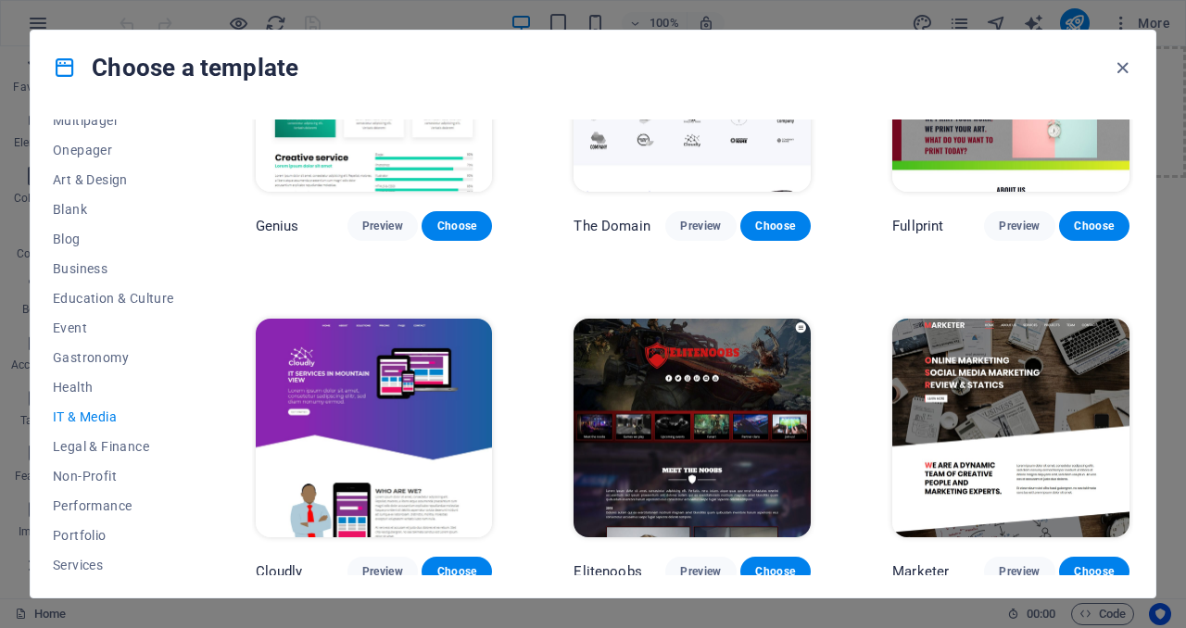
drag, startPoint x: 1133, startPoint y: 444, endPoint x: 1132, endPoint y: 409, distance: 34.3
click at [1132, 409] on div "All Templates My Templates New Trending Landingpage Multipager Onepager Art & D…" at bounding box center [593, 351] width 1124 height 493
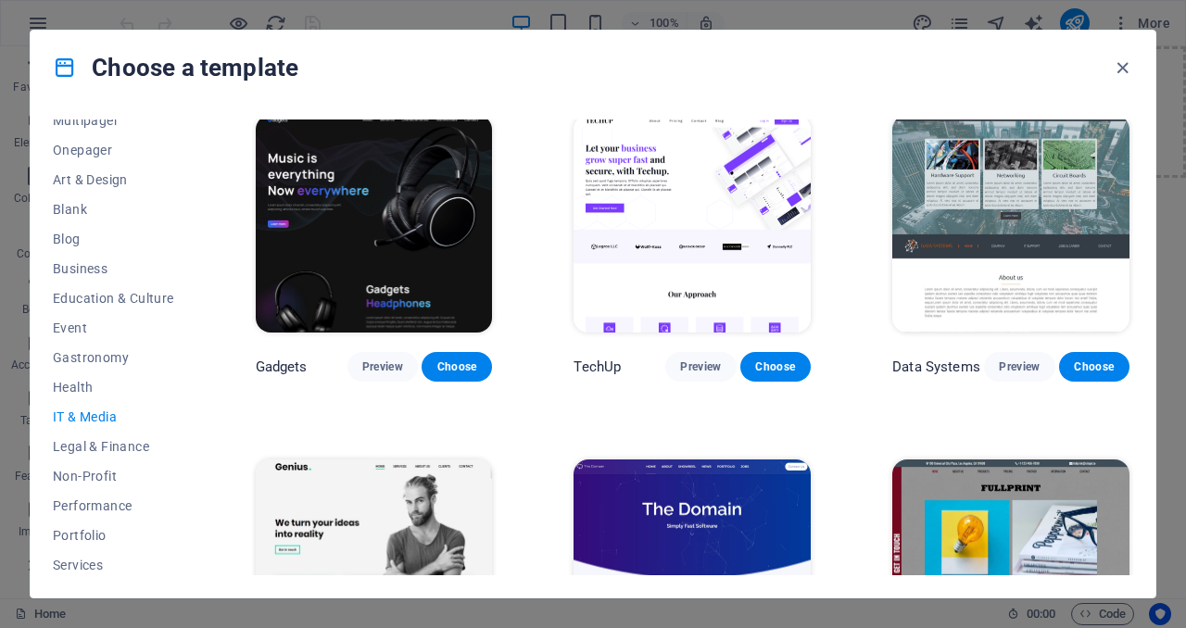
scroll to position [315, 0]
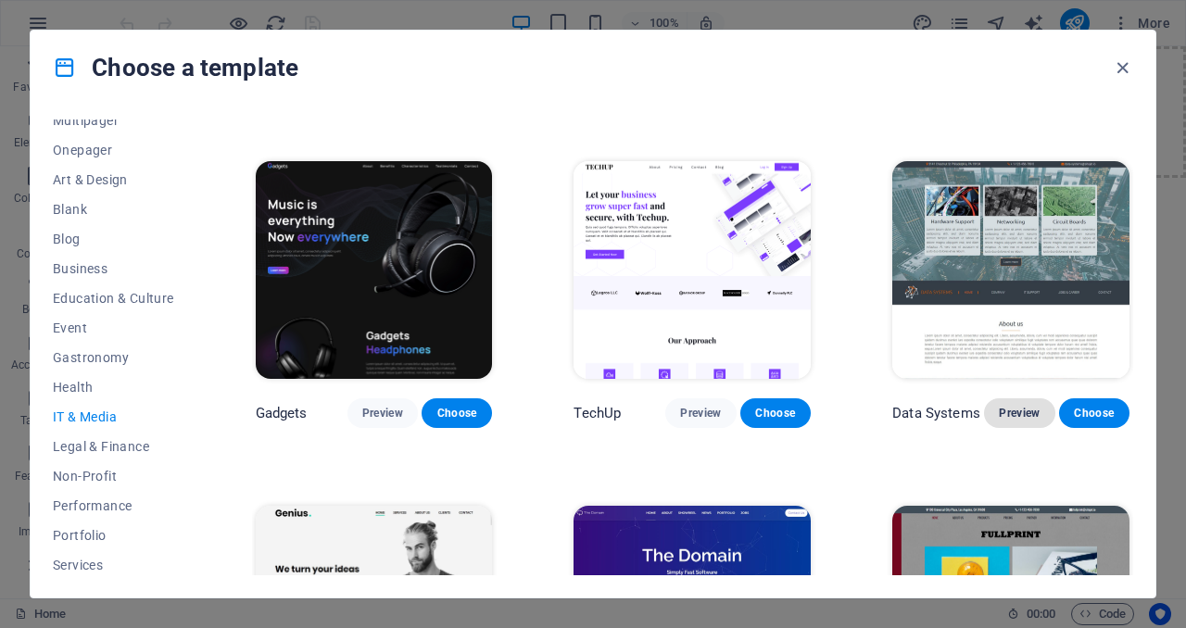
click at [1012, 409] on span "Preview" at bounding box center [1018, 413] width 41 height 15
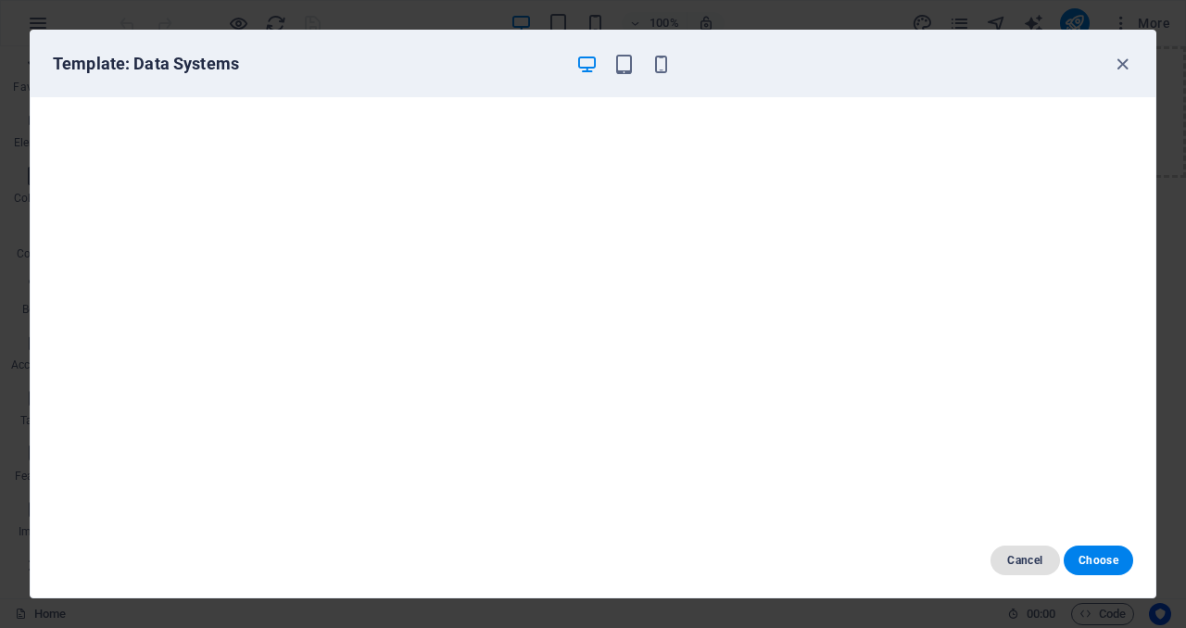
click at [1035, 566] on span "Cancel" at bounding box center [1025, 560] width 40 height 15
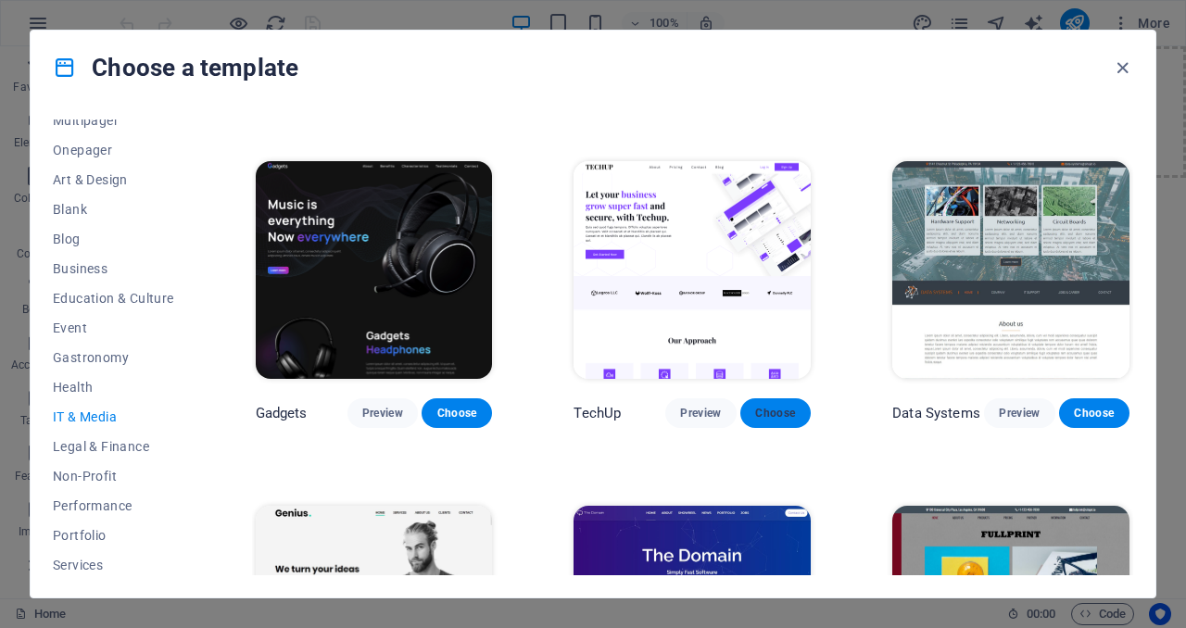
click at [749, 402] on button "Choose" at bounding box center [775, 413] width 70 height 30
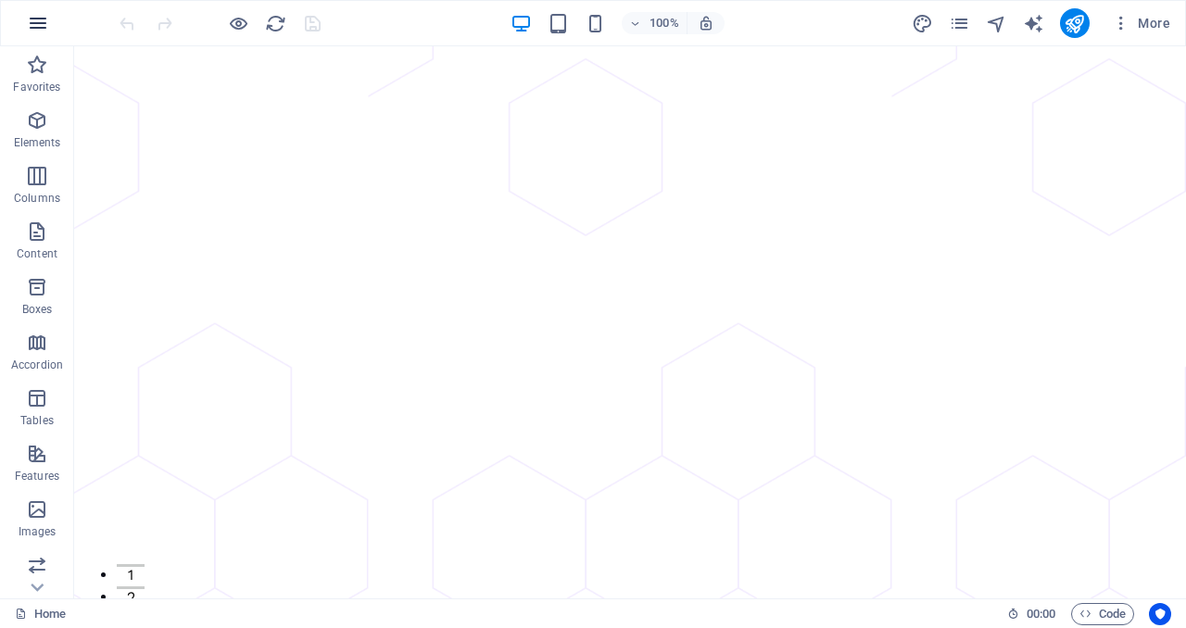
click at [33, 16] on icon "button" at bounding box center [38, 23] width 22 height 22
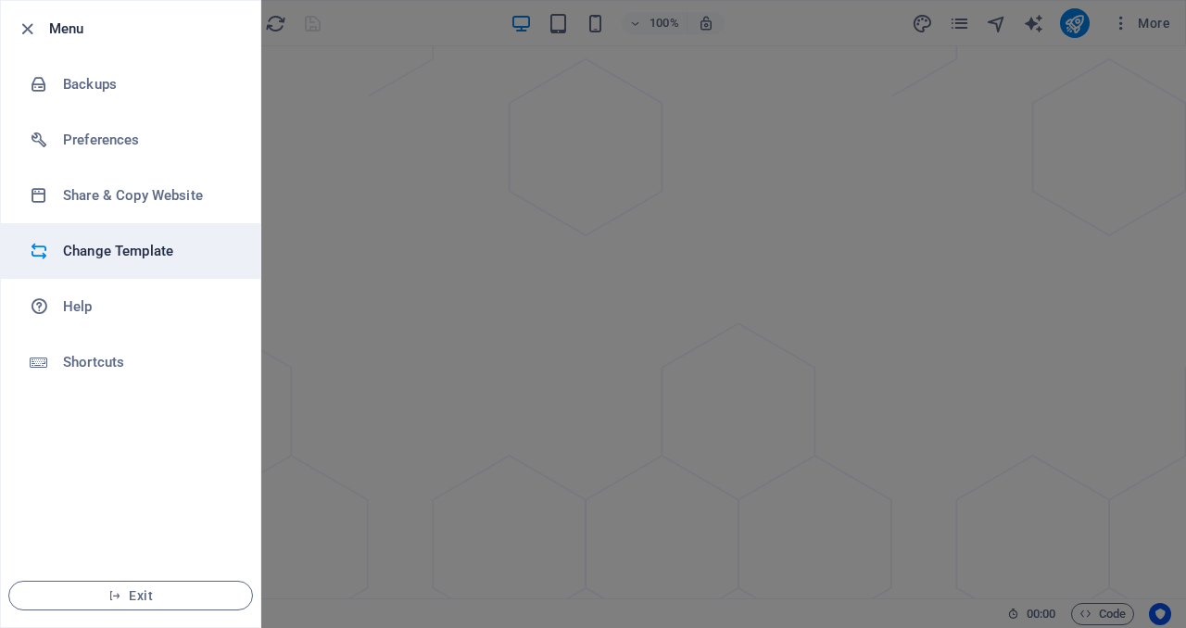
click at [132, 264] on li "Change Template" at bounding box center [130, 251] width 259 height 56
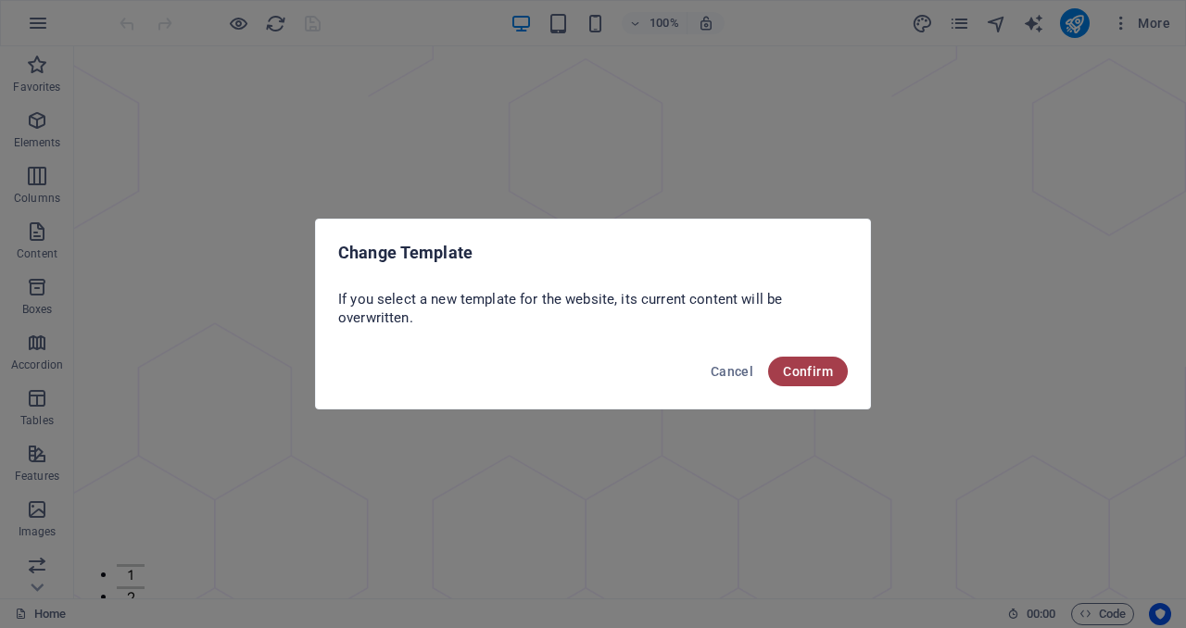
click at [820, 375] on span "Confirm" at bounding box center [808, 371] width 50 height 15
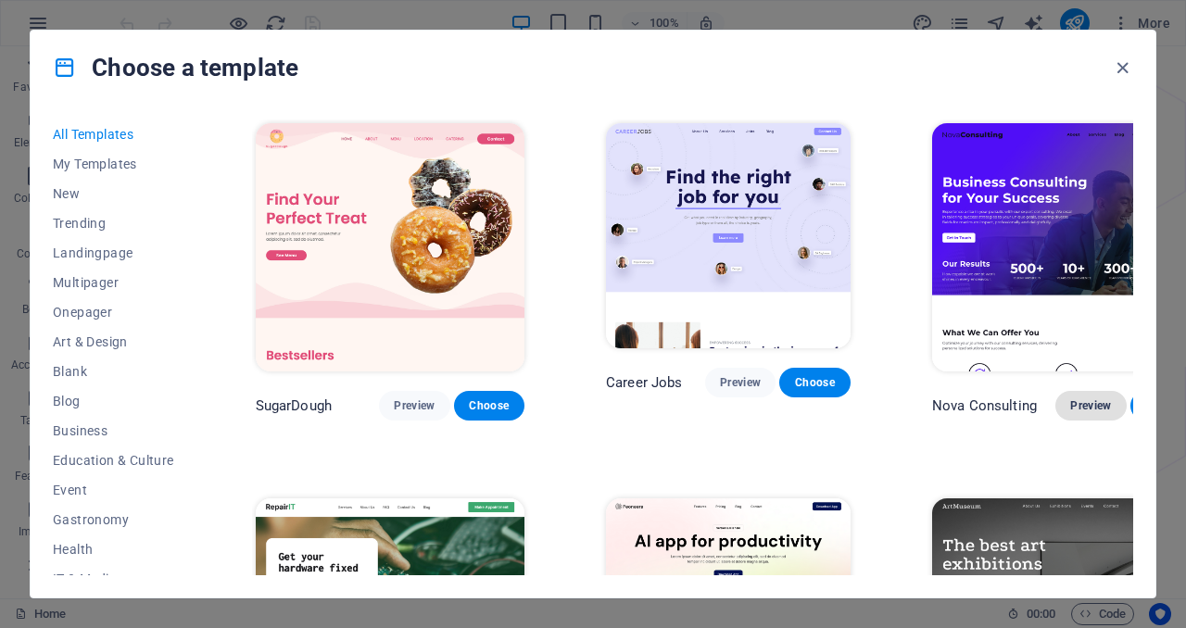
click at [1070, 398] on span "Preview" at bounding box center [1090, 405] width 41 height 15
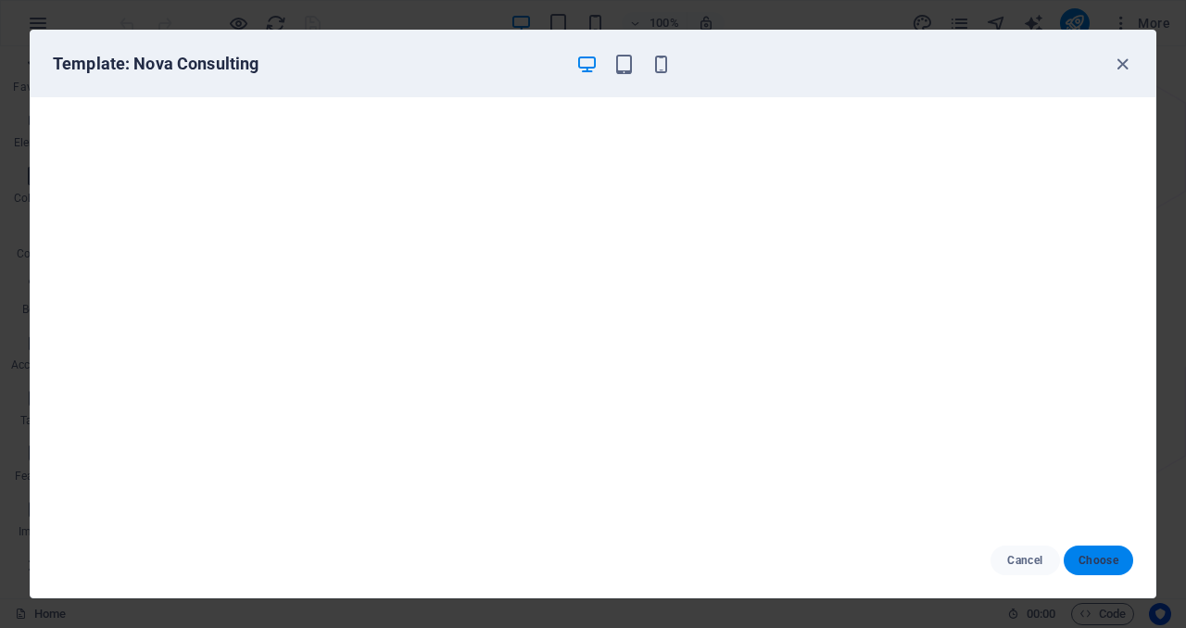
click at [1097, 557] on span "Choose" at bounding box center [1098, 560] width 40 height 15
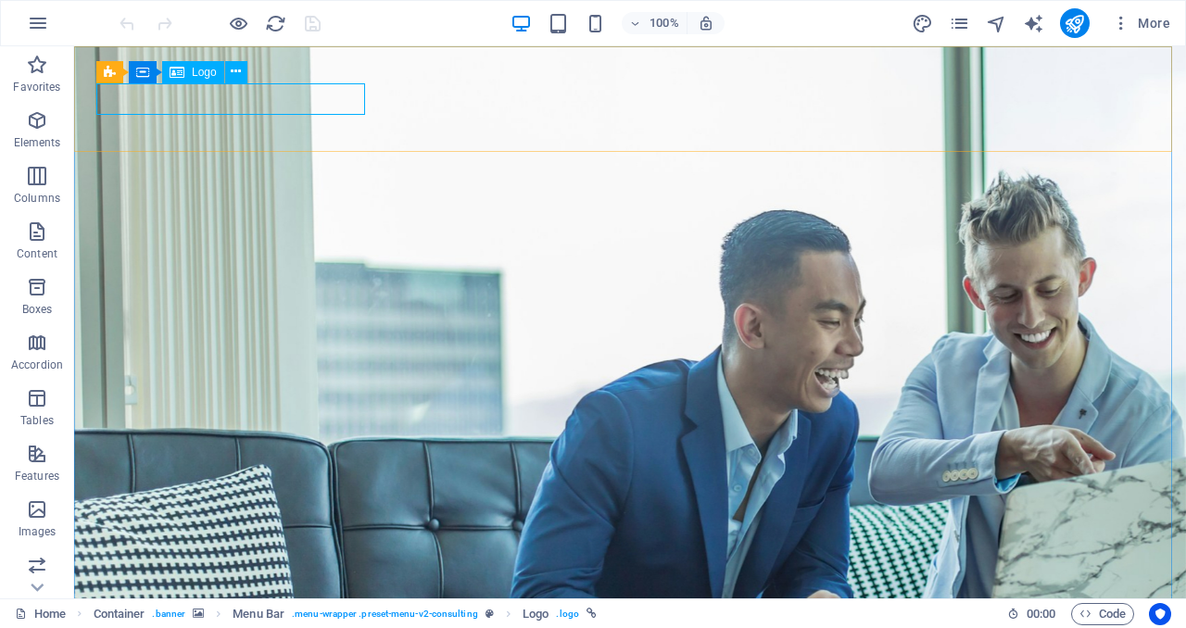
click at [184, 75] on div "Logo" at bounding box center [193, 72] width 62 height 22
click at [240, 77] on icon at bounding box center [236, 71] width 10 height 19
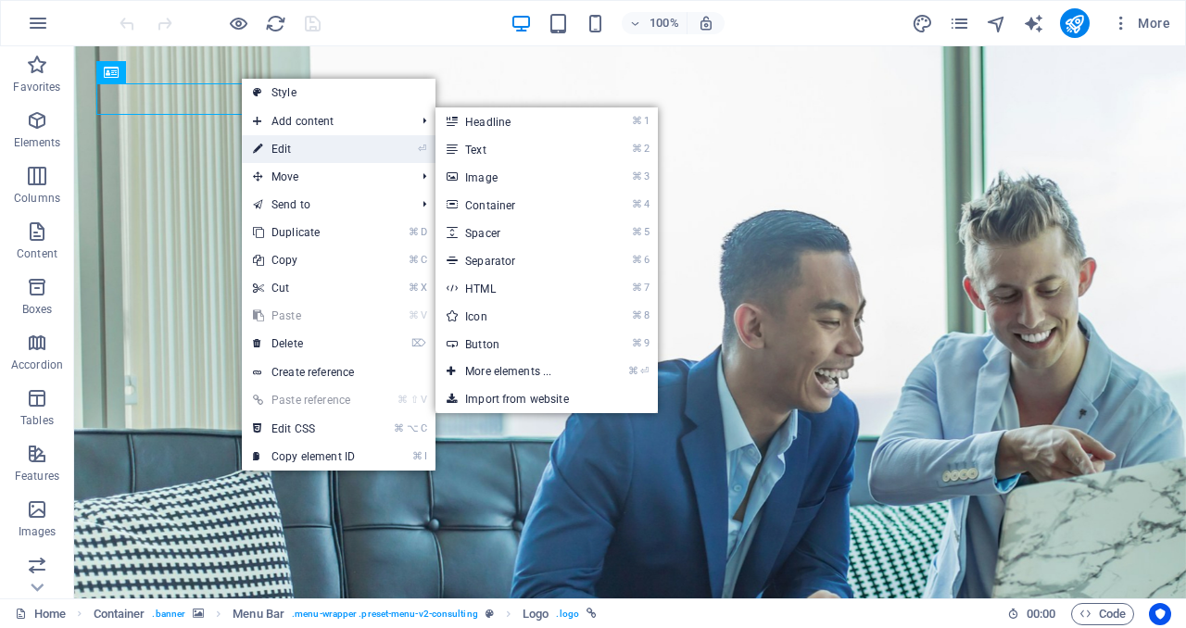
click at [285, 145] on link "⏎ Edit" at bounding box center [304, 149] width 124 height 28
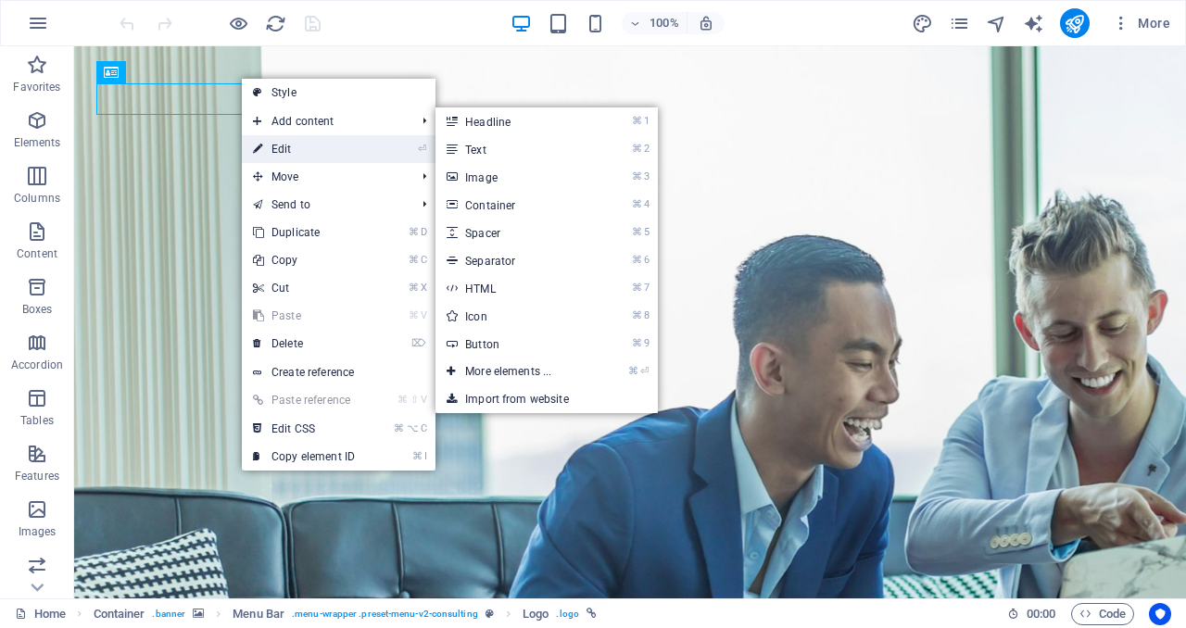
select select "px"
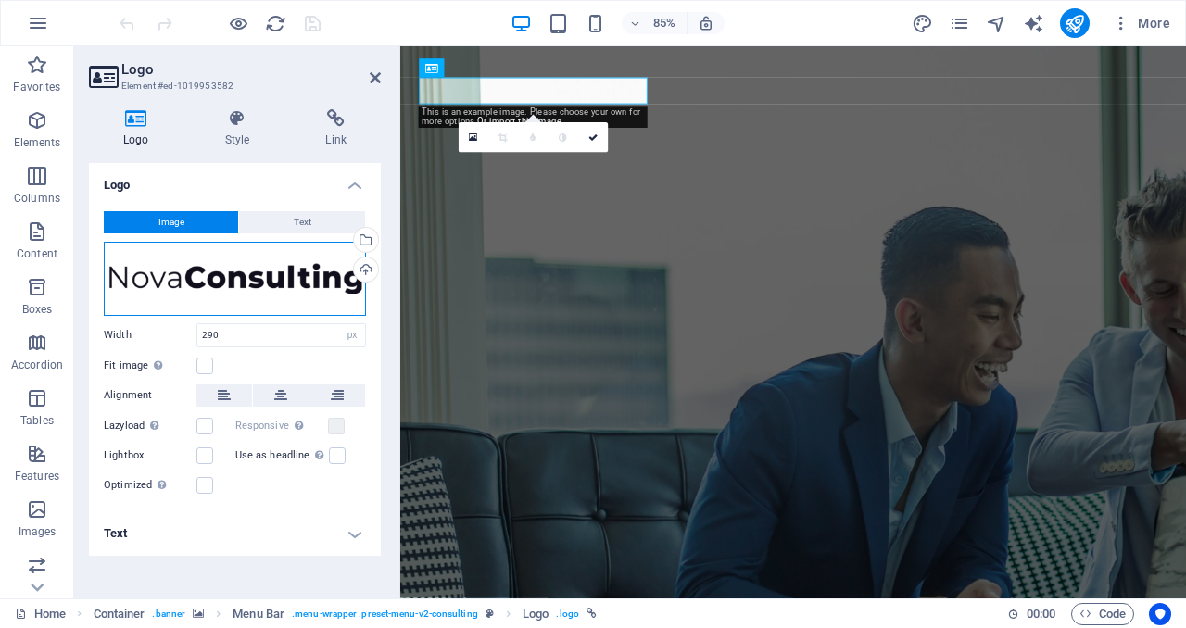
click at [183, 282] on div "Drag files here, click to choose files or select files from Files or our free s…" at bounding box center [235, 279] width 262 height 74
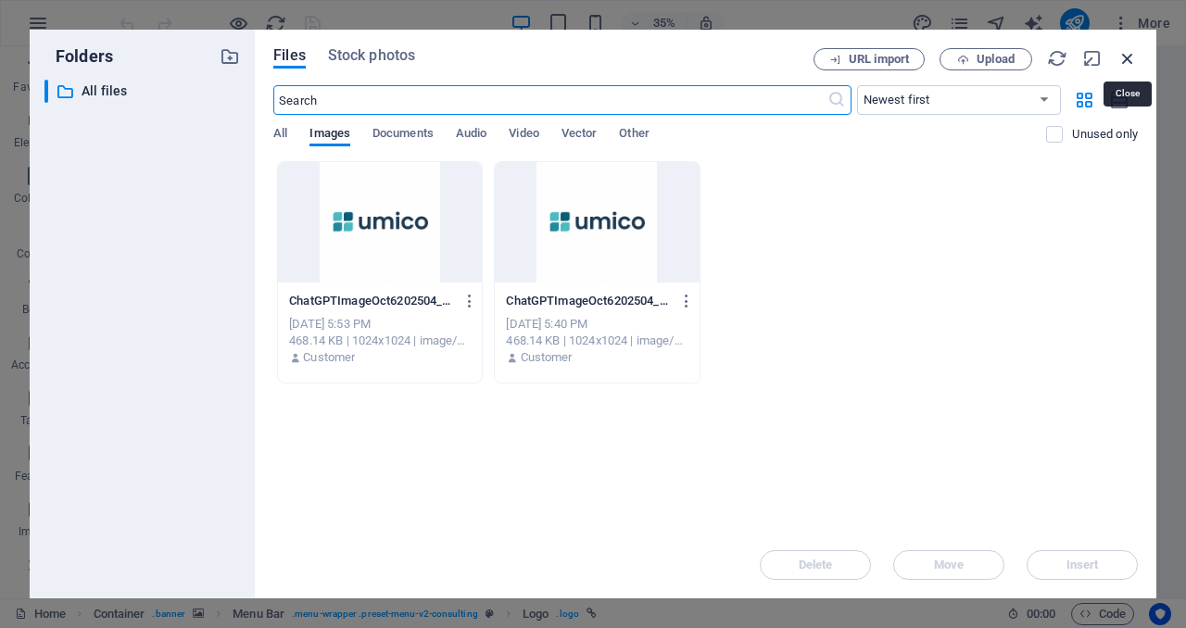
click at [1126, 61] on icon "button" at bounding box center [1127, 58] width 20 height 20
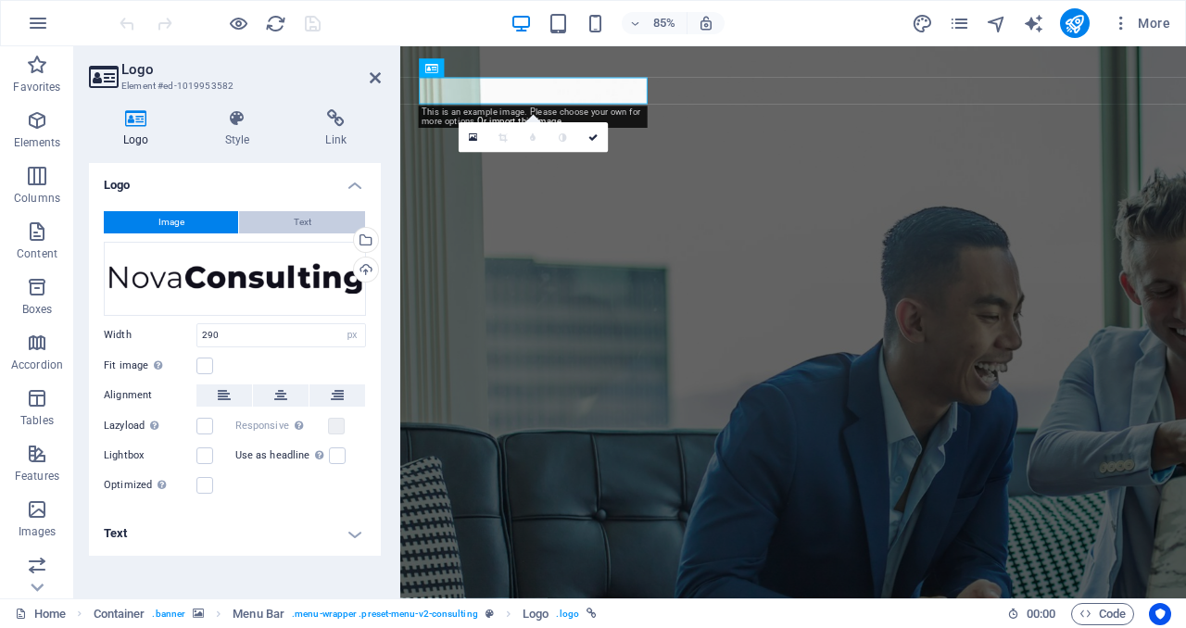
click at [286, 221] on button "Text" at bounding box center [302, 222] width 126 height 22
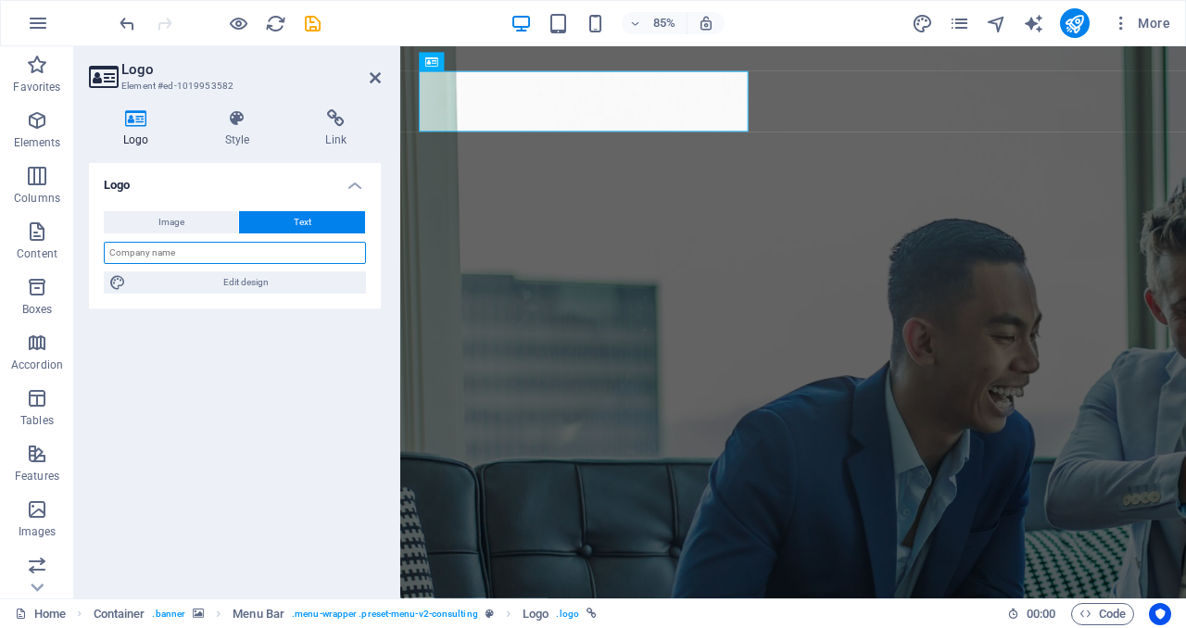
click at [248, 251] on input "text" at bounding box center [235, 253] width 262 height 22
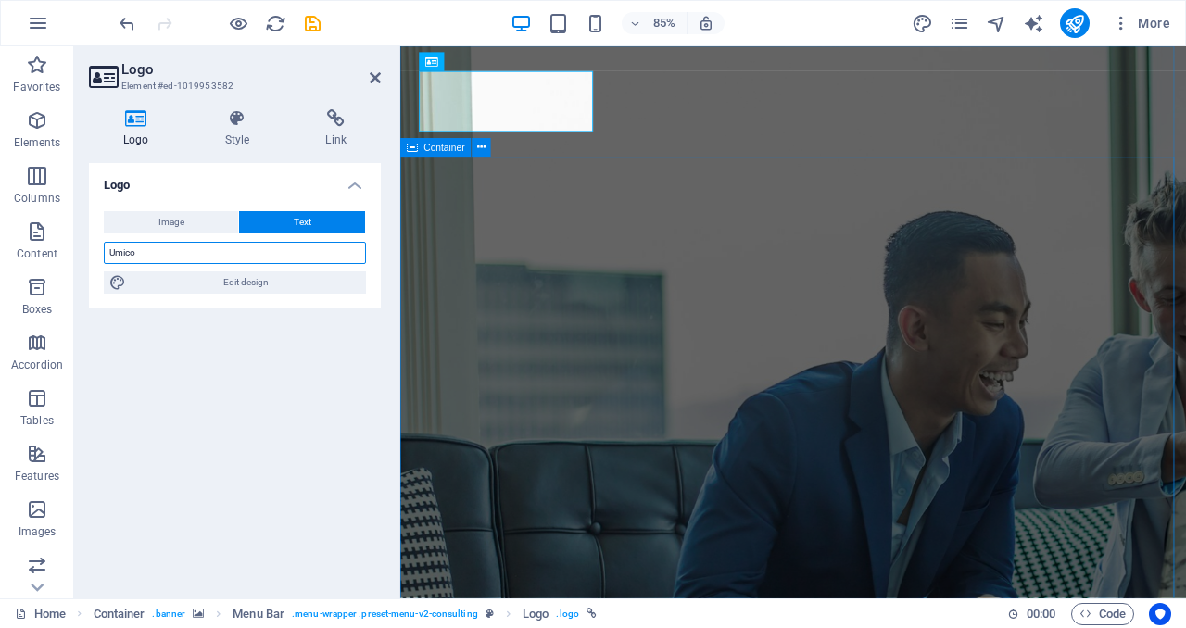
type input "Umico"
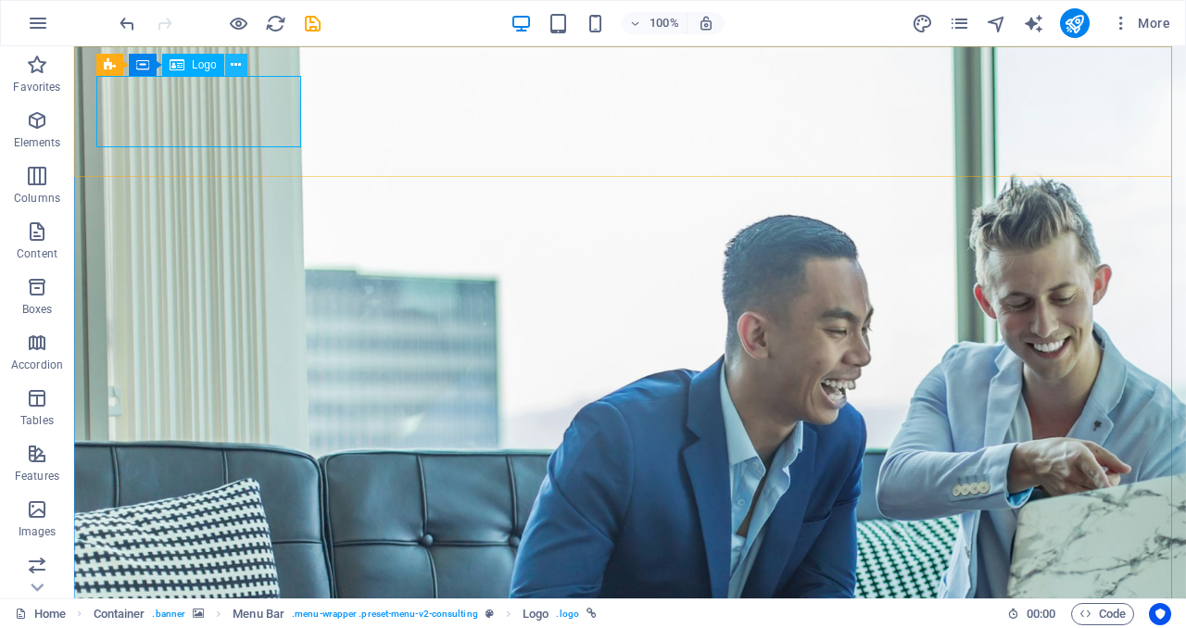
click at [235, 68] on icon at bounding box center [236, 65] width 10 height 19
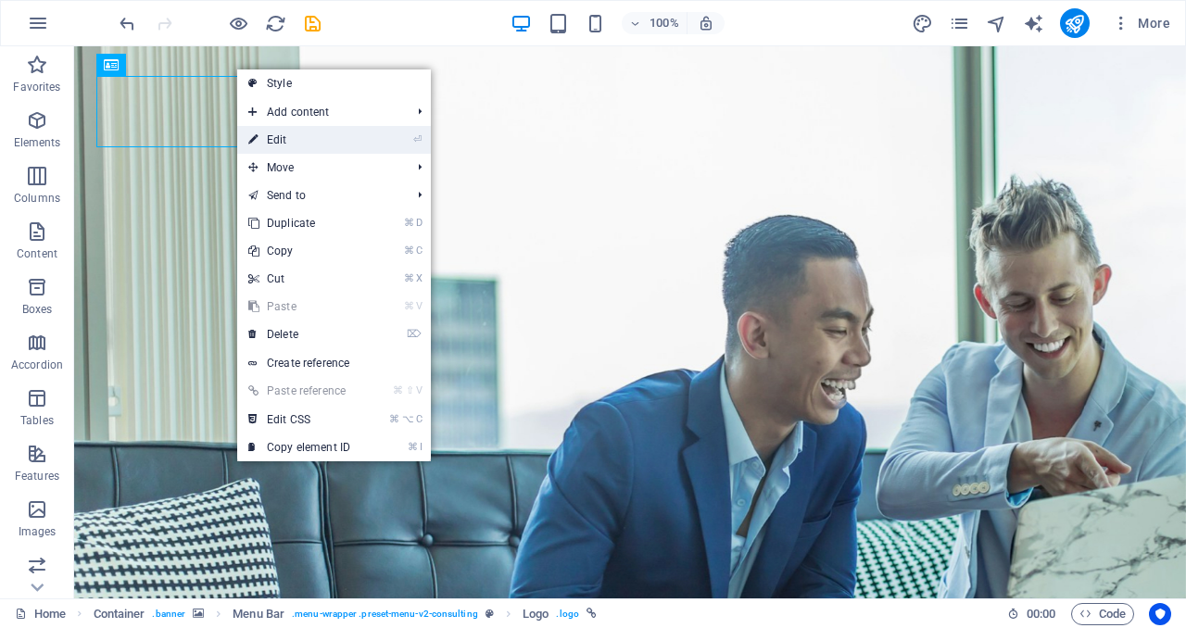
click at [247, 148] on link "⏎ Edit" at bounding box center [299, 140] width 124 height 28
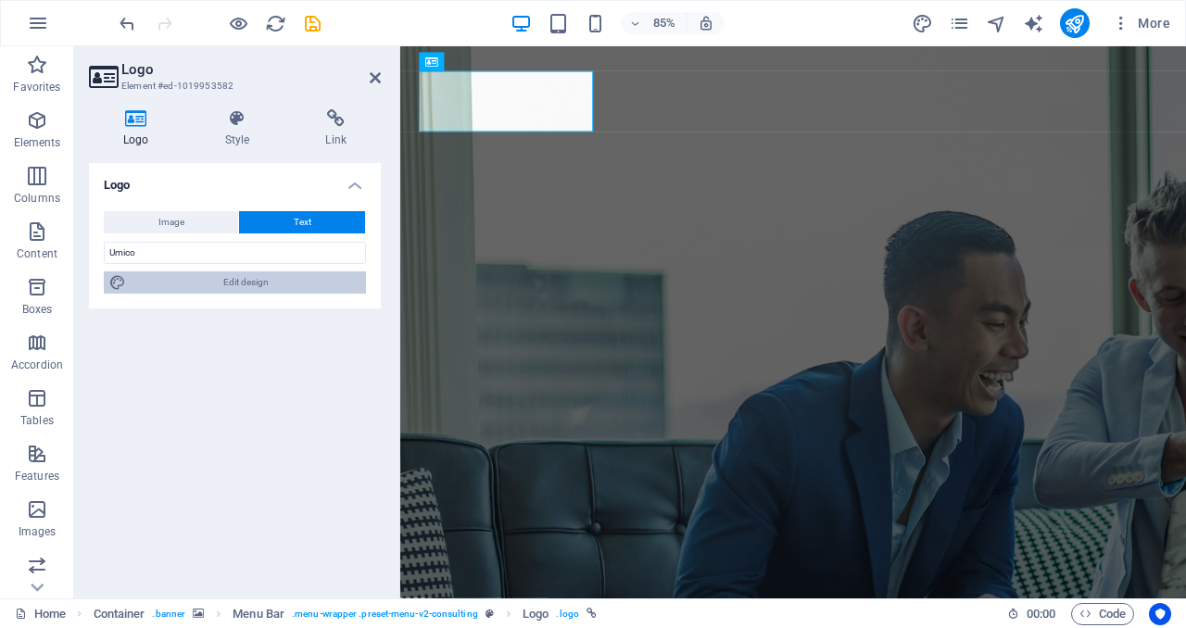
click at [271, 278] on span "Edit design" at bounding box center [246, 282] width 229 height 22
select select "px"
select select "700"
select select "px"
select select "rem"
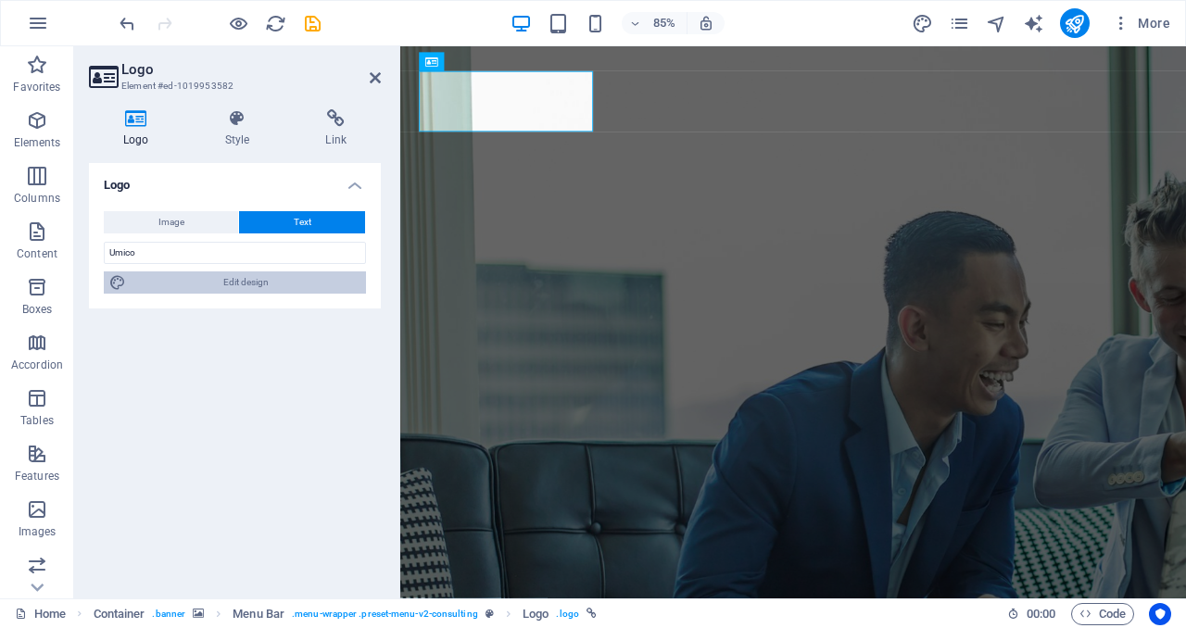
select select "px"
select select "700"
select select "px"
select select "rem"
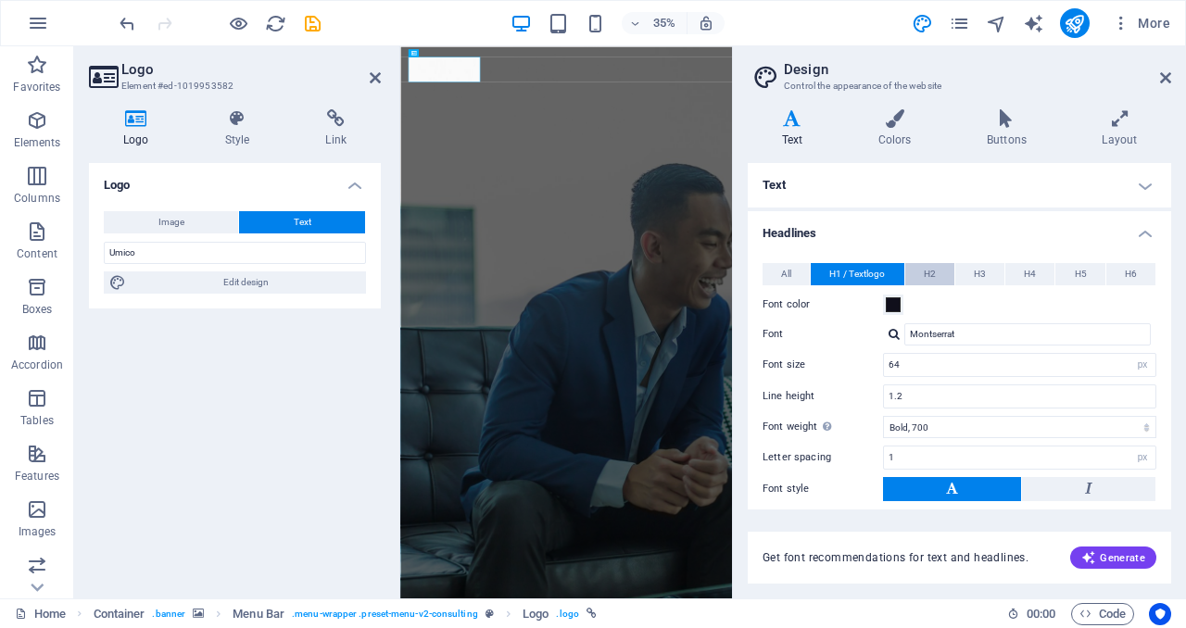
click at [926, 267] on span "H2" at bounding box center [929, 274] width 12 height 22
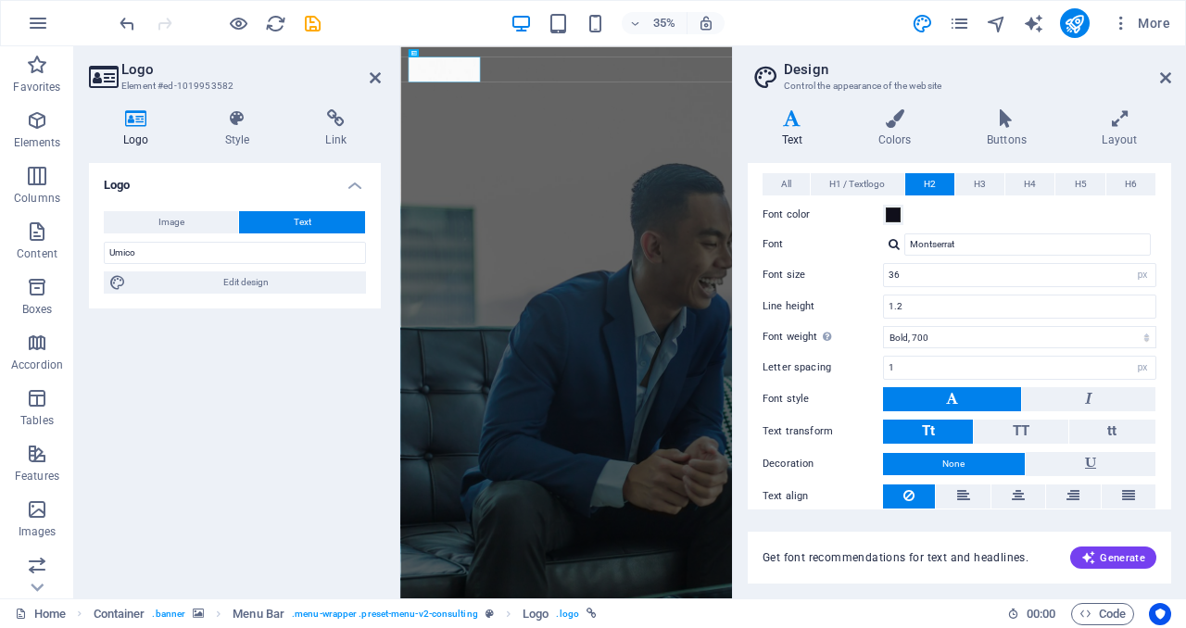
scroll to position [89, 0]
click at [888, 126] on icon at bounding box center [894, 118] width 101 height 19
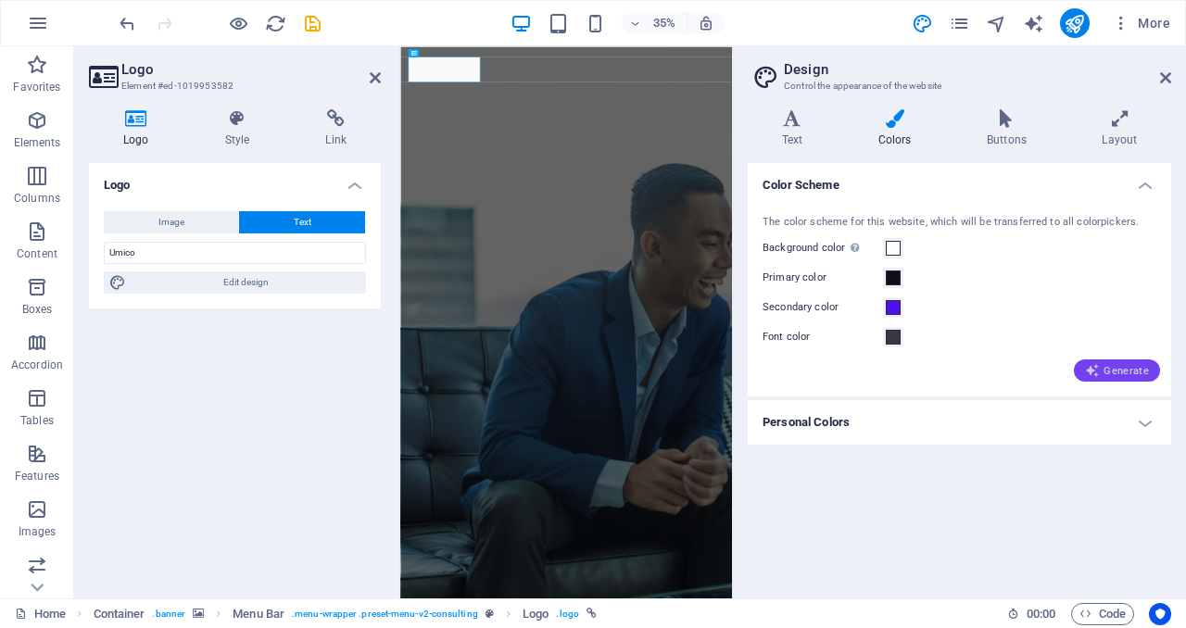
click at [1135, 373] on span "Generate" at bounding box center [1117, 370] width 64 height 15
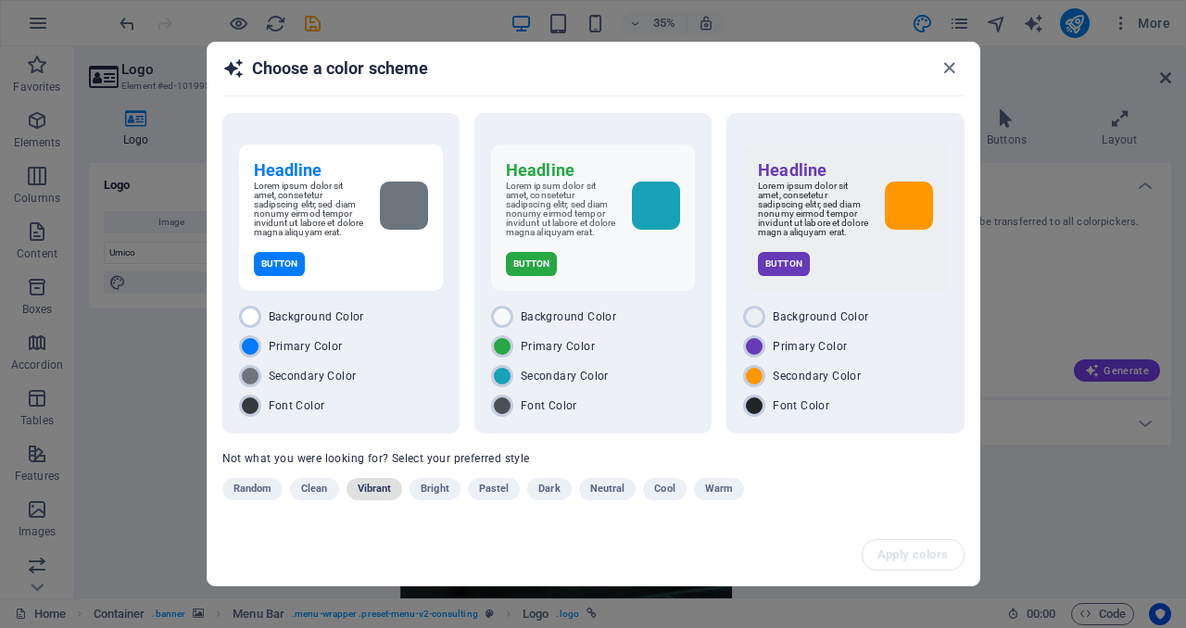
click at [378, 489] on span "Vibrant" at bounding box center [375, 489] width 34 height 22
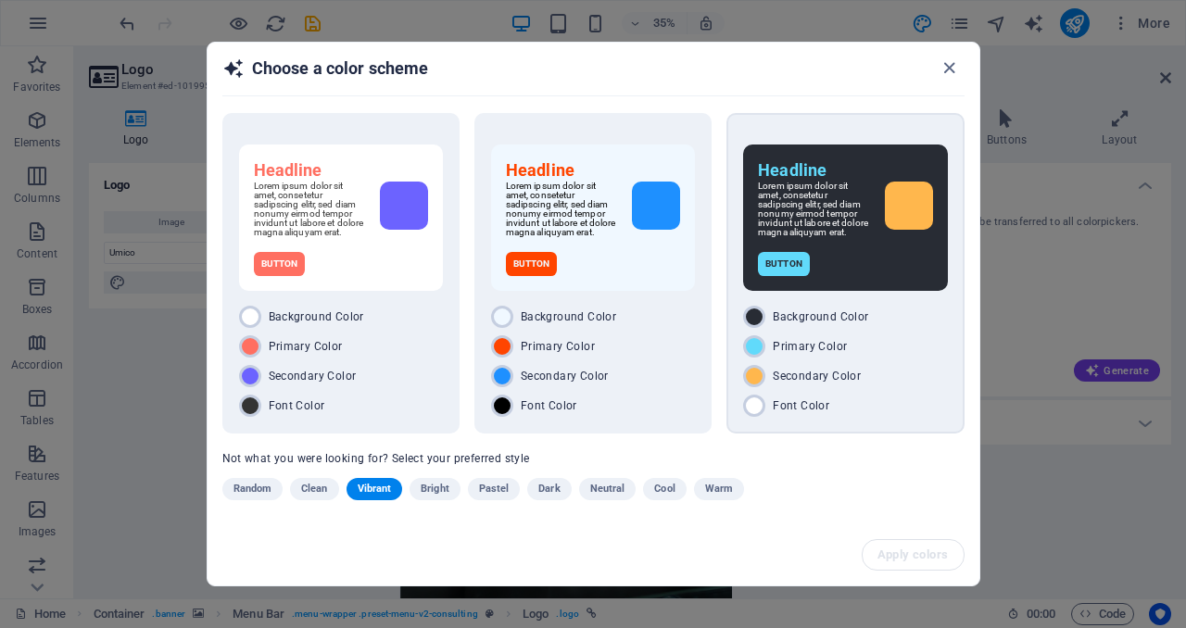
click at [872, 431] on div "Headline Lorem ipsum dolor sit amet, consetetur sadipscing elitr, sed diam nonu…" at bounding box center [844, 273] width 237 height 320
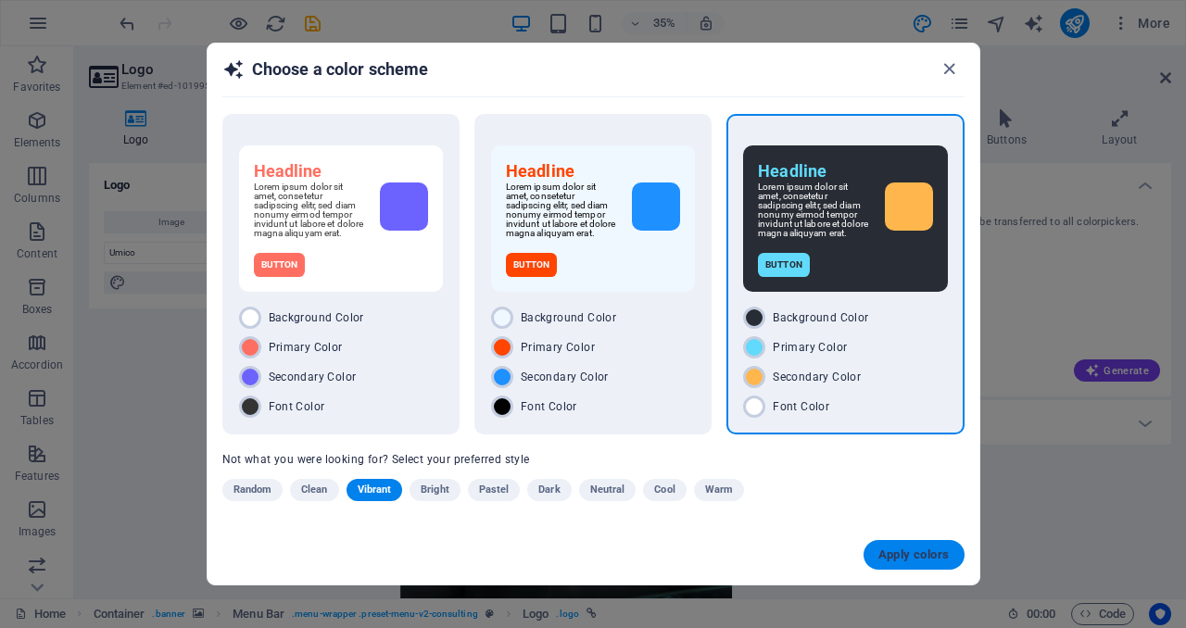
click at [897, 546] on button "Apply colors" at bounding box center [913, 555] width 101 height 30
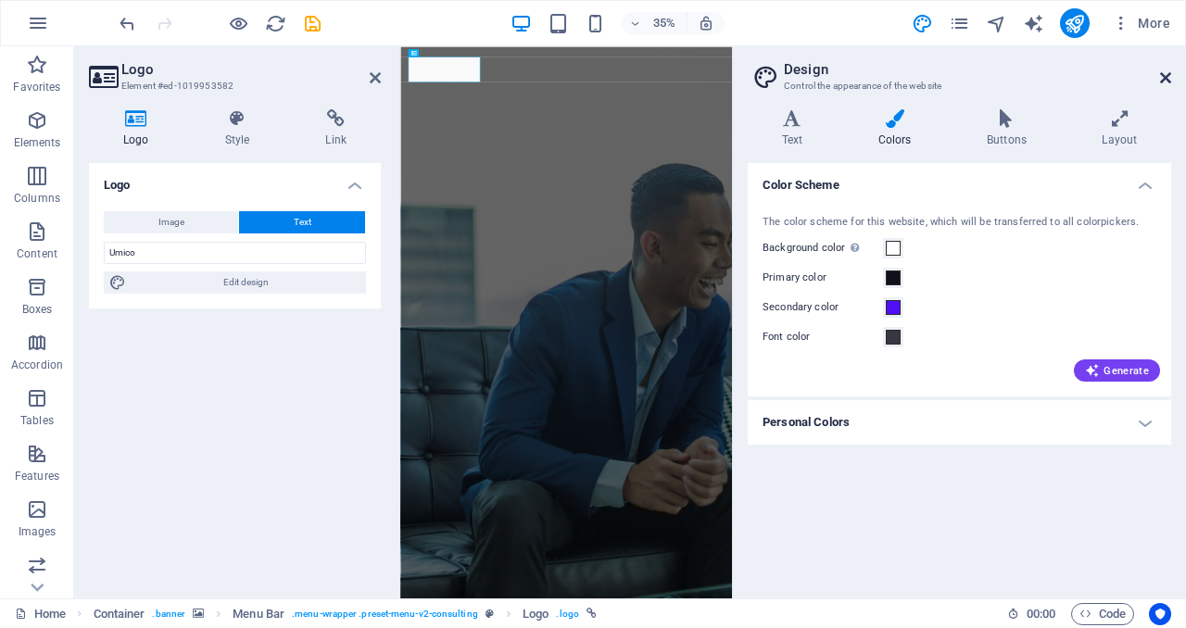
click at [1165, 70] on icon at bounding box center [1165, 77] width 11 height 15
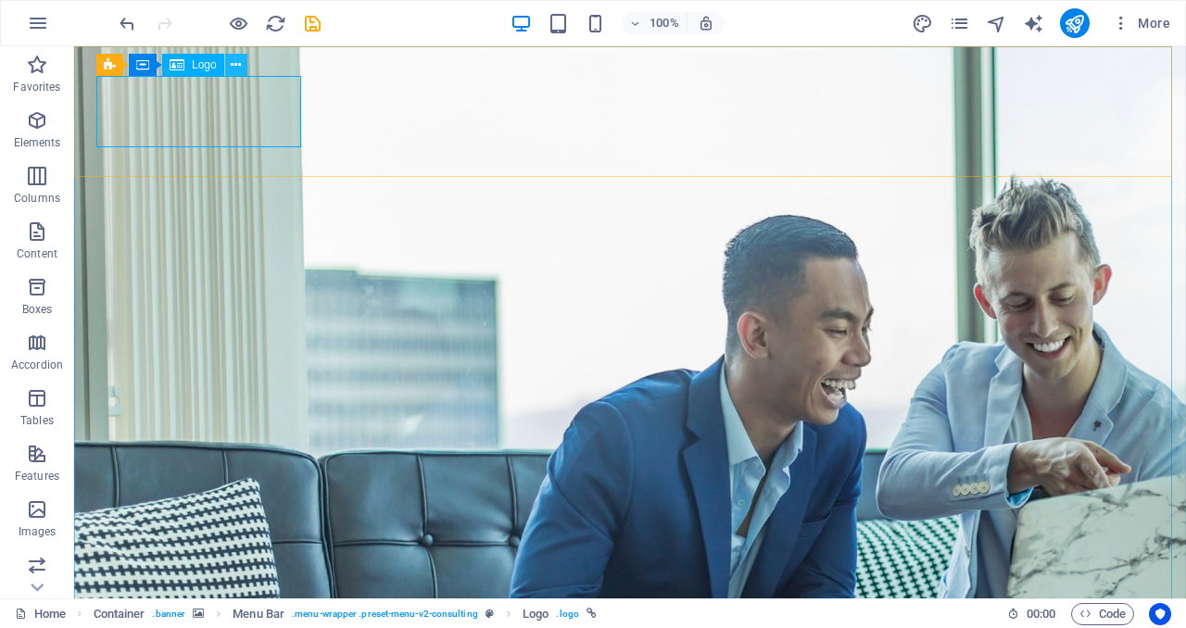
click at [237, 66] on icon at bounding box center [236, 65] width 10 height 19
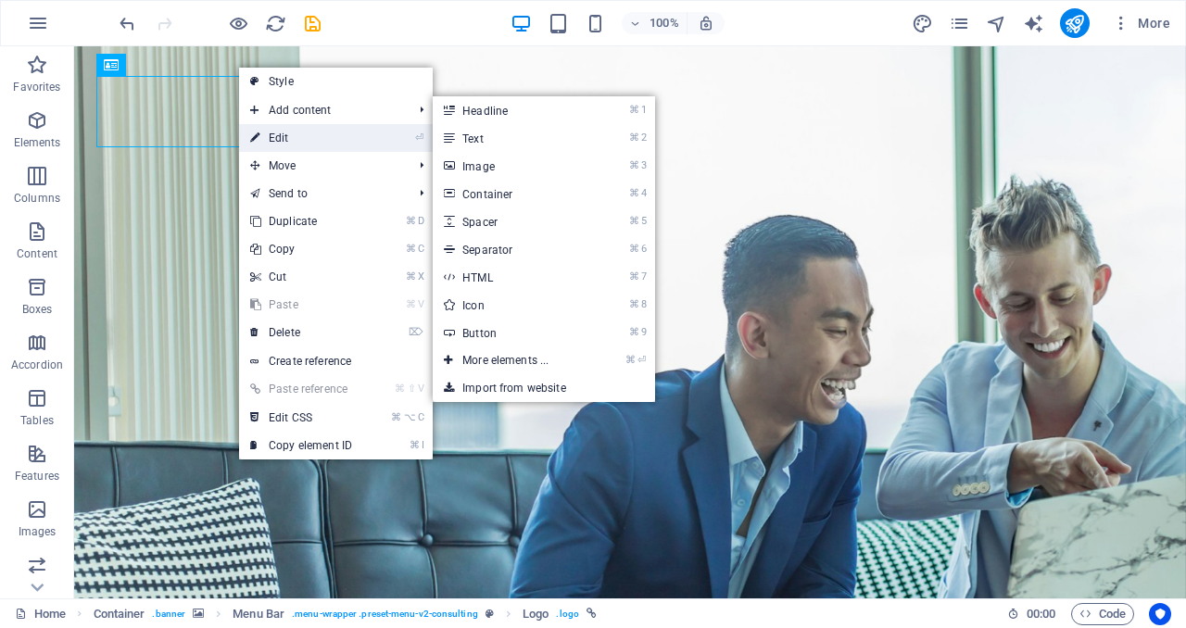
click at [292, 130] on link "⏎ Edit" at bounding box center [301, 138] width 124 height 28
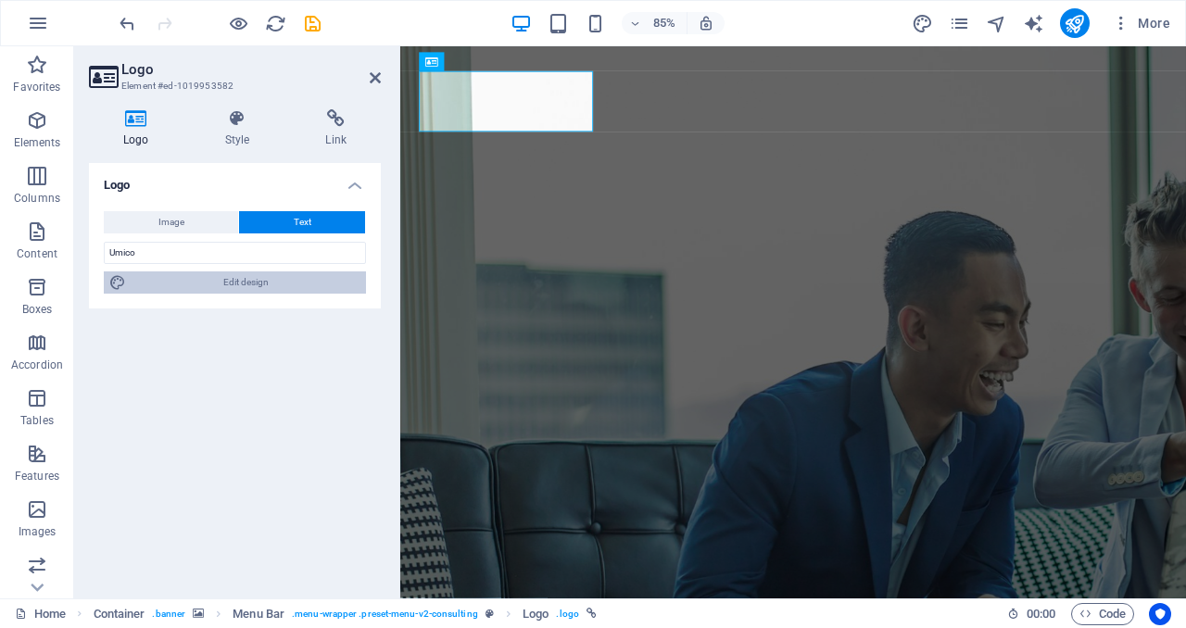
click at [273, 284] on span "Edit design" at bounding box center [246, 282] width 229 height 22
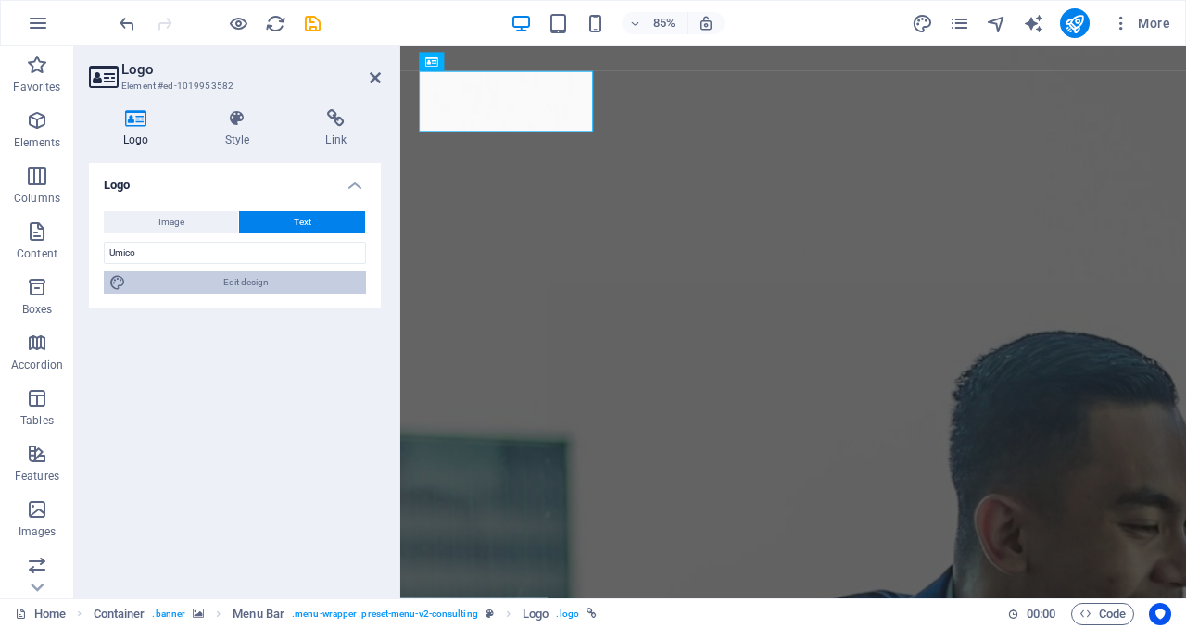
select select "px"
select select "700"
select select "px"
select select "rem"
select select "px"
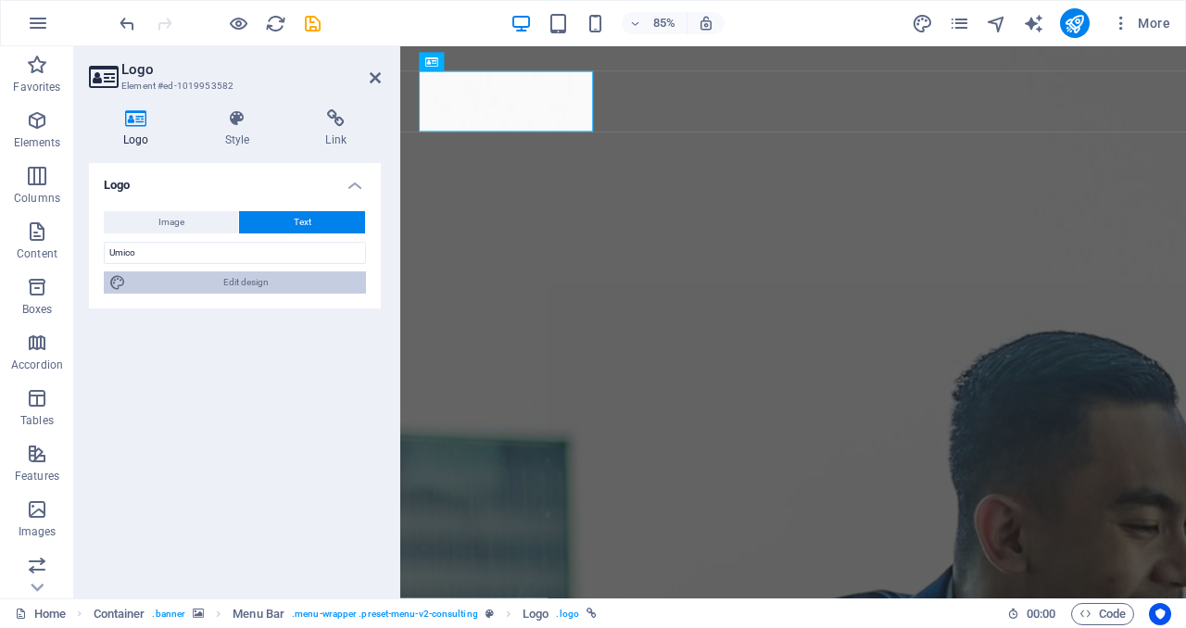
select select "700"
select select "px"
select select "rem"
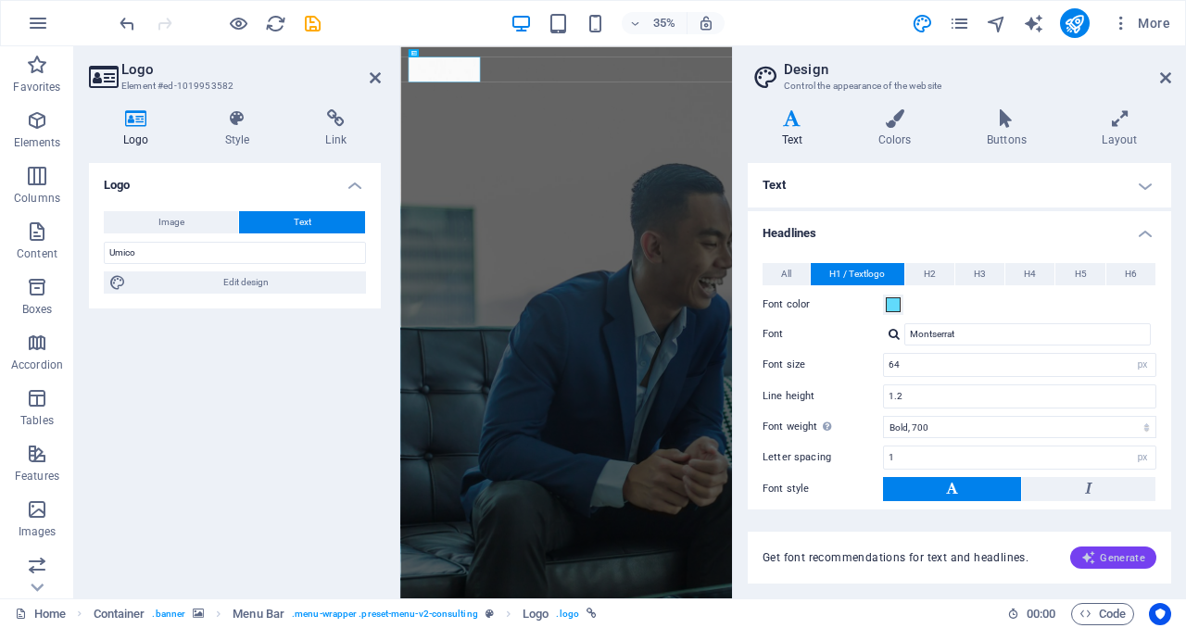
click at [1104, 557] on span "Generate" at bounding box center [1113, 557] width 64 height 15
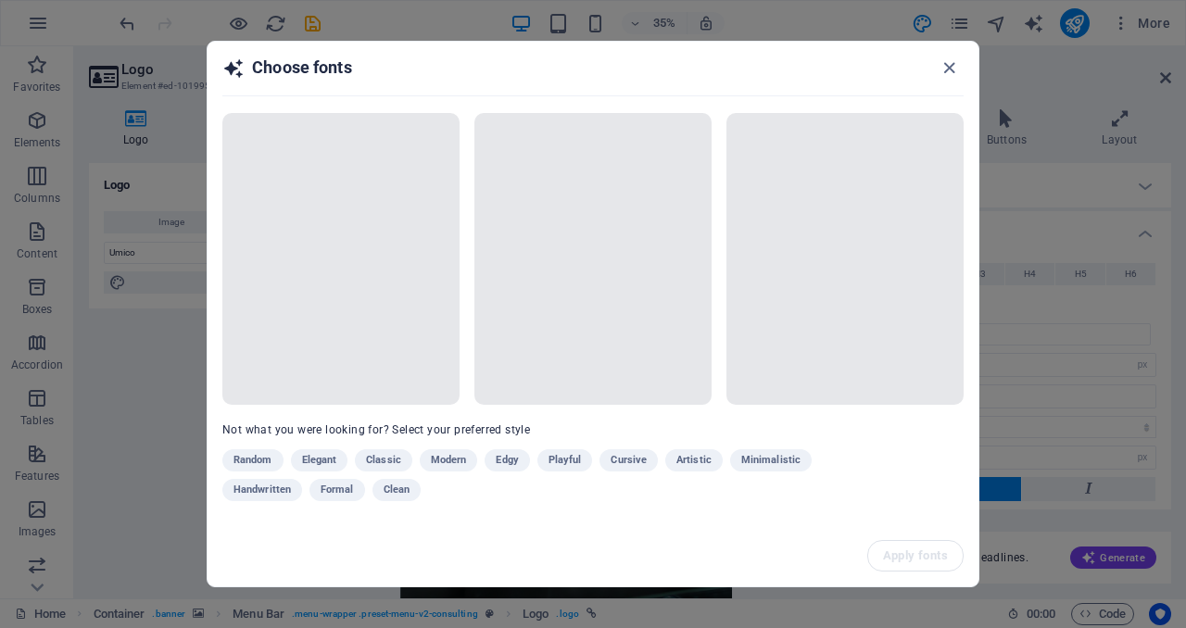
click at [377, 458] on div "Random Elegant Classic Modern Edgy Playful Cursive Artistic Minimalistic Handwr…" at bounding box center [546, 478] width 648 height 59
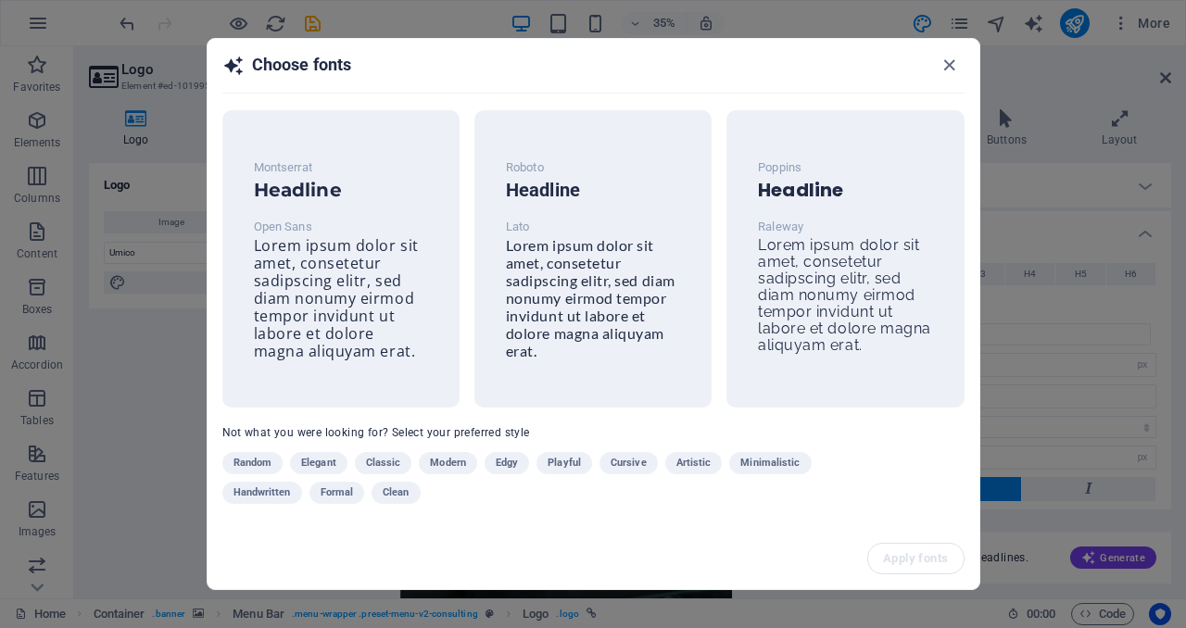
click at [392, 460] on span "Classic" at bounding box center [383, 463] width 35 height 22
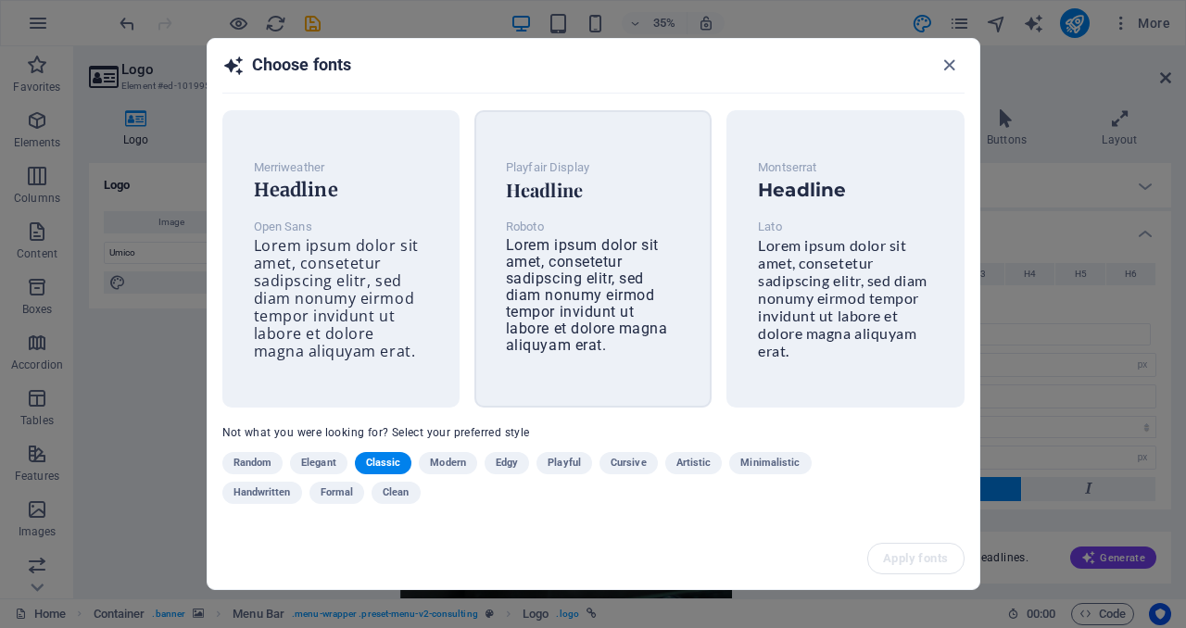
click at [679, 348] on div "Playfair Display Headline Roboto Lorem ipsum dolor sit amet, consetetur sadipsc…" at bounding box center [593, 256] width 204 height 228
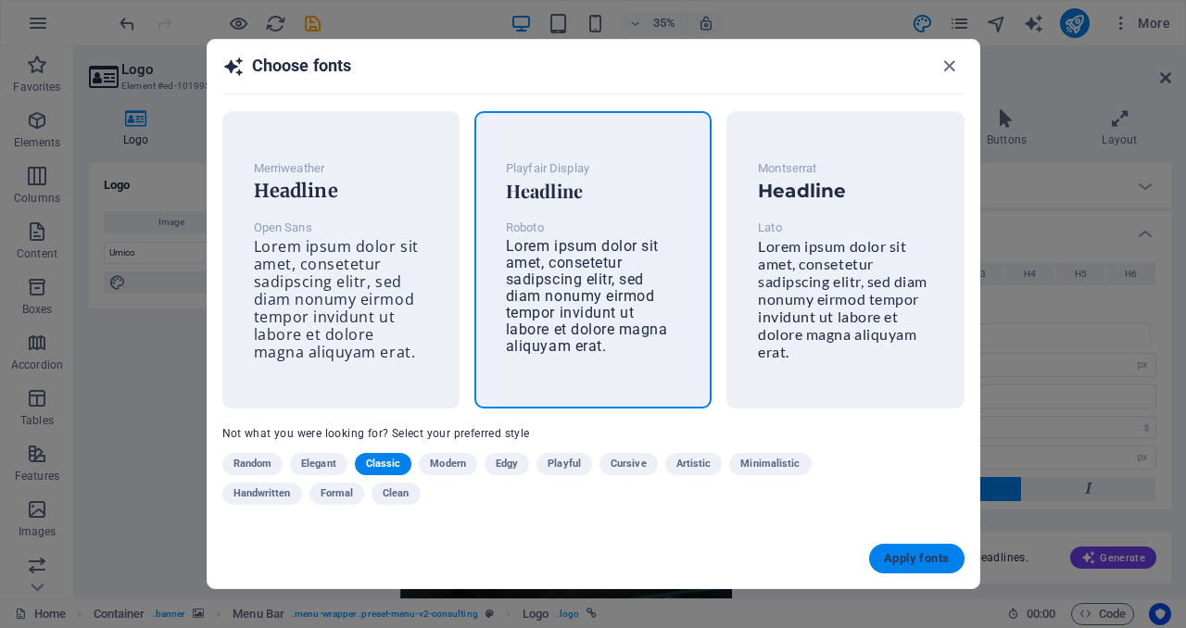
click at [905, 551] on span "Apply fonts" at bounding box center [916, 558] width 65 height 15
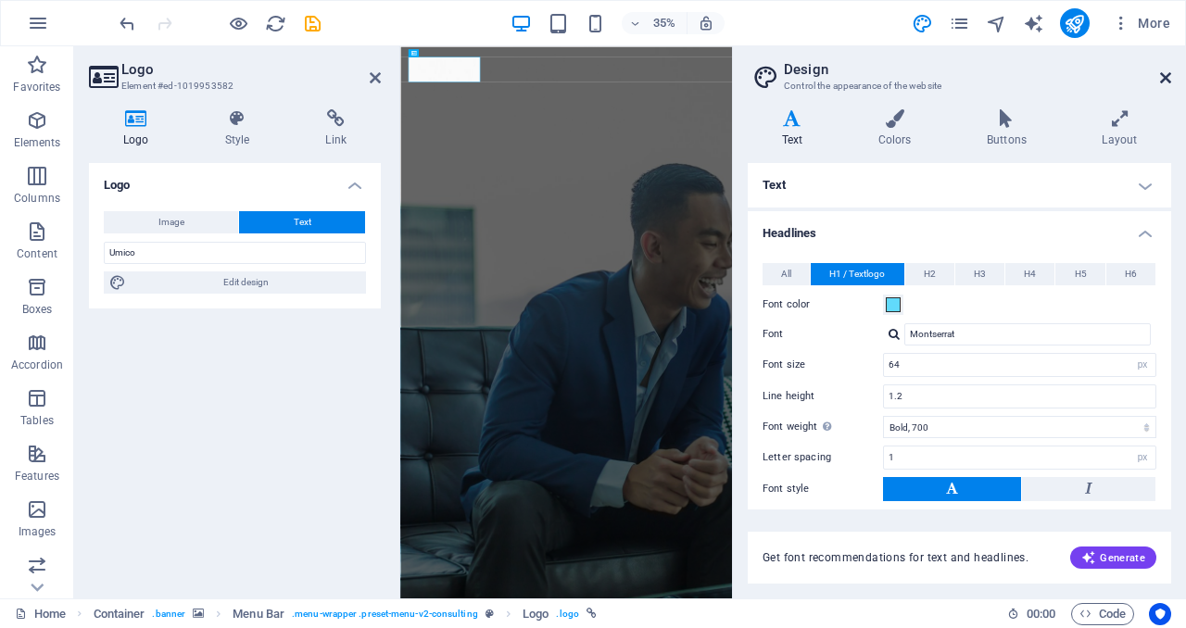
click at [1170, 80] on icon at bounding box center [1165, 77] width 11 height 15
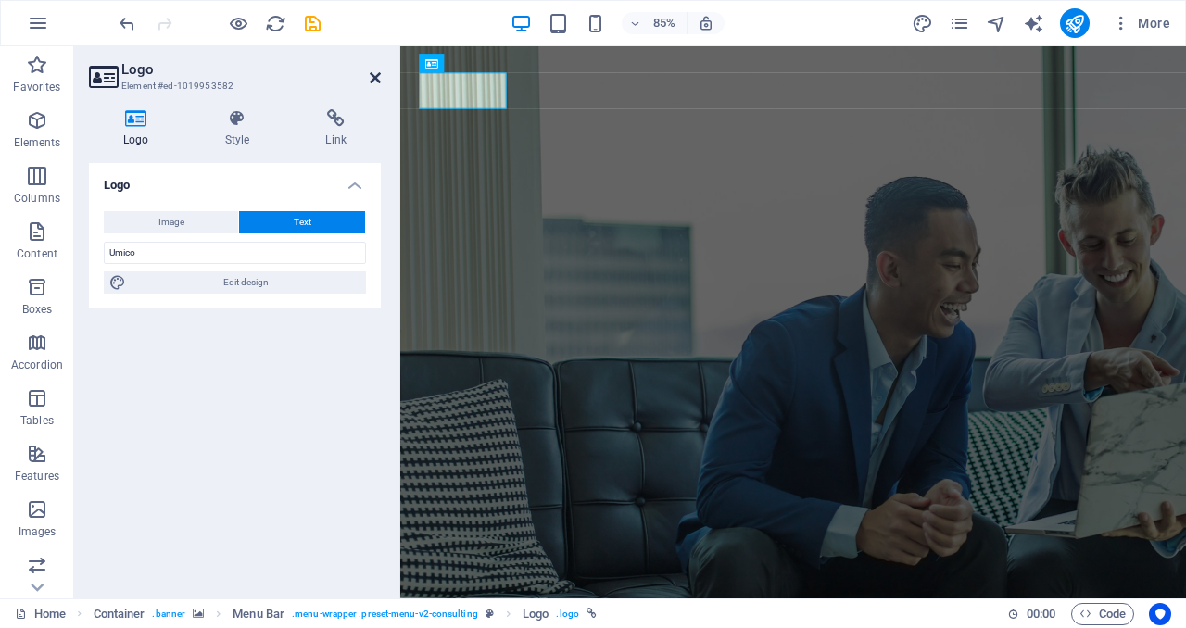
click at [374, 79] on icon at bounding box center [375, 77] width 11 height 15
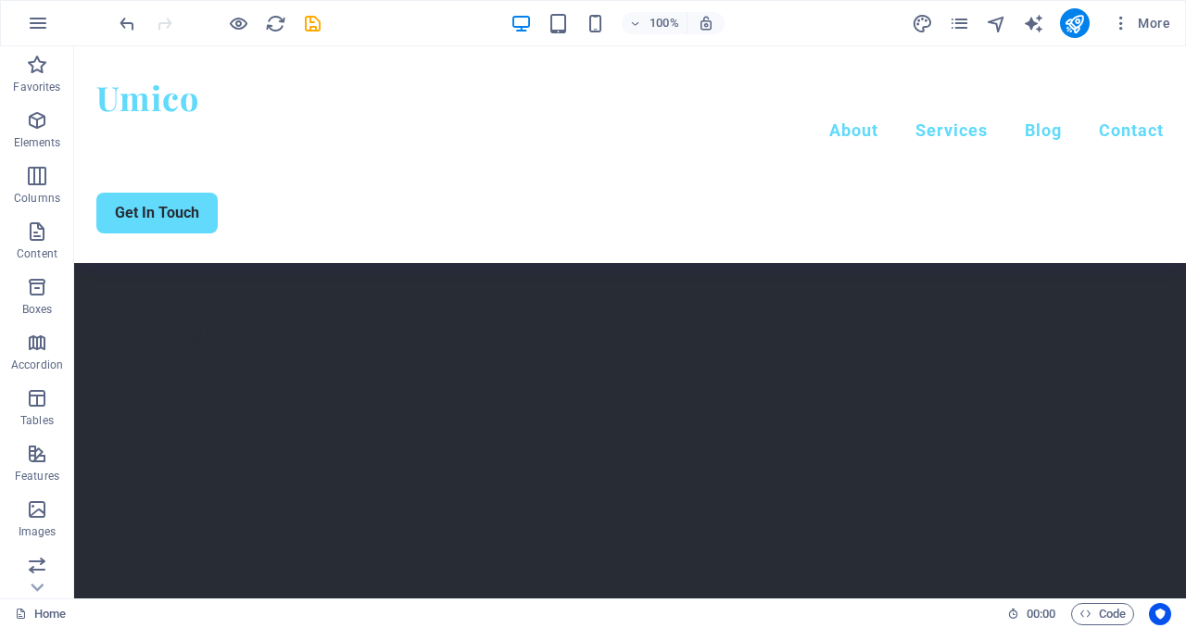
scroll to position [815, 0]
drag, startPoint x: 1184, startPoint y: 98, endPoint x: 1185, endPoint y: 191, distance: 92.6
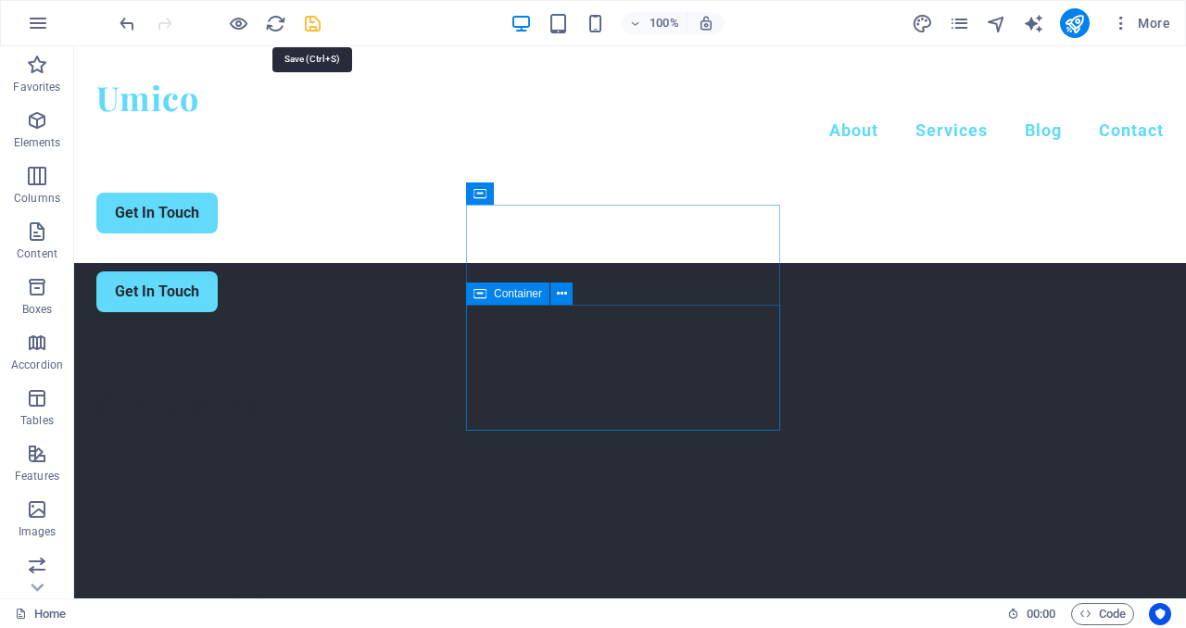
click at [306, 25] on icon "save" at bounding box center [312, 23] width 21 height 21
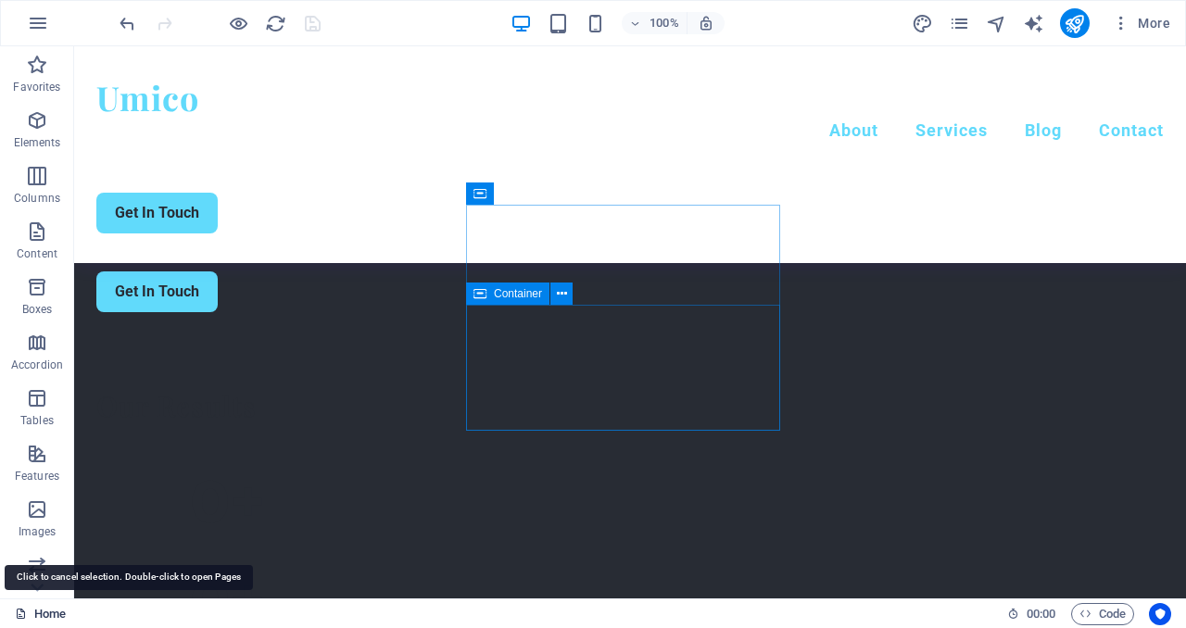
click at [31, 609] on link "Home" at bounding box center [40, 614] width 51 height 22
click at [39, 16] on icon "button" at bounding box center [38, 23] width 22 height 22
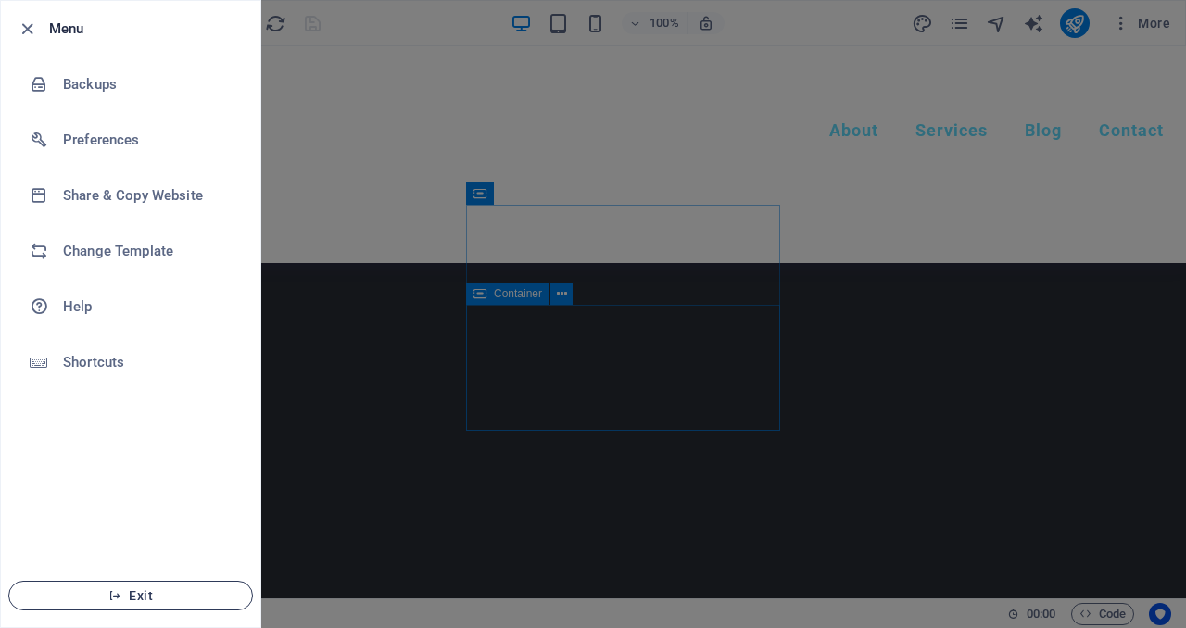
click at [143, 601] on span "Exit" at bounding box center [130, 595] width 213 height 15
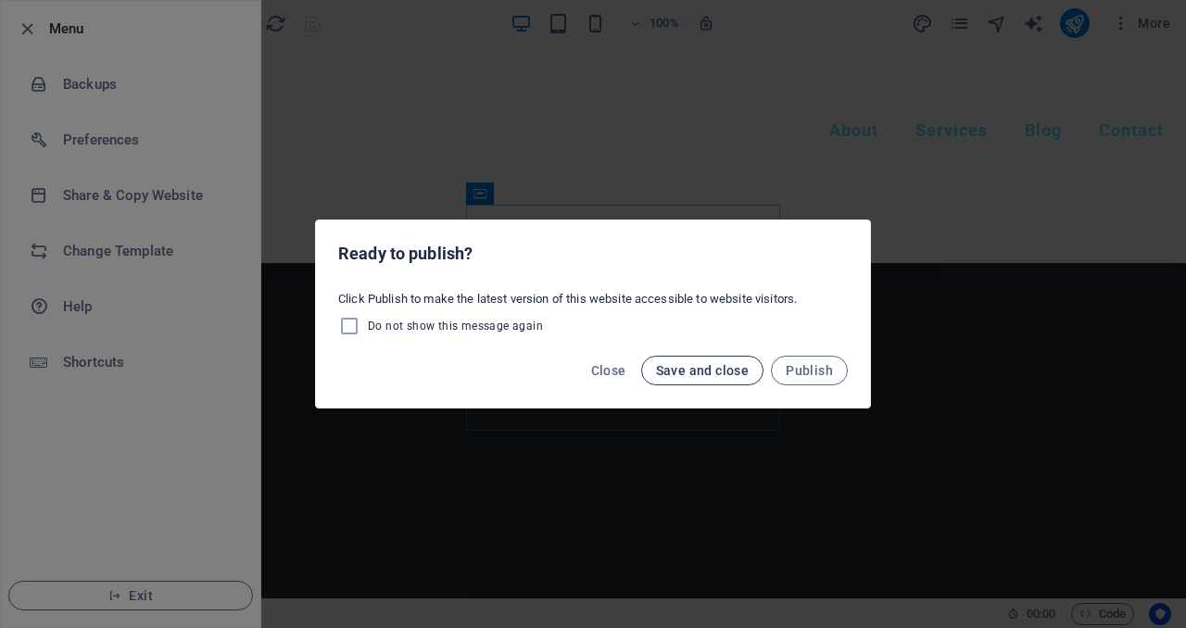
click at [729, 369] on span "Save and close" at bounding box center [703, 370] width 94 height 15
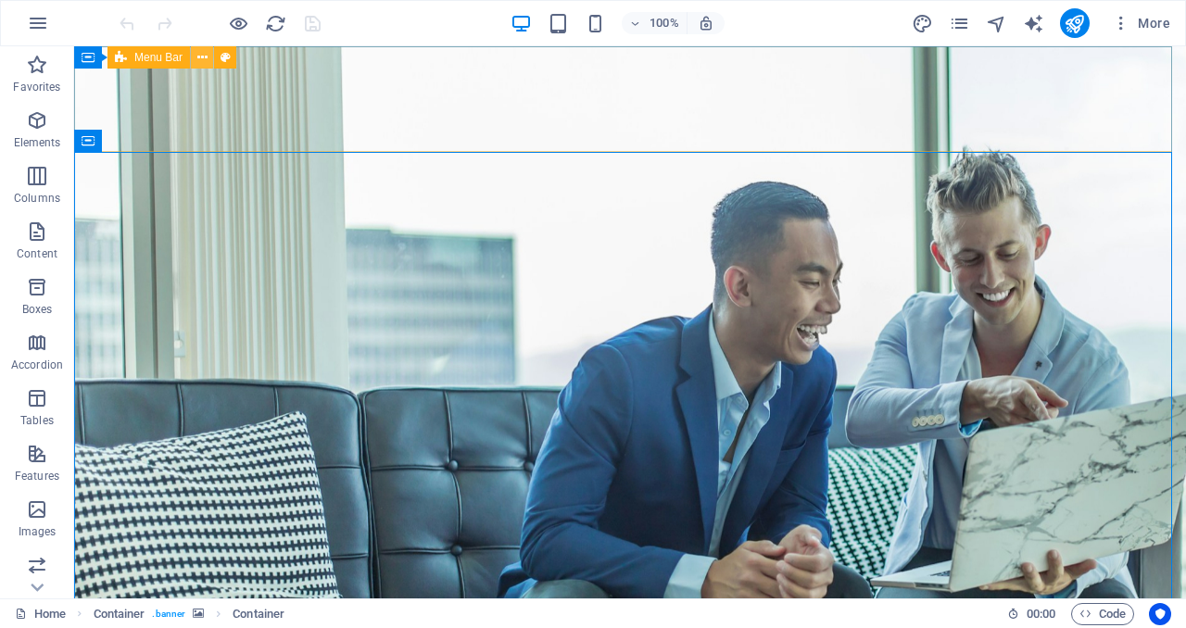
click at [201, 62] on icon at bounding box center [202, 57] width 10 height 19
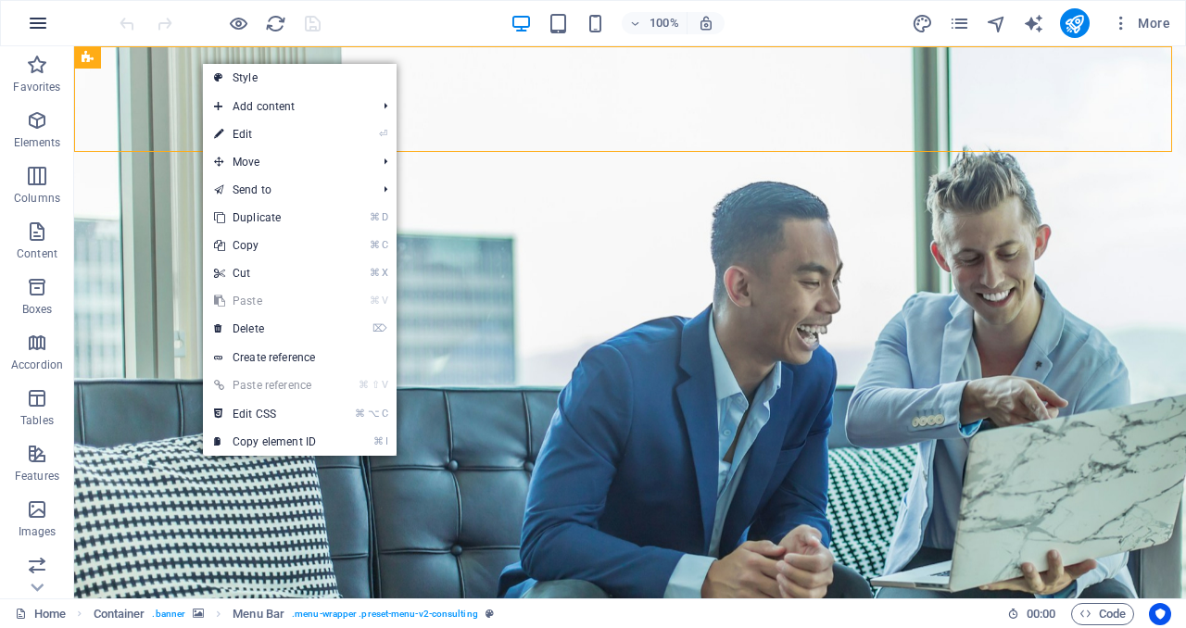
click at [37, 25] on icon "button" at bounding box center [38, 23] width 22 height 22
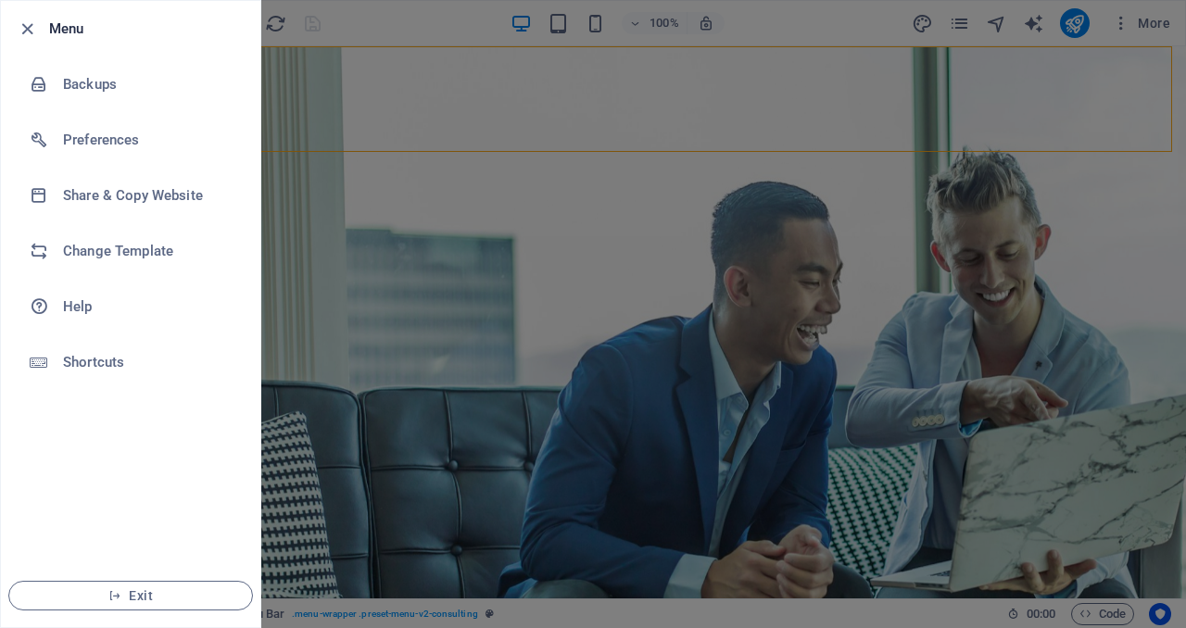
click at [1139, 26] on div at bounding box center [593, 314] width 1186 height 628
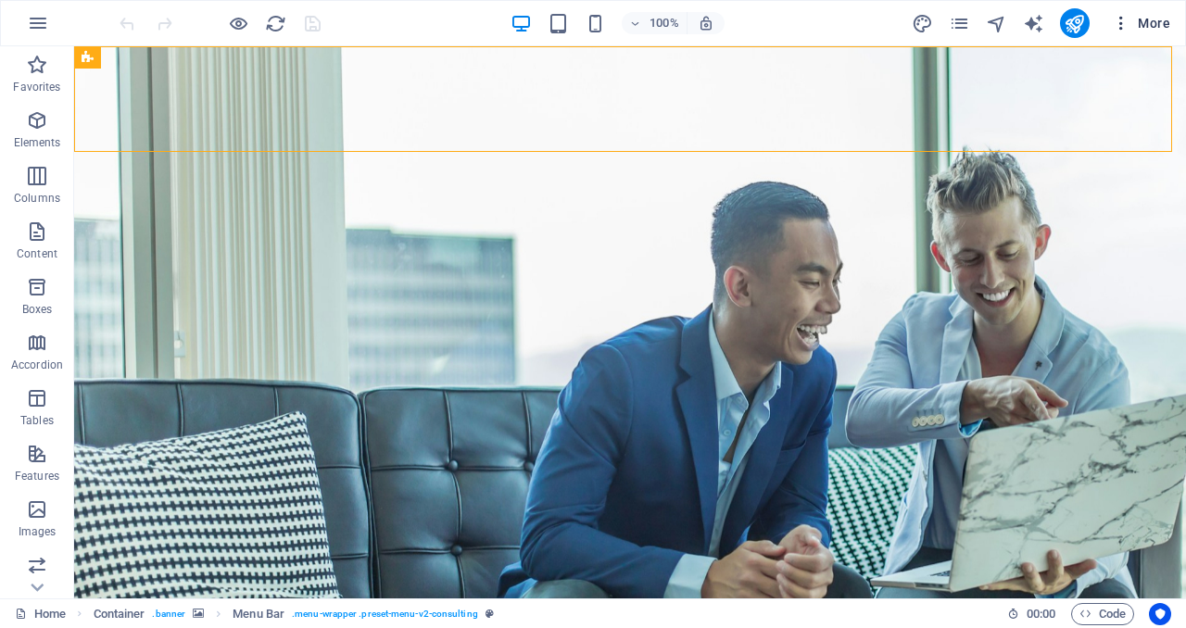
click at [1133, 27] on span "More" at bounding box center [1140, 23] width 58 height 19
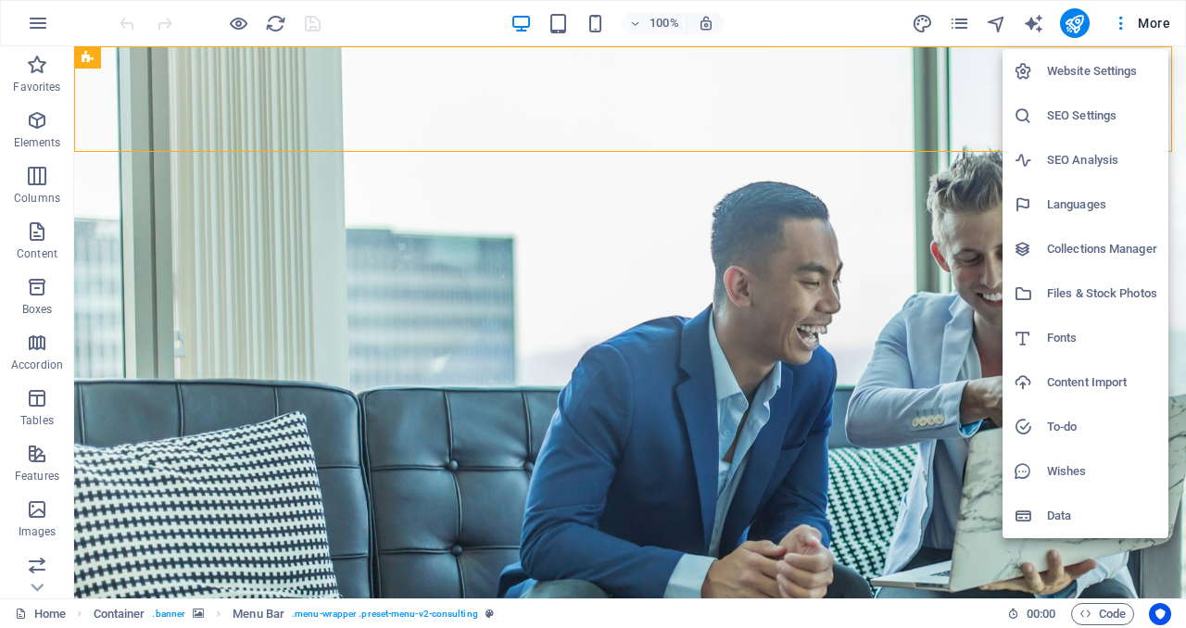
click at [922, 31] on div at bounding box center [593, 314] width 1186 height 628
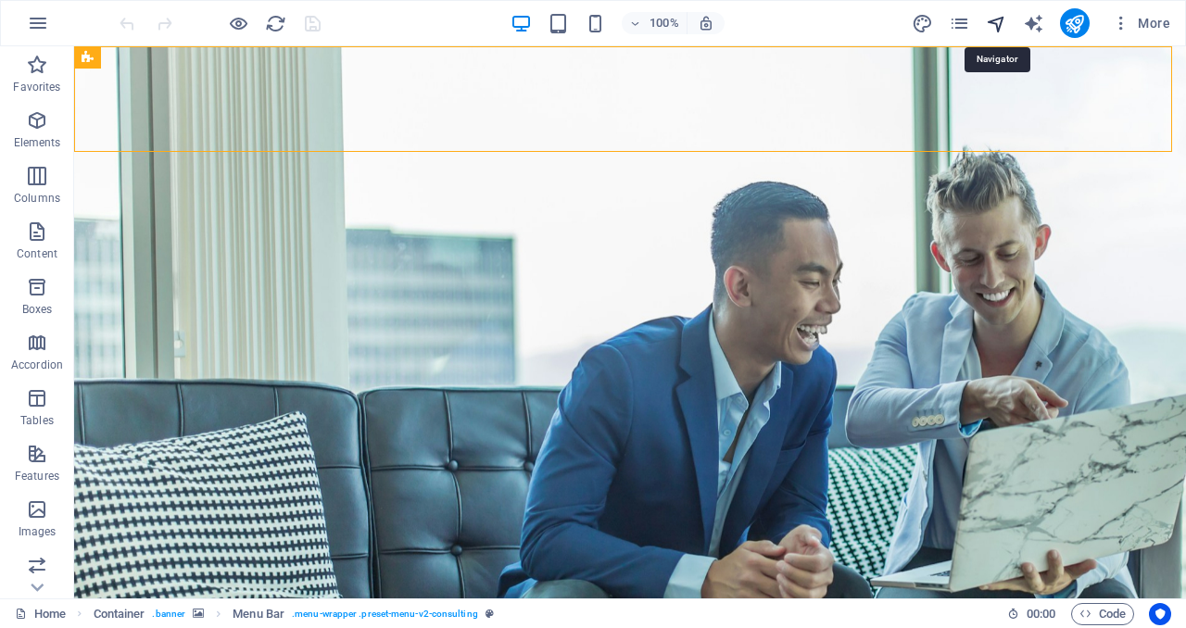
click at [1001, 25] on icon "navigator" at bounding box center [995, 23] width 21 height 21
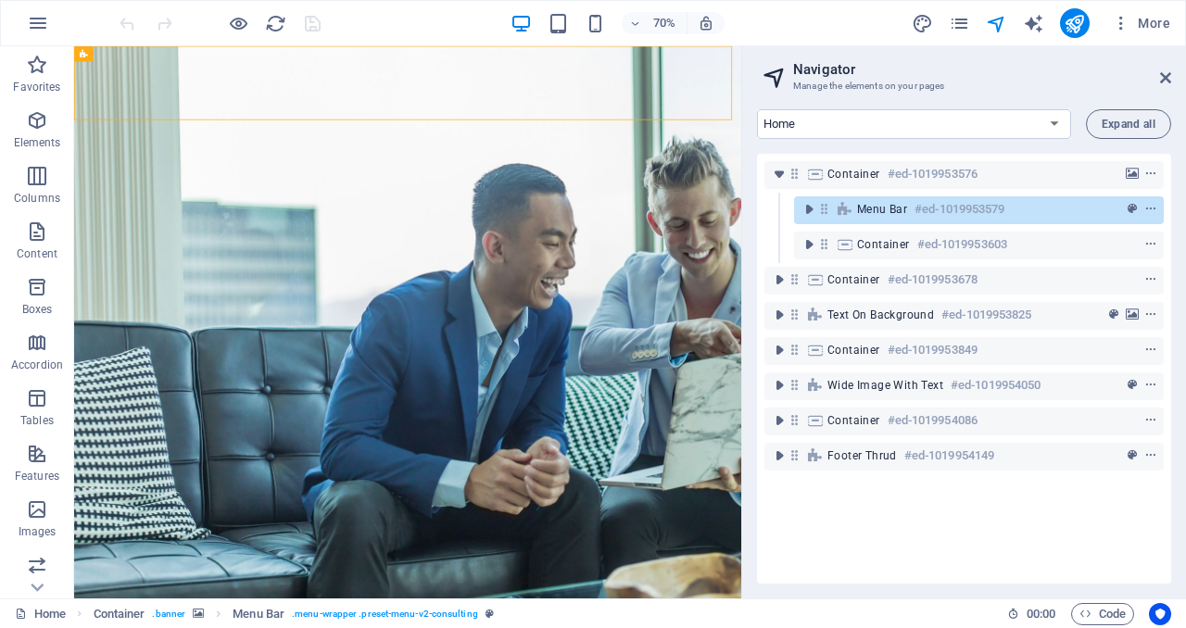
click at [837, 26] on div "70% More" at bounding box center [646, 23] width 1061 height 30
click at [1166, 81] on icon at bounding box center [1165, 77] width 11 height 15
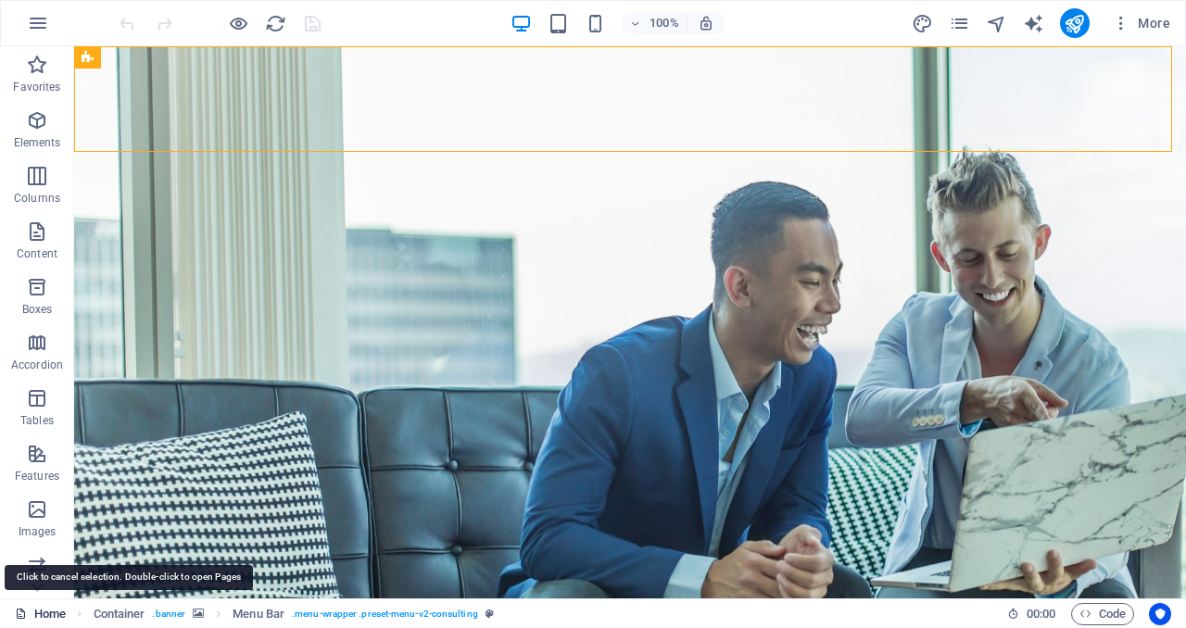
click at [39, 609] on link "Home" at bounding box center [40, 614] width 51 height 22
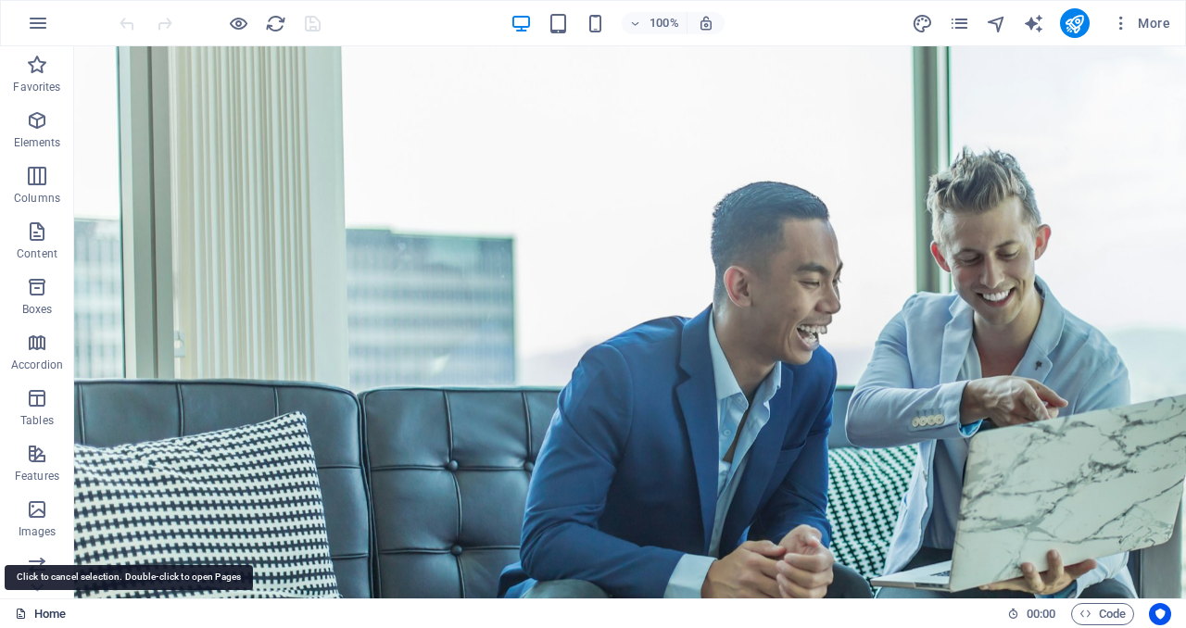
click at [50, 610] on link "Home" at bounding box center [40, 614] width 51 height 22
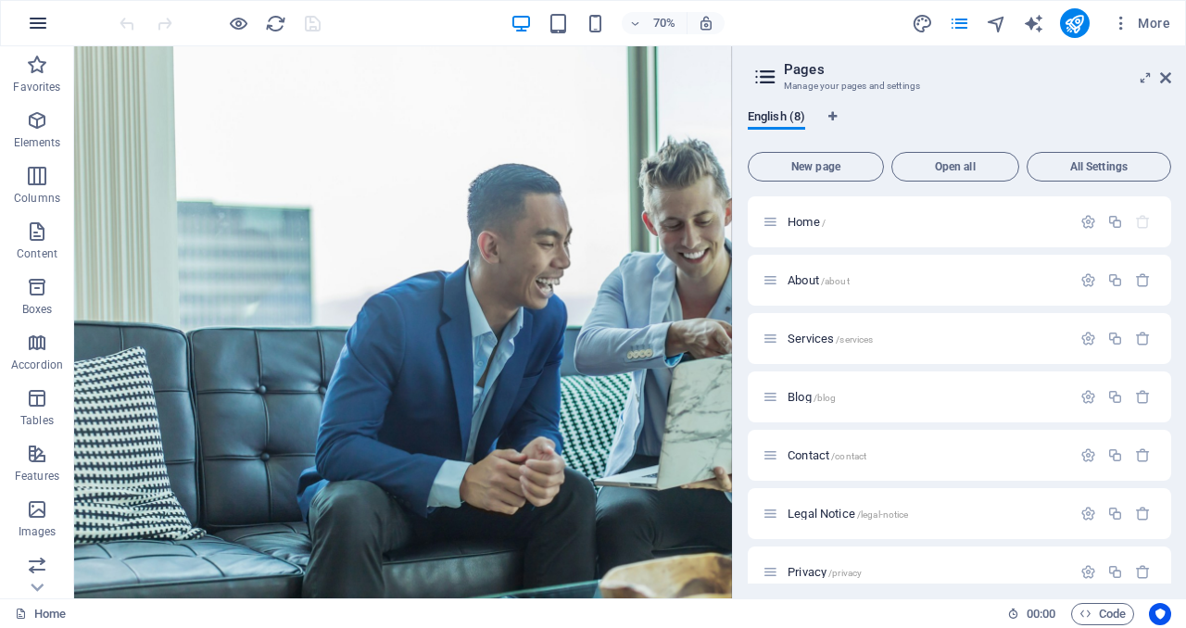
click at [38, 17] on icon "button" at bounding box center [38, 23] width 22 height 22
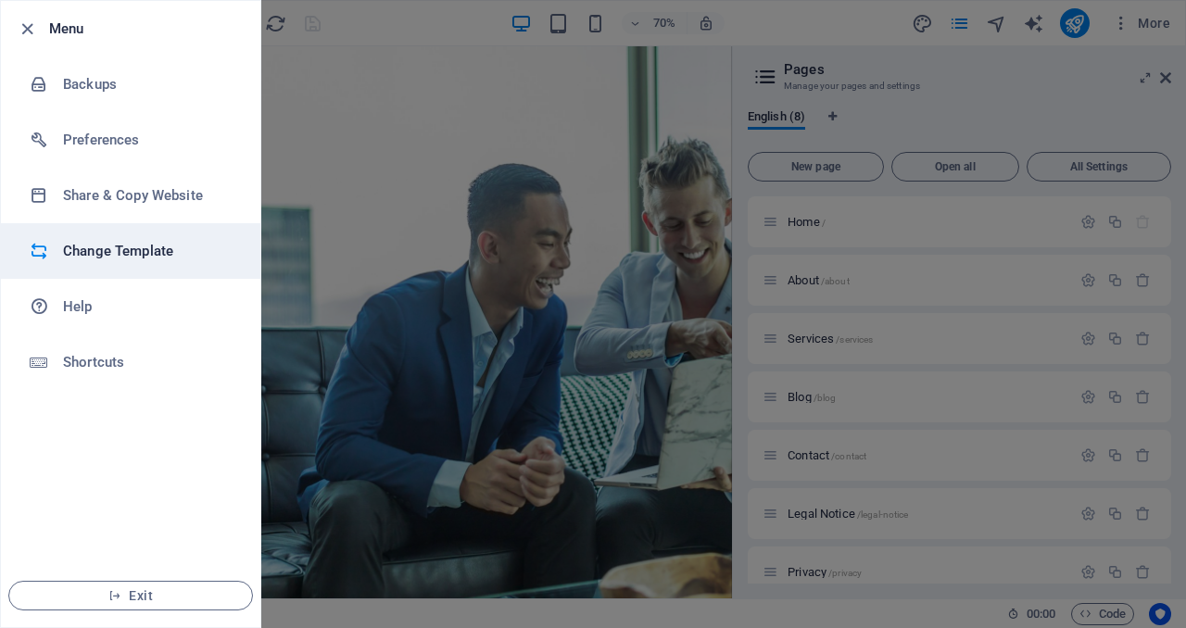
click at [141, 255] on h6 "Change Template" at bounding box center [148, 251] width 171 height 22
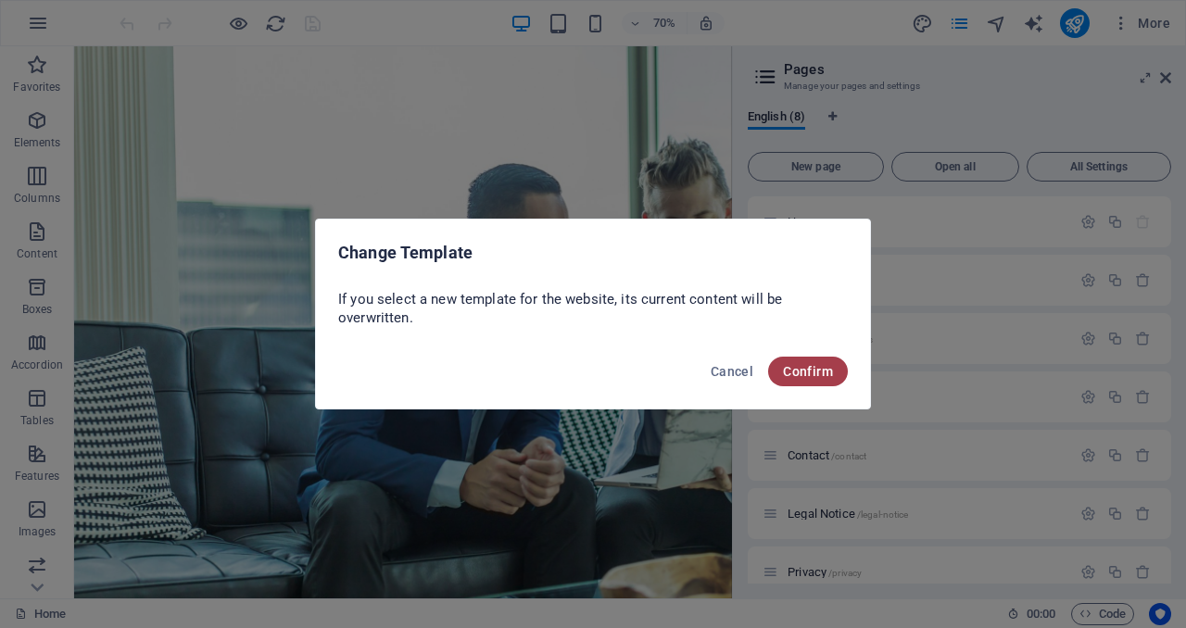
click at [823, 382] on button "Confirm" at bounding box center [808, 372] width 80 height 30
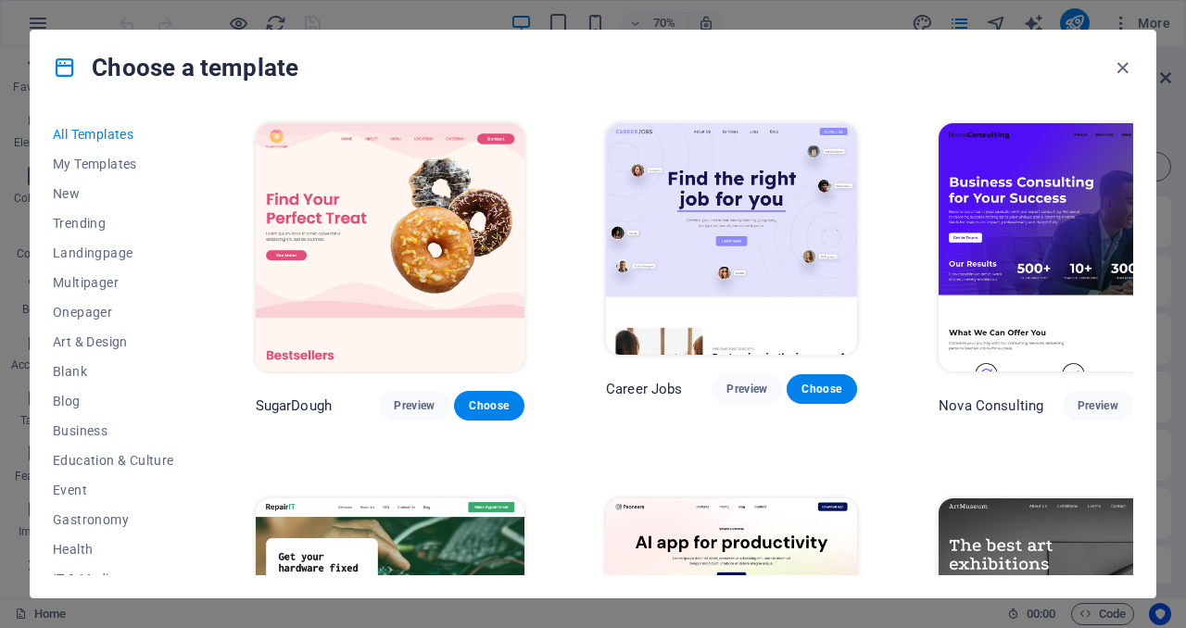
drag, startPoint x: 1133, startPoint y: 122, endPoint x: 1133, endPoint y: 132, distance: 10.2
click at [1133, 132] on div "All Templates My Templates New Trending Landingpage Multipager Onepager Art & D…" at bounding box center [593, 351] width 1124 height 493
click at [960, 87] on div "Choose a template" at bounding box center [593, 68] width 1124 height 74
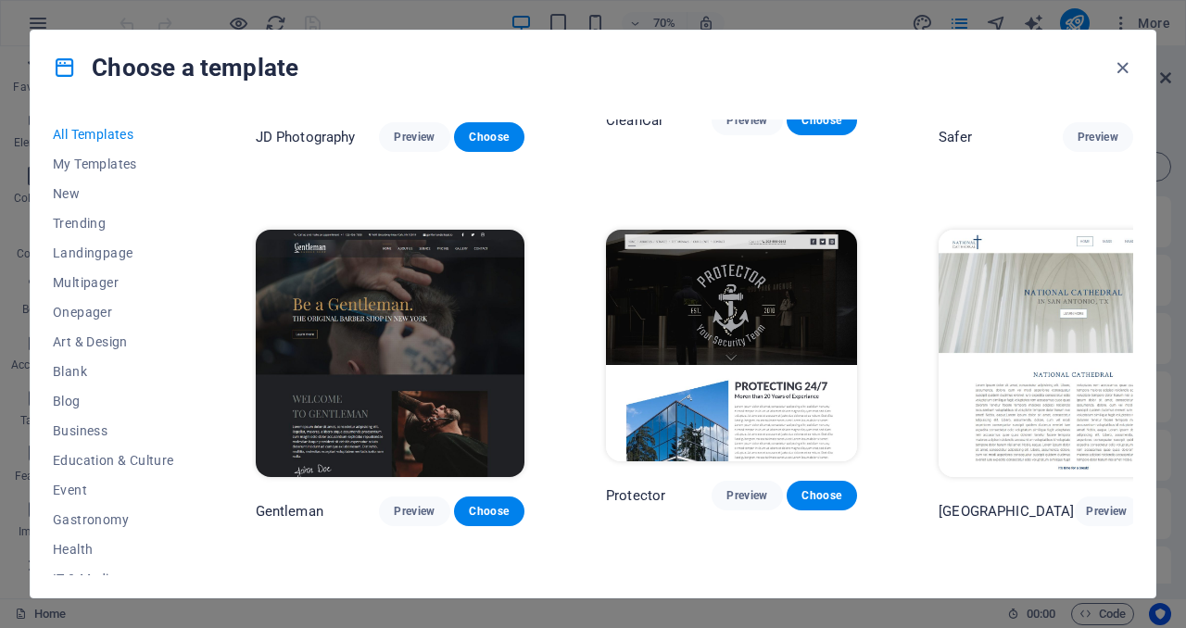
scroll to position [7435, 0]
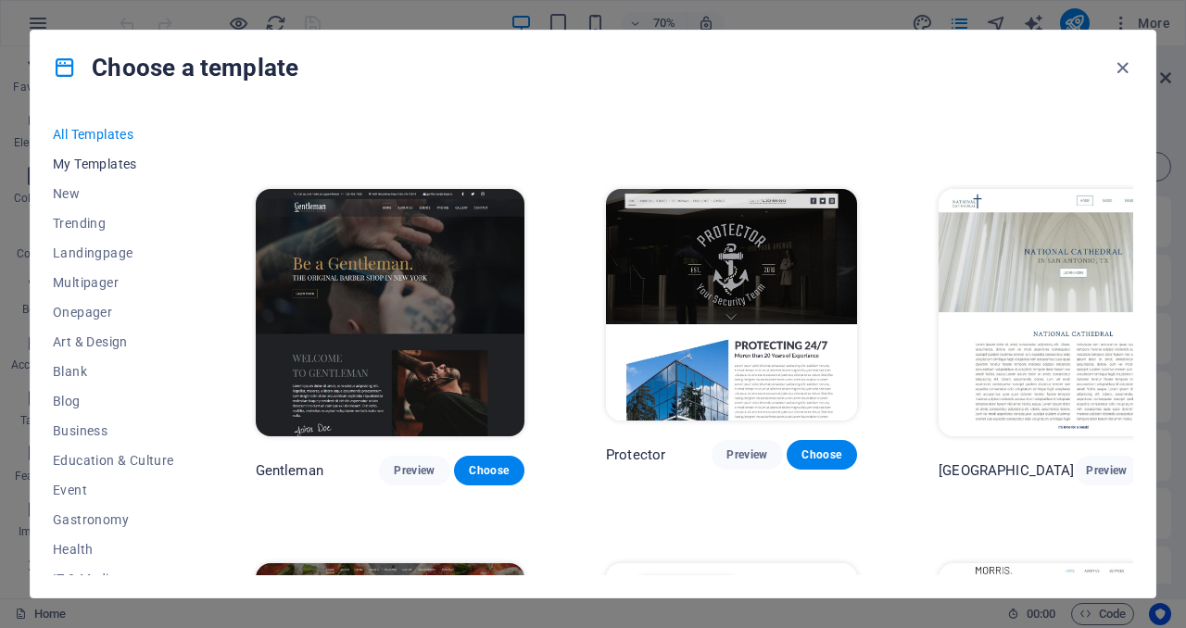
click at [102, 172] on button "My Templates" at bounding box center [113, 164] width 121 height 30
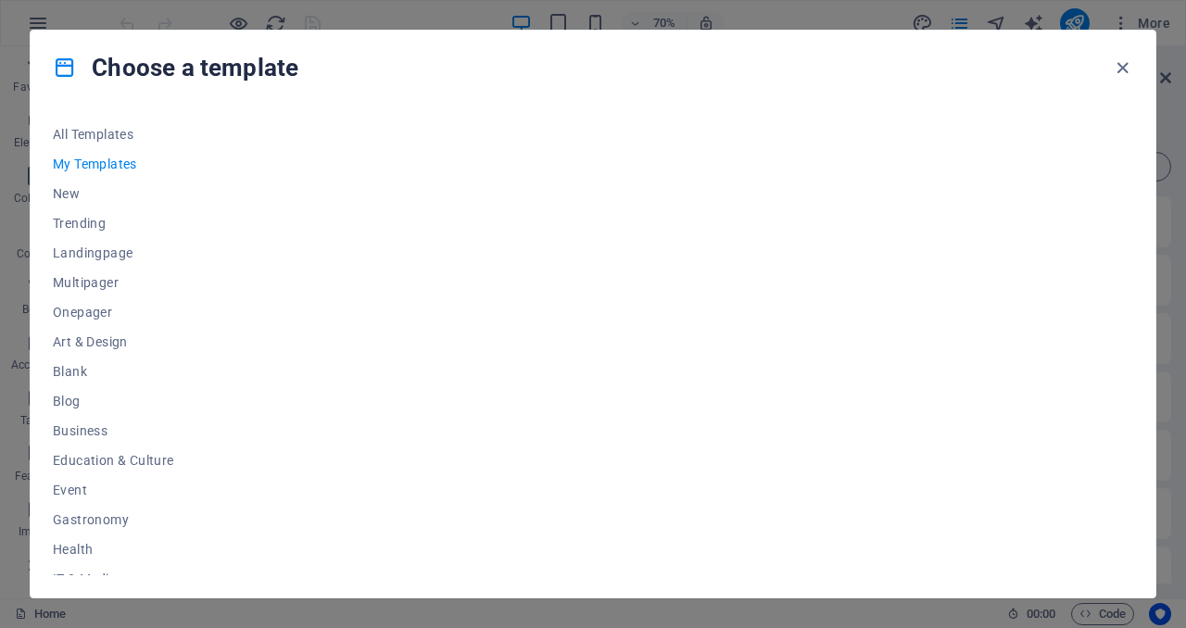
scroll to position [0, 0]
click at [587, 257] on div at bounding box center [692, 347] width 881 height 456
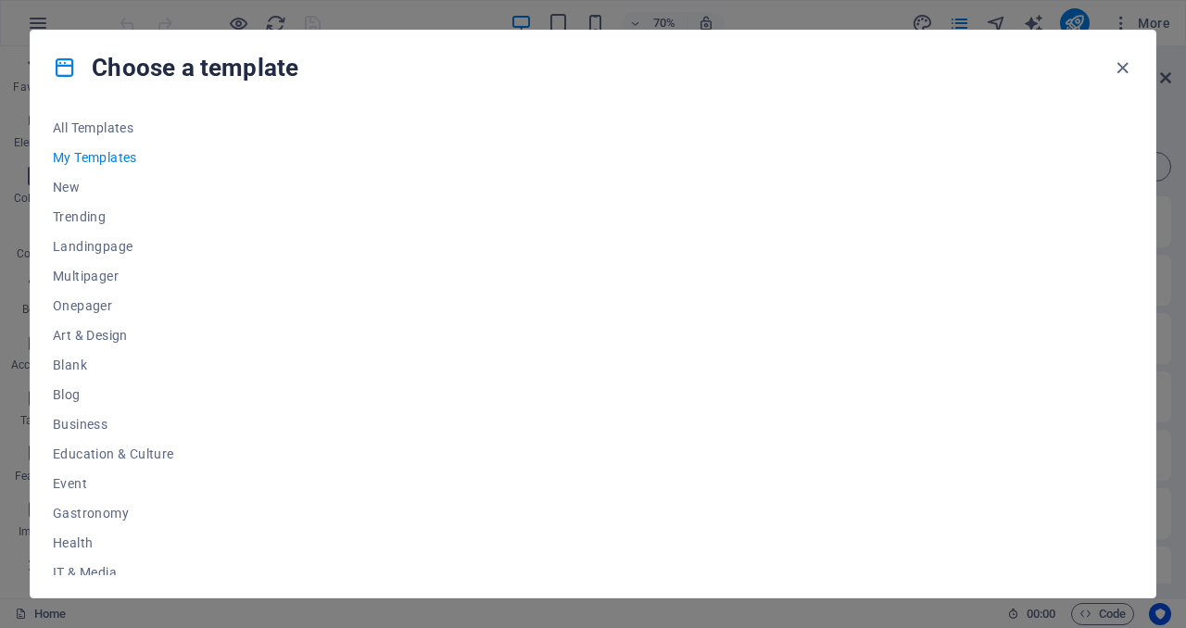
scroll to position [7, 0]
click at [1133, 60] on div "Choose a template" at bounding box center [593, 68] width 1124 height 74
click at [1128, 67] on icon "button" at bounding box center [1121, 67] width 21 height 21
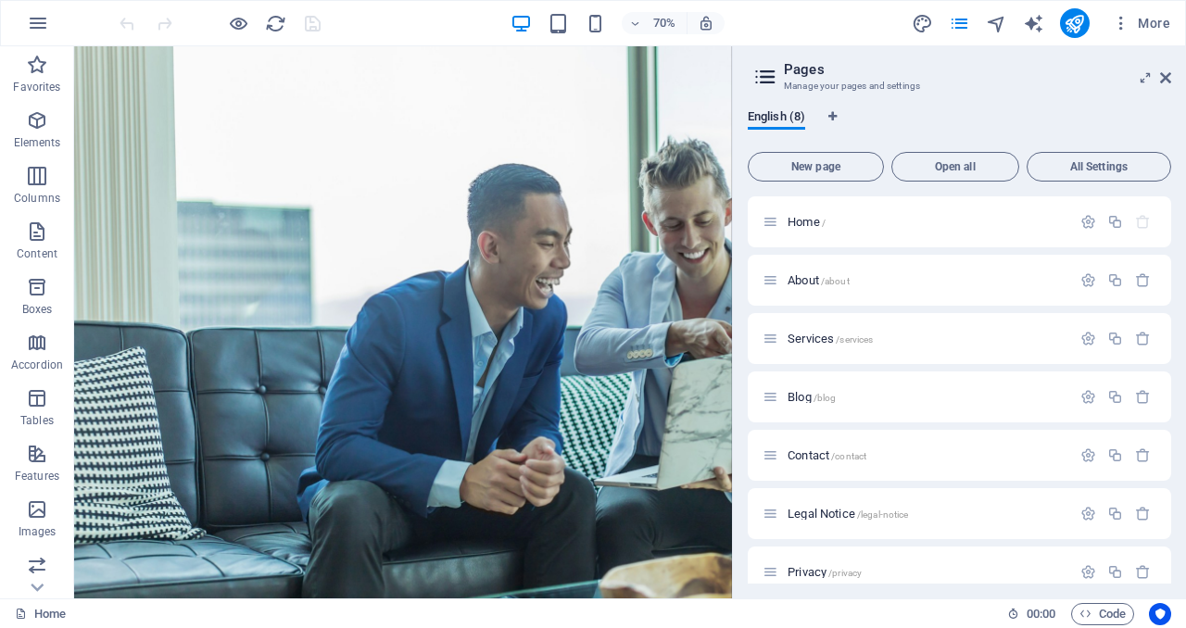
click at [1173, 74] on aside "Pages Manage your pages and settings English (8) New page Open all All Settings…" at bounding box center [959, 322] width 454 height 552
click at [1167, 75] on icon at bounding box center [1165, 77] width 11 height 15
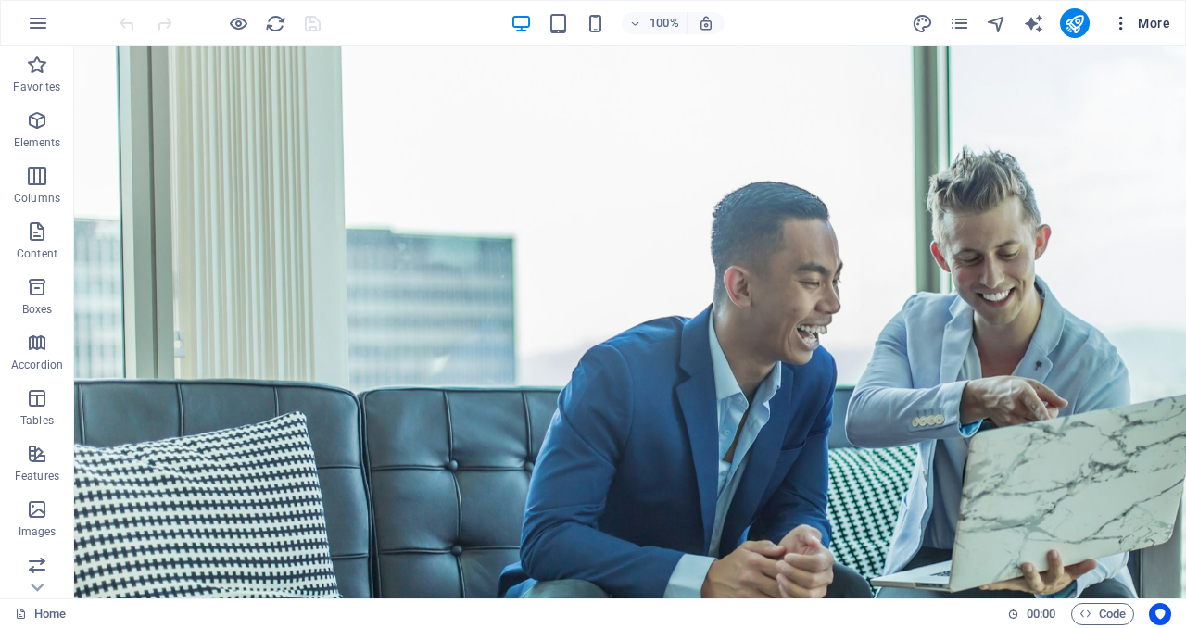
click at [1158, 22] on span "More" at bounding box center [1140, 23] width 58 height 19
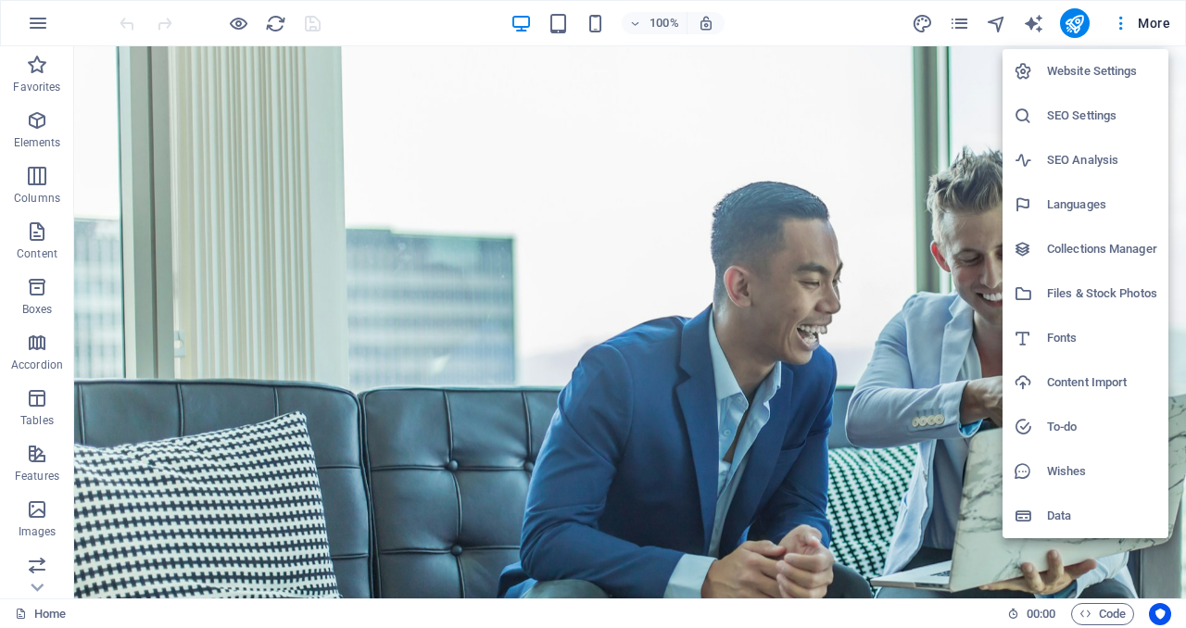
click at [1080, 80] on h6 "Website Settings" at bounding box center [1102, 71] width 110 height 22
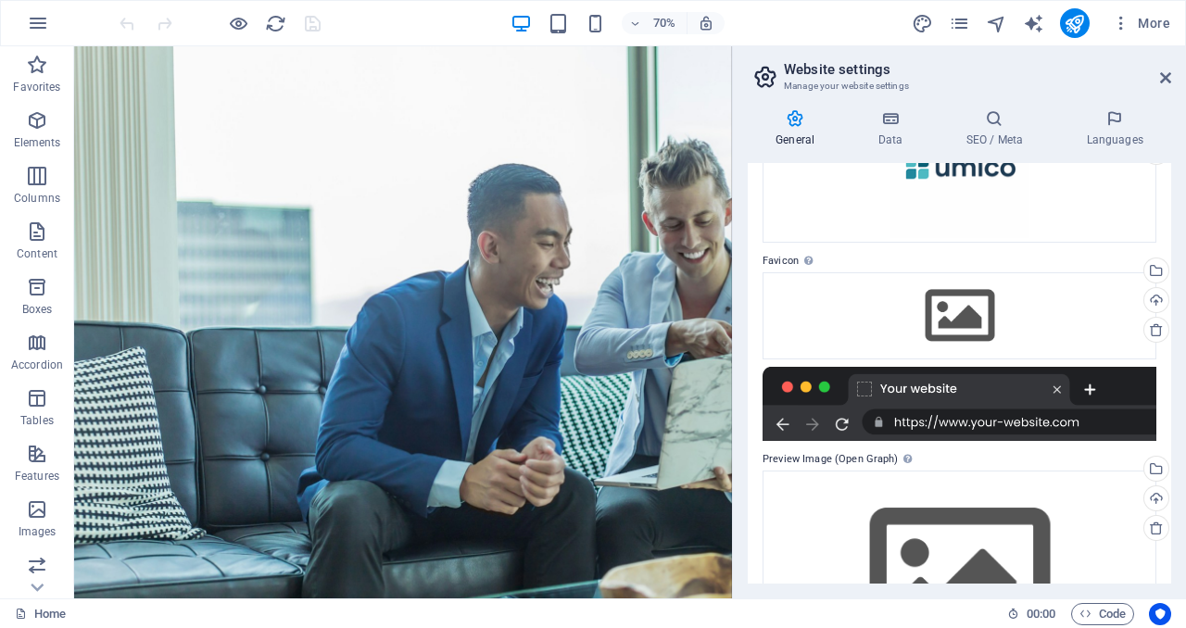
scroll to position [271, 0]
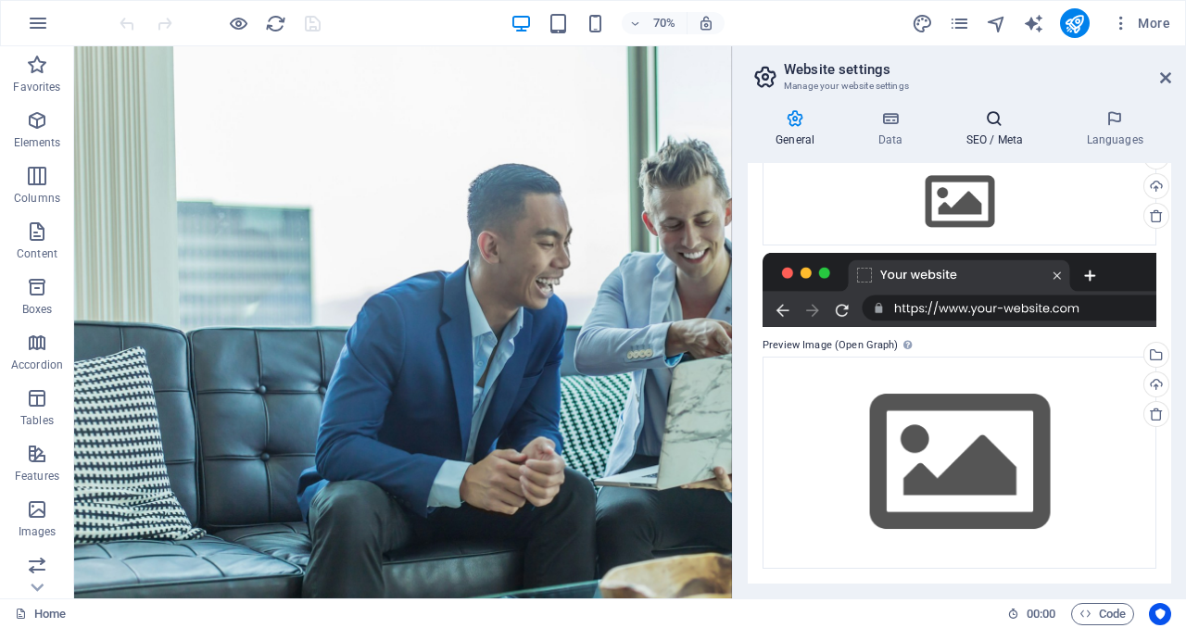
click at [1001, 139] on h4 "SEO / Meta" at bounding box center [997, 128] width 120 height 39
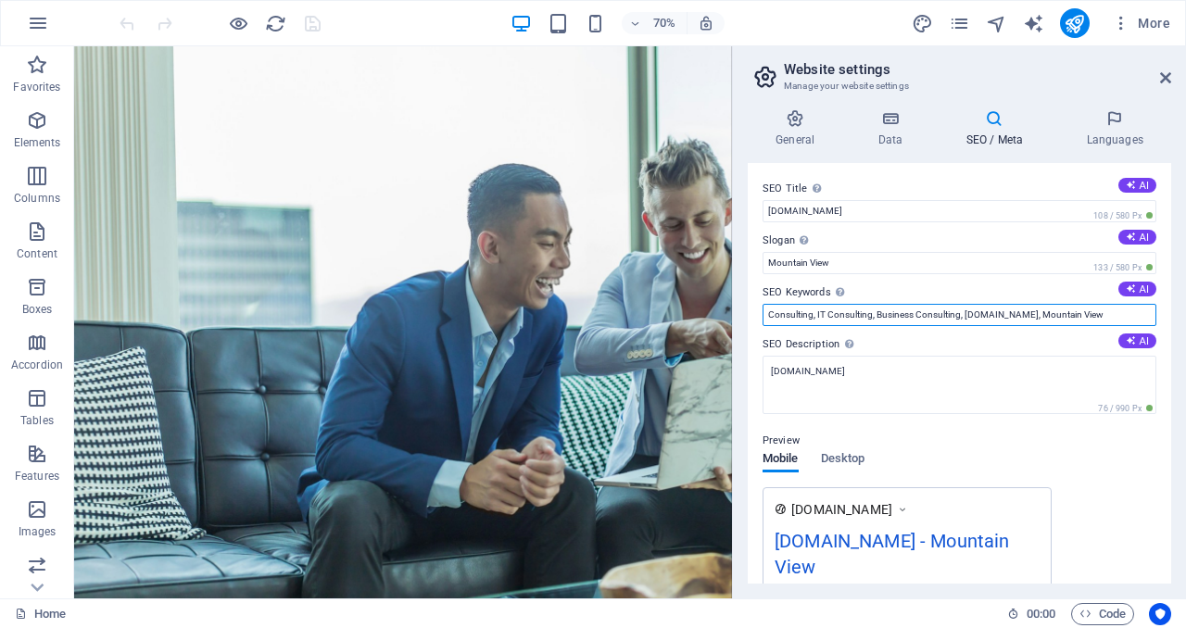
drag, startPoint x: 1020, startPoint y: 319, endPoint x: 1092, endPoint y: 315, distance: 72.3
click at [1092, 315] on input "Consulting, IT Consulting, Business Consulting, [DOMAIN_NAME], Mountain View" at bounding box center [959, 315] width 394 height 22
type input "Consulting, IT Consulting, Business Consulting, [DOMAIN_NAME],"
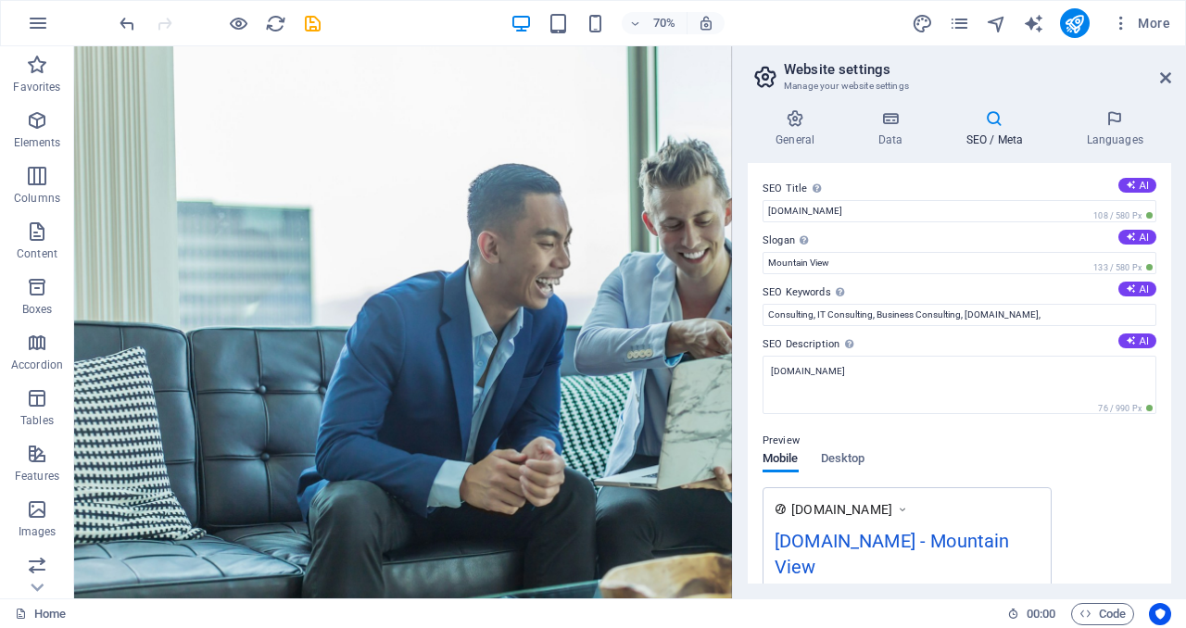
click at [1109, 468] on div "Preview Mobile Desktop [DOMAIN_NAME] [DOMAIN_NAME] - Mountain View [DOMAIN_NAME]" at bounding box center [959, 517] width 394 height 204
click at [910, 135] on h4 "Data" at bounding box center [893, 128] width 88 height 39
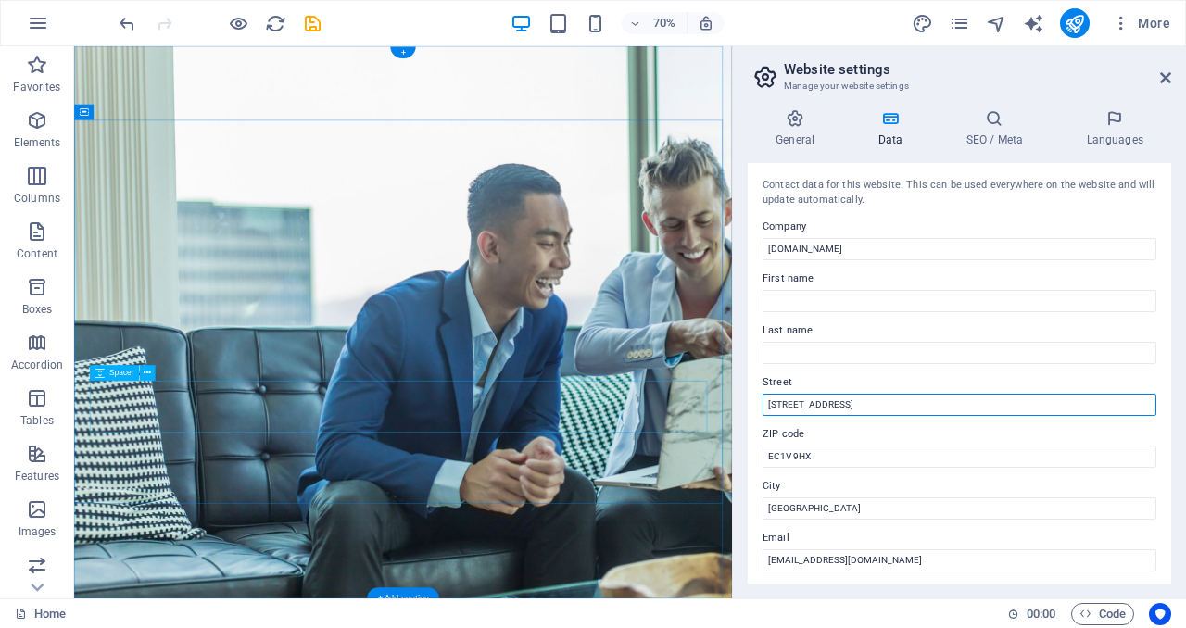
drag, startPoint x: 919, startPoint y: 451, endPoint x: 904, endPoint y: 526, distance: 76.5
click at [860, 402] on input "[STREET_ADDRESS]" at bounding box center [959, 405] width 394 height 22
type input "[STREET_ADDRESS]"
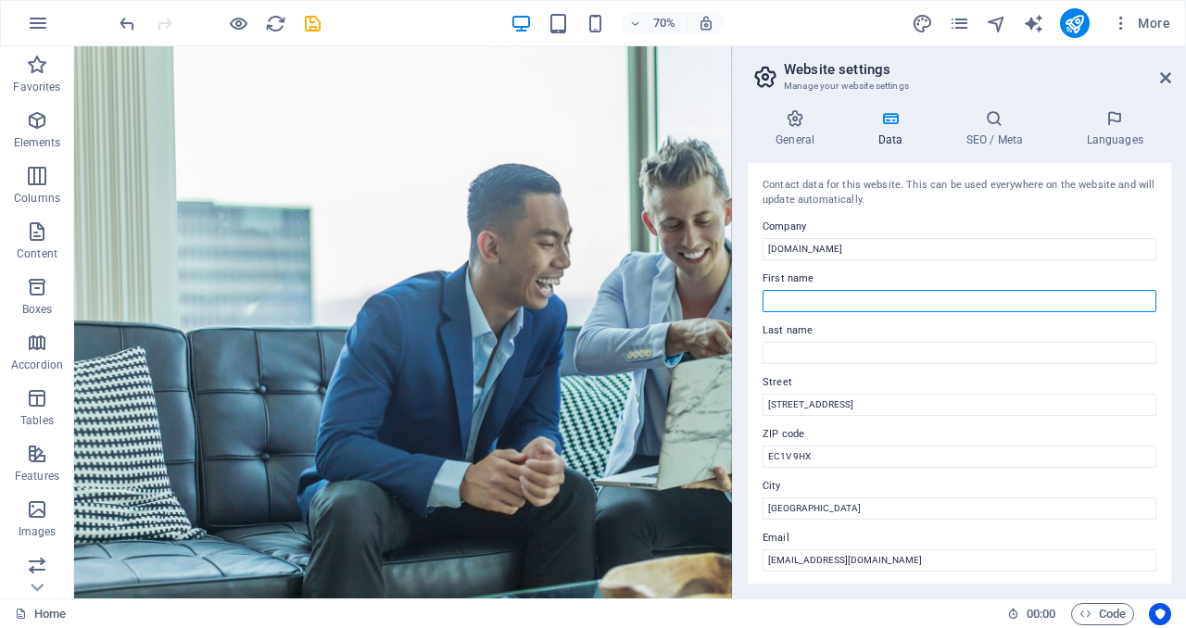
type input "[PERSON_NAME]"
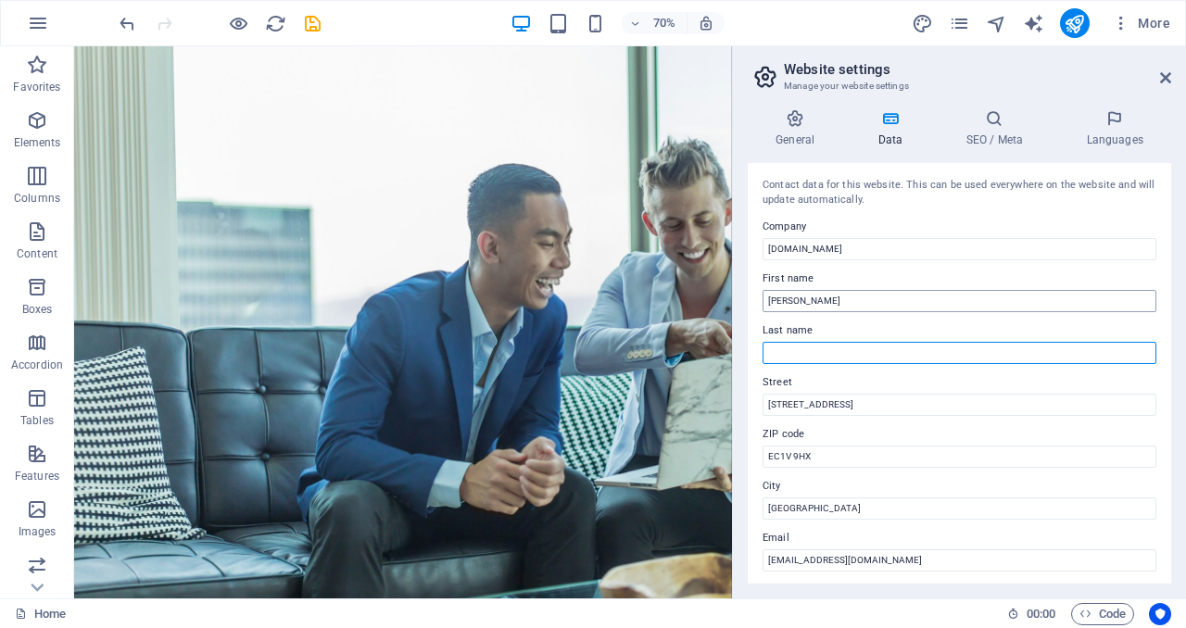
type input "[PERSON_NAME]"
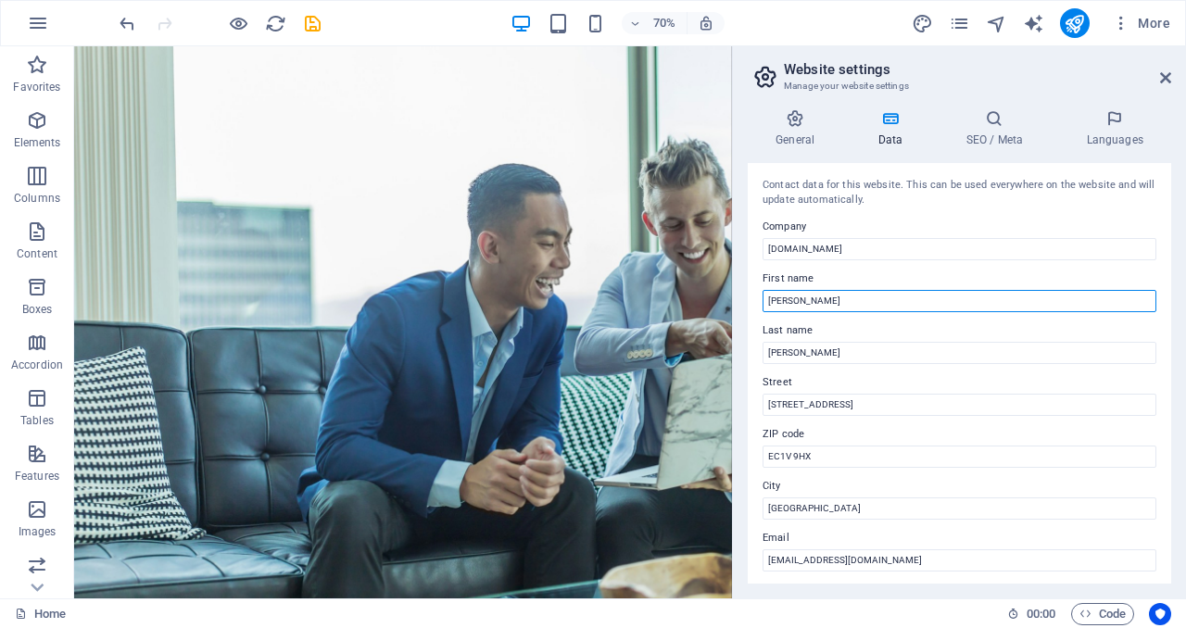
click at [834, 308] on input "[PERSON_NAME]" at bounding box center [959, 301] width 394 height 22
click at [830, 302] on input "[PERSON_NAME]" at bounding box center [959, 301] width 394 height 22
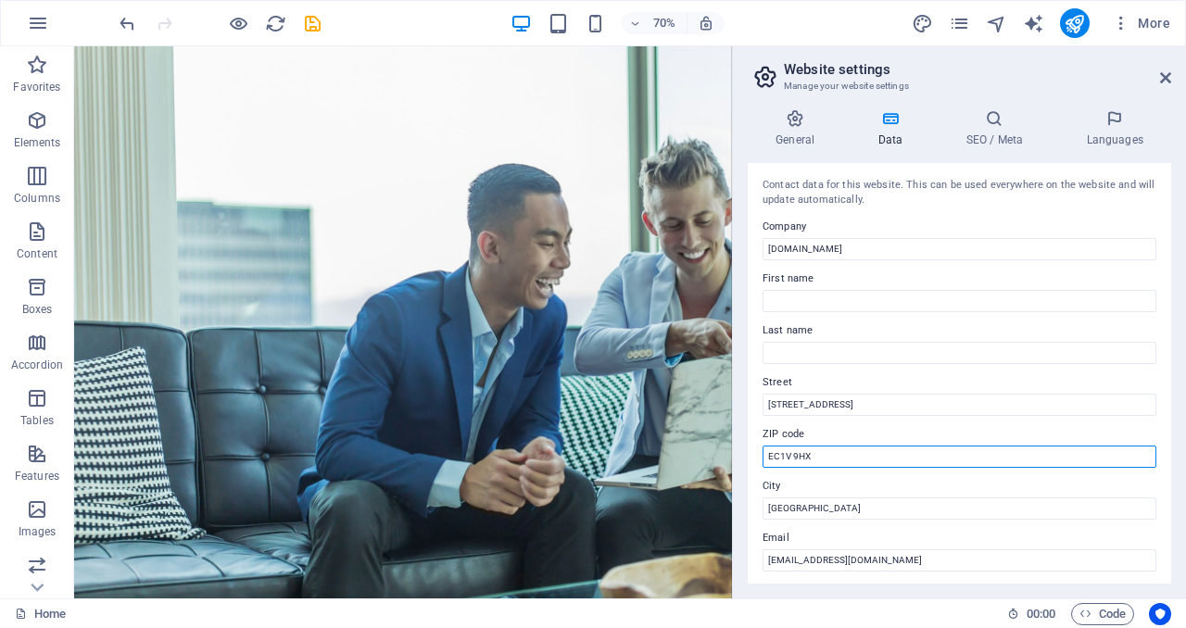
click at [899, 464] on input "EC1V 9HX" at bounding box center [959, 456] width 394 height 22
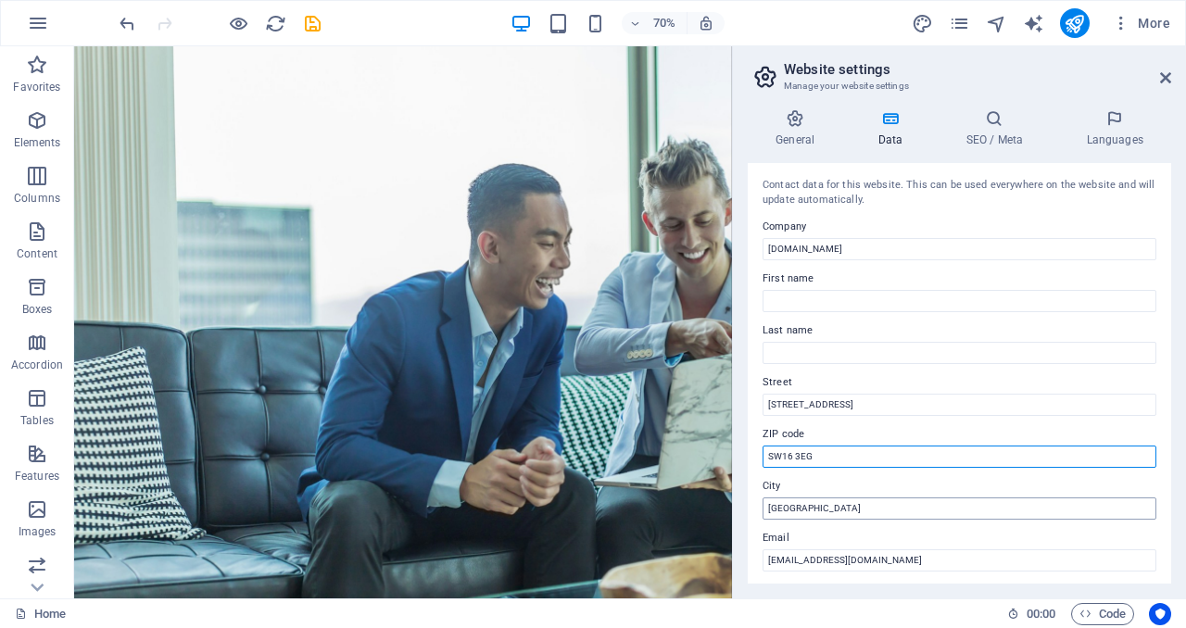
type input "SW16 3EG"
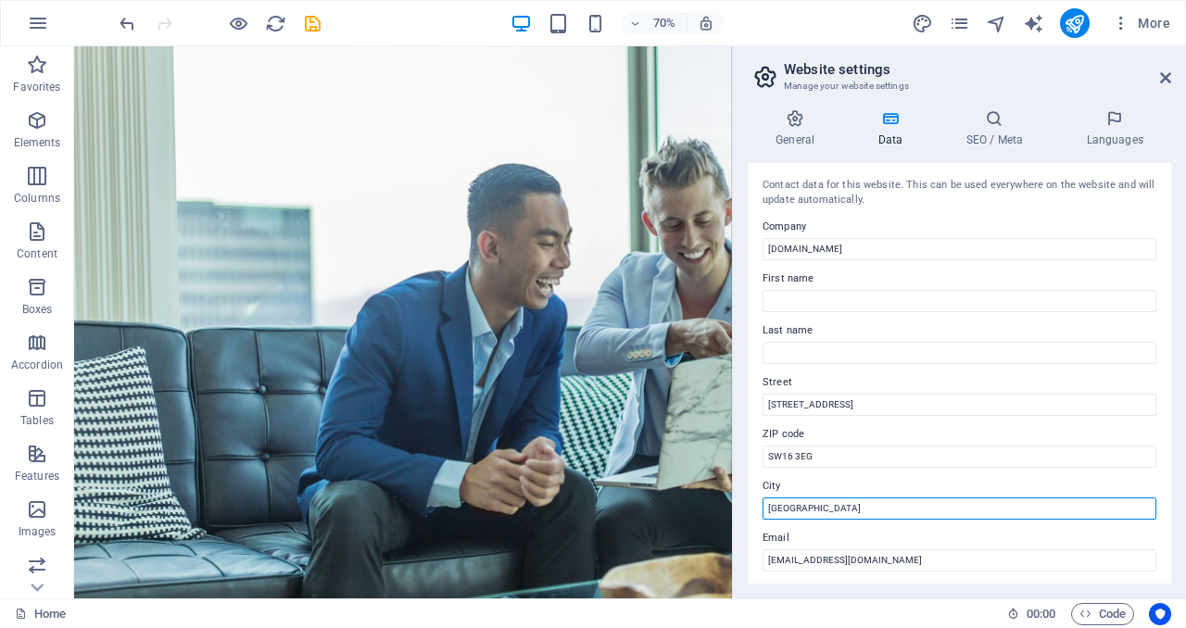
click at [1021, 508] on input "[GEOGRAPHIC_DATA]" at bounding box center [959, 508] width 394 height 22
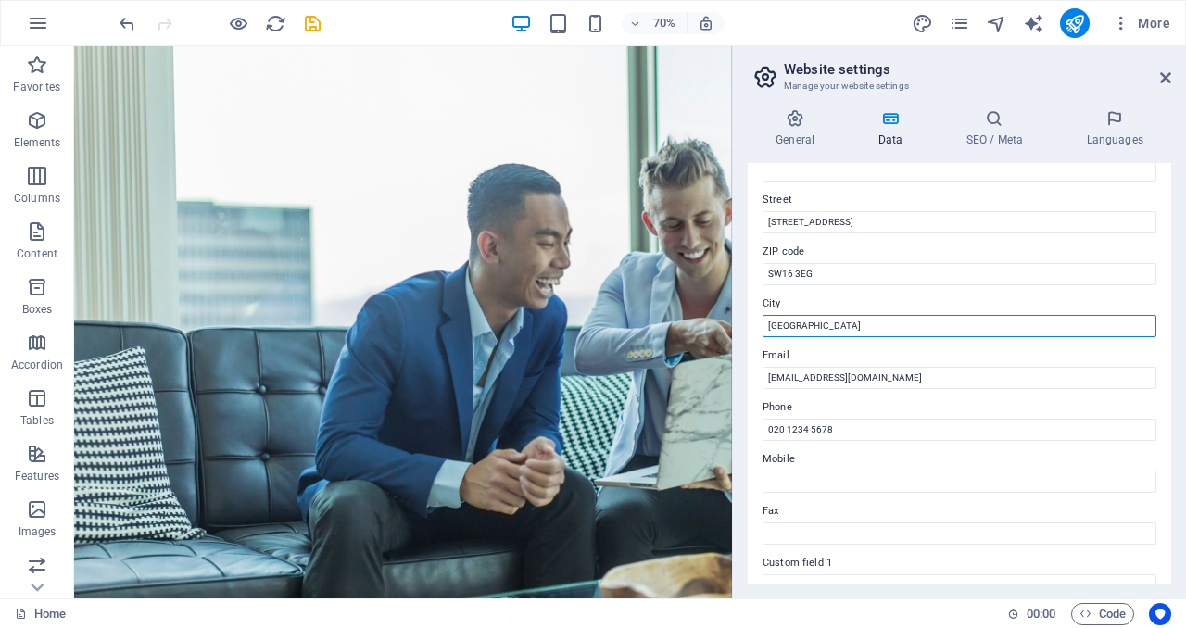
scroll to position [186, 0]
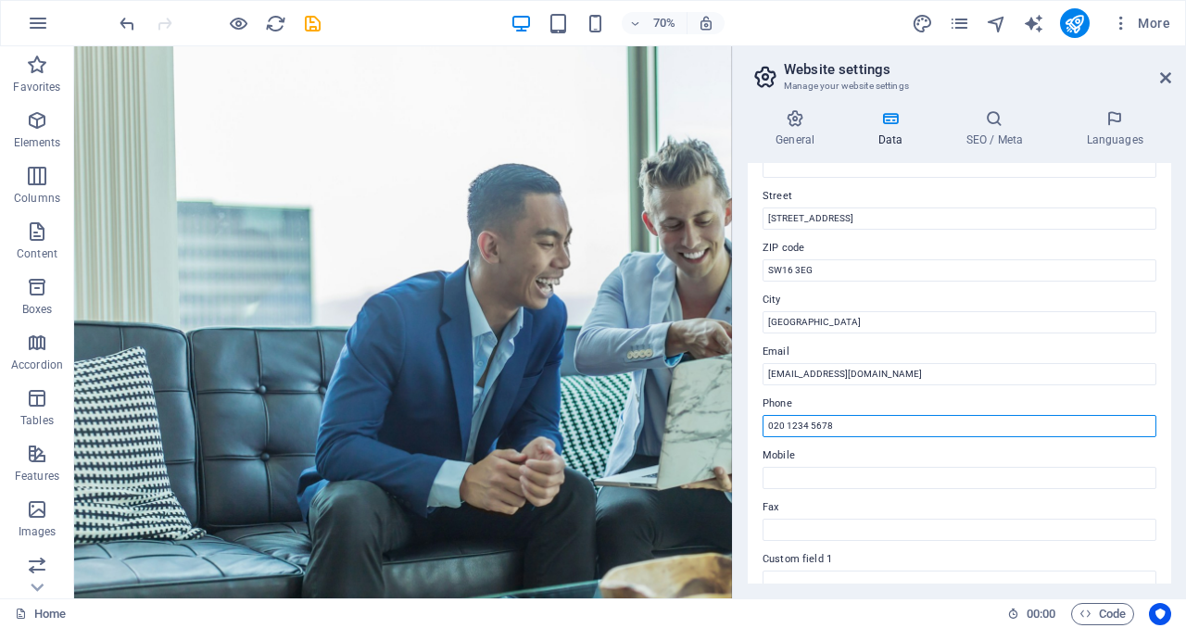
click at [836, 423] on input "020 1234 5678" at bounding box center [959, 426] width 394 height 22
click at [1171, 377] on div "General Data SEO / Meta Languages Website name [DOMAIN_NAME] Logo Drag files he…" at bounding box center [959, 346] width 453 height 504
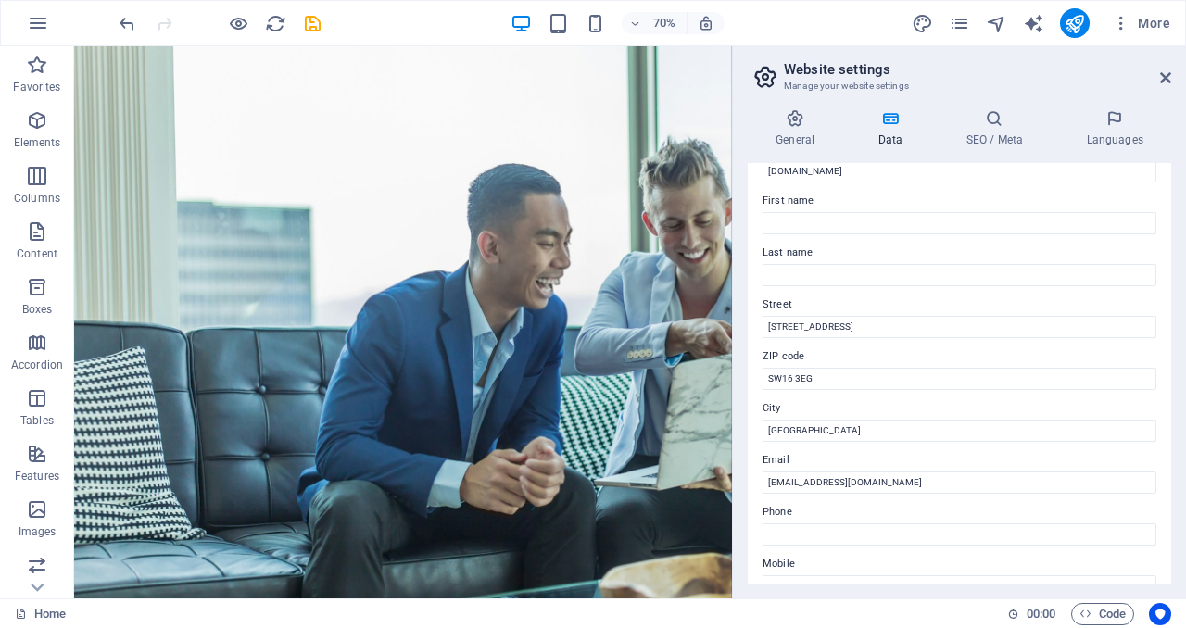
scroll to position [0, 0]
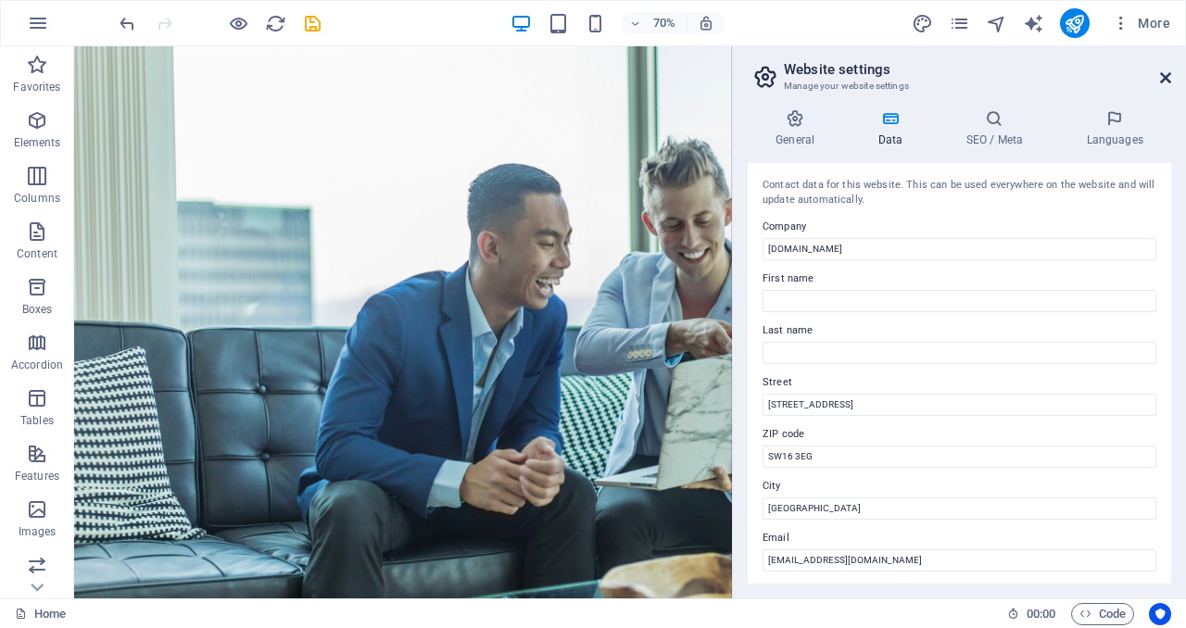
click at [1168, 78] on icon at bounding box center [1165, 77] width 11 height 15
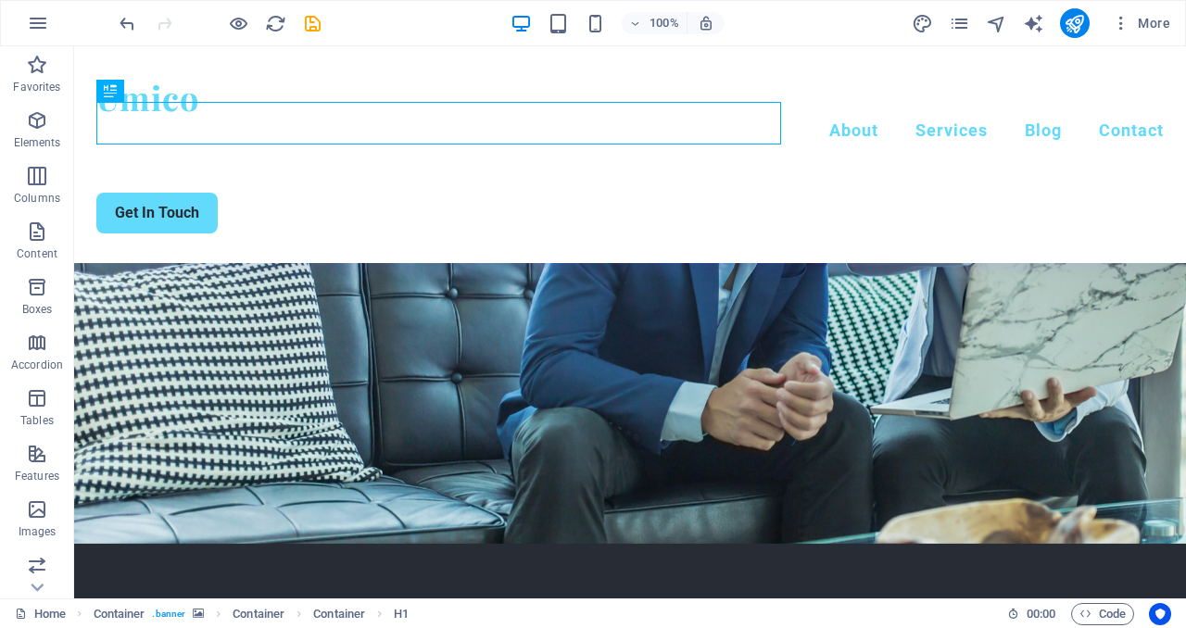
scroll to position [176, 0]
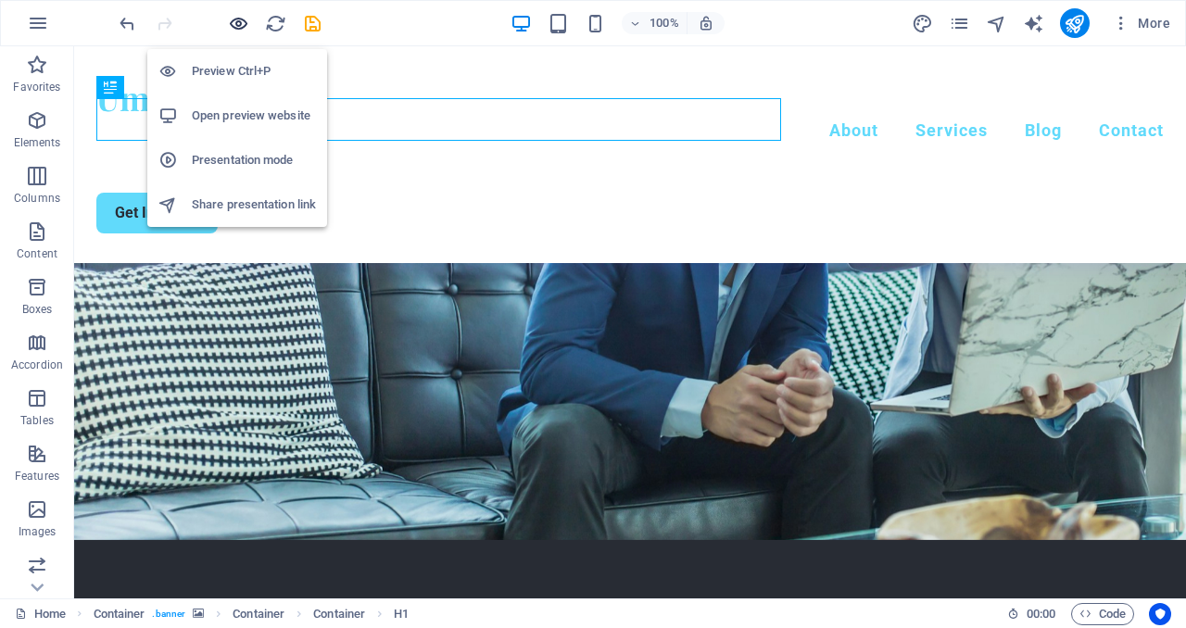
click at [236, 25] on icon "button" at bounding box center [238, 23] width 21 height 21
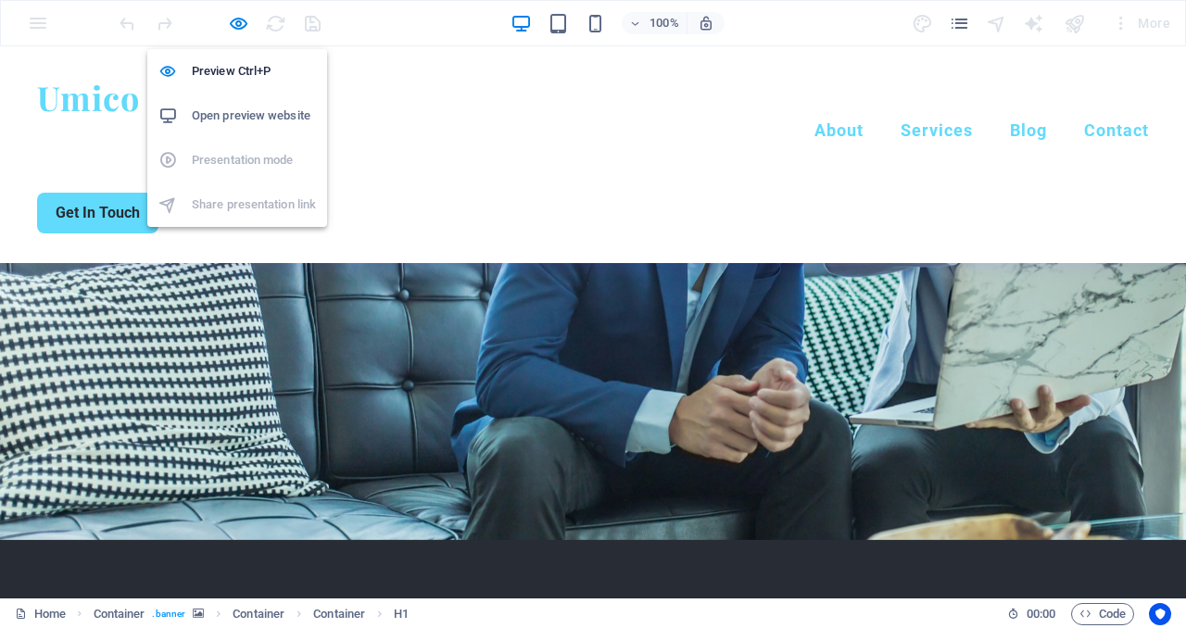
click at [232, 119] on h6 "Open preview website" at bounding box center [254, 116] width 124 height 22
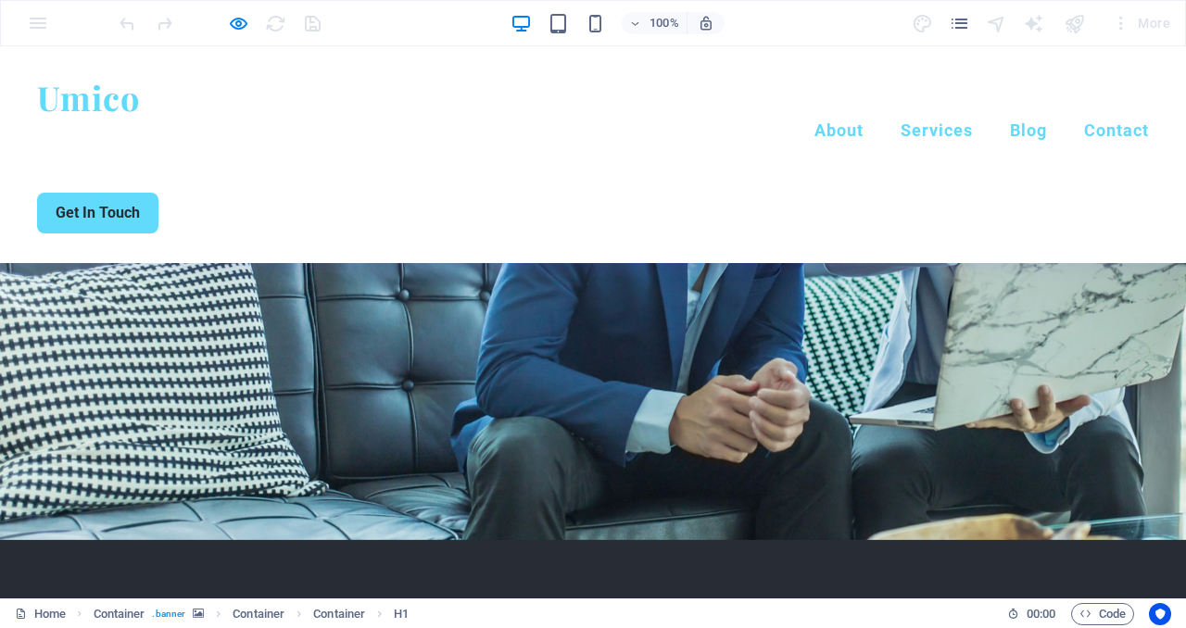
click at [596, 144] on div "Umico Menu About Services Blog Contact Get In Touch" at bounding box center [593, 154] width 1186 height 217
click at [33, 26] on div "100% More" at bounding box center [593, 23] width 1184 height 44
click at [37, 25] on div "100% More" at bounding box center [593, 23] width 1184 height 44
